Goal: Task Accomplishment & Management: Complete application form

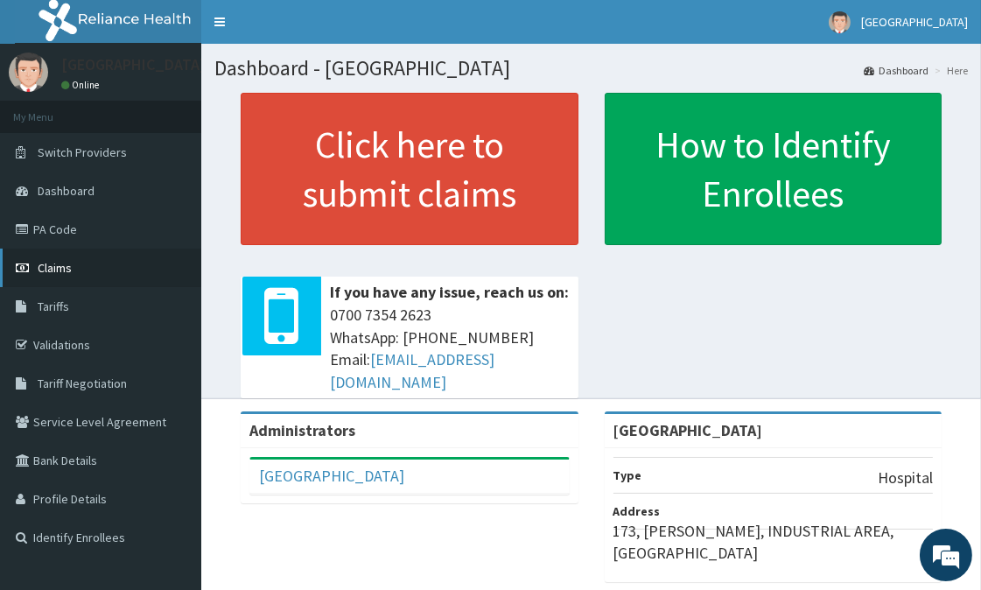
click at [54, 266] on span "Claims" at bounding box center [55, 268] width 34 height 16
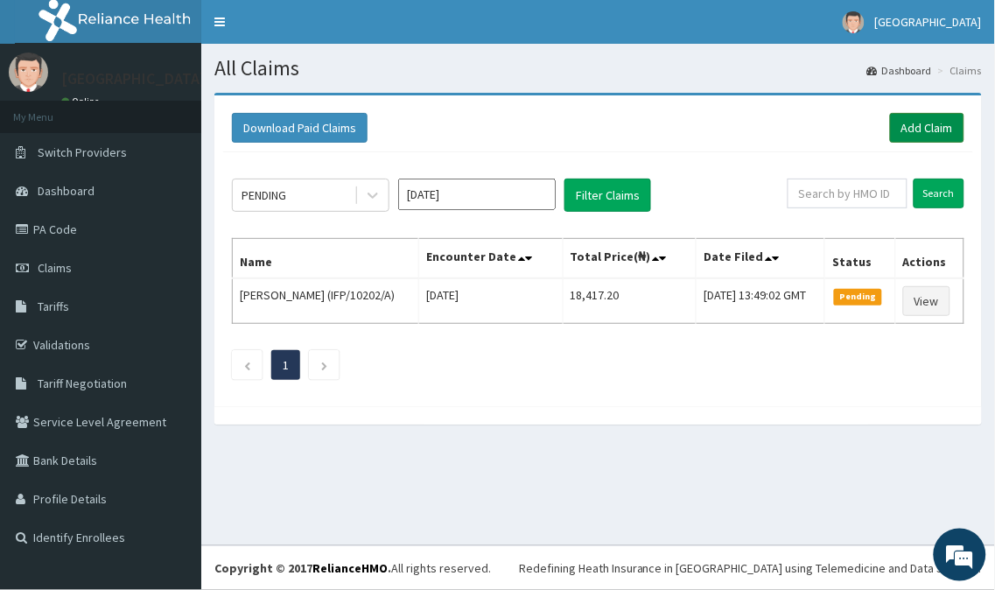
click at [928, 128] on link "Add Claim" at bounding box center [927, 128] width 74 height 30
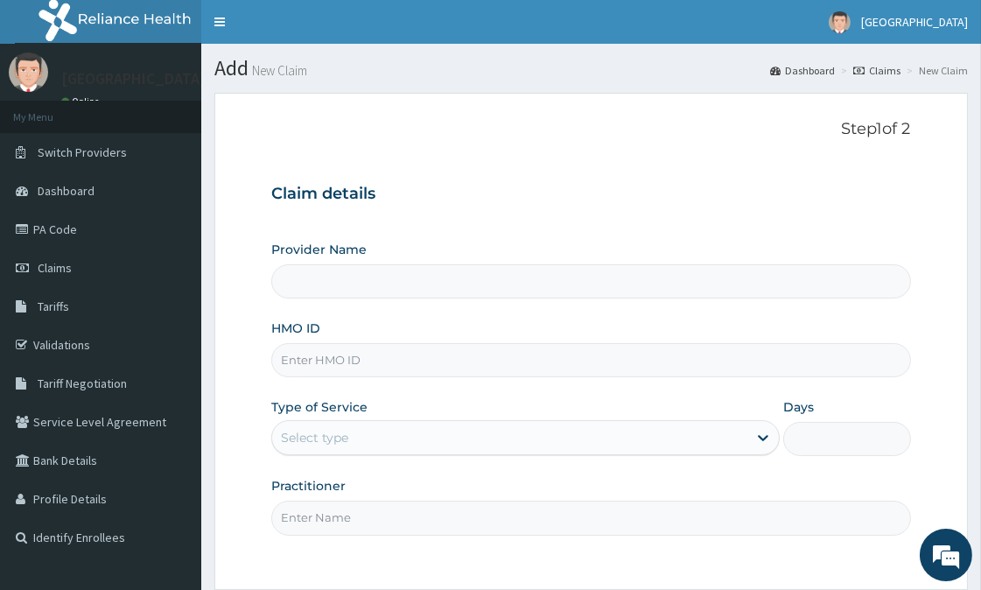
click at [355, 359] on input "HMO ID" at bounding box center [590, 360] width 639 height 34
type input "[GEOGRAPHIC_DATA]"
type input "IFP/10507/A"
click at [386, 439] on div "Select type" at bounding box center [509, 437] width 475 height 28
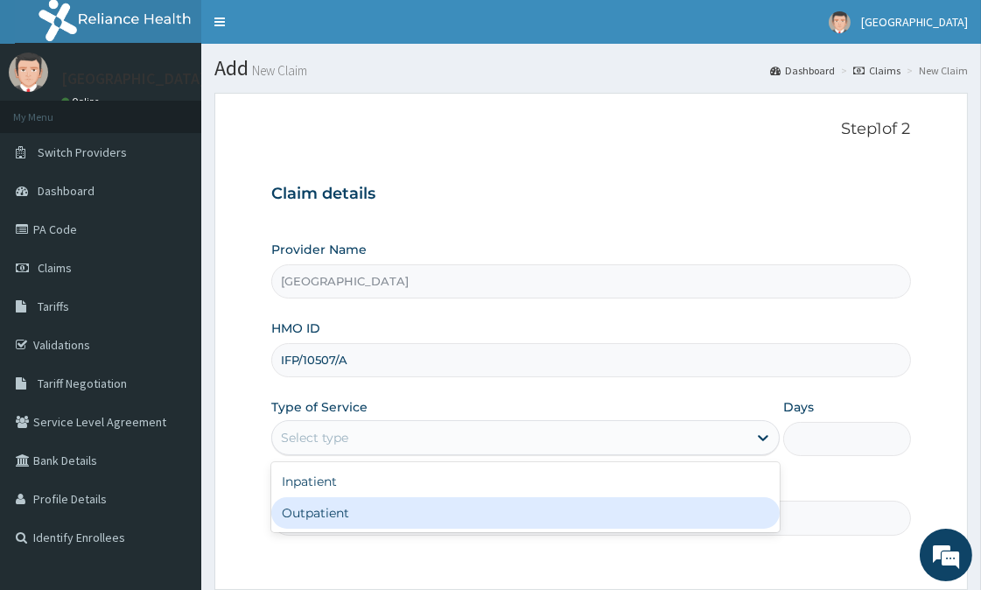
click at [354, 516] on div "Outpatient" at bounding box center [525, 512] width 508 height 31
type input "1"
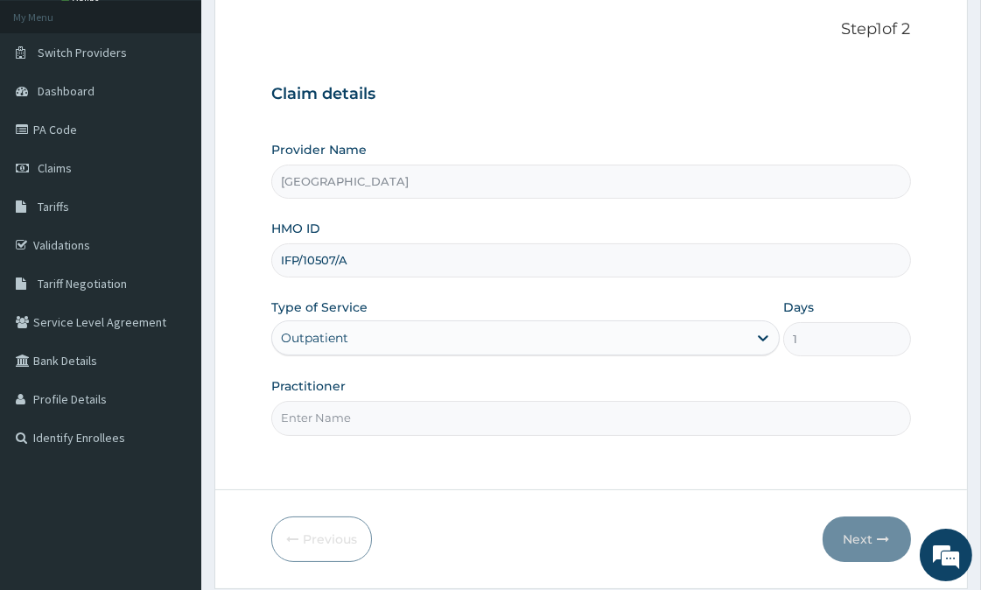
scroll to position [156, 0]
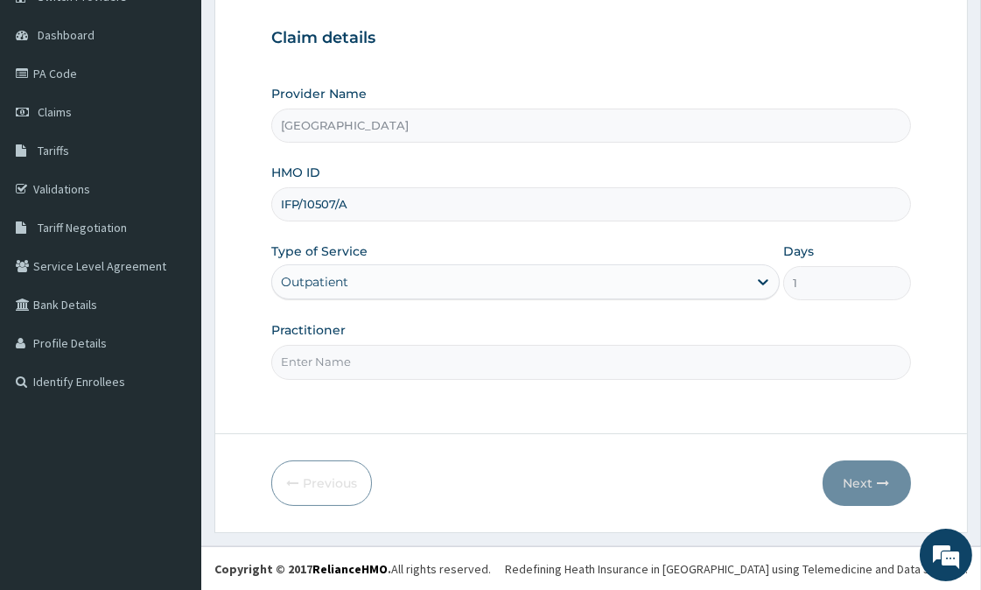
click at [359, 363] on input "Practitioner" at bounding box center [590, 362] width 639 height 34
type input "adeyemi"
click at [869, 490] on button "Next" at bounding box center [866, 482] width 88 height 45
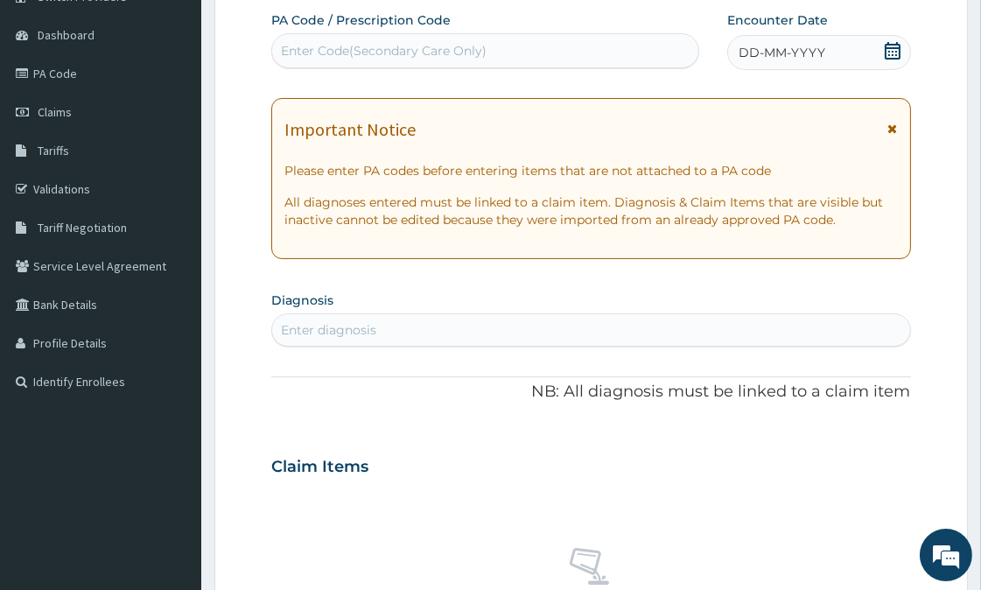
click at [894, 122] on icon at bounding box center [893, 128] width 10 height 12
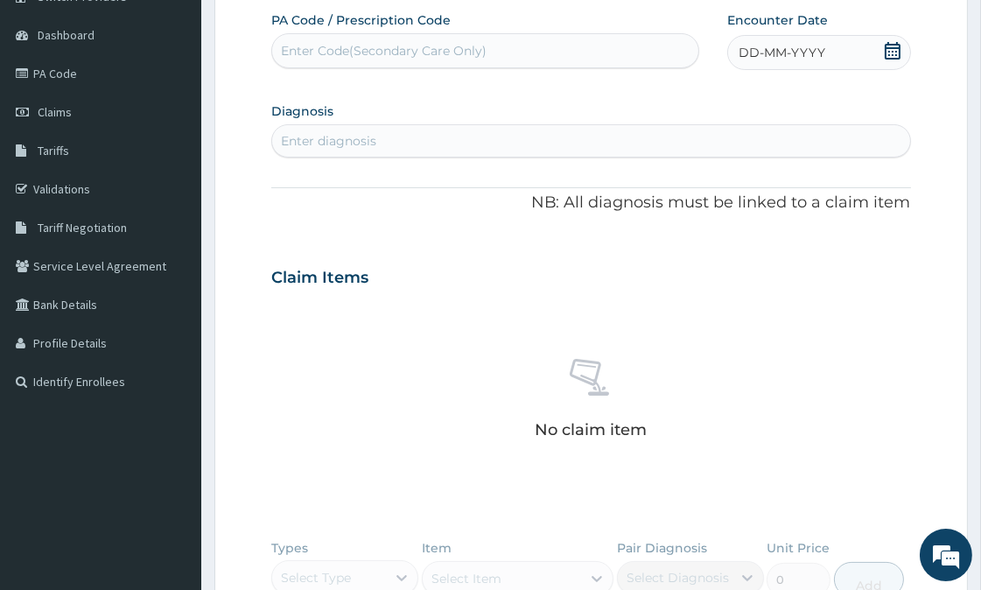
click at [888, 54] on icon at bounding box center [892, 50] width 16 height 17
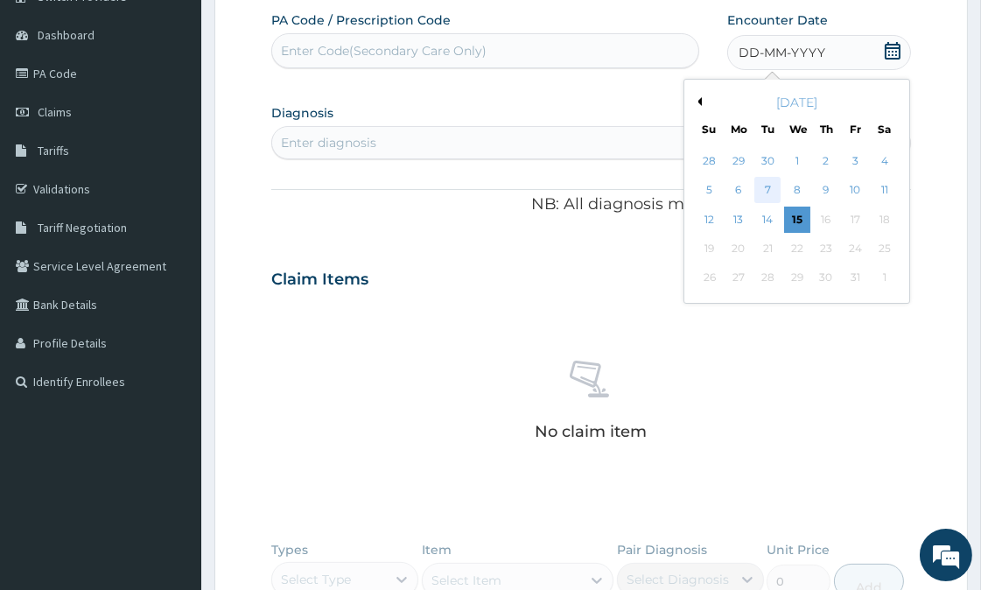
click at [765, 189] on div "7" at bounding box center [767, 191] width 26 height 26
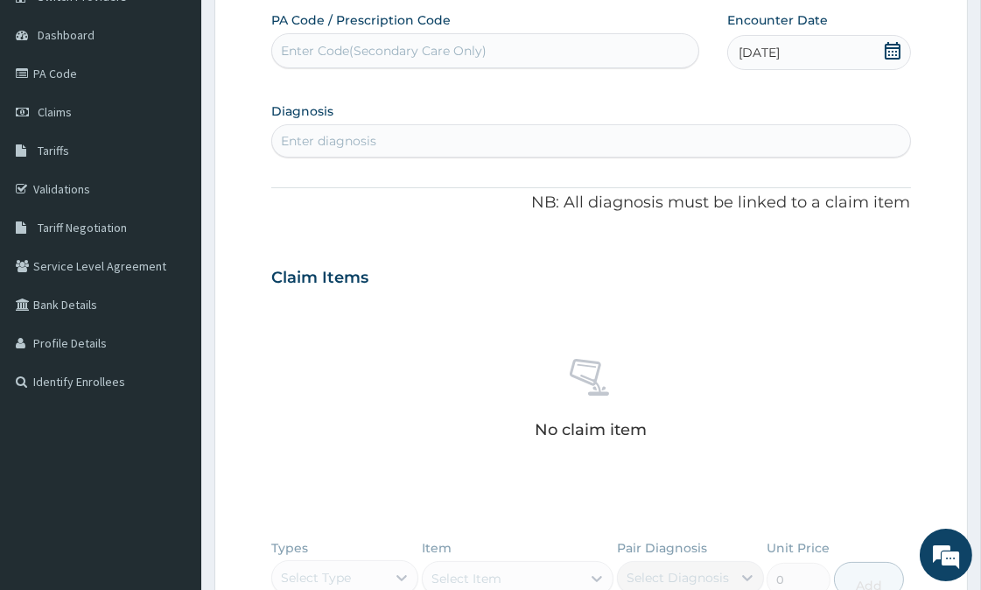
click at [385, 144] on div "Enter diagnosis" at bounding box center [590, 141] width 637 height 28
type input "malaria"
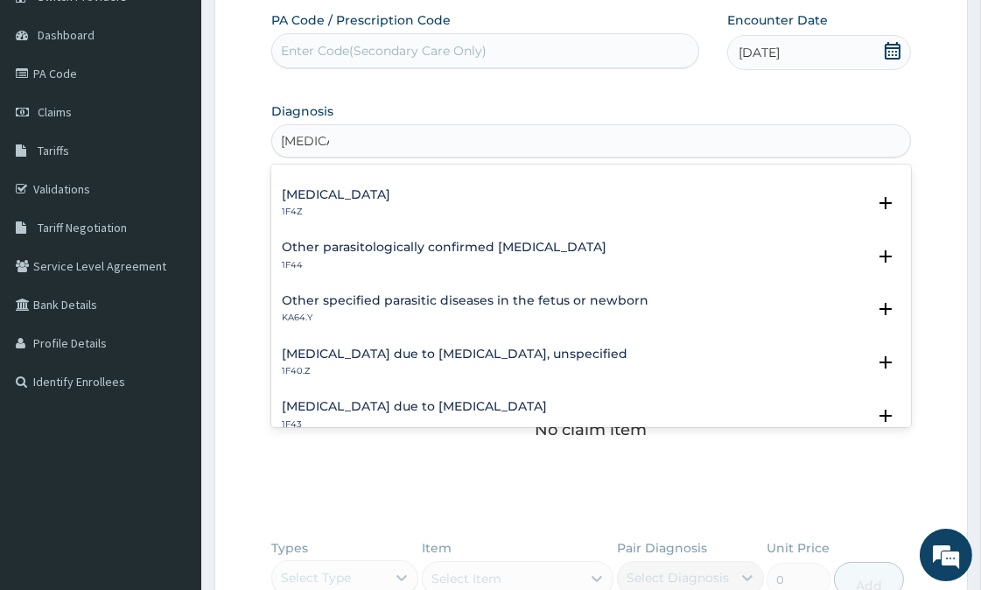
scroll to position [0, 0]
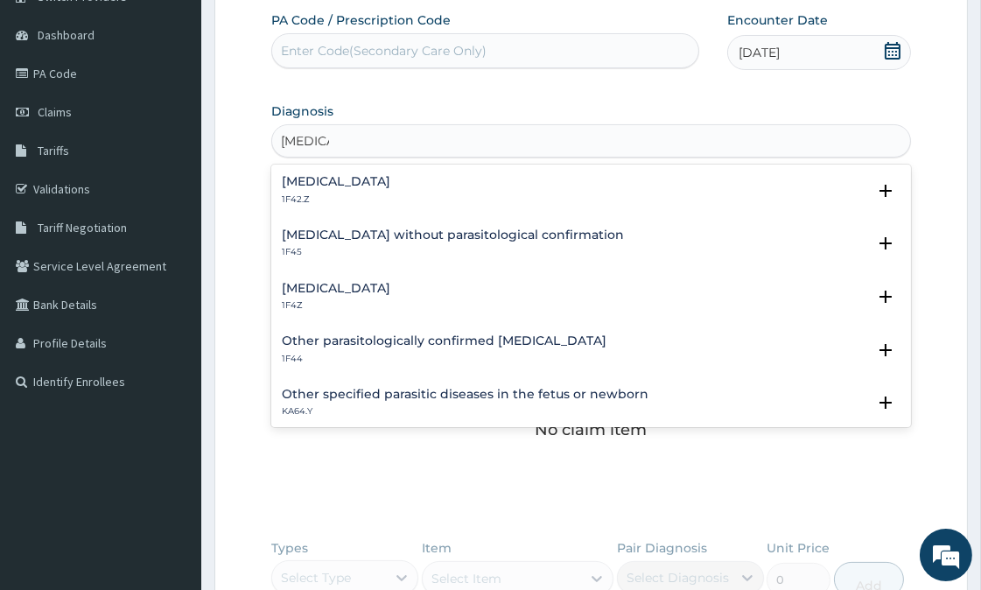
click at [379, 185] on h4 "Plasmodium malariae malaria without complication" at bounding box center [336, 181] width 108 height 13
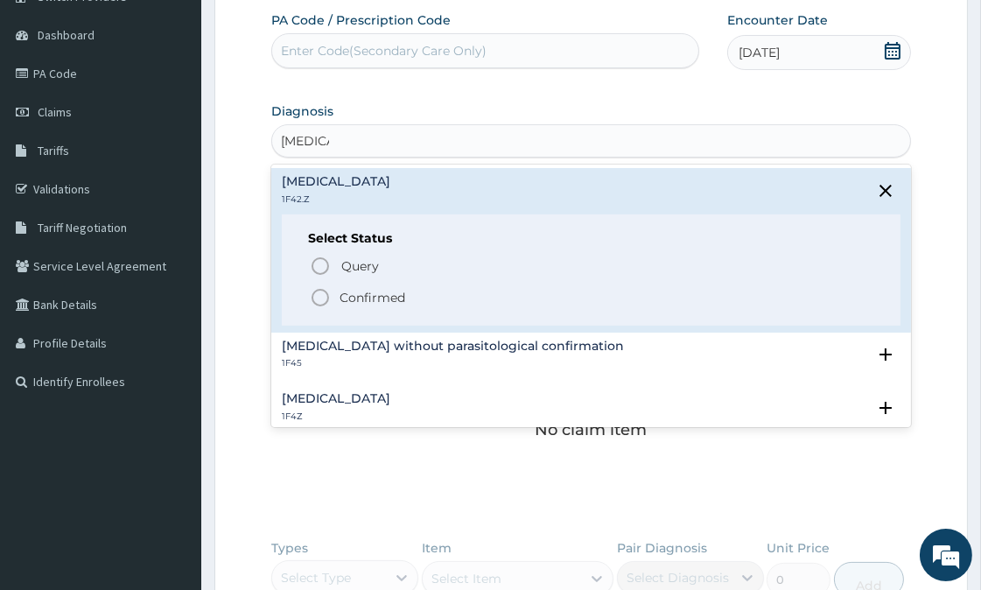
click at [321, 296] on icon "status option filled" at bounding box center [320, 297] width 21 height 21
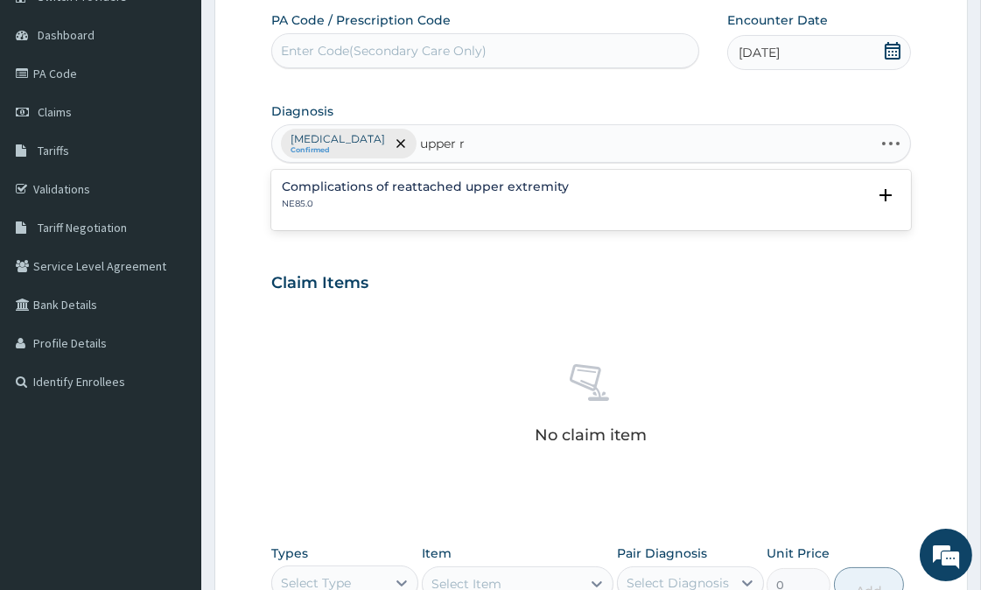
type input "upper"
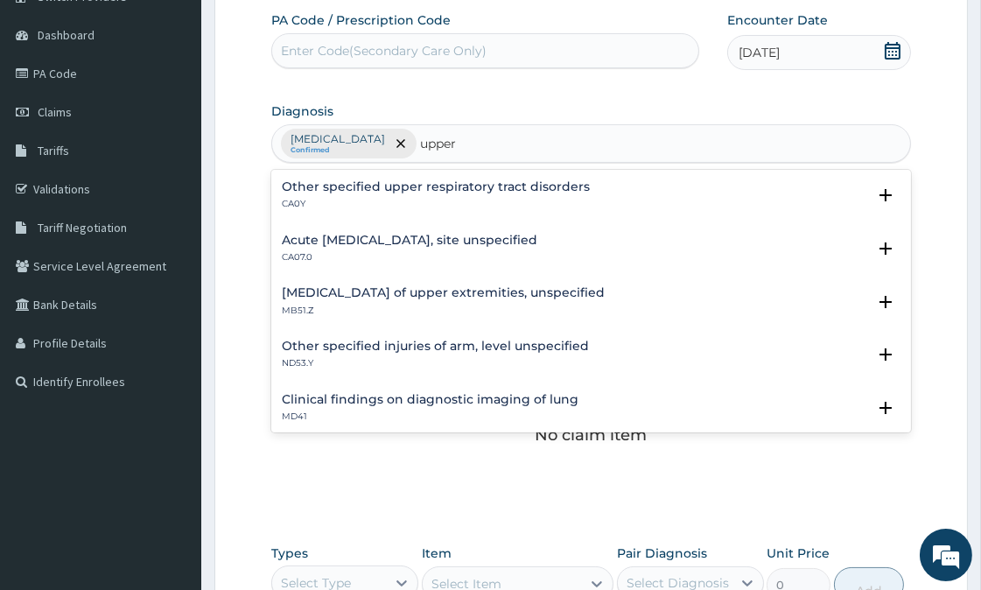
click at [416, 245] on h4 "Acute upper respiratory infection, site unspecified" at bounding box center [409, 240] width 255 height 13
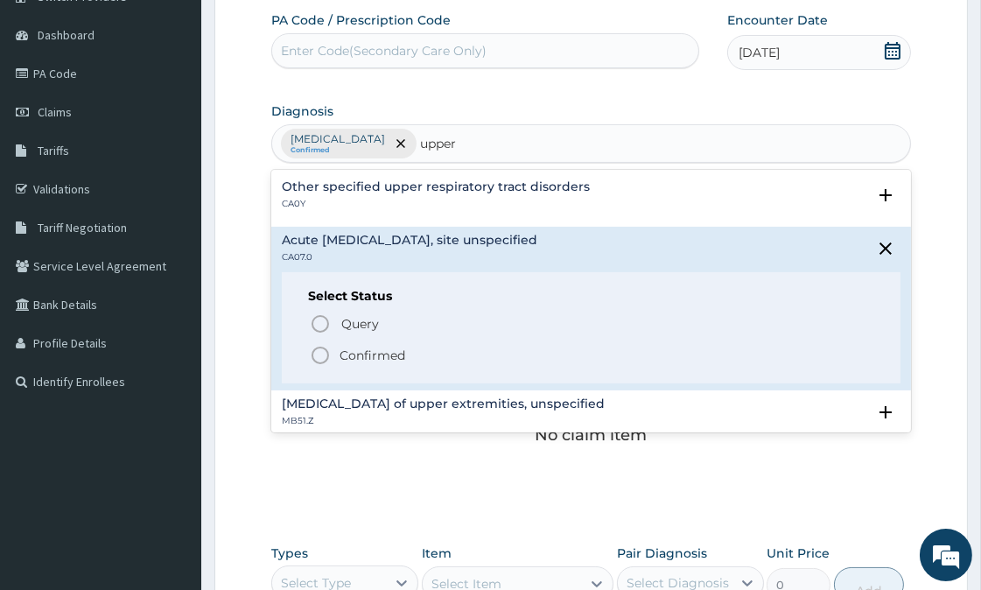
click at [317, 351] on icon "status option filled" at bounding box center [320, 355] width 21 height 21
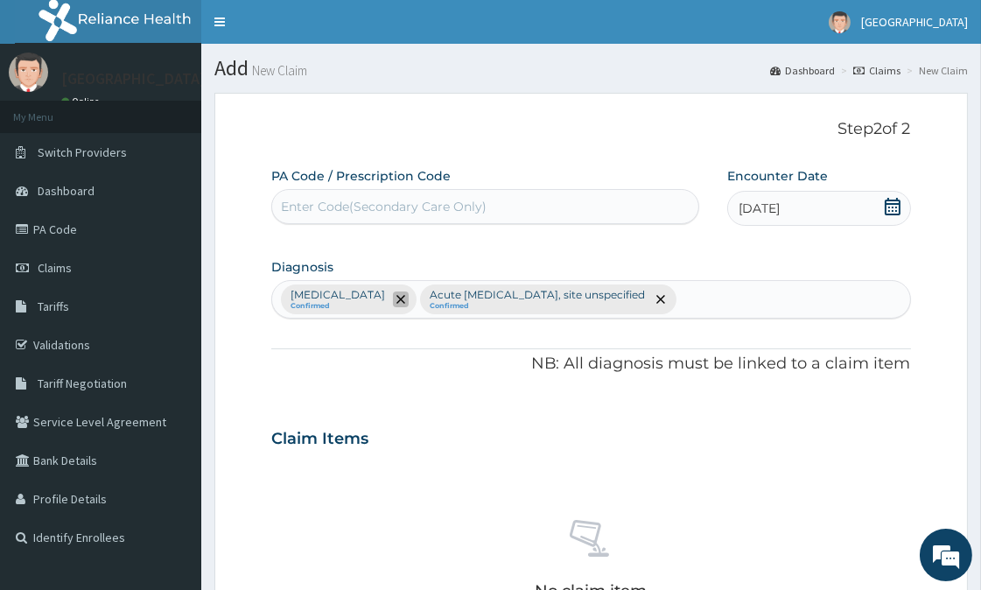
click at [405, 299] on icon "remove selection option" at bounding box center [400, 299] width 9 height 9
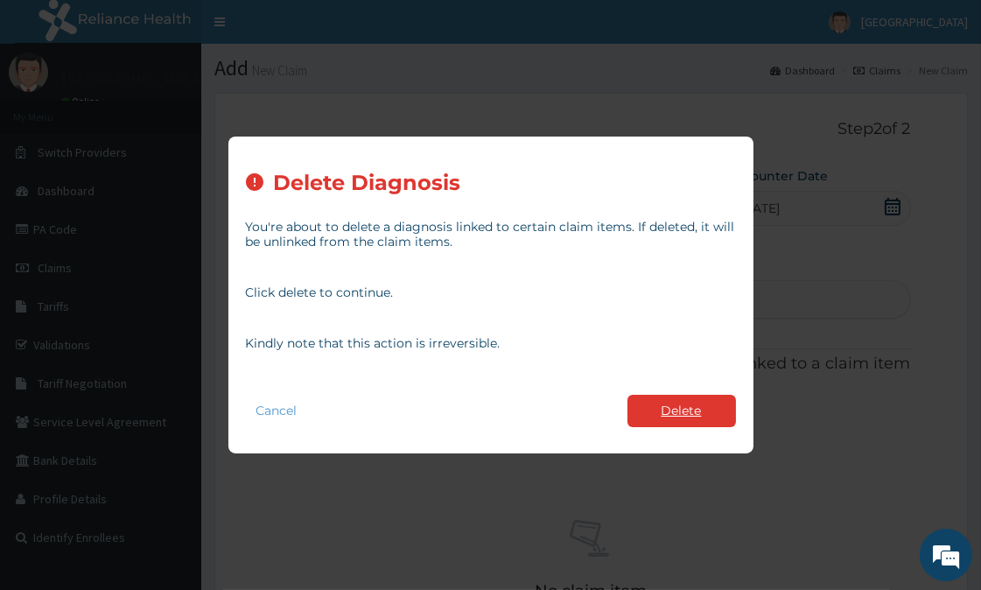
click at [686, 424] on button "Delete" at bounding box center [681, 410] width 108 height 32
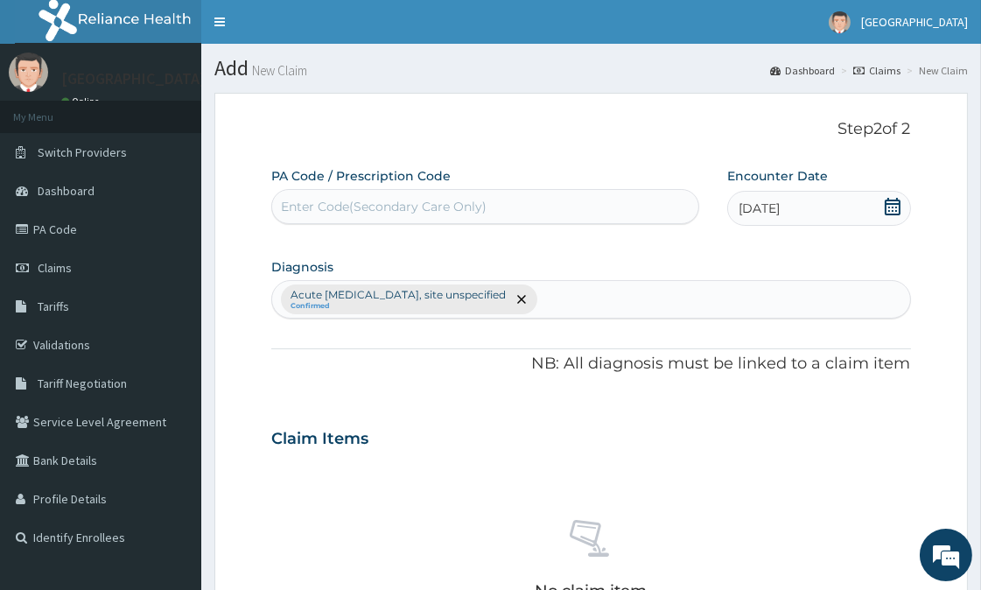
click at [614, 302] on div "Acute upper respiratory infection, site unspecified Confirmed" at bounding box center [590, 299] width 637 height 37
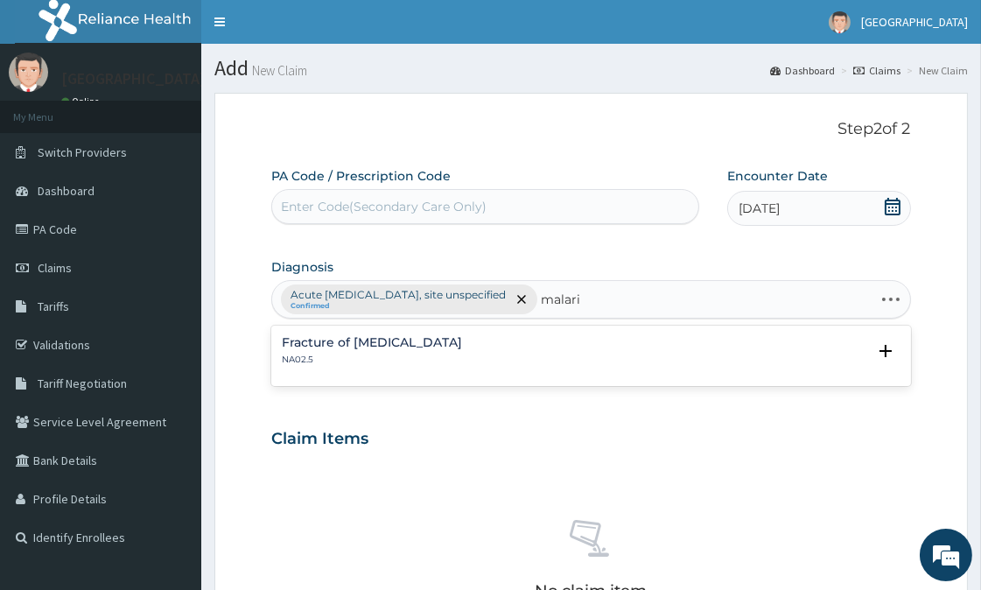
type input "malaria"
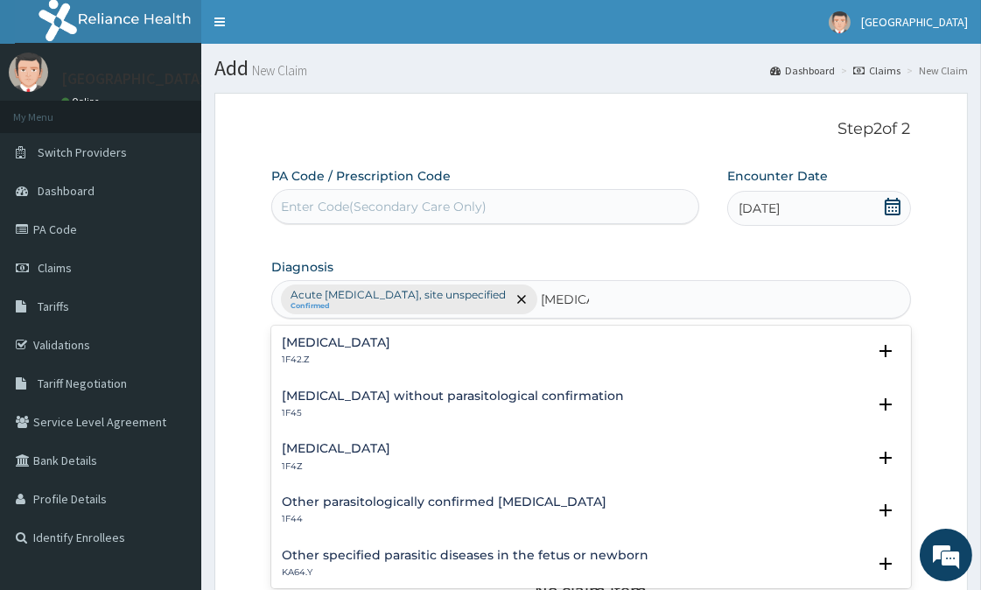
click at [390, 345] on h4 "Plasmodium malariae malaria without complication" at bounding box center [336, 342] width 108 height 13
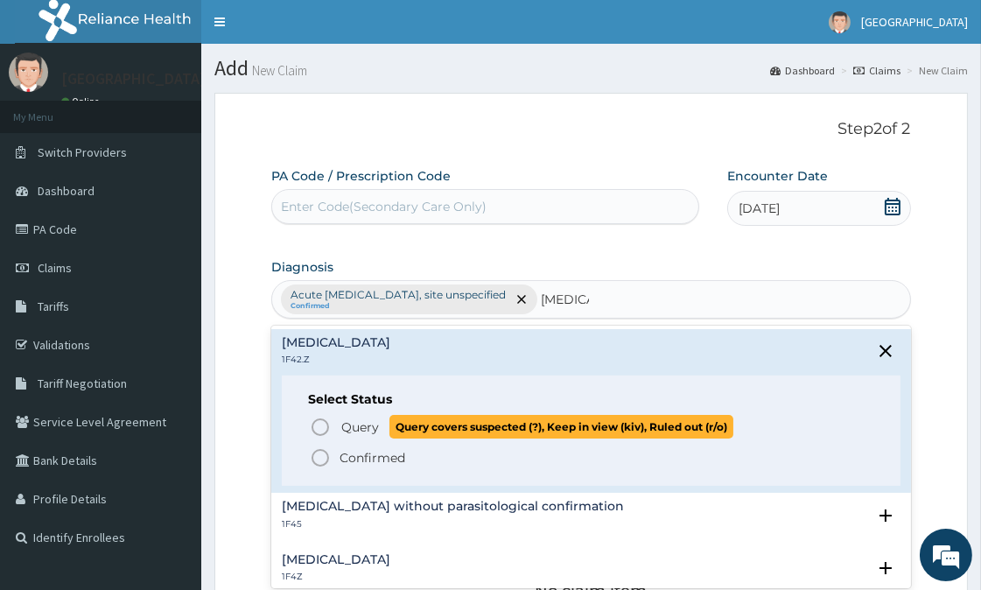
click at [319, 425] on icon "status option query" at bounding box center [320, 426] width 21 height 21
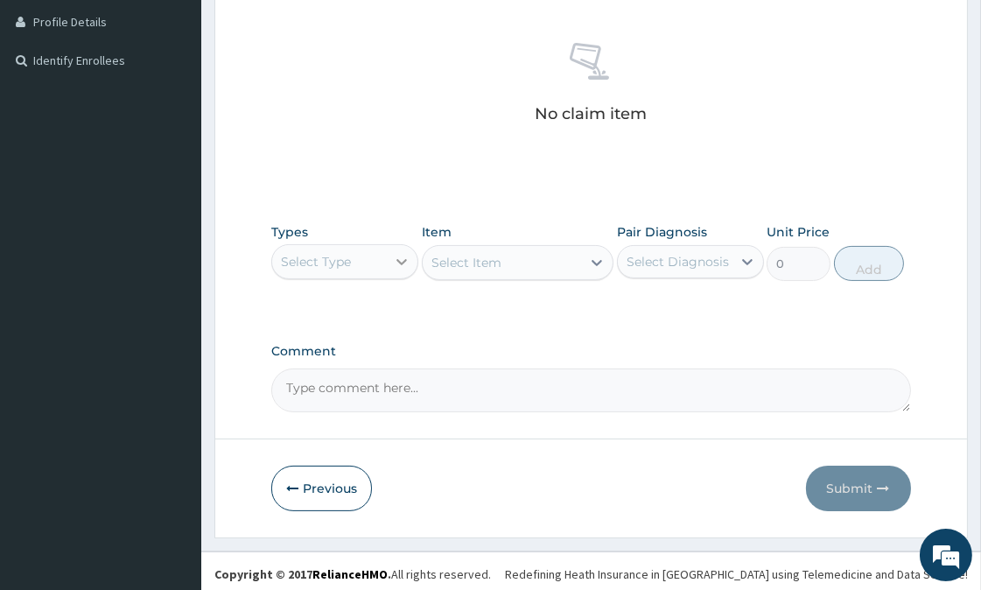
scroll to position [485, 0]
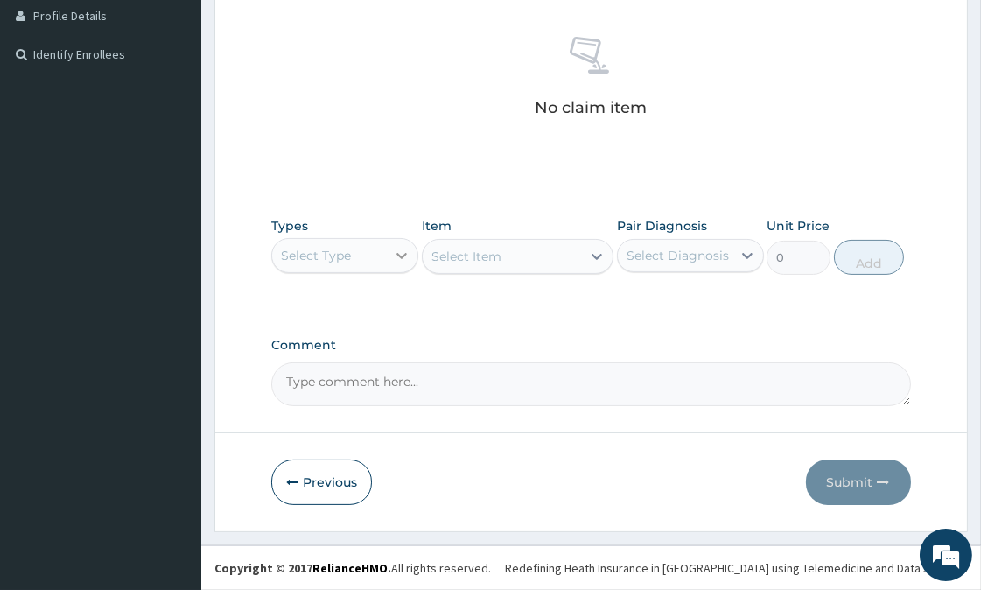
click at [402, 264] on icon at bounding box center [401, 255] width 17 height 17
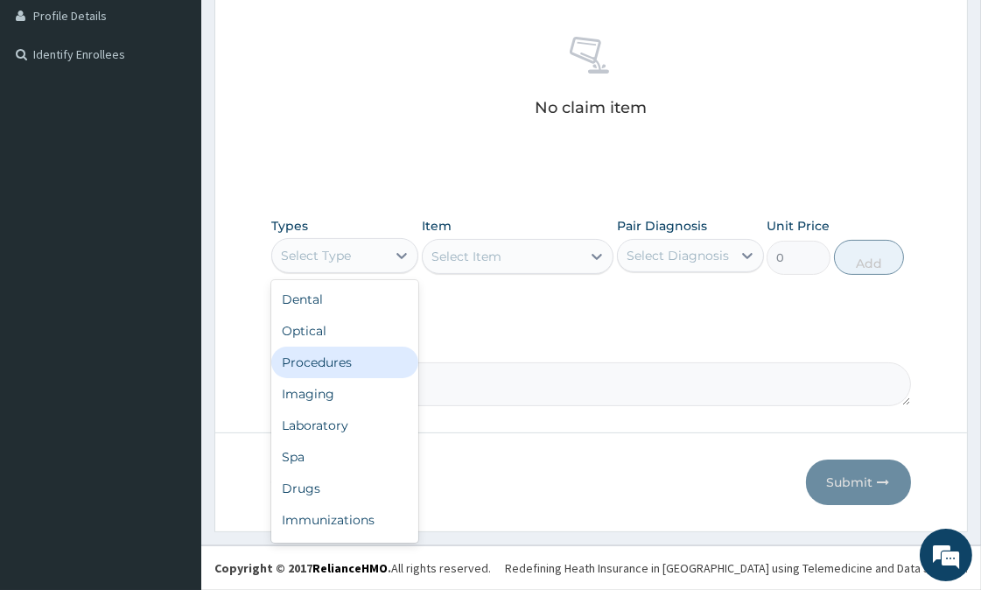
click at [339, 378] on div "Procedures" at bounding box center [344, 361] width 147 height 31
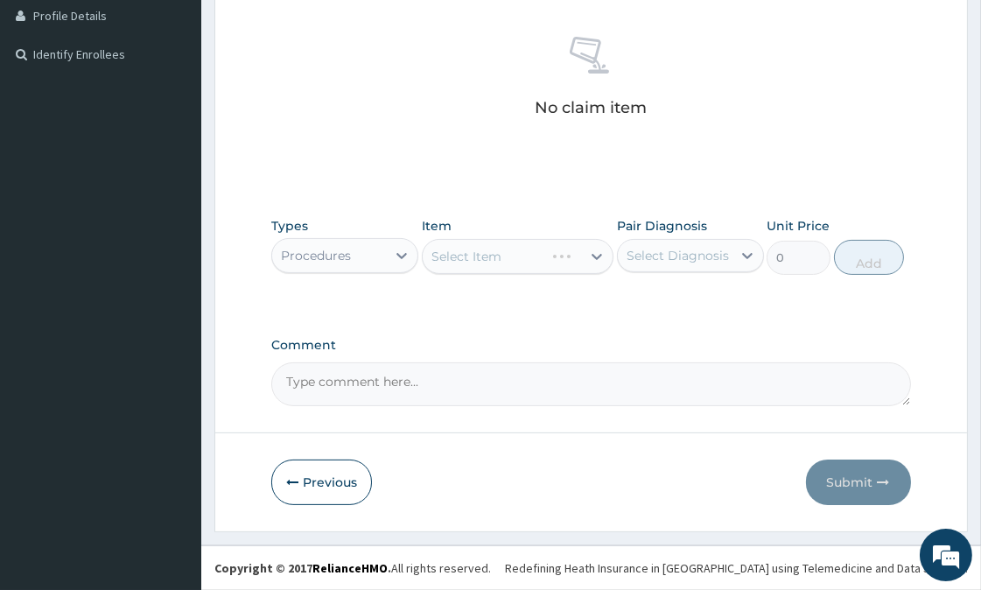
click at [513, 274] on div "Select Item" at bounding box center [518, 256] width 192 height 35
click at [537, 274] on div "Select Item" at bounding box center [518, 256] width 192 height 35
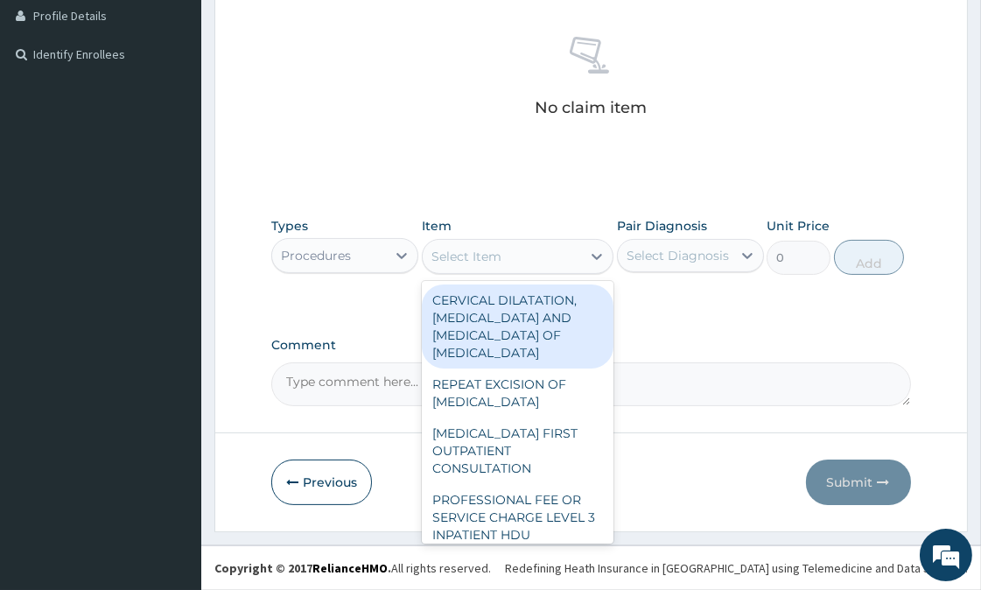
click at [532, 270] on div "Select Item" at bounding box center [501, 256] width 158 height 28
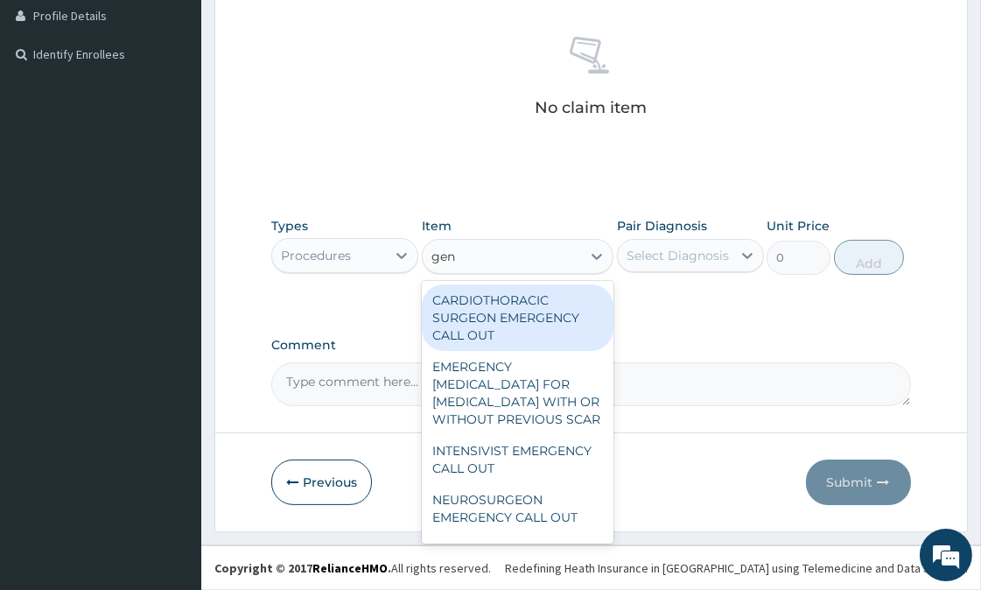
type input "gene"
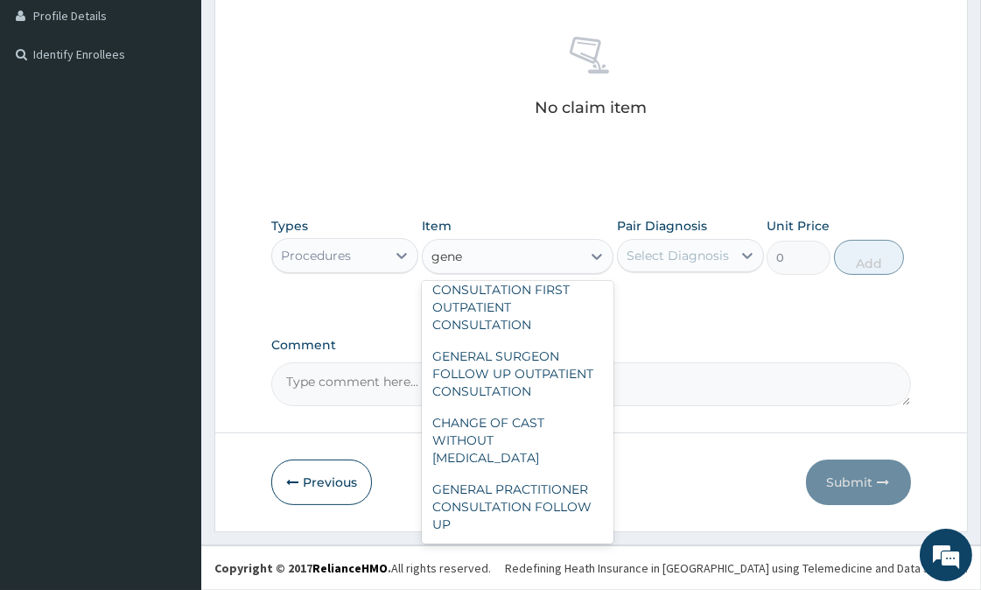
scroll to position [194, 0]
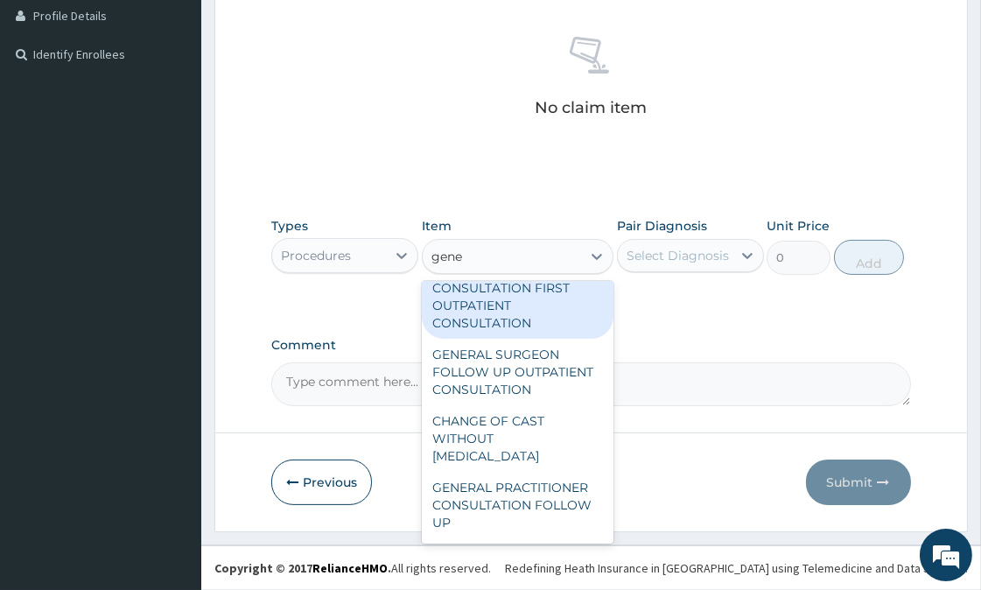
click at [495, 339] on div "GENERAL PRACTITIONER CONSULTATION FIRST OUTPATIENT CONSULTATION" at bounding box center [518, 297] width 192 height 84
type input "3547.5"
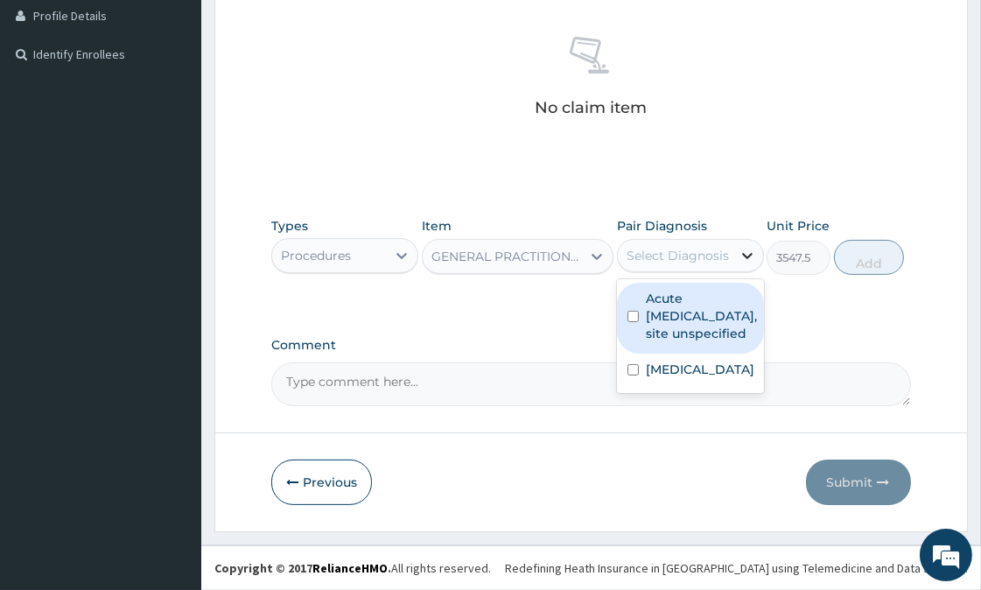
click at [735, 271] on div at bounding box center [746, 255] width 31 height 31
click at [692, 342] on label "Acute [MEDICAL_DATA], site unspecified" at bounding box center [701, 316] width 111 height 52
checkbox input "true"
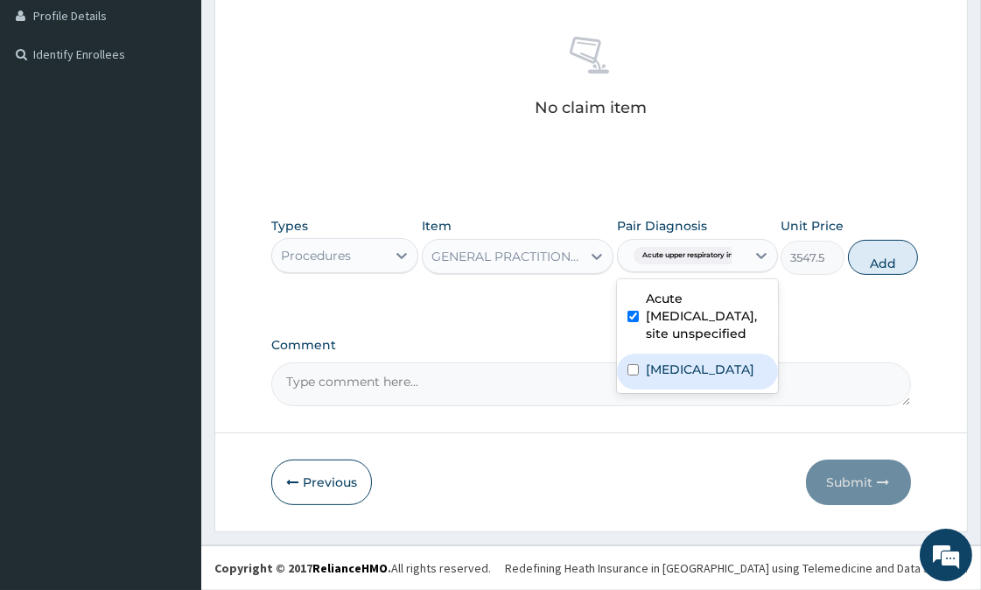
drag, startPoint x: 703, startPoint y: 437, endPoint x: 737, endPoint y: 407, distance: 45.8
click at [705, 378] on label "[MEDICAL_DATA]" at bounding box center [700, 368] width 108 height 17
checkbox input "true"
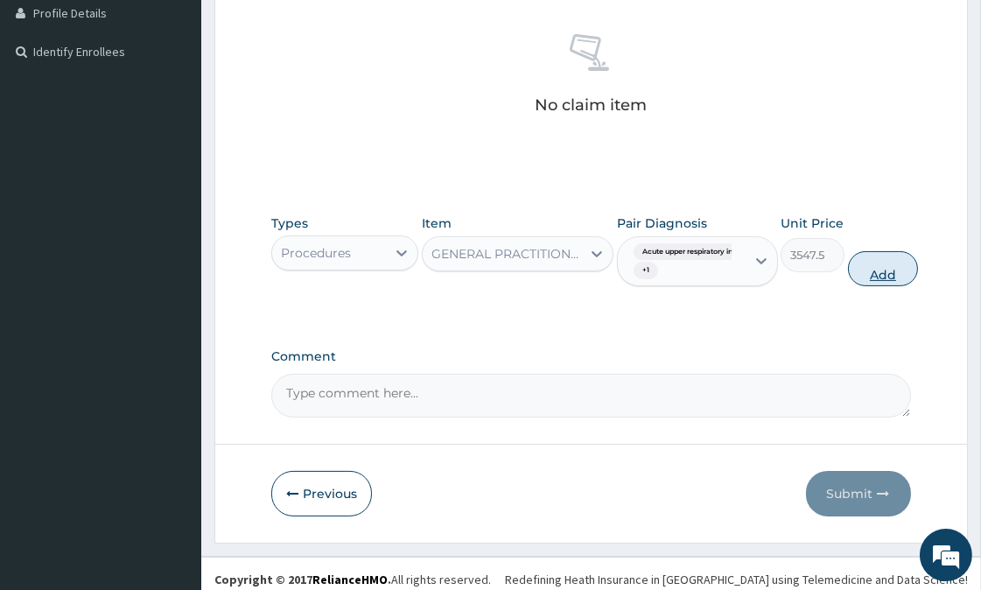
click at [892, 286] on button "Add" at bounding box center [883, 268] width 70 height 35
type input "0"
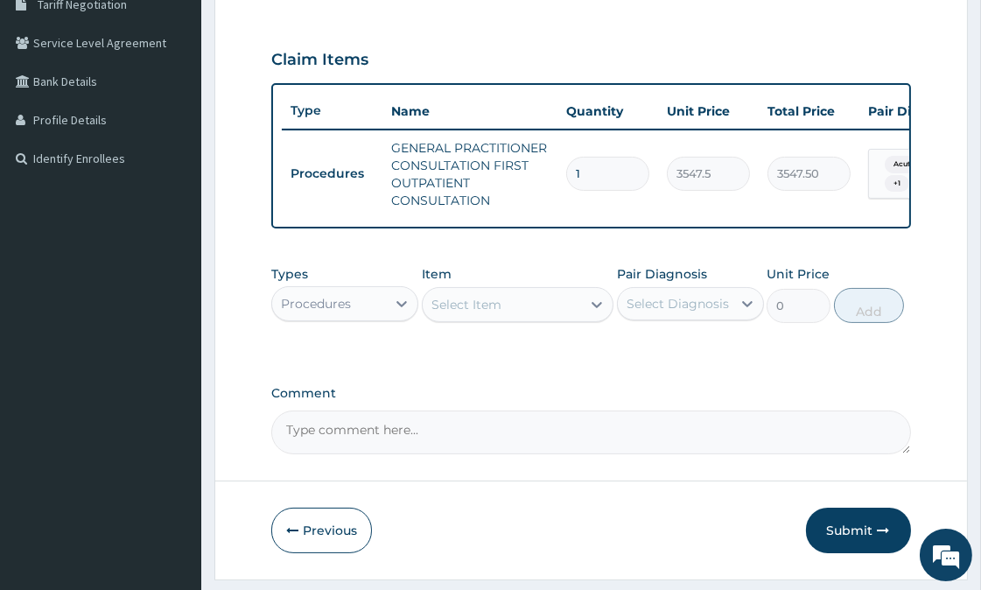
scroll to position [374, 0]
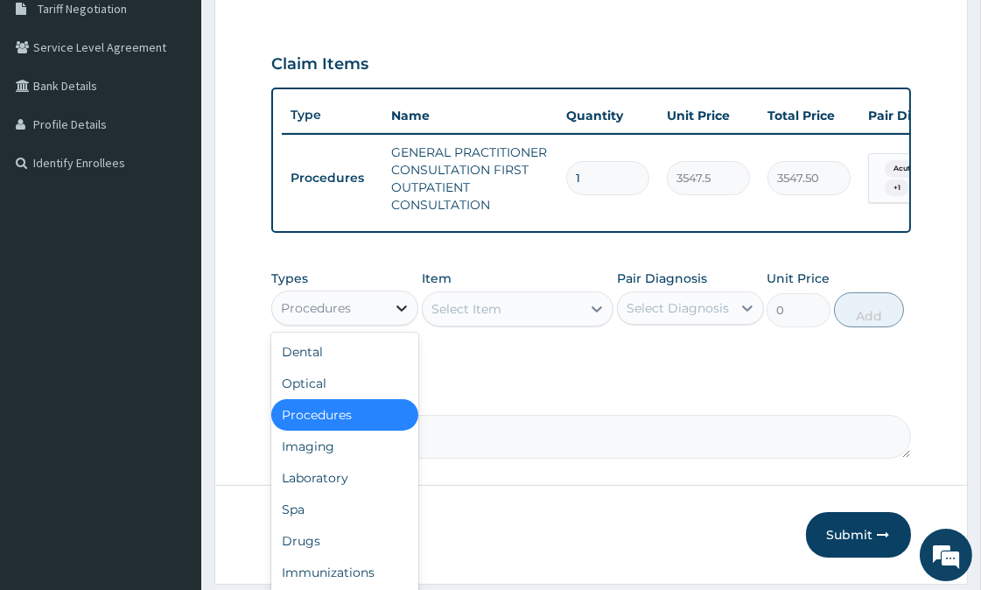
click at [400, 311] on icon at bounding box center [402, 308] width 10 height 6
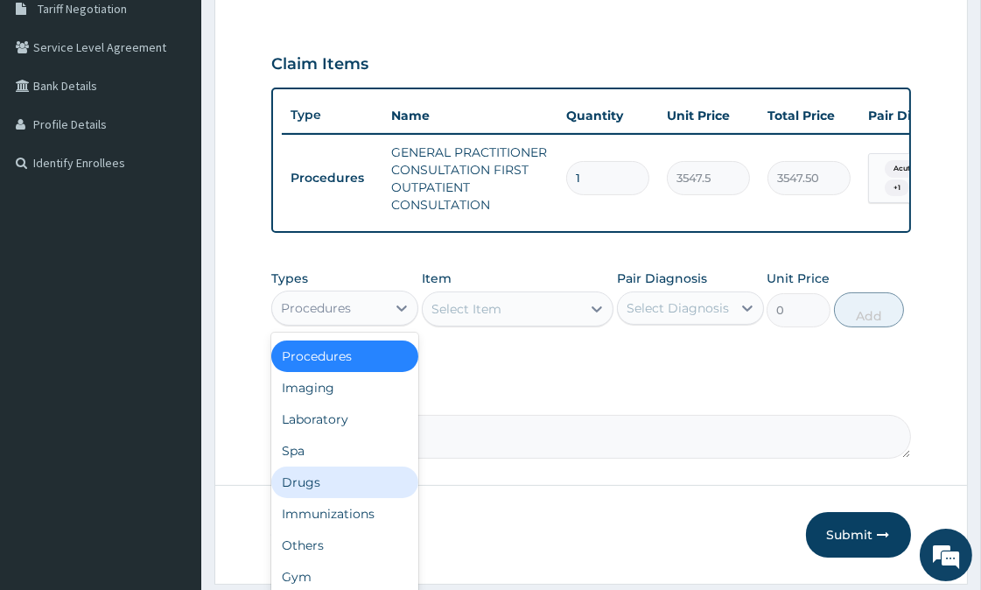
click at [308, 498] on div "Drugs" at bounding box center [344, 481] width 147 height 31
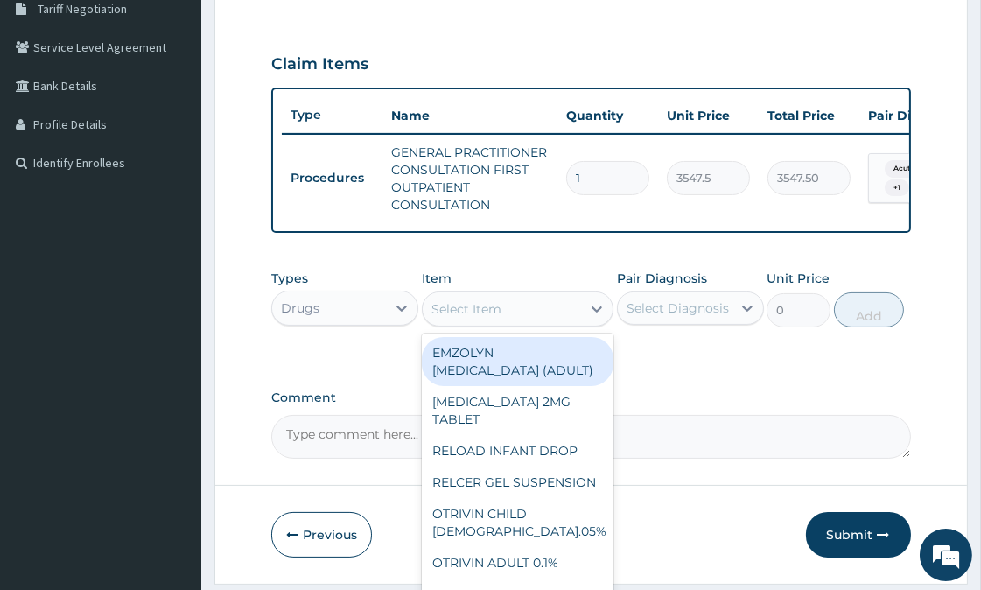
click at [513, 323] on div "Select Item" at bounding box center [501, 309] width 158 height 28
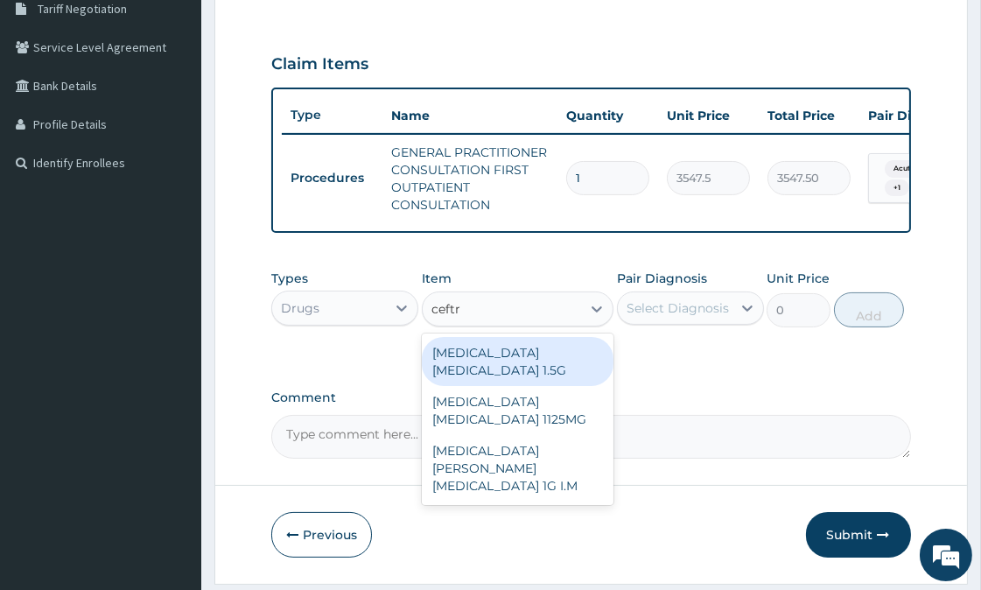
type input "ceftri"
click at [513, 386] on div "[MEDICAL_DATA] [MEDICAL_DATA] 1.5G" at bounding box center [518, 361] width 192 height 49
type input "1518"
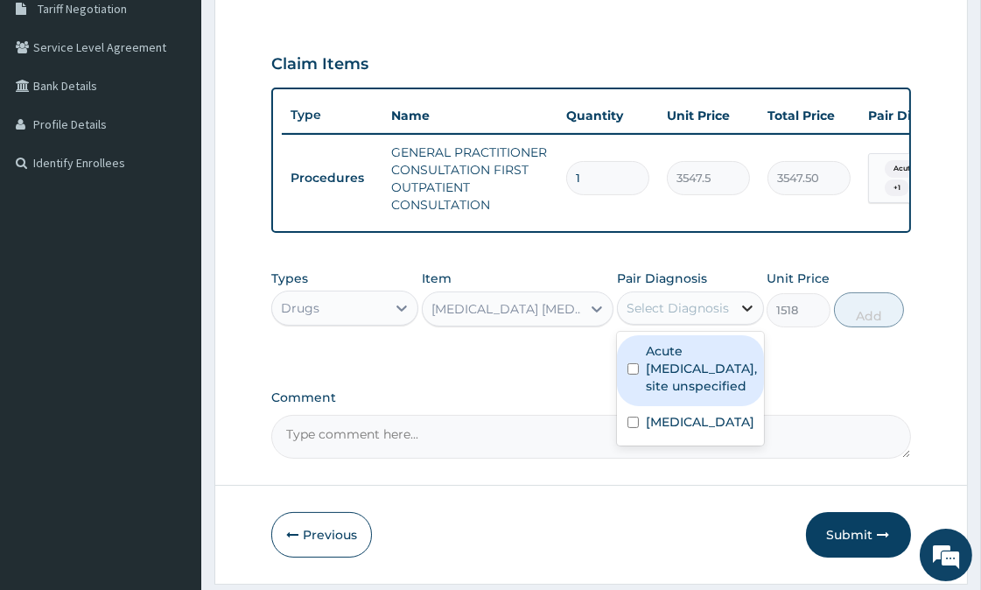
click at [746, 317] on icon at bounding box center [746, 307] width 17 height 17
click at [647, 394] on label "Acute [MEDICAL_DATA], site unspecified" at bounding box center [701, 368] width 111 height 52
checkbox input "true"
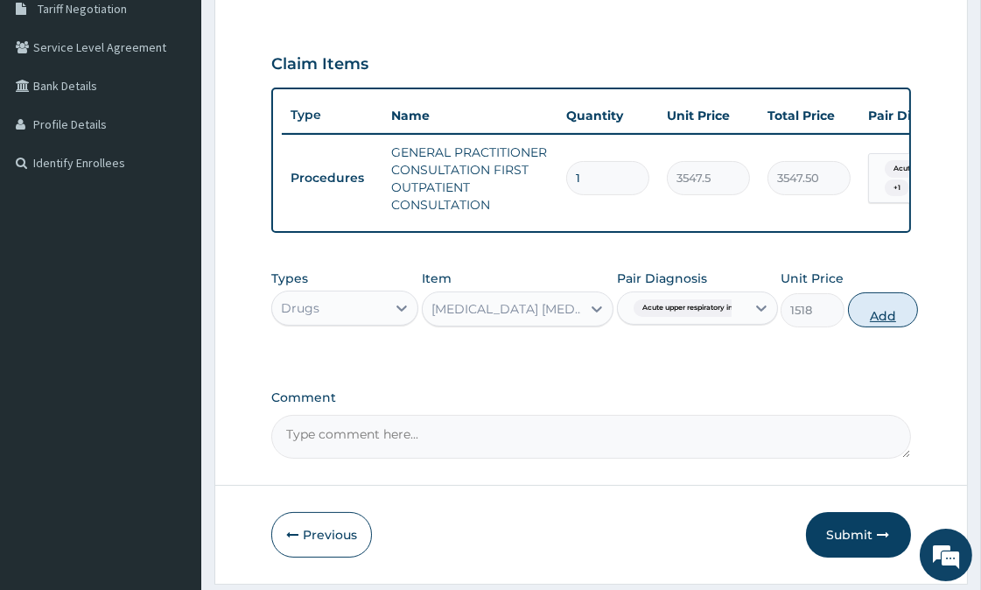
click at [881, 327] on button "Add" at bounding box center [883, 309] width 70 height 35
type input "0"
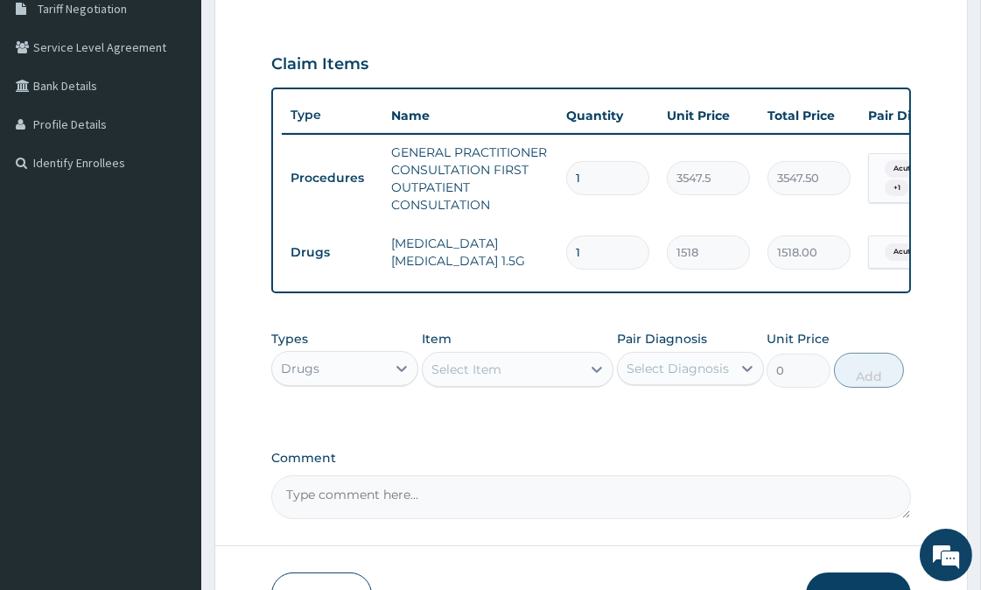
click at [517, 383] on div "Select Item" at bounding box center [501, 369] width 158 height 28
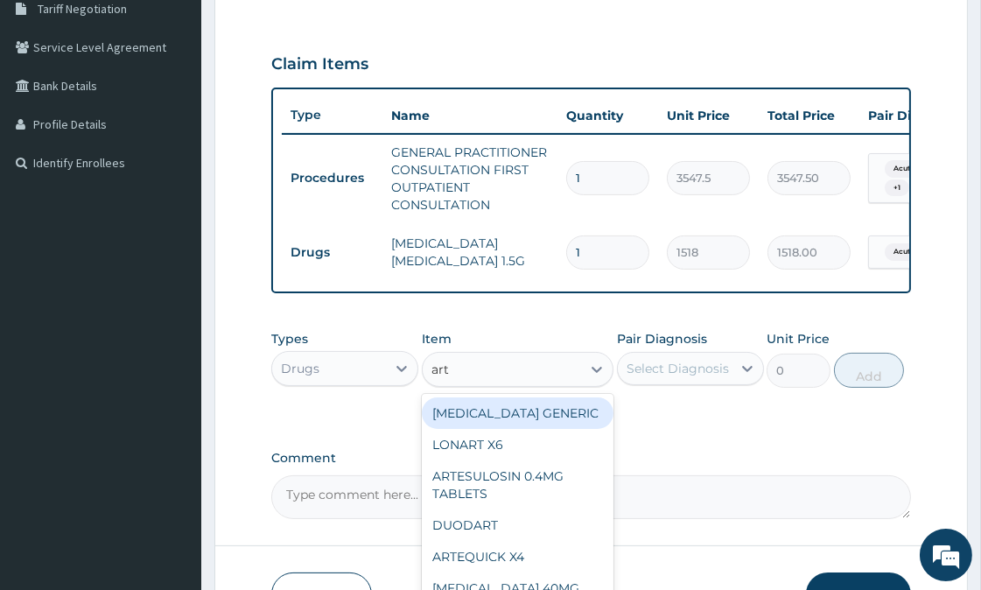
type input "arte"
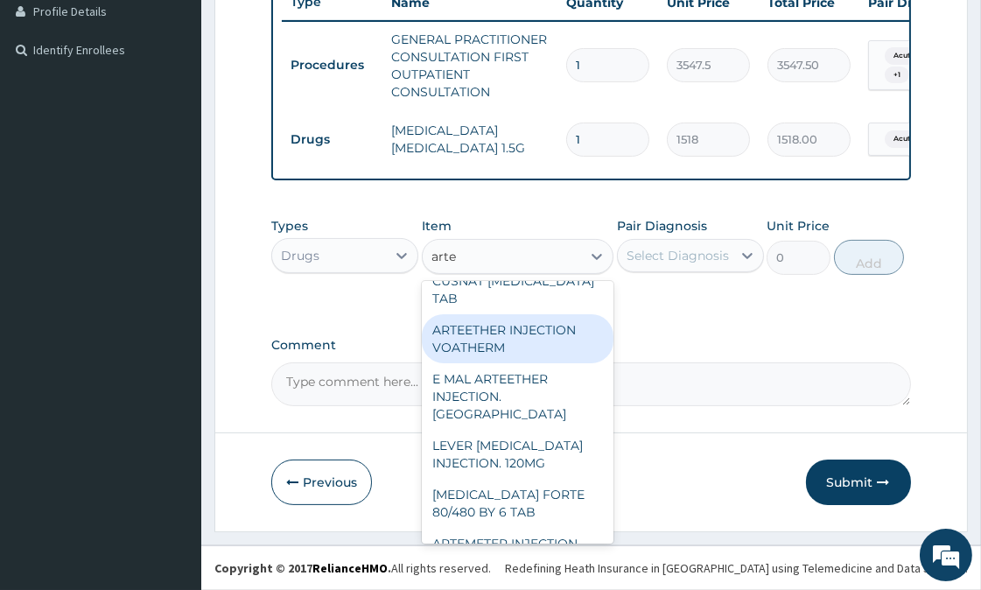
scroll to position [532, 0]
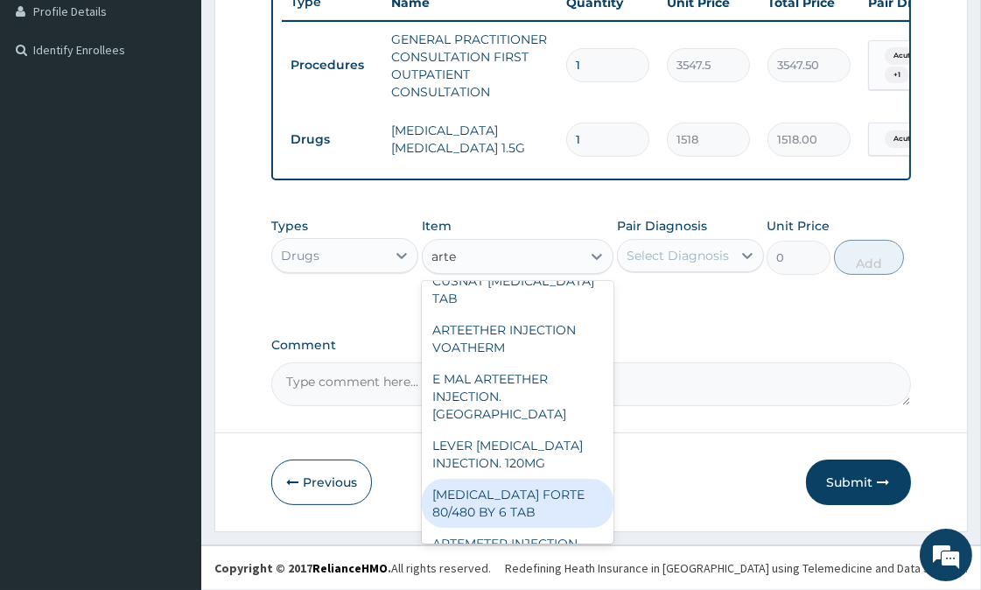
click at [538, 478] on div "[MEDICAL_DATA] FORTE 80/480 BY 6 TAB" at bounding box center [518, 502] width 192 height 49
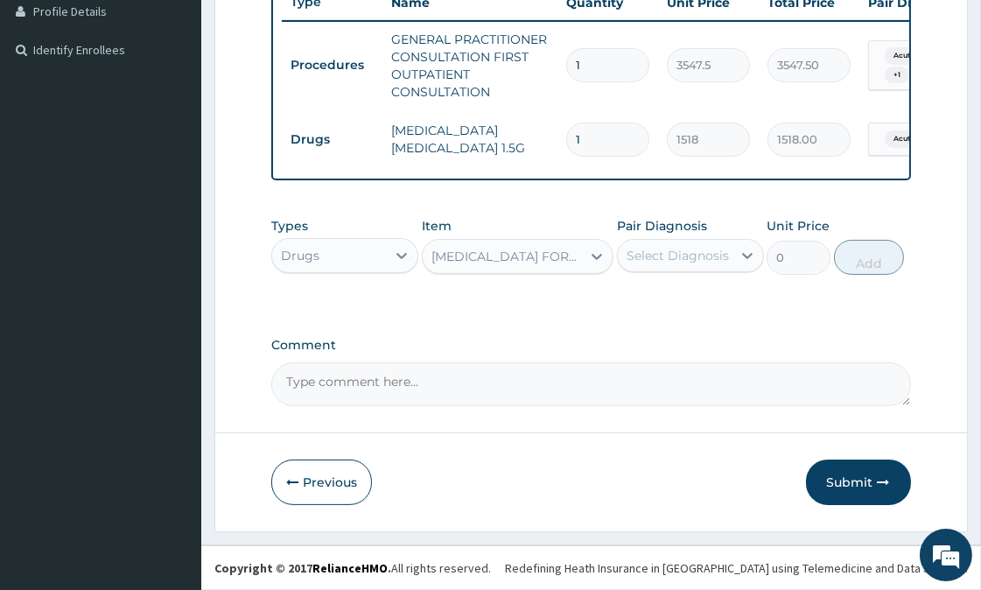
type input "480.7"
click at [555, 251] on div "[MEDICAL_DATA] FORTE 80/480 BY 6 TAB" at bounding box center [506, 256] width 151 height 17
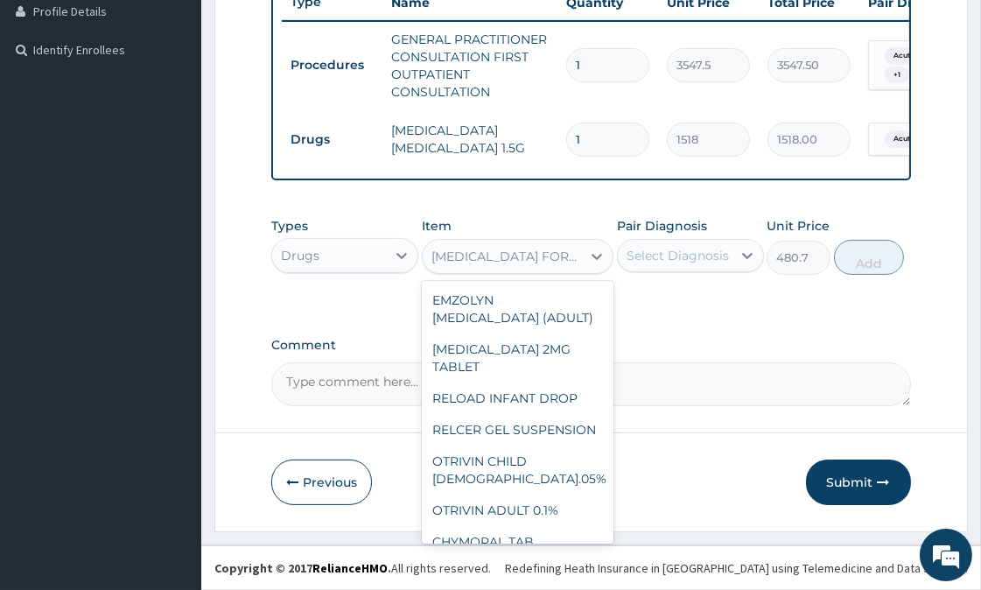
scroll to position [23699, 0]
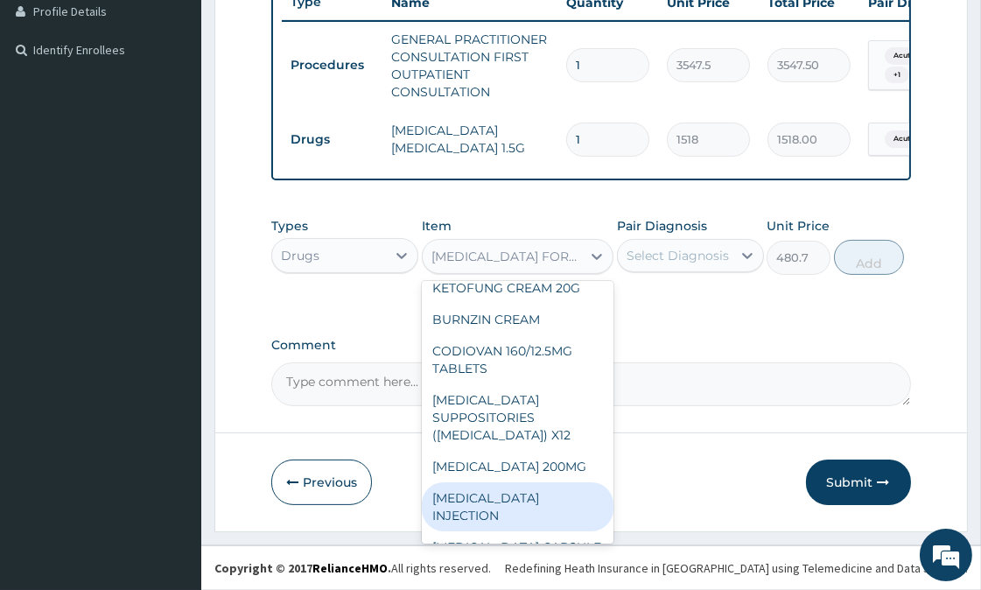
click at [698, 397] on textarea "Comment" at bounding box center [590, 384] width 639 height 44
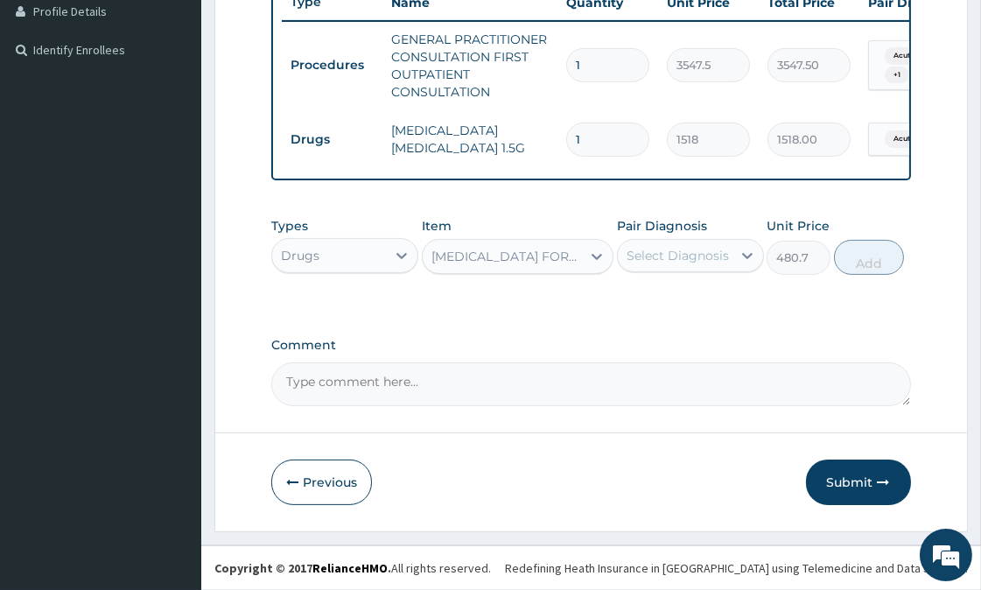
click at [723, 259] on div "Select Diagnosis" at bounding box center [677, 255] width 102 height 17
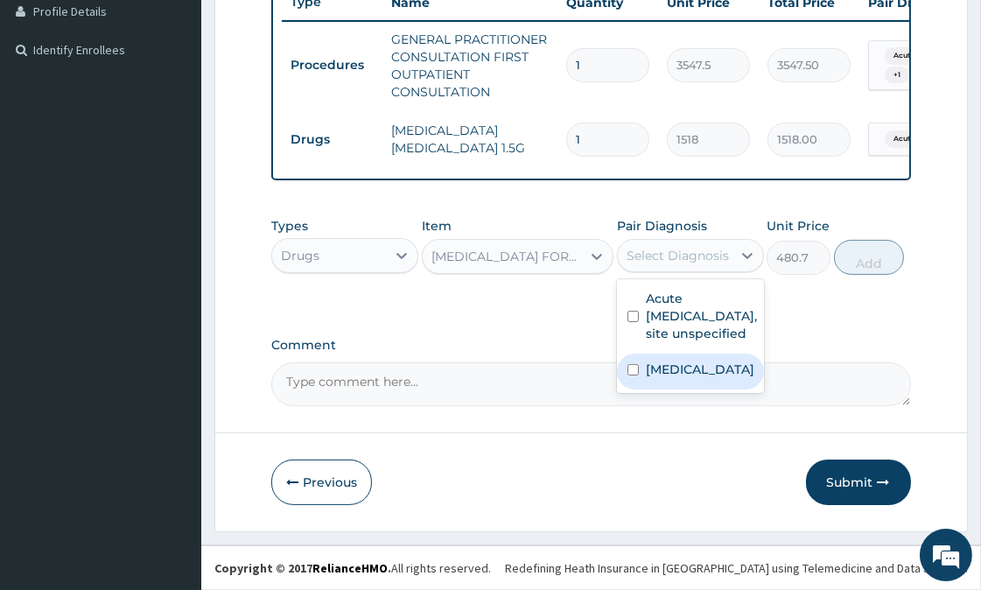
click at [632, 375] on input "checkbox" at bounding box center [632, 369] width 11 height 11
checkbox input "true"
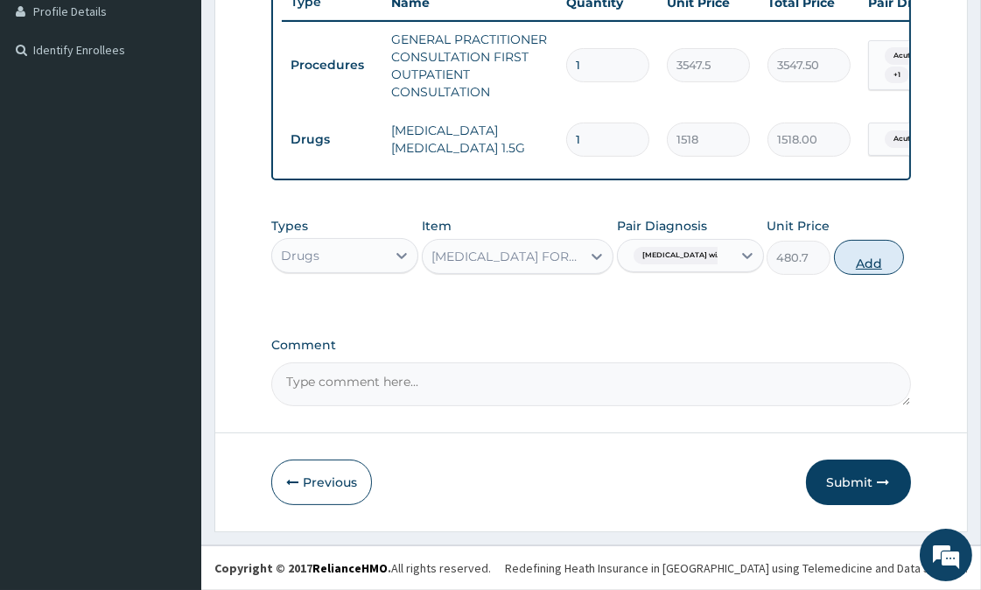
click at [890, 255] on button "Add" at bounding box center [869, 257] width 70 height 35
type input "0"
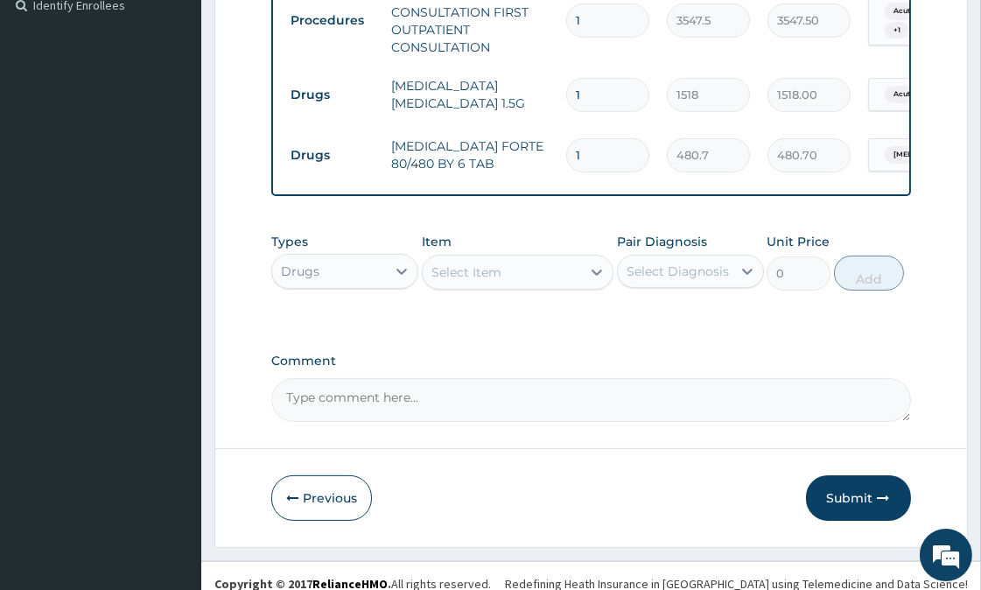
type input "0.00"
type input "6"
type input "2884.20"
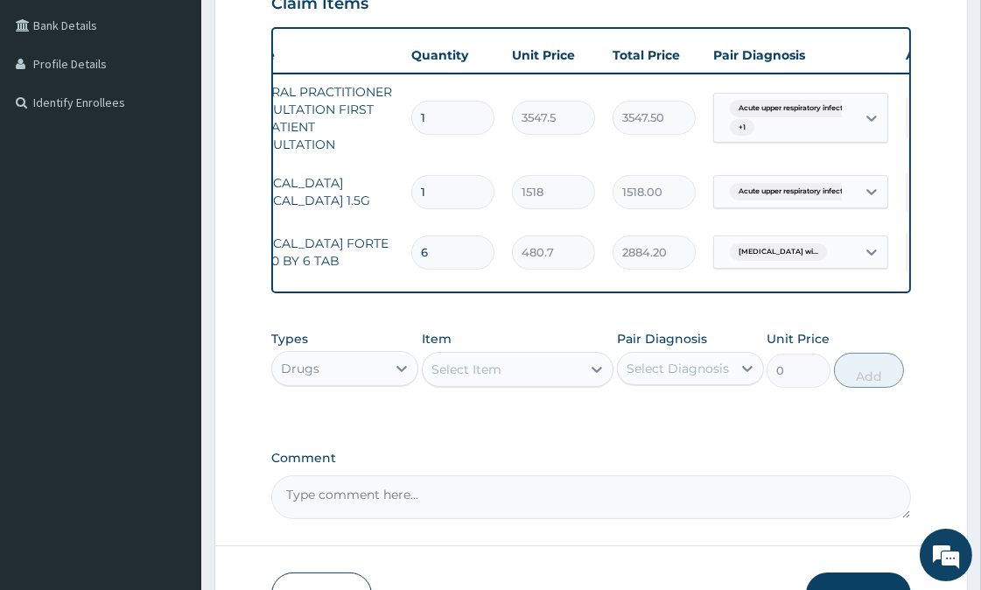
scroll to position [0, 0]
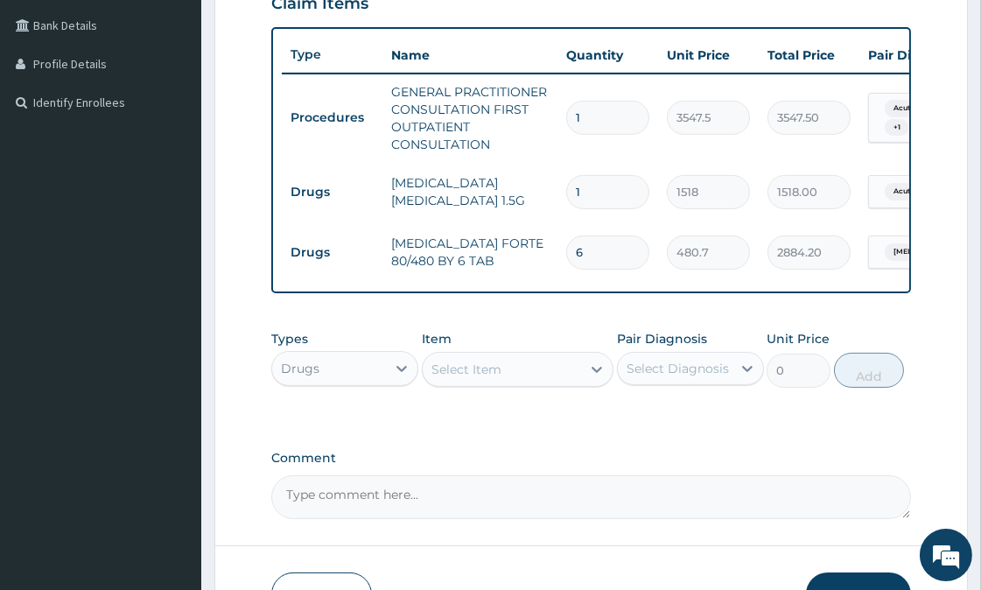
type input "6"
click at [548, 383] on div "Select Item" at bounding box center [501, 369] width 158 height 28
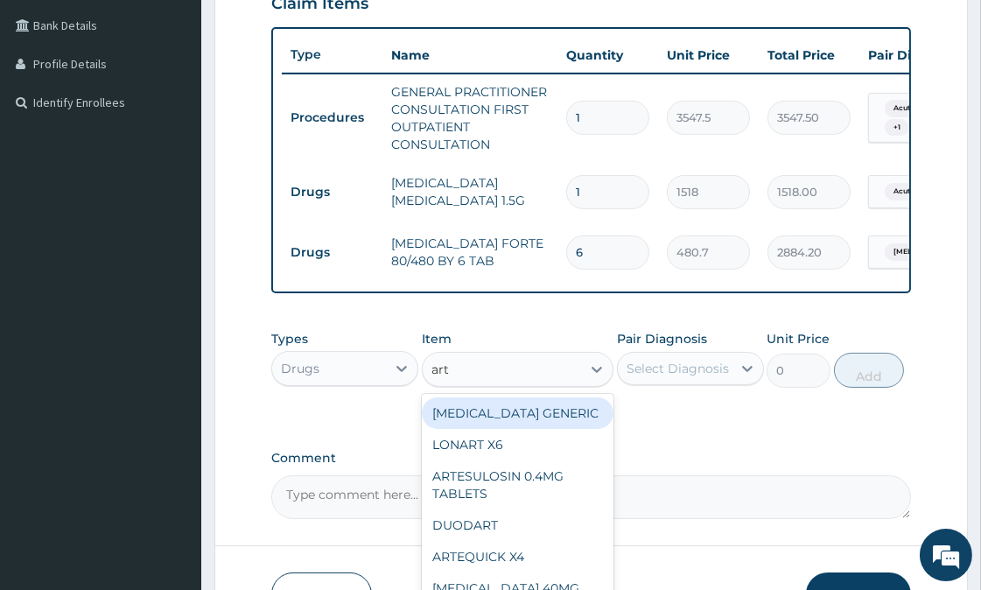
type input "arte"
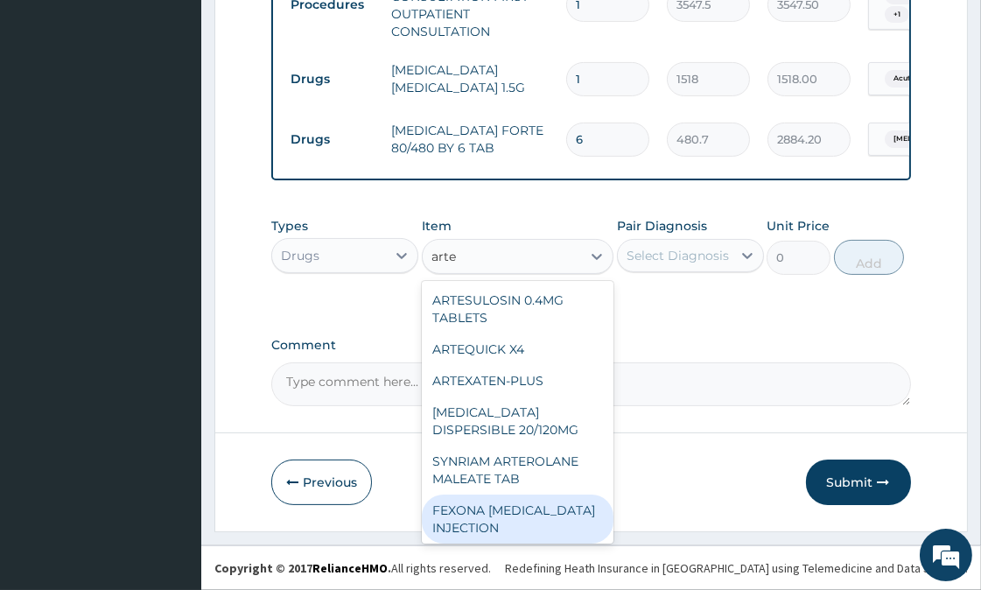
scroll to position [278, 0]
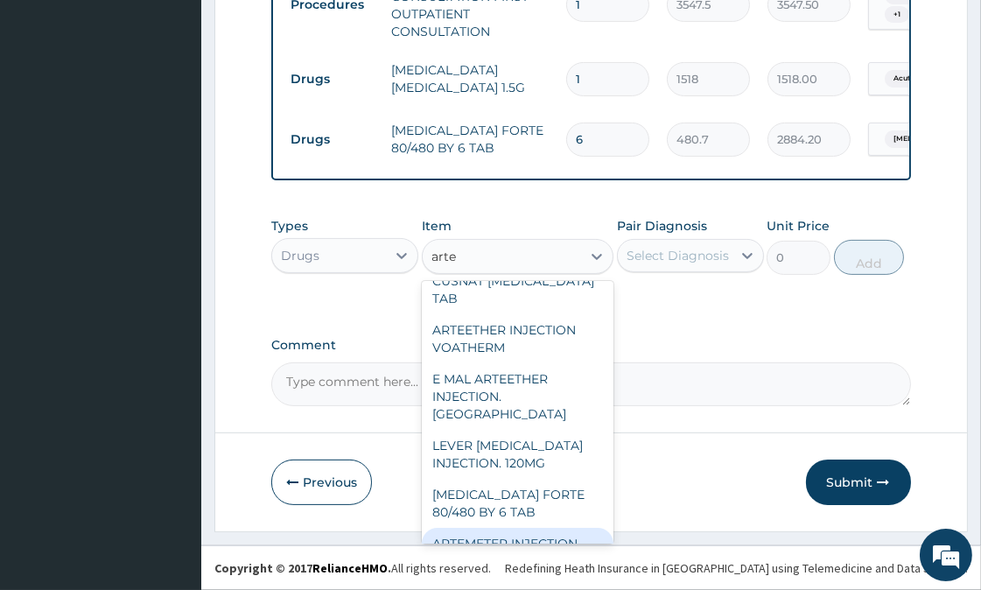
click at [549, 527] on div "ARTEMETER INJECTION" at bounding box center [518, 542] width 192 height 31
type input "1012"
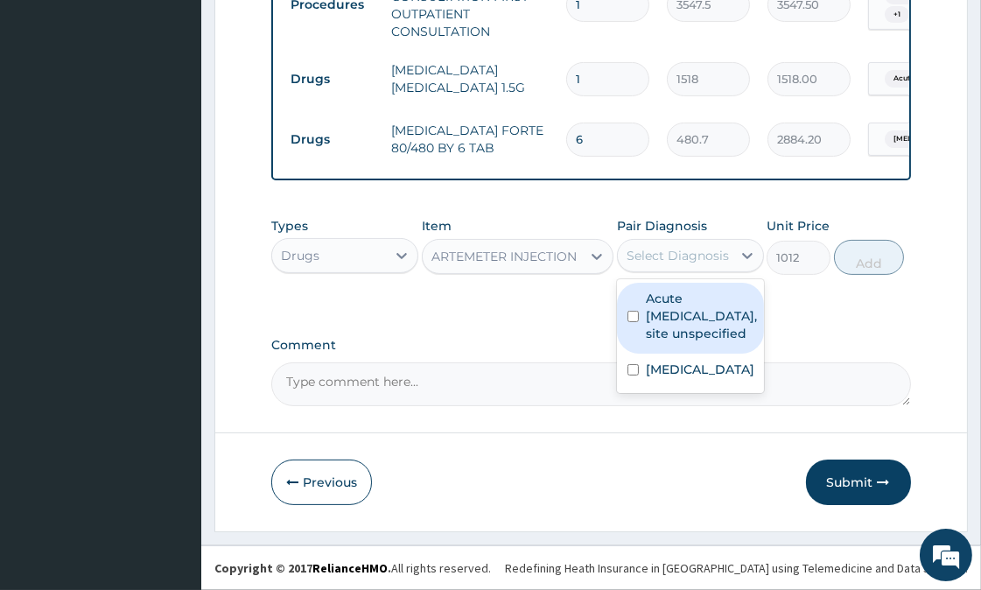
click at [722, 255] on div "Select Diagnosis" at bounding box center [677, 255] width 102 height 17
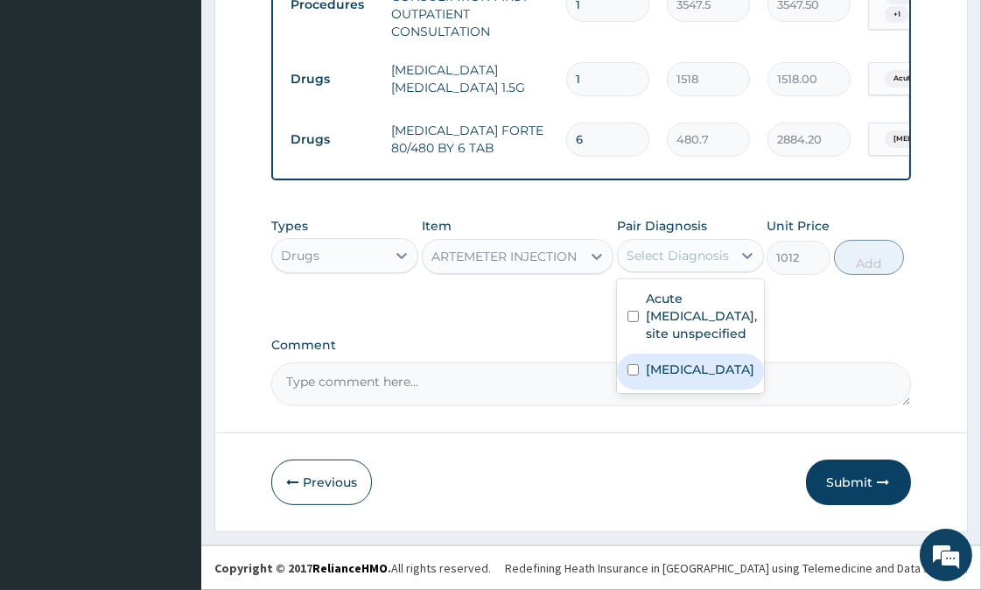
click at [671, 378] on label "[MEDICAL_DATA]" at bounding box center [700, 368] width 108 height 17
checkbox input "true"
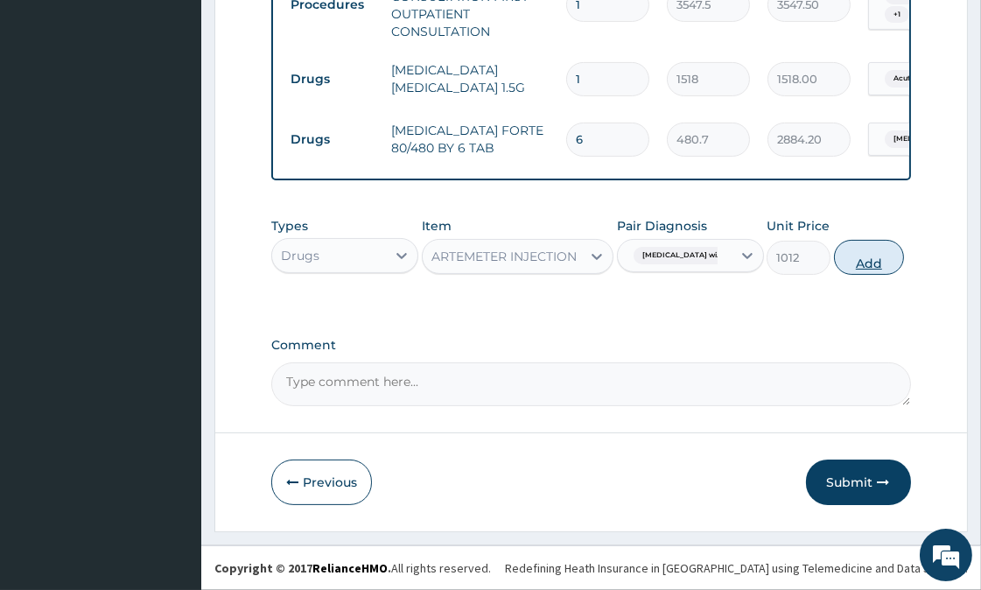
click at [892, 259] on button "Add" at bounding box center [869, 257] width 70 height 35
type input "0"
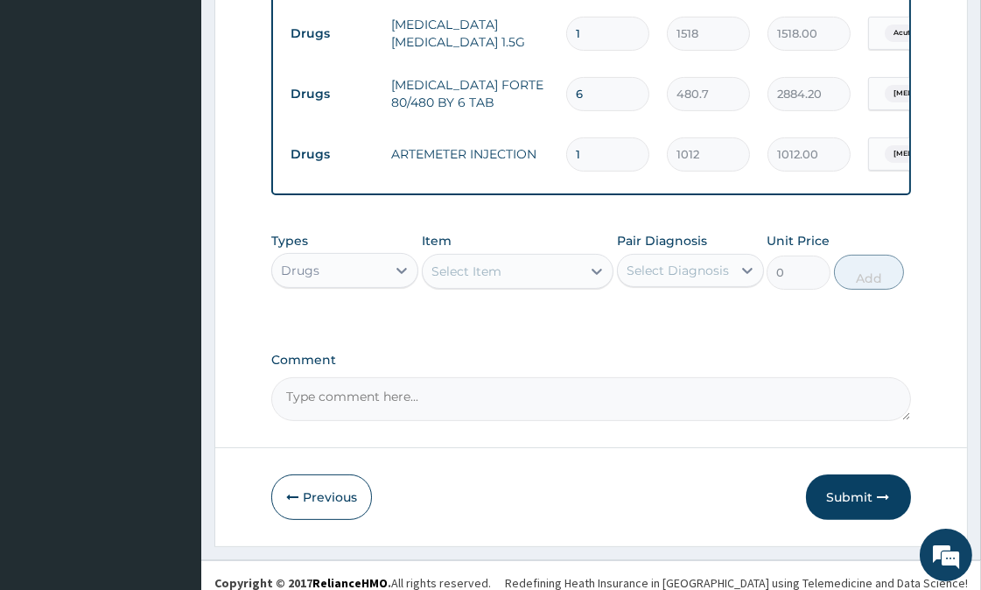
type input "0.00"
type input "2"
type input "2024.00"
type input "2"
click at [513, 285] on div "Select Item" at bounding box center [501, 271] width 158 height 28
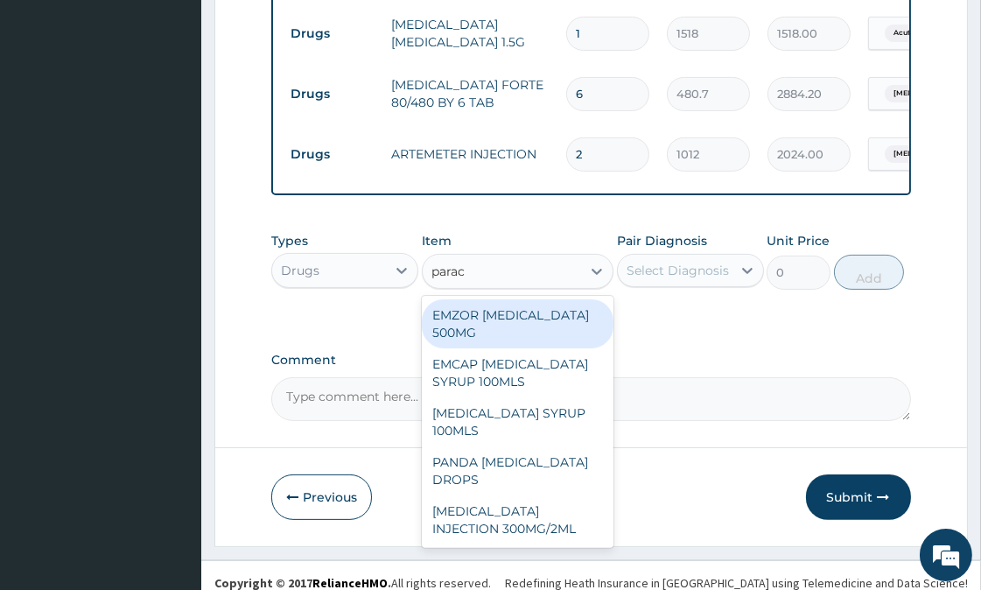
type input "parace"
click at [562, 348] on div "EMZOR [MEDICAL_DATA] 500MG" at bounding box center [518, 323] width 192 height 49
type input "25.3"
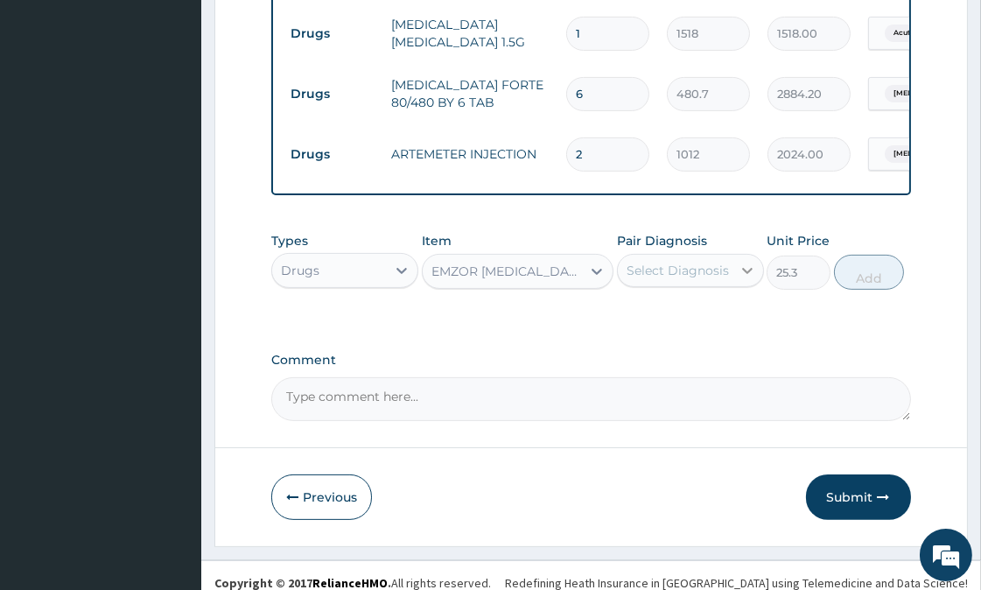
click at [749, 279] on icon at bounding box center [746, 270] width 17 height 17
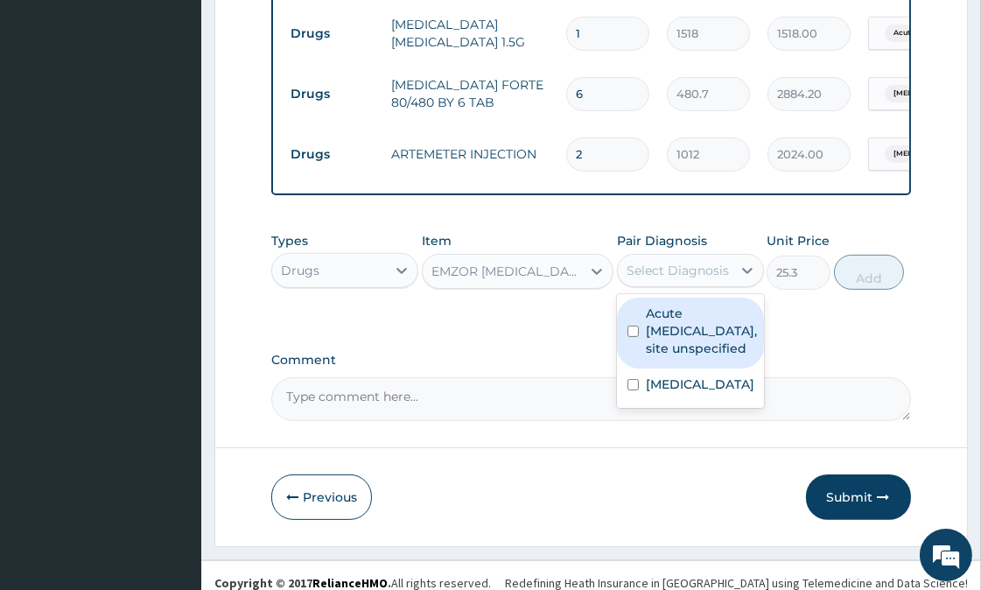
click at [728, 357] on label "Acute [MEDICAL_DATA], site unspecified" at bounding box center [701, 330] width 111 height 52
checkbox input "true"
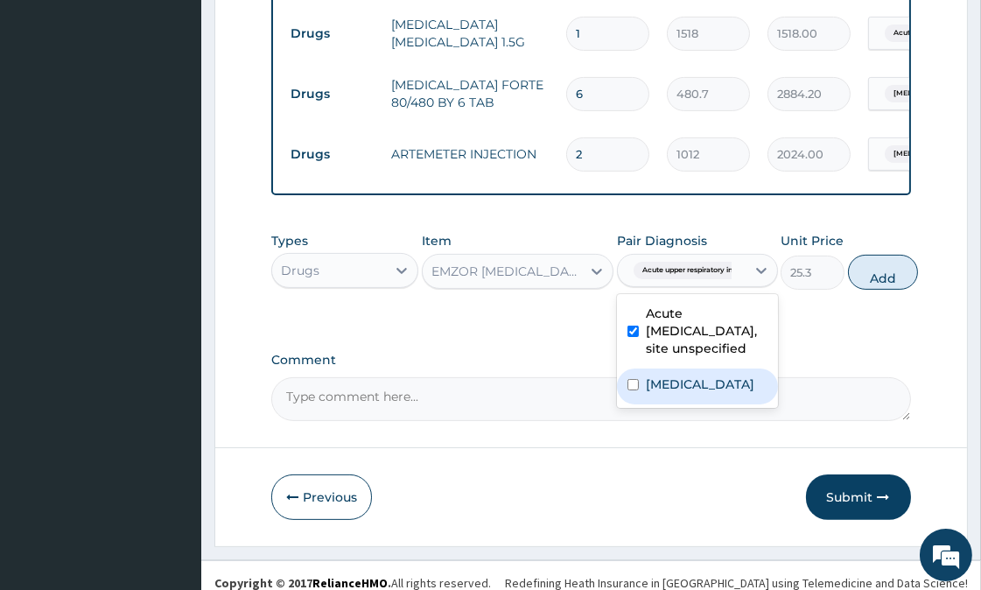
drag, startPoint x: 720, startPoint y: 475, endPoint x: 827, endPoint y: 378, distance: 144.3
click at [719, 393] on label "[MEDICAL_DATA]" at bounding box center [700, 383] width 108 height 17
checkbox input "true"
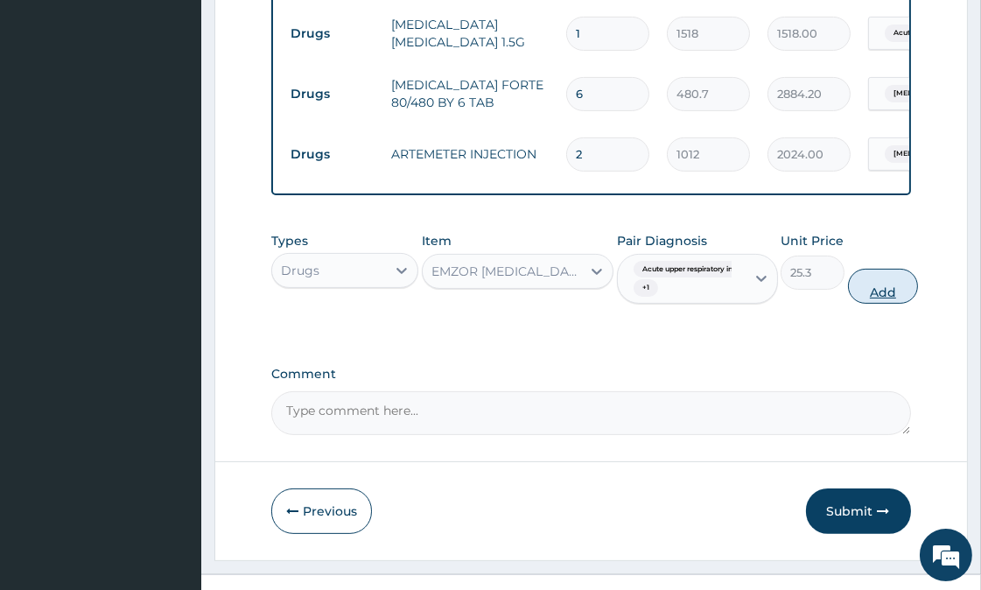
click at [883, 304] on button "Add" at bounding box center [883, 286] width 70 height 35
type input "0"
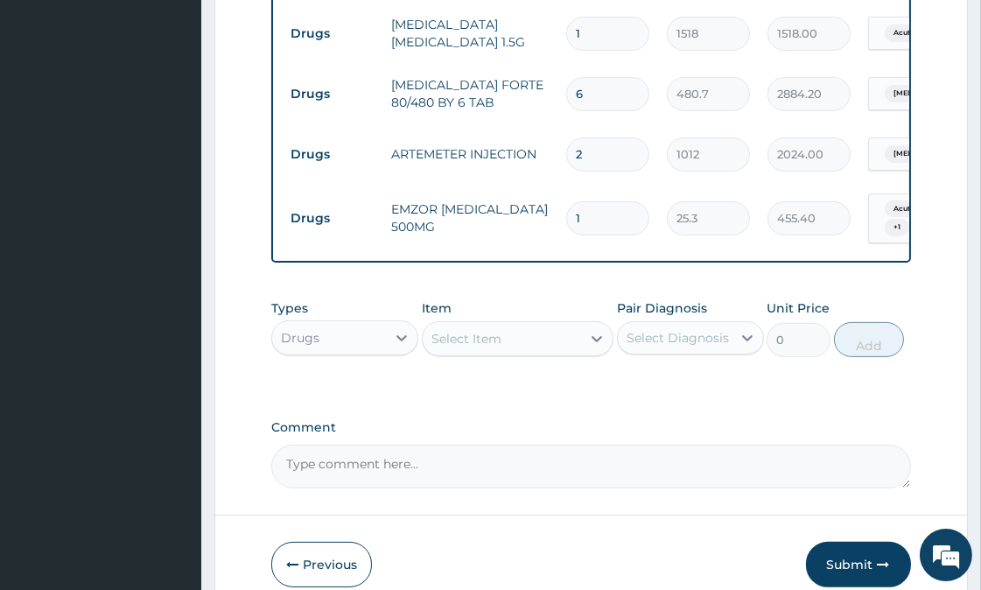
type input "18"
type input "455.40"
type input "18"
click at [527, 353] on div "Select Item" at bounding box center [501, 339] width 158 height 28
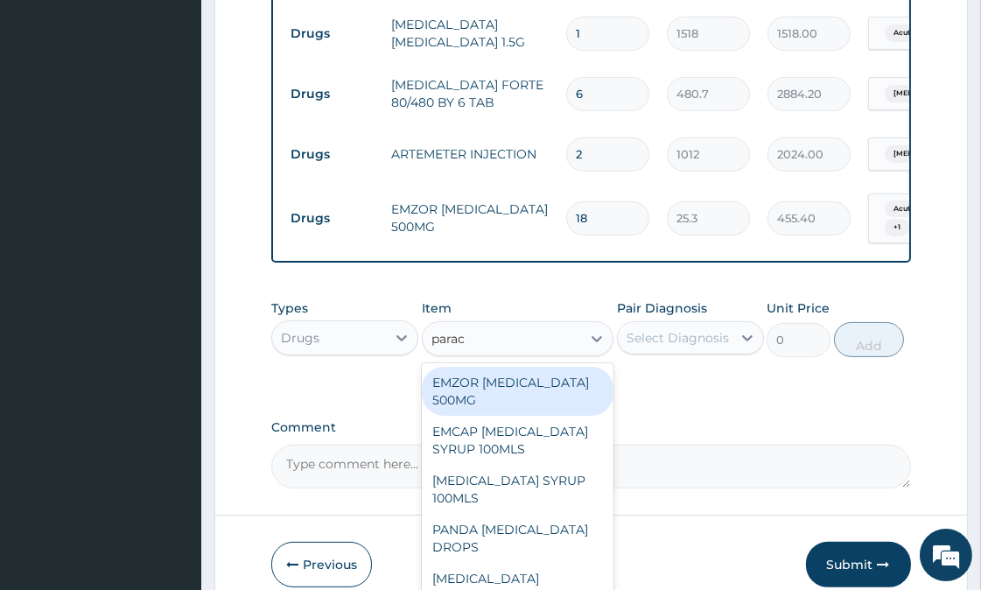
type input "parace"
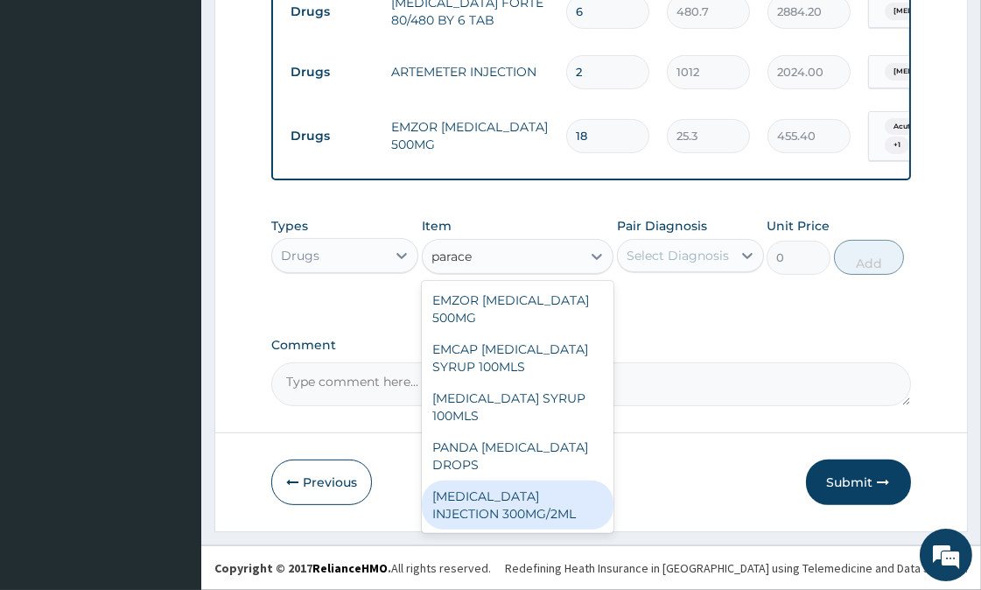
scroll to position [722, 0]
click at [552, 496] on div "[MEDICAL_DATA] INJECTION 300MG/2ML" at bounding box center [518, 504] width 192 height 49
type input "278.3"
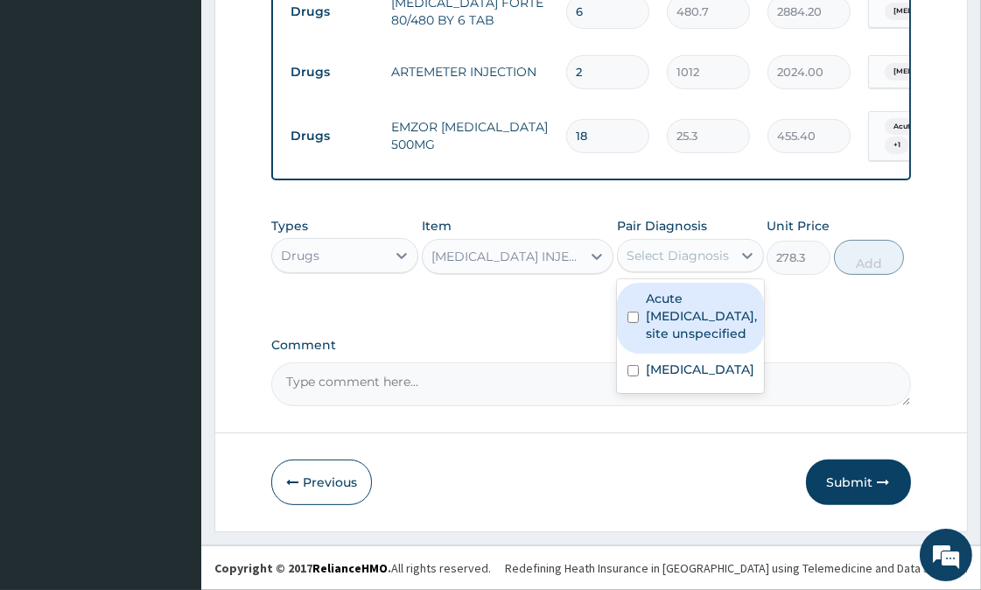
click at [724, 241] on div "Select Diagnosis" at bounding box center [675, 255] width 114 height 28
click at [658, 331] on label "Acute upper respiratory infection, site unspecified" at bounding box center [701, 316] width 111 height 52
checkbox input "true"
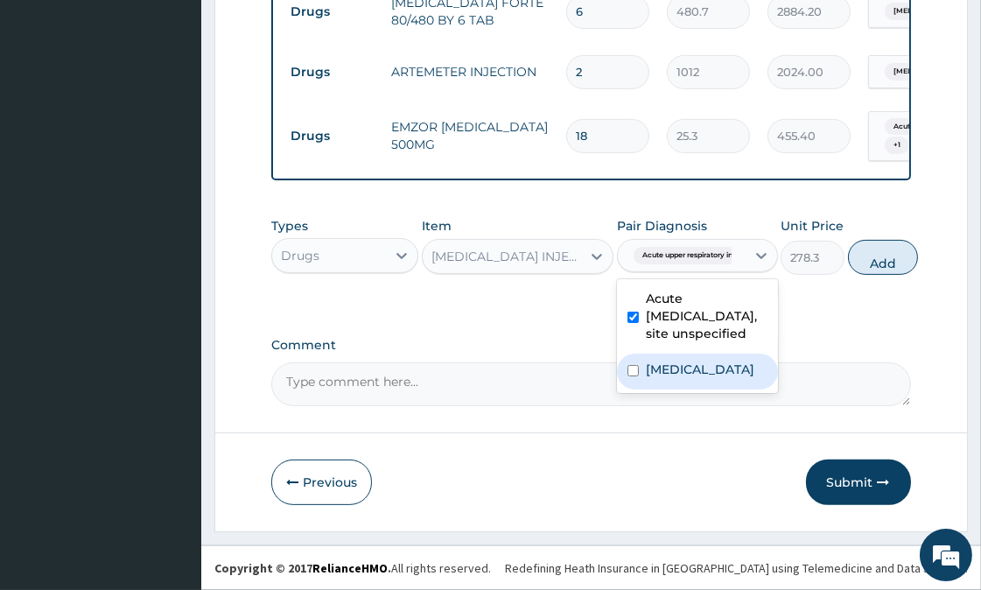
click at [698, 378] on label "Plasmodium malariae malaria without complication" at bounding box center [700, 368] width 108 height 17
checkbox input "true"
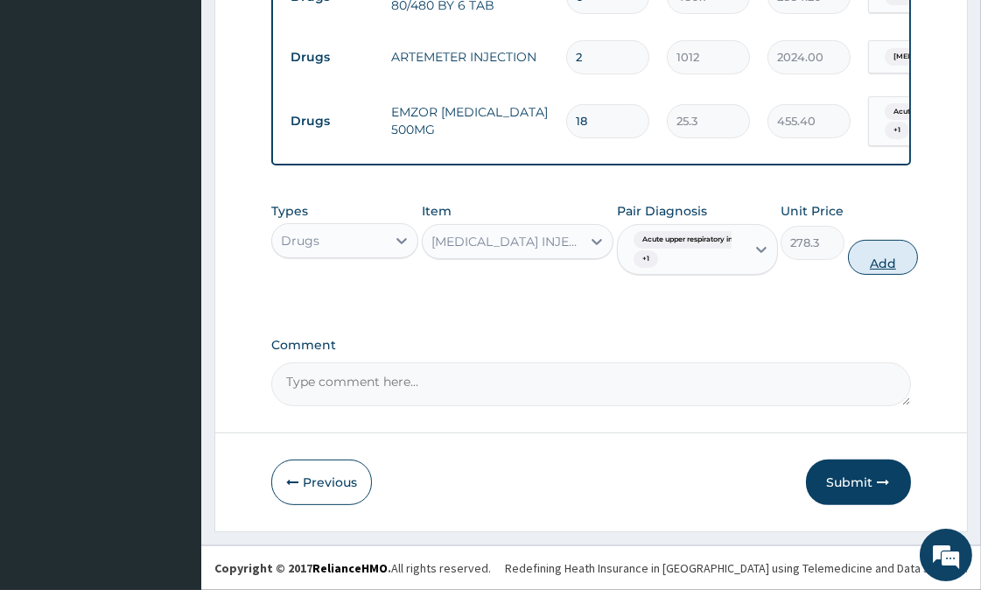
click at [890, 275] on button "Add" at bounding box center [883, 257] width 70 height 35
type input "0"
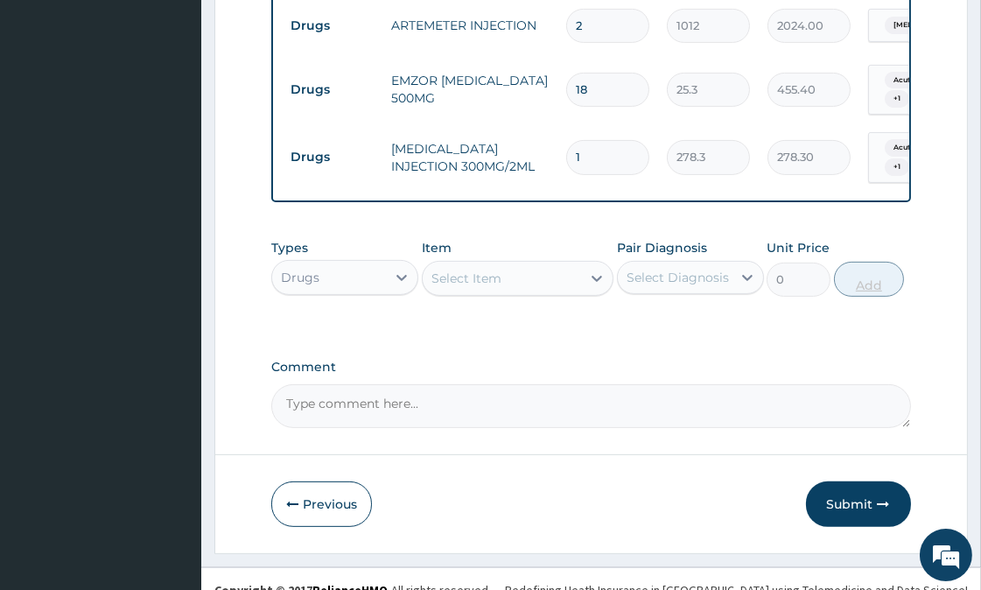
type input "0.00"
type input "2"
type input "556.60"
type input "2"
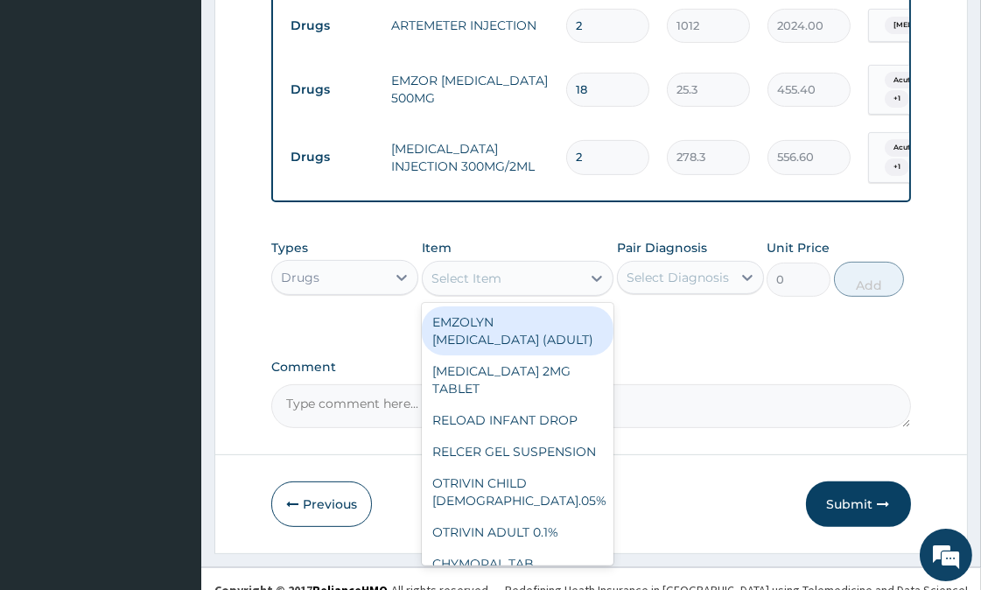
click at [500, 287] on div "Select Item" at bounding box center [466, 277] width 70 height 17
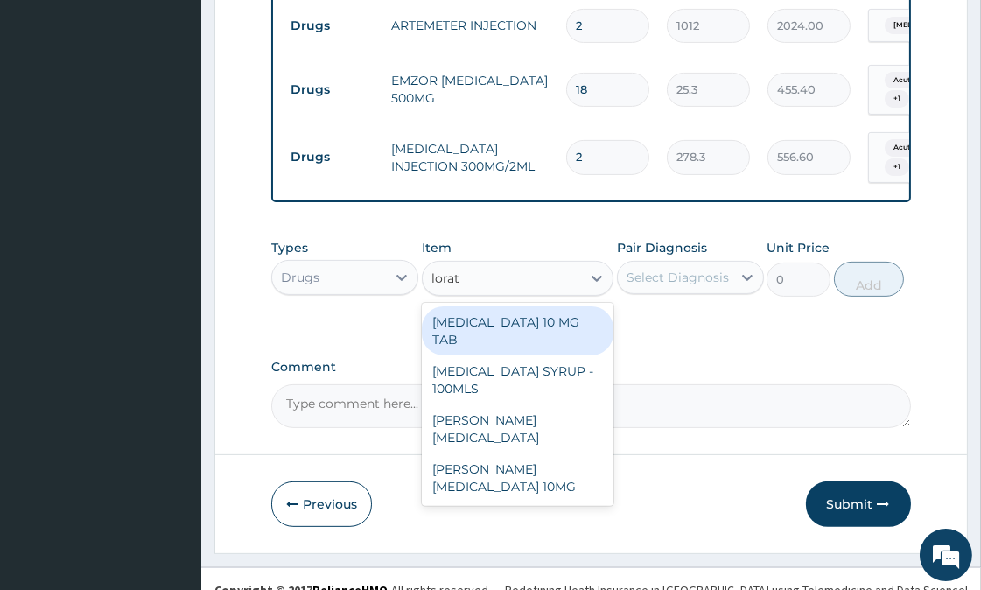
type input "lorata"
click at [485, 355] on div "LORATADINE 10 MG TAB" at bounding box center [518, 330] width 192 height 49
type input "63.25"
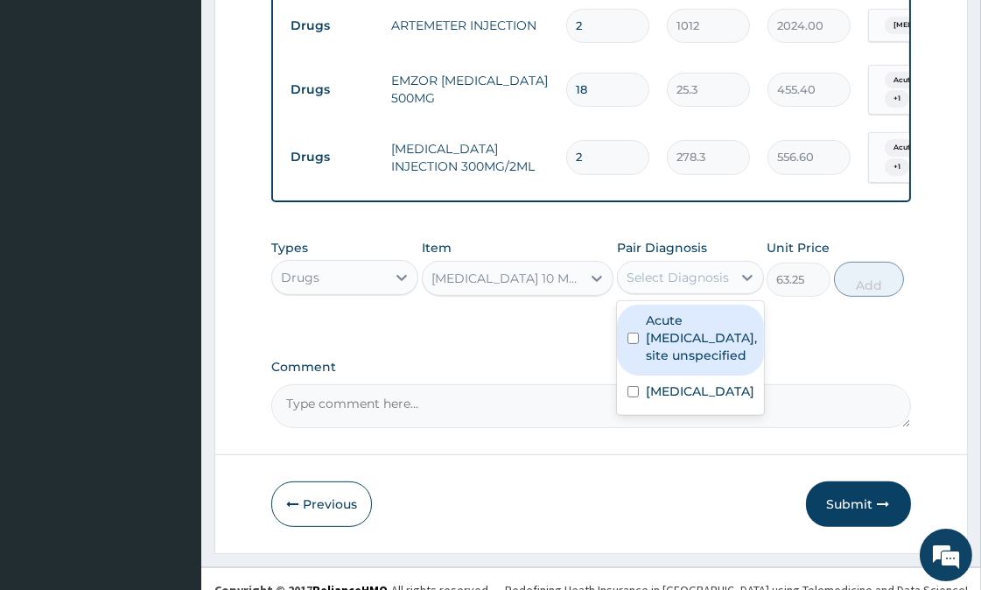
click at [667, 291] on div "Select Diagnosis" at bounding box center [675, 277] width 114 height 28
click at [652, 364] on label "Acute upper respiratory infection, site unspecified" at bounding box center [701, 337] width 111 height 52
checkbox input "true"
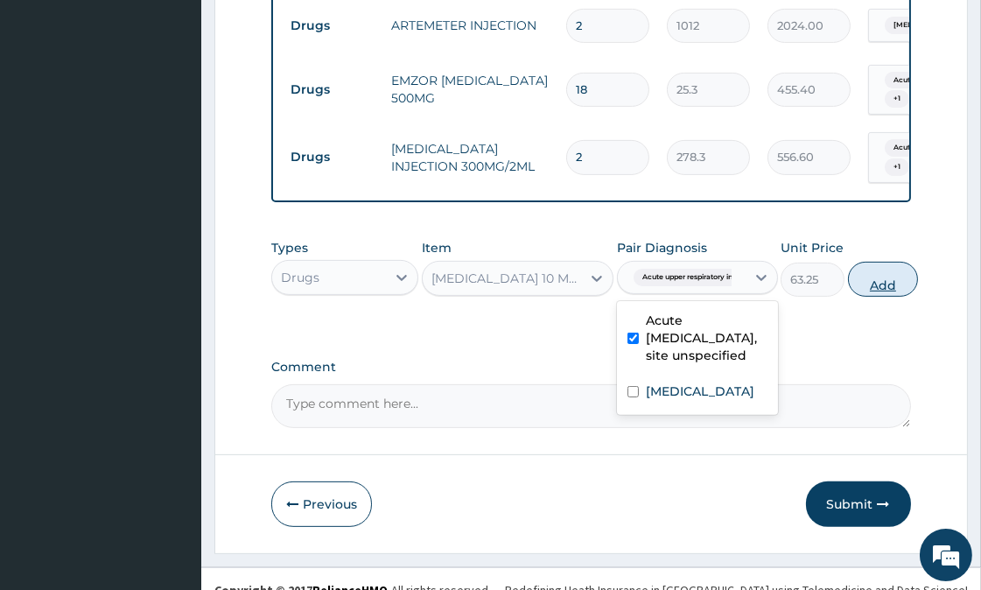
click at [898, 297] on button "Add" at bounding box center [883, 279] width 70 height 35
type input "0"
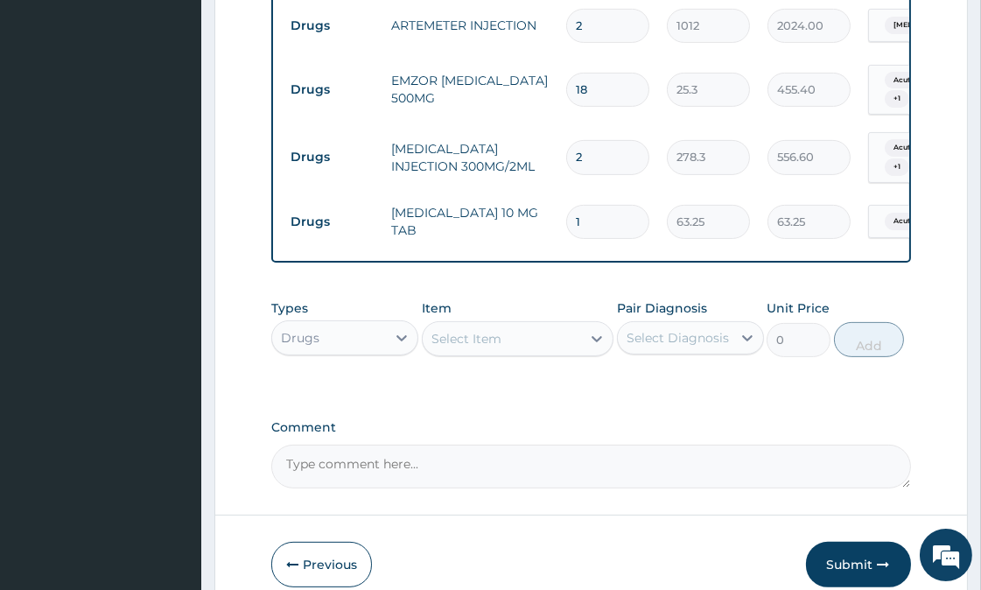
type input "0.00"
type input "3"
type input "189.75"
type input "3"
click at [471, 347] on div "Select Item" at bounding box center [466, 338] width 70 height 17
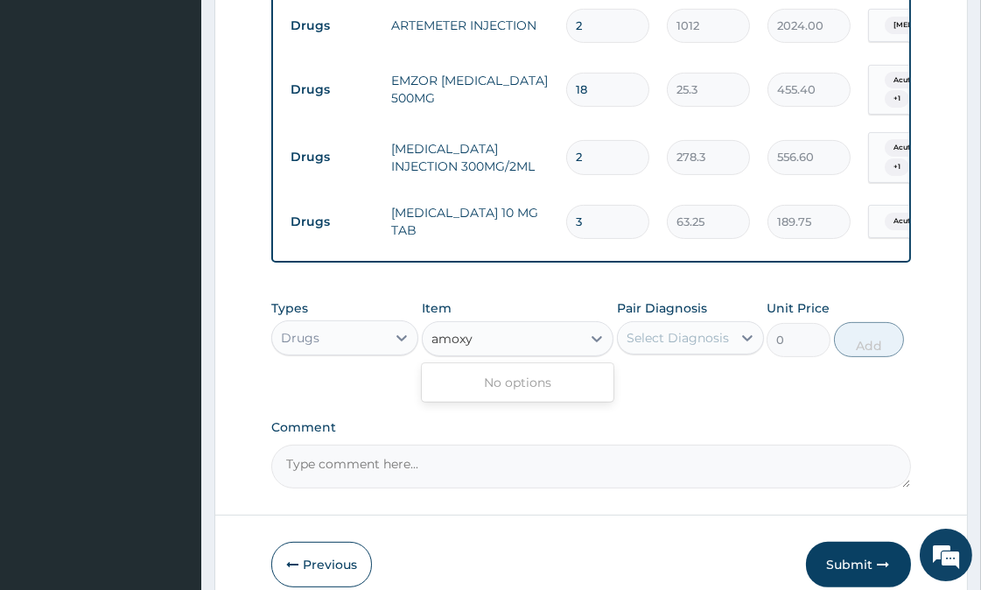
type input "amox"
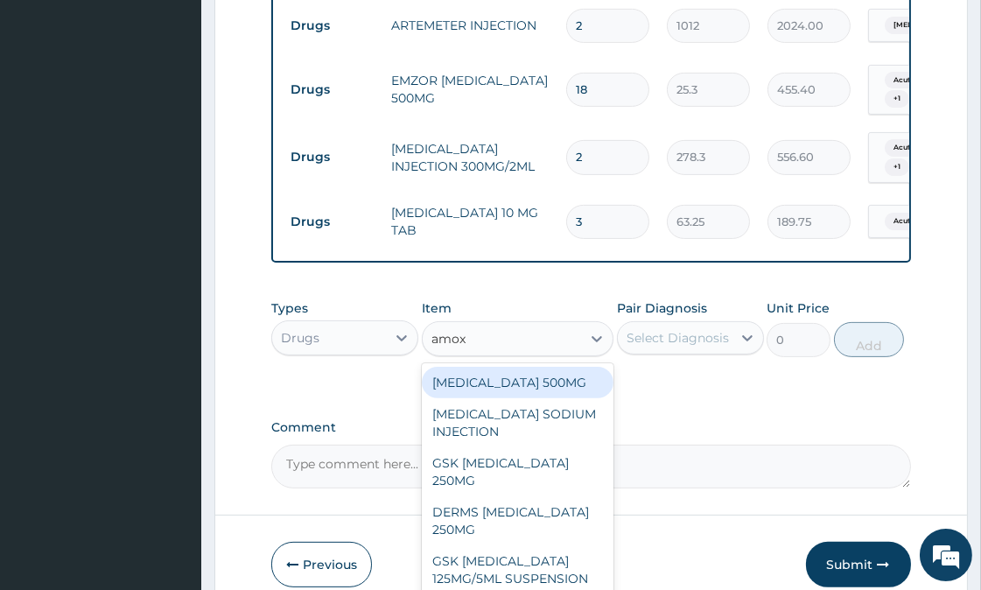
click at [569, 398] on div "[MEDICAL_DATA] 500MG" at bounding box center [518, 381] width 192 height 31
type input "75.9"
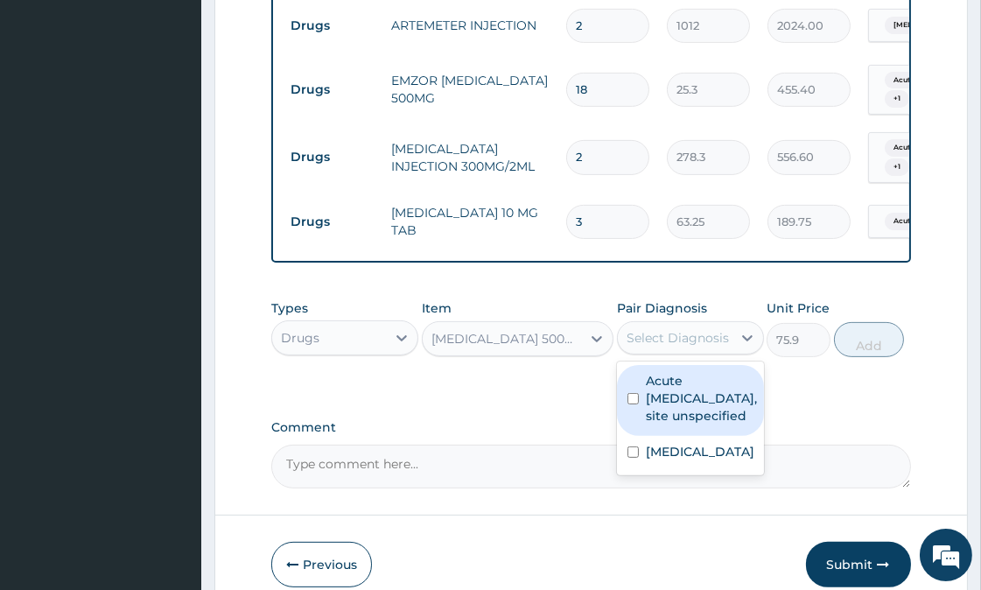
click at [669, 346] on div "Select Diagnosis" at bounding box center [677, 337] width 102 height 17
click at [663, 424] on label "Acute upper respiratory infection, site unspecified" at bounding box center [701, 398] width 111 height 52
checkbox input "true"
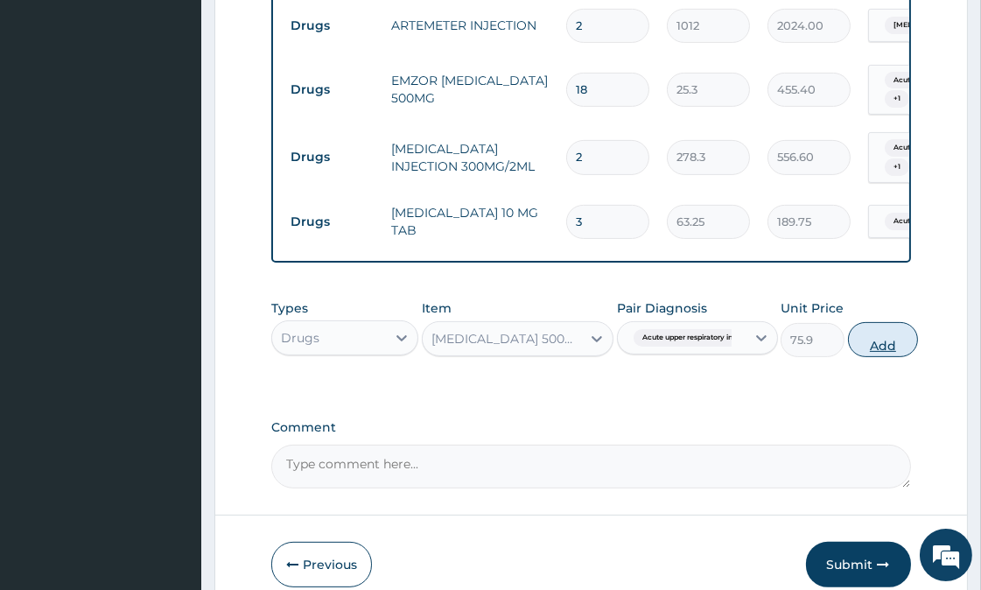
click at [889, 357] on button "Add" at bounding box center [883, 339] width 70 height 35
type input "0"
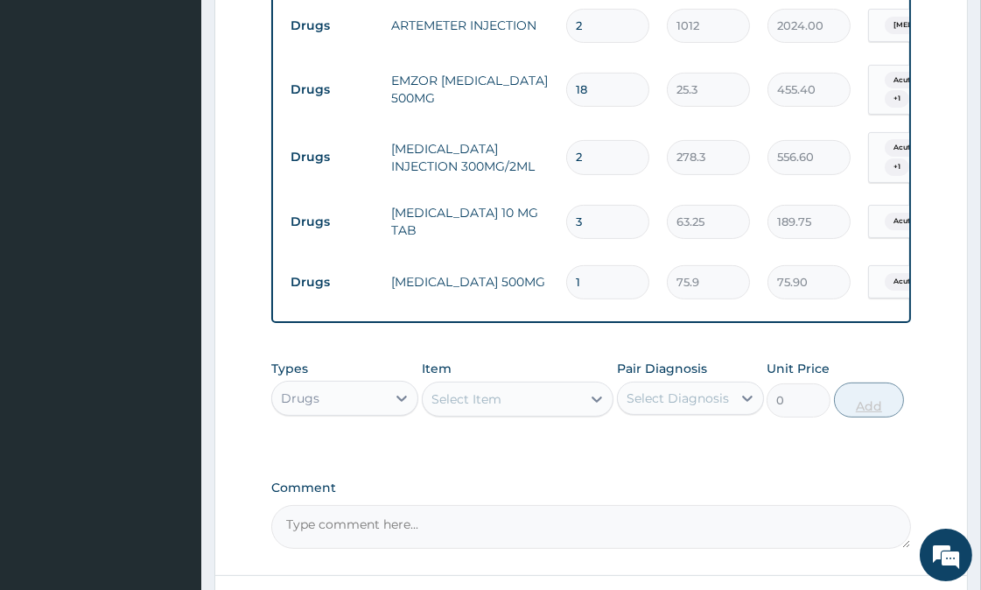
type input "15"
type input "1138.50"
type input "15"
click at [525, 413] on div "Select Item" at bounding box center [501, 399] width 158 height 28
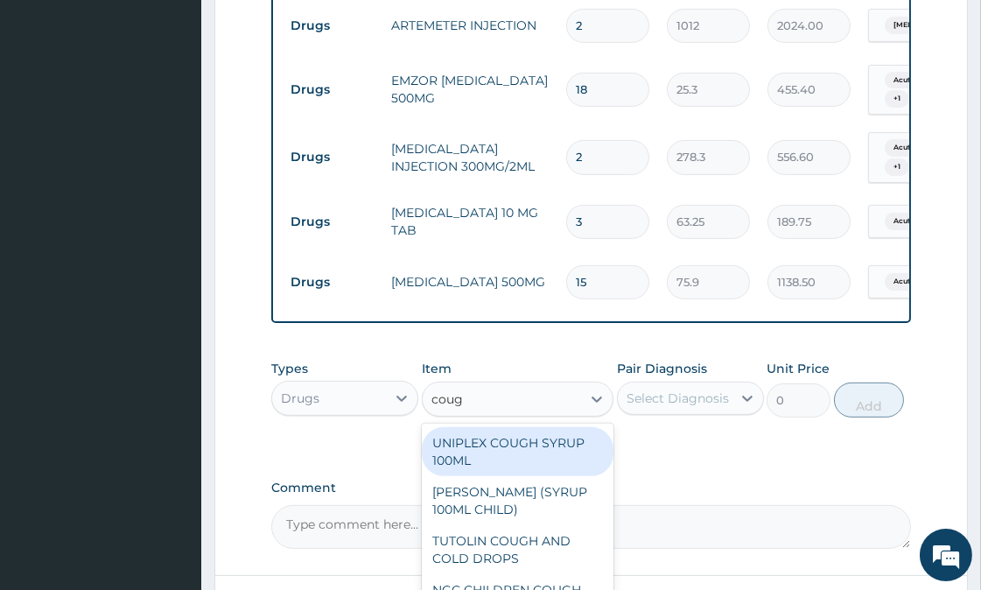
type input "cough"
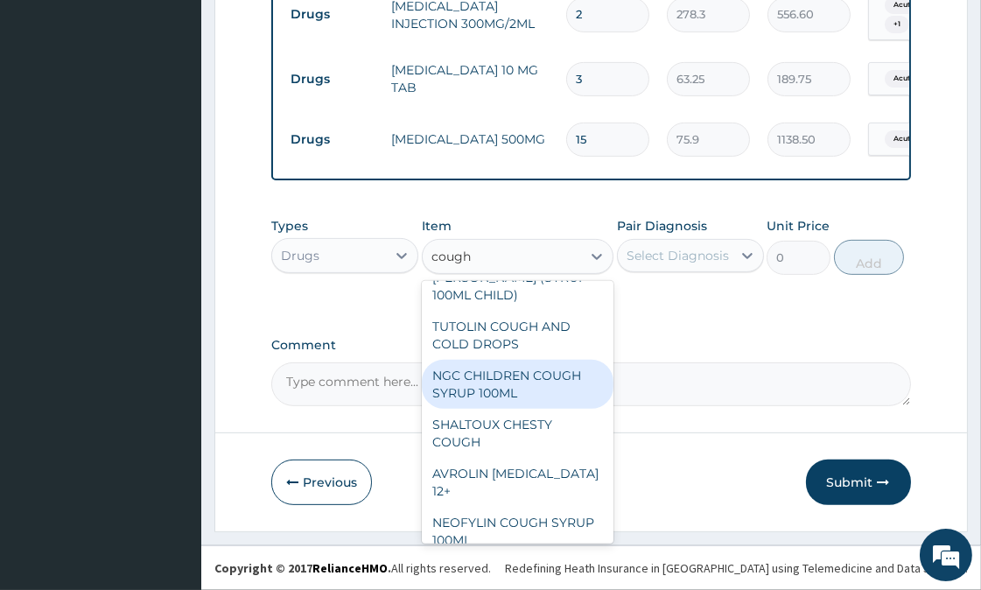
scroll to position [0, 0]
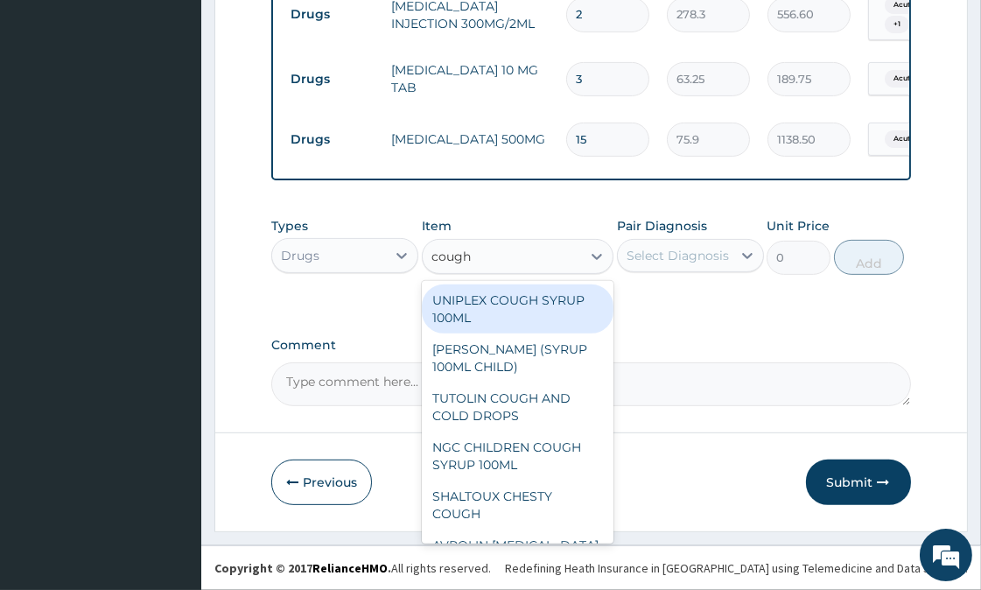
click at [517, 308] on div "UNIPLEX COUGH SYRUP 100ML" at bounding box center [518, 308] width 192 height 49
type input "1265"
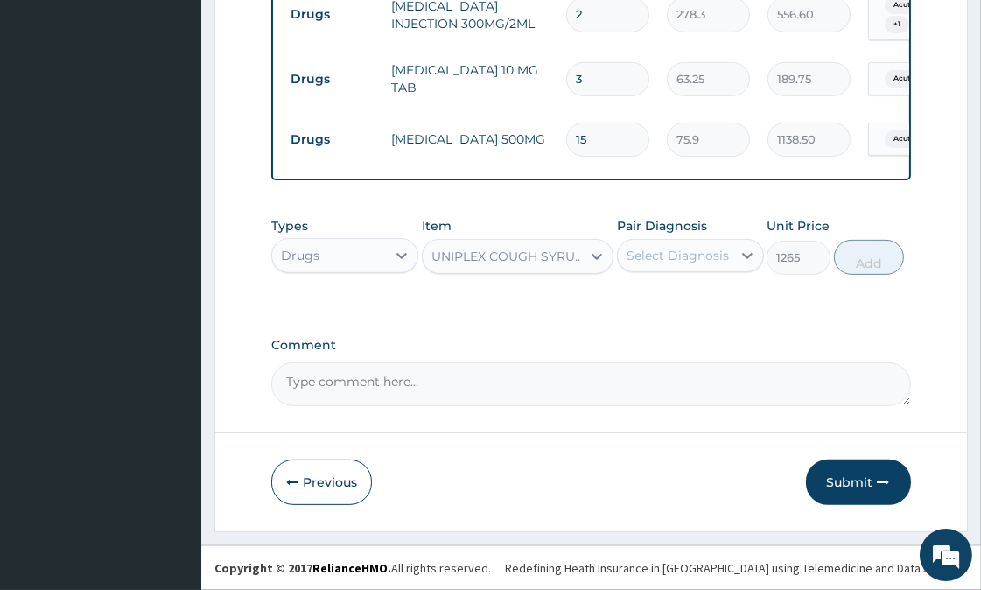
click at [551, 262] on div "UNIPLEX COUGH SYRUP 100ML" at bounding box center [506, 256] width 151 height 17
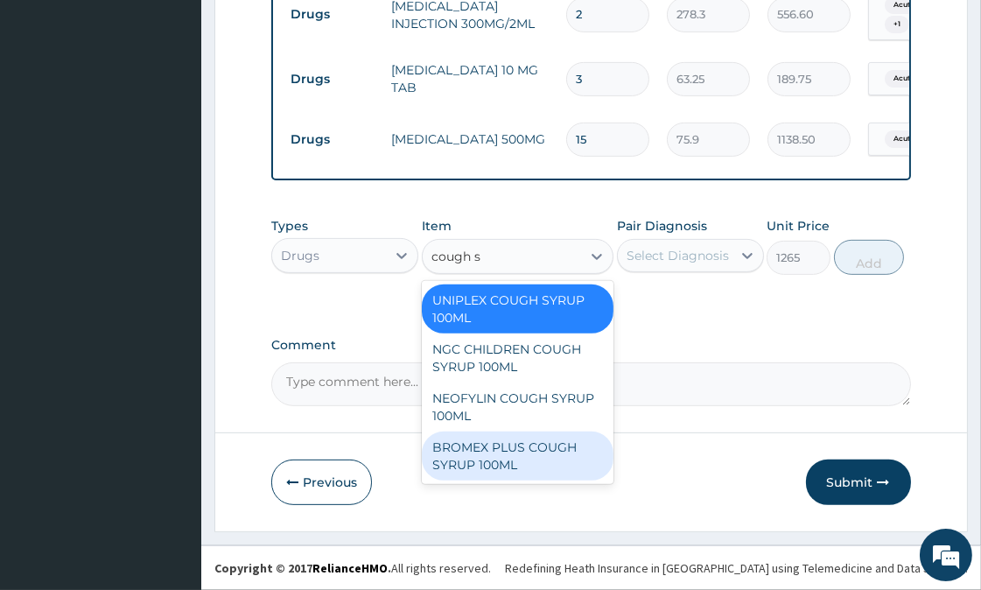
type input "cough"
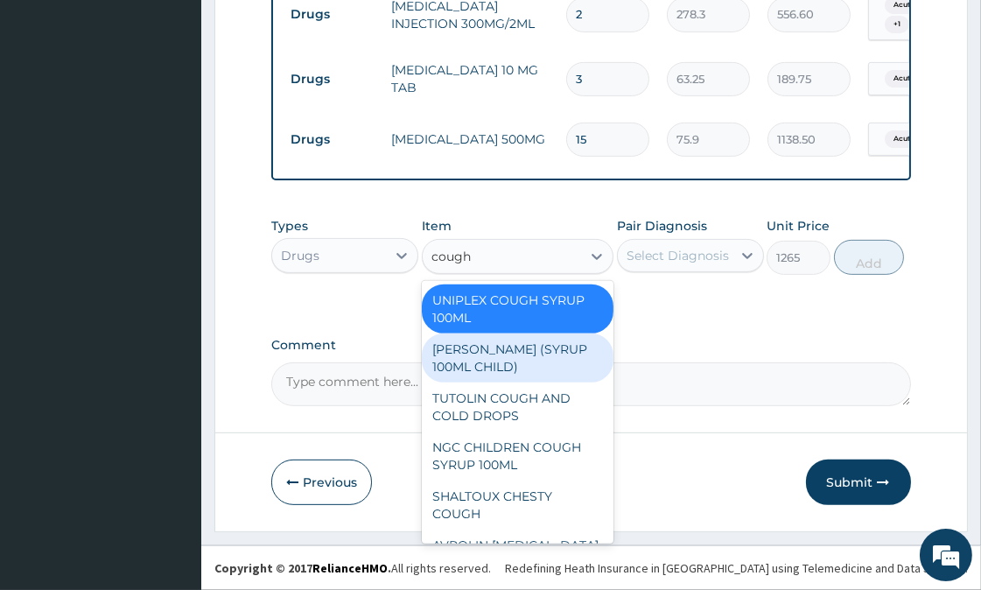
click at [520, 354] on div "[PERSON_NAME] (SYRUP 100ML CHILD)" at bounding box center [518, 357] width 192 height 49
type input "1581.25"
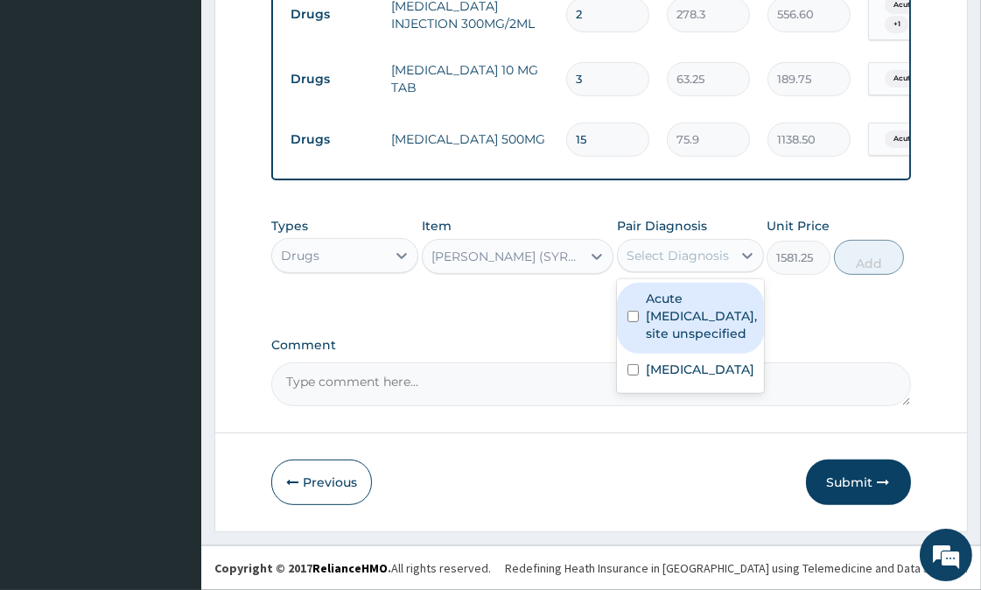
click at [713, 252] on div "Select Diagnosis" at bounding box center [677, 255] width 102 height 17
click at [676, 325] on label "Acute upper respiratory infection, site unspecified" at bounding box center [701, 316] width 111 height 52
checkbox input "true"
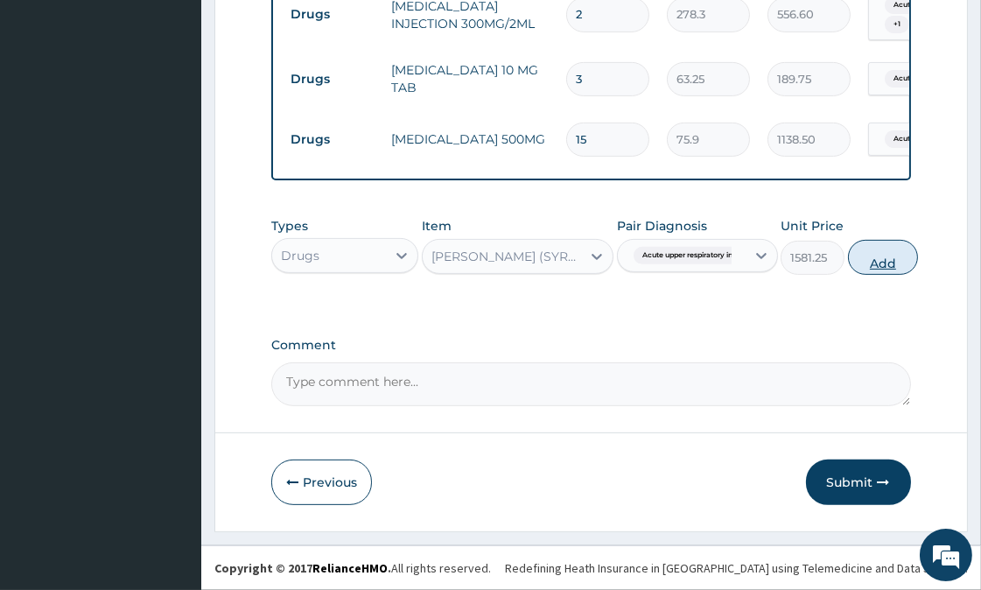
click at [894, 264] on button "Add" at bounding box center [883, 257] width 70 height 35
type input "0"
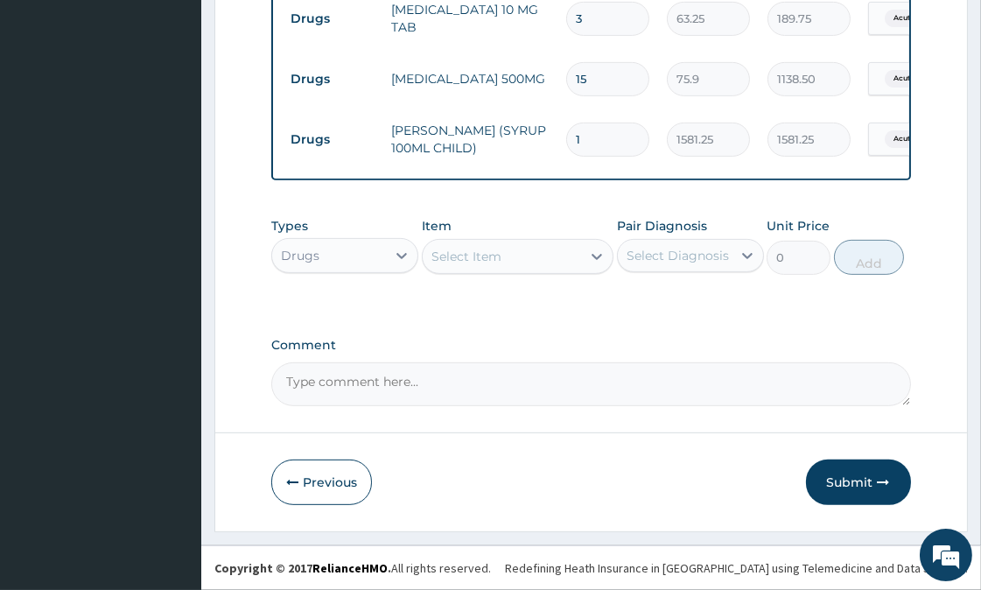
scroll to position [973, 0]
click at [847, 486] on button "Submit" at bounding box center [858, 481] width 105 height 45
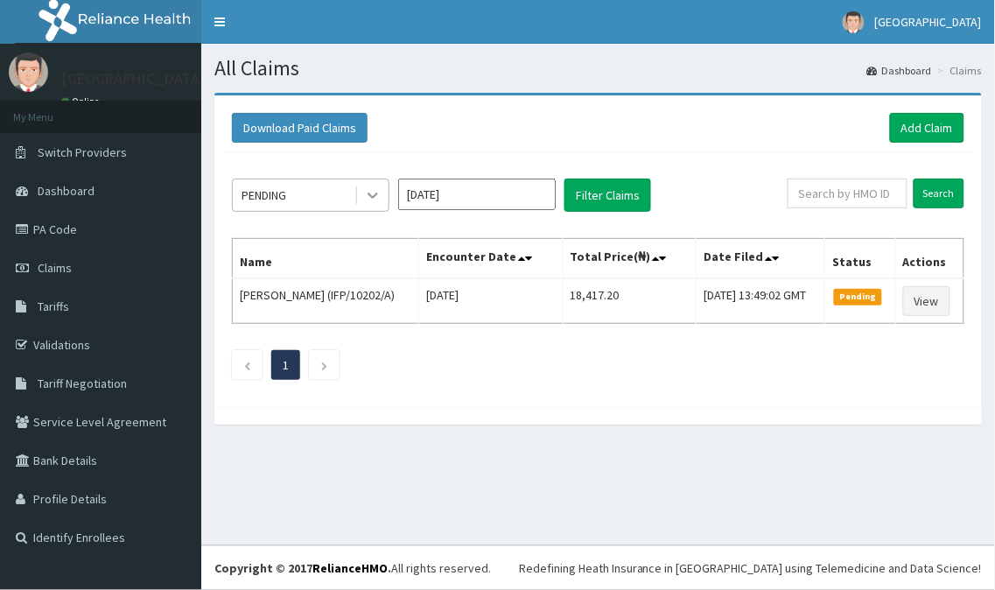
click at [372, 198] on icon at bounding box center [372, 194] width 17 height 17
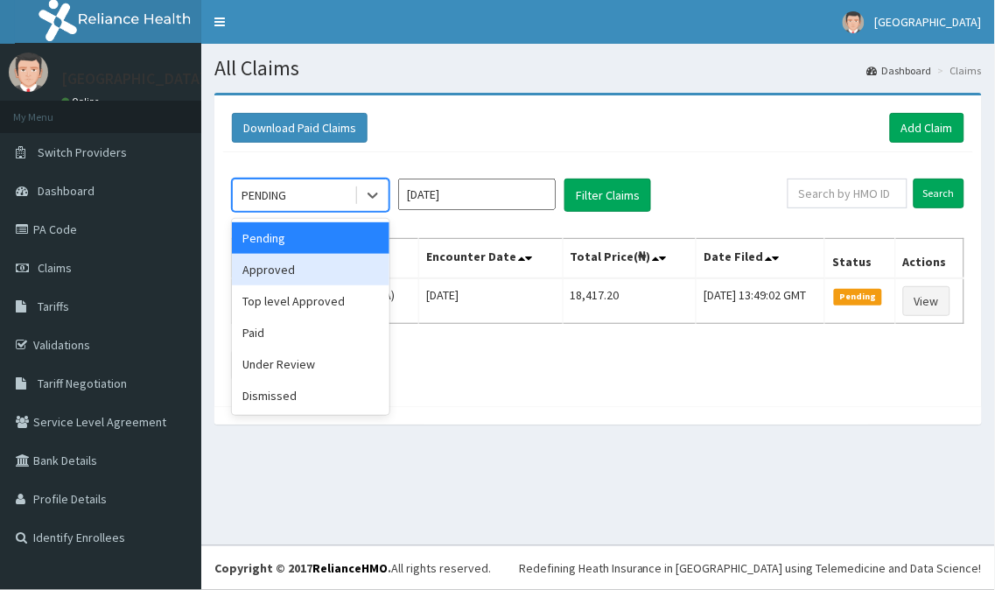
drag, startPoint x: 295, startPoint y: 280, endPoint x: 379, endPoint y: 243, distance: 91.7
click at [298, 275] on div "Approved" at bounding box center [310, 269] width 157 height 31
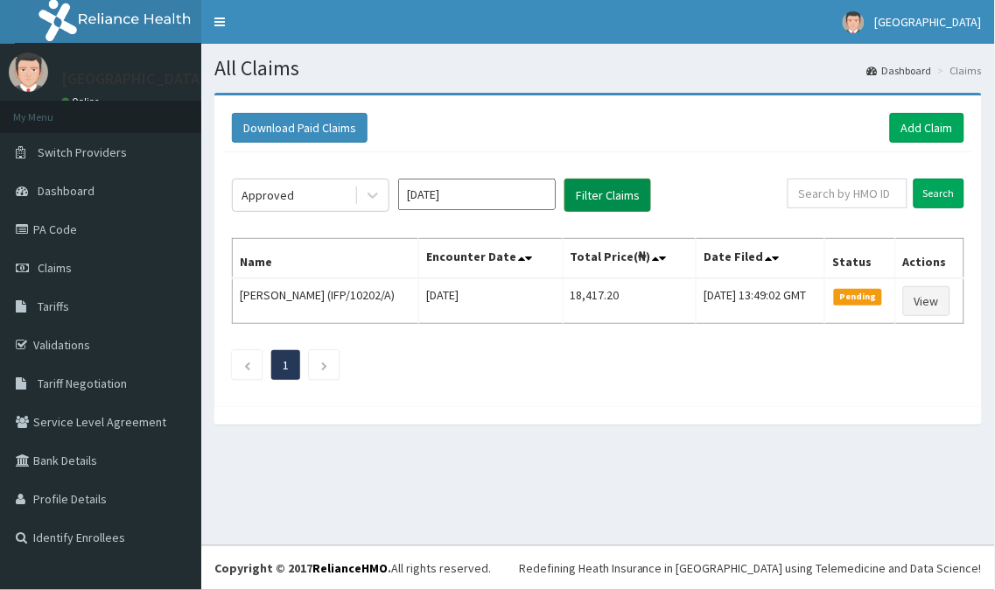
click at [604, 190] on button "Filter Claims" at bounding box center [607, 194] width 87 height 33
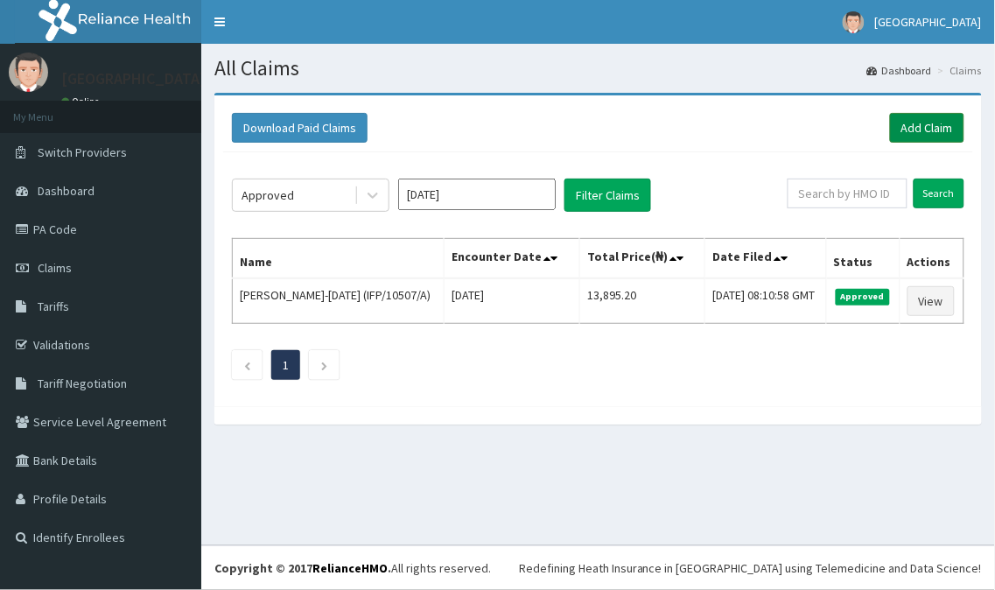
click at [906, 128] on link "Add Claim" at bounding box center [927, 128] width 74 height 30
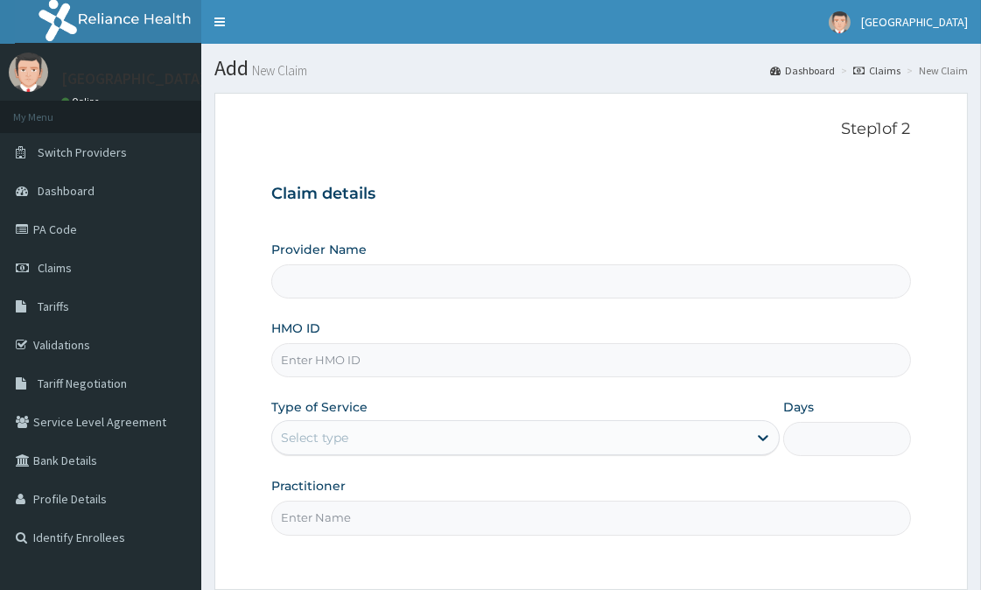
type input "OLAOLU HOSPITAL"
click at [344, 359] on input "HMO ID" at bounding box center [590, 360] width 639 height 34
type input "nbc/10867/E"
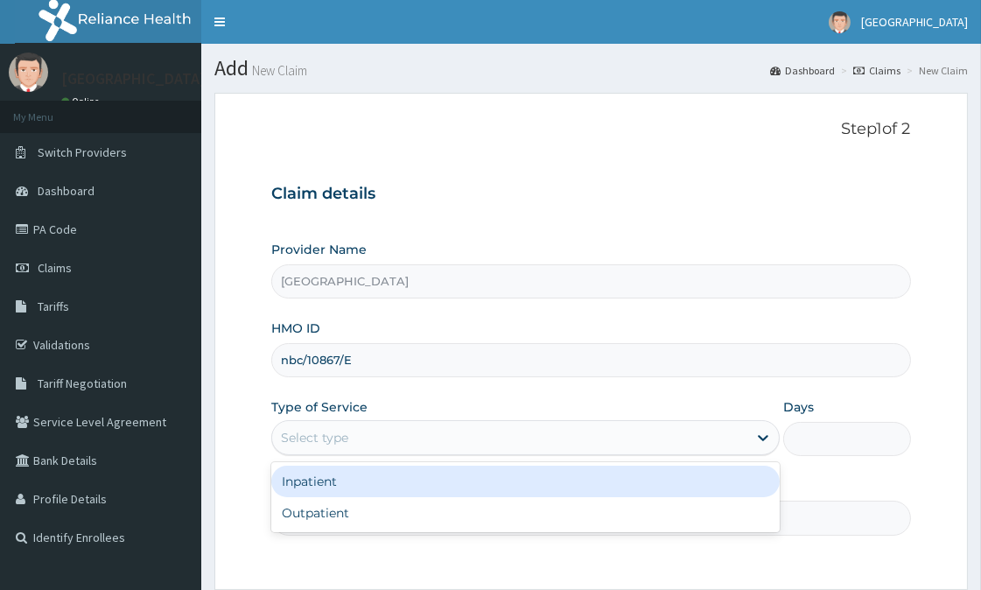
click at [339, 450] on div "Select type" at bounding box center [509, 437] width 475 height 28
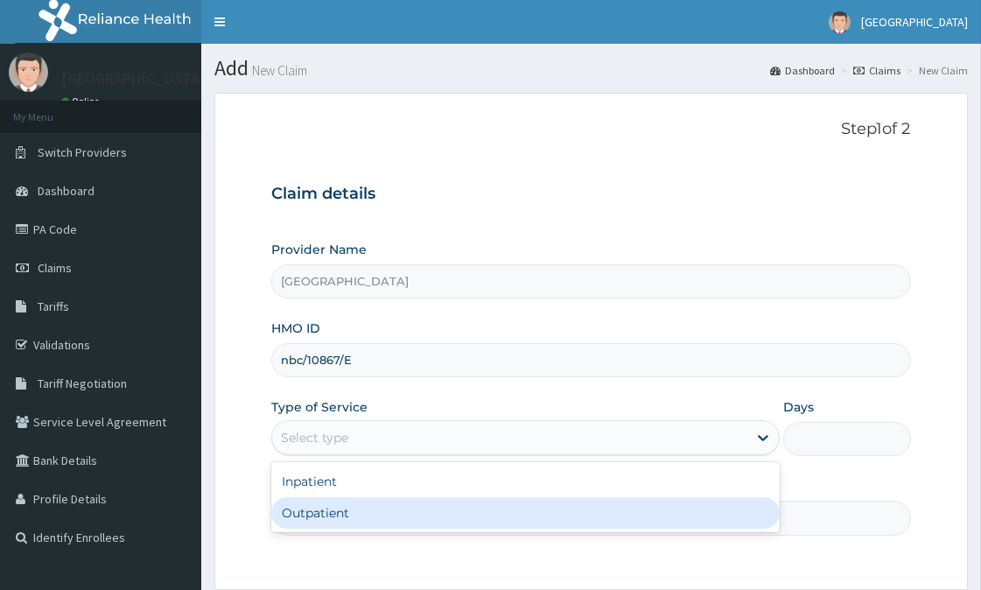
click at [328, 513] on div "Outpatient" at bounding box center [525, 512] width 508 height 31
type input "1"
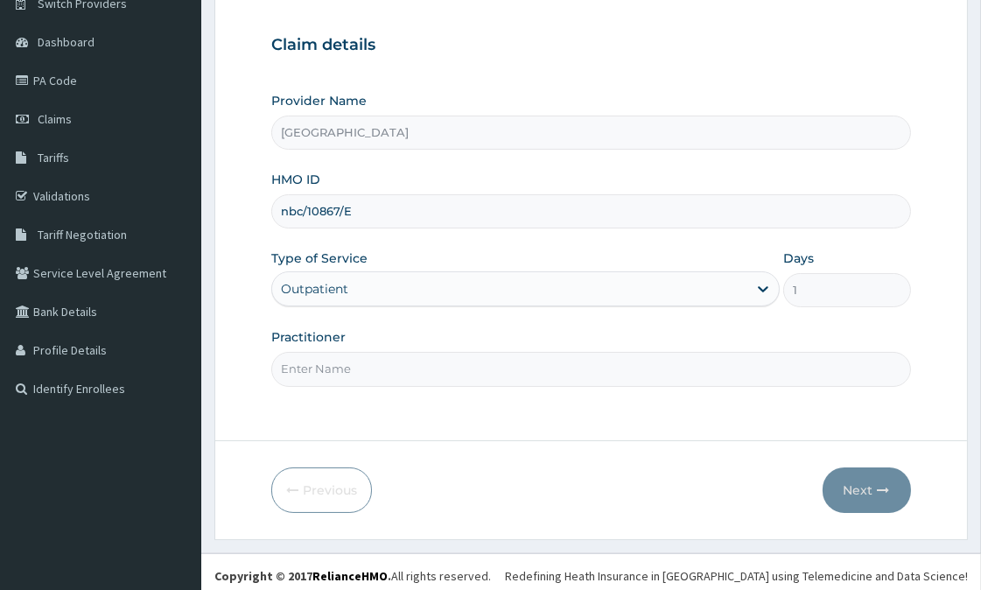
scroll to position [156, 0]
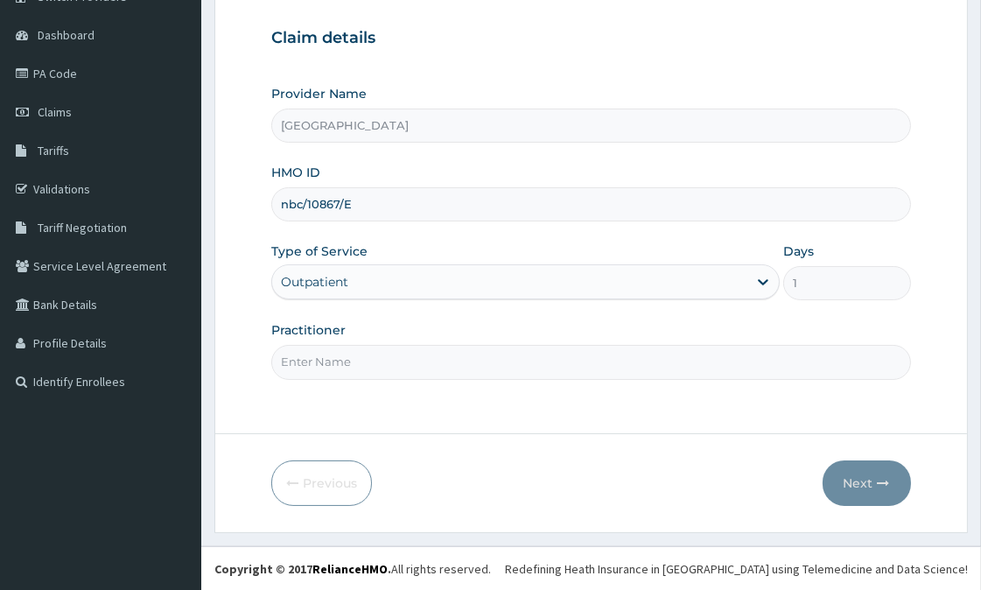
click at [303, 373] on input "Practitioner" at bounding box center [590, 362] width 639 height 34
type input "OYELAMI"
click at [859, 482] on button "Next" at bounding box center [866, 482] width 88 height 45
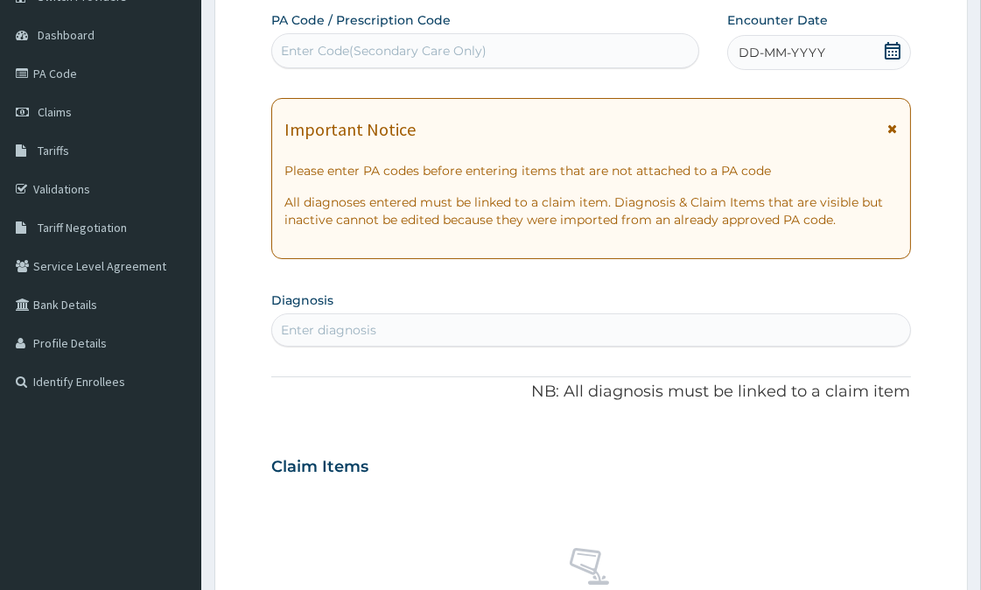
click at [817, 54] on span "DD-MM-YYYY" at bounding box center [781, 52] width 87 height 17
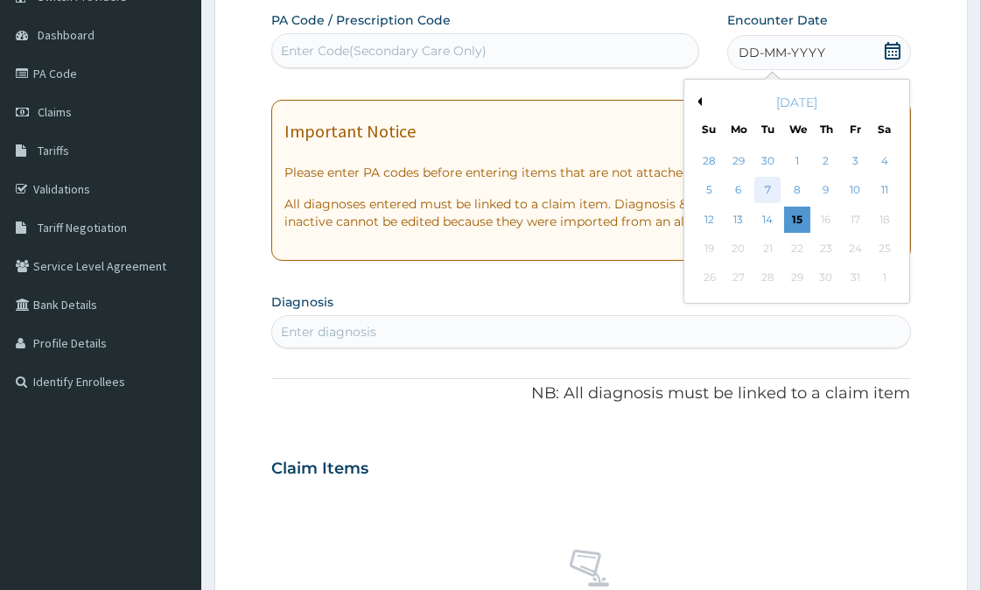
click at [770, 190] on div "7" at bounding box center [767, 191] width 26 height 26
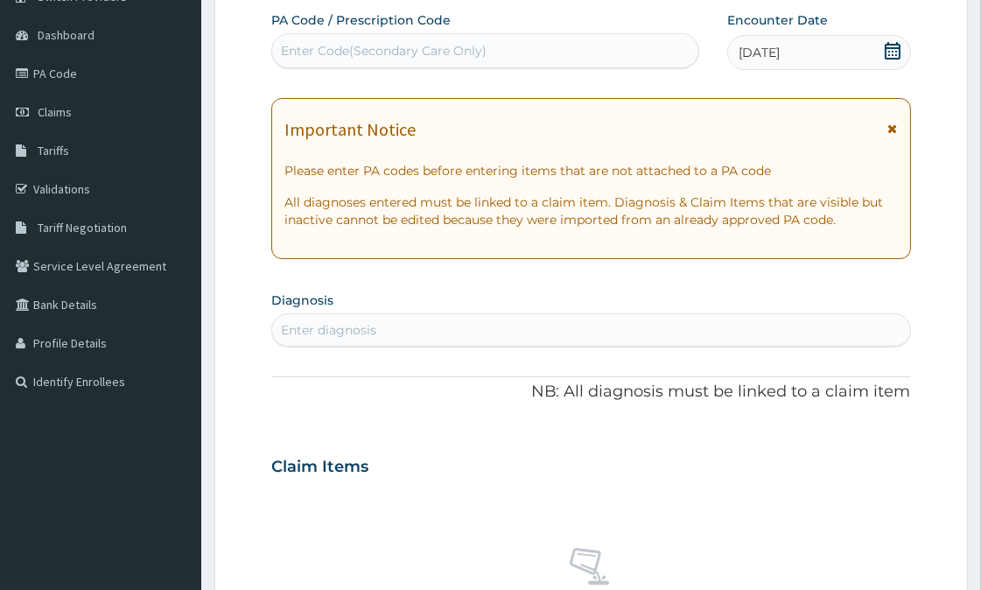
click at [889, 123] on icon at bounding box center [893, 128] width 10 height 12
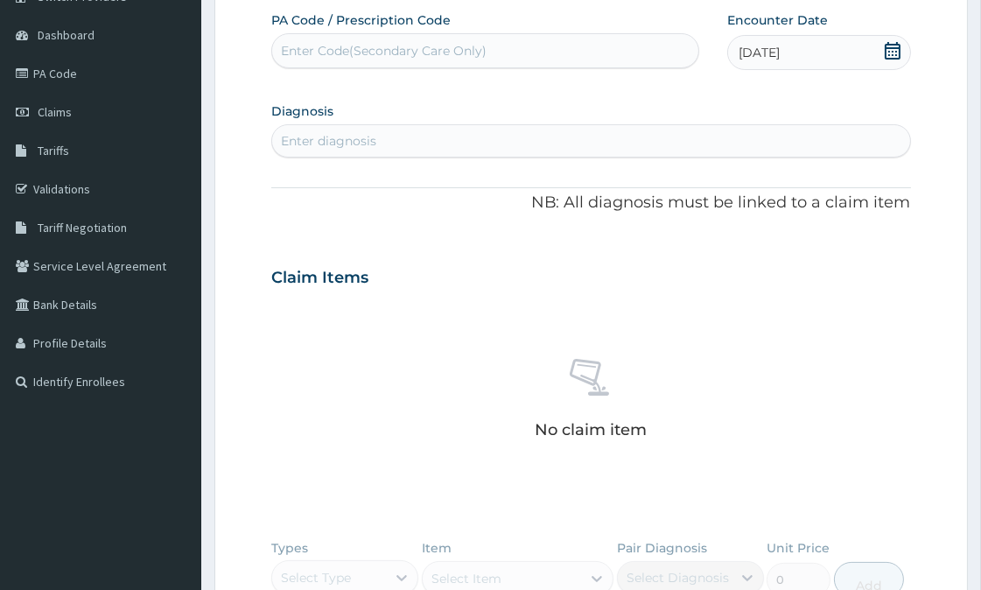
click at [312, 132] on div "Enter diagnosis" at bounding box center [328, 140] width 95 height 17
type input "tract"
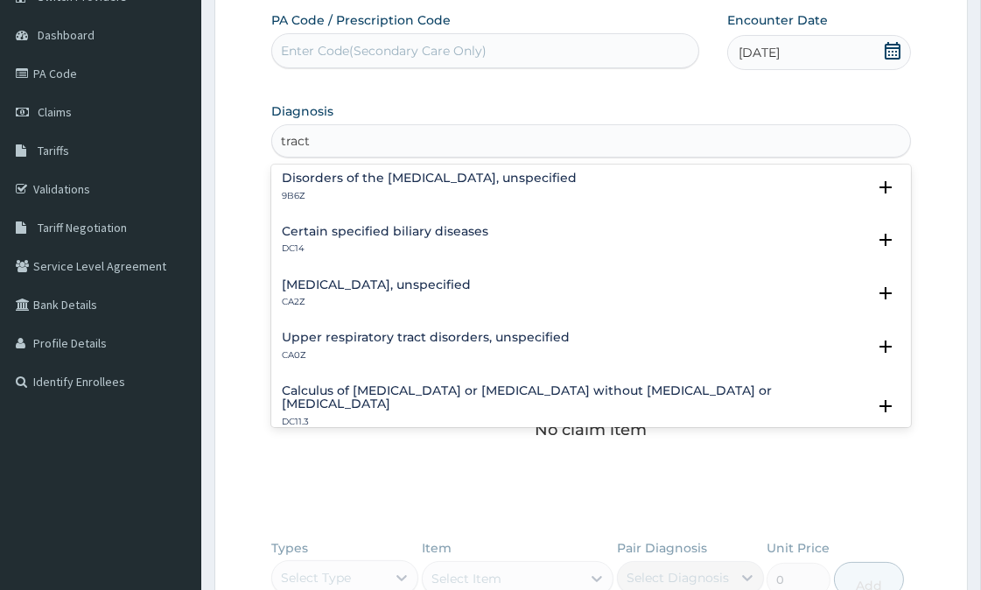
scroll to position [485, 0]
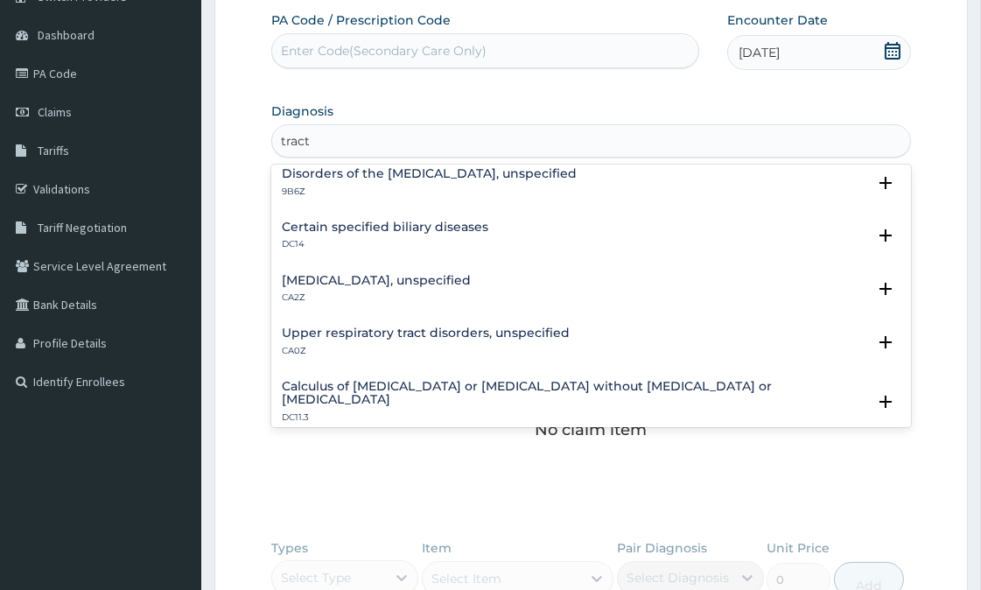
click at [458, 326] on h4 "Upper respiratory tract disorders, unspecified" at bounding box center [426, 332] width 288 height 13
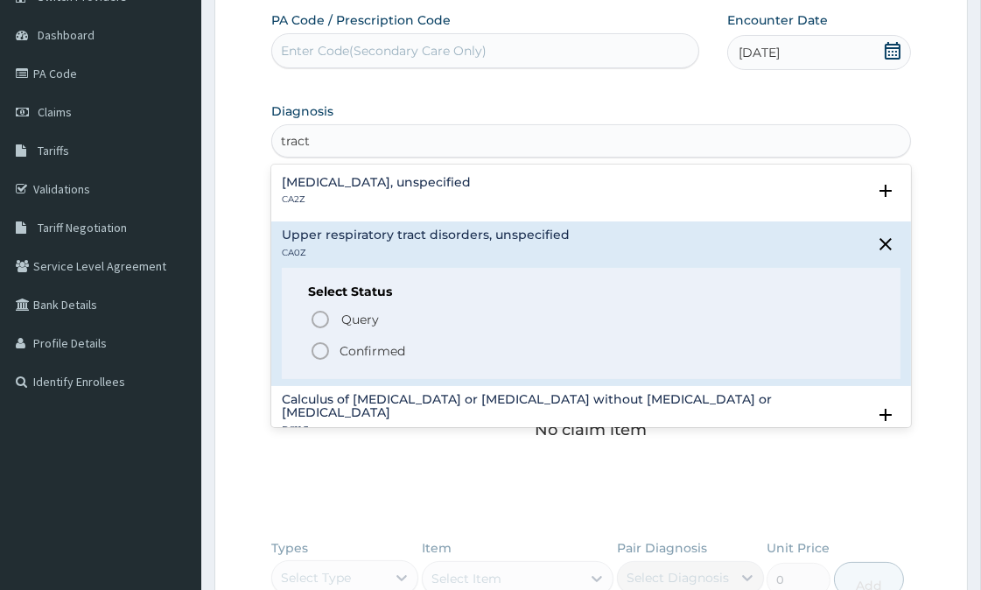
scroll to position [583, 0]
click at [324, 345] on icon "status option filled" at bounding box center [320, 351] width 21 height 21
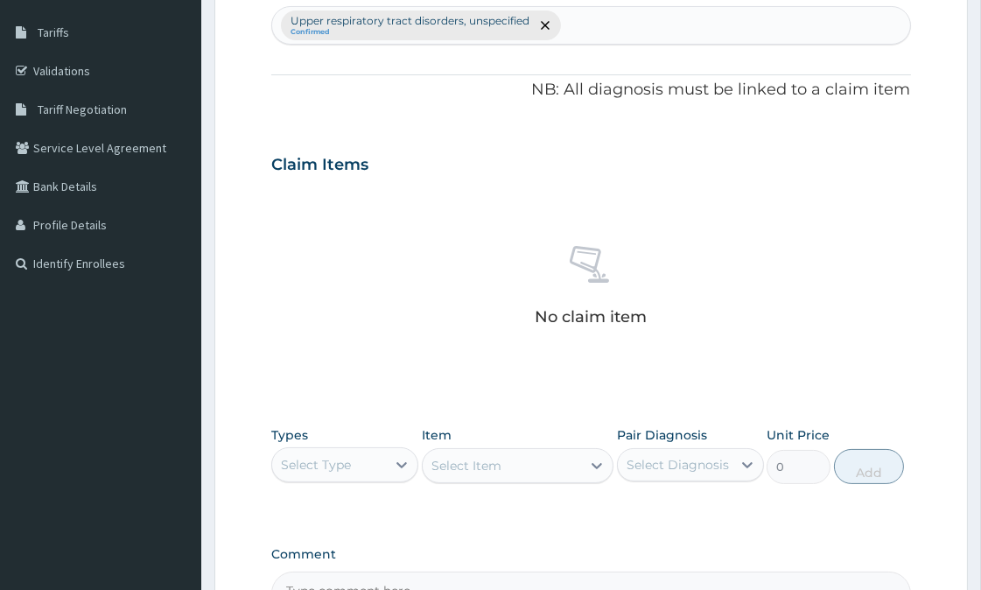
scroll to position [448, 0]
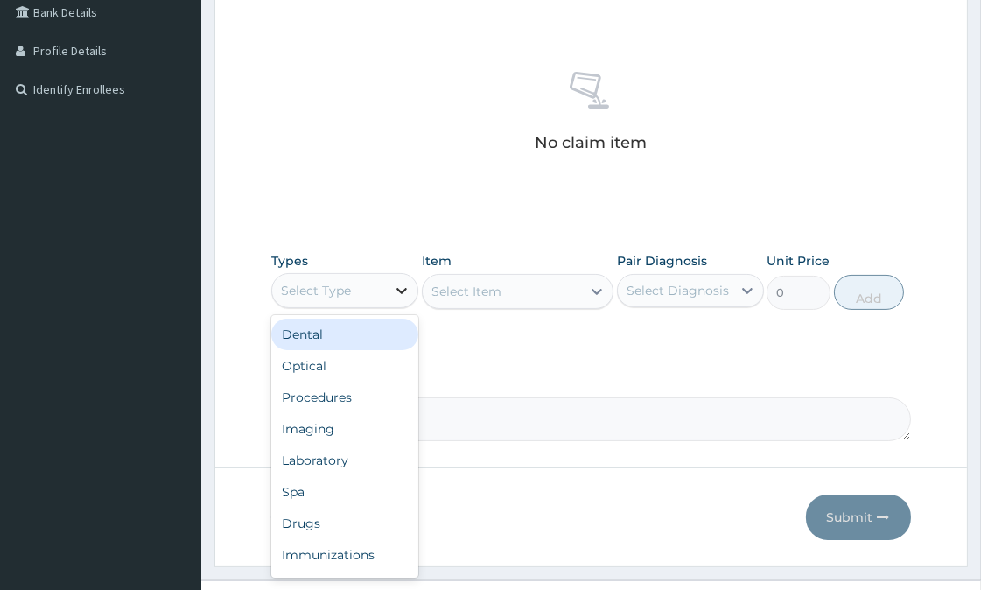
click at [399, 294] on icon at bounding box center [401, 290] width 17 height 17
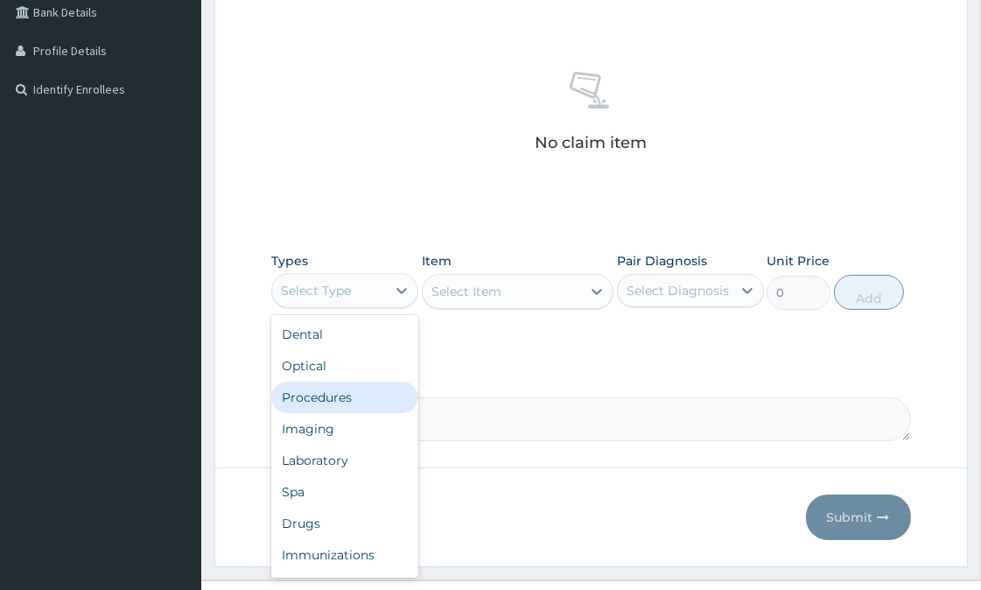
click at [343, 397] on div "Procedures" at bounding box center [344, 396] width 147 height 31
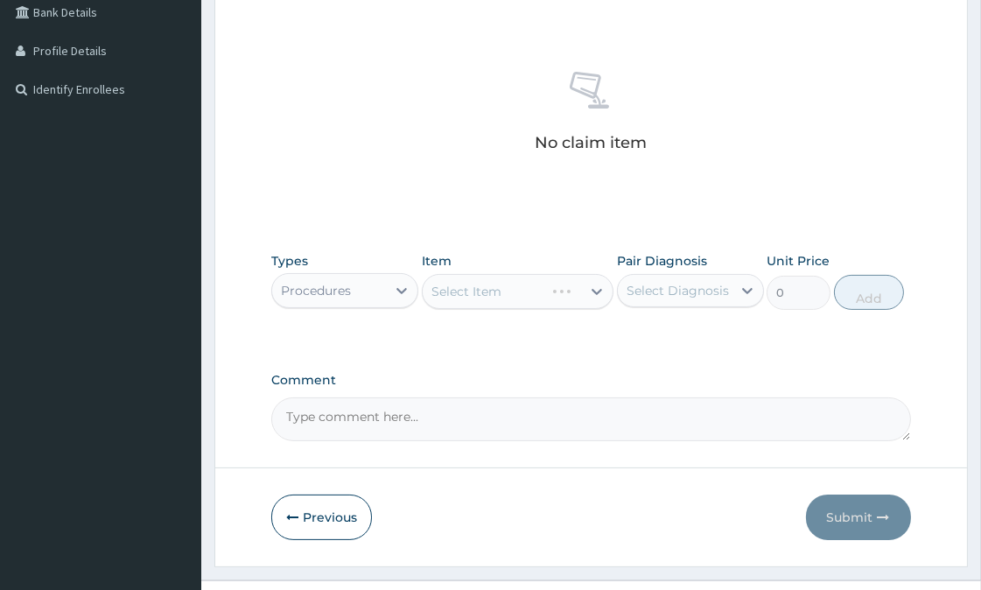
click at [527, 282] on div "Select Item" at bounding box center [518, 291] width 192 height 35
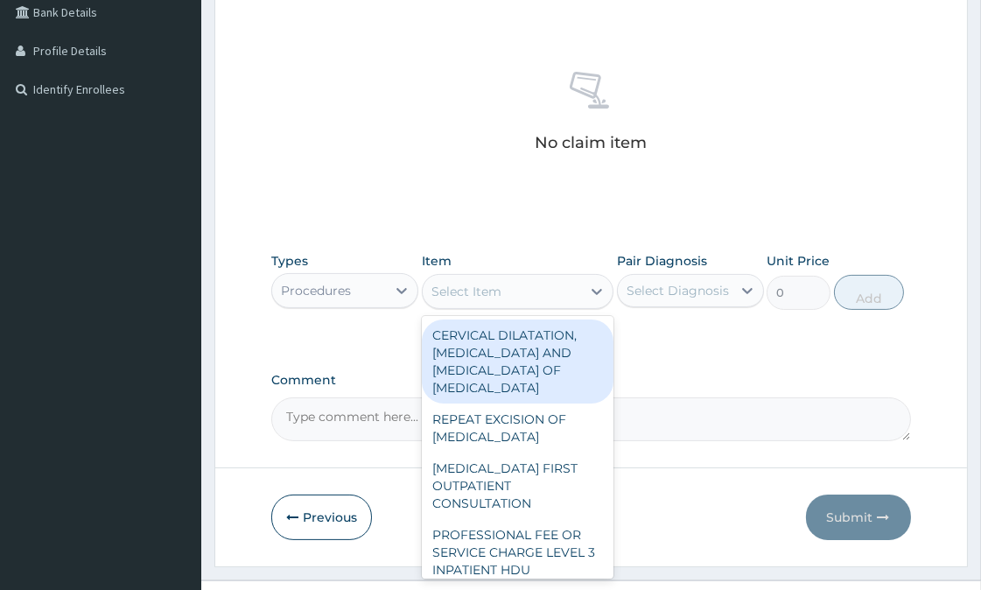
click at [536, 293] on div "Select Item" at bounding box center [501, 291] width 158 height 28
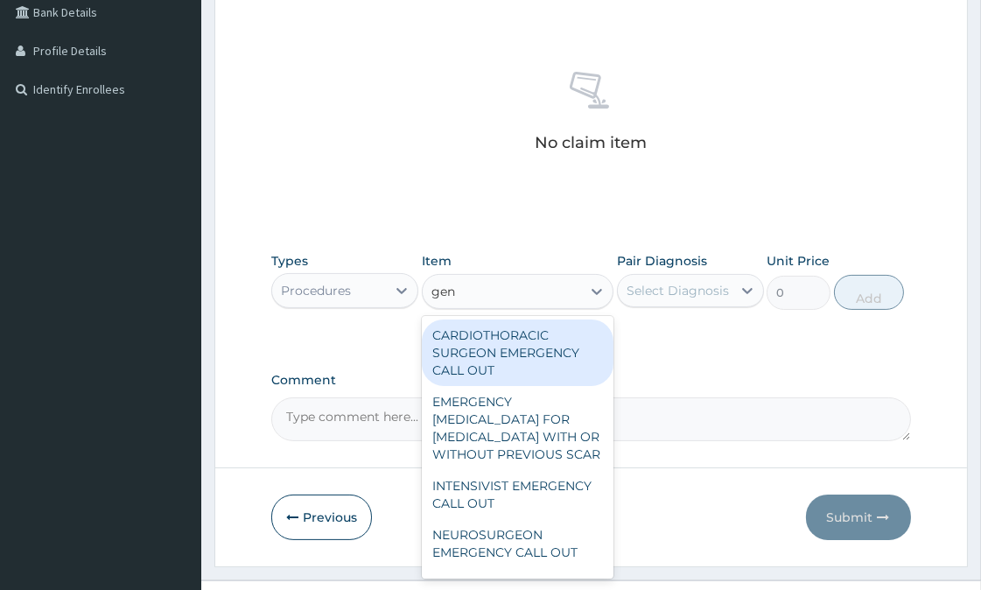
type input "gene"
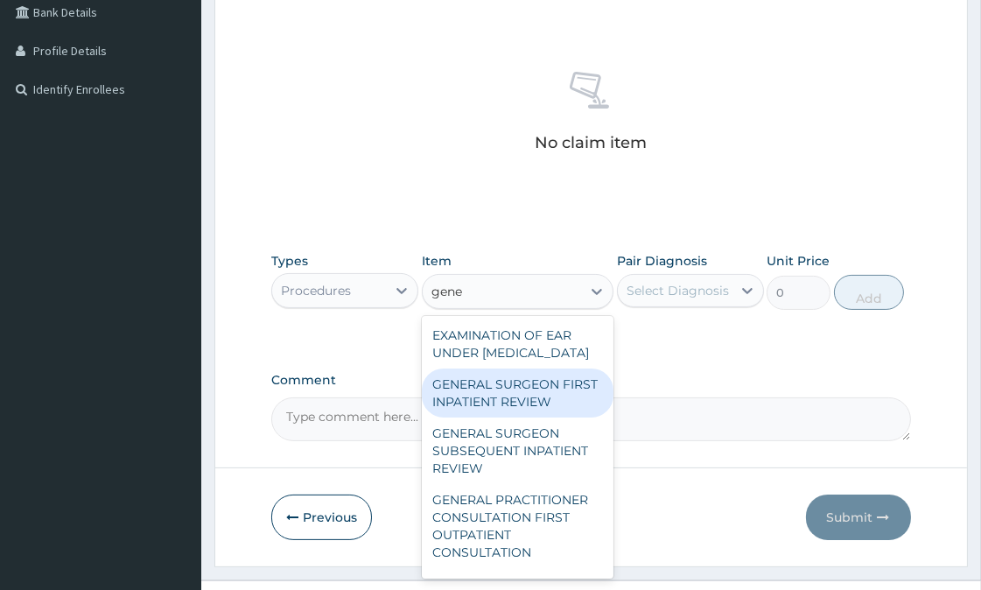
scroll to position [97, 0]
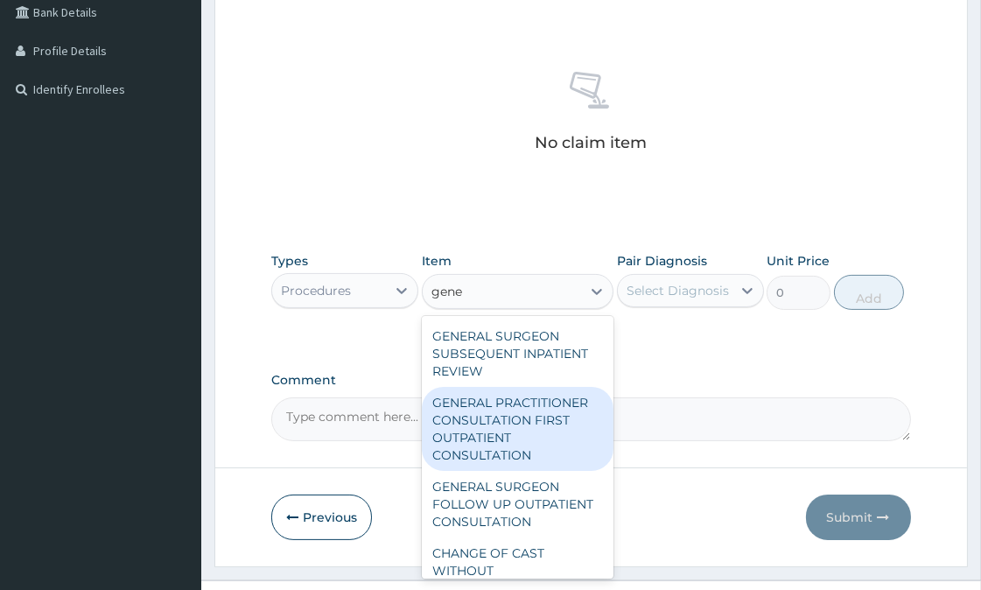
click at [507, 471] on div "GENERAL PRACTITIONER CONSULTATION FIRST OUTPATIENT CONSULTATION" at bounding box center [518, 429] width 192 height 84
type input "3547.5"
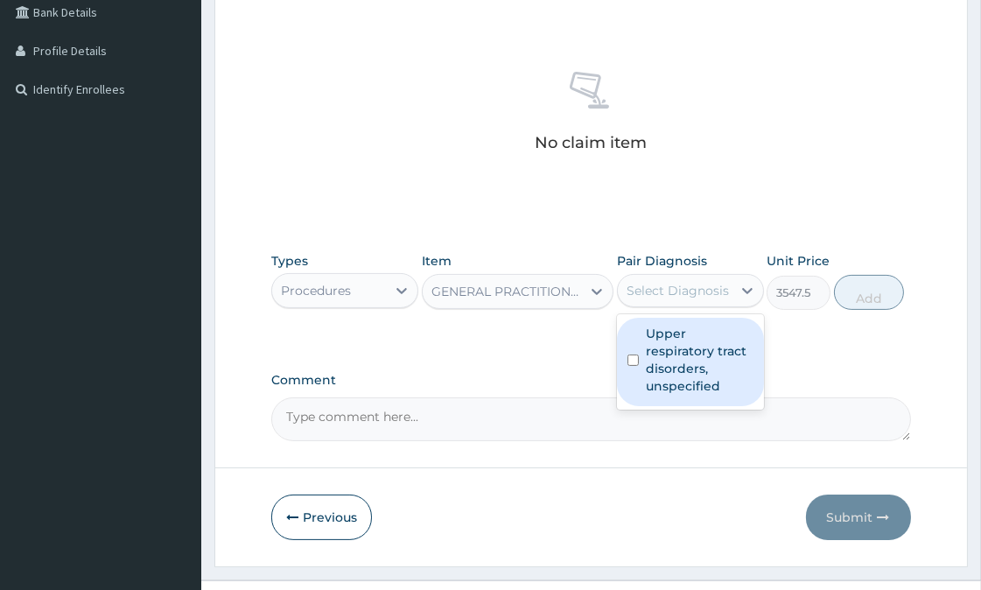
click at [674, 299] on div "Select Diagnosis" at bounding box center [675, 290] width 114 height 28
click at [677, 366] on label "Upper respiratory tract disorders, unspecified" at bounding box center [700, 360] width 108 height 70
checkbox input "true"
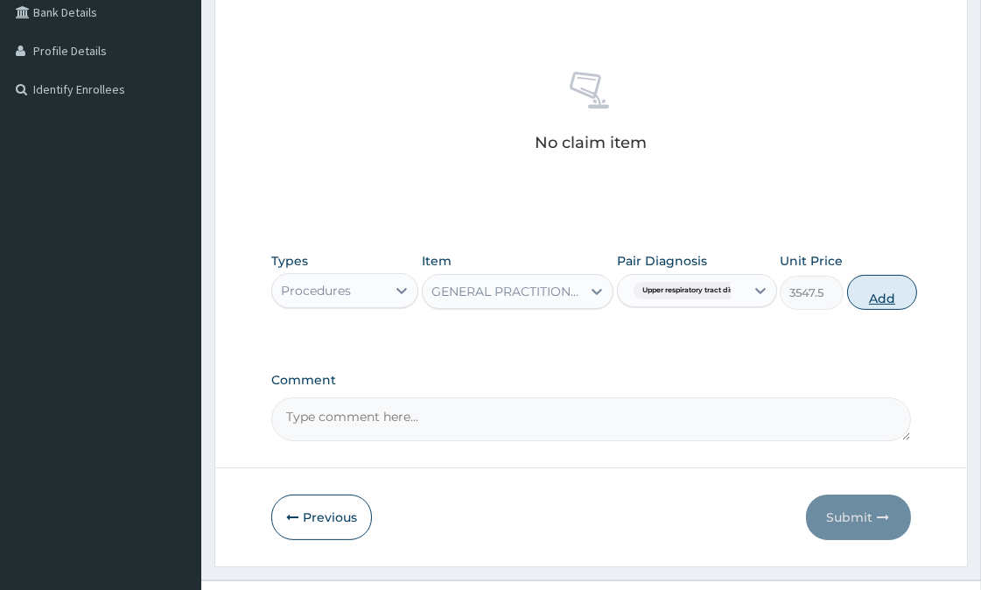
click at [877, 289] on button "Add" at bounding box center [882, 292] width 70 height 35
type input "0"
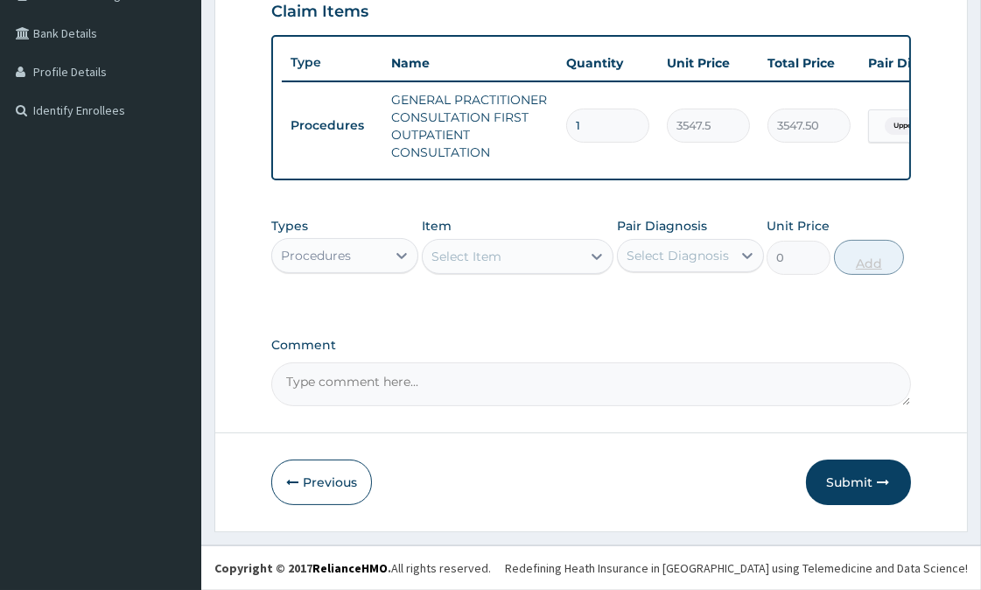
scroll to position [439, 0]
click at [400, 254] on icon at bounding box center [401, 255] width 17 height 17
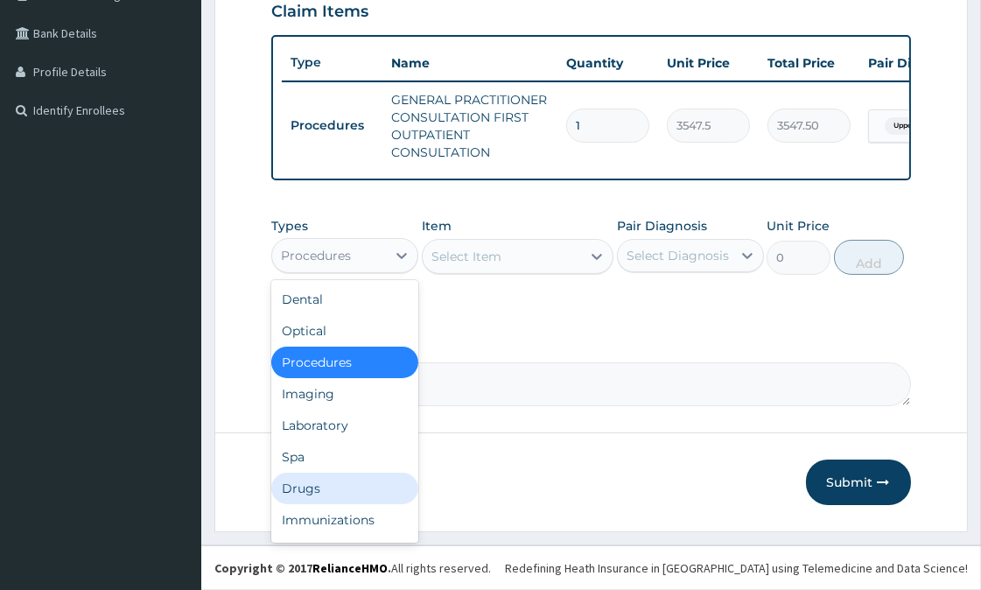
drag, startPoint x: 334, startPoint y: 484, endPoint x: 351, endPoint y: 457, distance: 31.8
click at [334, 483] on div "Drugs" at bounding box center [344, 487] width 147 height 31
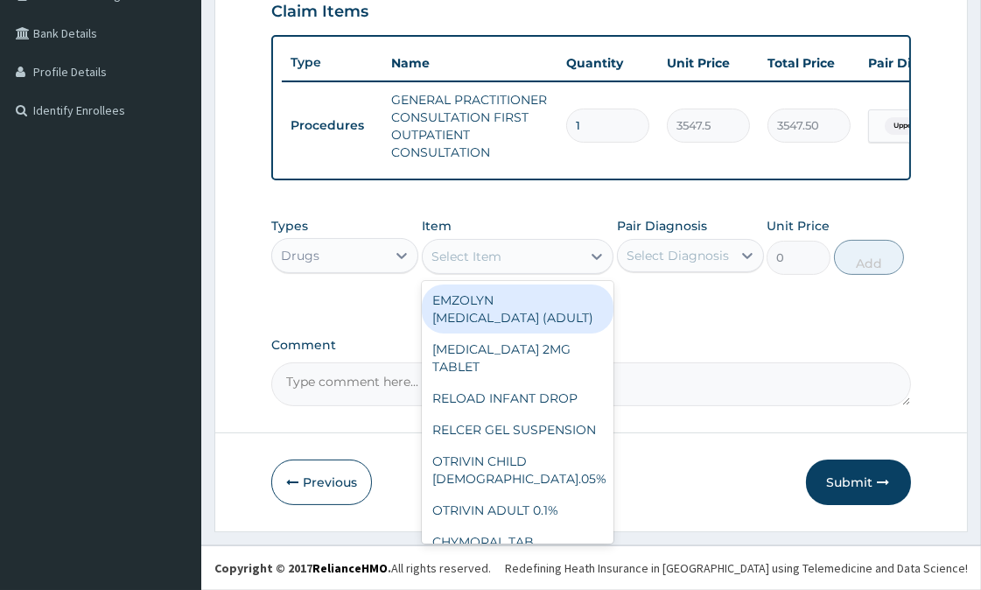
click at [535, 258] on div "Select Item" at bounding box center [501, 256] width 158 height 28
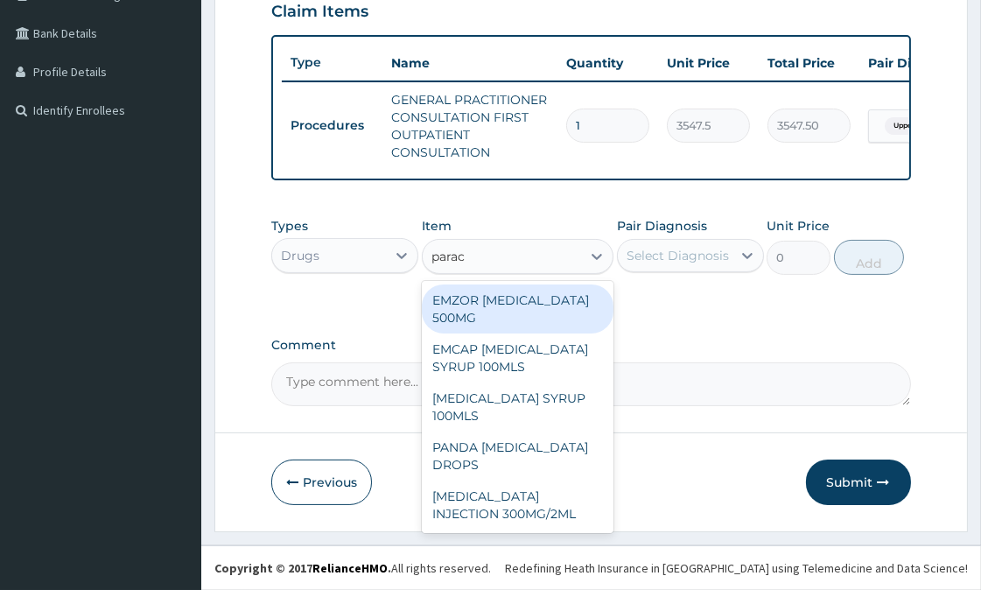
type input "parace"
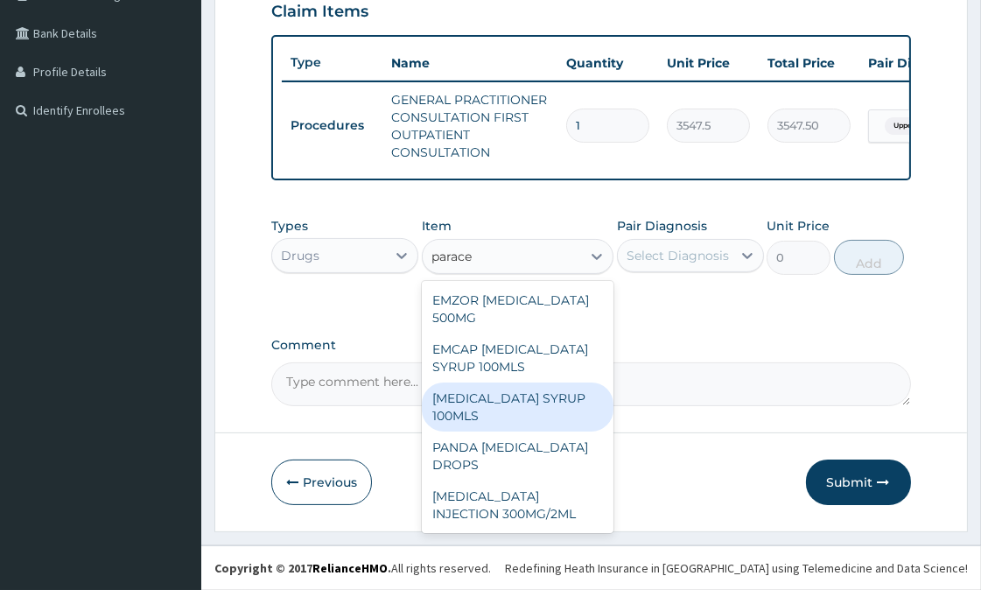
click at [539, 409] on div "[MEDICAL_DATA] SYRUP 100MLS" at bounding box center [518, 406] width 192 height 49
type input "759"
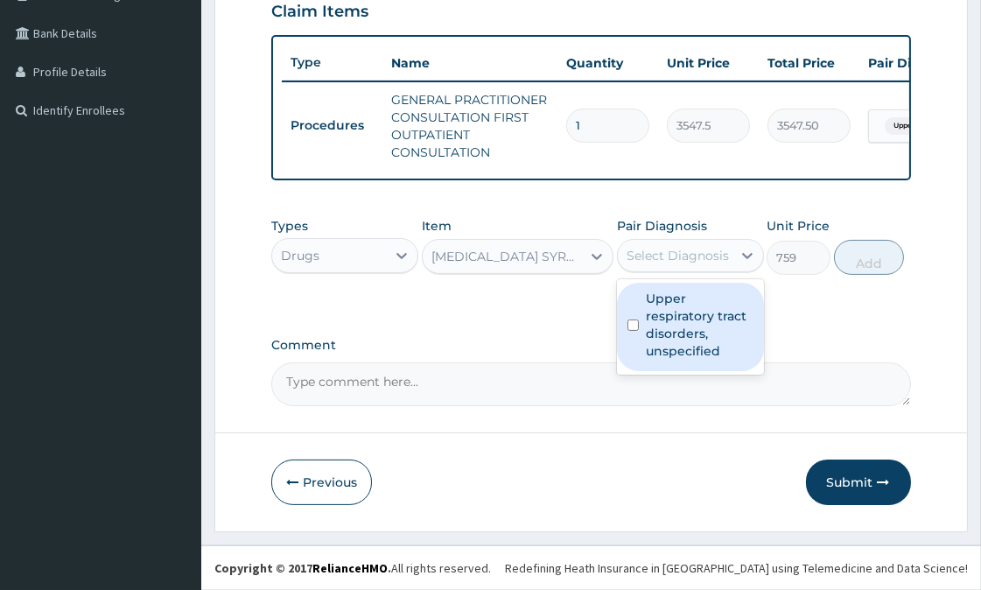
click at [697, 262] on div "Select Diagnosis" at bounding box center [677, 255] width 102 height 17
click at [688, 328] on label "Upper respiratory tract disorders, unspecified" at bounding box center [700, 325] width 108 height 70
checkbox input "true"
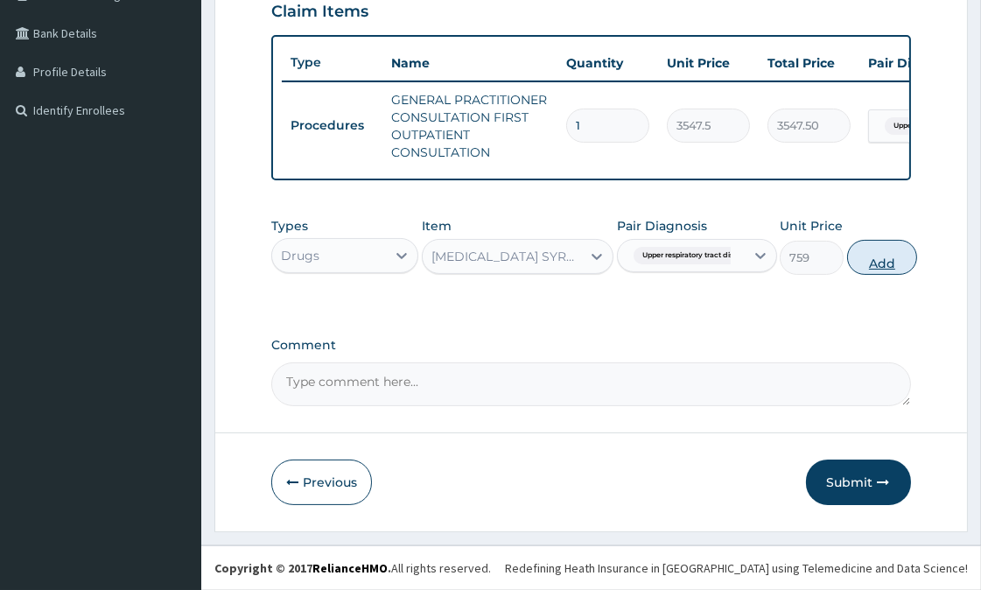
click at [884, 260] on button "Add" at bounding box center [882, 257] width 70 height 35
type input "0"
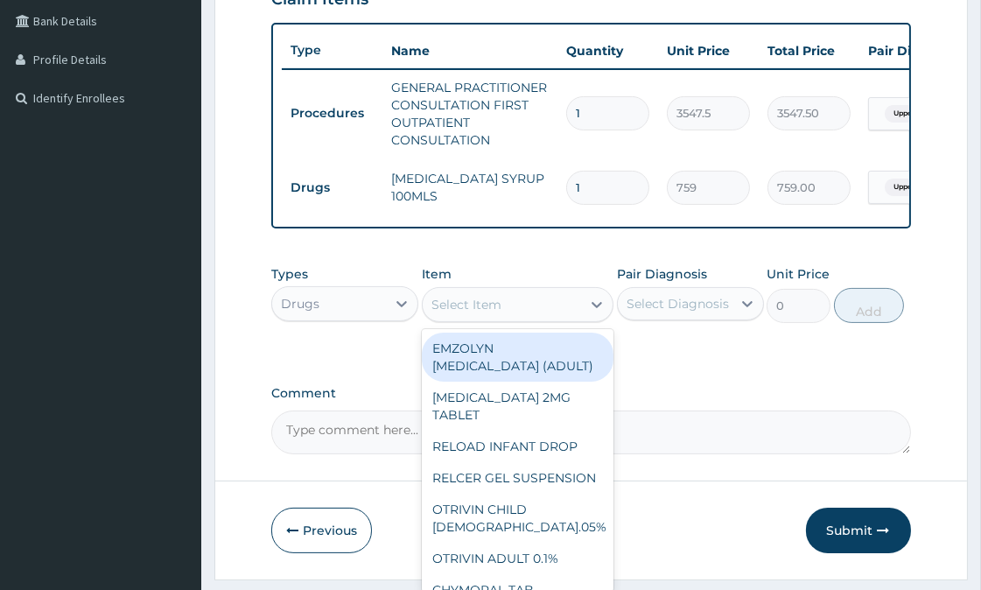
click at [506, 310] on div "Select Item" at bounding box center [501, 304] width 158 height 28
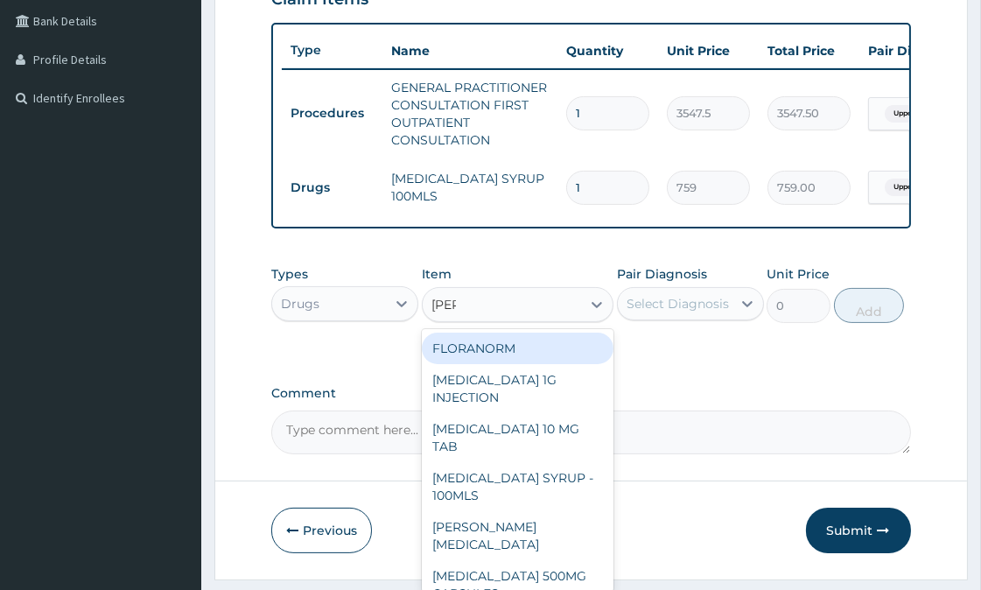
type input "lorat"
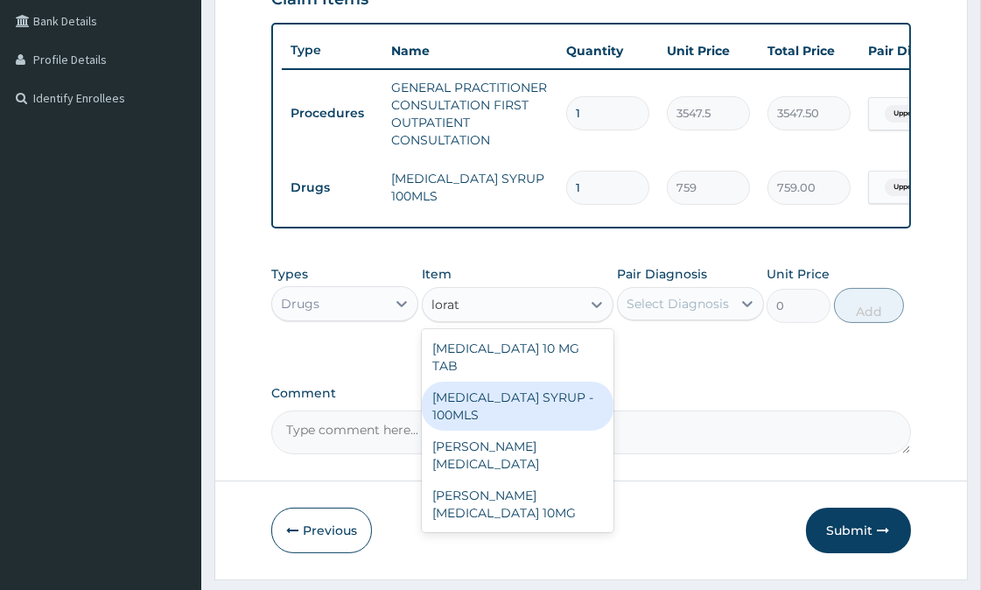
click at [493, 395] on div "[MEDICAL_DATA] SYRUP - 100MLS" at bounding box center [518, 405] width 192 height 49
type input "1265"
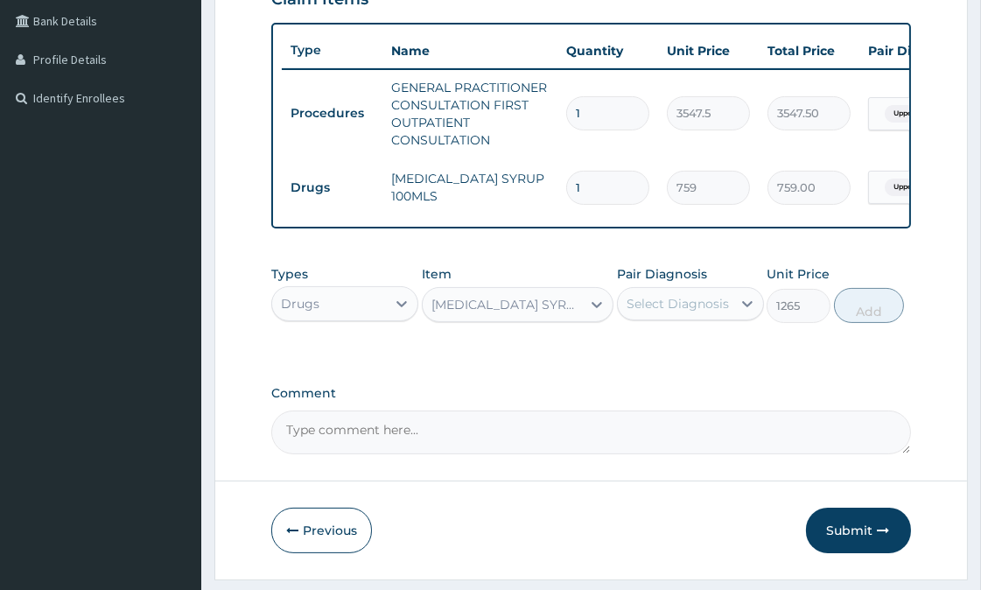
click at [715, 312] on div "Select Diagnosis" at bounding box center [677, 303] width 102 height 17
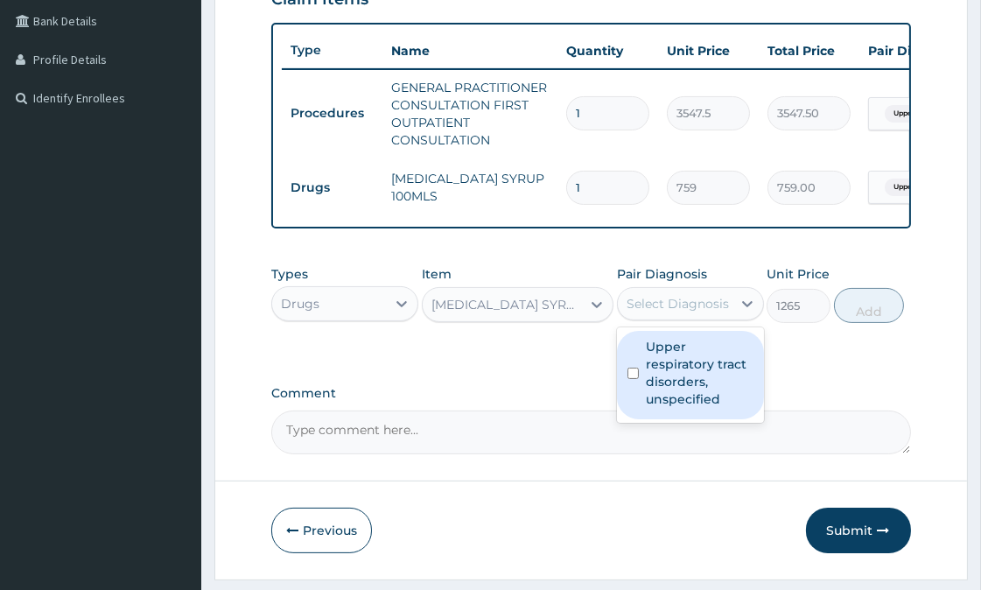
click at [701, 376] on label "Upper respiratory tract disorders, unspecified" at bounding box center [700, 373] width 108 height 70
checkbox input "true"
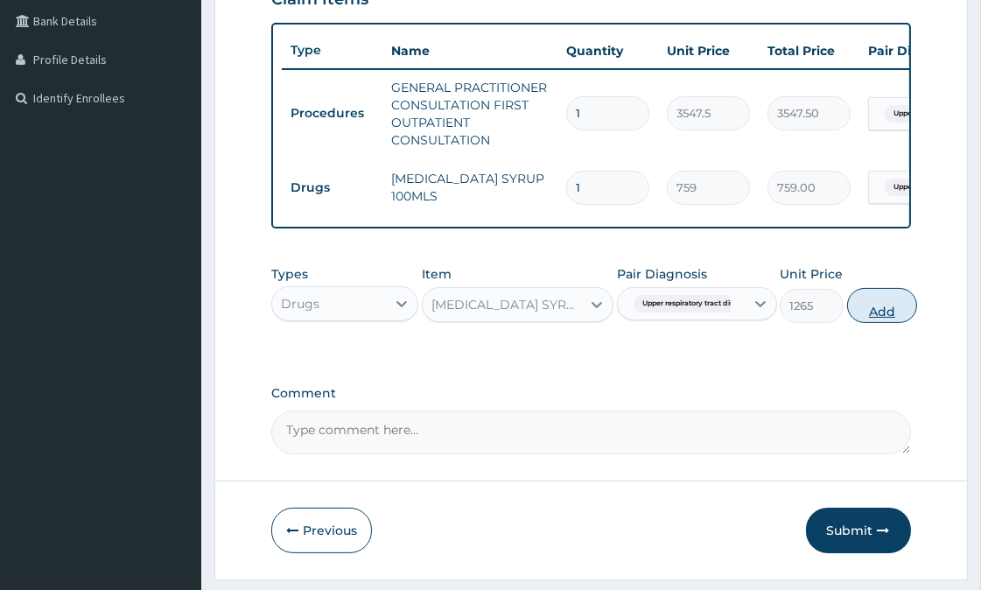
click at [888, 323] on button "Add" at bounding box center [882, 305] width 70 height 35
type input "0"
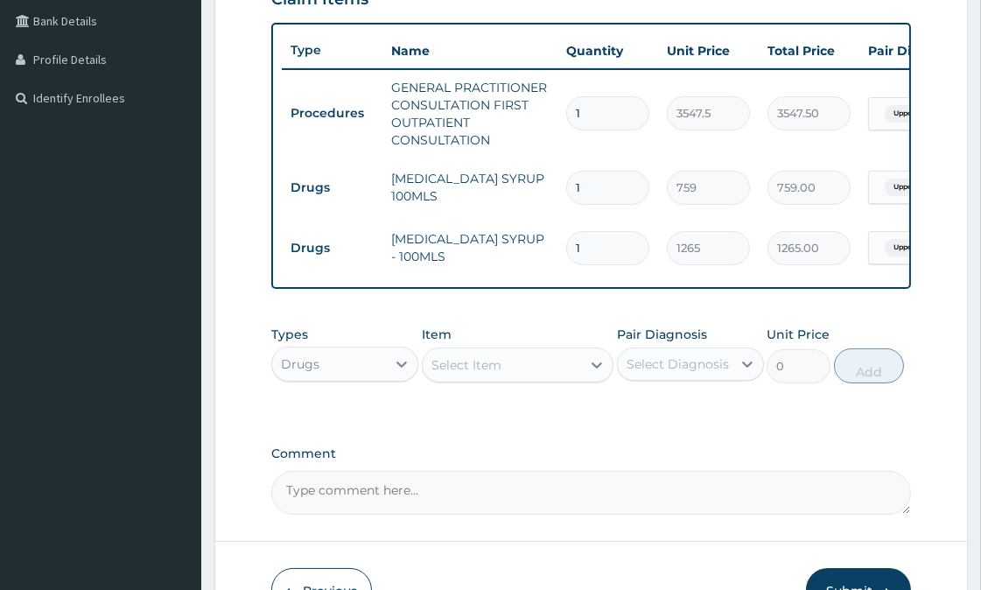
click at [501, 373] on div "Select Item" at bounding box center [501, 365] width 158 height 28
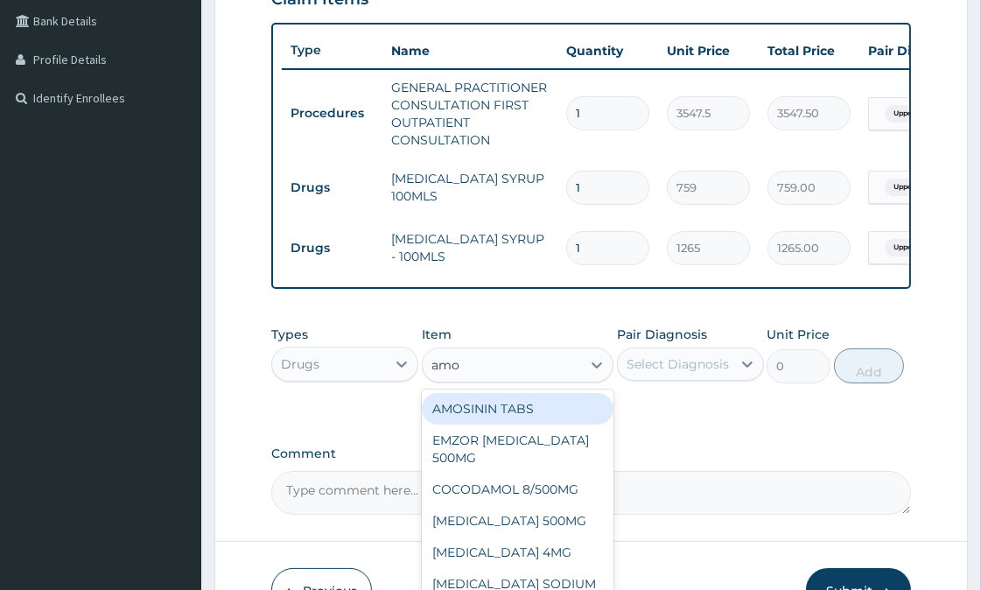
type input "amox"
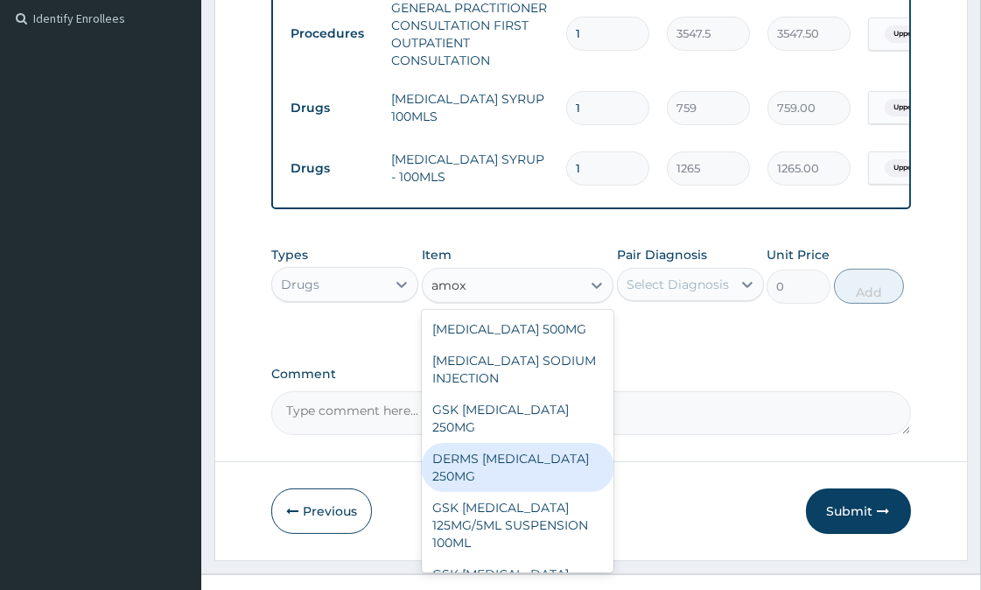
scroll to position [536, 0]
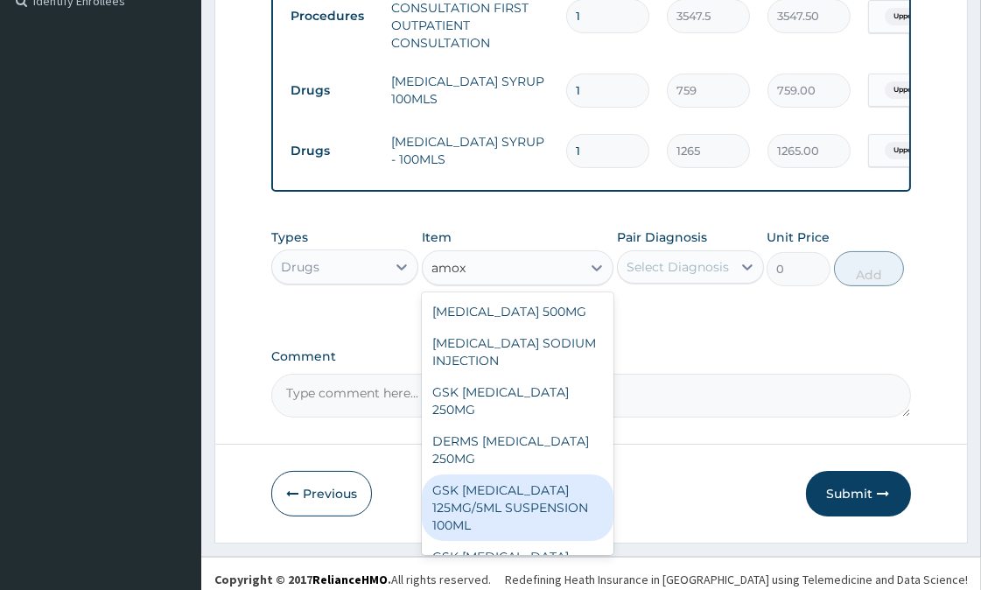
click at [534, 497] on div "GSK [MEDICAL_DATA] 125MG/5ML SUSPENSION 100ML" at bounding box center [518, 507] width 192 height 66
type input "9487.5"
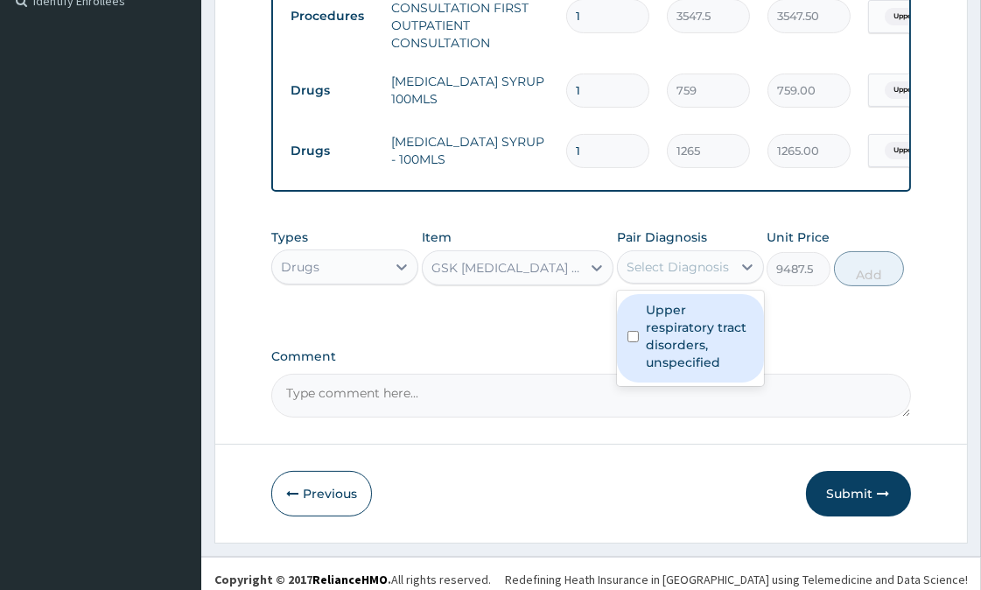
click at [665, 276] on div "Select Diagnosis" at bounding box center [677, 266] width 102 height 17
click at [494, 276] on div "GSK [MEDICAL_DATA] 125MG/5ML SUSPENSION 100ML" at bounding box center [506, 267] width 151 height 17
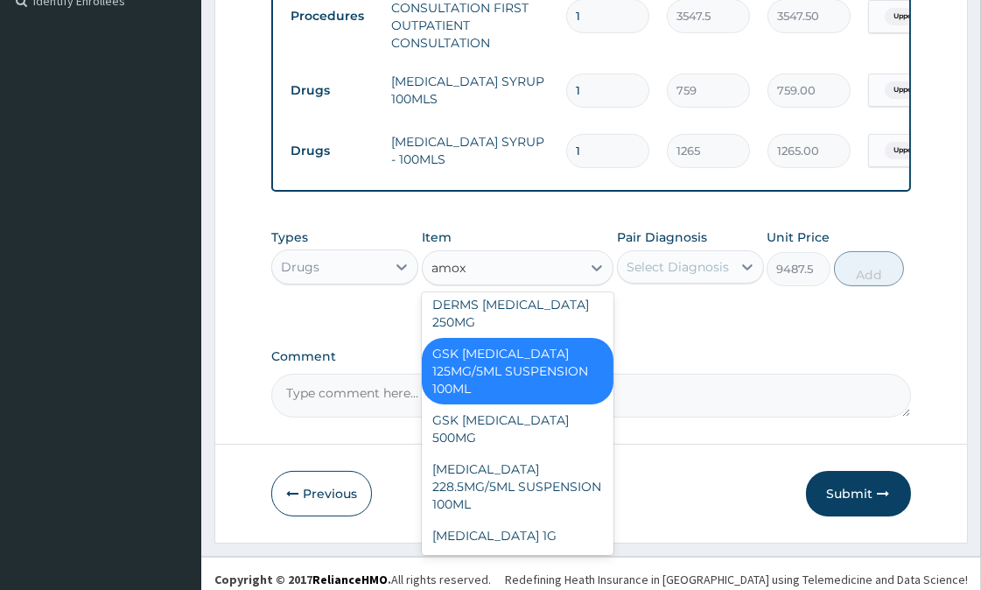
scroll to position [79, 0]
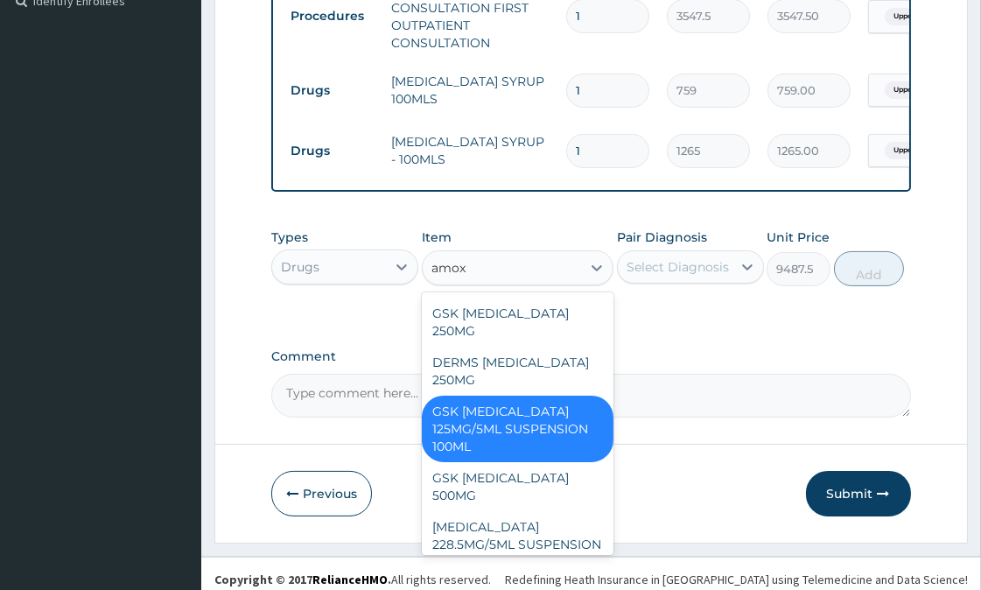
type input "amoxi"
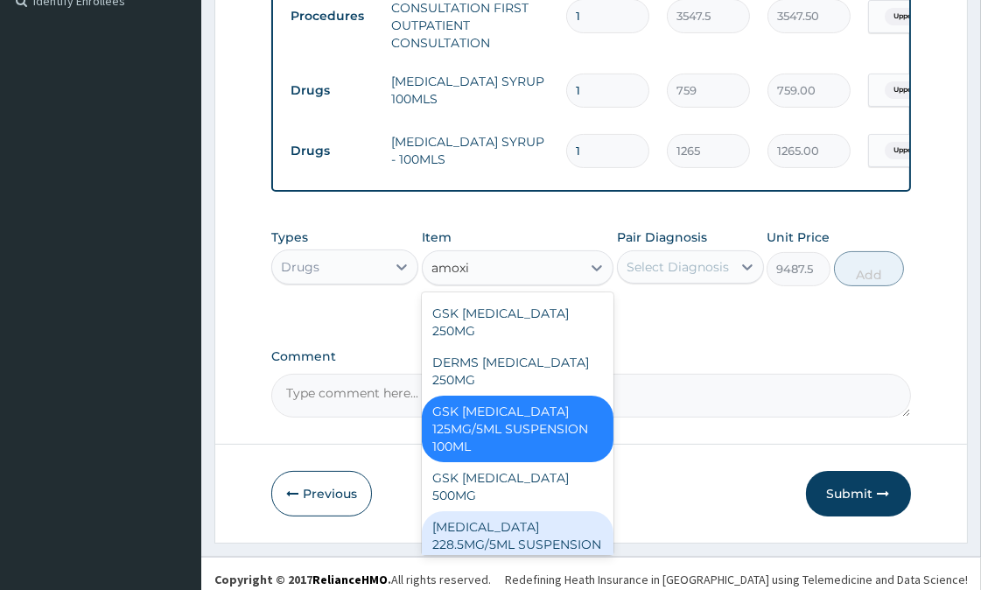
click at [516, 511] on div "[MEDICAL_DATA] 228.5MG/5ML SUSPENSION 100ML" at bounding box center [518, 544] width 192 height 66
type input "2403.5"
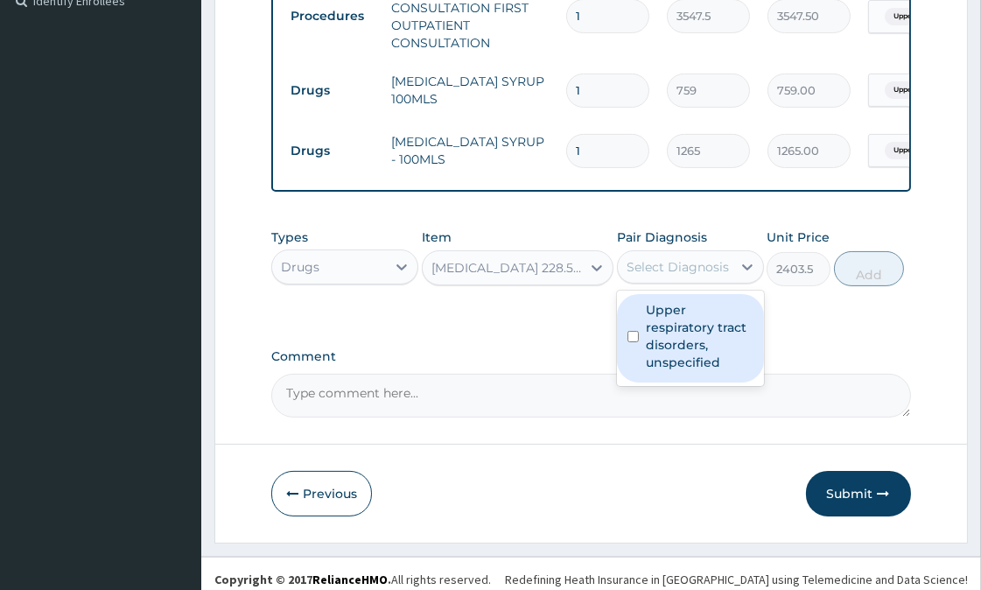
click at [667, 272] on div "Select Diagnosis" at bounding box center [677, 266] width 102 height 17
click at [709, 336] on label "Upper respiratory tract disorders, unspecified" at bounding box center [700, 336] width 108 height 70
checkbox input "true"
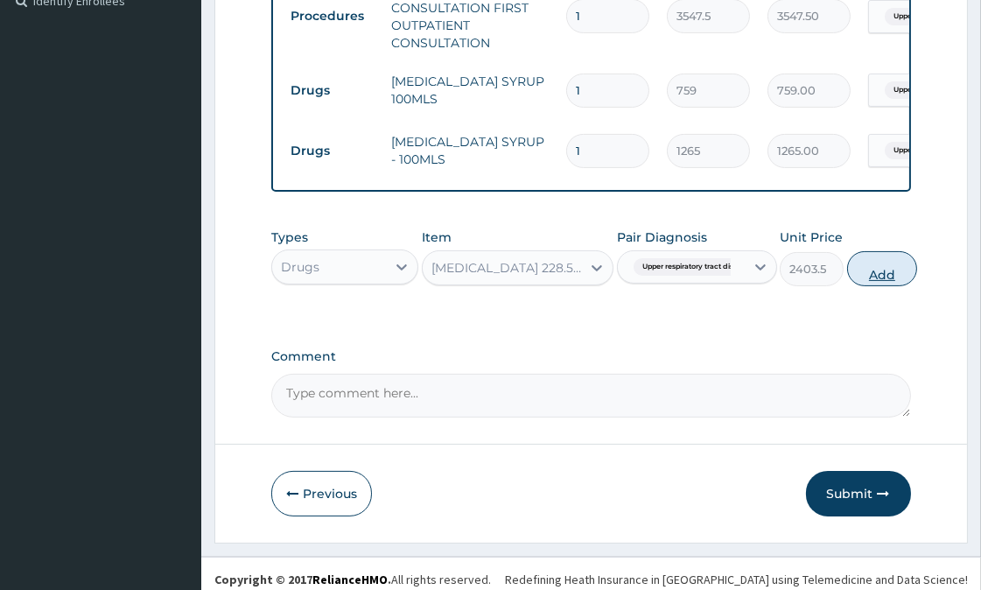
click at [888, 276] on button "Add" at bounding box center [882, 268] width 70 height 35
type input "0"
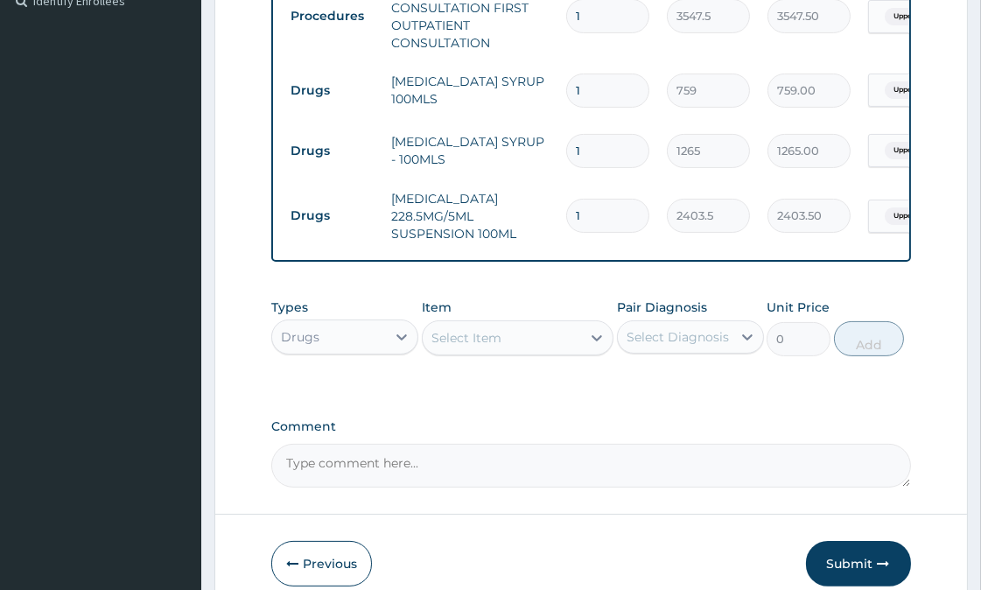
click at [473, 344] on div "Select Item" at bounding box center [466, 337] width 70 height 17
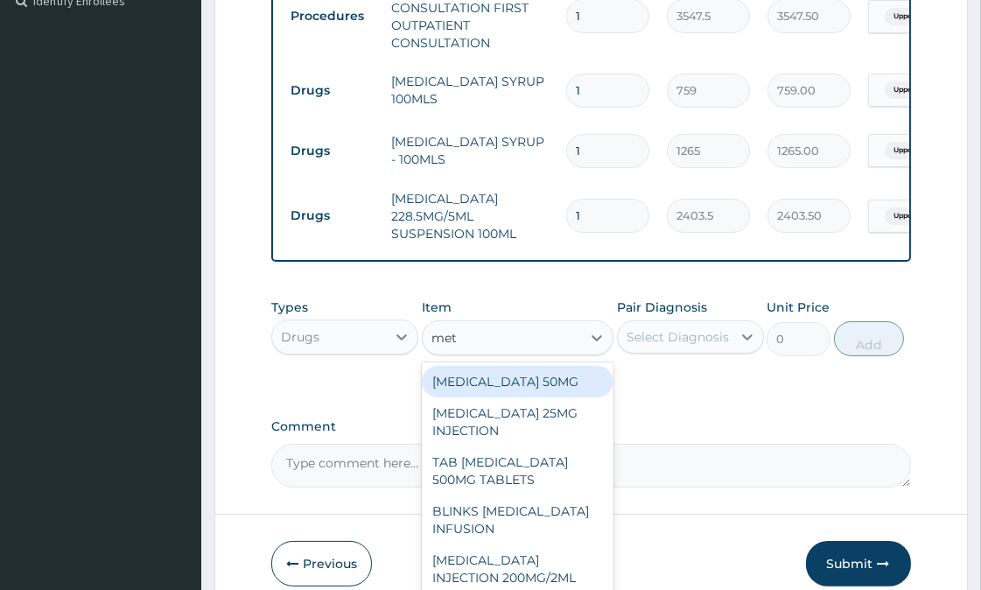
type input "meto"
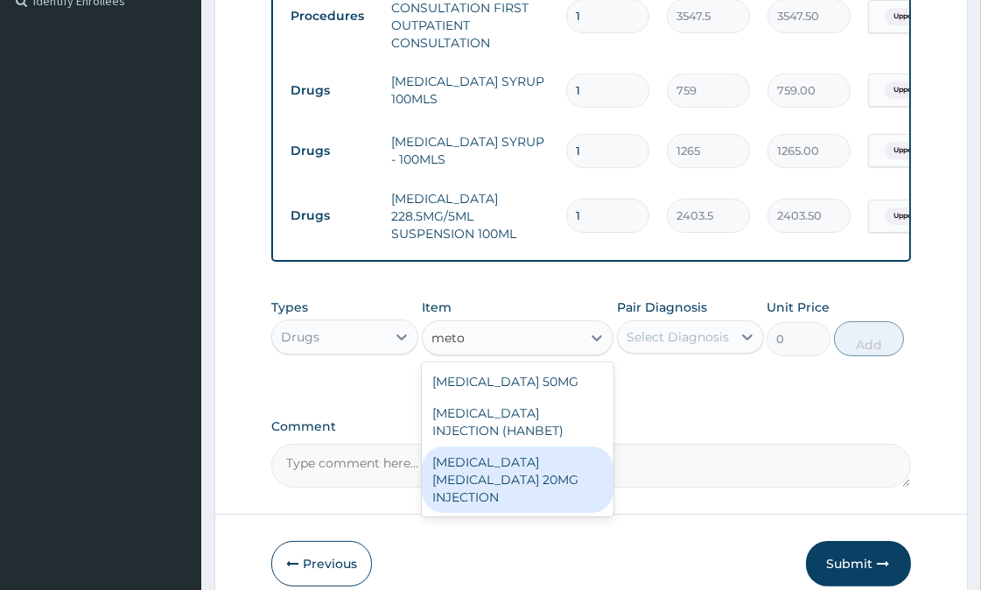
click at [531, 495] on div "[MEDICAL_DATA] [MEDICAL_DATA] 20MG INJECTION" at bounding box center [518, 479] width 192 height 66
type input "88.55"
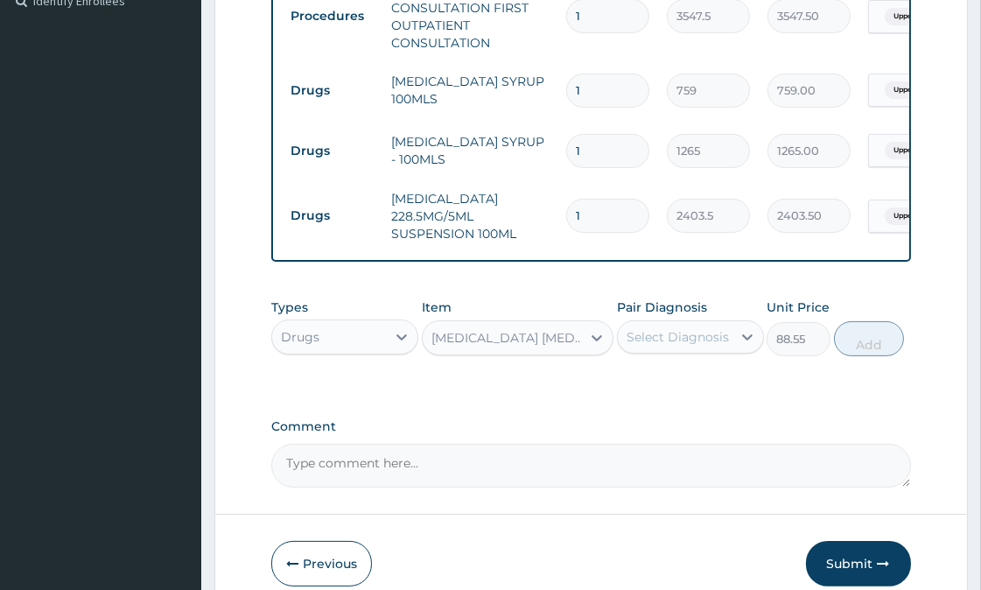
click at [702, 330] on div "Pair Diagnosis Select Diagnosis" at bounding box center [690, 327] width 147 height 58
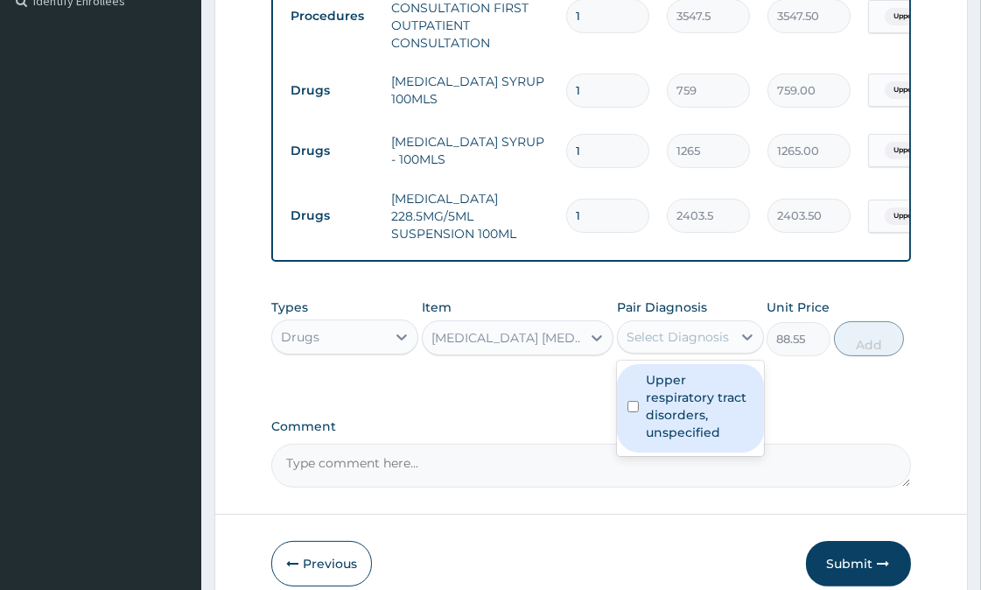
click at [711, 351] on div "Select Diagnosis" at bounding box center [675, 337] width 114 height 28
click at [707, 422] on label "Upper respiratory tract disorders, unspecified" at bounding box center [700, 406] width 108 height 70
checkbox input "true"
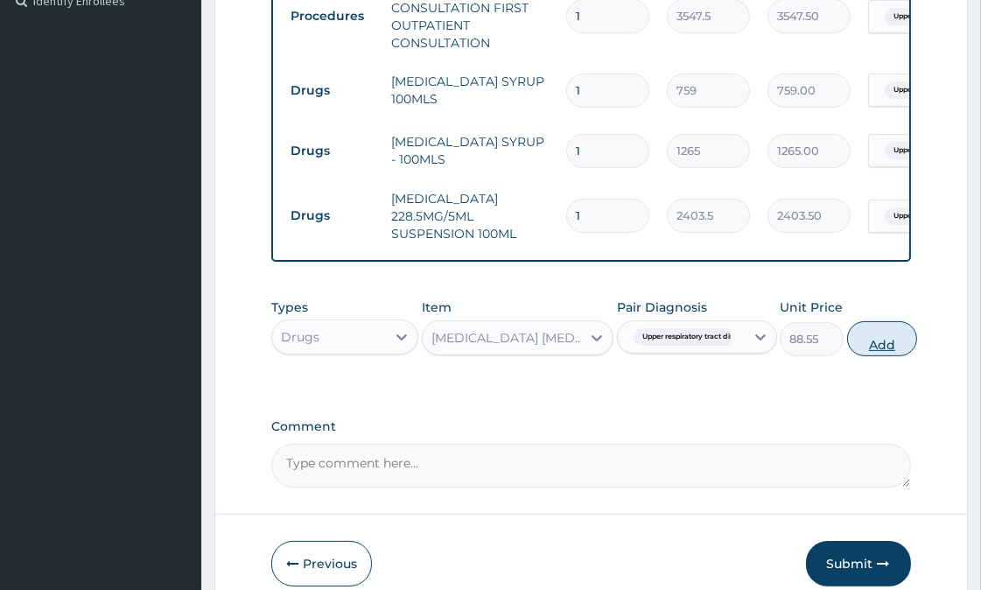
click at [879, 351] on button "Add" at bounding box center [882, 338] width 70 height 35
type input "0"
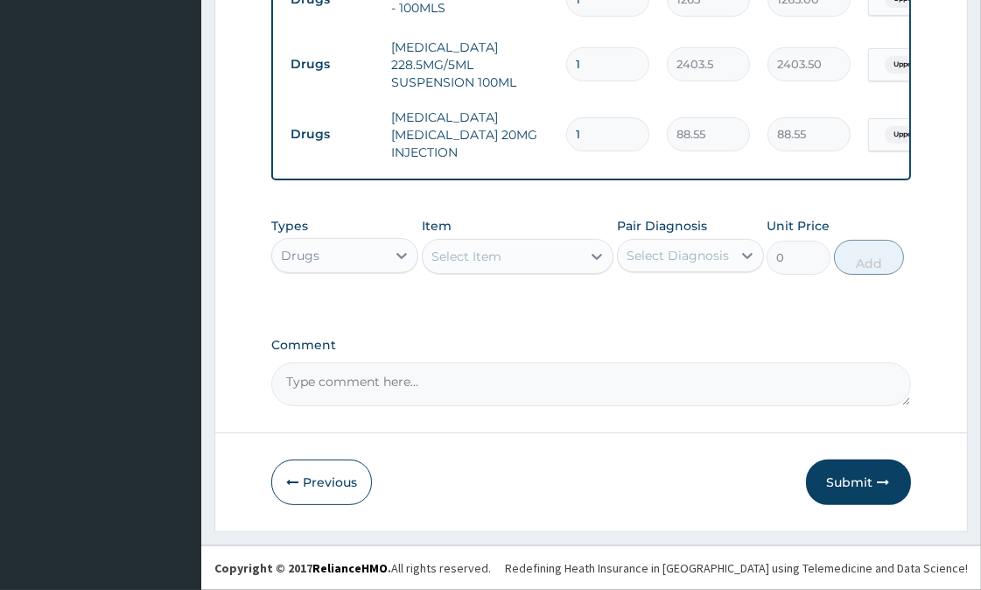
scroll to position [701, 0]
click at [862, 479] on button "Submit" at bounding box center [858, 481] width 105 height 45
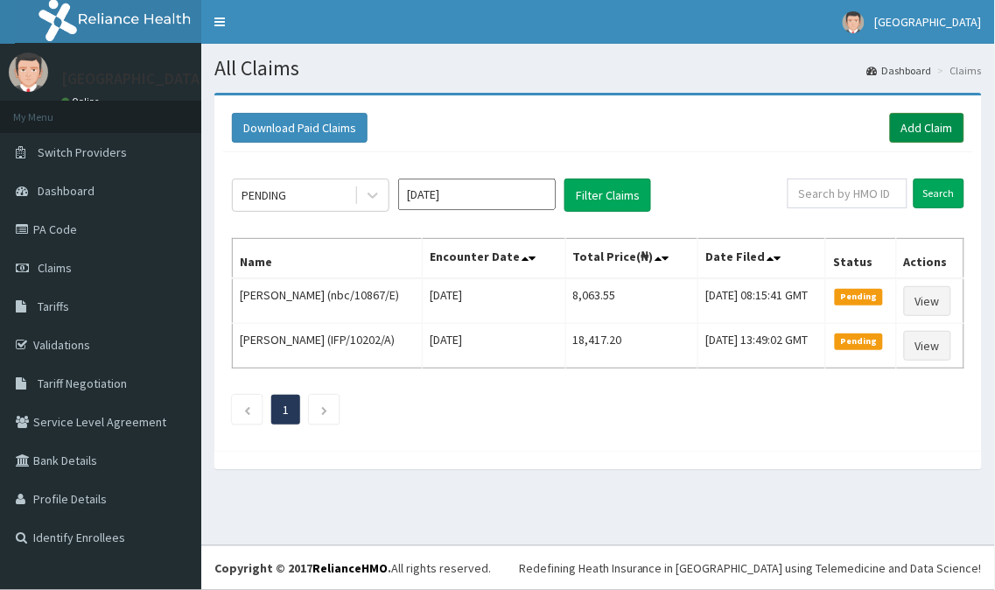
click at [932, 121] on link "Add Claim" at bounding box center [927, 128] width 74 height 30
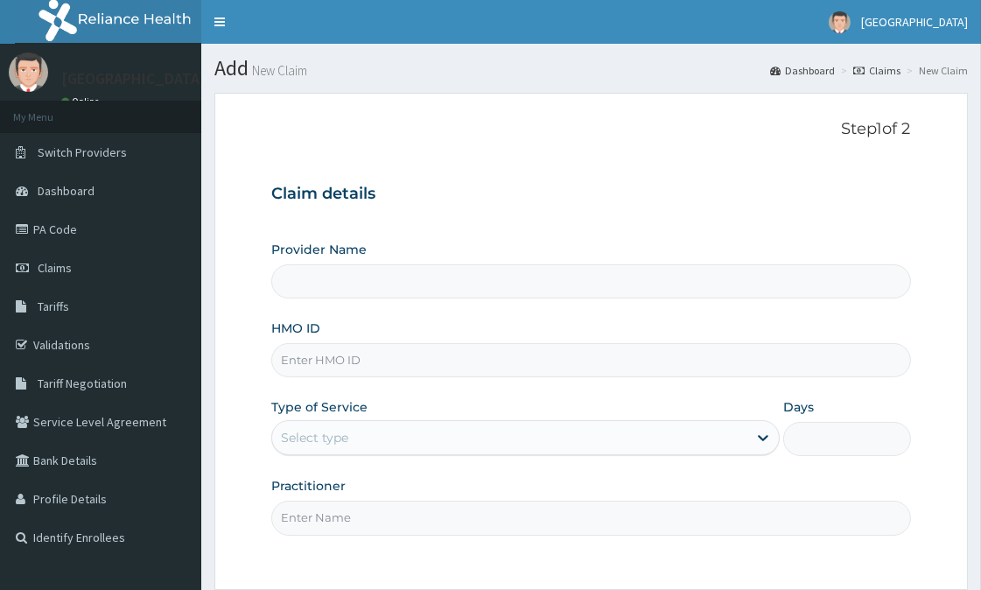
type input "OLAOLU HOSPITAL"
click at [366, 369] on input "HMO ID" at bounding box center [590, 360] width 639 height 34
type input "ifp/10506/a"
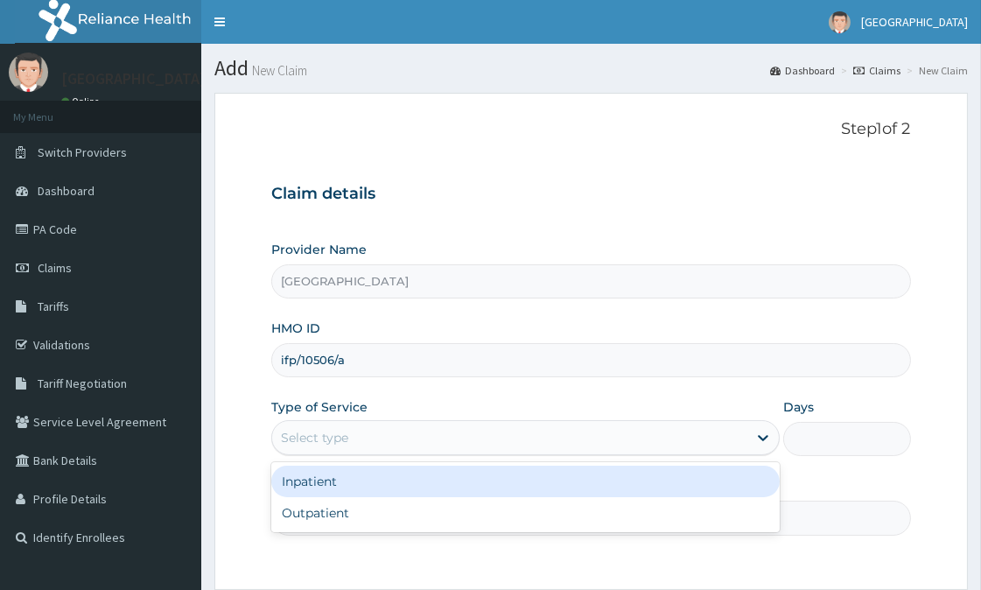
click at [353, 431] on div "Select type" at bounding box center [509, 437] width 475 height 28
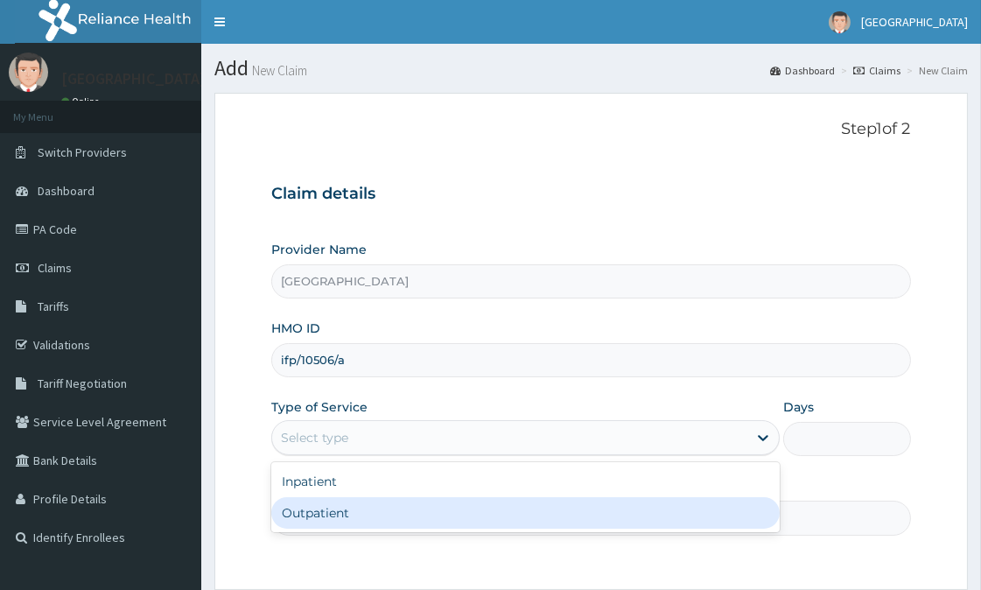
click at [343, 510] on div "Outpatient" at bounding box center [525, 512] width 508 height 31
type input "1"
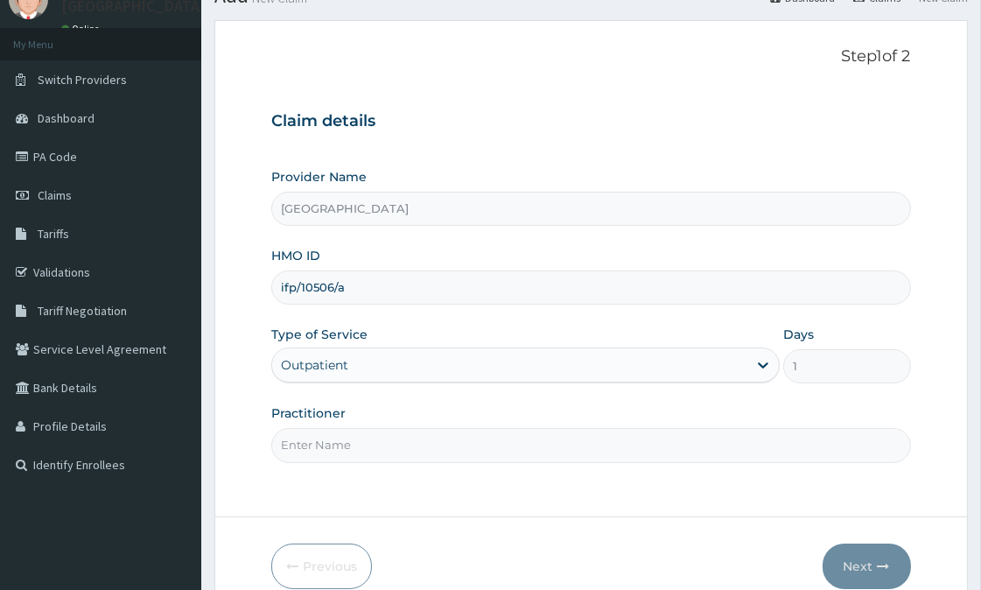
scroll to position [156, 0]
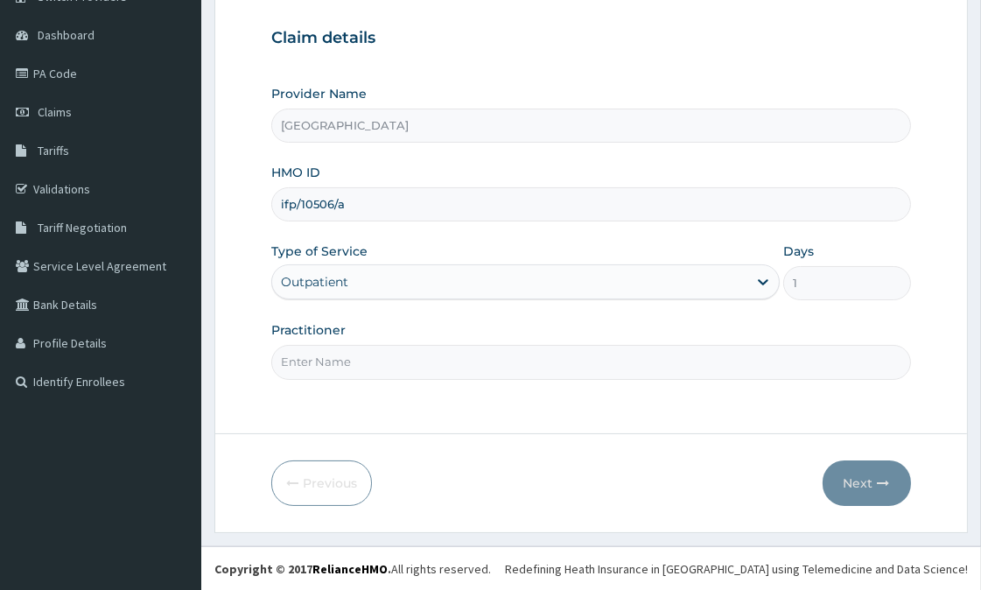
click at [341, 362] on input "Practitioner" at bounding box center [590, 362] width 639 height 34
type input "adeyemi"
click at [871, 487] on button "Next" at bounding box center [866, 482] width 88 height 45
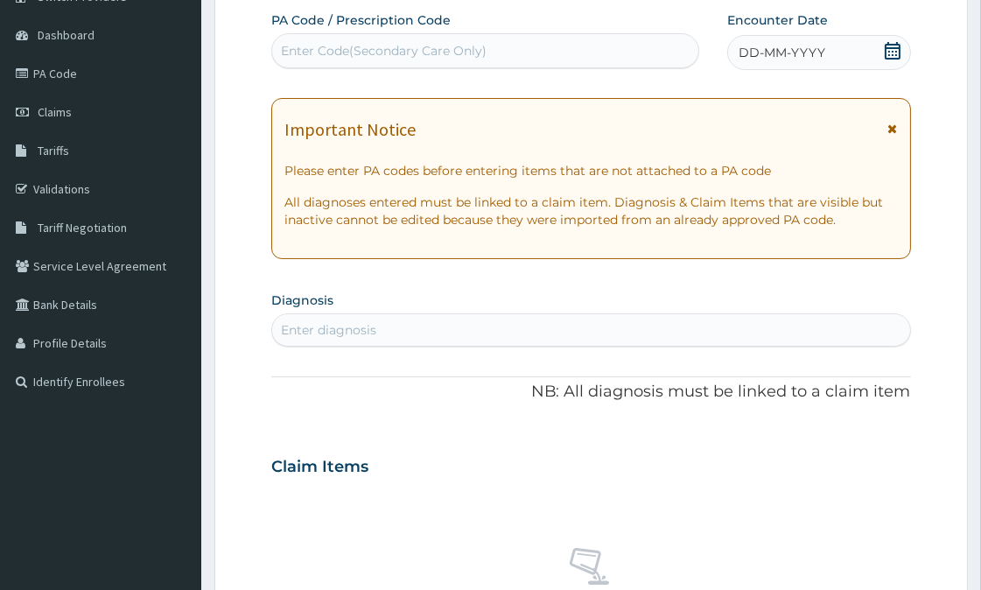
click at [843, 36] on div "DD-MM-YYYY" at bounding box center [818, 52] width 183 height 35
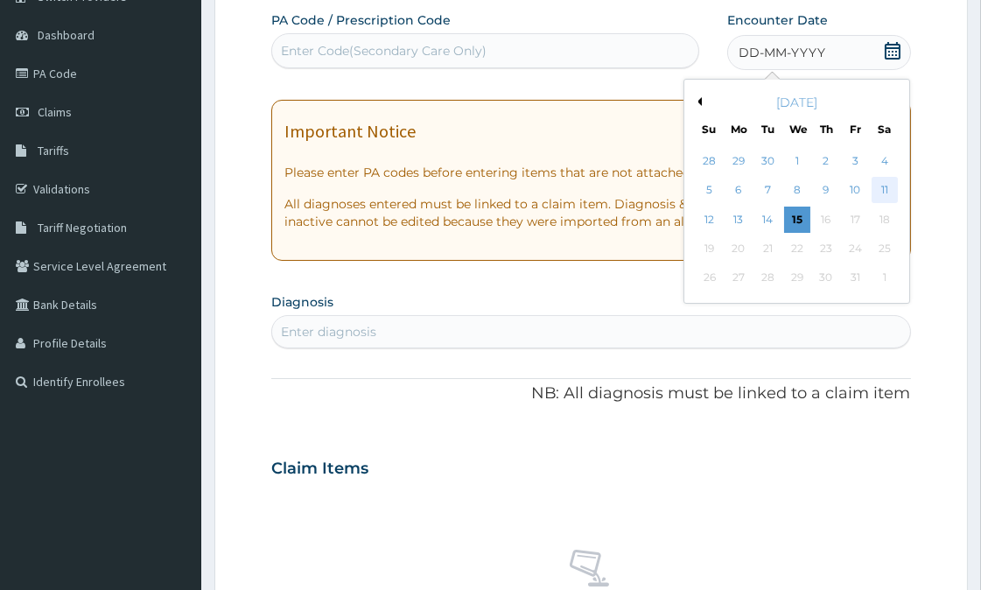
click at [882, 187] on div "11" at bounding box center [884, 191] width 26 height 26
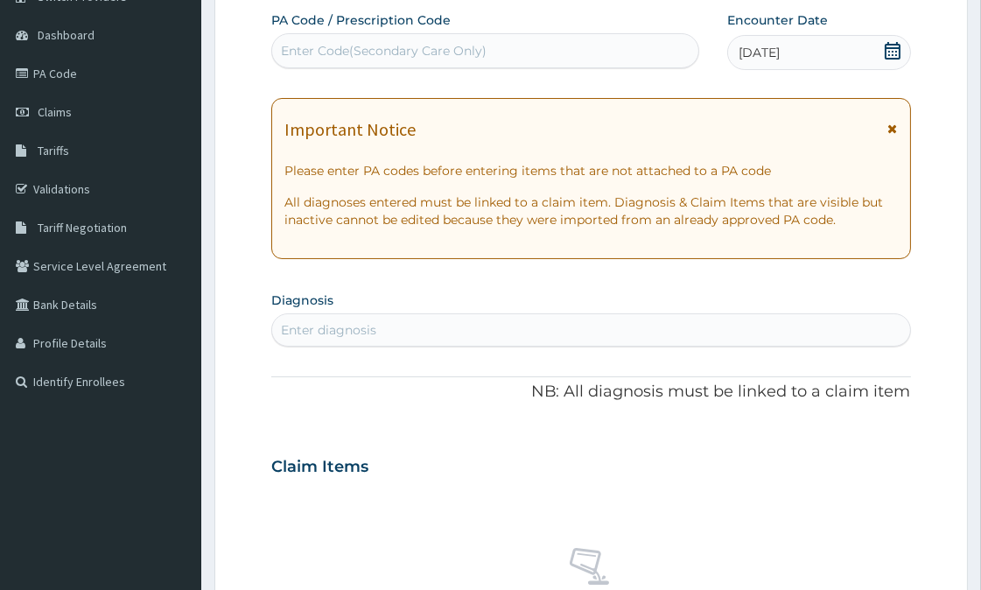
click at [896, 122] on icon at bounding box center [893, 128] width 10 height 12
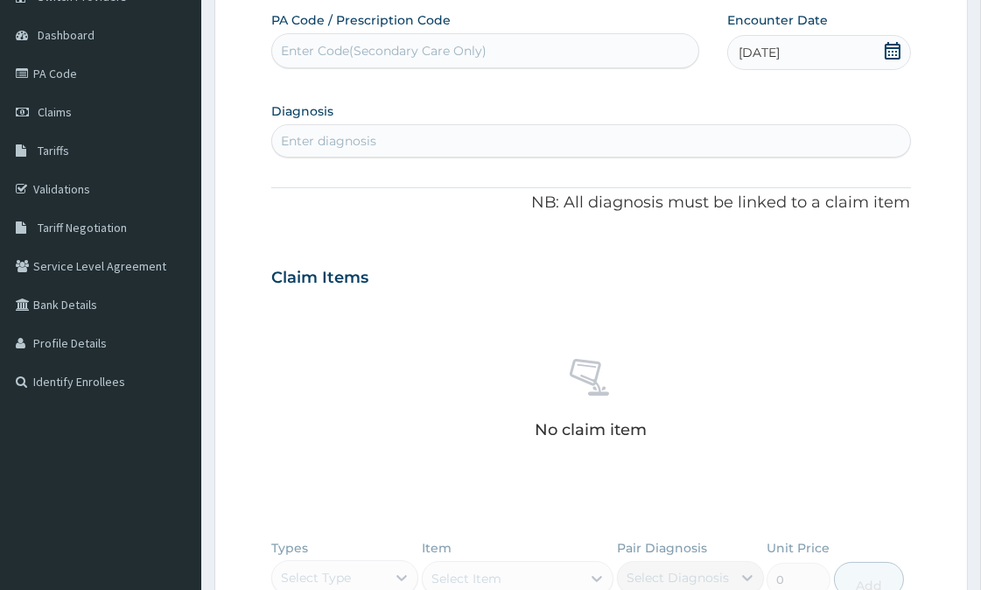
click at [329, 135] on div "Enter diagnosis" at bounding box center [328, 140] width 95 height 17
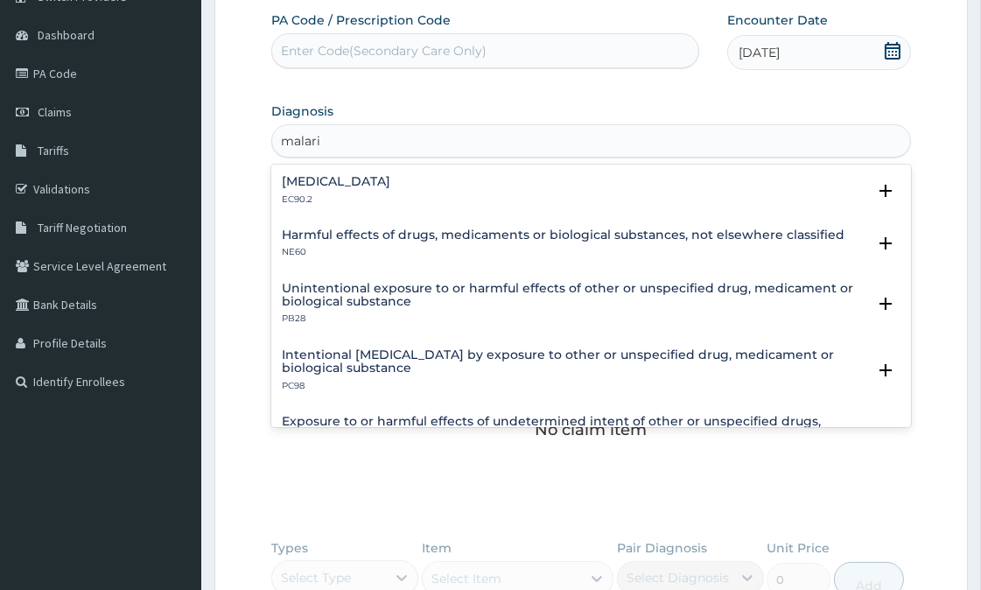
type input "malaria"
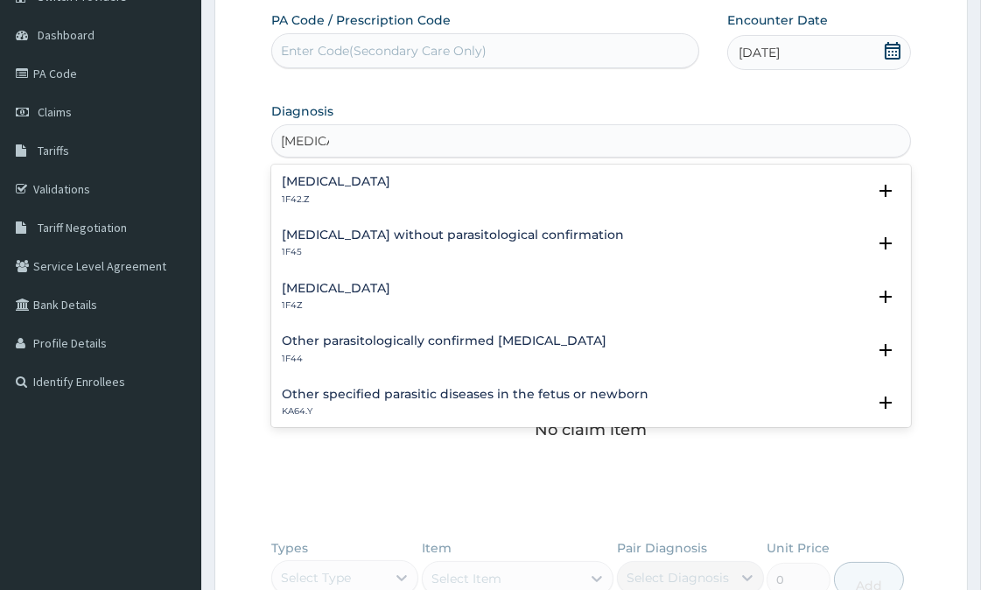
click at [387, 296] on div "Malaria, unspecified 1F4Z" at bounding box center [336, 297] width 108 height 31
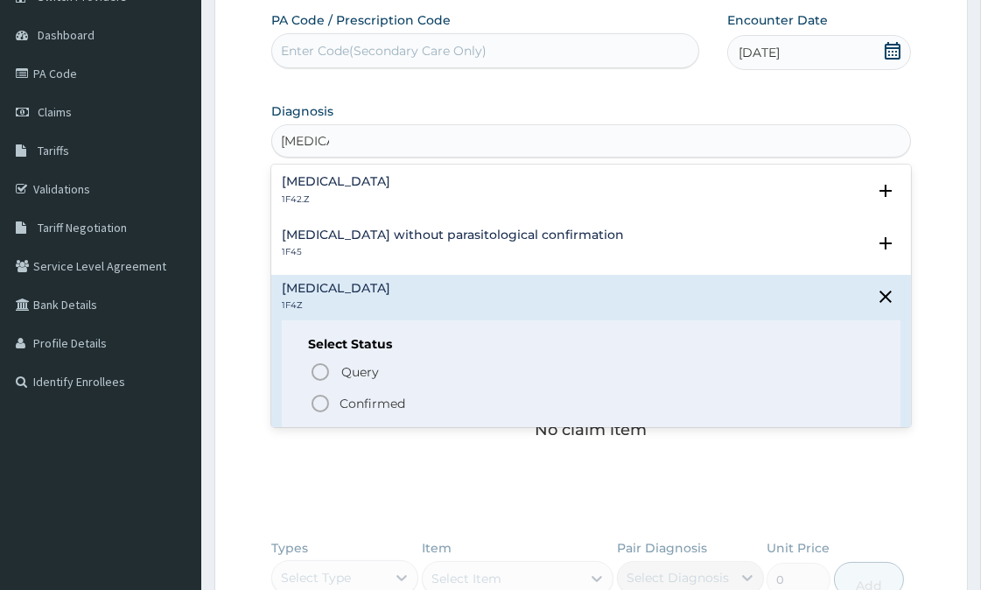
click at [316, 404] on icon "status option filled" at bounding box center [320, 403] width 21 height 21
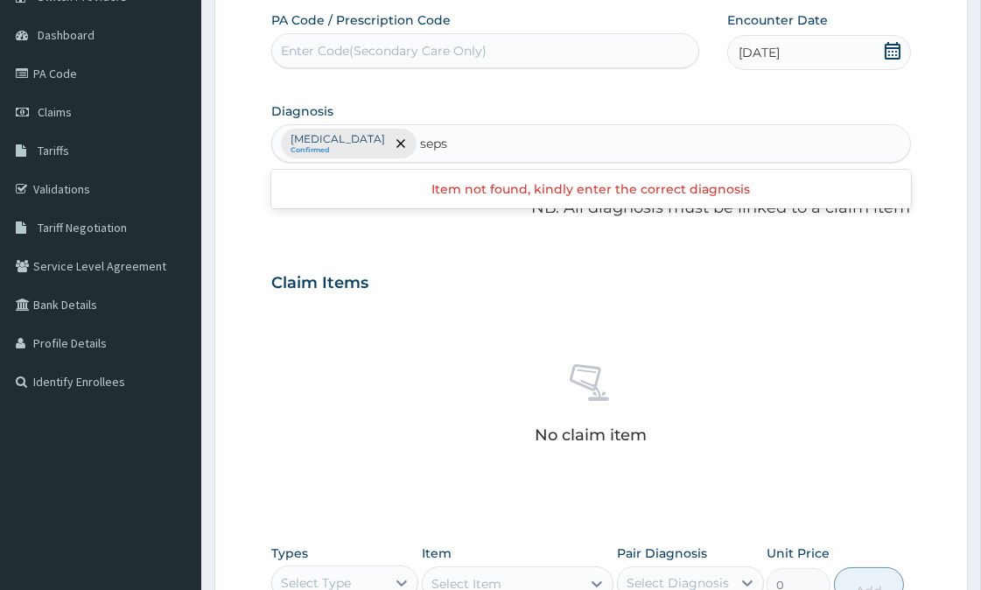
type input "sepsi"
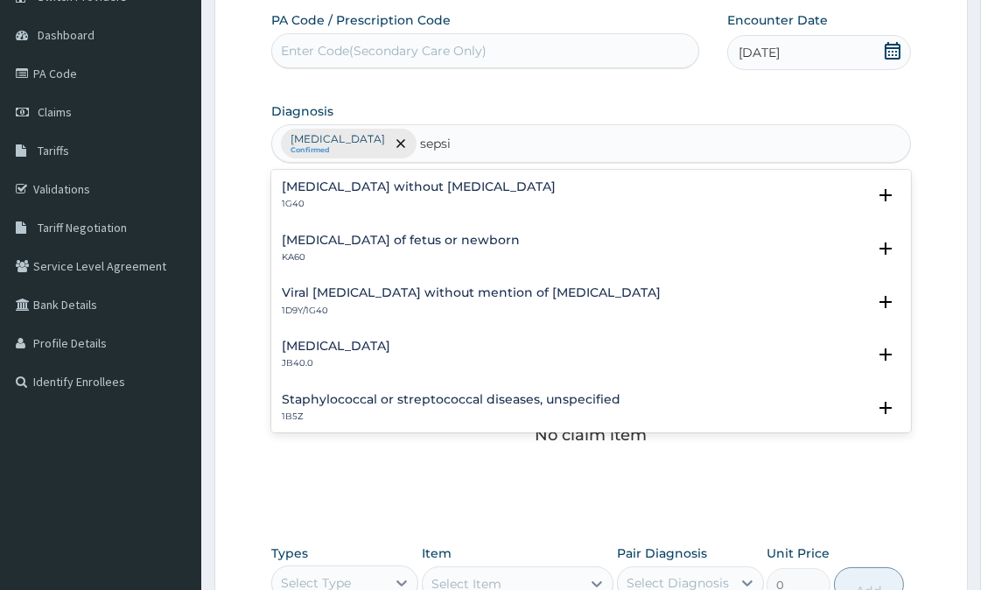
click at [302, 188] on h4 "Sepsis without septic shock" at bounding box center [419, 186] width 274 height 13
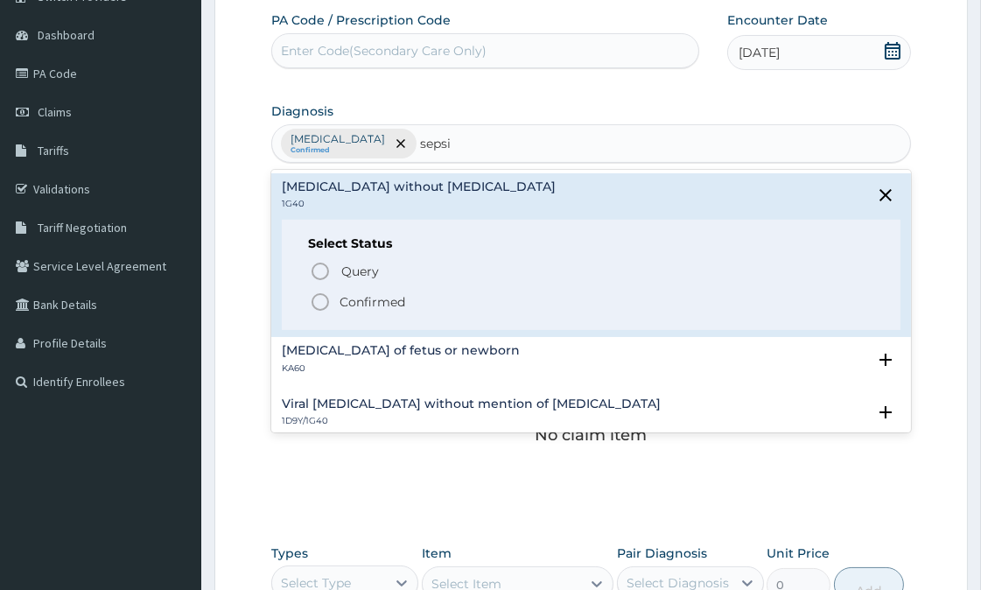
click at [317, 297] on icon "status option filled" at bounding box center [320, 301] width 21 height 21
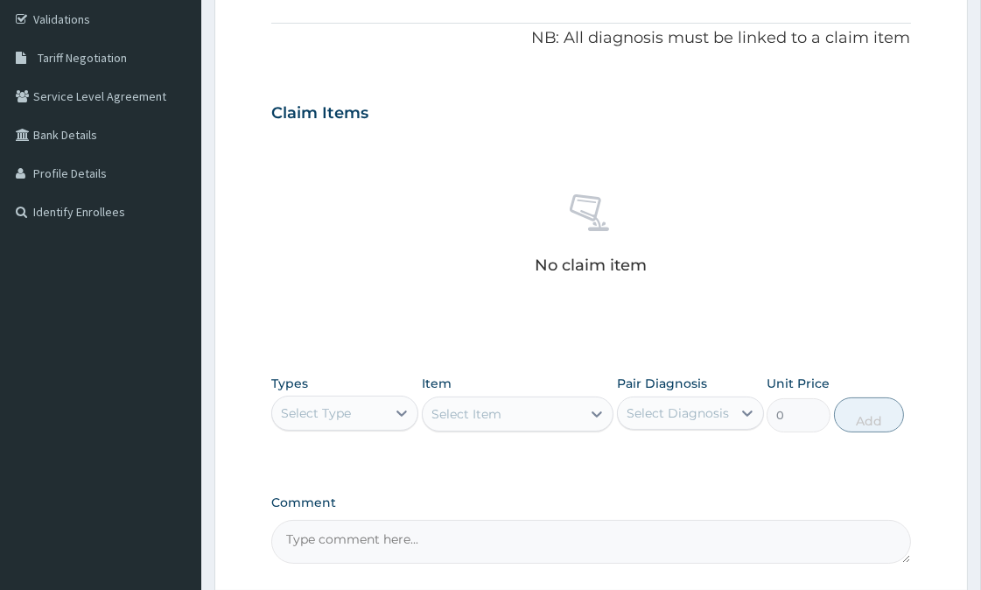
scroll to position [483, 0]
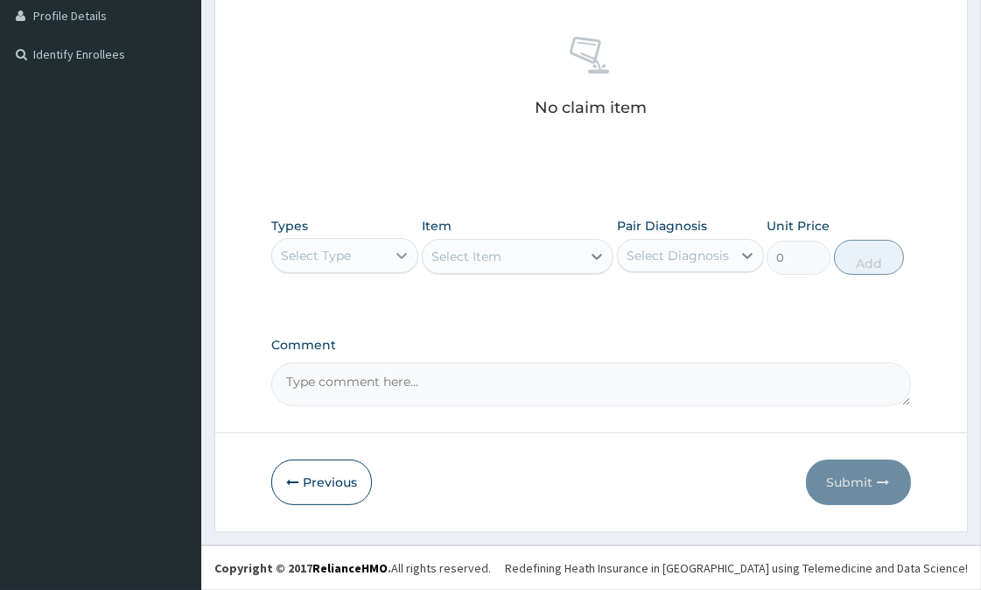
click at [387, 255] on div at bounding box center [401, 255] width 31 height 31
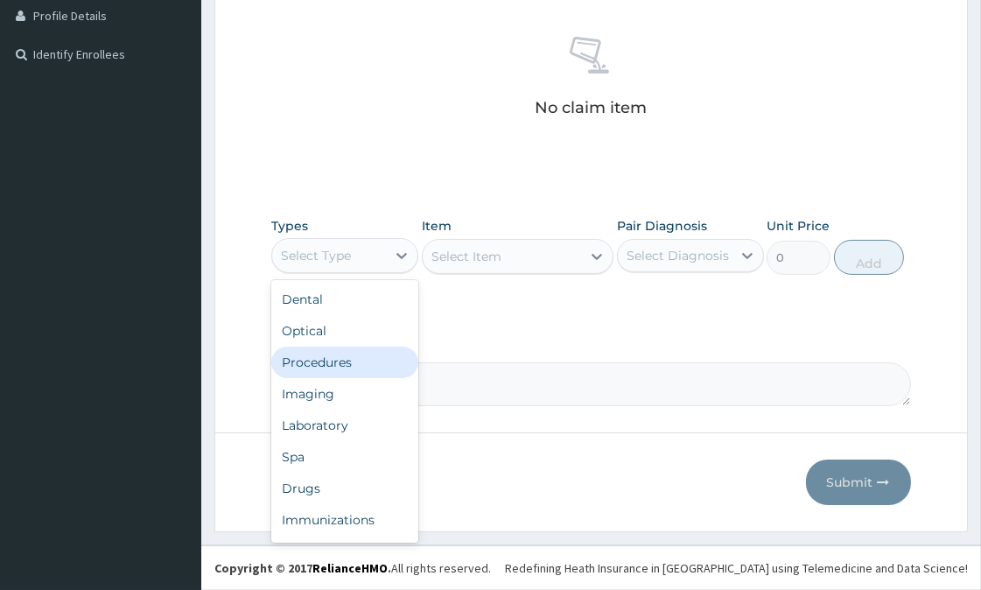
click at [335, 361] on div "Procedures" at bounding box center [344, 361] width 147 height 31
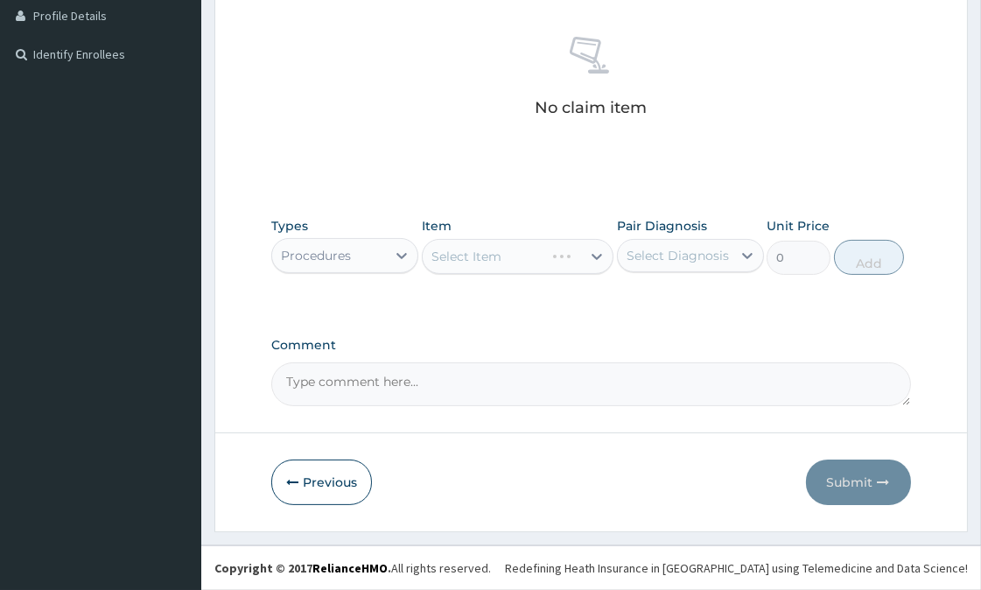
click at [511, 252] on div "Select Item" at bounding box center [518, 256] width 192 height 35
click at [511, 252] on div "Select Item" at bounding box center [501, 256] width 158 height 28
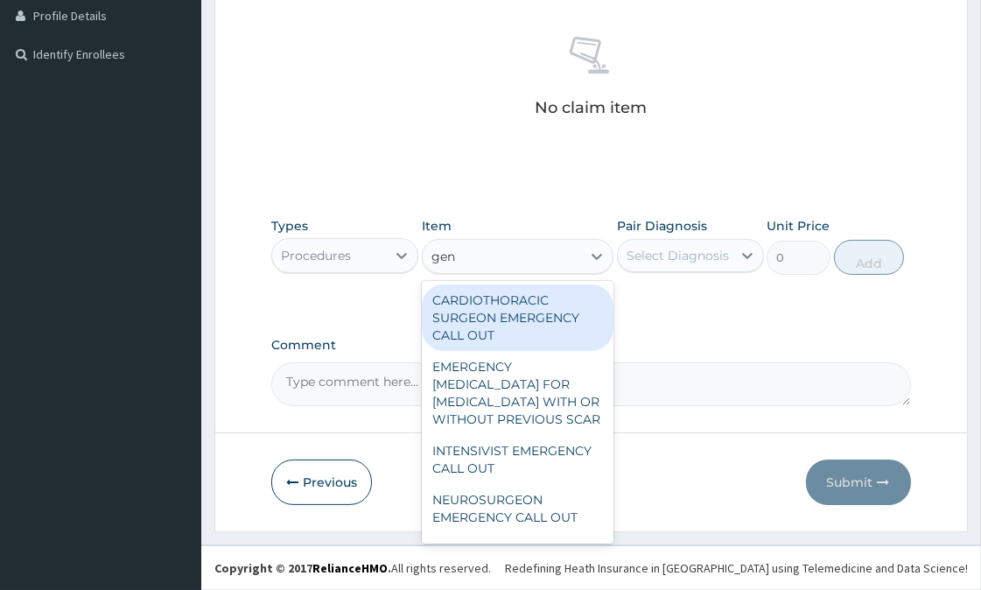
type input "gene"
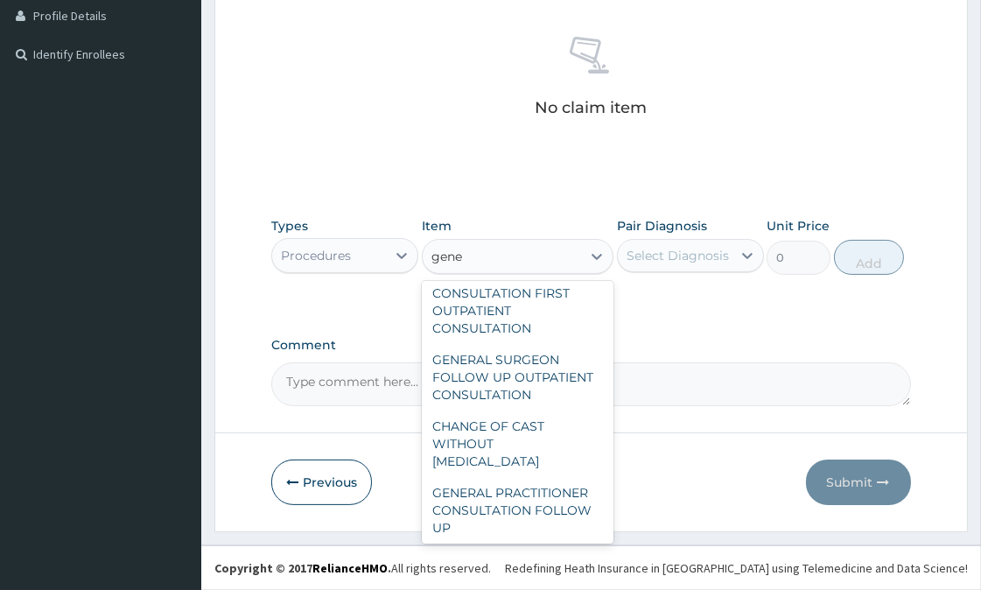
scroll to position [194, 0]
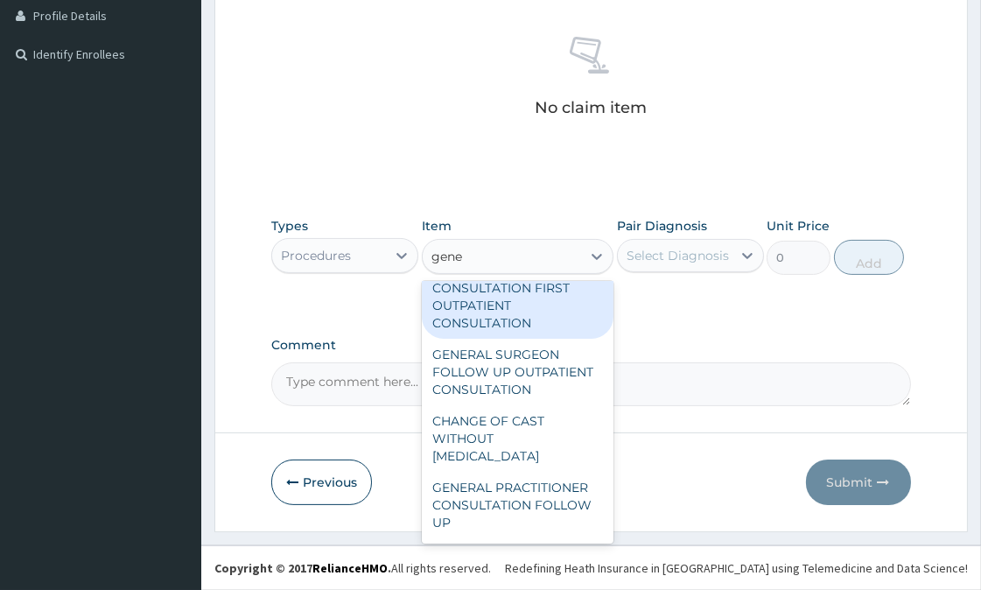
click at [486, 339] on div "GENERAL PRACTITIONER CONSULTATION FIRST OUTPATIENT CONSULTATION" at bounding box center [518, 297] width 192 height 84
type input "3547.5"
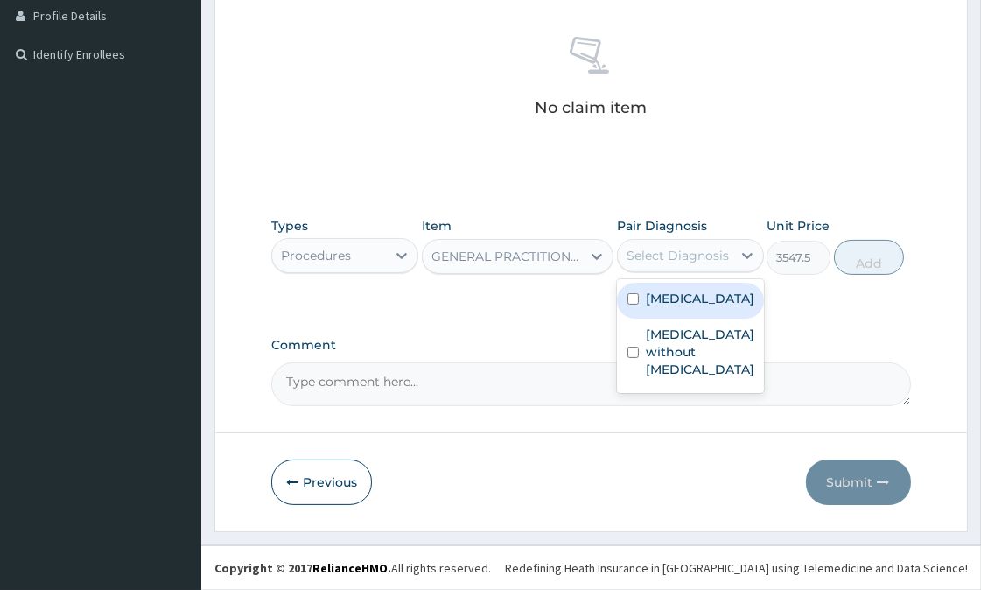
click at [726, 257] on div "Select Diagnosis" at bounding box center [677, 255] width 102 height 17
click at [702, 307] on label "[MEDICAL_DATA]" at bounding box center [700, 298] width 108 height 17
checkbox input "true"
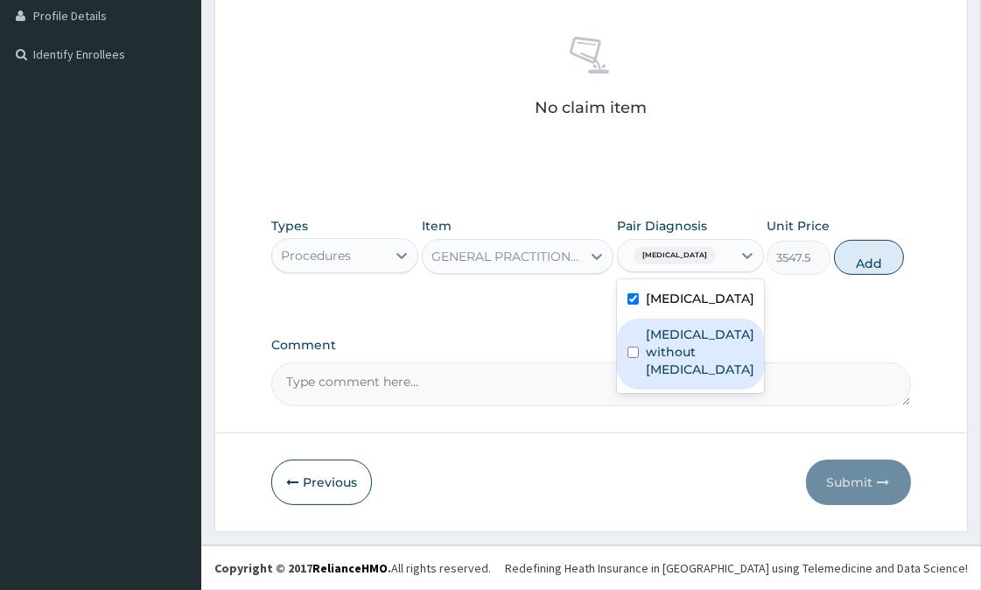
click at [720, 359] on label "Sepsis without septic shock" at bounding box center [700, 351] width 108 height 52
checkbox input "true"
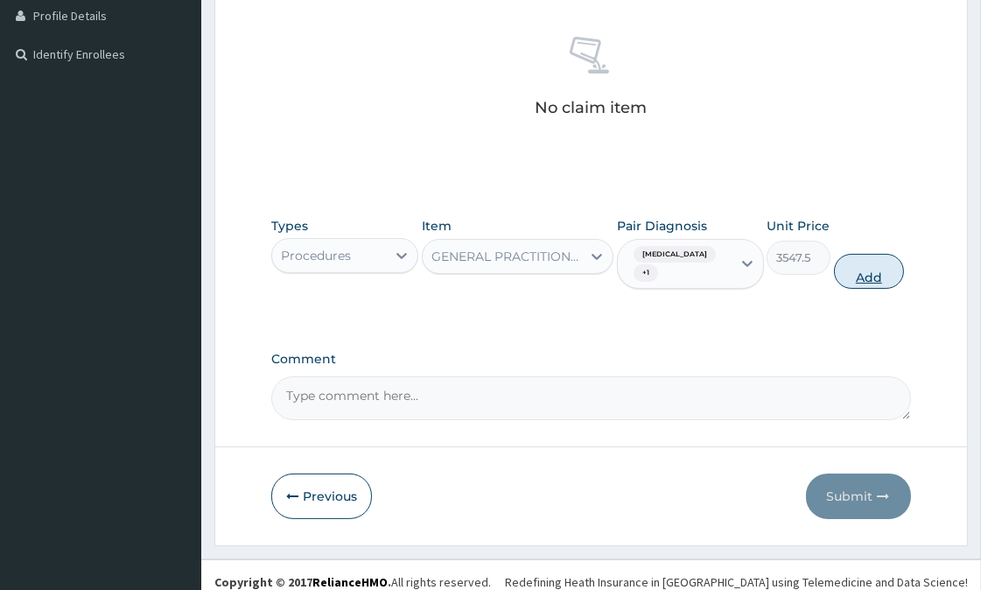
click at [852, 274] on button "Add" at bounding box center [869, 271] width 70 height 35
type input "0"
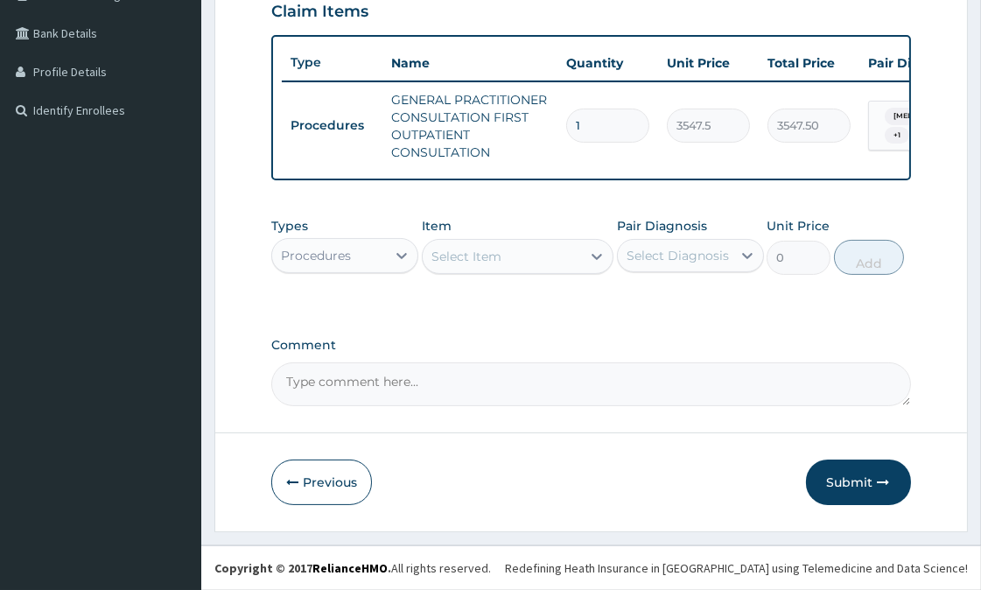
click at [478, 257] on div "Select Item" at bounding box center [466, 256] width 70 height 17
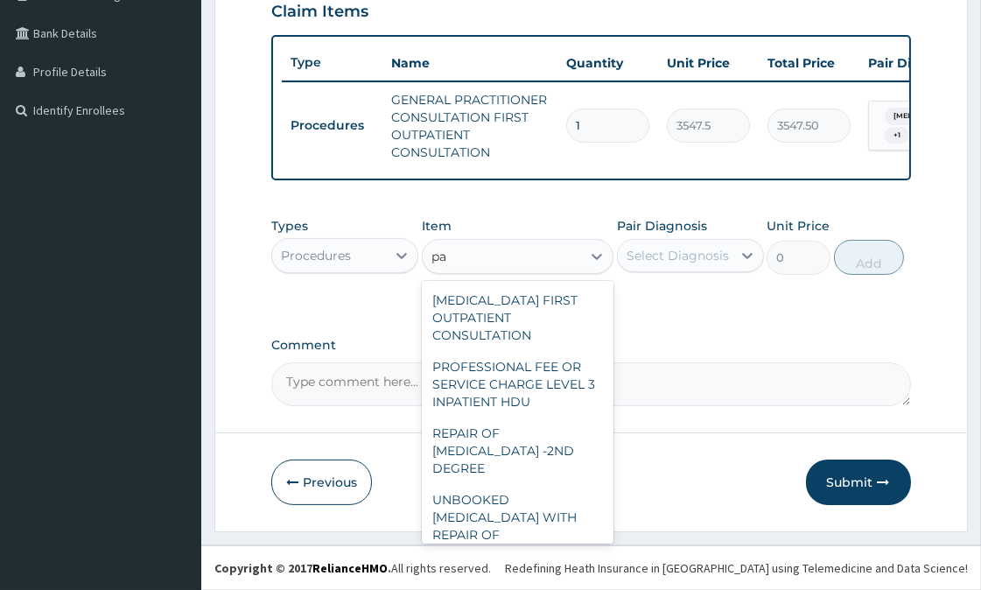
type input "p"
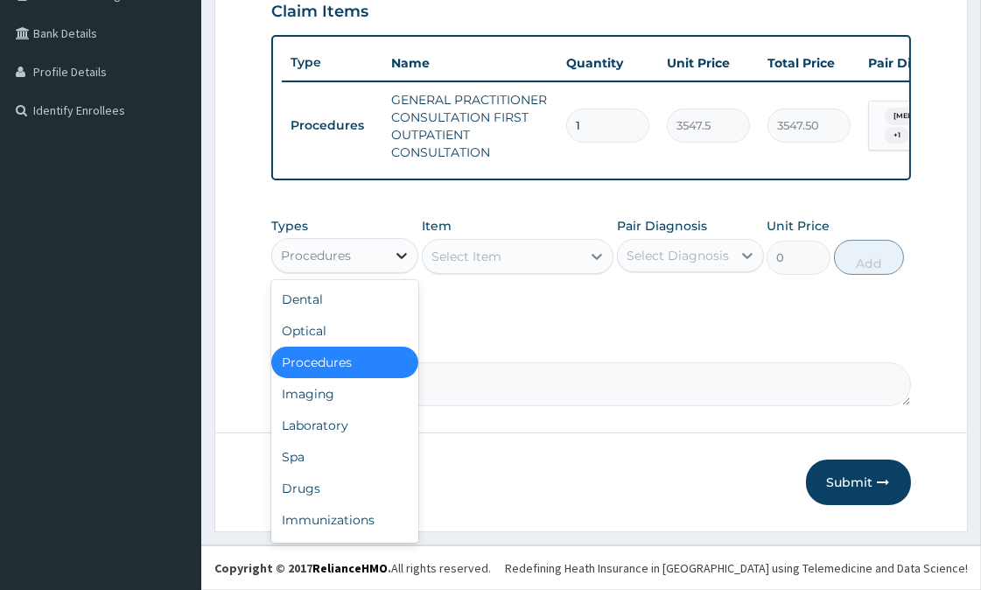
click at [397, 251] on icon at bounding box center [401, 255] width 17 height 17
drag, startPoint x: 332, startPoint y: 425, endPoint x: 468, endPoint y: 352, distance: 154.2
click at [332, 423] on div "Laboratory" at bounding box center [344, 424] width 147 height 31
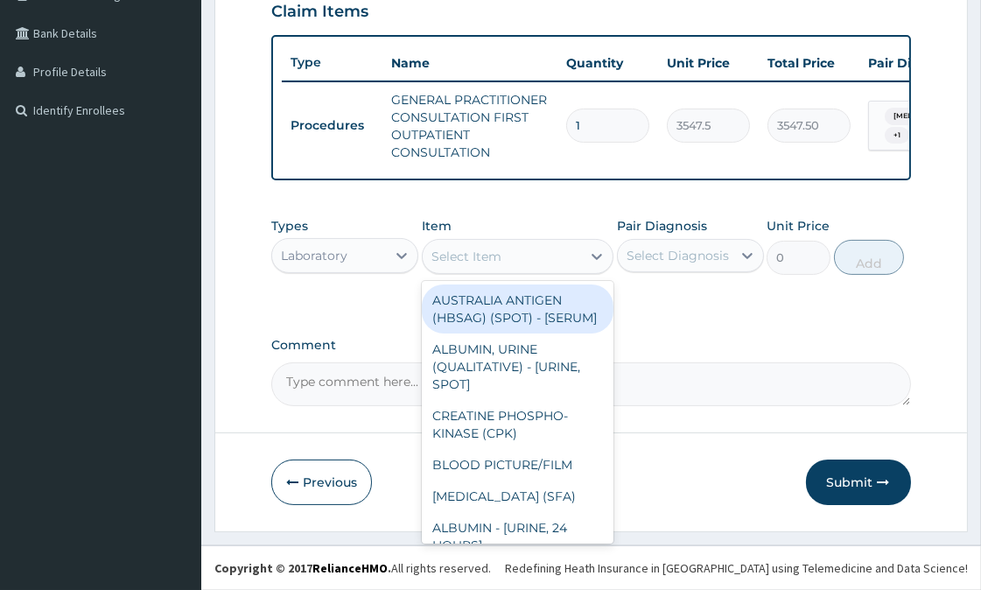
click at [532, 251] on div "Select Item" at bounding box center [501, 256] width 158 height 28
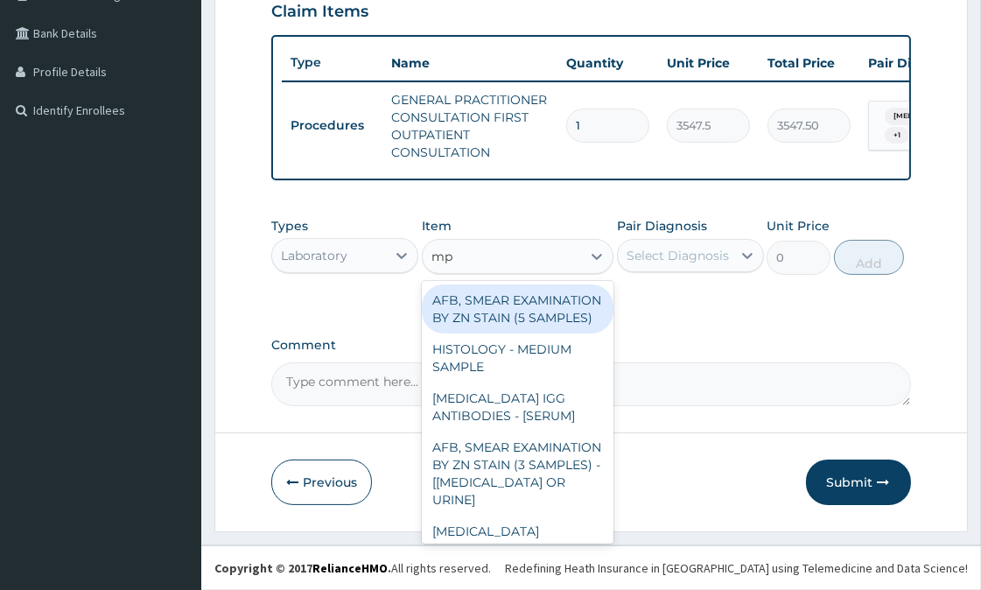
type input "m"
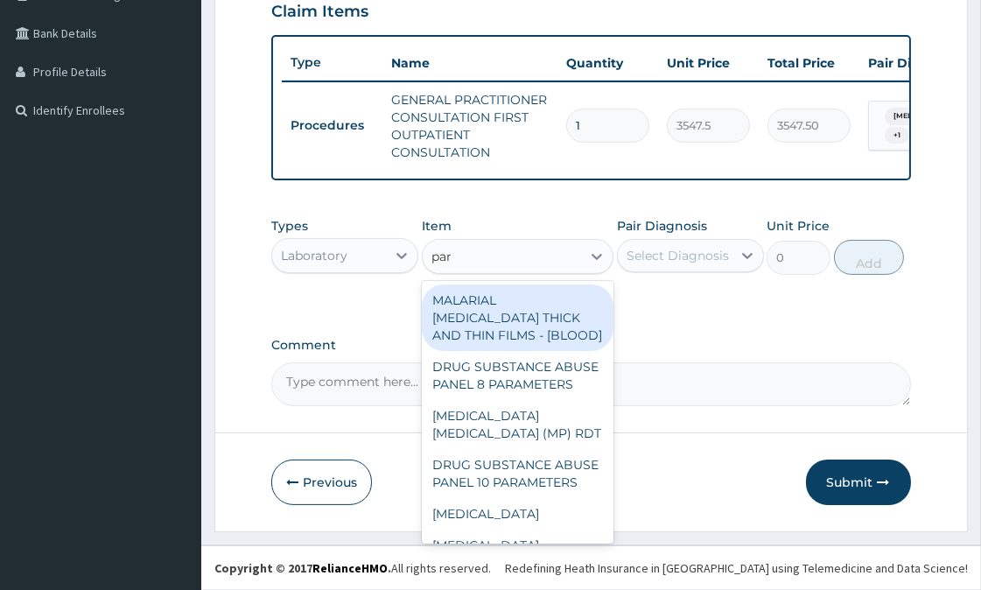
type input "para"
click at [495, 311] on div "MALARIAL PARASITE THICK AND THIN FILMS - [BLOOD]" at bounding box center [518, 317] width 192 height 66
type input "1612.5"
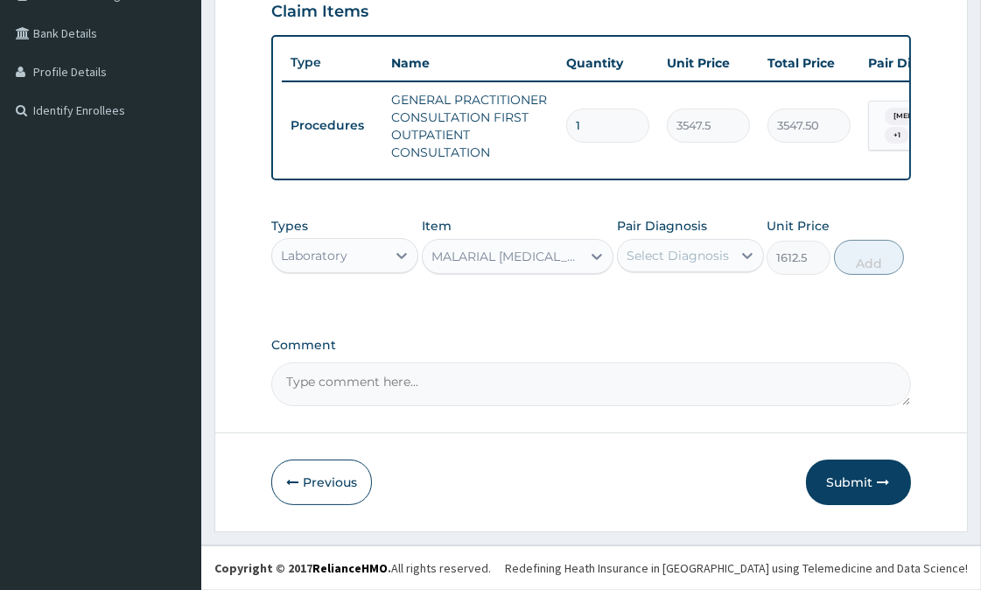
click at [661, 261] on div "Select Diagnosis" at bounding box center [677, 255] width 102 height 17
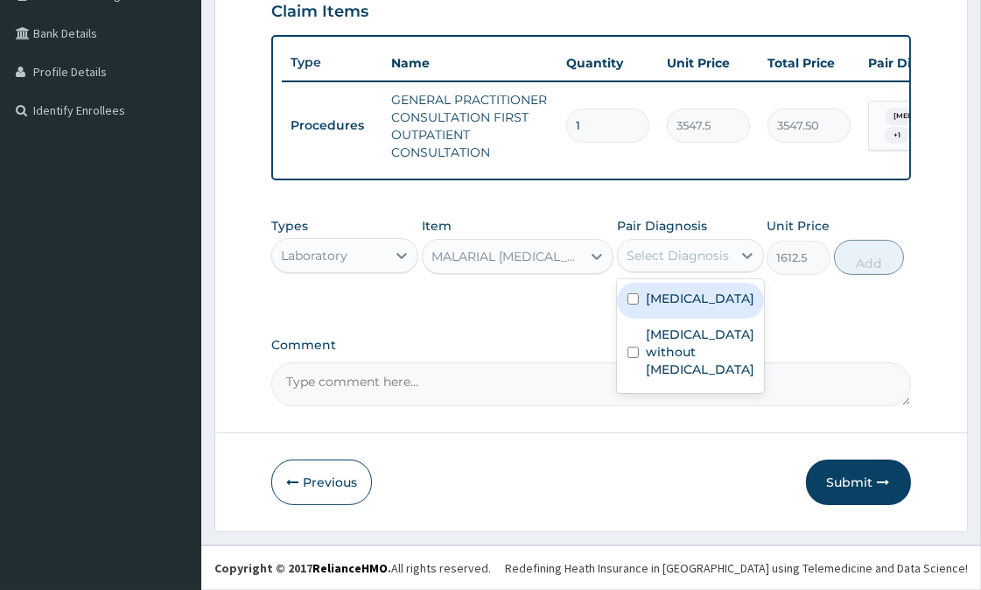
click at [672, 307] on label "[MEDICAL_DATA]" at bounding box center [700, 298] width 108 height 17
checkbox input "true"
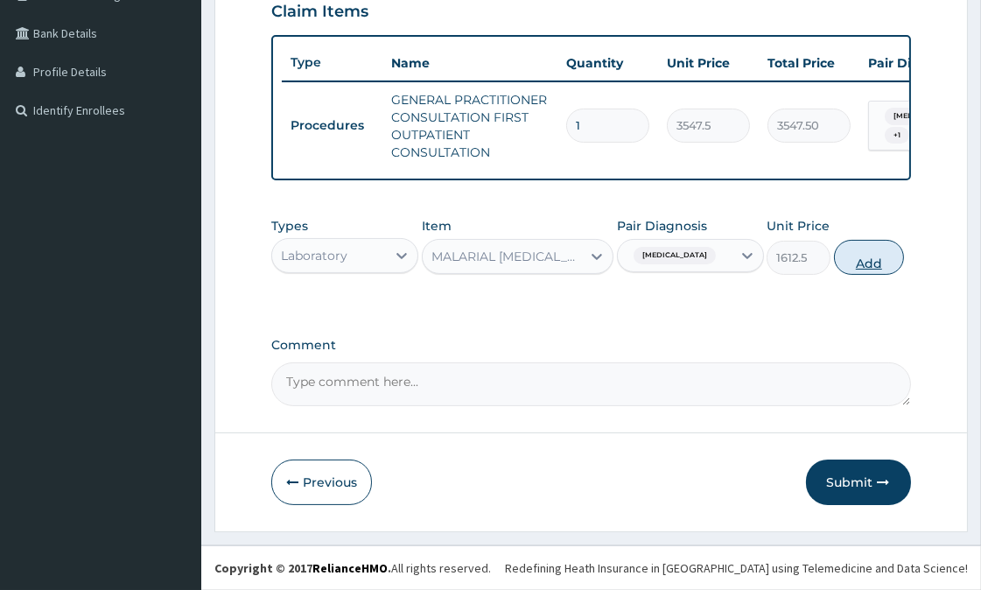
click at [871, 255] on button "Add" at bounding box center [869, 257] width 70 height 35
type input "0"
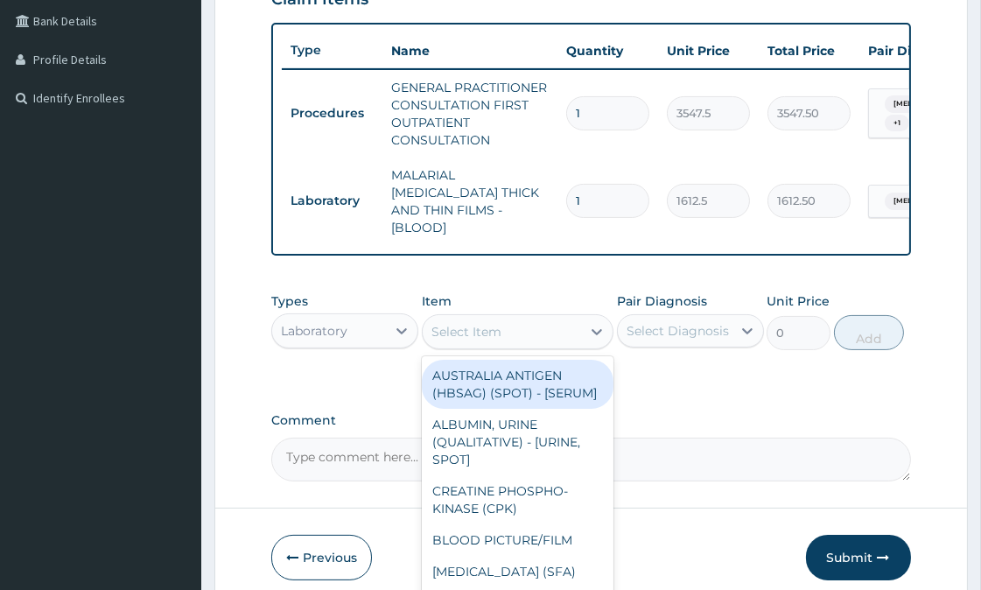
click at [517, 321] on div "Select Item" at bounding box center [501, 332] width 158 height 28
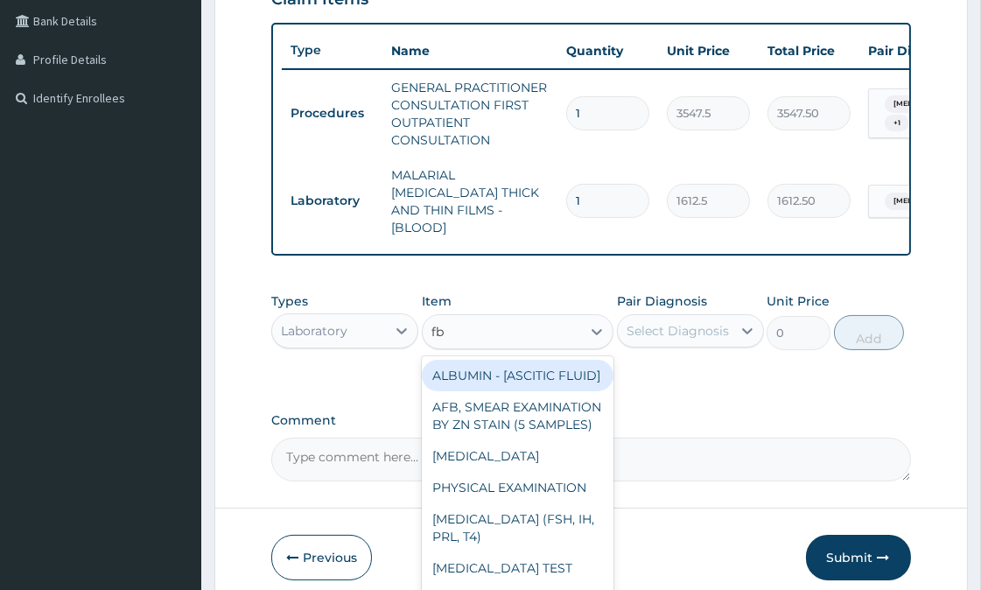
type input "fbc"
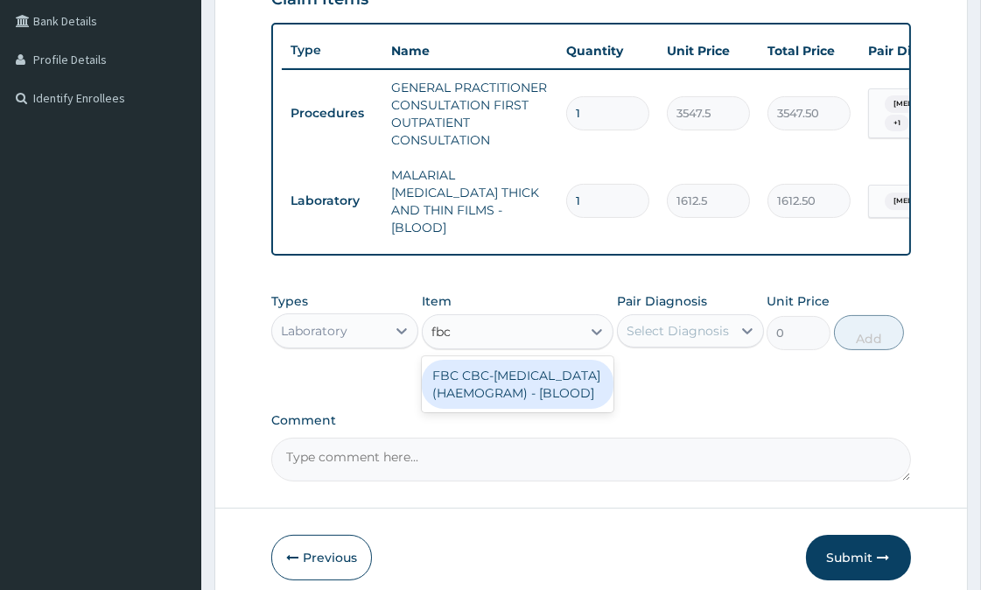
click at [508, 388] on div "FBC CBC-COMPLETE BLOOD COUNT (HAEMOGRAM) - [BLOOD]" at bounding box center [518, 383] width 192 height 49
type input "4300"
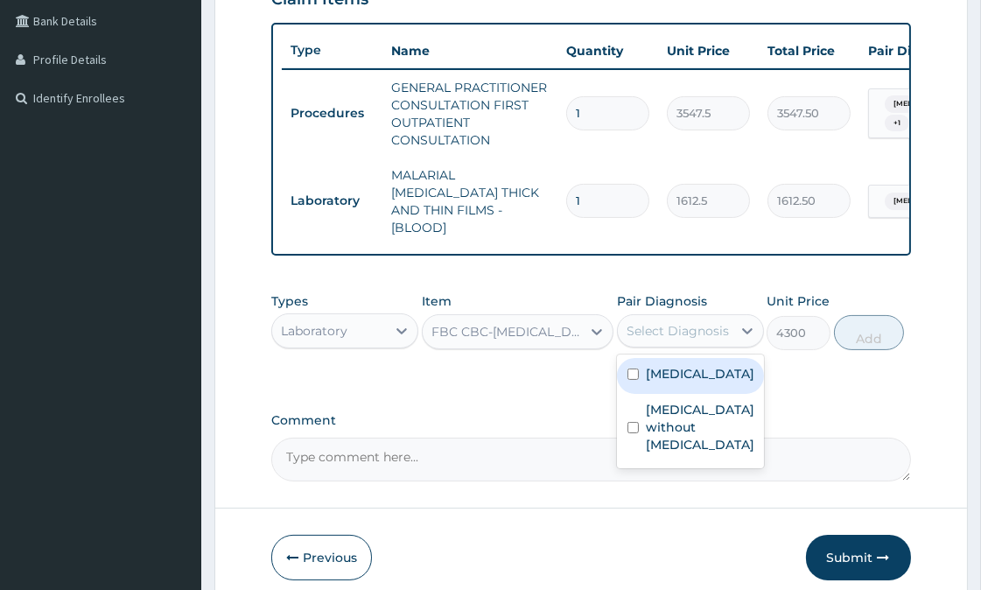
click at [691, 324] on div "Select Diagnosis" at bounding box center [677, 330] width 102 height 17
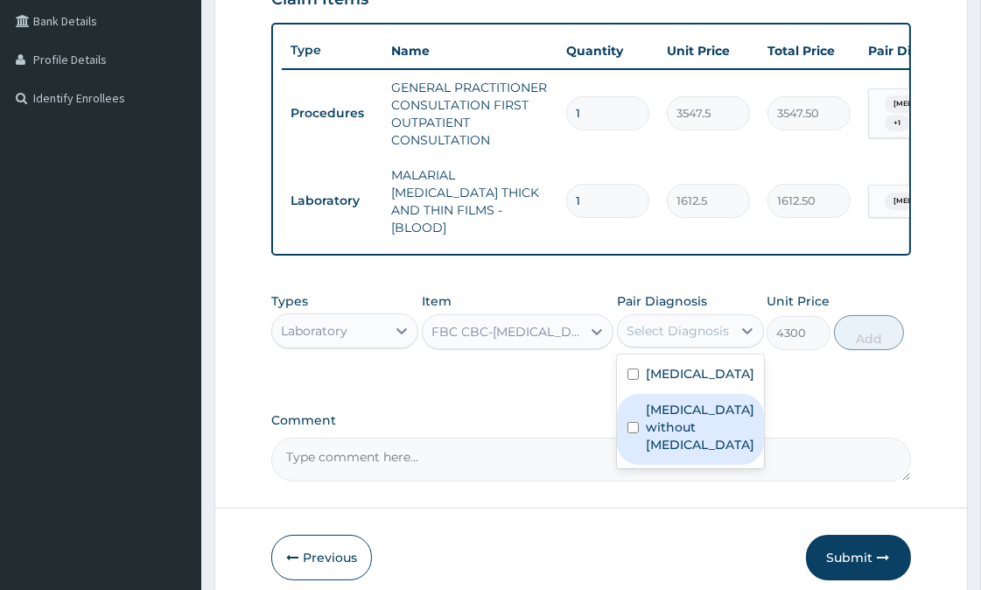
click at [692, 442] on label "Sepsis without septic shock" at bounding box center [700, 427] width 108 height 52
checkbox input "true"
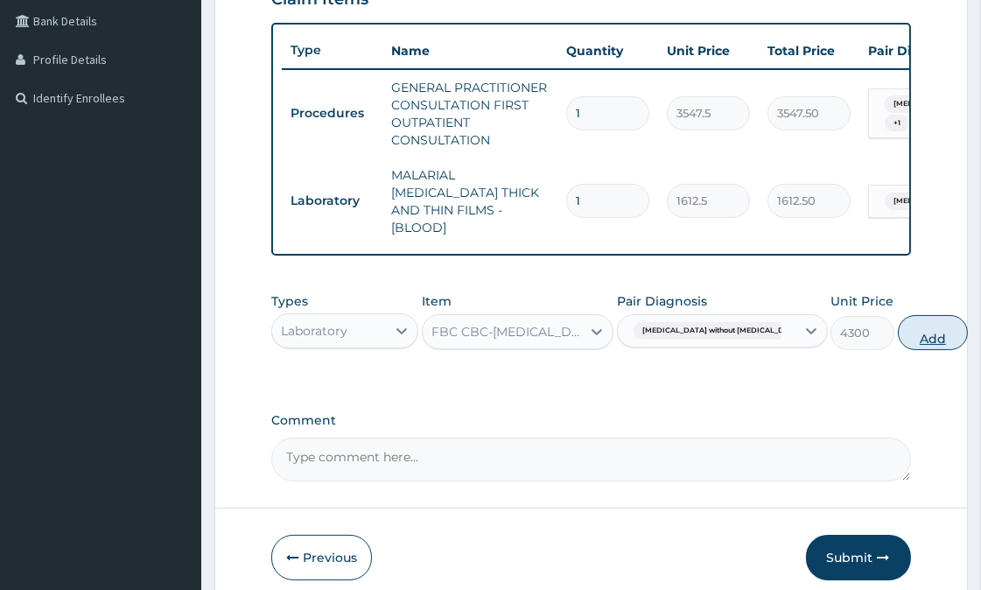
click at [897, 330] on button "Add" at bounding box center [932, 332] width 70 height 35
type input "0"
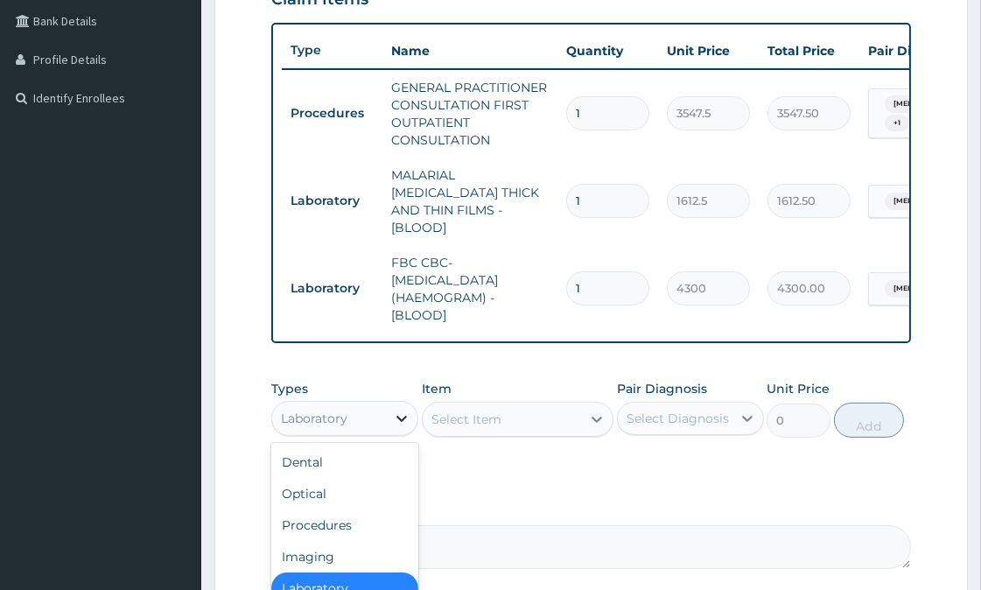
click at [406, 409] on icon at bounding box center [401, 417] width 17 height 17
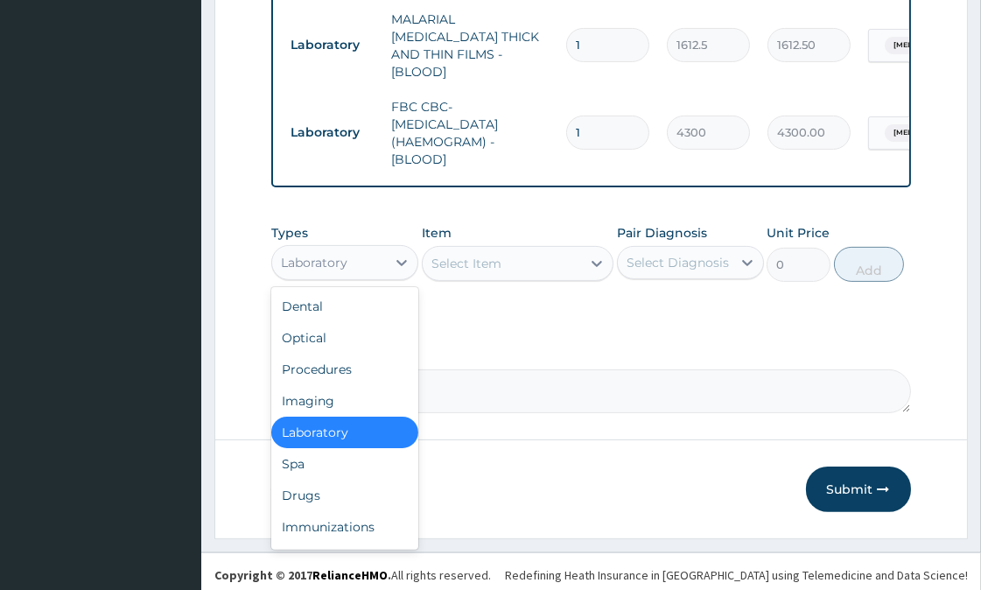
scroll to position [597, 0]
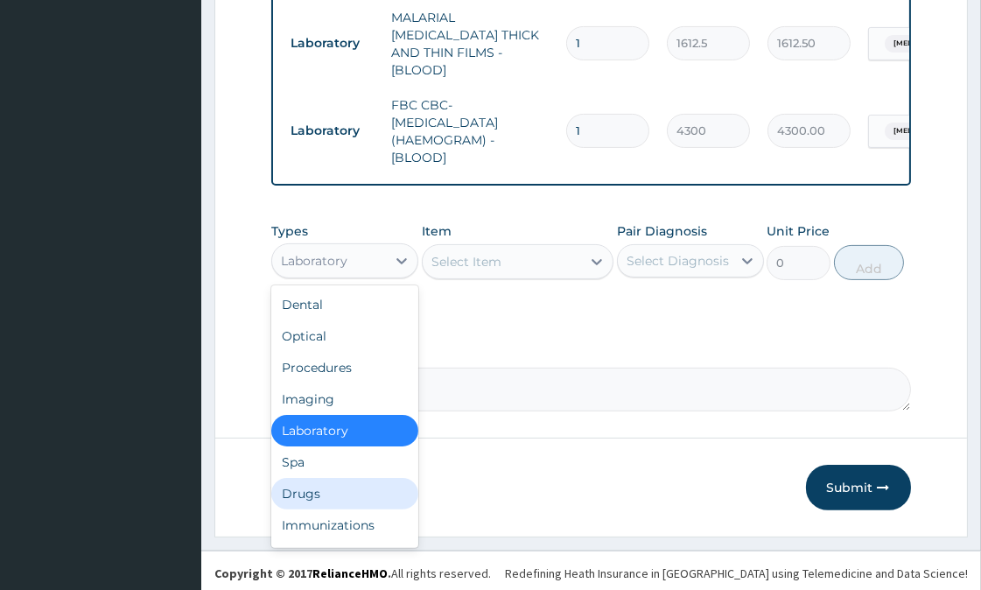
click at [329, 481] on div "Drugs" at bounding box center [344, 493] width 147 height 31
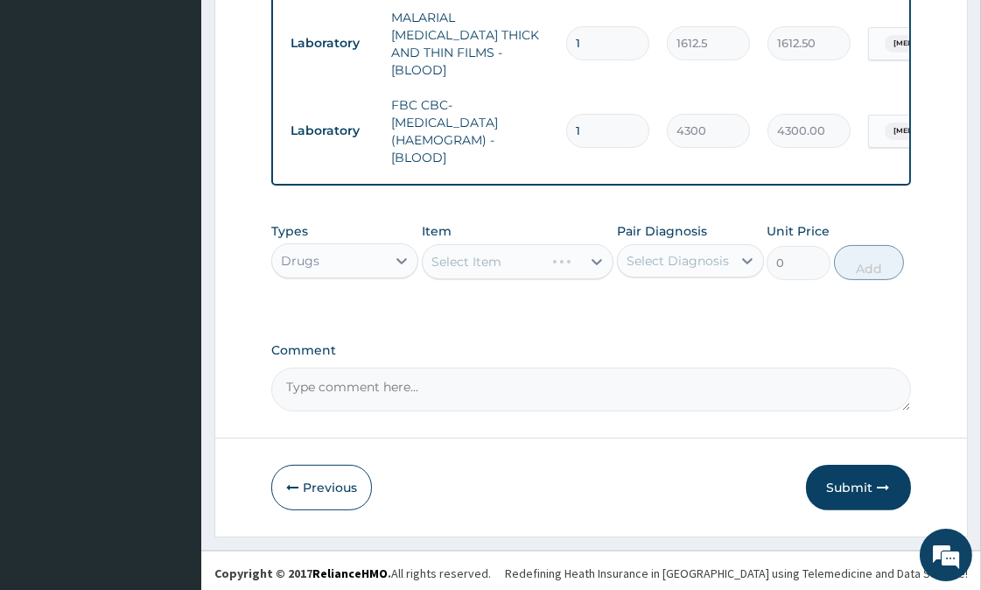
click at [490, 244] on div "Select Item" at bounding box center [518, 261] width 192 height 35
click at [492, 253] on div "Select Item" at bounding box center [466, 261] width 70 height 17
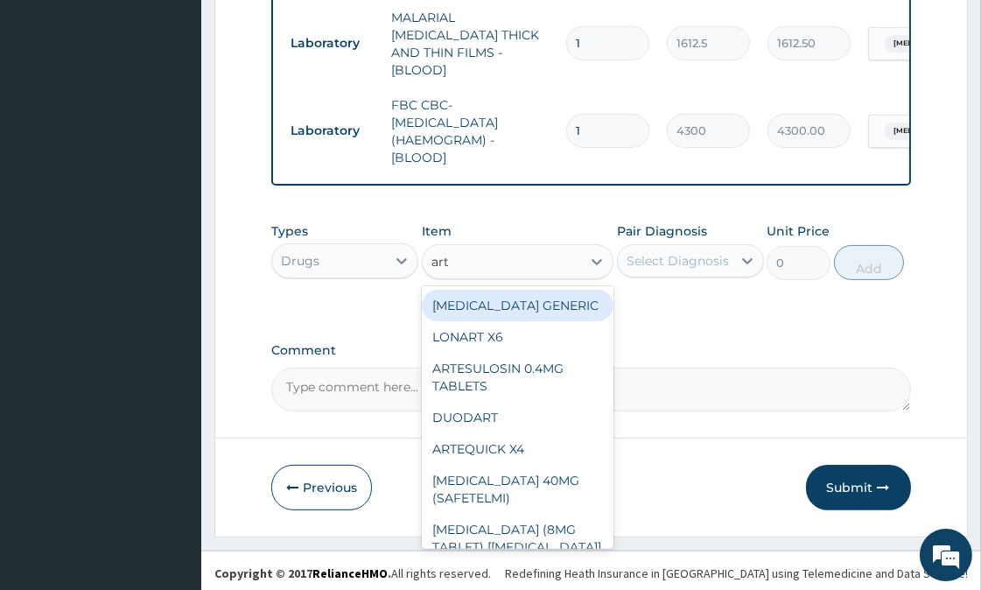
type input "arte"
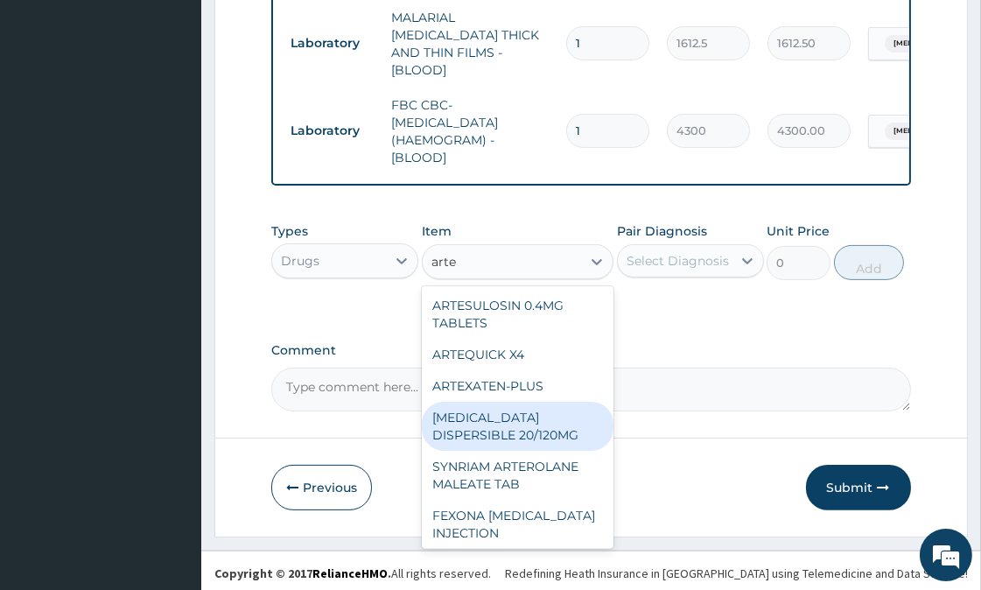
scroll to position [278, 0]
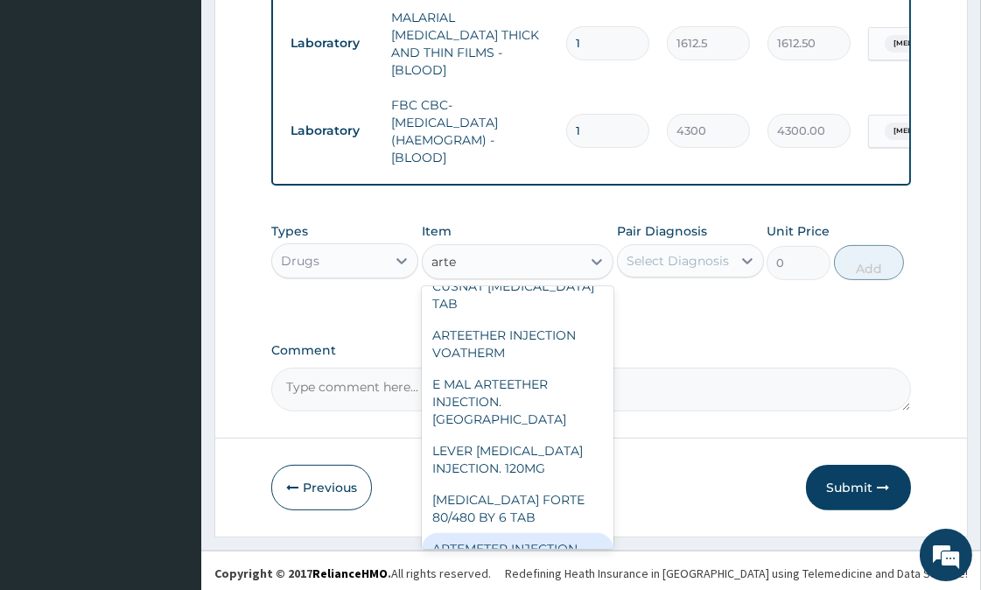
drag, startPoint x: 558, startPoint y: 520, endPoint x: 588, endPoint y: 470, distance: 58.1
click at [558, 533] on div "ARTEMETER INJECTION" at bounding box center [518, 548] width 192 height 31
type input "1012"
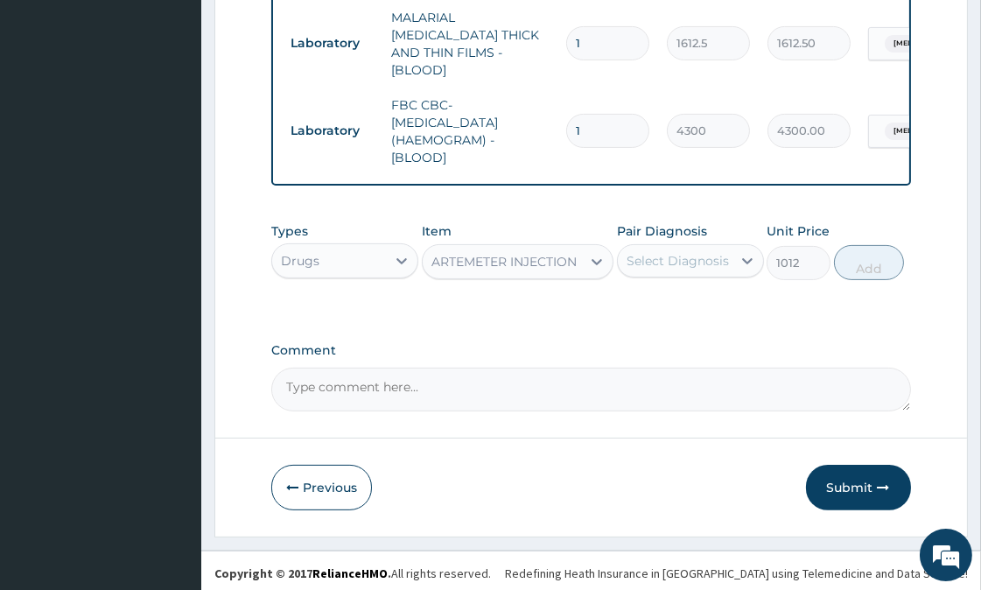
click at [707, 252] on div "Select Diagnosis" at bounding box center [677, 260] width 102 height 17
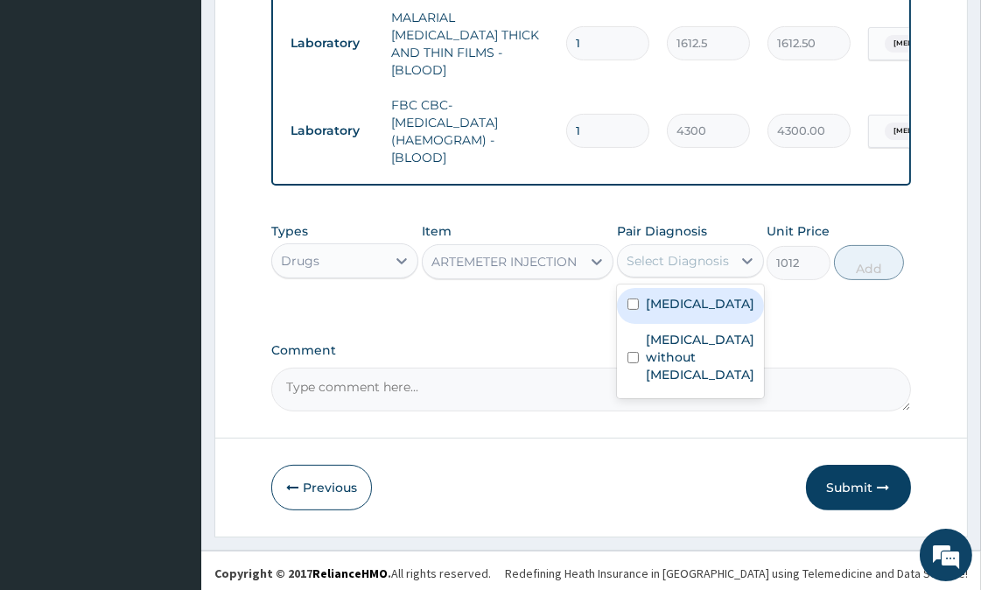
click at [677, 309] on label "Malaria, unspecified" at bounding box center [700, 303] width 108 height 17
checkbox input "true"
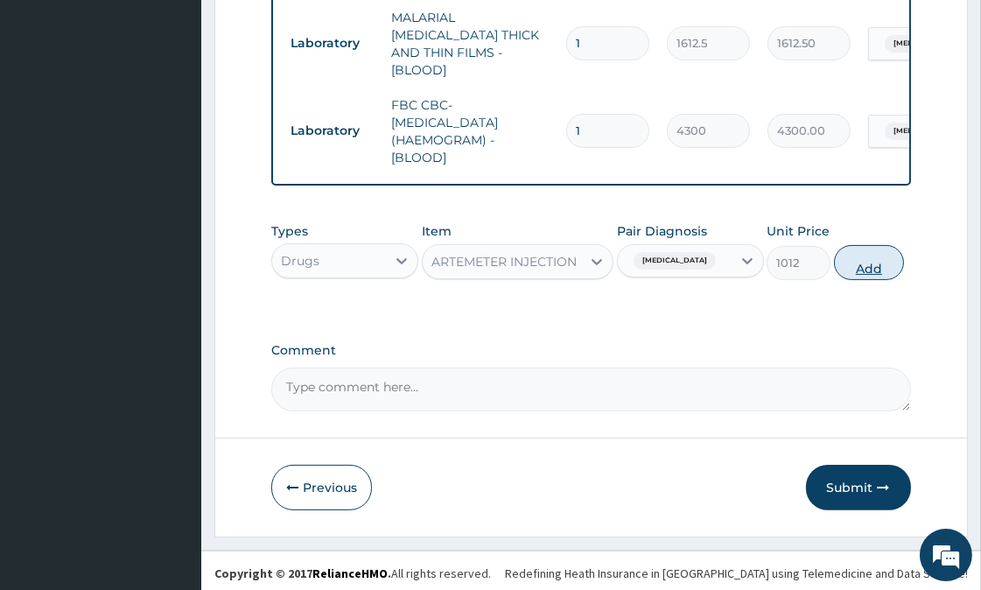
click at [871, 257] on button "Add" at bounding box center [869, 262] width 70 height 35
type input "0"
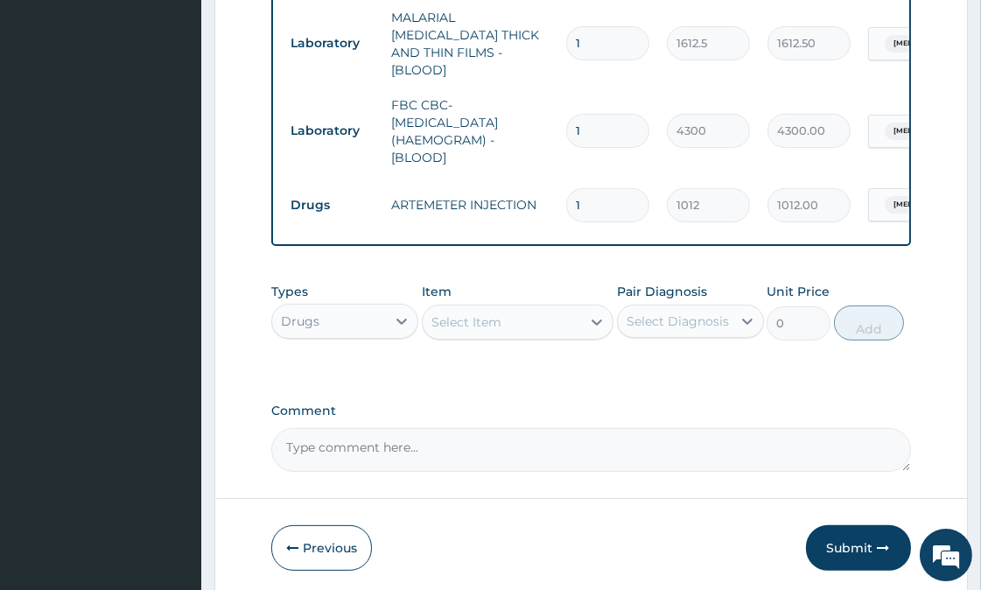
type input "0.00"
type input "2"
type input "2024.00"
type input "2"
click at [464, 319] on div "Select Item" at bounding box center [466, 321] width 70 height 17
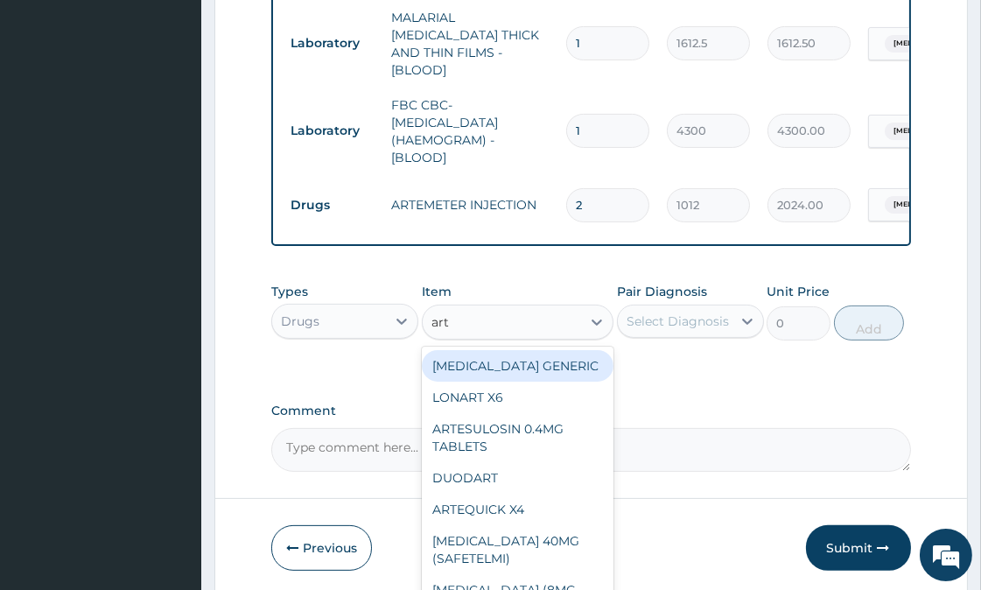
type input "arte"
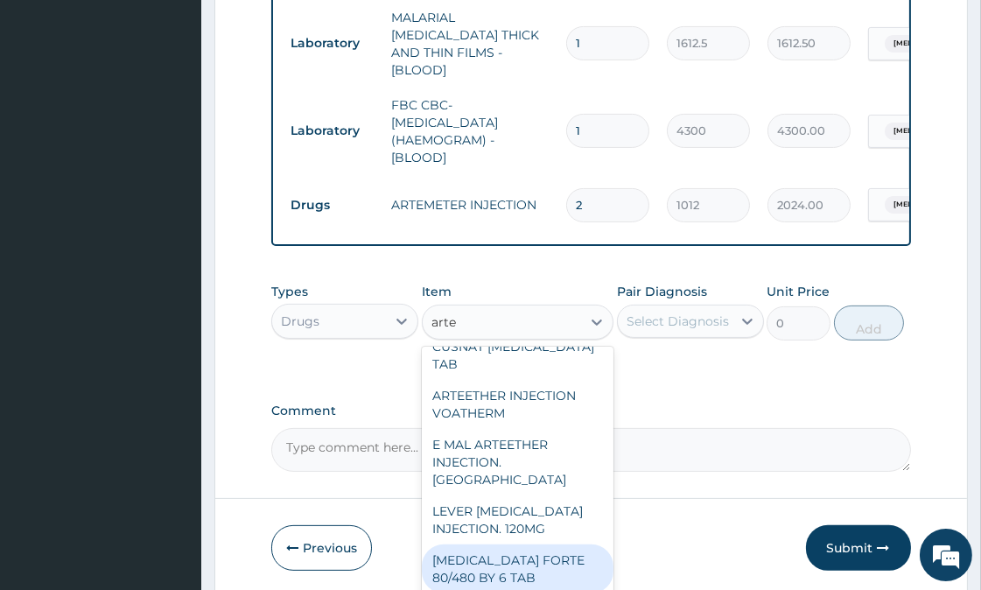
click at [570, 544] on div "[MEDICAL_DATA] FORTE 80/480 BY 6 TAB" at bounding box center [518, 568] width 192 height 49
type input "480.7"
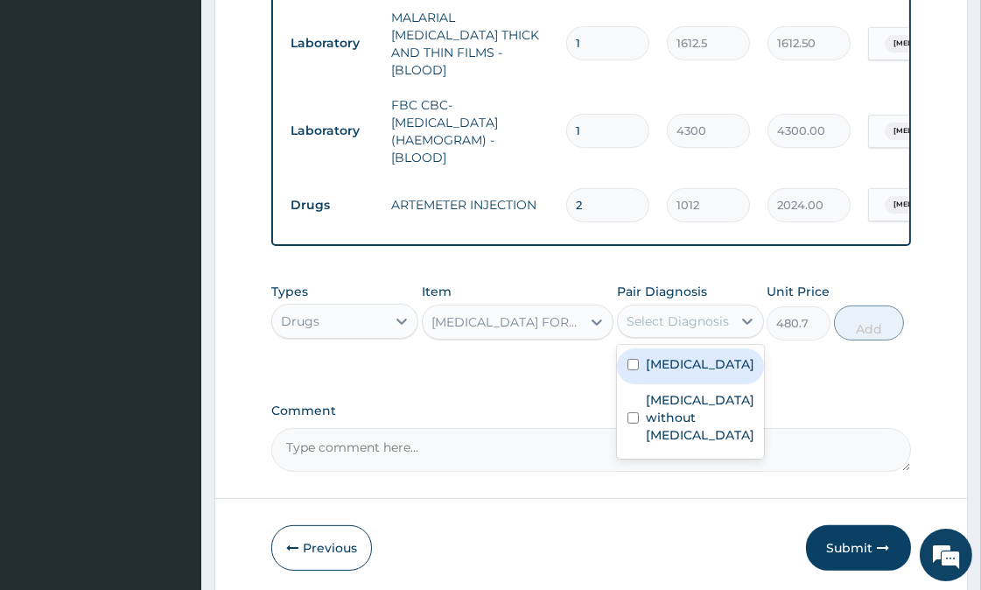
click at [709, 321] on div "Select Diagnosis" at bounding box center [677, 320] width 102 height 17
click at [688, 356] on label "Malaria, unspecified" at bounding box center [700, 363] width 108 height 17
checkbox input "true"
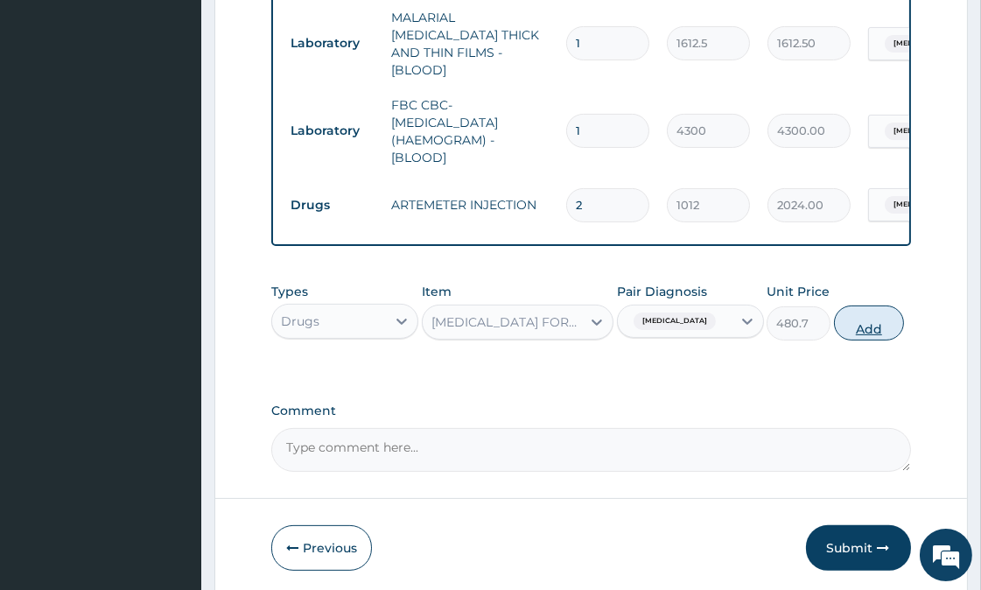
click at [876, 320] on button "Add" at bounding box center [869, 322] width 70 height 35
type input "0"
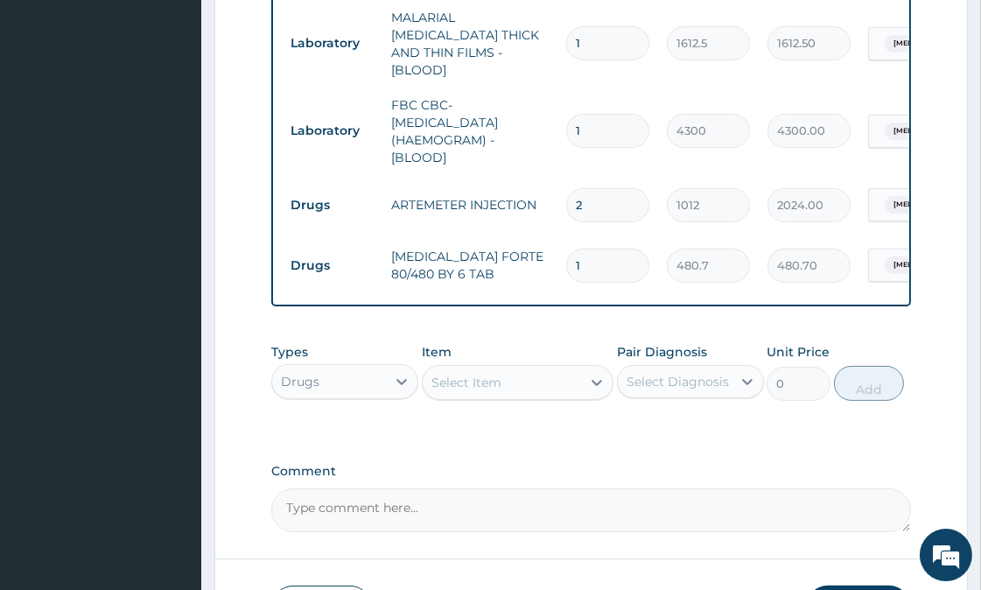
type input "0.00"
type input "6"
type input "2884.20"
type input "6"
click at [520, 378] on div "Select Item" at bounding box center [501, 382] width 158 height 28
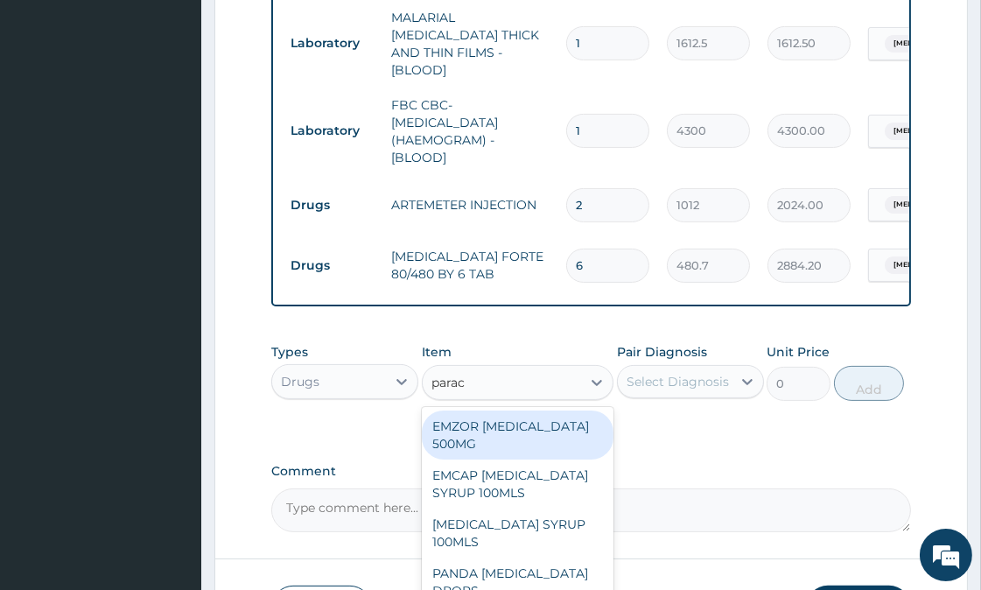
type input "parace"
click at [543, 416] on div "EMZOR [MEDICAL_DATA] 500MG" at bounding box center [518, 434] width 192 height 49
type input "25.3"
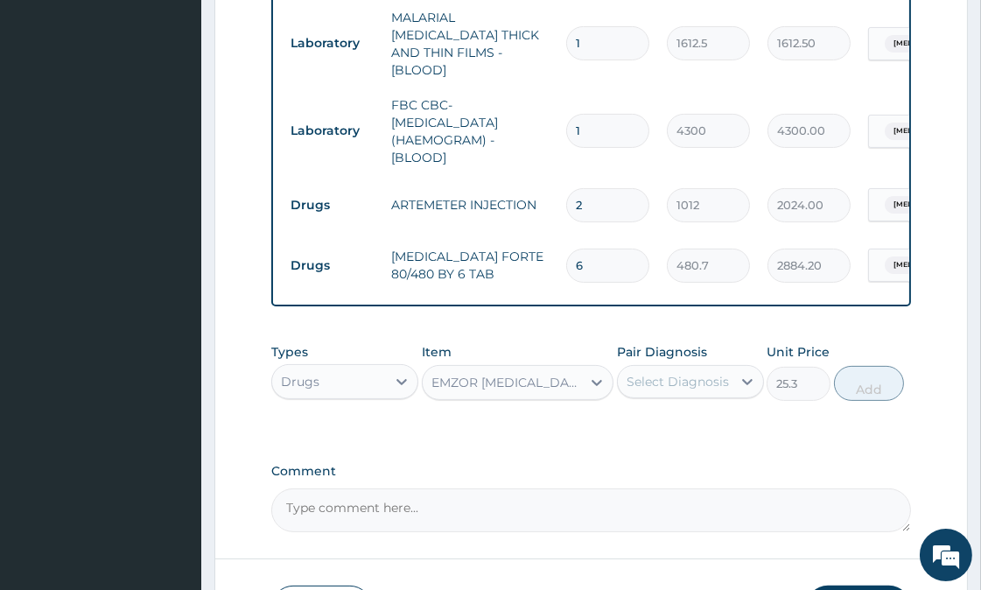
click at [698, 374] on div "Select Diagnosis" at bounding box center [677, 381] width 102 height 17
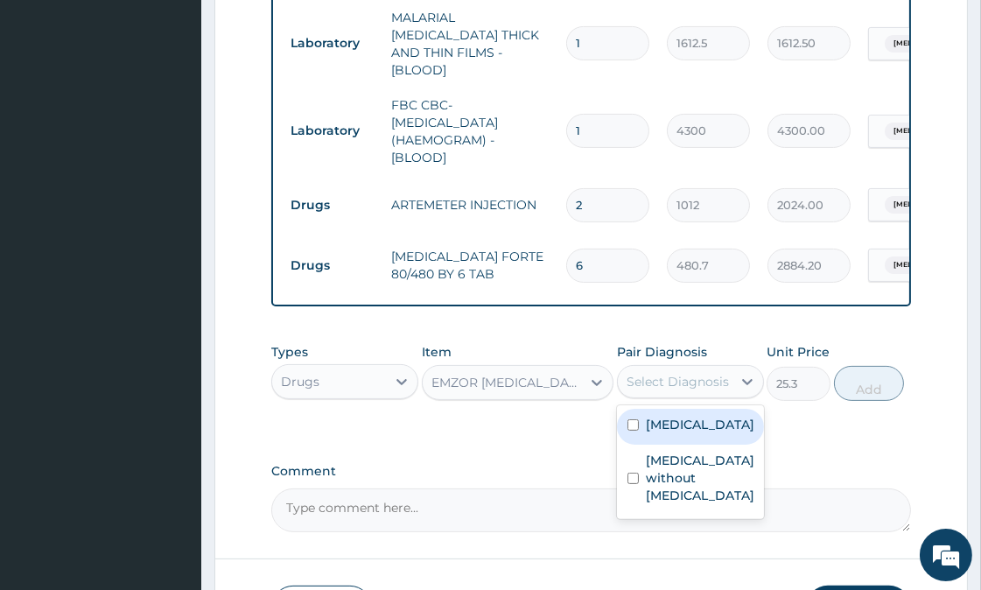
click at [681, 420] on label "[MEDICAL_DATA]" at bounding box center [700, 423] width 108 height 17
checkbox input "true"
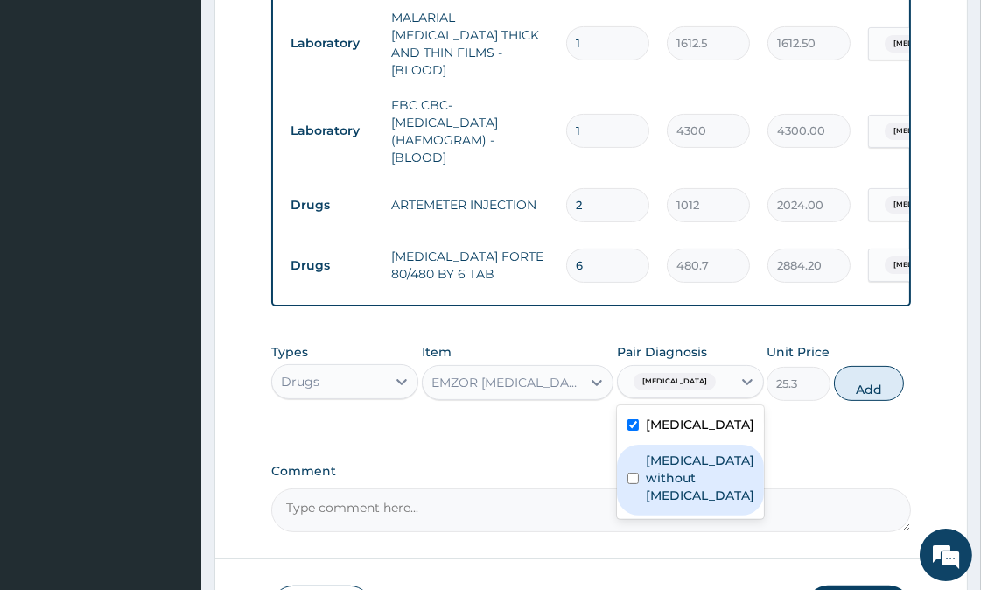
drag, startPoint x: 700, startPoint y: 481, endPoint x: 799, endPoint y: 408, distance: 123.3
click at [703, 477] on label "Sepsis without septic shock" at bounding box center [700, 477] width 108 height 52
checkbox input "true"
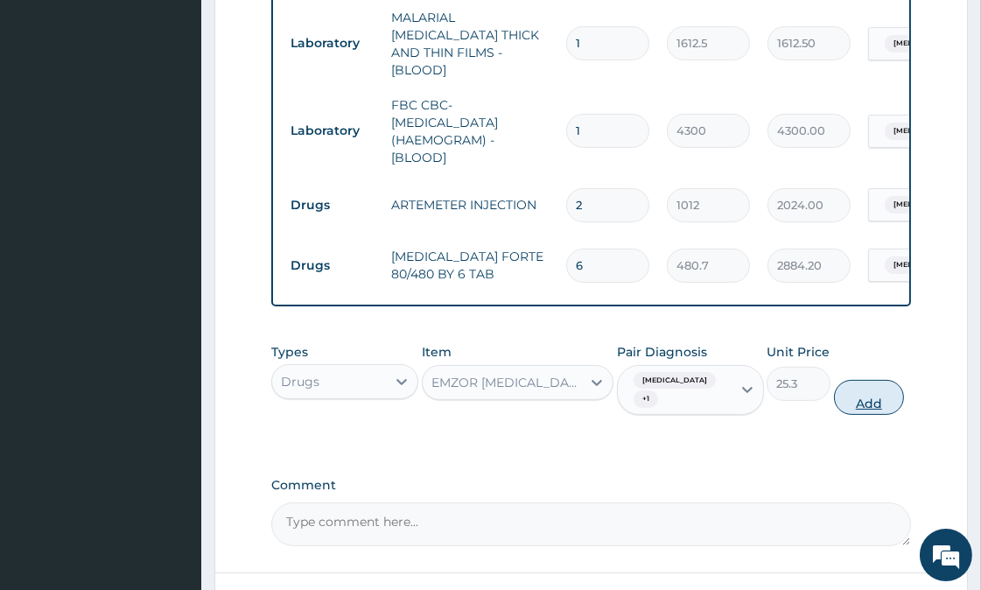
click at [850, 394] on button "Add" at bounding box center [869, 397] width 70 height 35
type input "0"
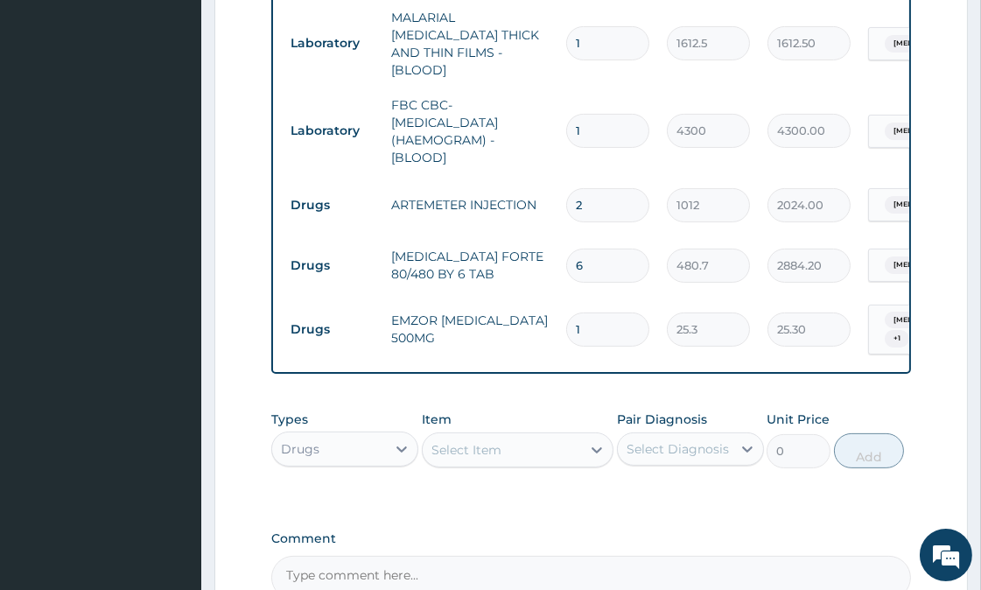
type input "18"
type input "455.40"
type input "18"
click at [492, 443] on div "Select Item" at bounding box center [466, 449] width 70 height 17
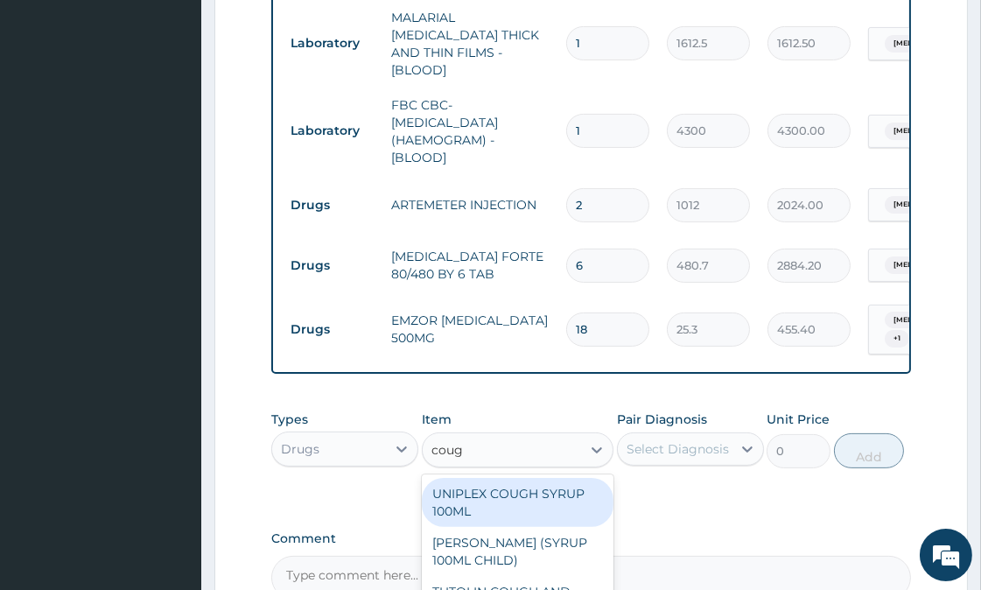
type input "cough"
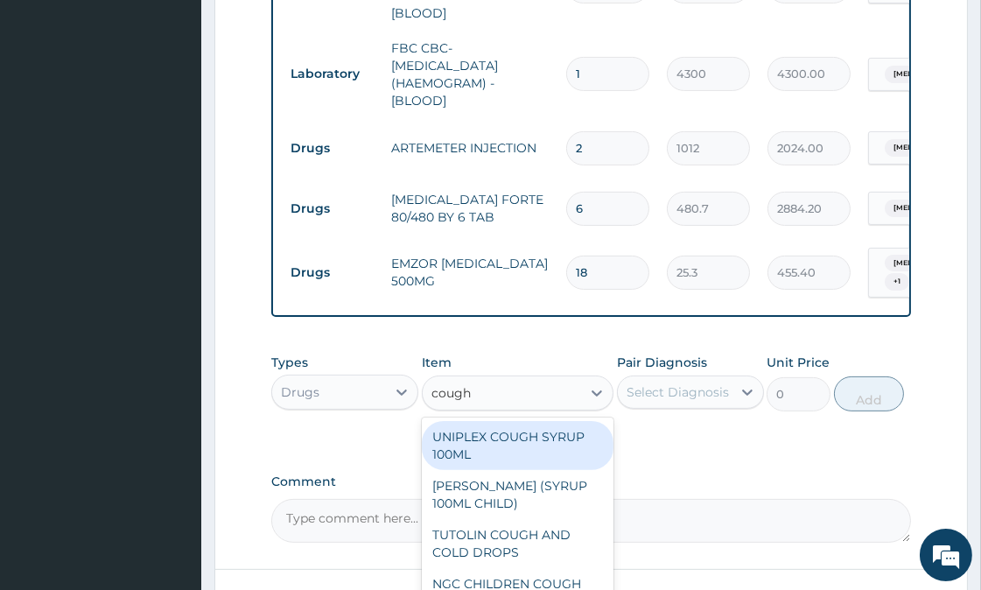
scroll to position [694, 0]
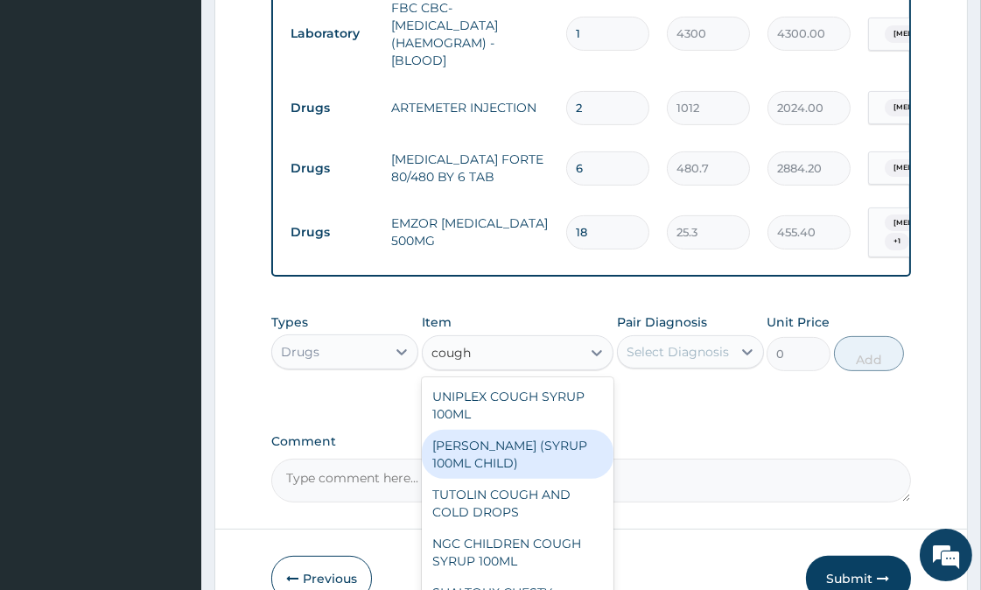
click at [508, 451] on div "[PERSON_NAME] (SYRUP 100ML CHILD)" at bounding box center [518, 453] width 192 height 49
type input "1581.25"
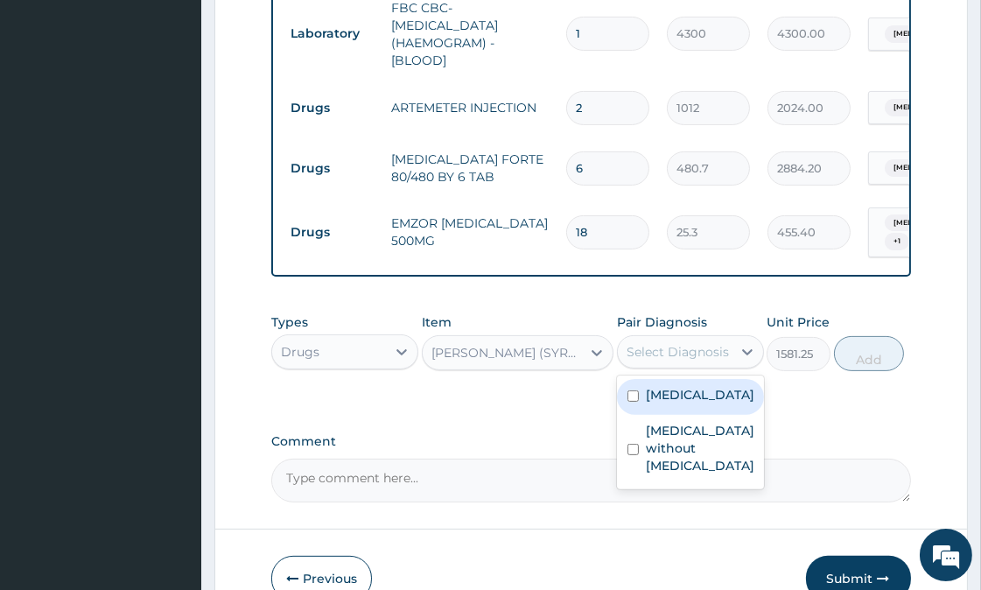
click at [676, 348] on div "Select Diagnosis" at bounding box center [677, 351] width 102 height 17
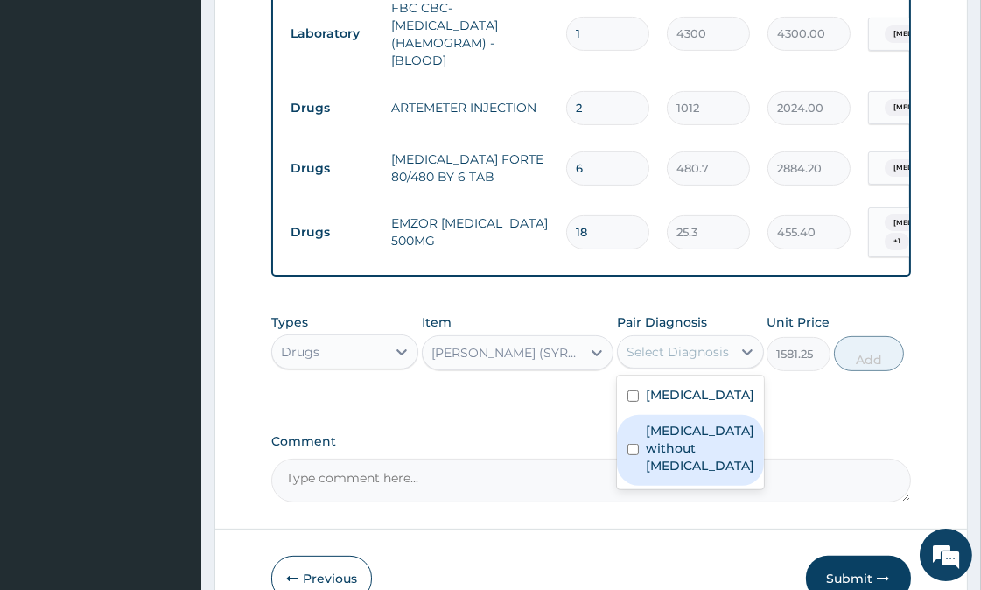
click at [683, 466] on label "Sepsis without septic shock" at bounding box center [700, 448] width 108 height 52
checkbox input "true"
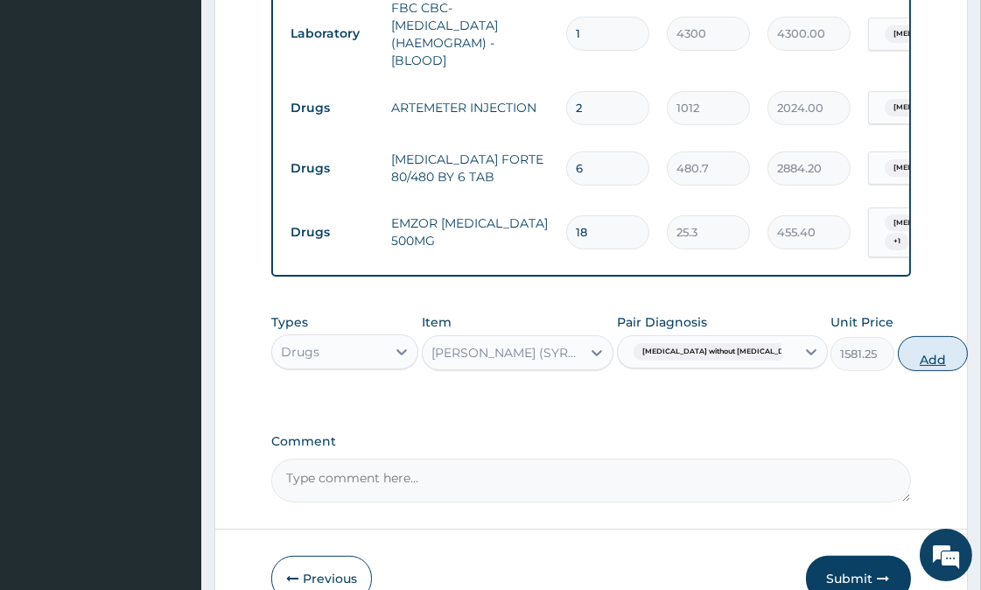
click at [897, 348] on button "Add" at bounding box center [932, 353] width 70 height 35
type input "0"
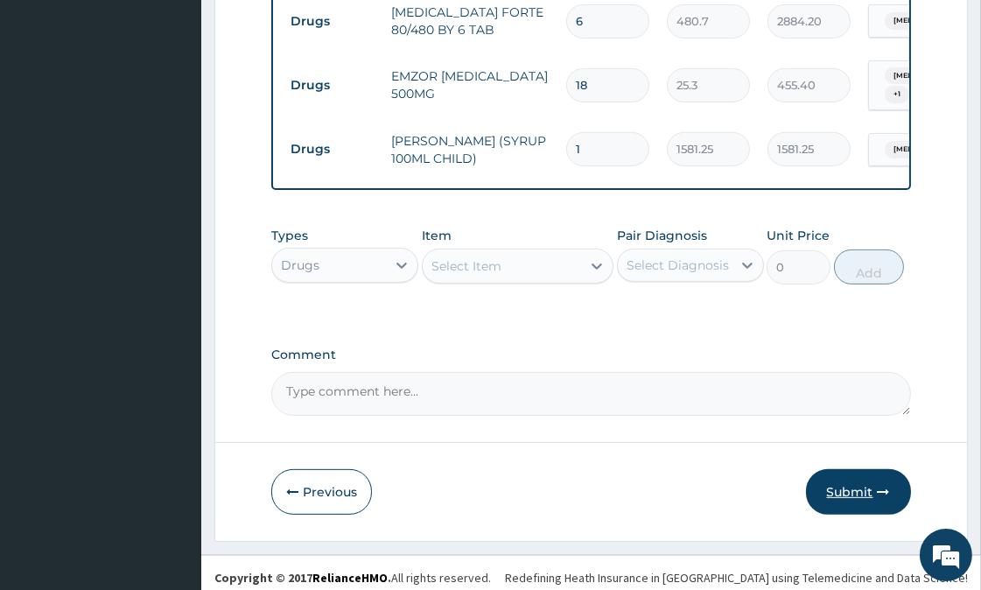
scroll to position [846, 0]
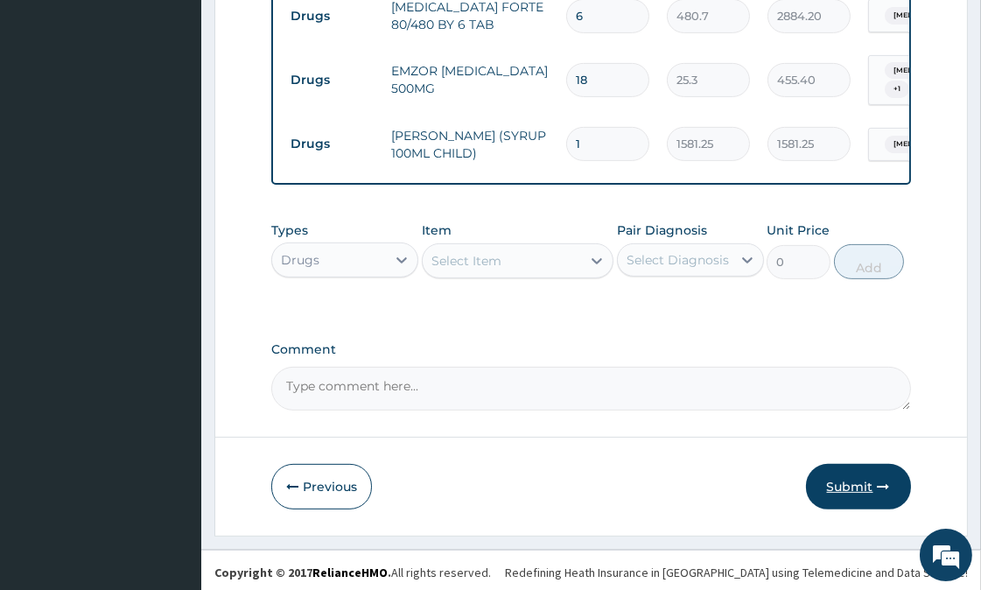
click at [864, 475] on button "Submit" at bounding box center [858, 486] width 105 height 45
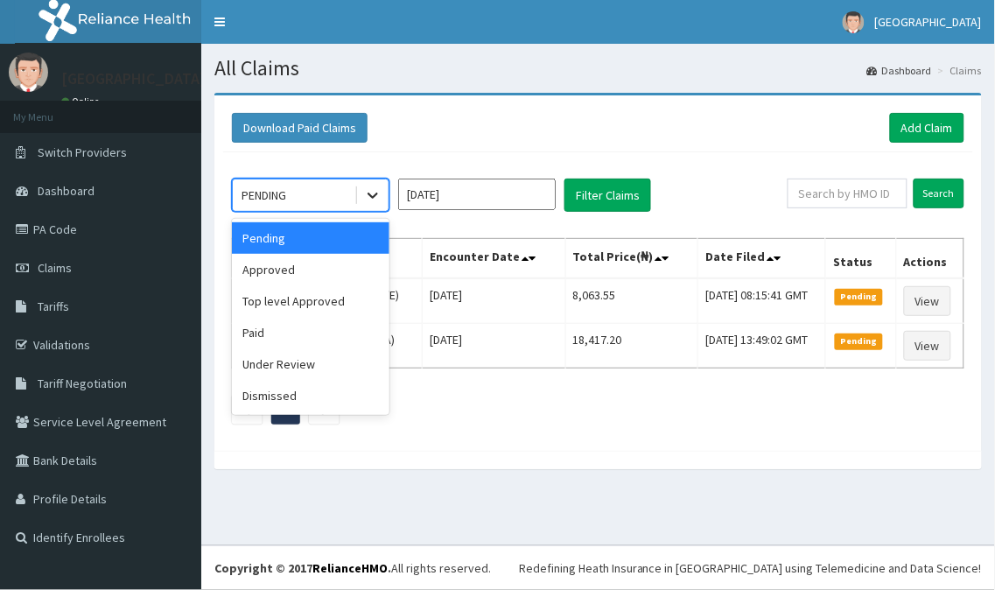
click at [377, 197] on icon at bounding box center [372, 194] width 17 height 17
drag, startPoint x: 300, startPoint y: 276, endPoint x: 479, endPoint y: 242, distance: 182.5
click at [299, 276] on div "Approved" at bounding box center [310, 269] width 157 height 31
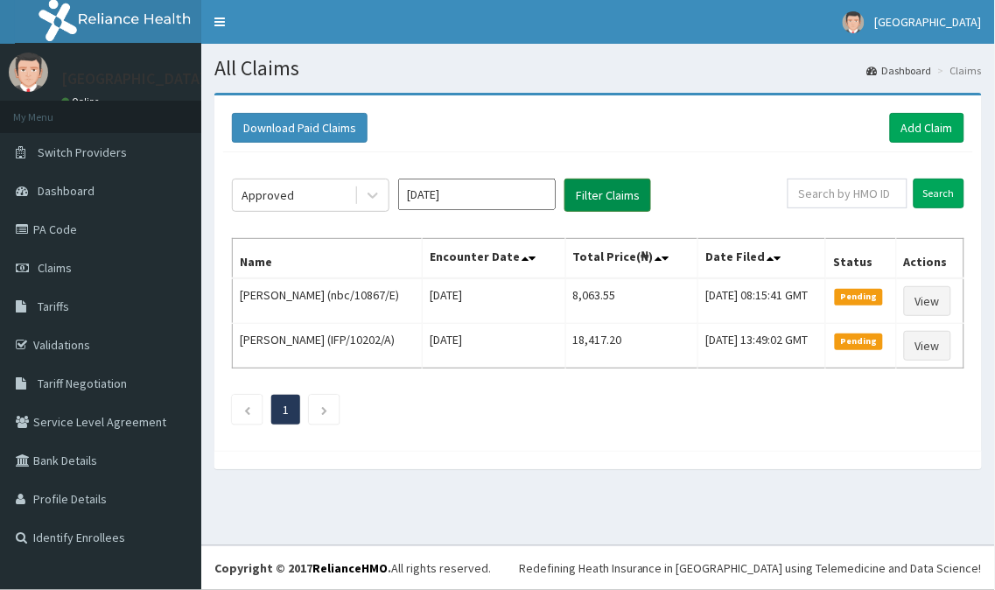
click at [600, 191] on button "Filter Claims" at bounding box center [607, 194] width 87 height 33
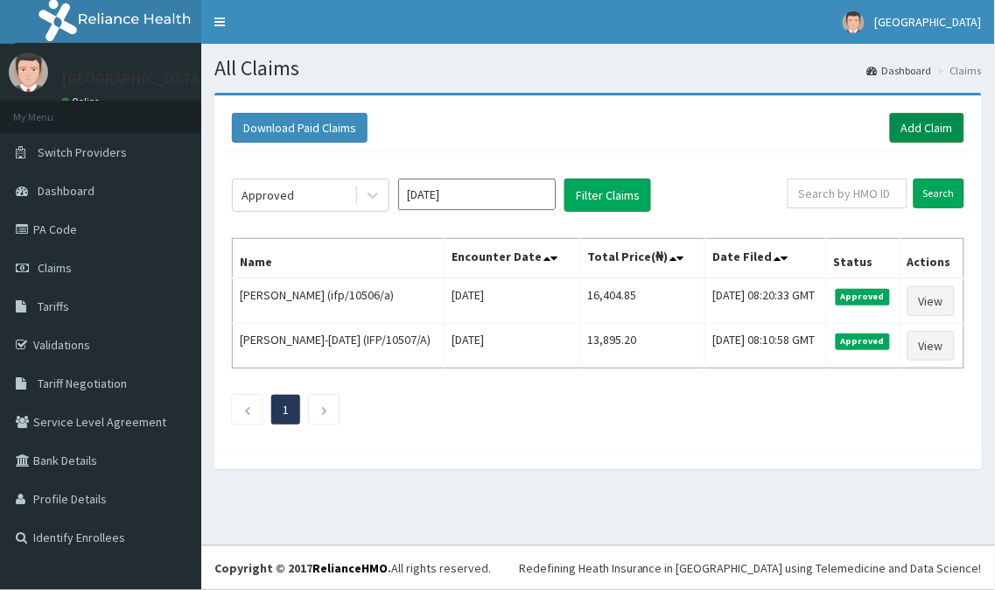
click at [924, 127] on link "Add Claim" at bounding box center [927, 128] width 74 height 30
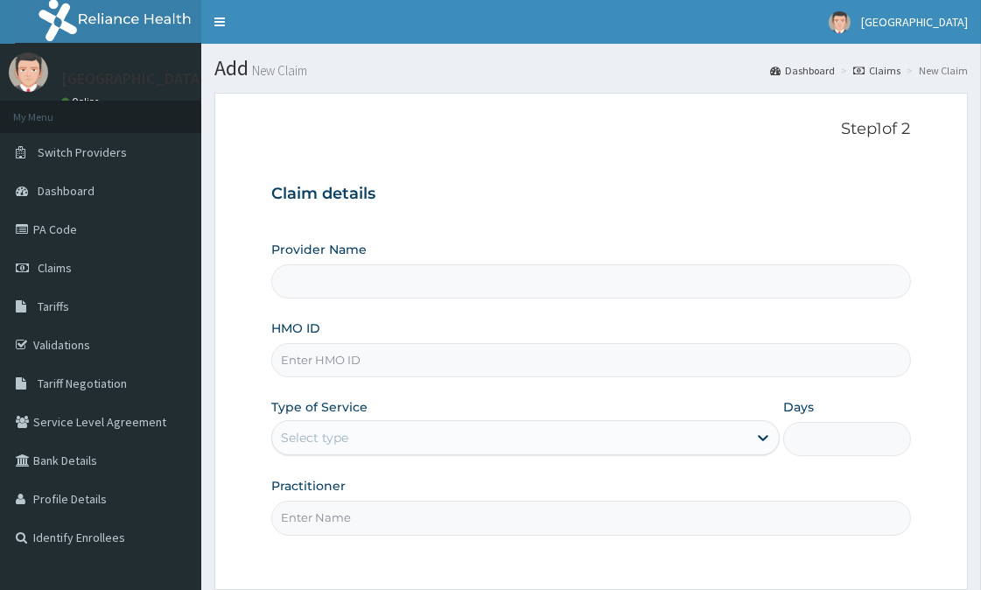
type input "[GEOGRAPHIC_DATA]"
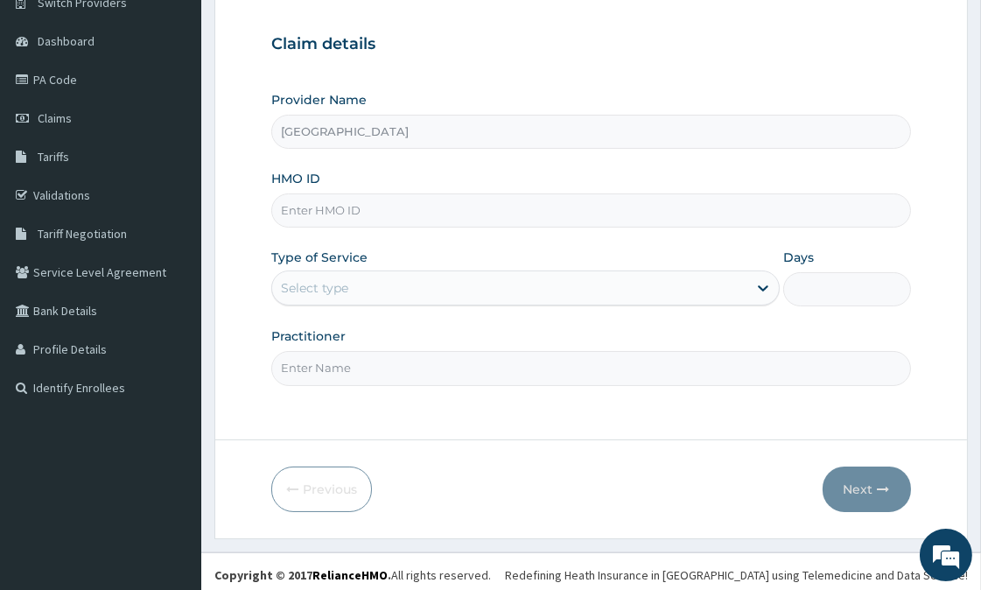
scroll to position [156, 0]
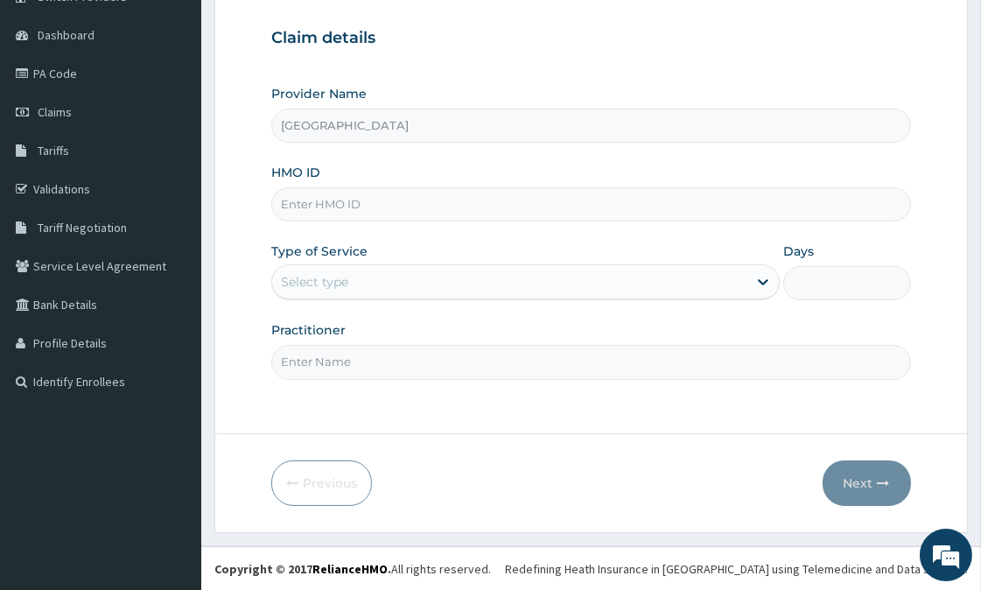
click at [381, 208] on input "HMO ID" at bounding box center [590, 204] width 639 height 34
type input "kad/10001/b"
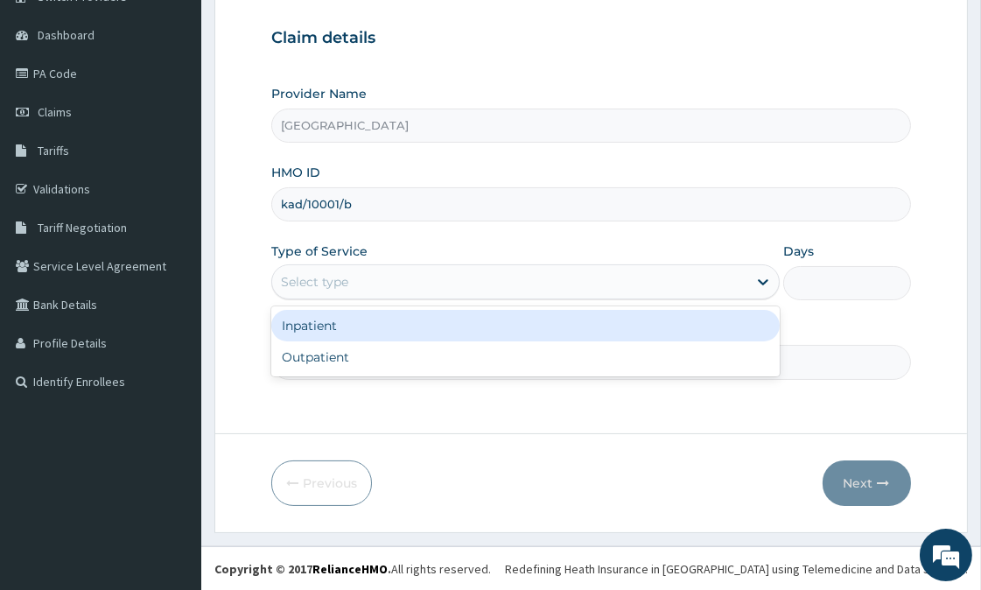
click at [339, 269] on div "Select type" at bounding box center [509, 282] width 475 height 28
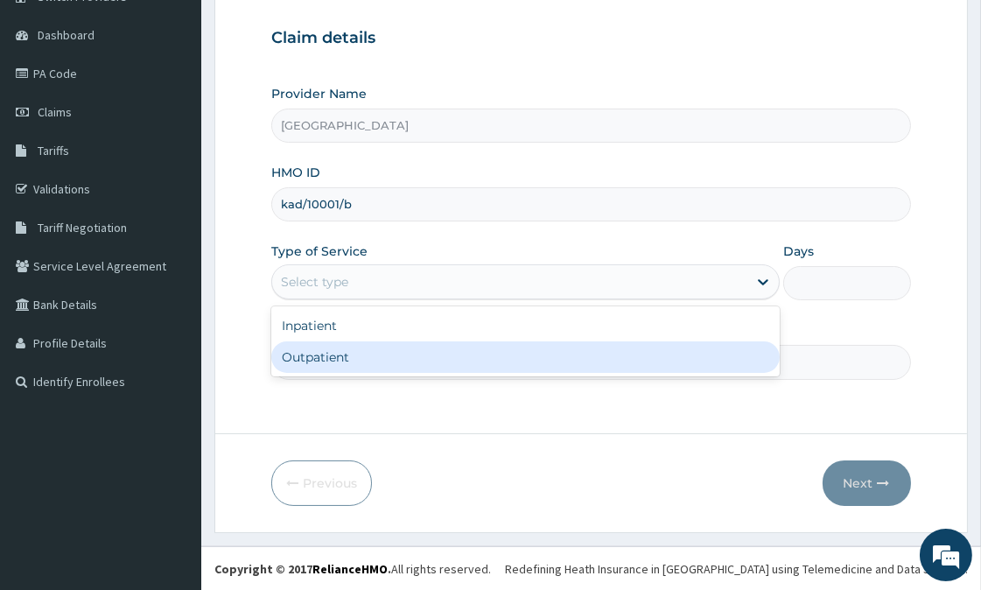
click at [316, 350] on div "Outpatient" at bounding box center [525, 356] width 508 height 31
type input "1"
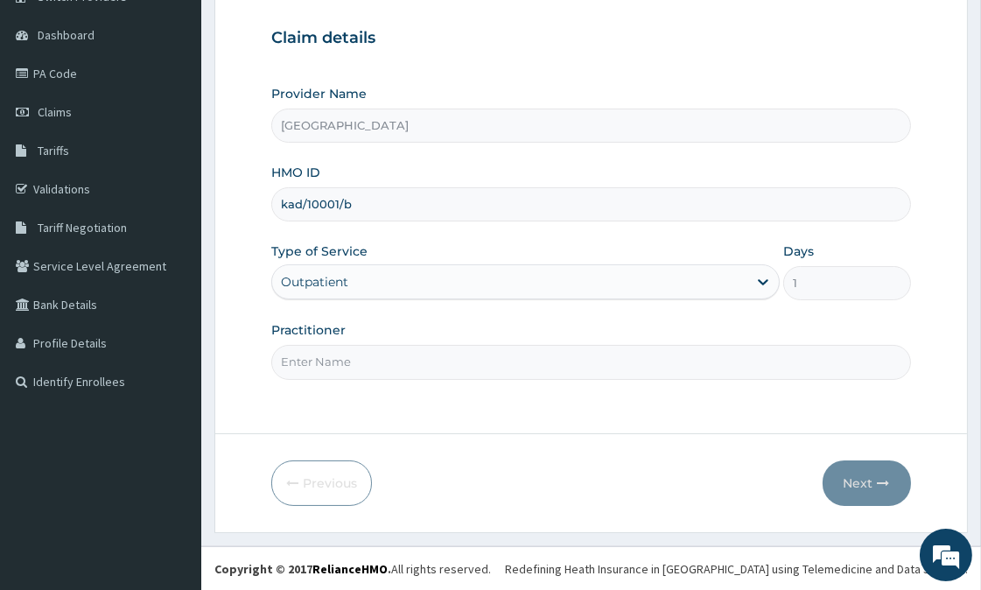
click at [351, 378] on input "Practitioner" at bounding box center [590, 362] width 639 height 34
type input "adeyemi"
click at [861, 473] on button "Next" at bounding box center [866, 482] width 88 height 45
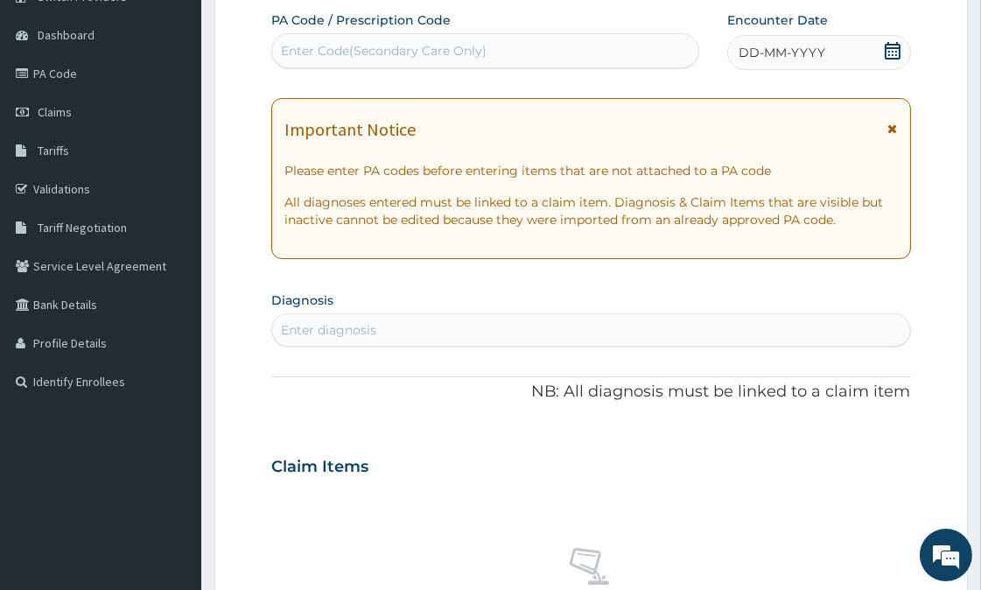
click at [879, 52] on div "DD-MM-YYYY" at bounding box center [818, 52] width 183 height 35
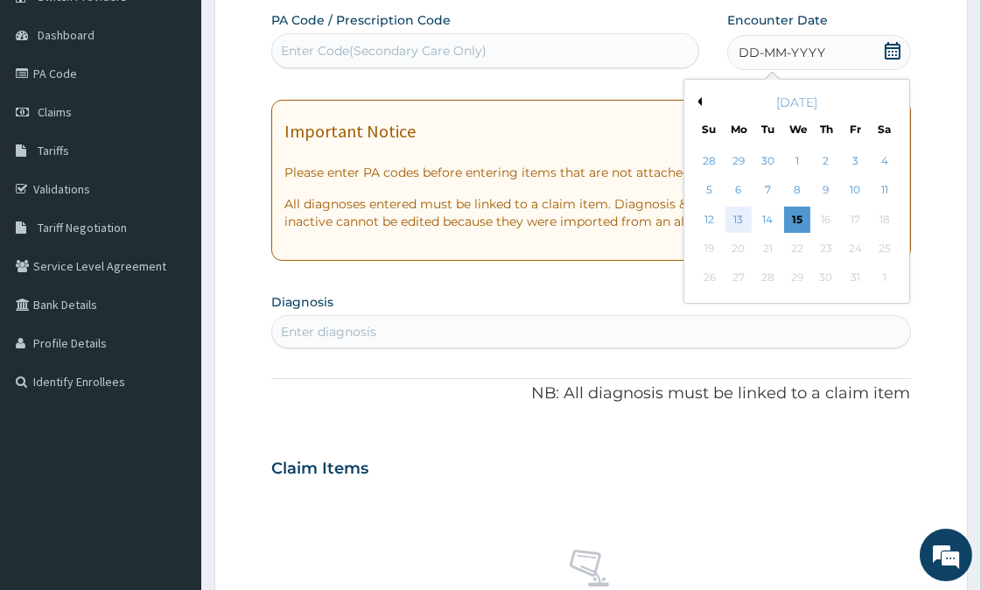
click at [736, 221] on div "13" at bounding box center [738, 219] width 26 height 26
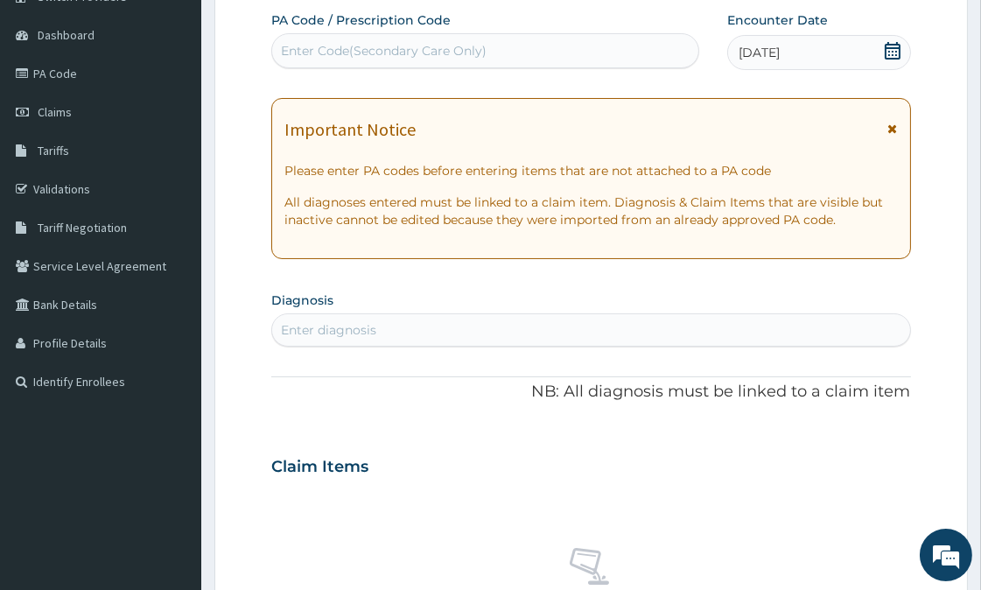
click at [885, 121] on div "Important Notice" at bounding box center [590, 134] width 612 height 28
click at [890, 122] on icon at bounding box center [893, 128] width 10 height 12
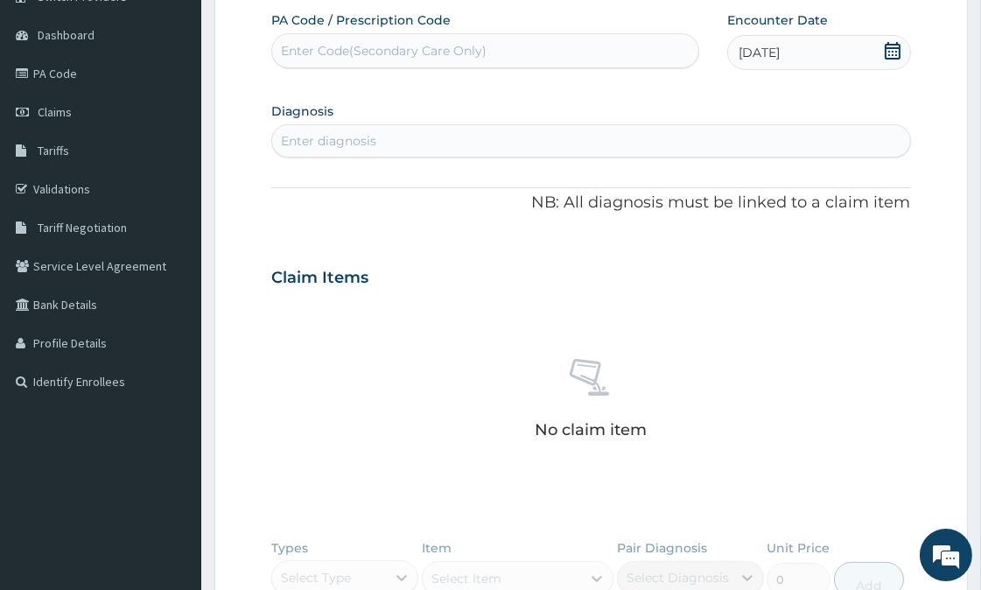
click at [329, 136] on div "Enter diagnosis" at bounding box center [328, 140] width 95 height 17
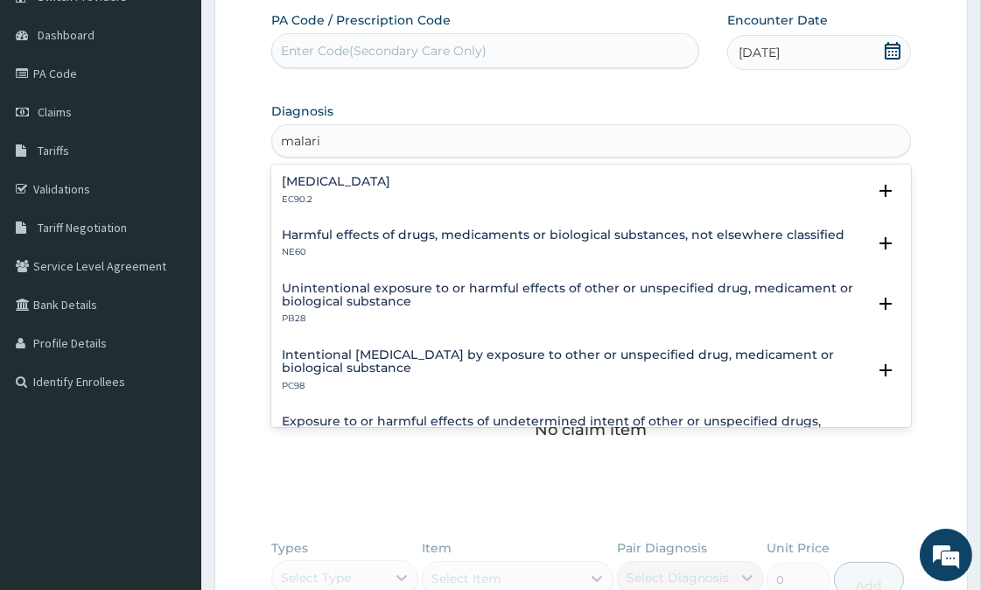
type input "malari"
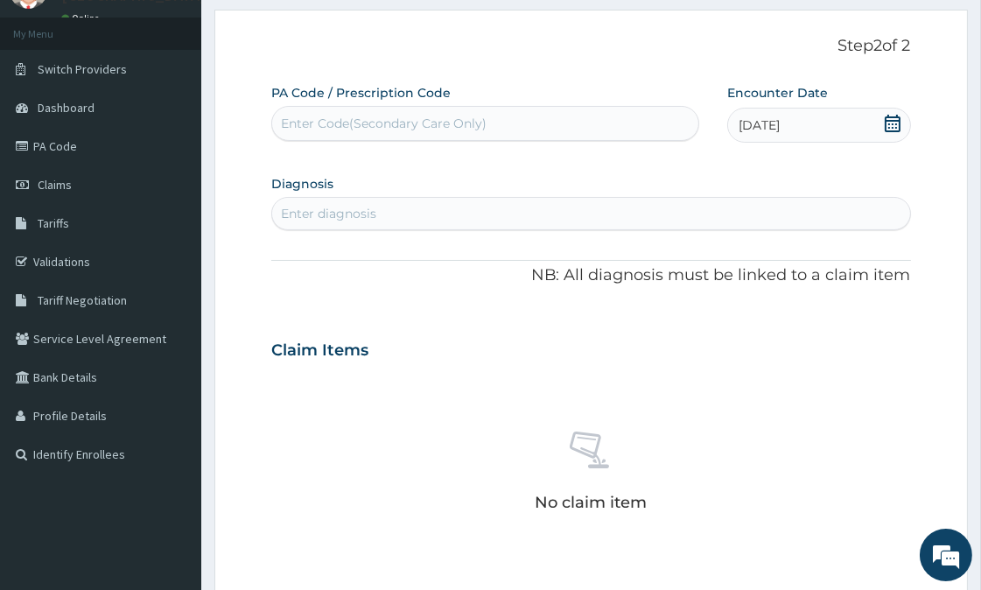
scroll to position [0, 0]
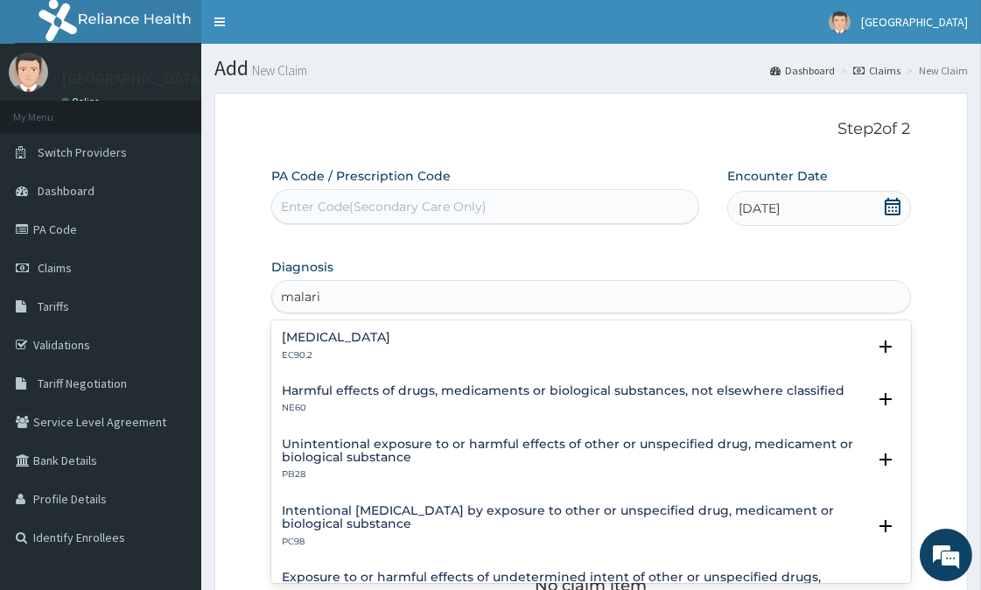
type input "[MEDICAL_DATA]"
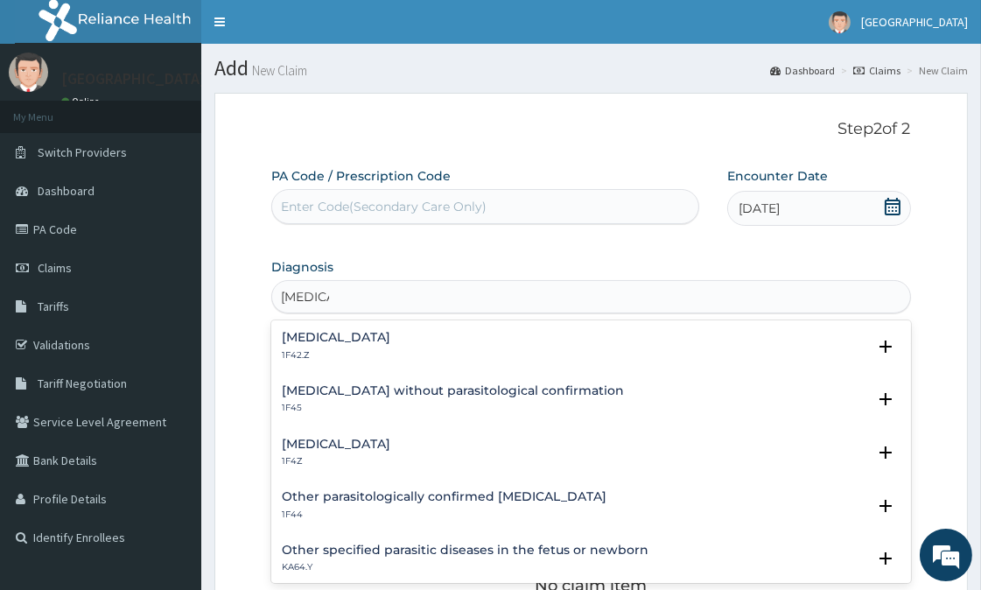
click at [390, 336] on h4 "[MEDICAL_DATA]" at bounding box center [336, 337] width 108 height 13
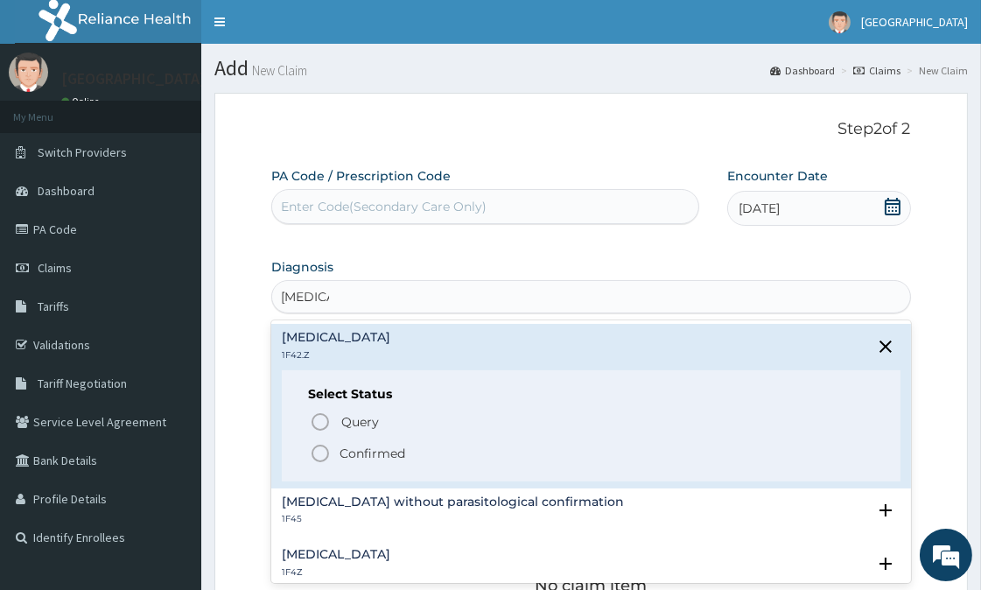
click at [317, 448] on icon "status option filled" at bounding box center [320, 453] width 21 height 21
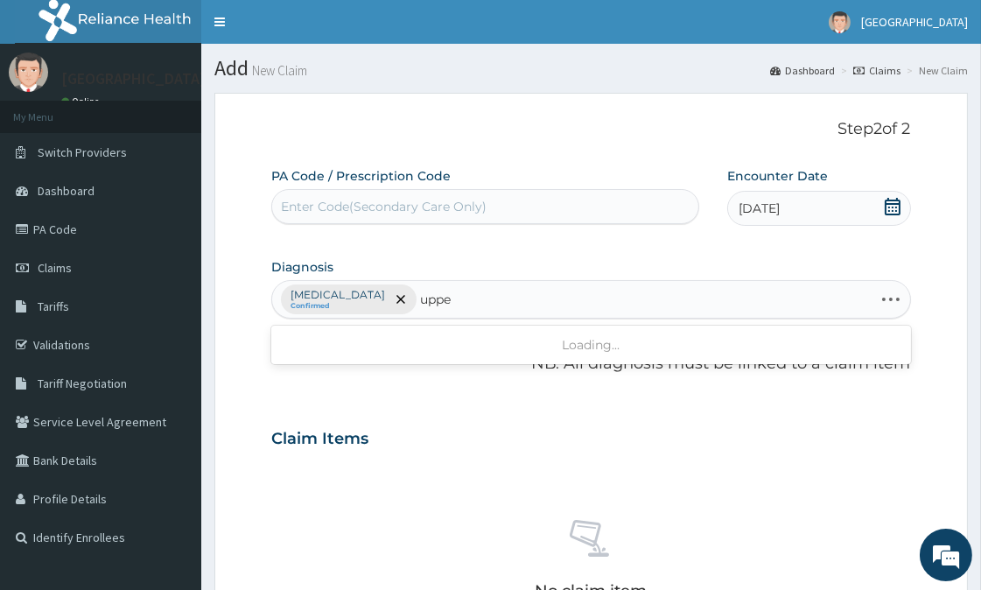
type input "upper"
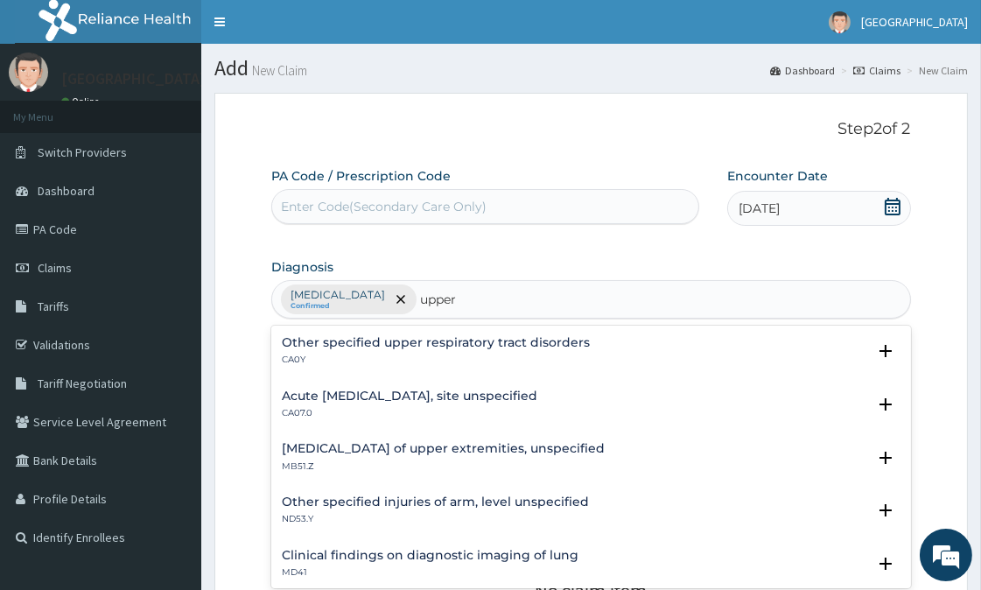
click at [460, 347] on h4 "Other specified upper respiratory tract disorders" at bounding box center [436, 342] width 308 height 13
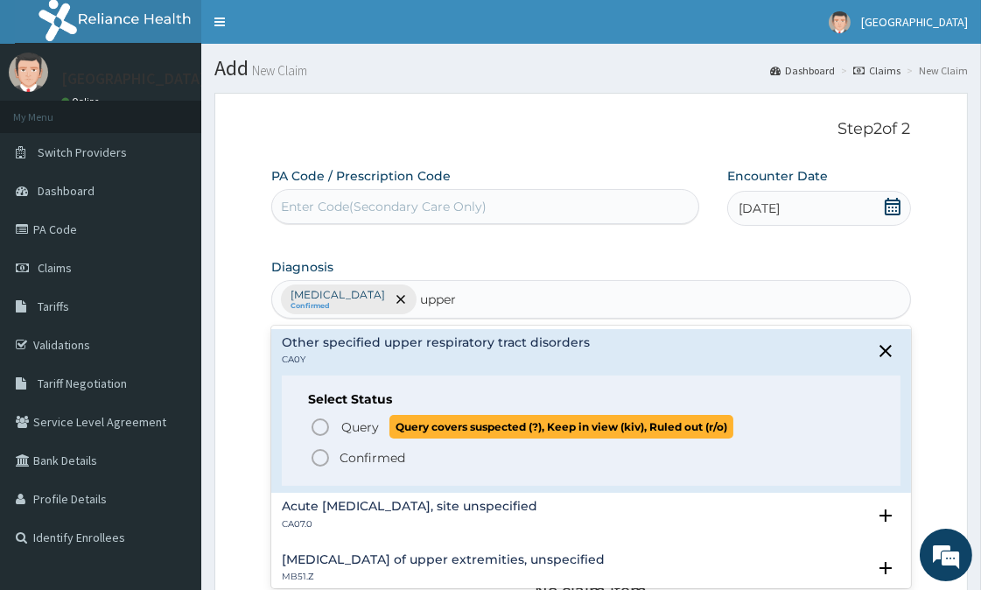
click at [319, 427] on icon "status option query" at bounding box center [320, 426] width 21 height 21
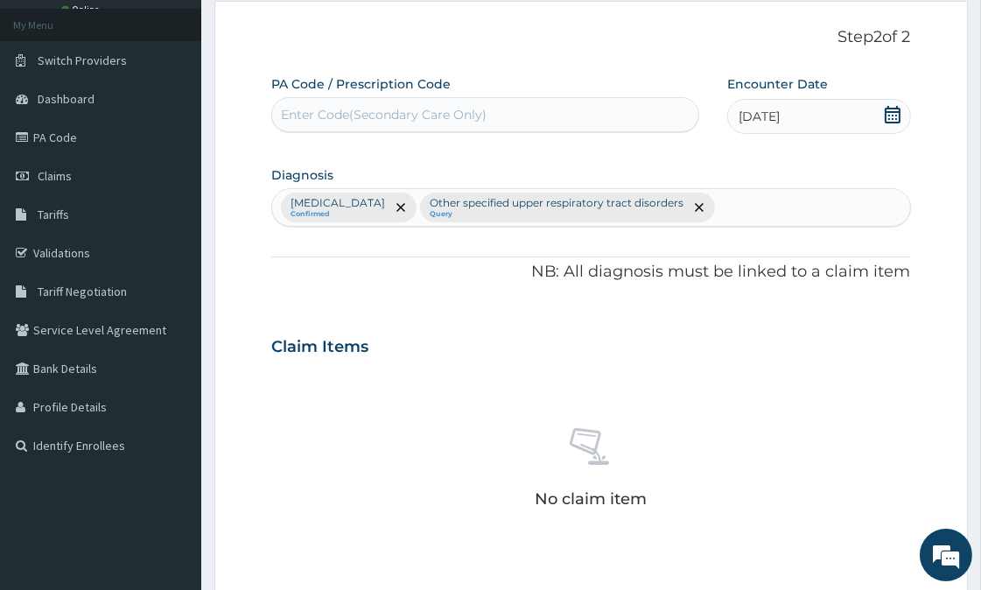
scroll to position [291, 0]
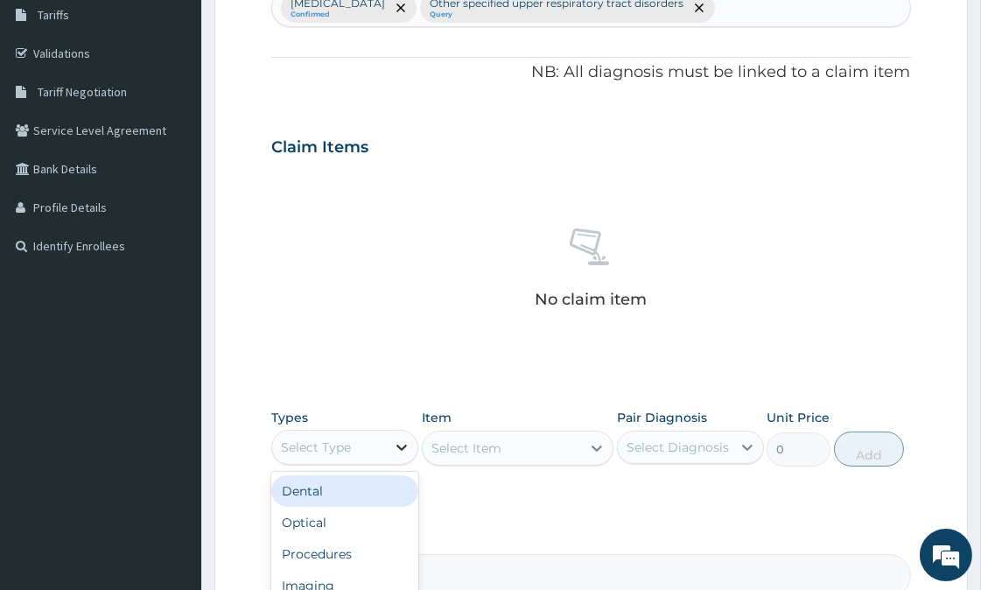
click at [399, 449] on icon at bounding box center [401, 446] width 17 height 17
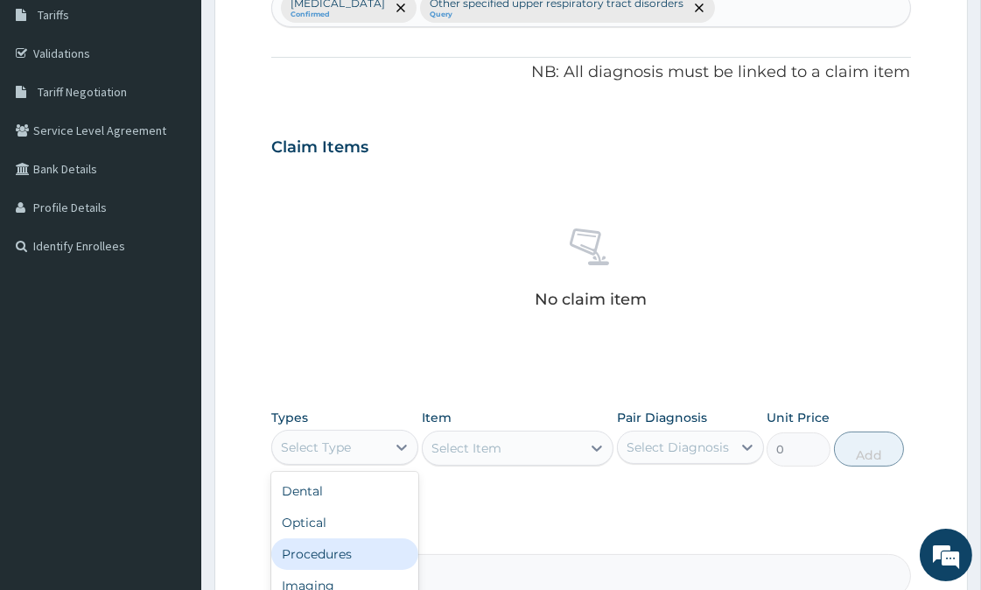
drag, startPoint x: 335, startPoint y: 553, endPoint x: 418, endPoint y: 500, distance: 98.3
click at [343, 547] on div "Procedures" at bounding box center [344, 553] width 147 height 31
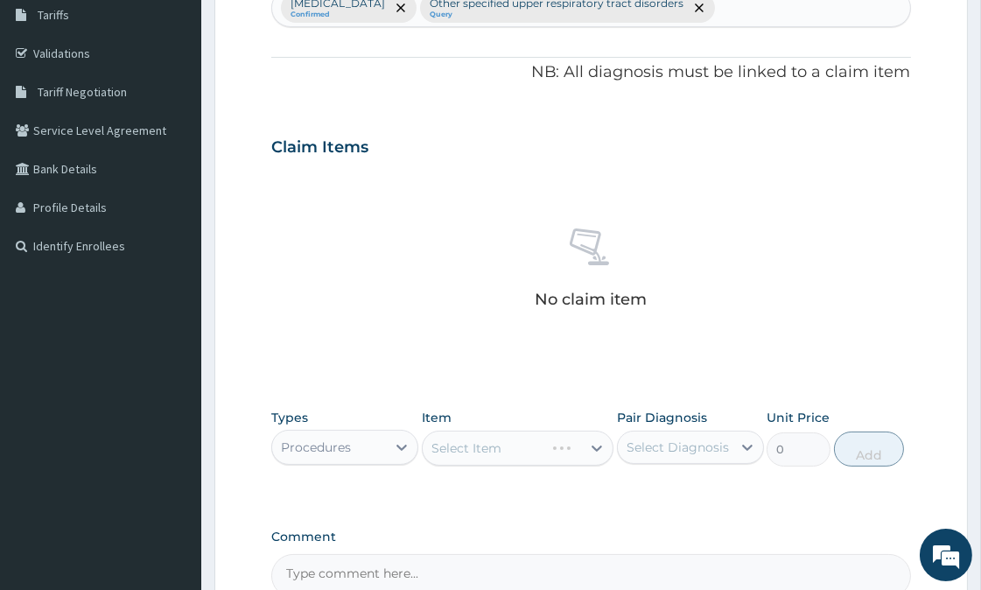
click at [490, 443] on div "Select Item" at bounding box center [518, 447] width 192 height 35
click at [505, 450] on div "Select Item" at bounding box center [518, 447] width 192 height 35
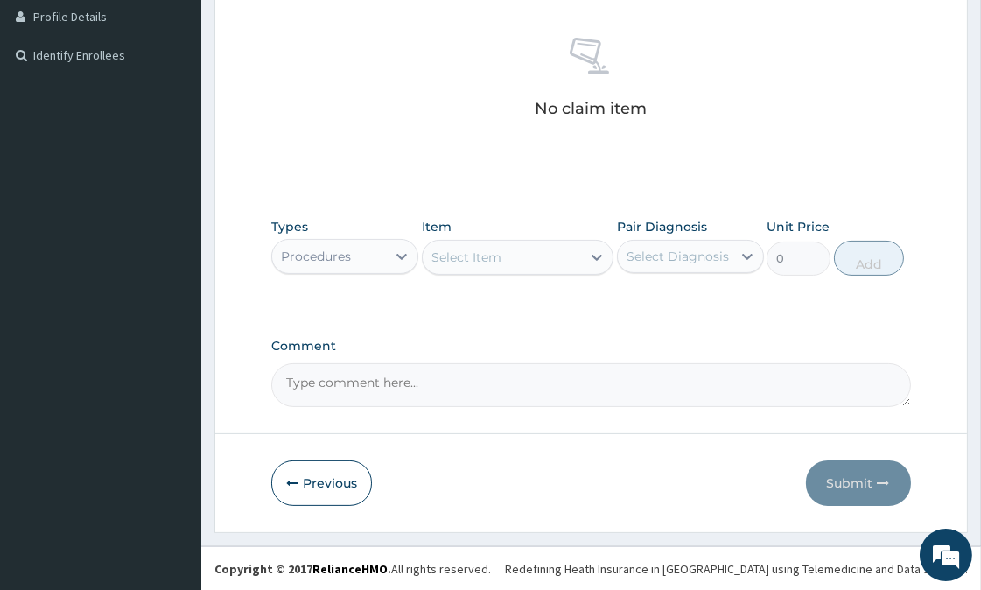
scroll to position [483, 0]
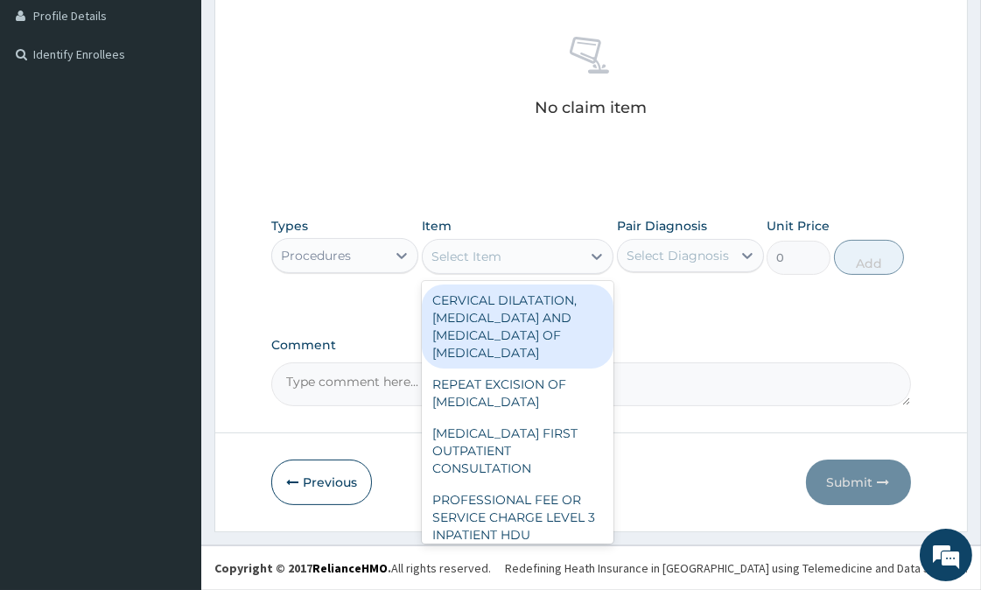
click at [552, 258] on div "Select Item" at bounding box center [501, 256] width 158 height 28
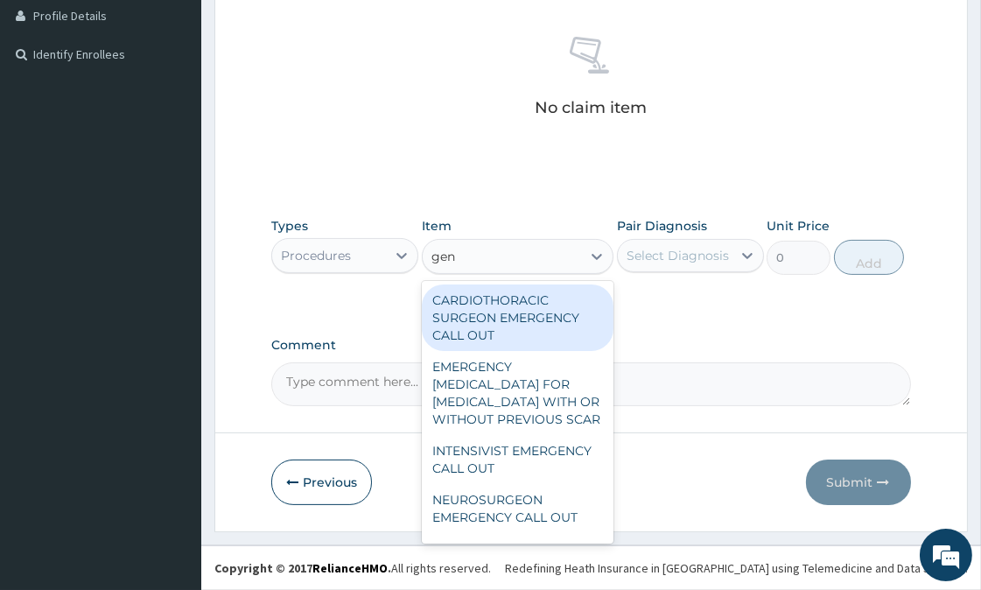
type input "gene"
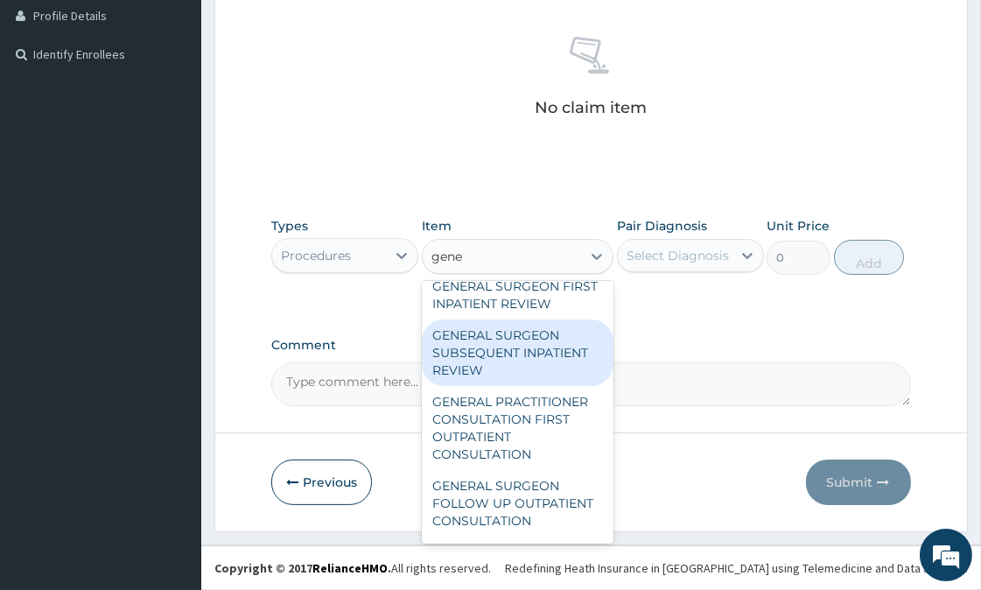
scroll to position [97, 0]
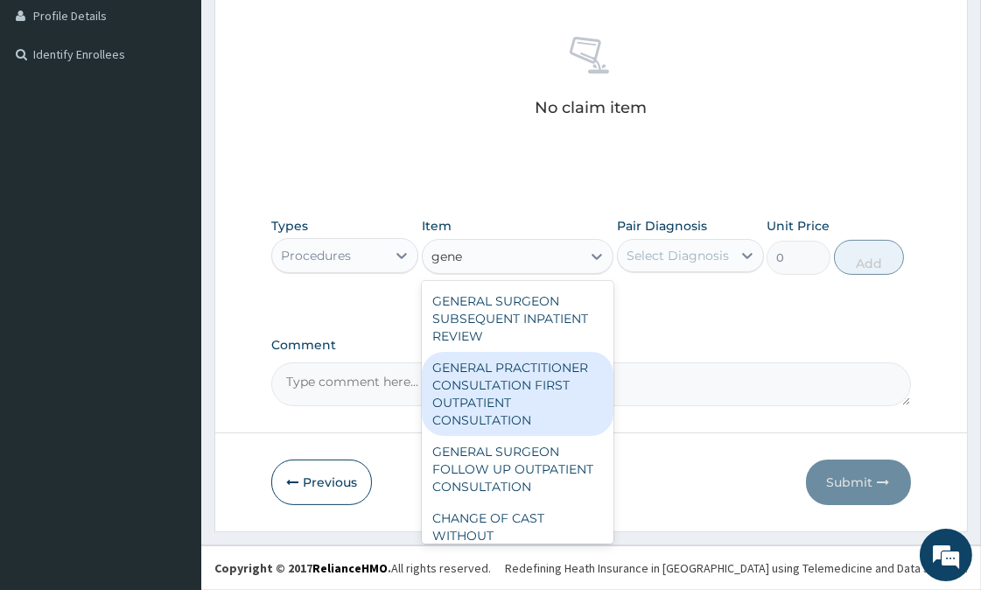
click at [509, 434] on div "GENERAL PRACTITIONER CONSULTATION FIRST OUTPATIENT CONSULTATION" at bounding box center [518, 394] width 192 height 84
type input "3547.5"
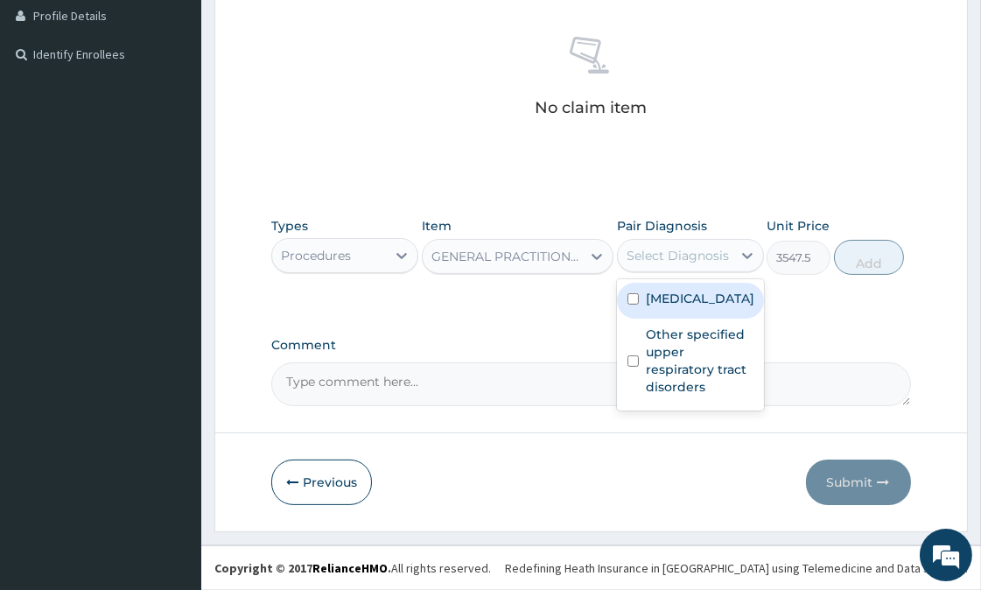
click at [720, 255] on div "Select Diagnosis" at bounding box center [677, 255] width 102 height 17
click at [675, 307] on label "[MEDICAL_DATA]" at bounding box center [700, 298] width 108 height 17
checkbox input "true"
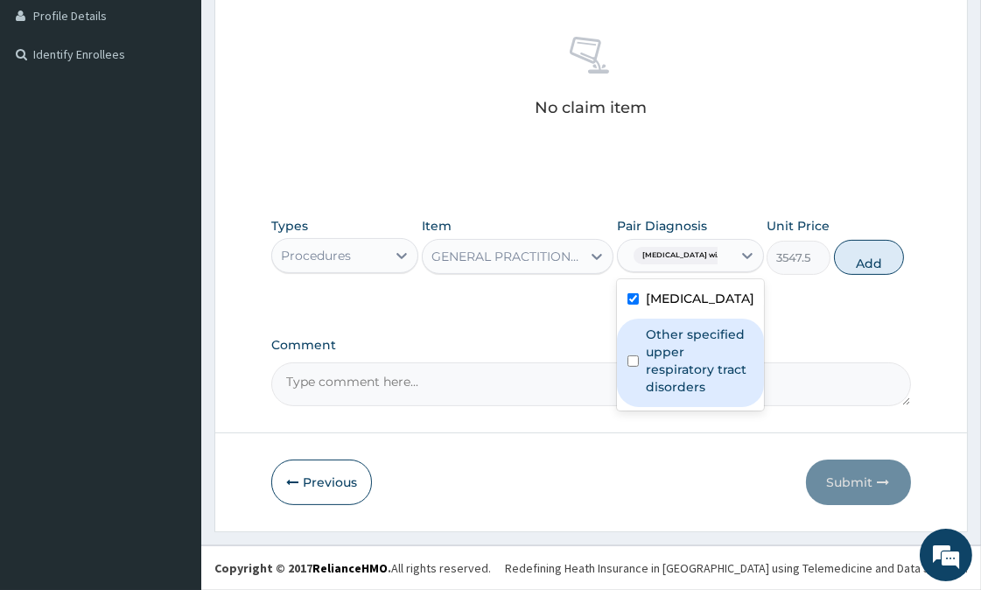
click at [682, 395] on label "Other specified upper respiratory tract disorders" at bounding box center [700, 360] width 108 height 70
checkbox input "true"
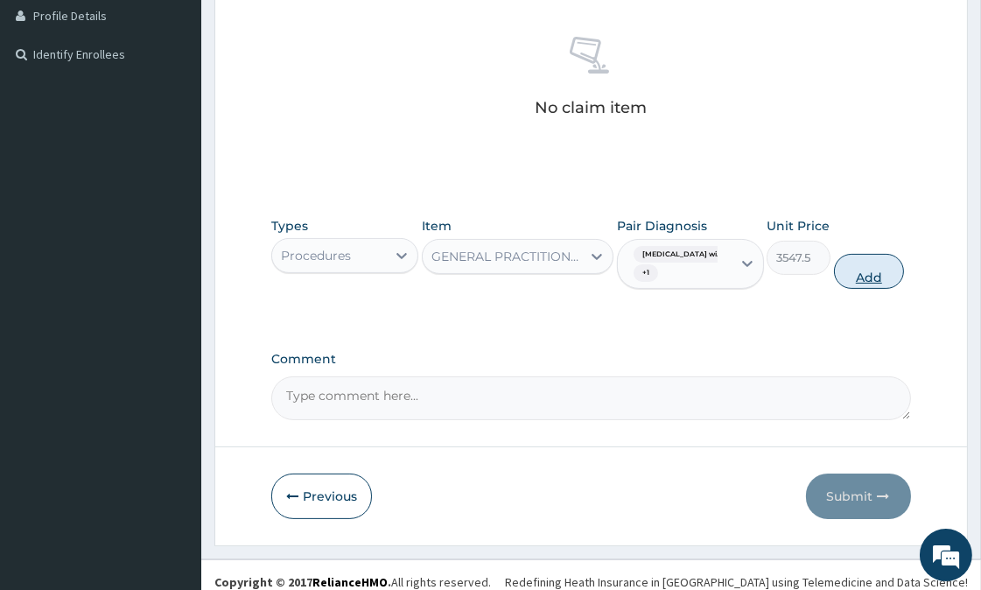
click at [893, 271] on button "Add" at bounding box center [869, 271] width 70 height 35
type input "0"
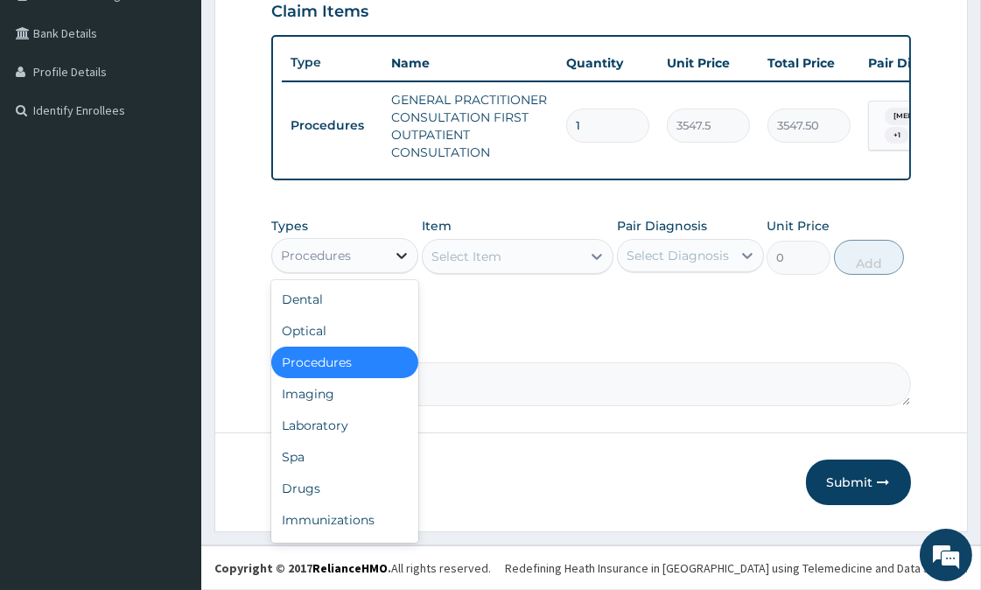
click at [402, 256] on icon at bounding box center [402, 256] width 10 height 6
click at [320, 485] on div "Drugs" at bounding box center [344, 487] width 147 height 31
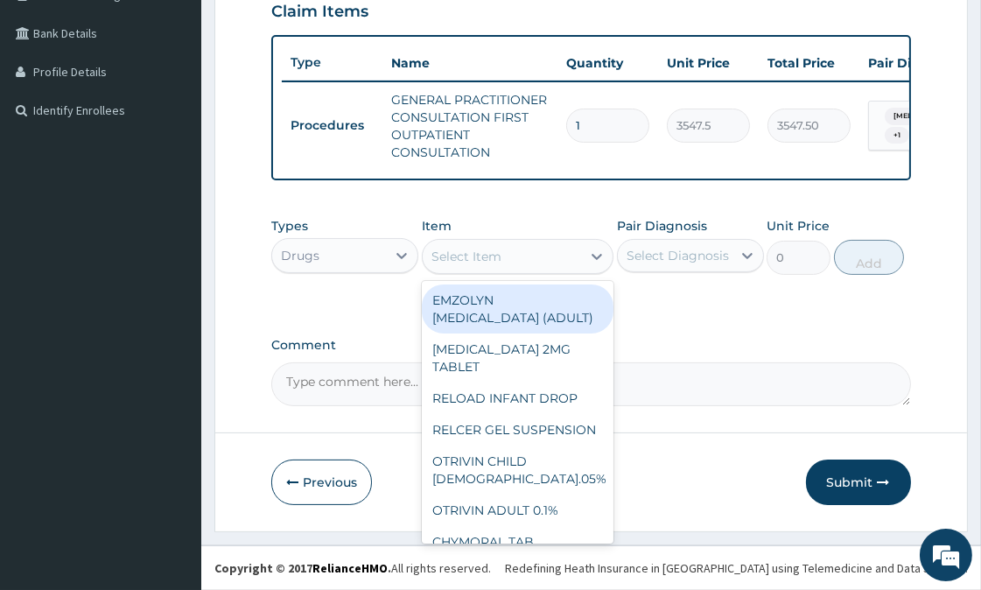
click at [528, 255] on div "Select Item" at bounding box center [501, 256] width 158 height 28
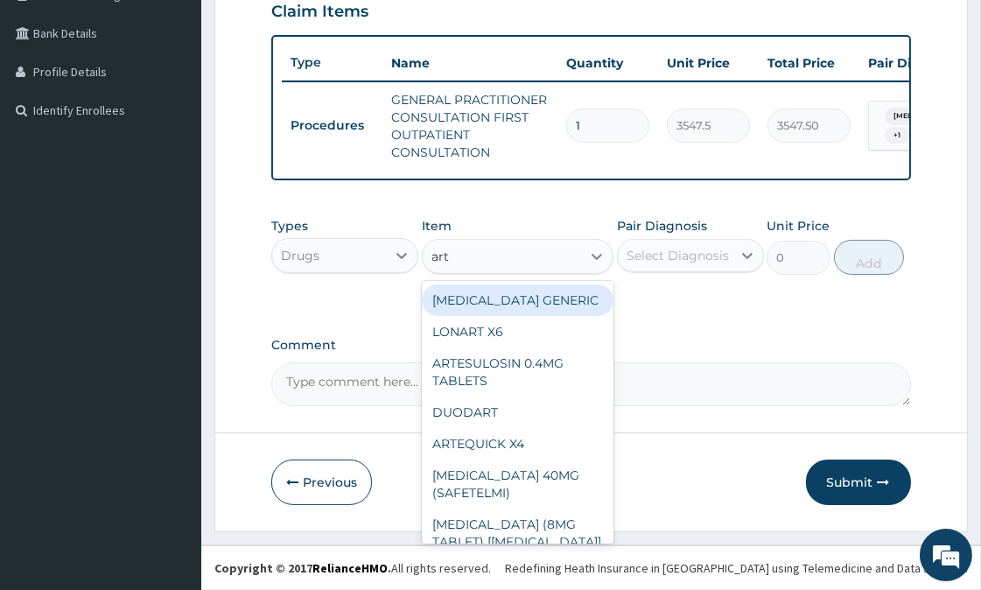
type input "arte"
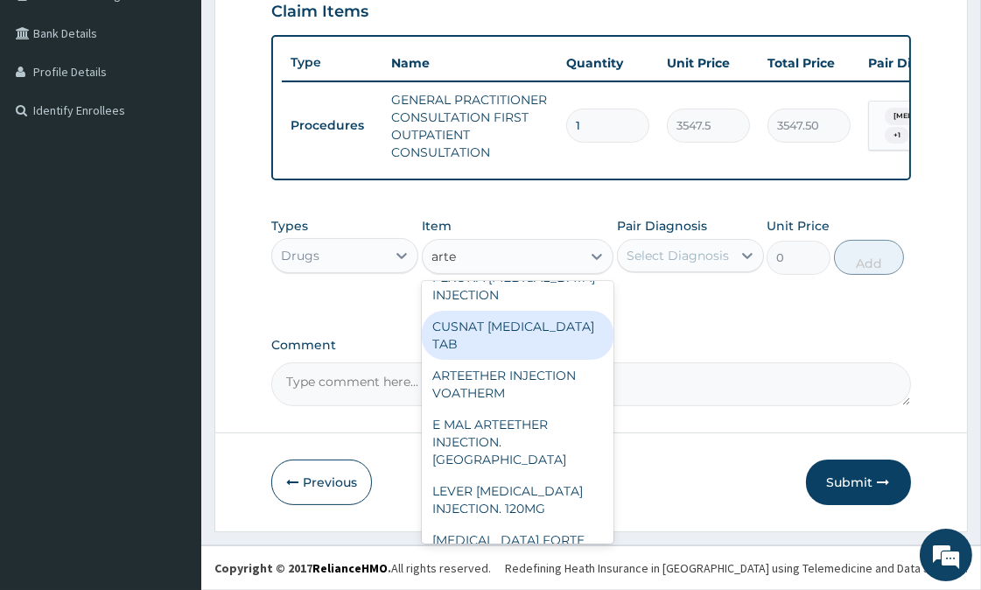
scroll to position [278, 0]
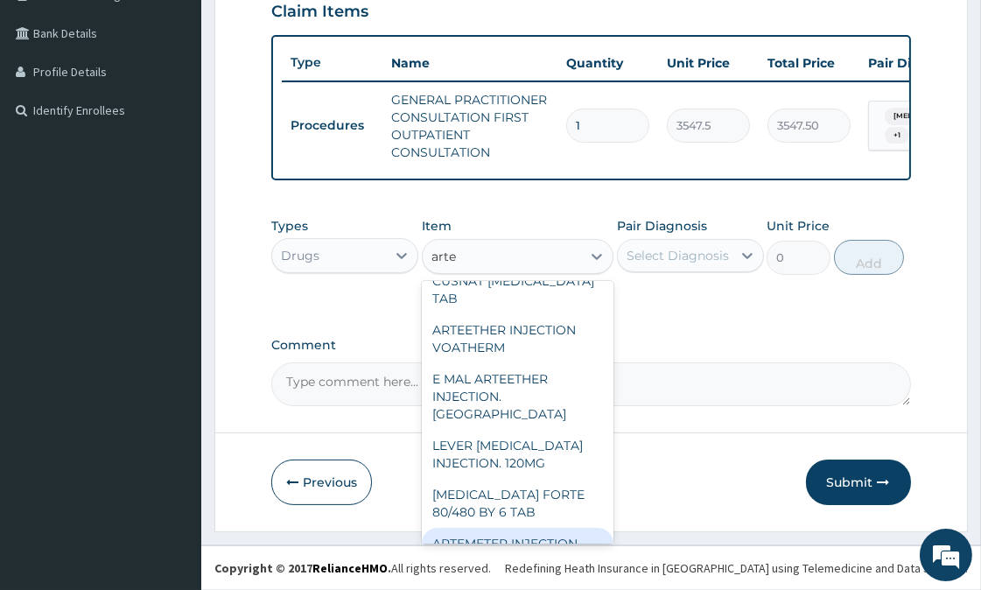
click at [546, 534] on div "ARTEMETER INJECTION" at bounding box center [518, 542] width 192 height 31
type input "1012"
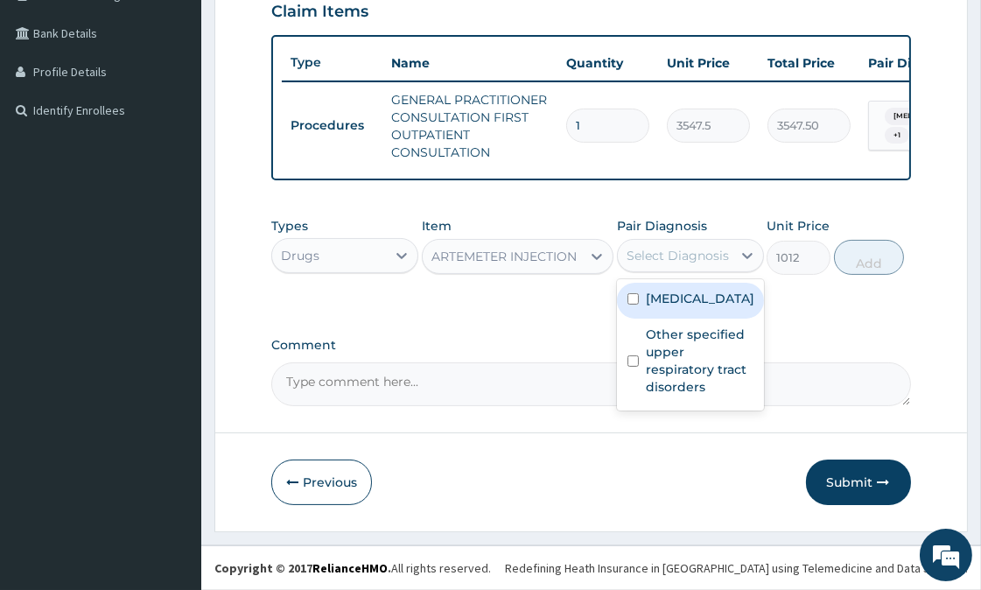
click at [707, 247] on div "Select Diagnosis" at bounding box center [677, 255] width 102 height 17
click at [646, 307] on label "[MEDICAL_DATA]" at bounding box center [700, 298] width 108 height 17
checkbox input "true"
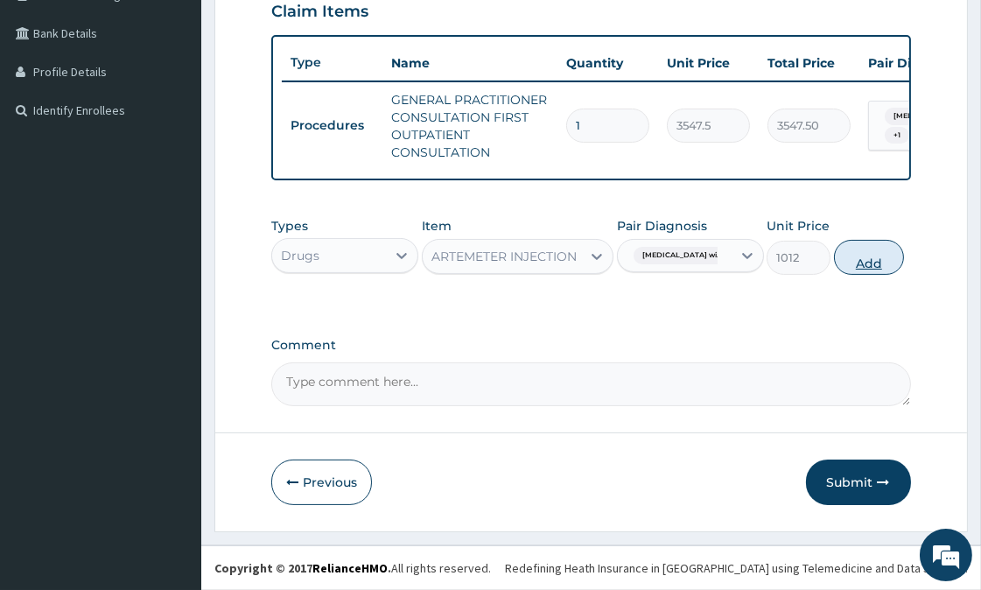
click at [889, 249] on button "Add" at bounding box center [869, 257] width 70 height 35
type input "0"
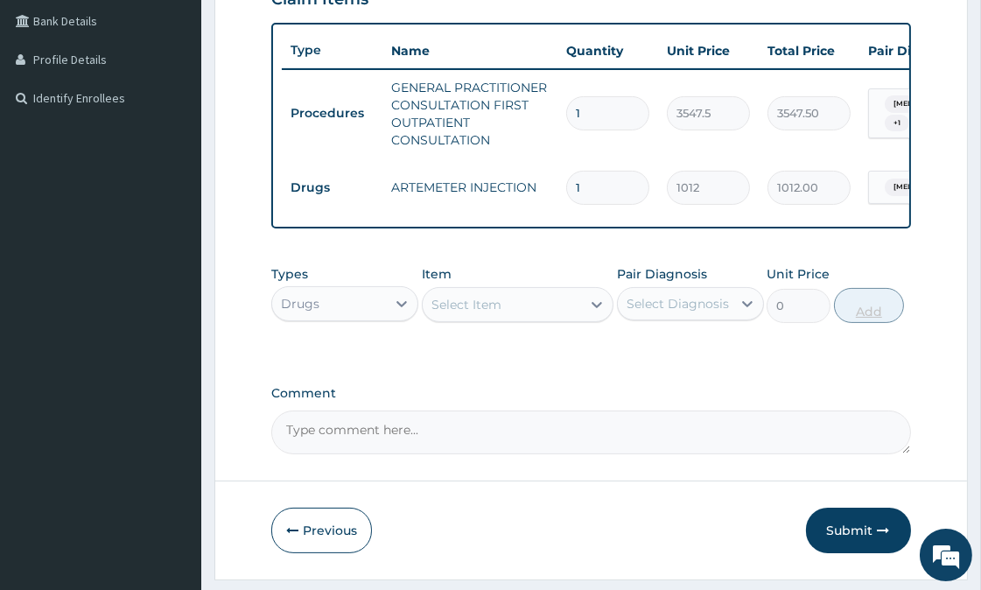
type input "0.00"
type input "2"
type input "2024.00"
type input "2"
click at [563, 313] on div "Select Item" at bounding box center [501, 304] width 158 height 28
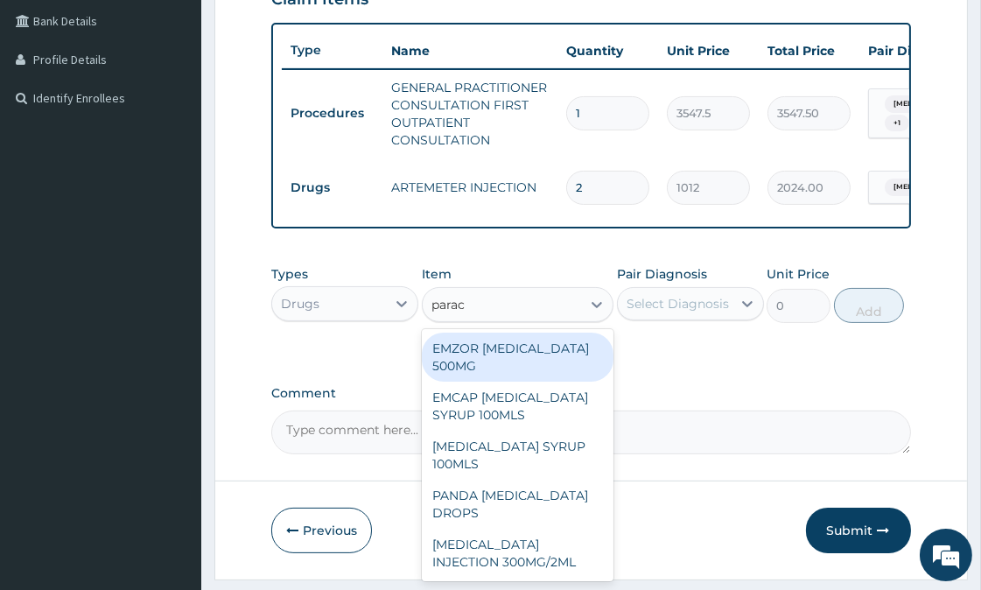
type input "parace"
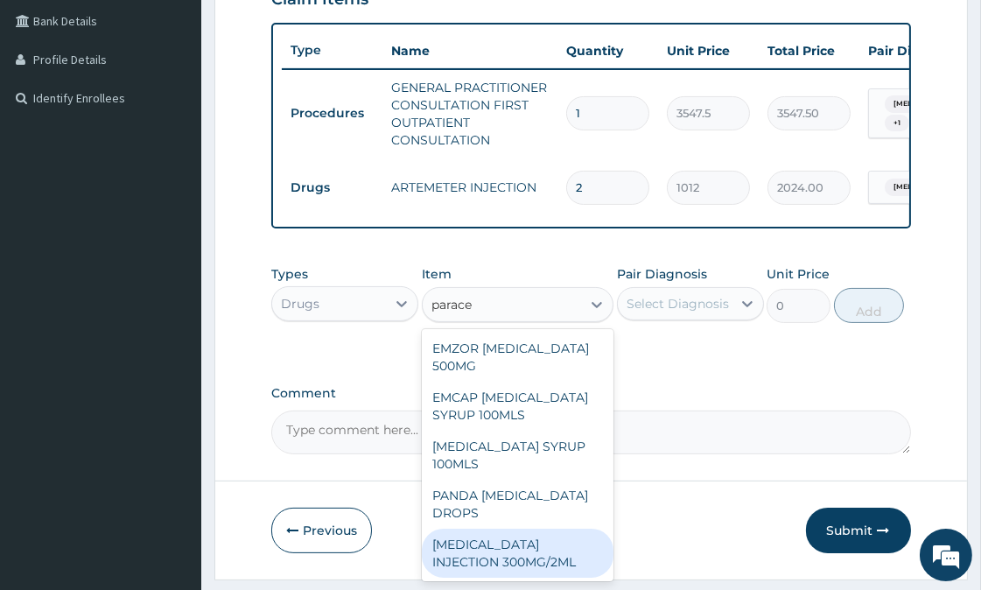
click at [513, 558] on div "[MEDICAL_DATA] INJECTION 300MG/2ML" at bounding box center [518, 552] width 192 height 49
type input "278.3"
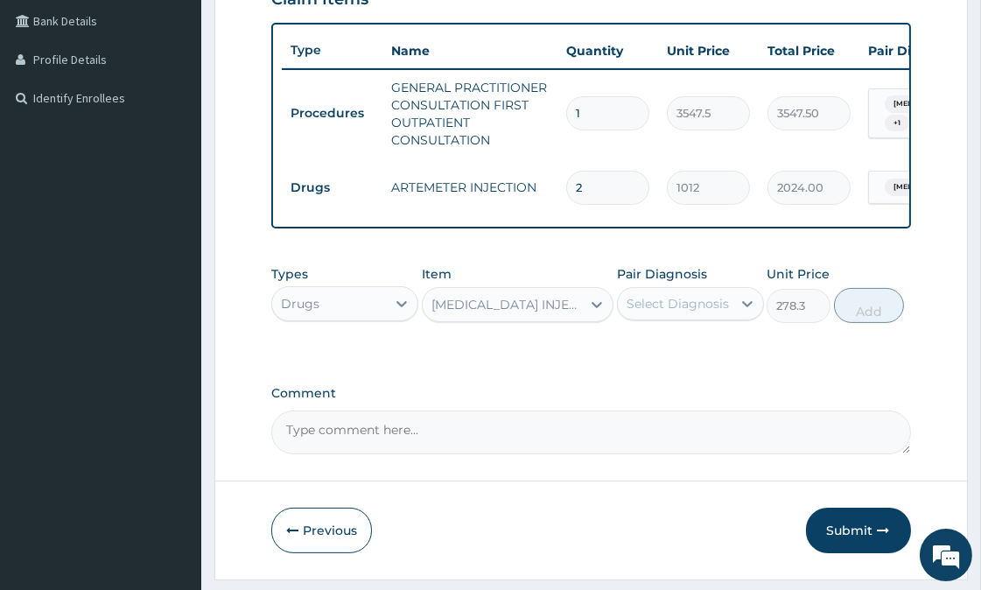
click at [677, 311] on div "Select Diagnosis" at bounding box center [677, 303] width 102 height 17
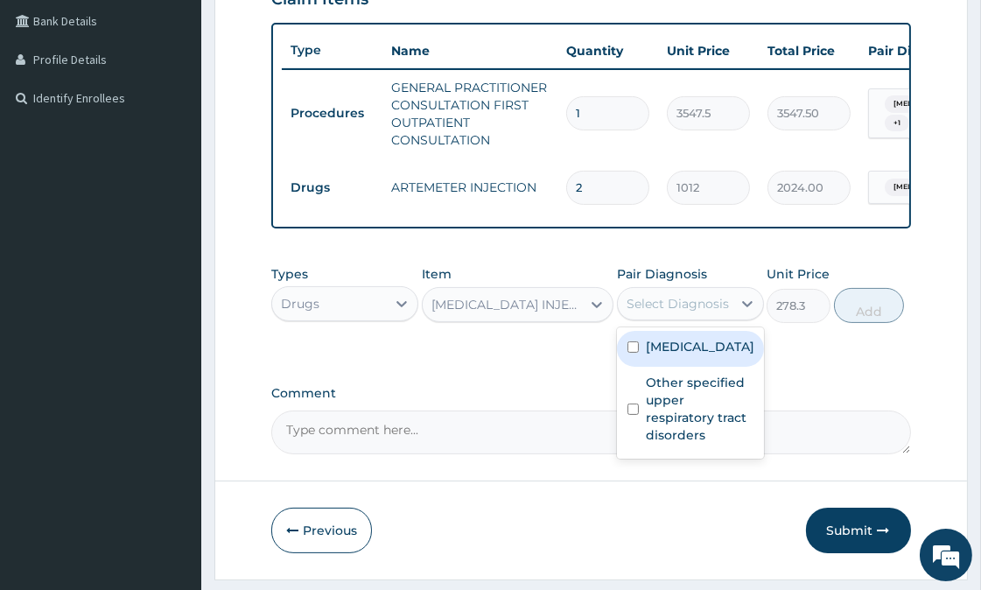
click at [633, 353] on input "checkbox" at bounding box center [632, 346] width 11 height 11
checkbox input "true"
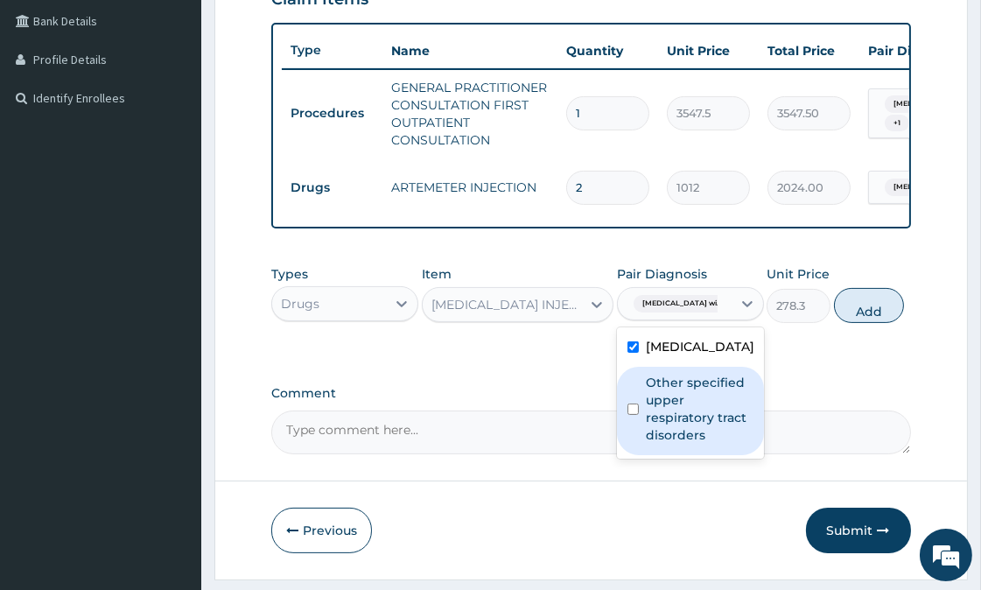
click at [669, 443] on label "Other specified upper respiratory tract disorders" at bounding box center [700, 408] width 108 height 70
checkbox input "true"
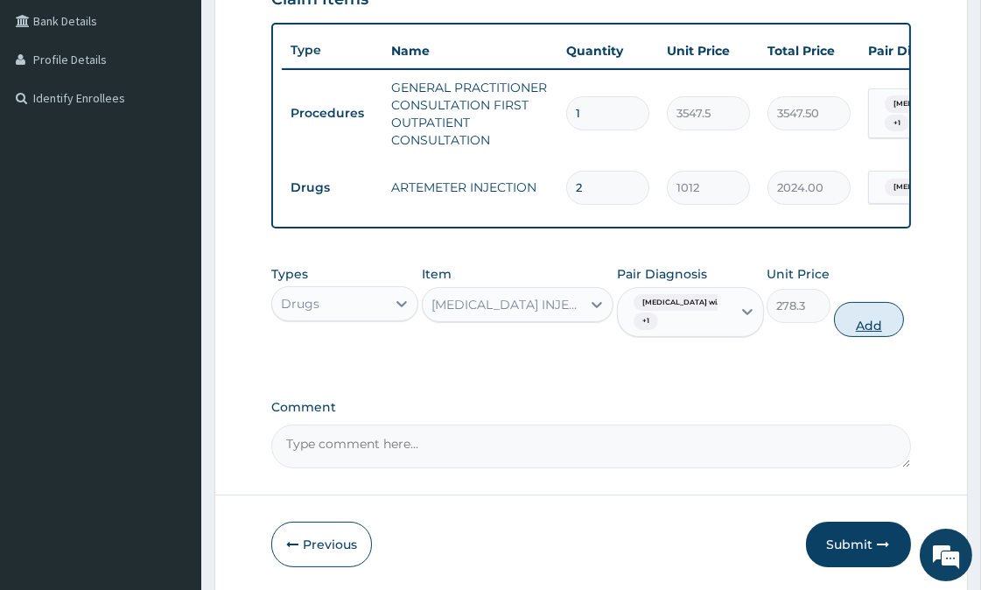
click at [885, 335] on button "Add" at bounding box center [869, 319] width 70 height 35
type input "0"
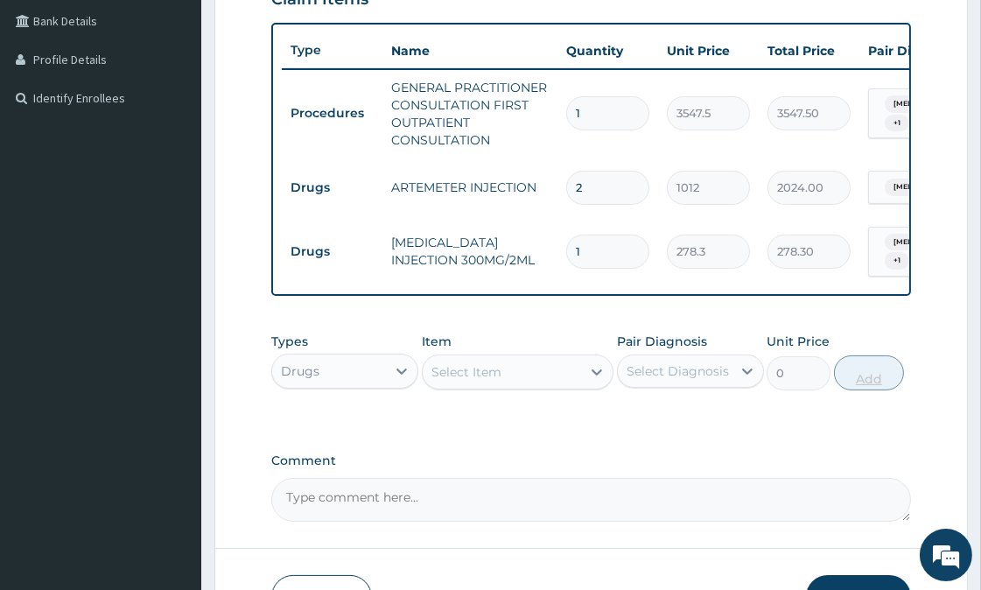
type input "0.00"
type input "2"
type input "556.60"
type input "2"
click at [477, 380] on div "Select Item" at bounding box center [466, 371] width 70 height 17
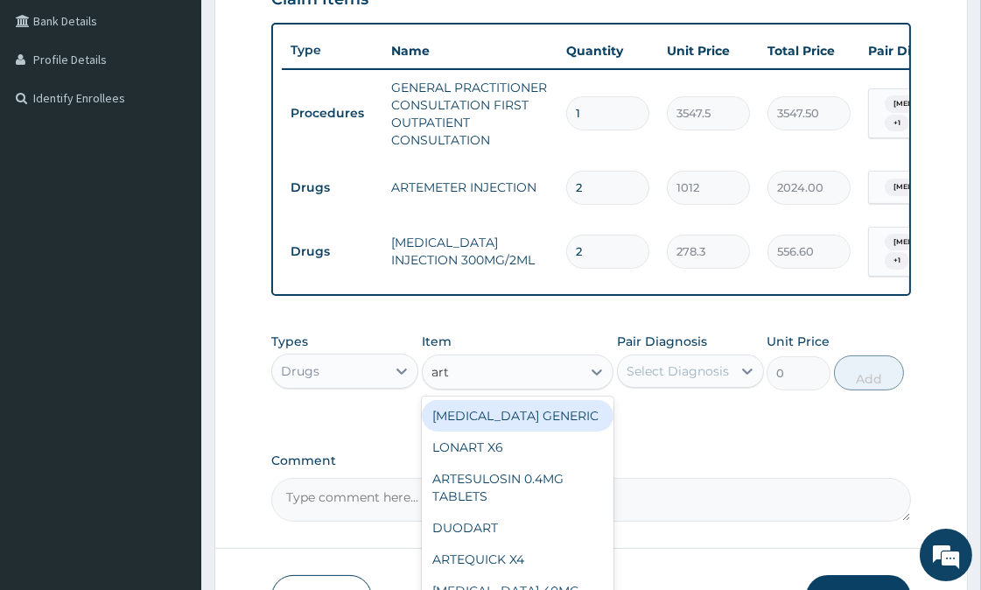
type input "arte"
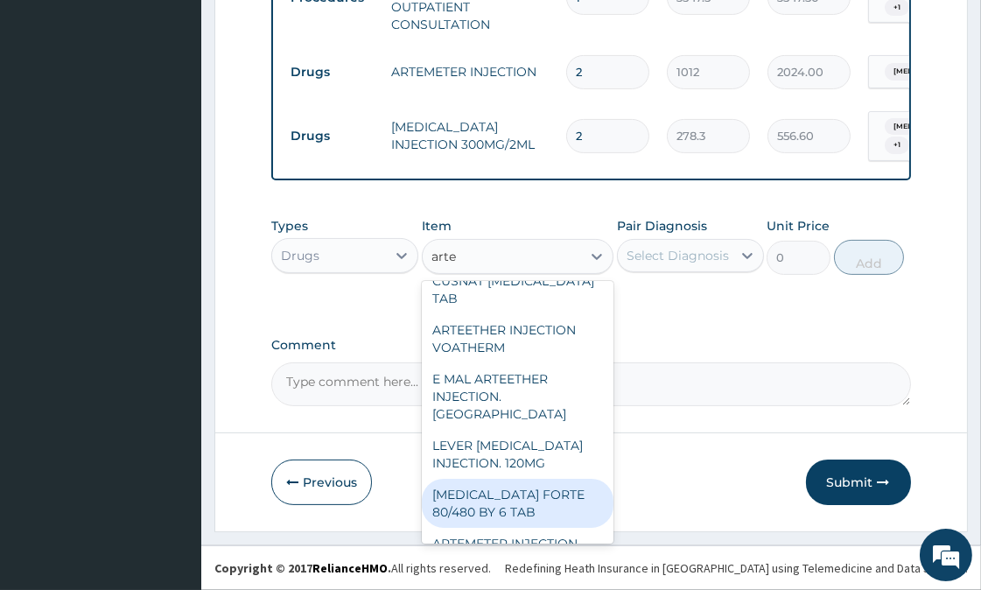
click at [529, 478] on div "[MEDICAL_DATA] FORTE 80/480 BY 6 TAB" at bounding box center [518, 502] width 192 height 49
type input "480.7"
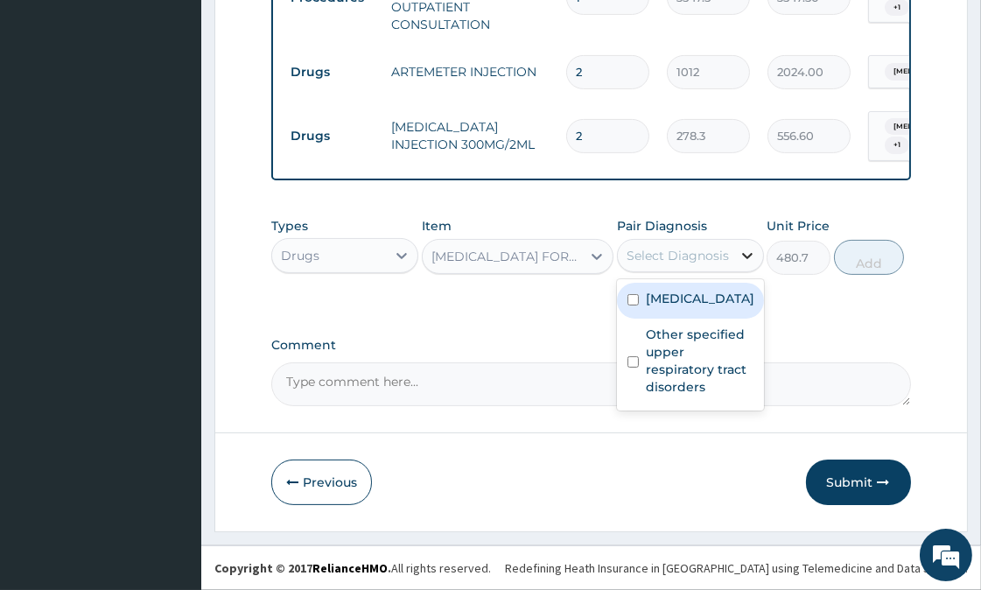
click at [746, 262] on icon at bounding box center [746, 255] width 17 height 17
click at [688, 307] on label "Plasmodium malariae malaria without complication" at bounding box center [700, 298] width 108 height 17
checkbox input "true"
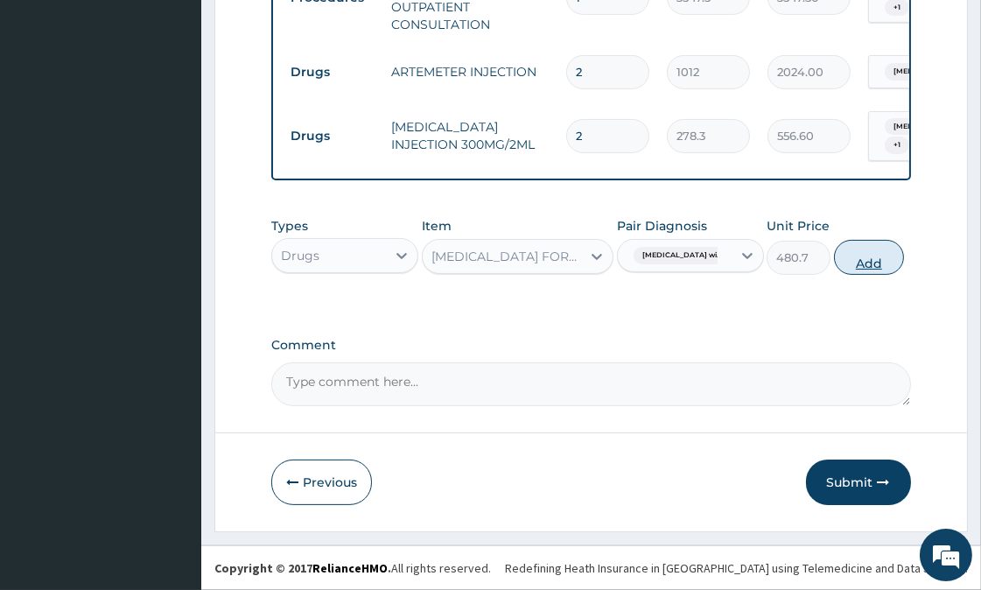
click at [904, 258] on button "Add" at bounding box center [869, 257] width 70 height 35
type input "0"
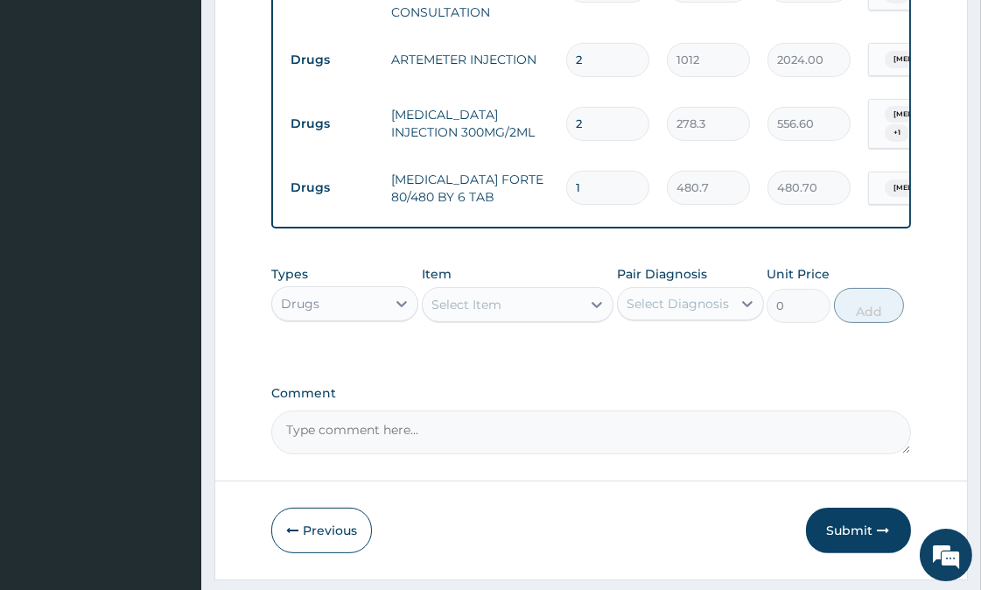
type input "0.00"
type input "6"
type input "2884.20"
type input "6"
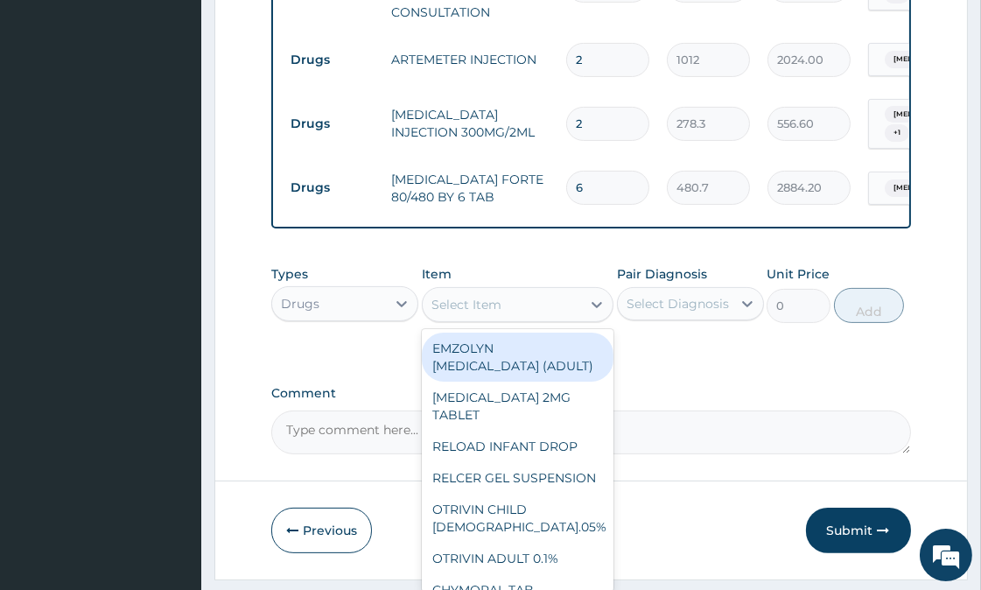
click at [508, 315] on div "Select Item" at bounding box center [501, 304] width 158 height 28
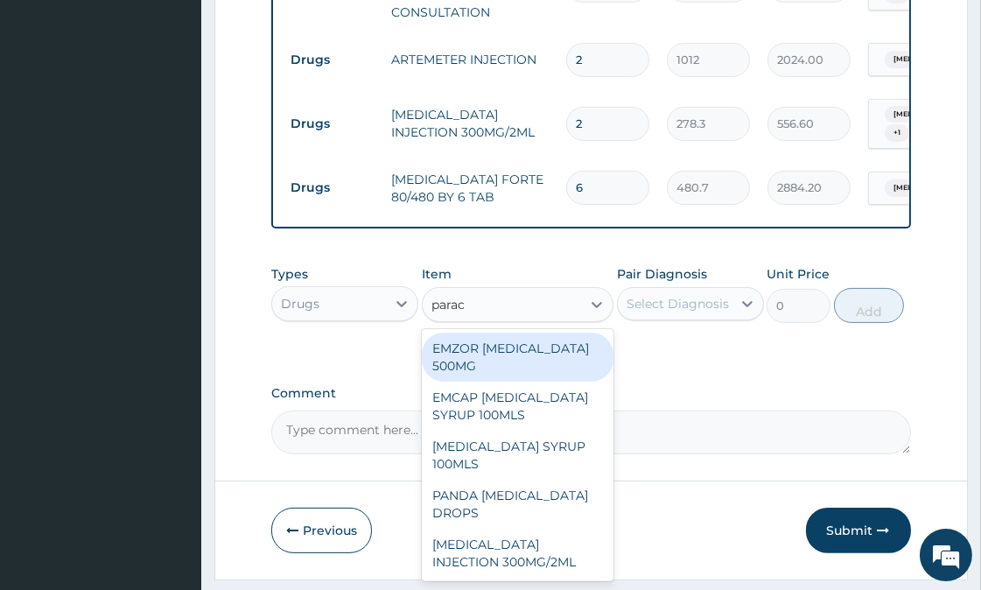
type input "parace"
click at [517, 371] on div "EMZOR PARACETAMOL 500MG" at bounding box center [518, 356] width 192 height 49
type input "25.3"
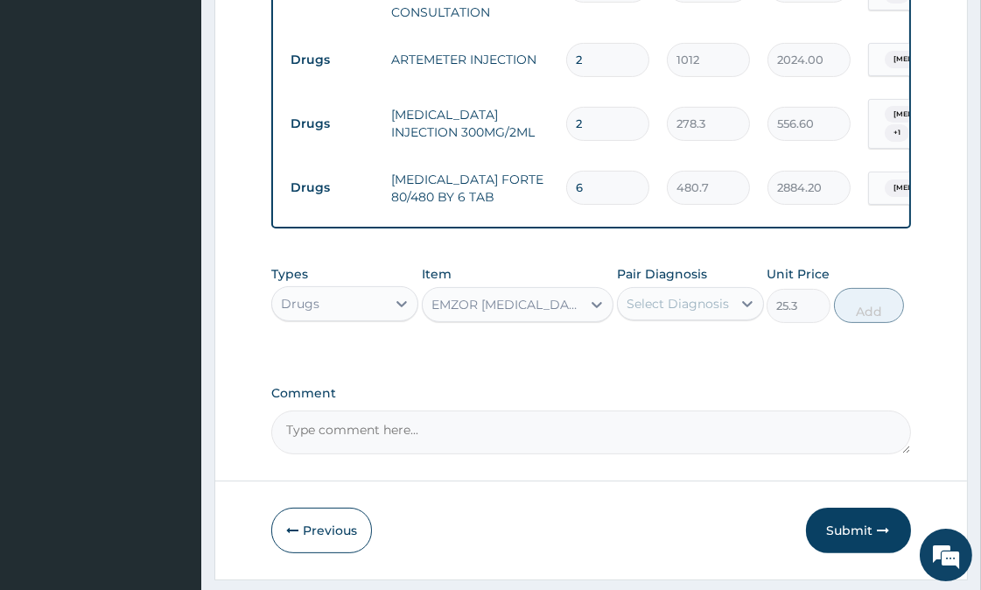
click at [700, 307] on div "Select Diagnosis" at bounding box center [677, 303] width 102 height 17
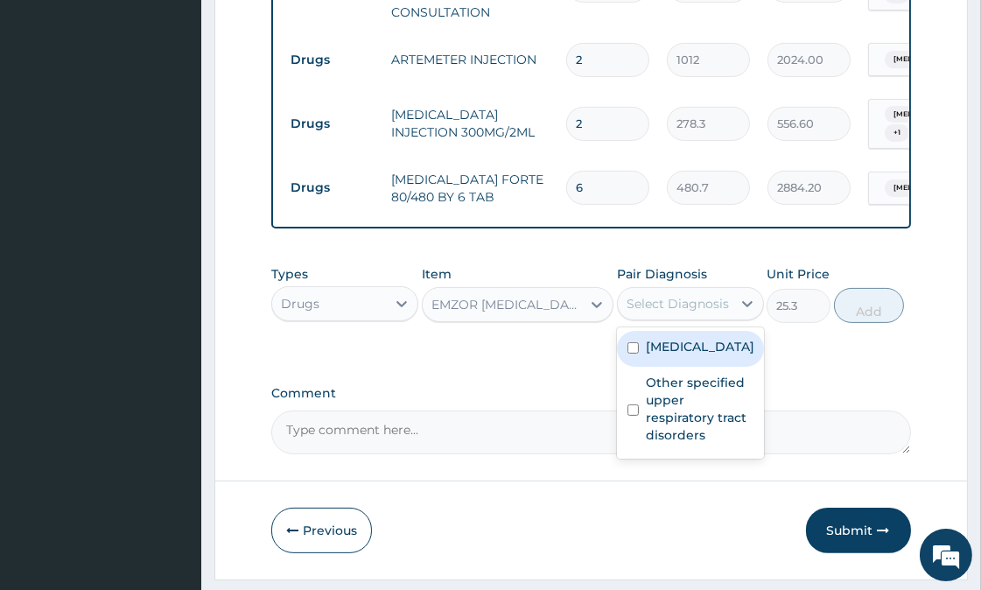
click at [660, 355] on label "[MEDICAL_DATA]" at bounding box center [700, 346] width 108 height 17
checkbox input "true"
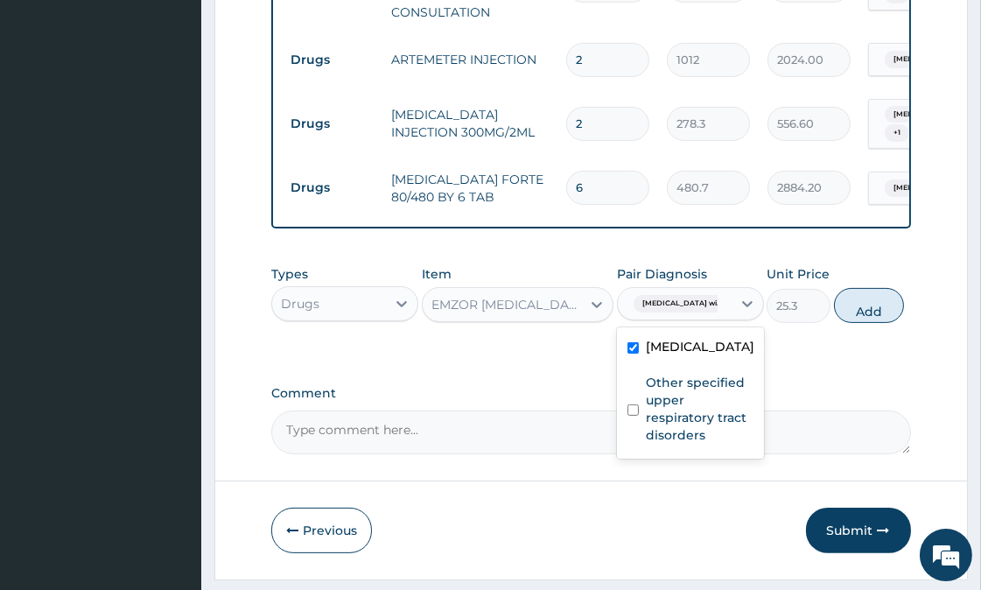
scroll to position [628, 0]
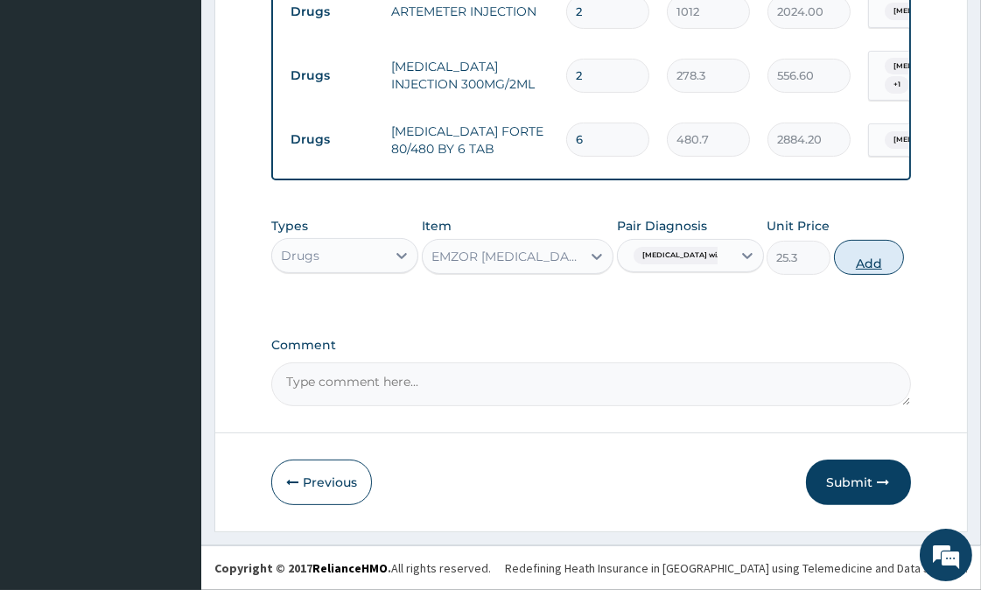
click at [897, 250] on button "Add" at bounding box center [869, 257] width 70 height 35
type input "0"
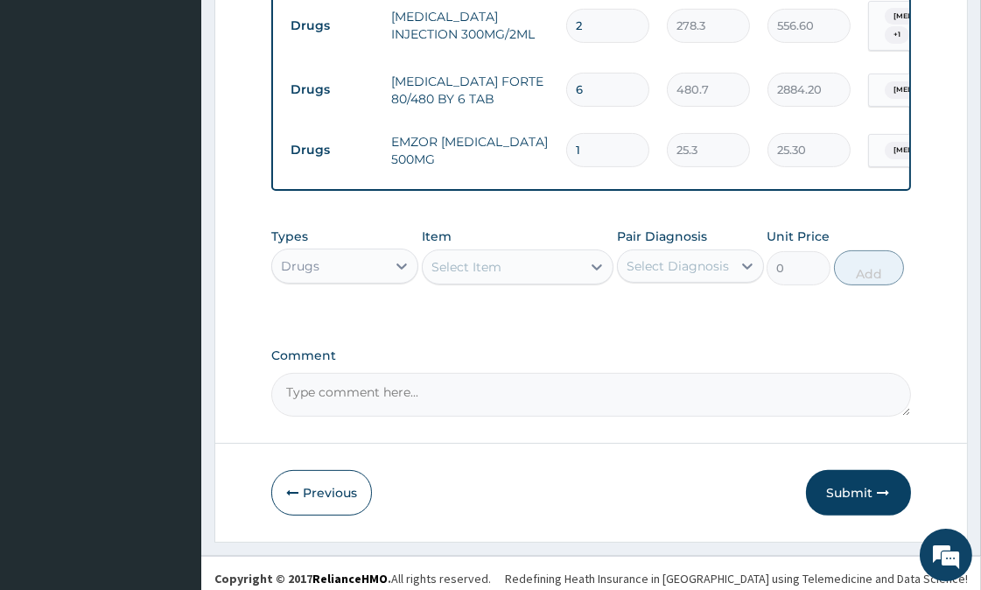
scroll to position [688, 0]
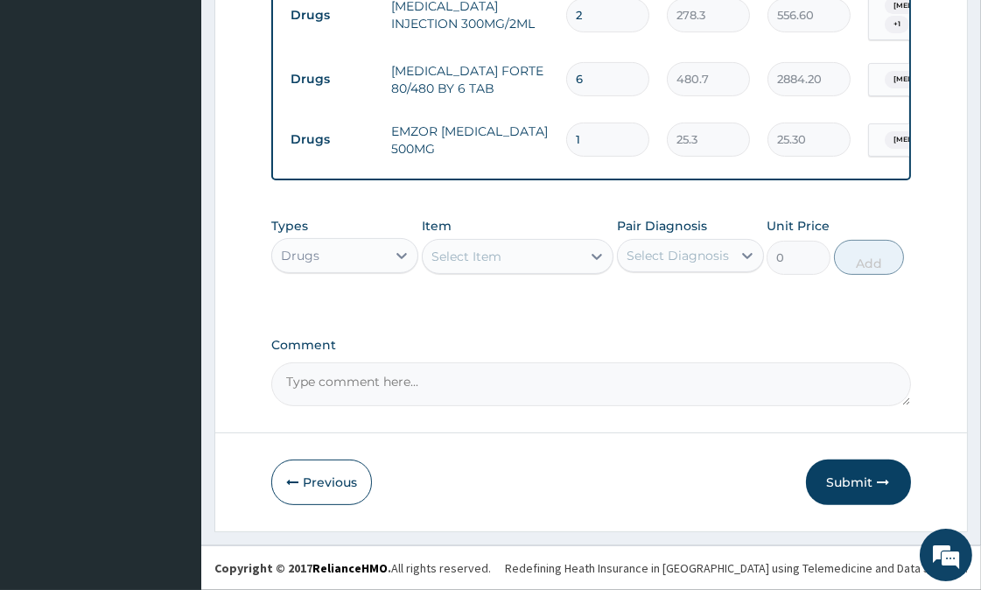
type input "18"
type input "455.40"
type input "18"
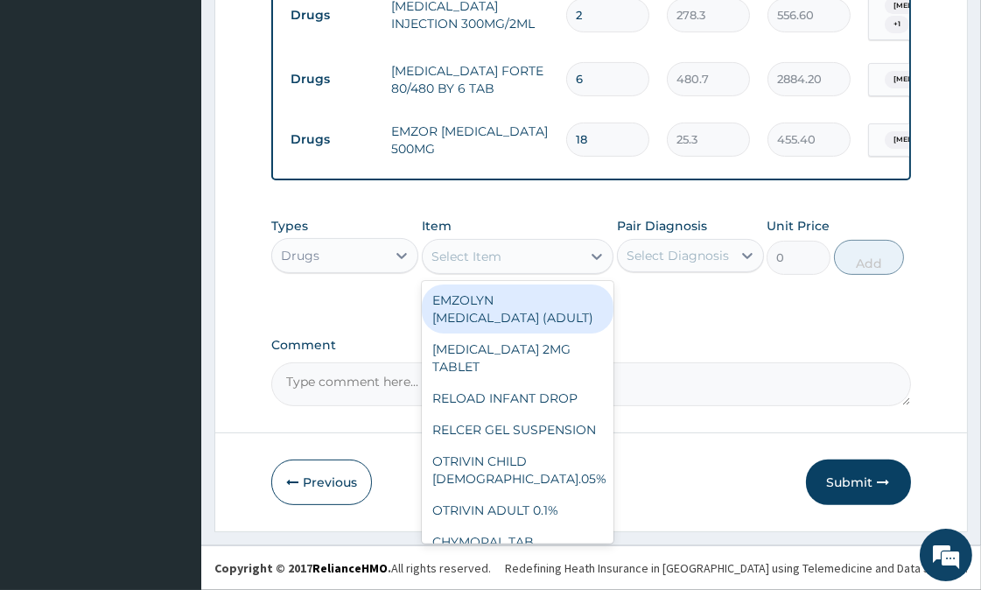
click at [499, 251] on div "Select Item" at bounding box center [466, 256] width 70 height 17
click at [494, 309] on div "EMZOLYN [MEDICAL_DATA] (ADULT)" at bounding box center [518, 308] width 192 height 49
type input "1265"
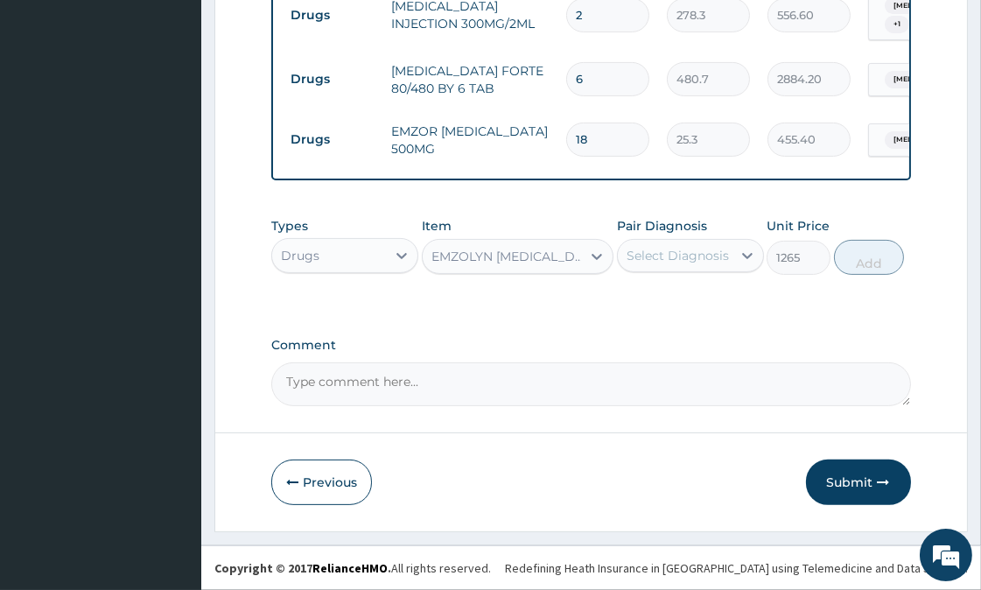
click at [710, 262] on div "Select Diagnosis" at bounding box center [677, 255] width 102 height 17
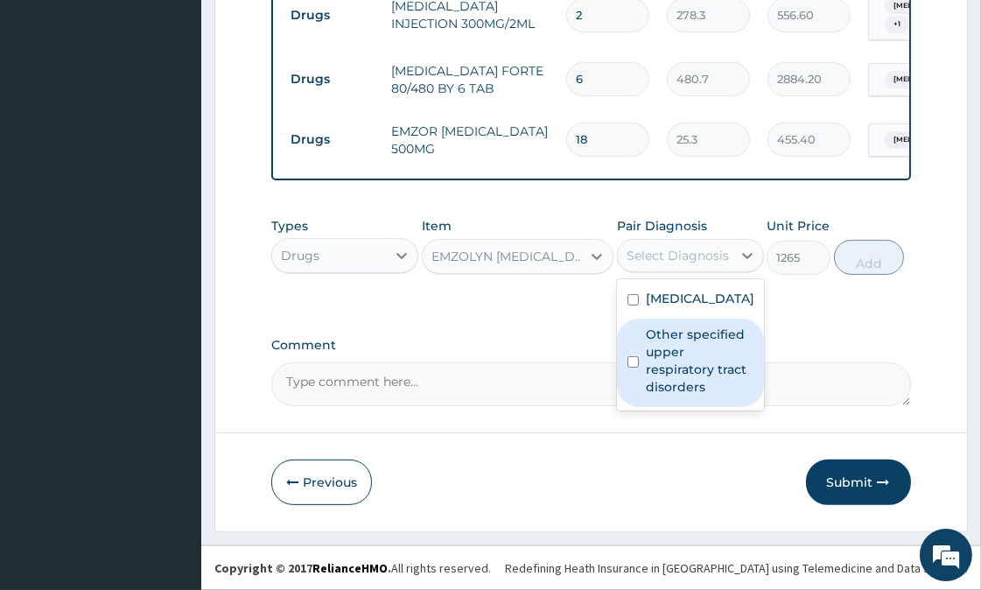
drag, startPoint x: 675, startPoint y: 407, endPoint x: 757, endPoint y: 339, distance: 106.2
click at [678, 395] on label "Other specified upper respiratory tract disorders" at bounding box center [700, 360] width 108 height 70
checkbox input "true"
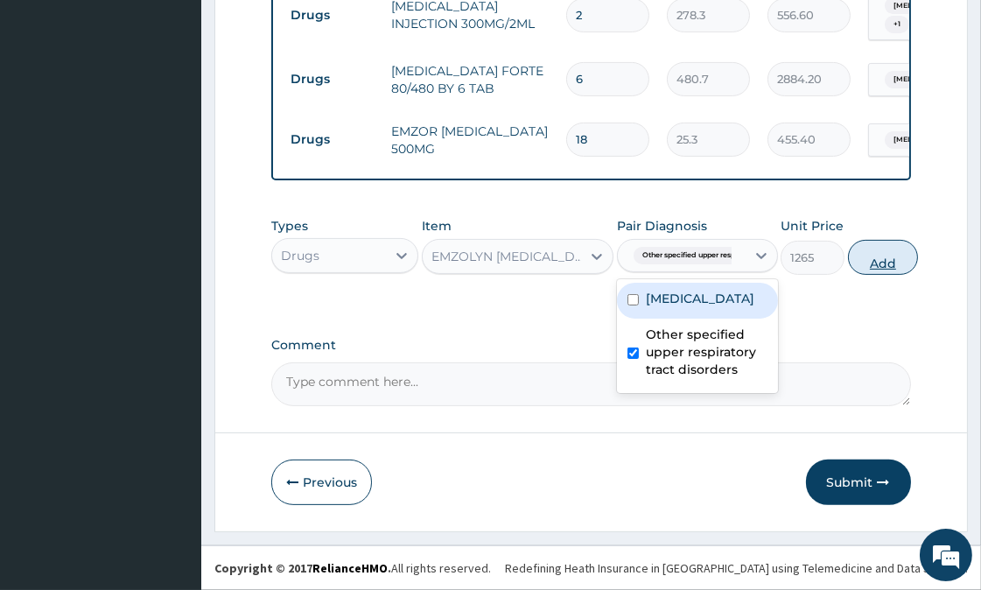
click at [890, 252] on button "Add" at bounding box center [883, 257] width 70 height 35
type input "0"
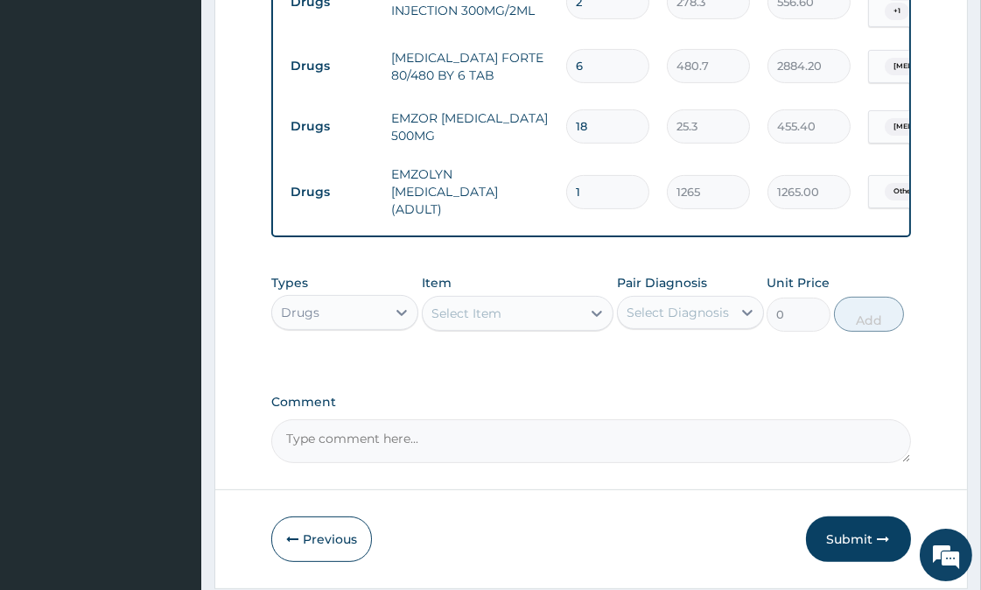
click at [536, 320] on div "Select Item" at bounding box center [501, 313] width 158 height 28
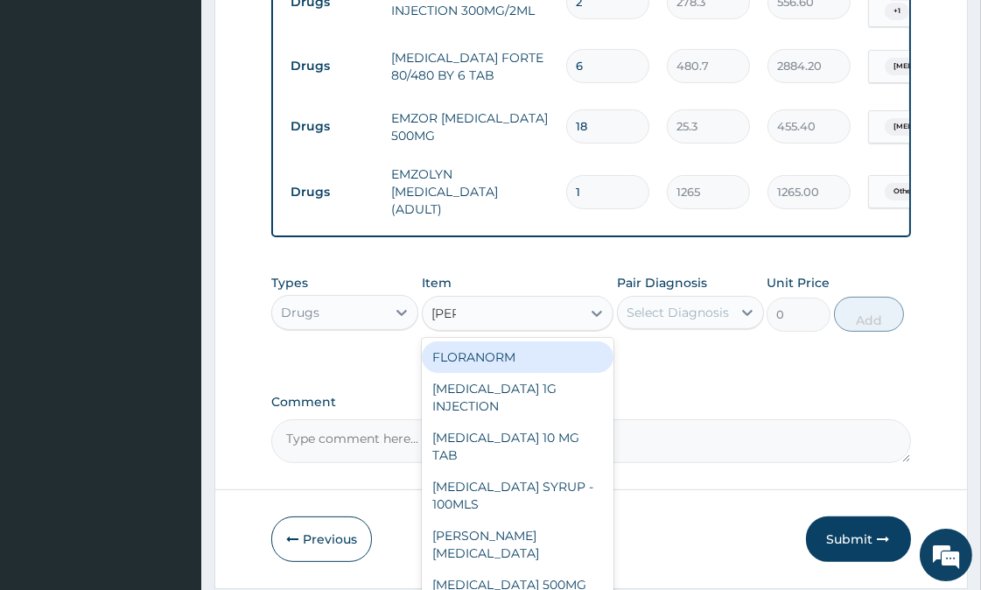
type input "lorat"
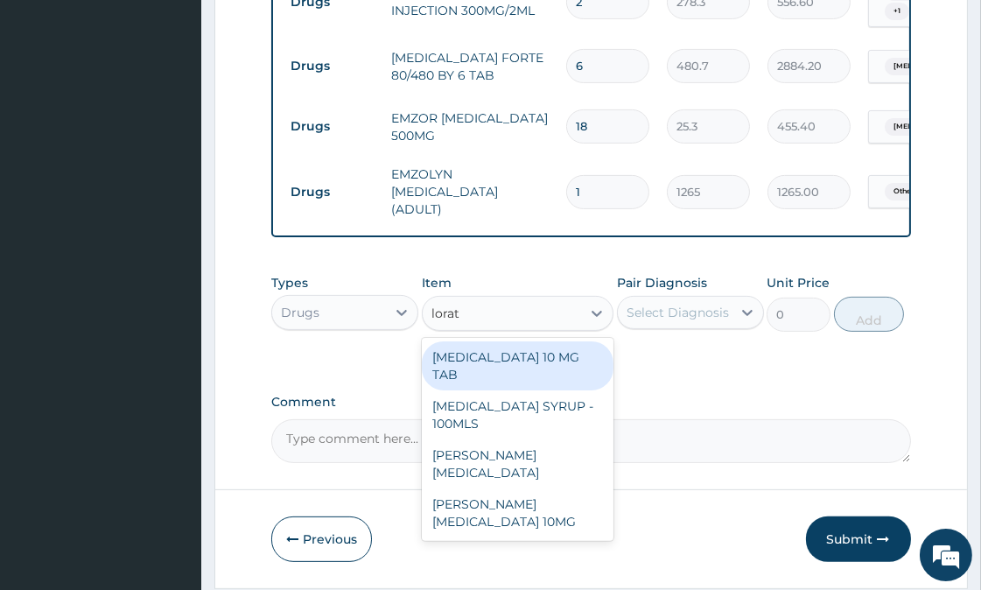
click at [557, 359] on div "[MEDICAL_DATA] 10 MG TAB" at bounding box center [518, 365] width 192 height 49
type input "63.25"
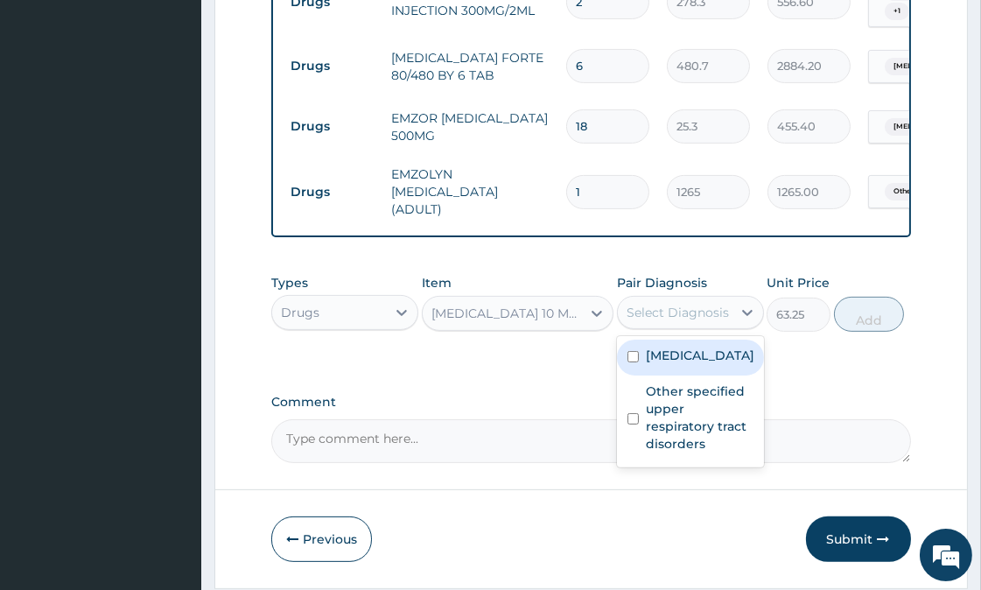
click at [684, 311] on div "Select Diagnosis" at bounding box center [677, 312] width 102 height 17
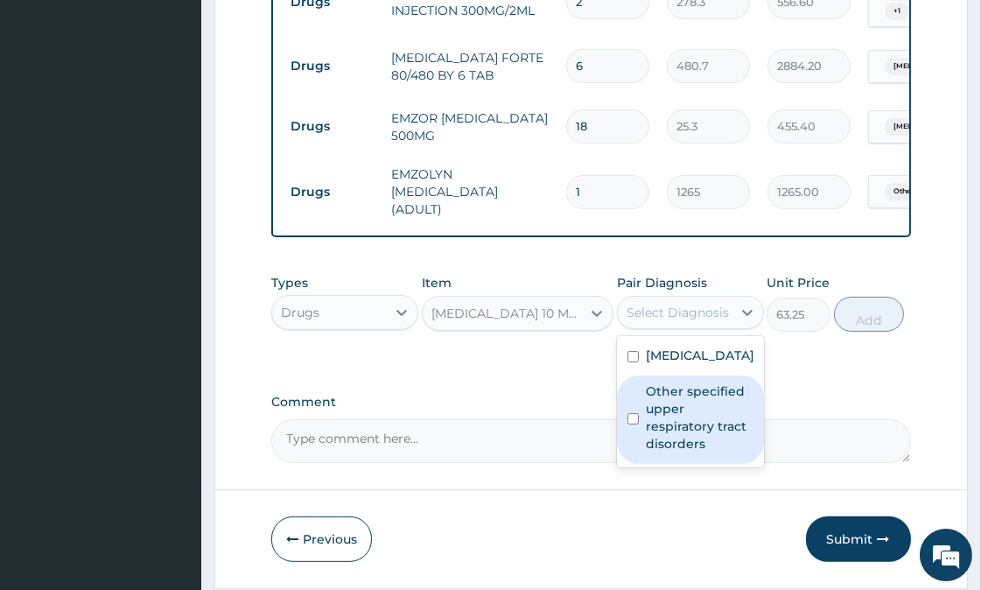
click at [719, 452] on label "Other specified upper respiratory tract disorders" at bounding box center [700, 417] width 108 height 70
checkbox input "true"
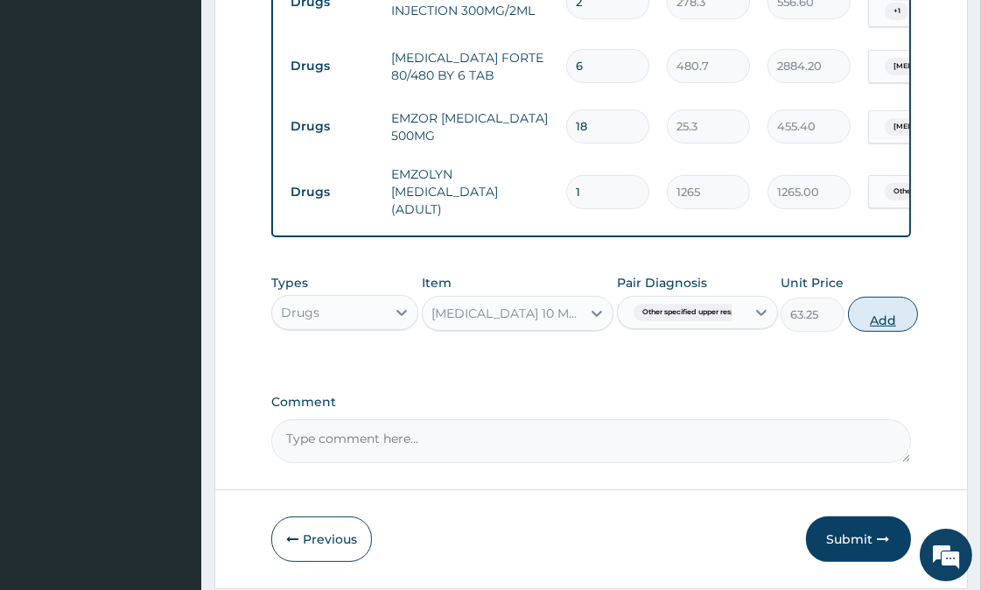
click at [886, 315] on button "Add" at bounding box center [883, 314] width 70 height 35
type input "0"
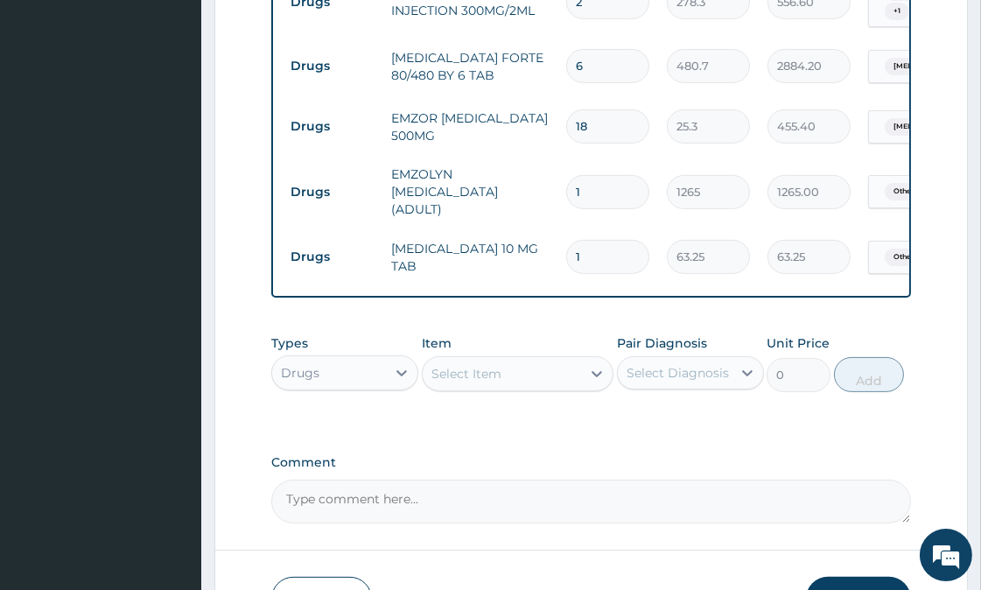
type input "0.00"
type input "3"
type input "189.75"
type input "3"
click at [529, 376] on div "Select Item" at bounding box center [501, 373] width 158 height 28
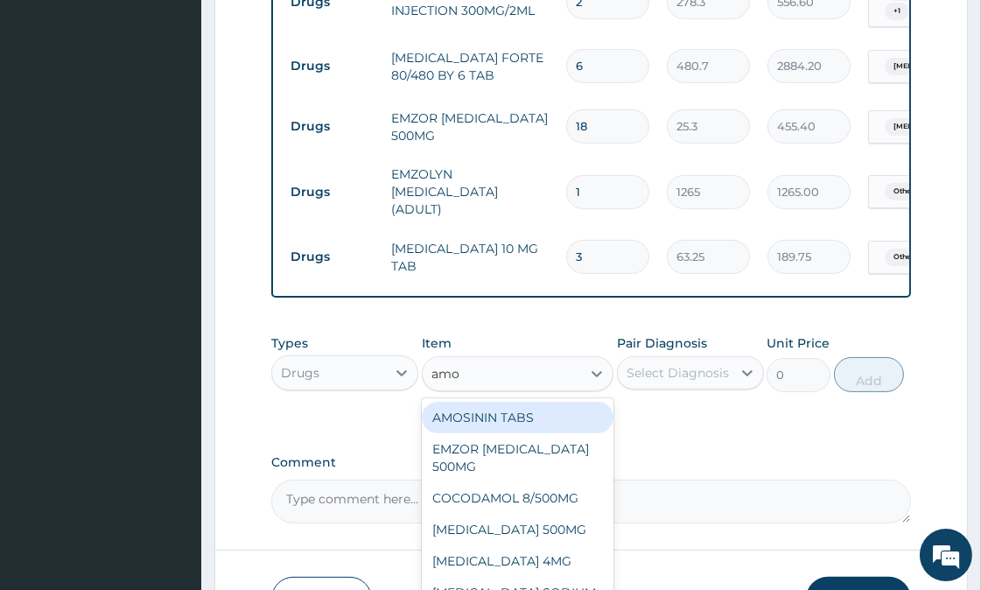
type input "amox"
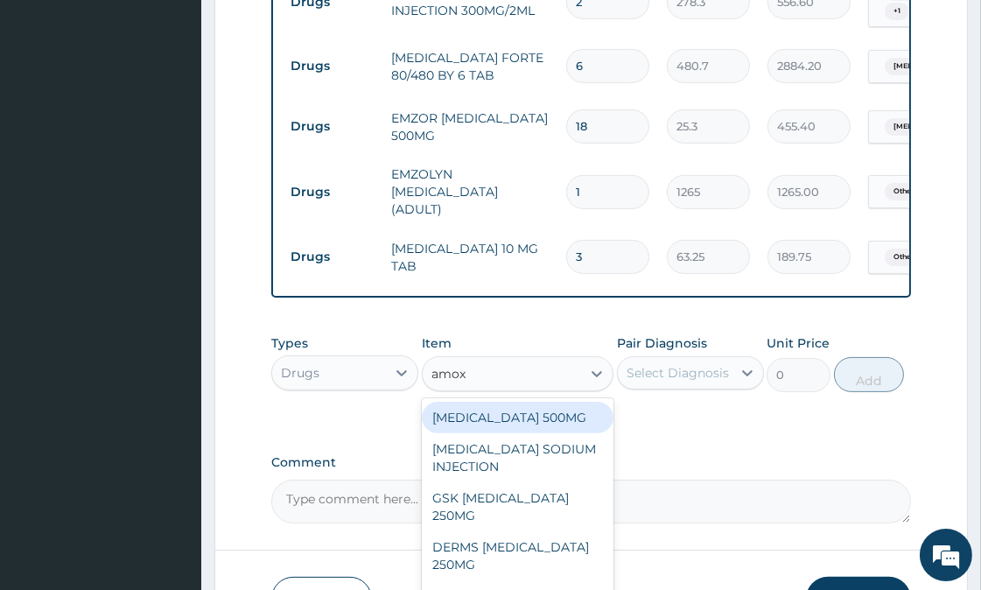
click at [513, 426] on div "[MEDICAL_DATA] 500MG" at bounding box center [518, 416] width 192 height 31
type input "75.9"
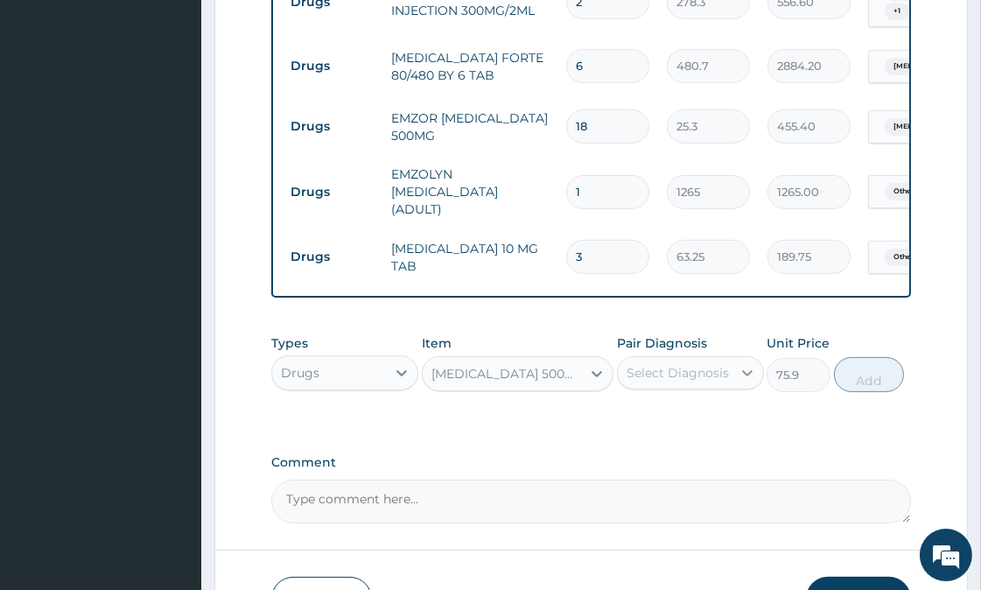
click at [731, 379] on div at bounding box center [746, 372] width 31 height 31
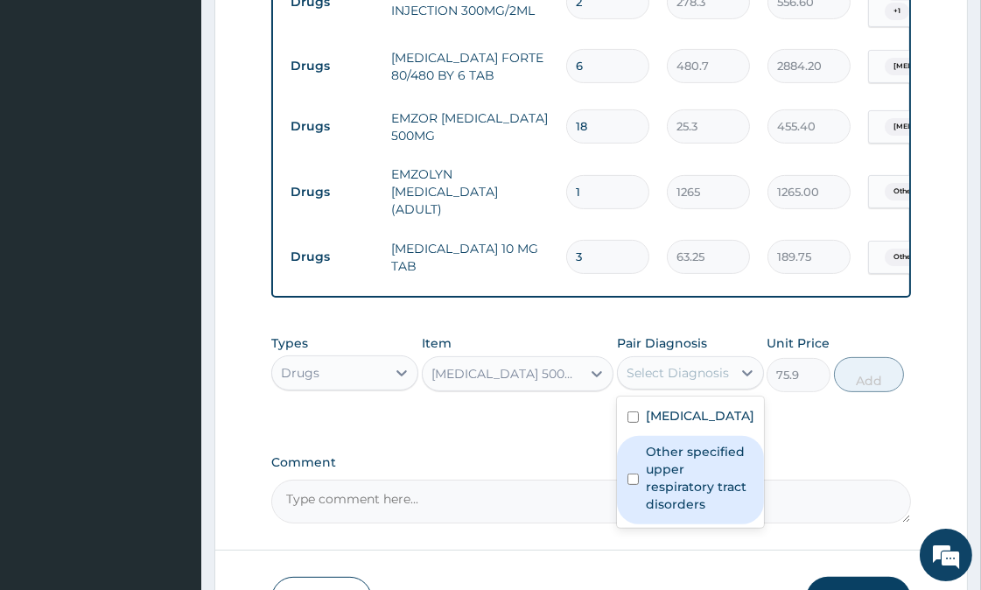
click at [702, 513] on label "Other specified upper respiratory tract disorders" at bounding box center [700, 478] width 108 height 70
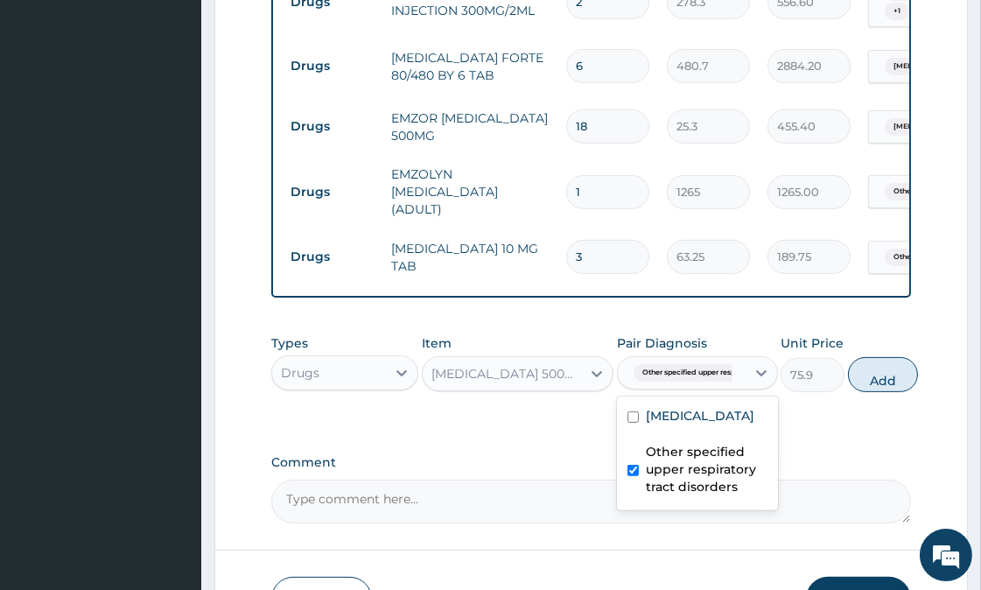
checkbox input "true"
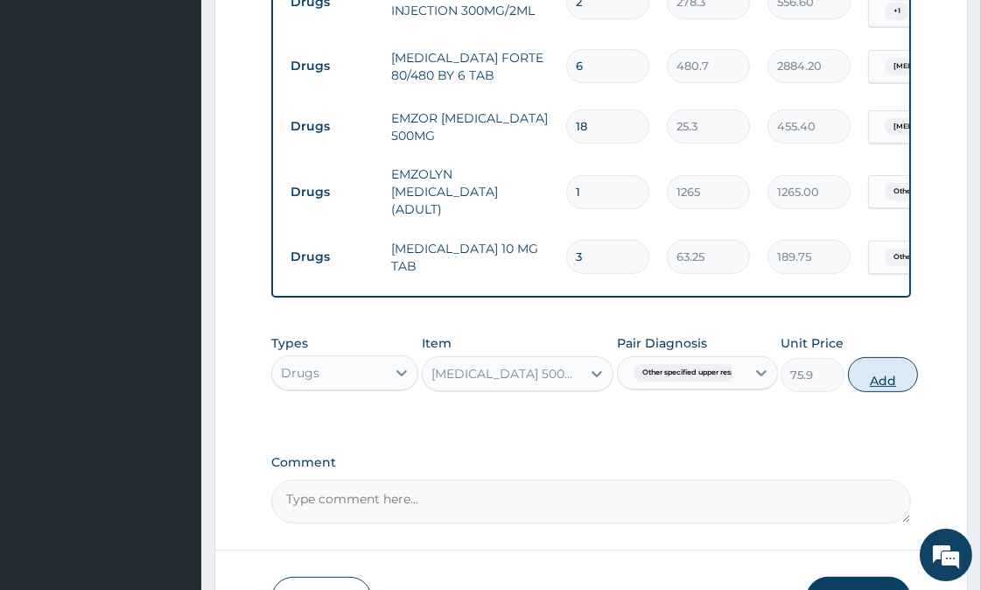
click at [887, 370] on button "Add" at bounding box center [883, 374] width 70 height 35
type input "0"
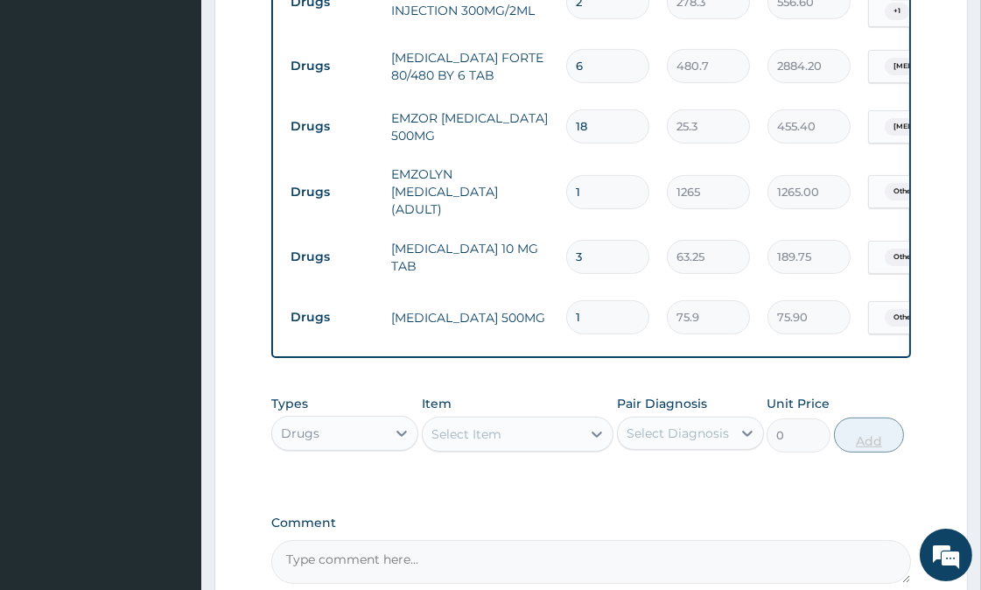
type input "15"
type input "1138.50"
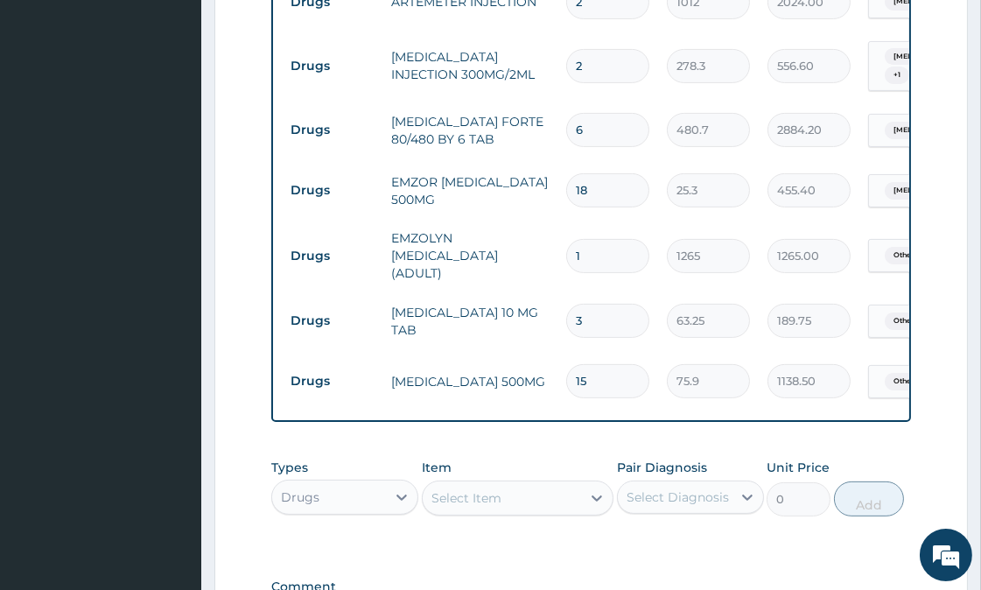
scroll to position [785, 0]
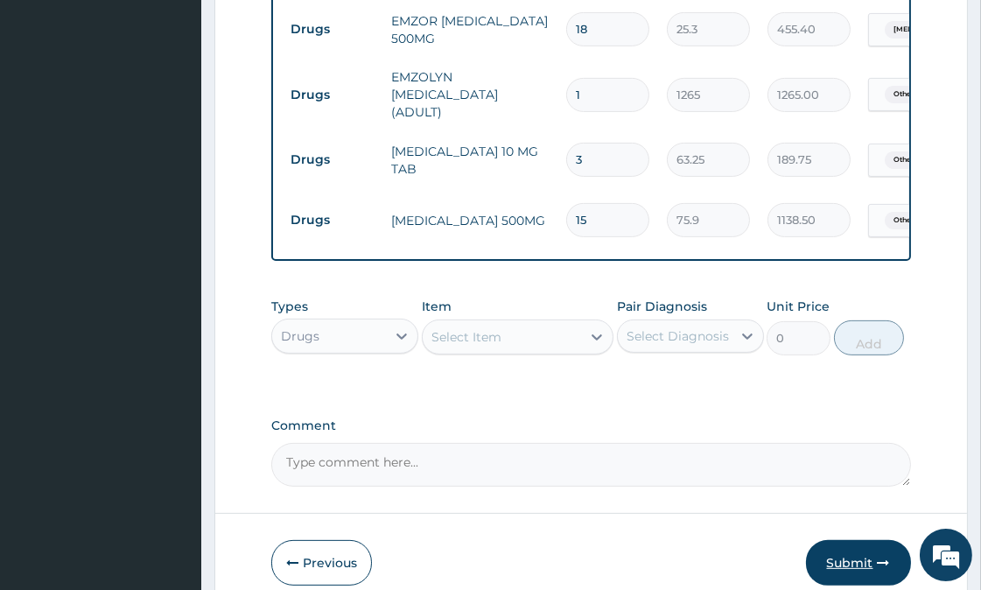
type input "15"
click at [860, 569] on button "Submit" at bounding box center [858, 562] width 105 height 45
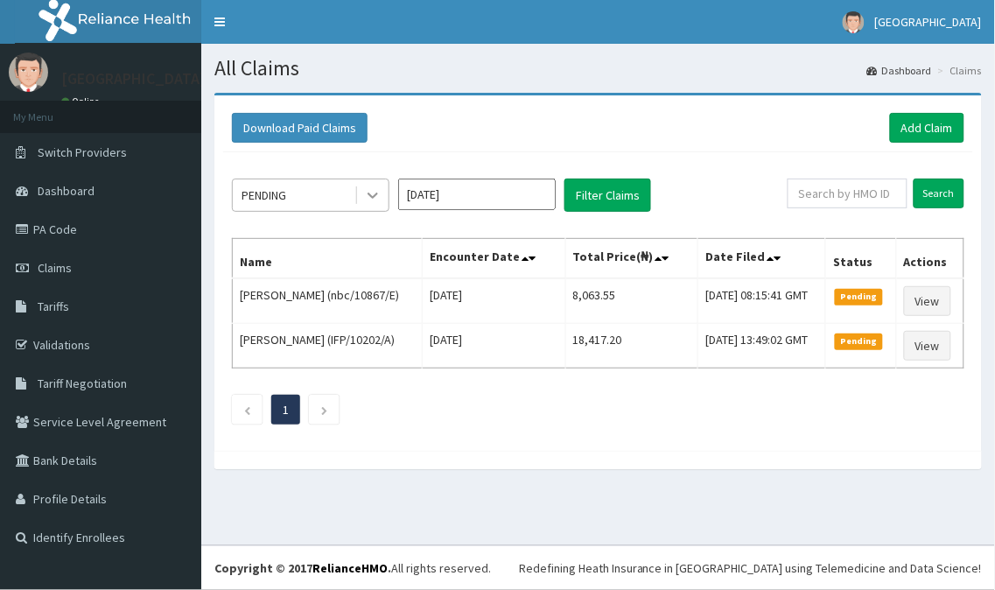
click at [365, 191] on icon at bounding box center [372, 194] width 17 height 17
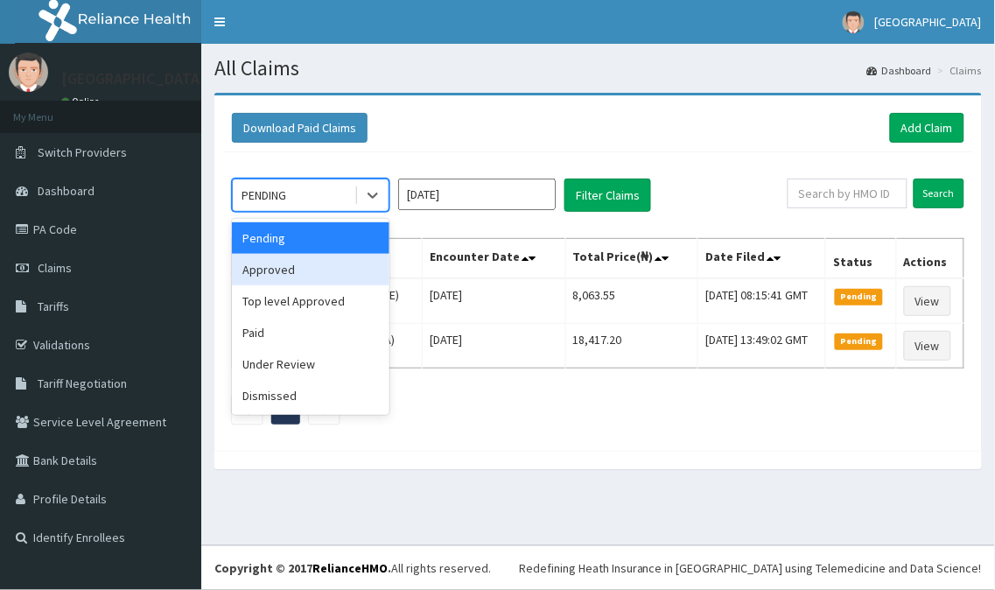
click at [330, 280] on div "Approved" at bounding box center [310, 269] width 157 height 31
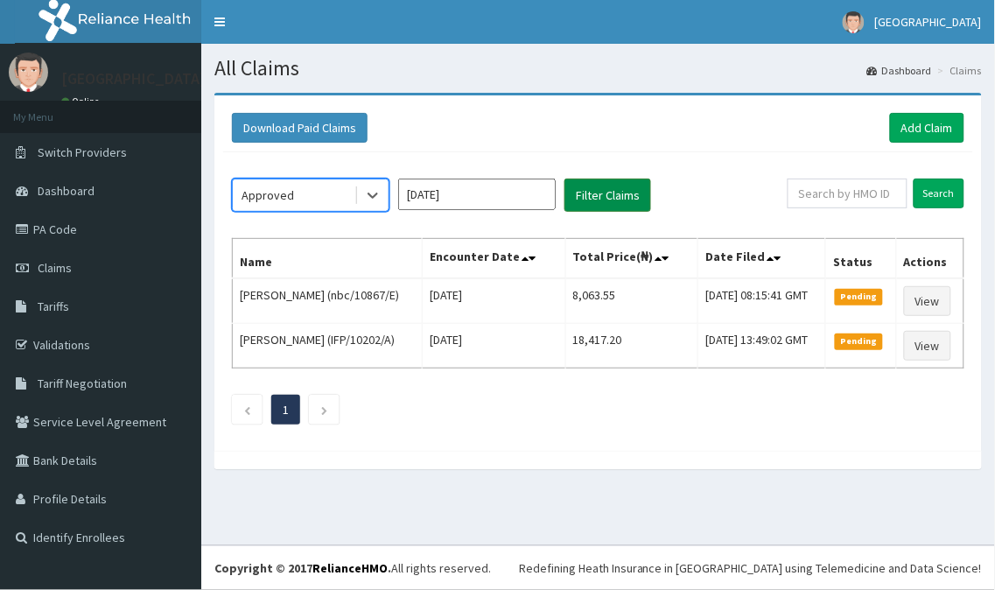
click at [633, 197] on button "Filter Claims" at bounding box center [607, 194] width 87 height 33
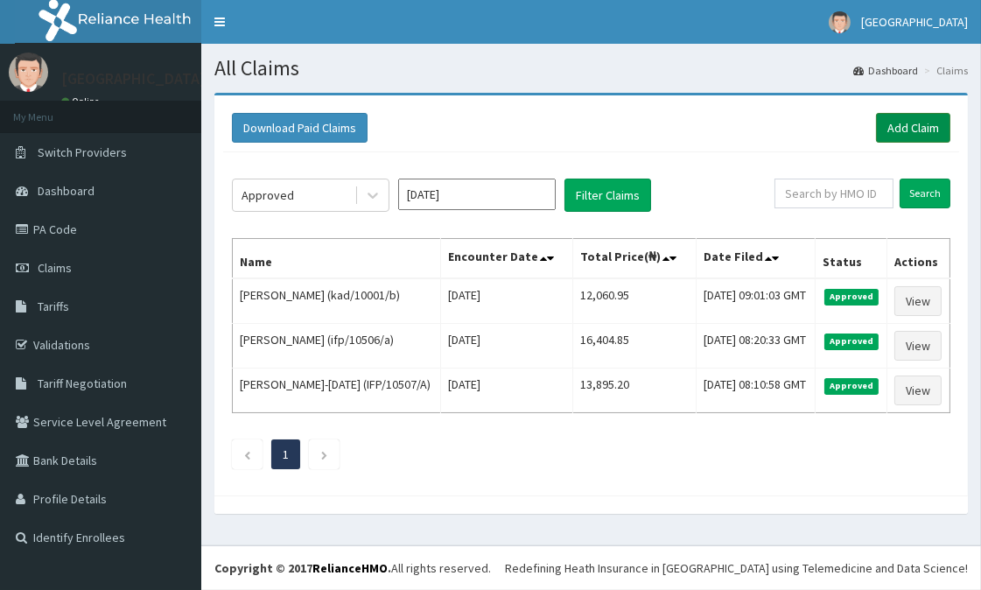
click at [907, 129] on link "Add Claim" at bounding box center [913, 128] width 74 height 30
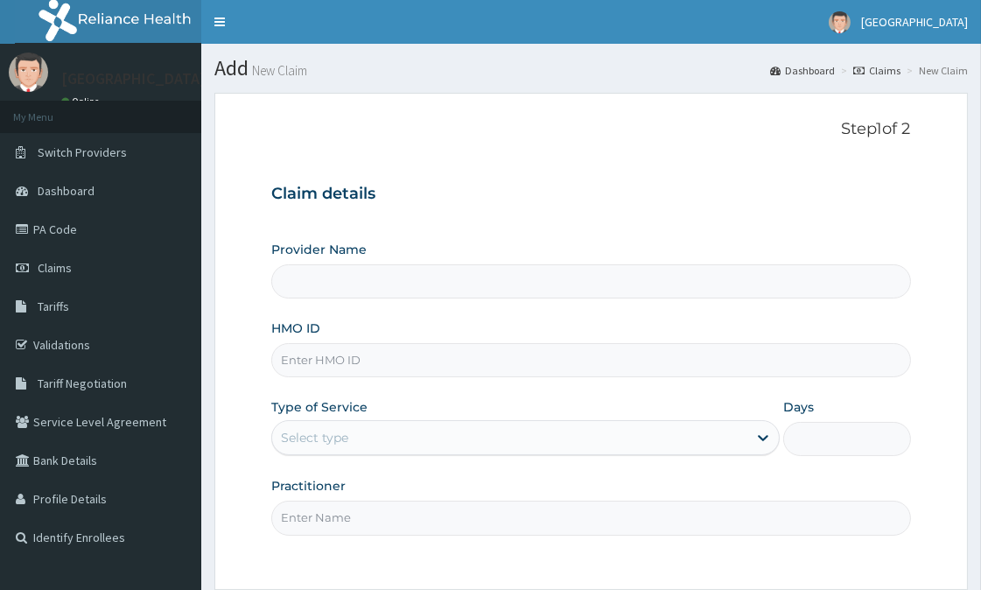
click at [371, 372] on input "HMO ID" at bounding box center [590, 360] width 639 height 34
type input "[GEOGRAPHIC_DATA]"
type input "ifp/10469/a"
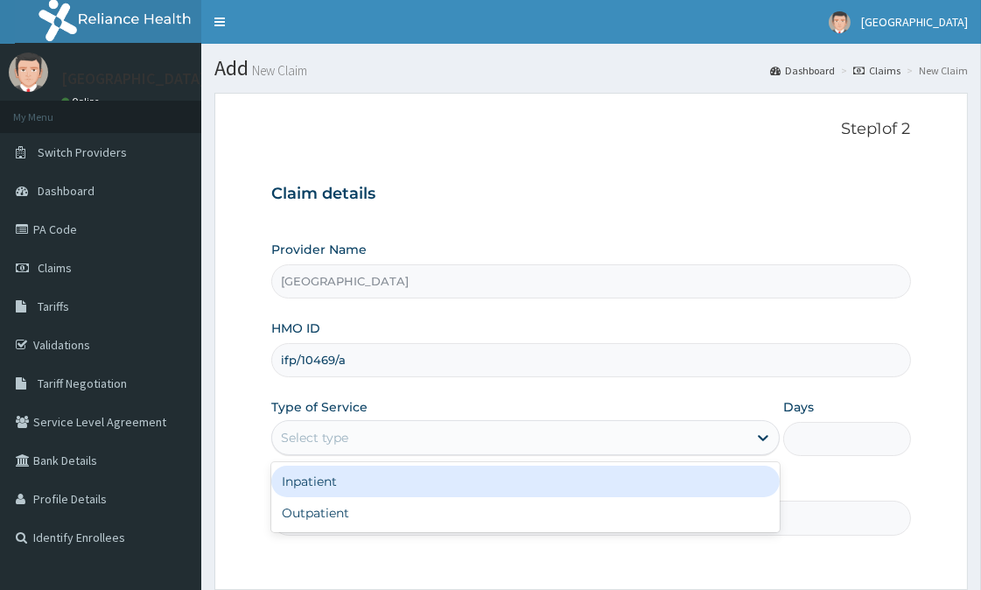
click at [352, 439] on div "Select type" at bounding box center [509, 437] width 475 height 28
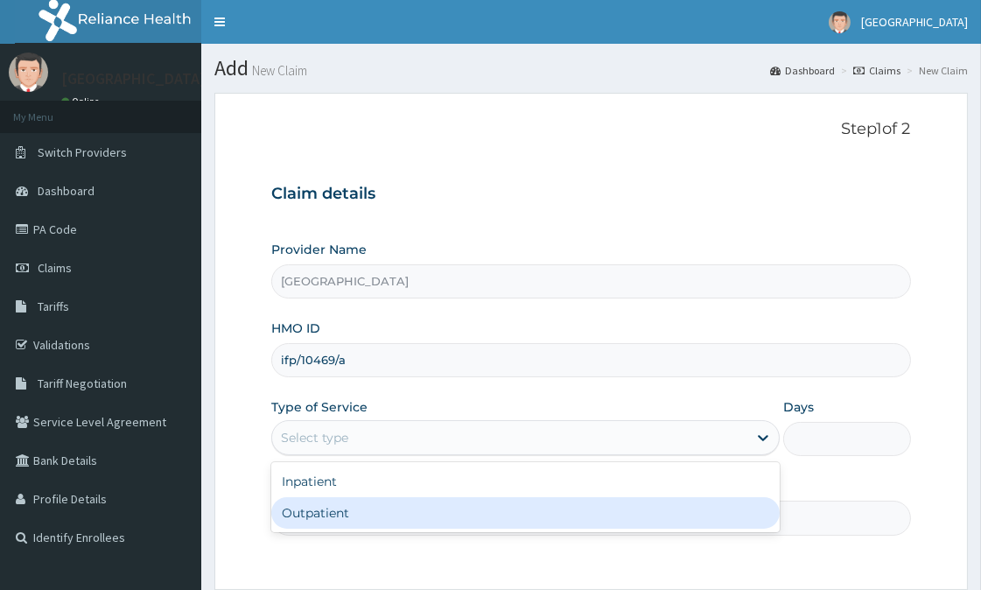
click at [356, 518] on div "Outpatient" at bounding box center [525, 512] width 508 height 31
type input "1"
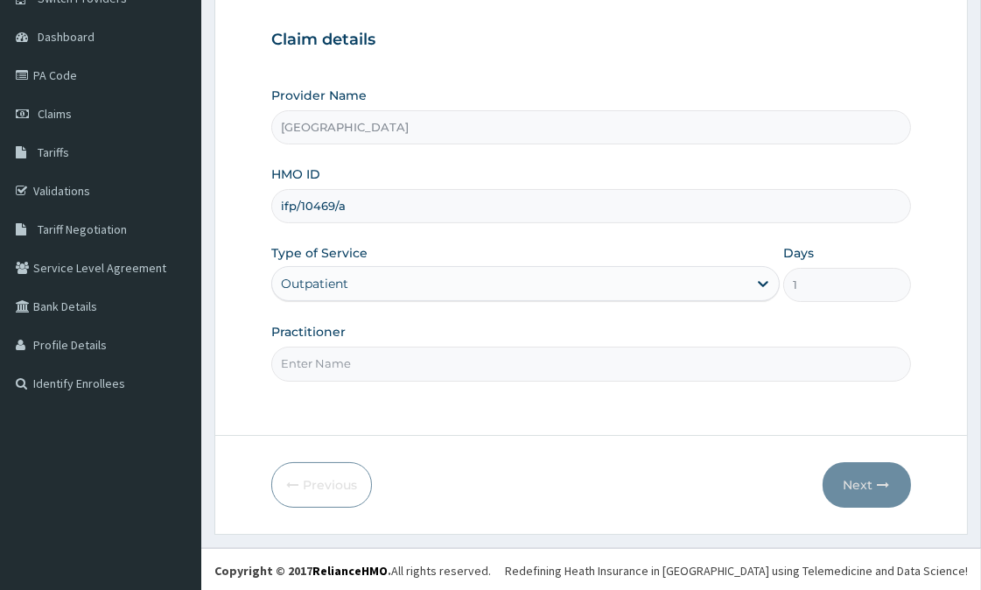
scroll to position [156, 0]
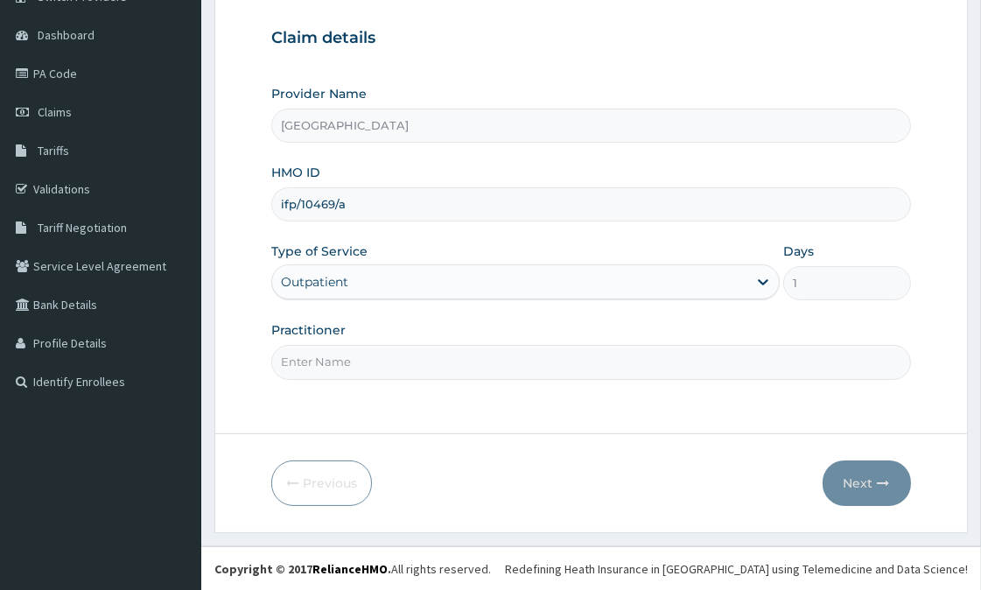
click at [350, 369] on input "Practitioner" at bounding box center [590, 362] width 639 height 34
type input "ntuen"
click at [862, 478] on button "Next" at bounding box center [866, 482] width 88 height 45
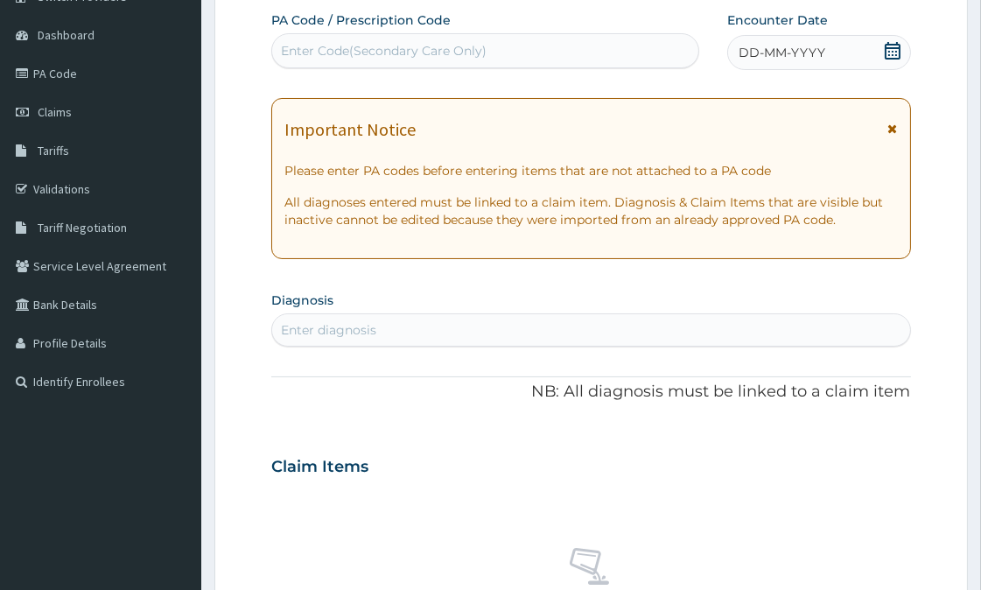
click at [831, 54] on div "DD-MM-YYYY" at bounding box center [818, 52] width 183 height 35
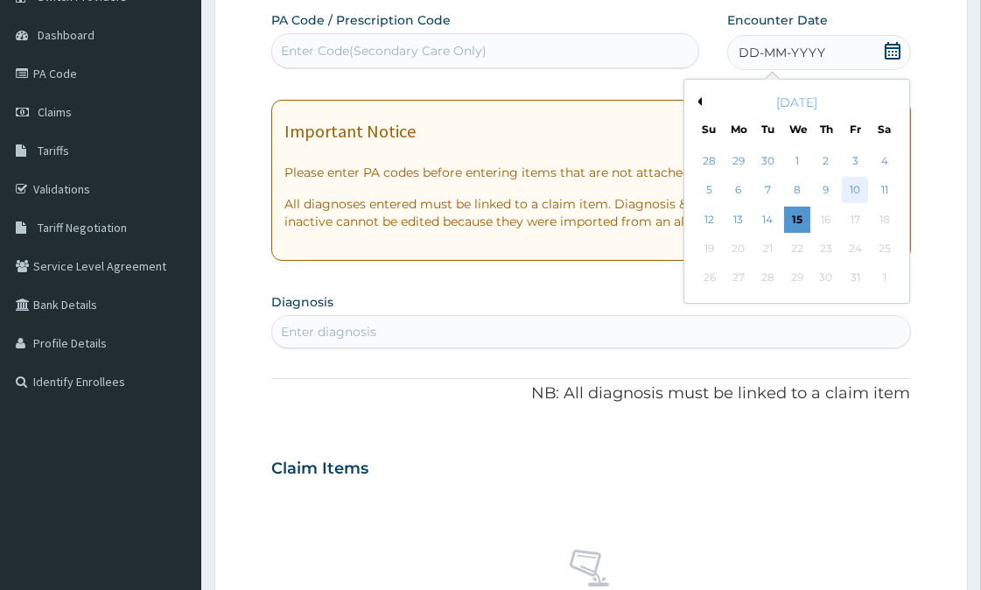
click at [855, 189] on div "10" at bounding box center [854, 191] width 26 height 26
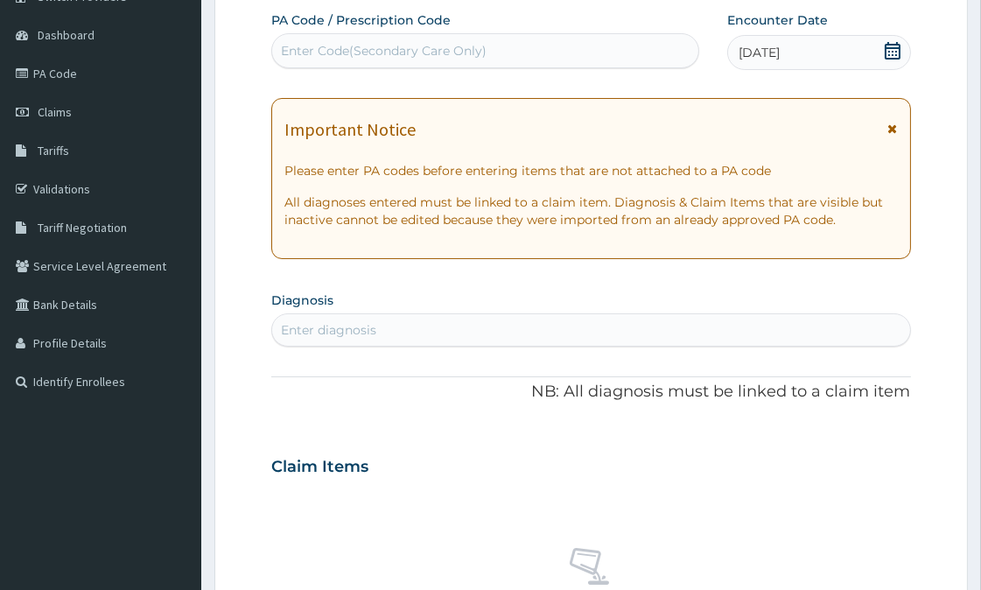
click at [888, 129] on icon at bounding box center [893, 128] width 10 height 12
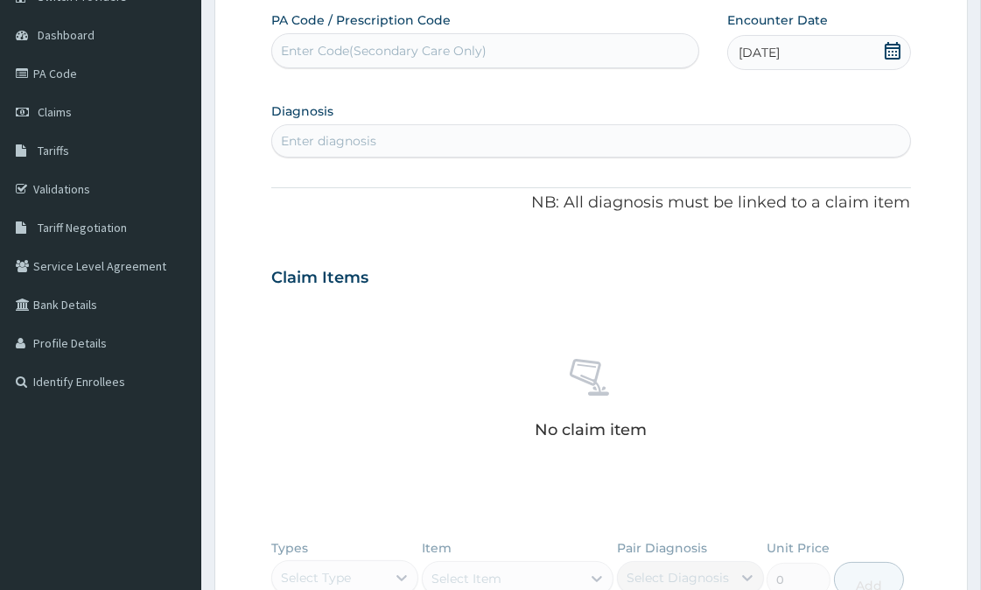
click at [347, 133] on div "Enter diagnosis" at bounding box center [328, 140] width 95 height 17
type input "urinary"
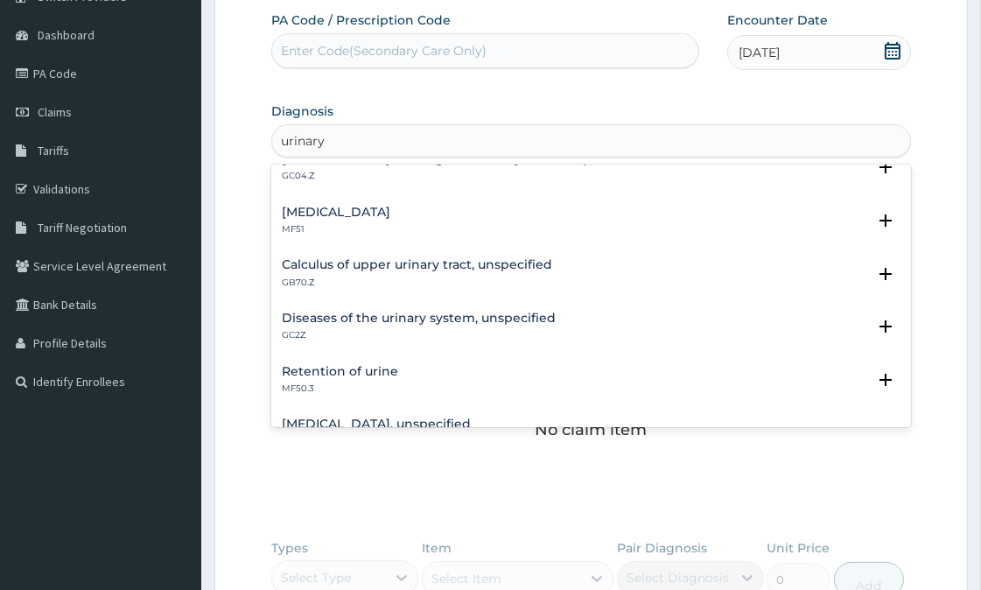
scroll to position [0, 0]
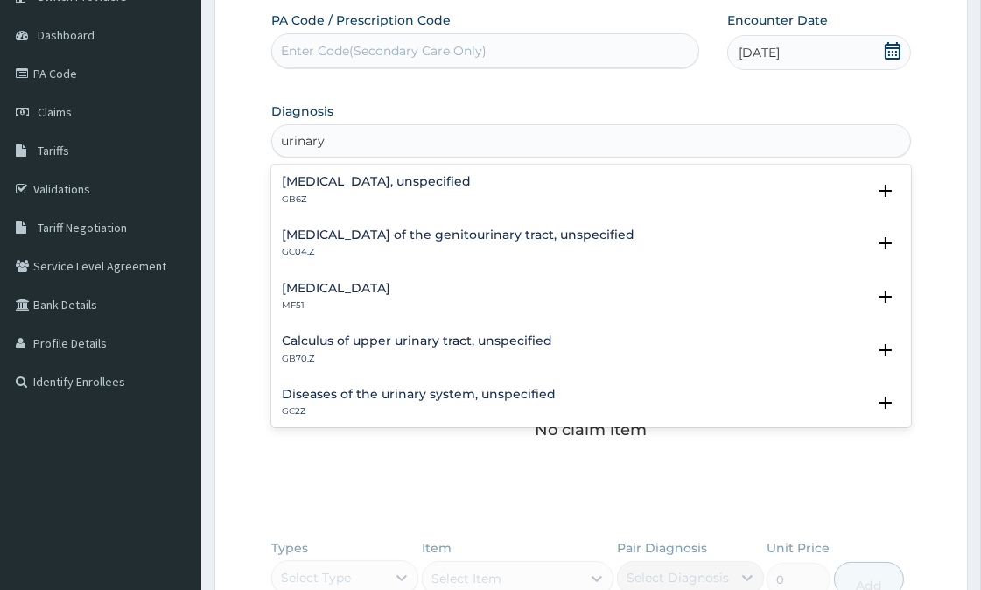
click at [465, 346] on h4 "Calculus of upper urinary tract, unspecified" at bounding box center [417, 340] width 270 height 13
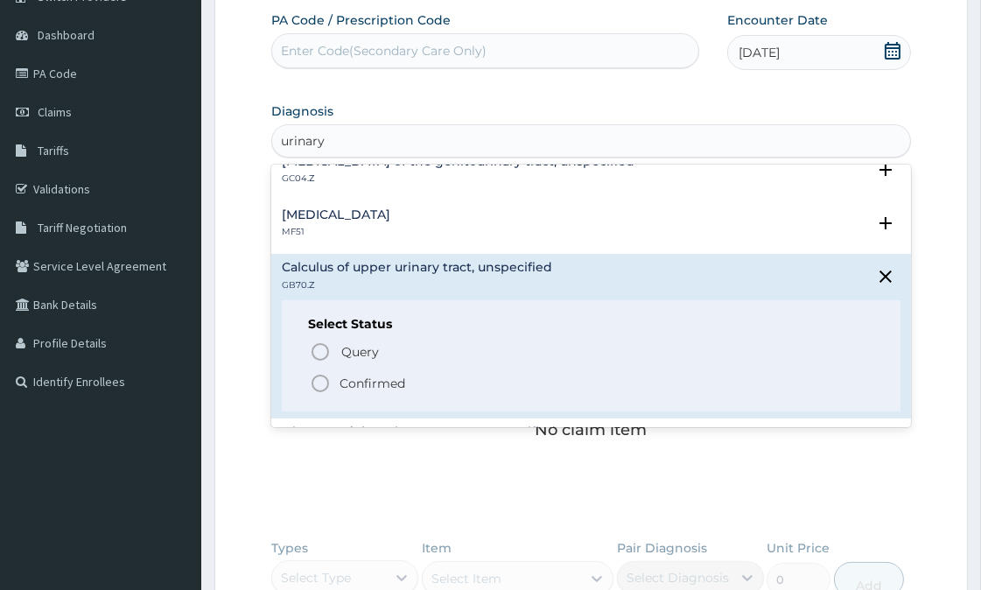
scroll to position [194, 0]
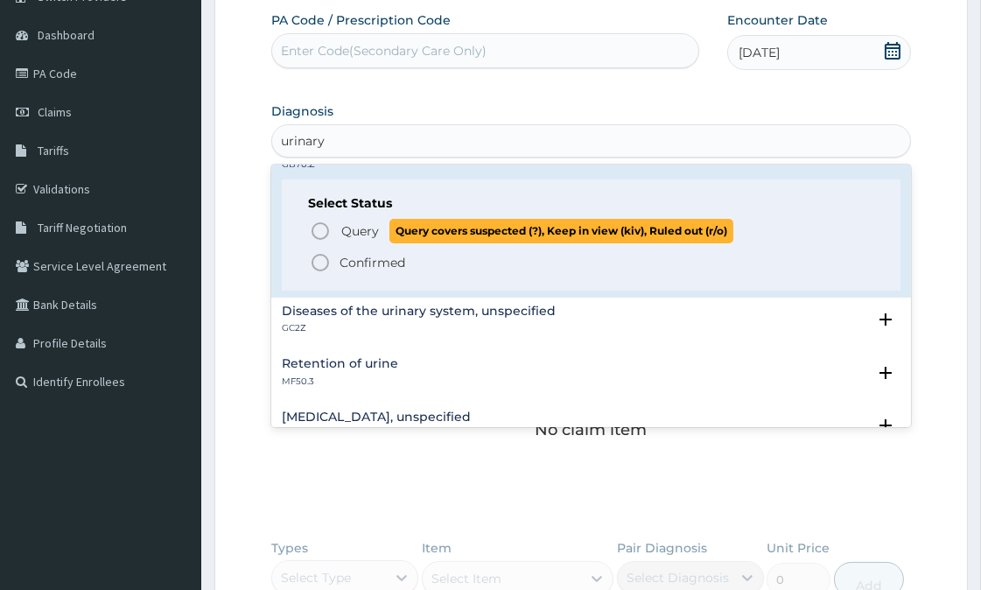
click at [322, 223] on icon "status option query" at bounding box center [320, 230] width 21 height 21
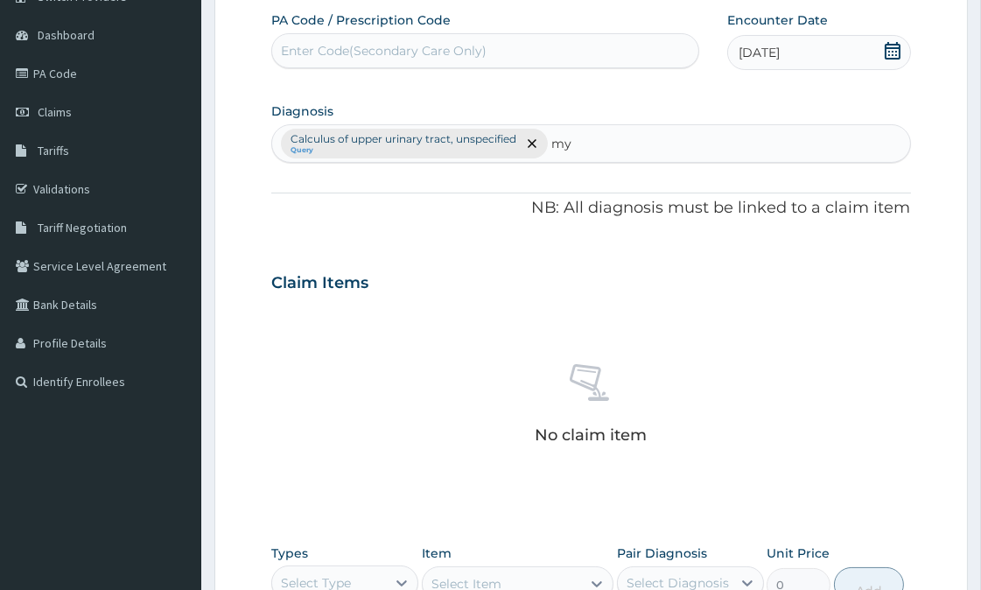
type input "m"
type input "musle"
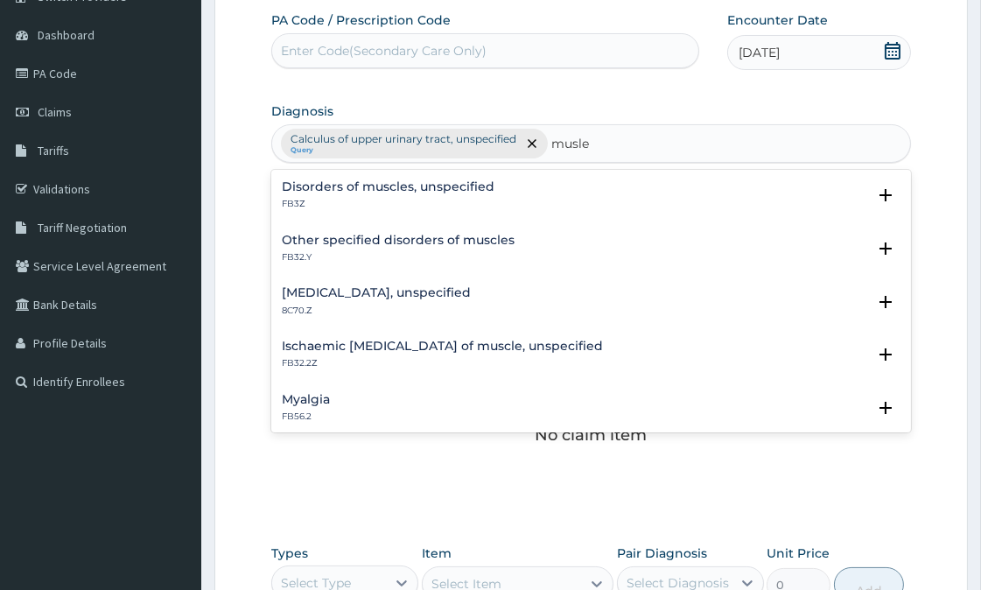
click at [293, 396] on h4 "Myalgia" at bounding box center [306, 399] width 48 height 13
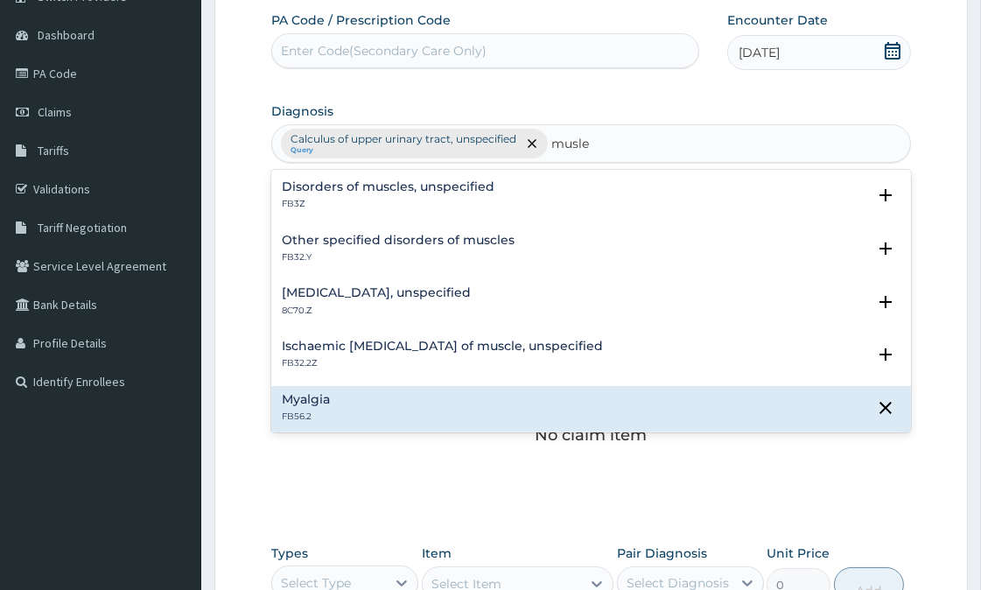
click at [307, 399] on h4 "Myalgia" at bounding box center [306, 399] width 48 height 13
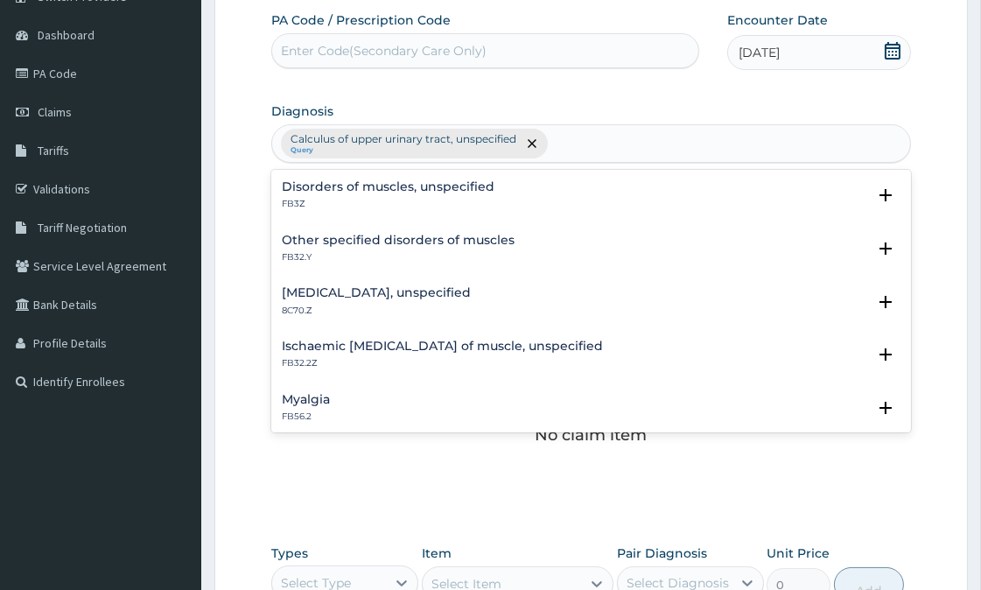
click at [593, 144] on div "Calculus of upper urinary tract, unspecified Query musle" at bounding box center [590, 143] width 637 height 37
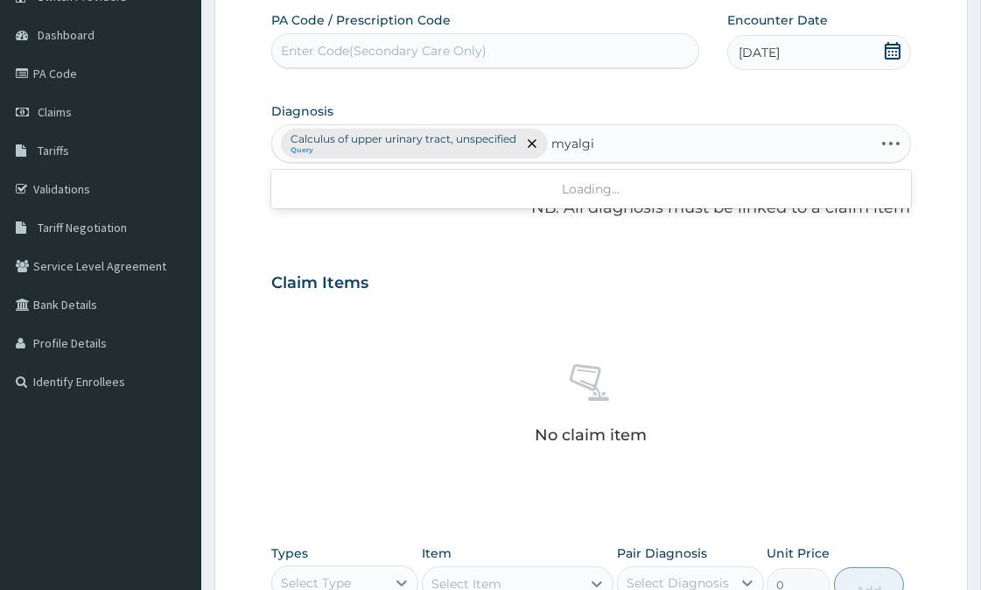
type input "myalgia"
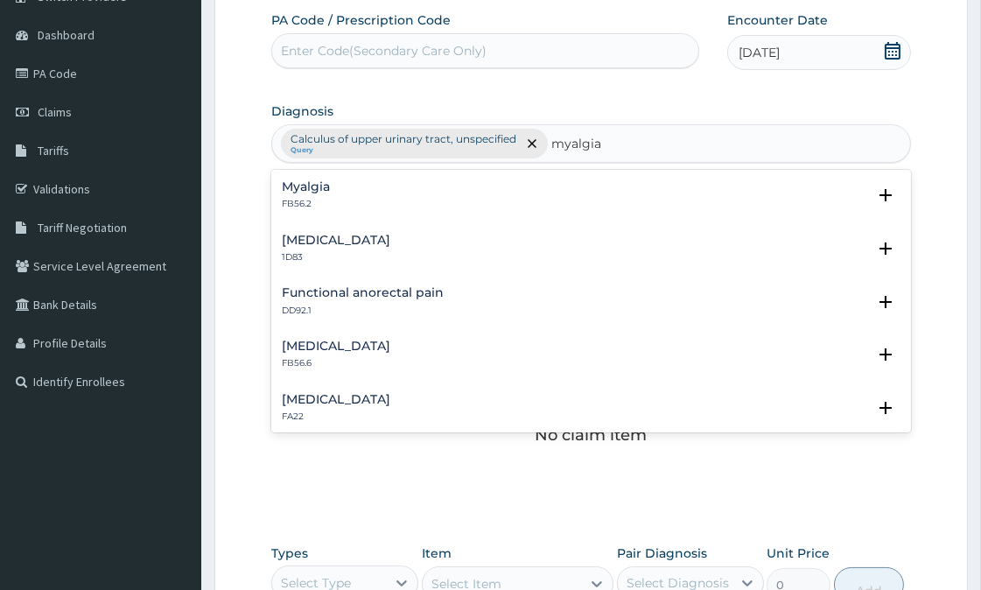
click at [307, 185] on h4 "Myalgia" at bounding box center [306, 186] width 48 height 13
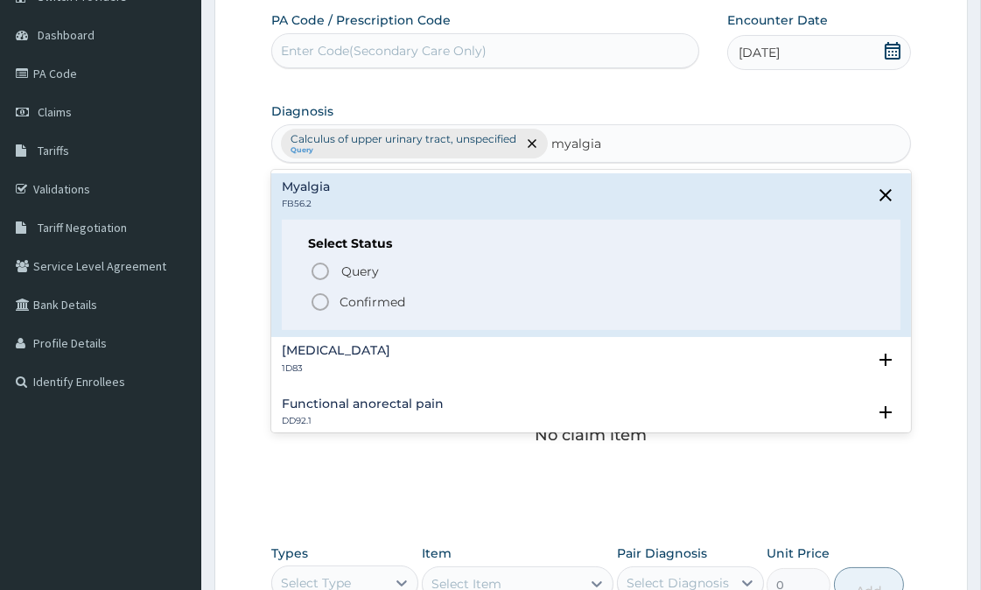
click at [315, 298] on icon "status option filled" at bounding box center [320, 301] width 21 height 21
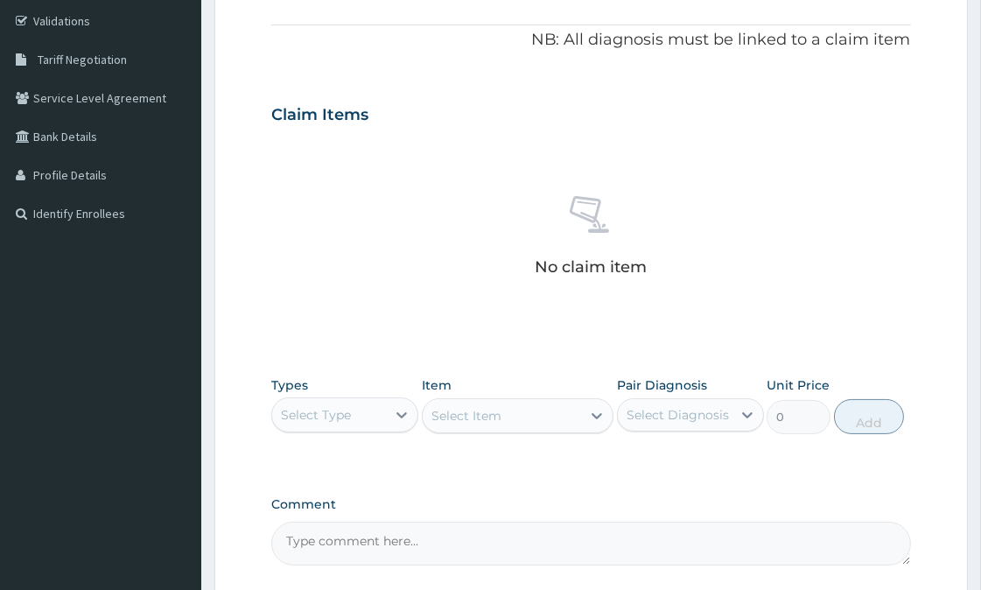
scroll to position [351, 0]
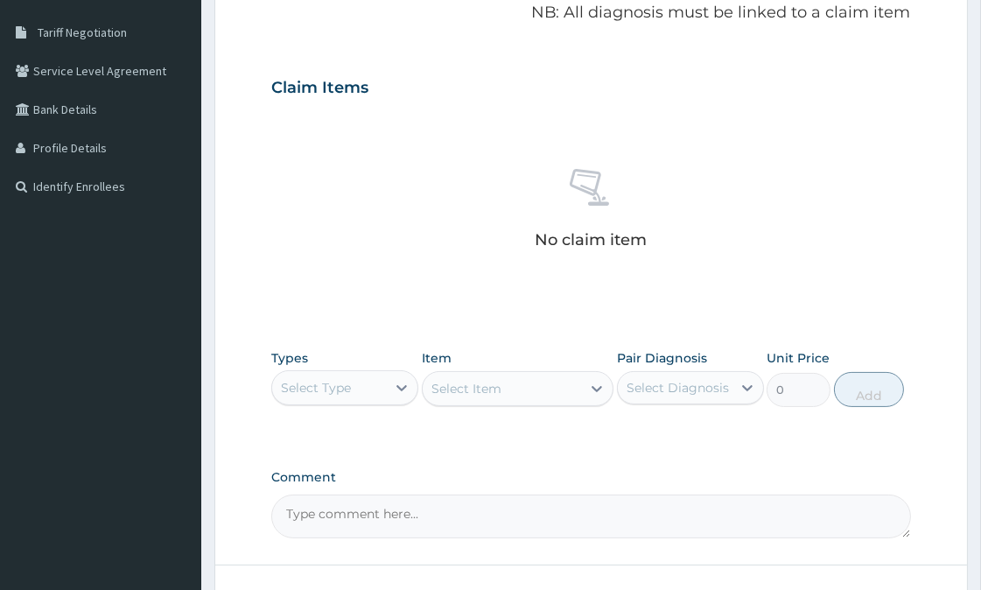
click at [330, 383] on div "Select Type" at bounding box center [316, 387] width 70 height 17
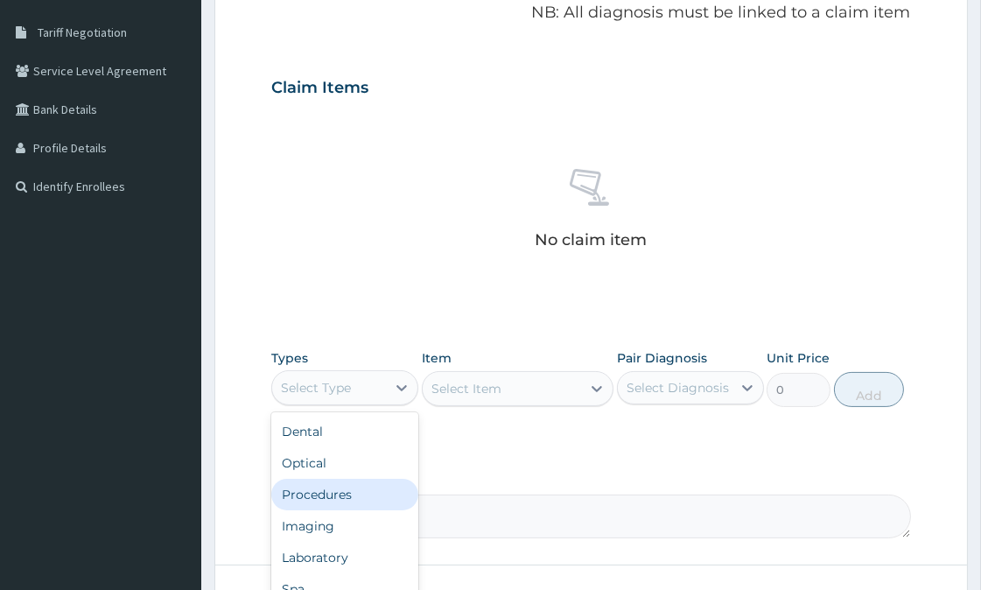
click at [336, 492] on div "Procedures" at bounding box center [344, 493] width 147 height 31
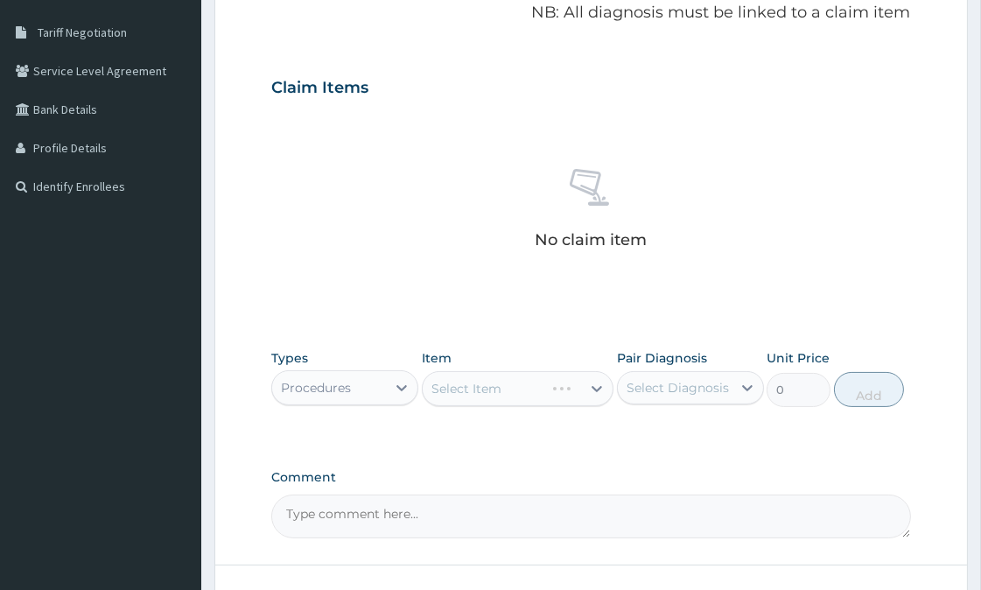
click at [545, 383] on div "Select Item" at bounding box center [518, 388] width 192 height 35
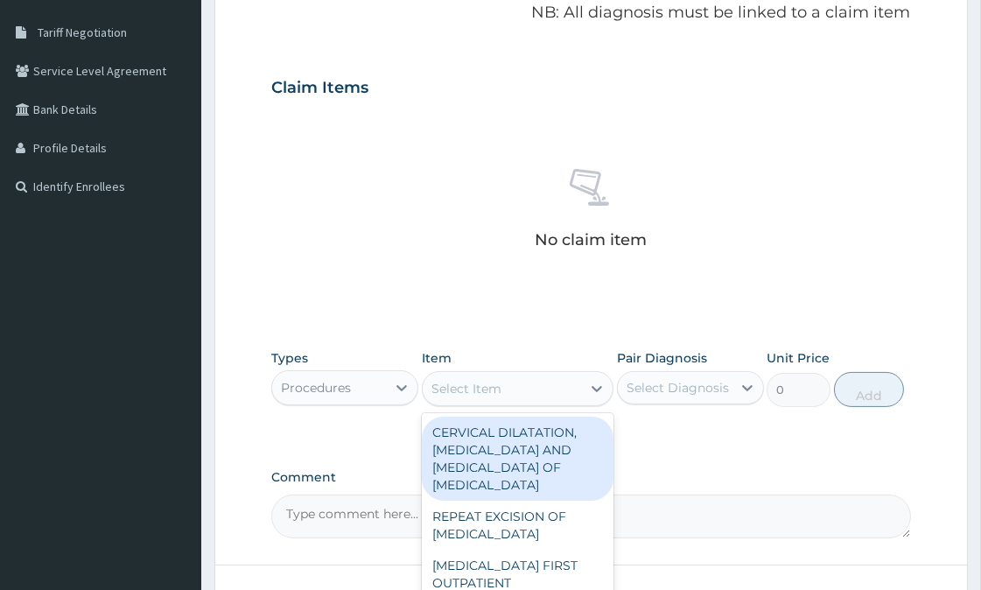
click at [532, 388] on div "Select Item" at bounding box center [501, 388] width 158 height 28
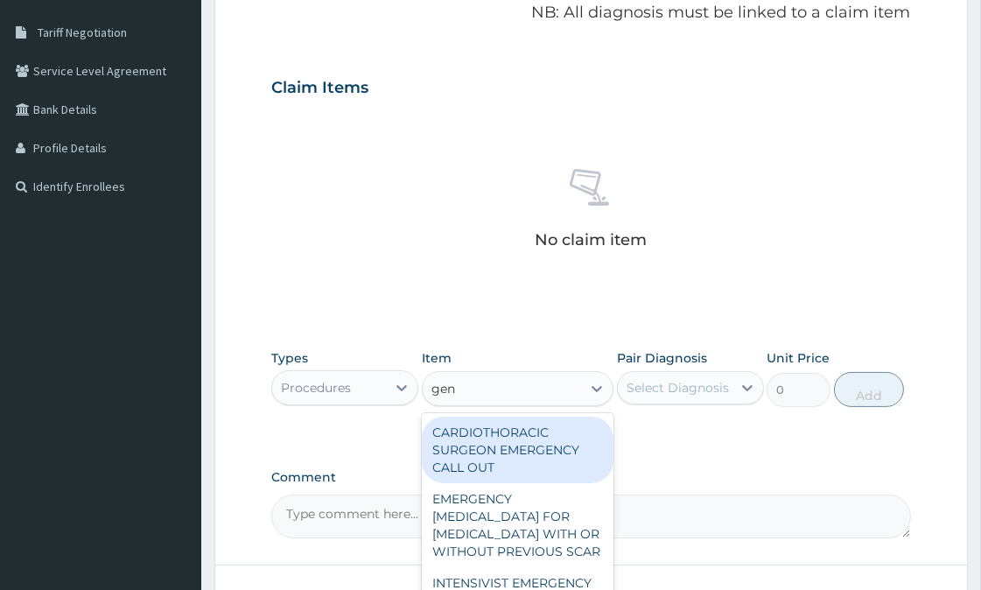
type input "gene"
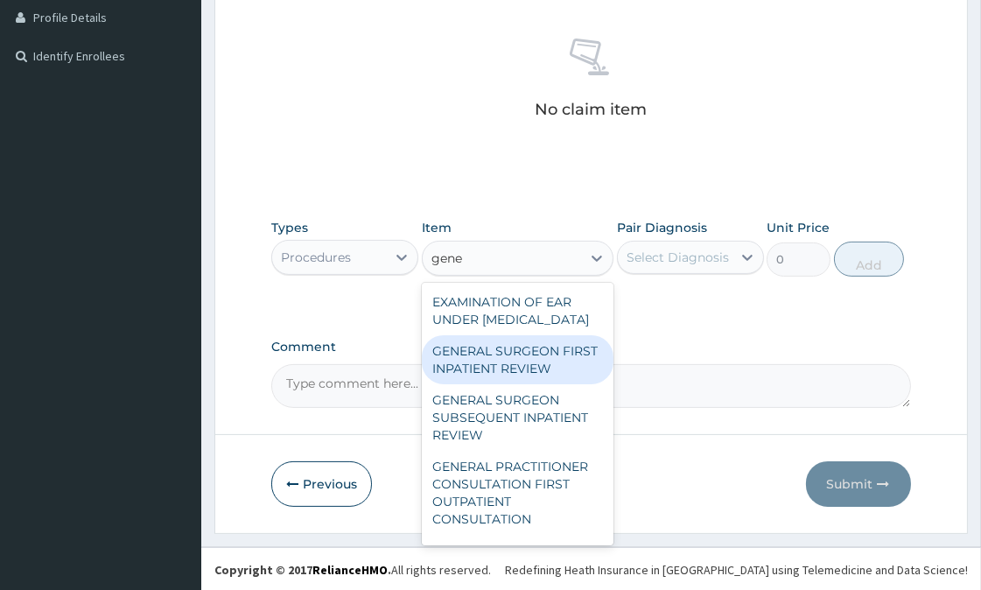
scroll to position [483, 0]
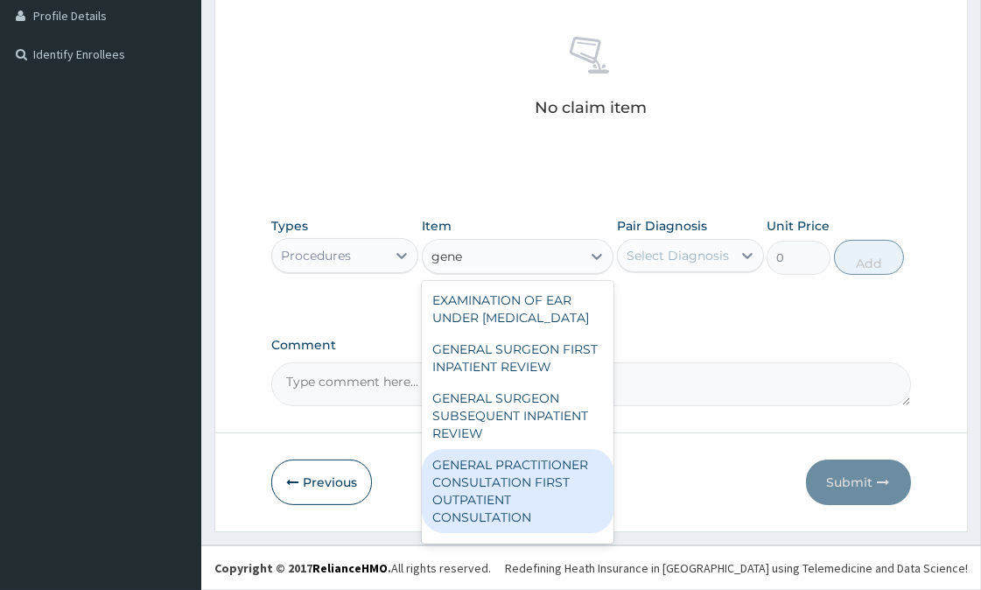
click at [521, 527] on div "GENERAL PRACTITIONER CONSULTATION FIRST OUTPATIENT CONSULTATION" at bounding box center [518, 491] width 192 height 84
type input "3547.5"
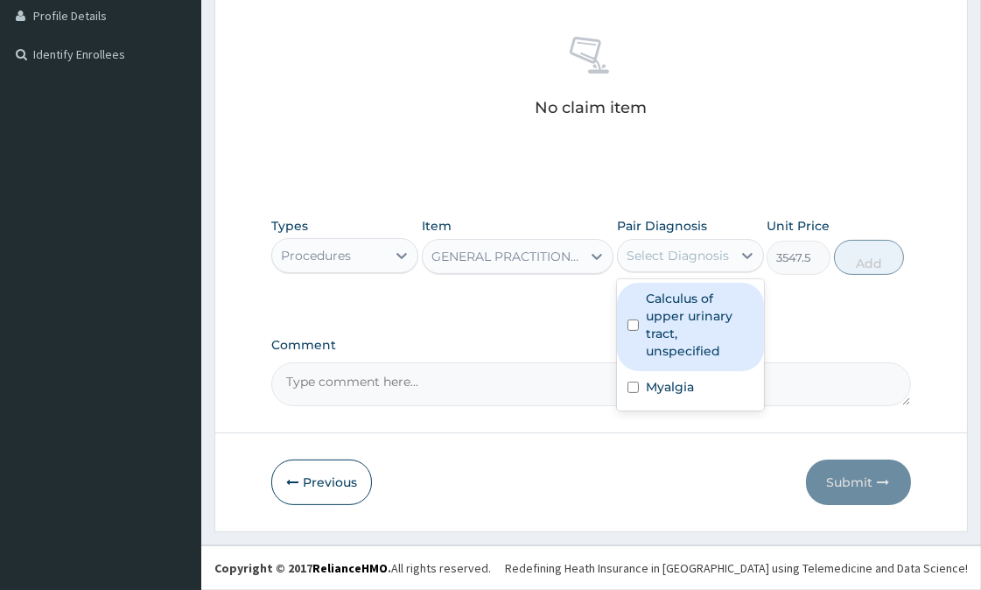
click at [719, 247] on div "Select Diagnosis" at bounding box center [677, 255] width 102 height 17
click at [683, 320] on label "Calculus of upper urinary tract, unspecified" at bounding box center [700, 325] width 108 height 70
checkbox input "true"
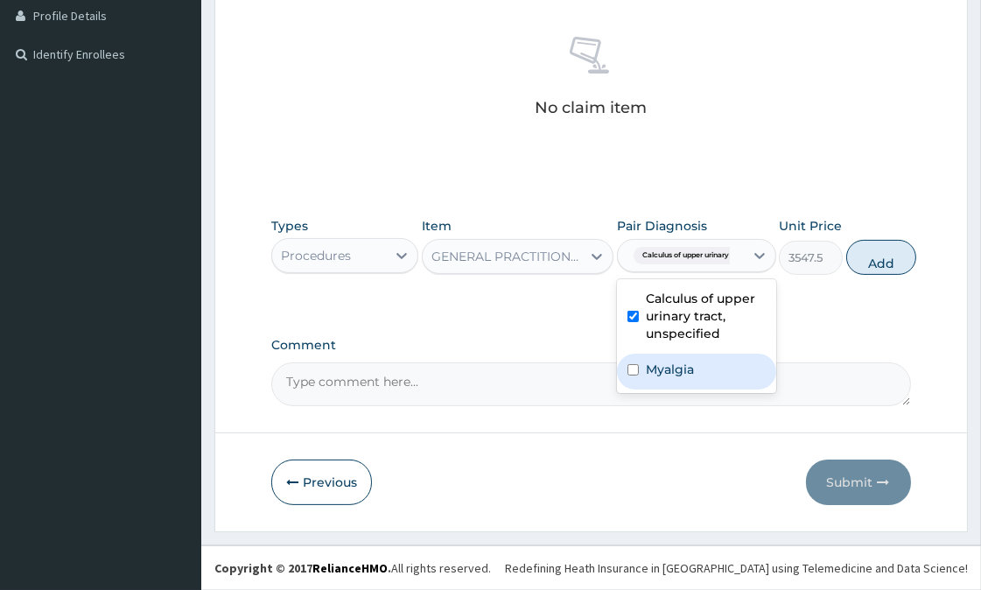
click at [677, 373] on label "Myalgia" at bounding box center [670, 368] width 48 height 17
checkbox input "true"
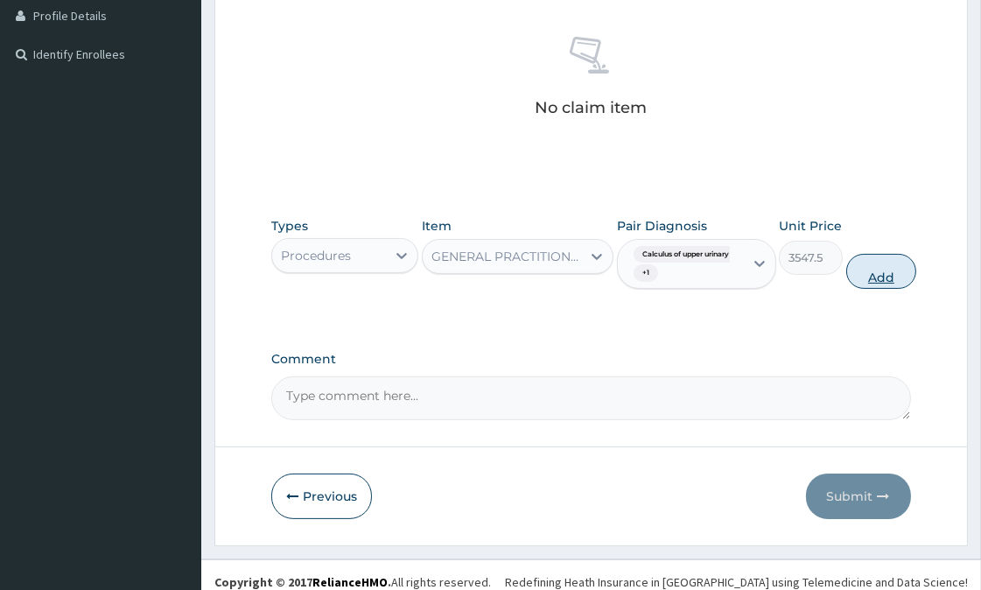
click at [887, 268] on button "Add" at bounding box center [881, 271] width 70 height 35
type input "0"
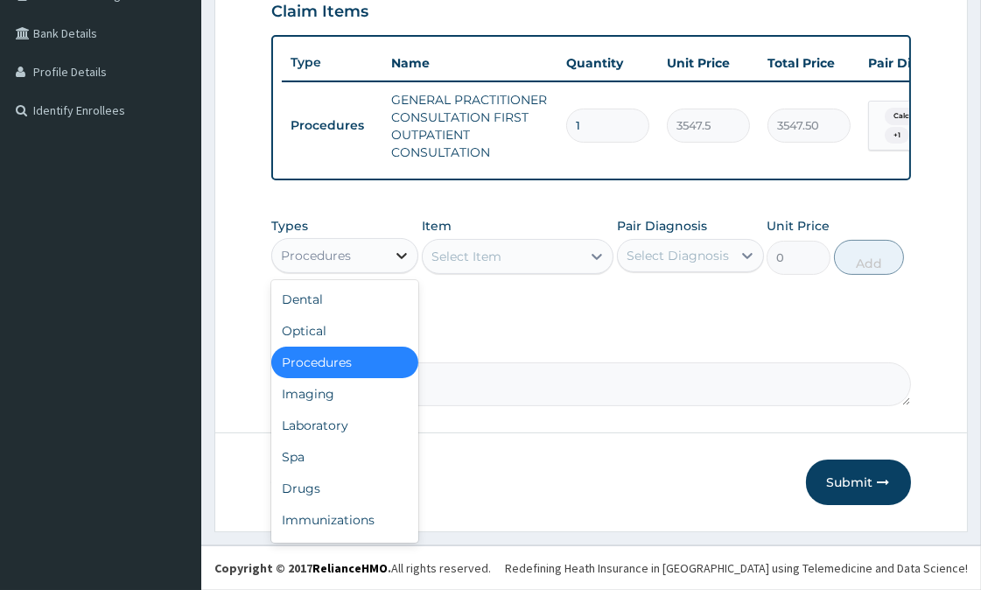
click at [396, 255] on icon at bounding box center [401, 255] width 17 height 17
click at [341, 421] on div "Laboratory" at bounding box center [344, 424] width 147 height 31
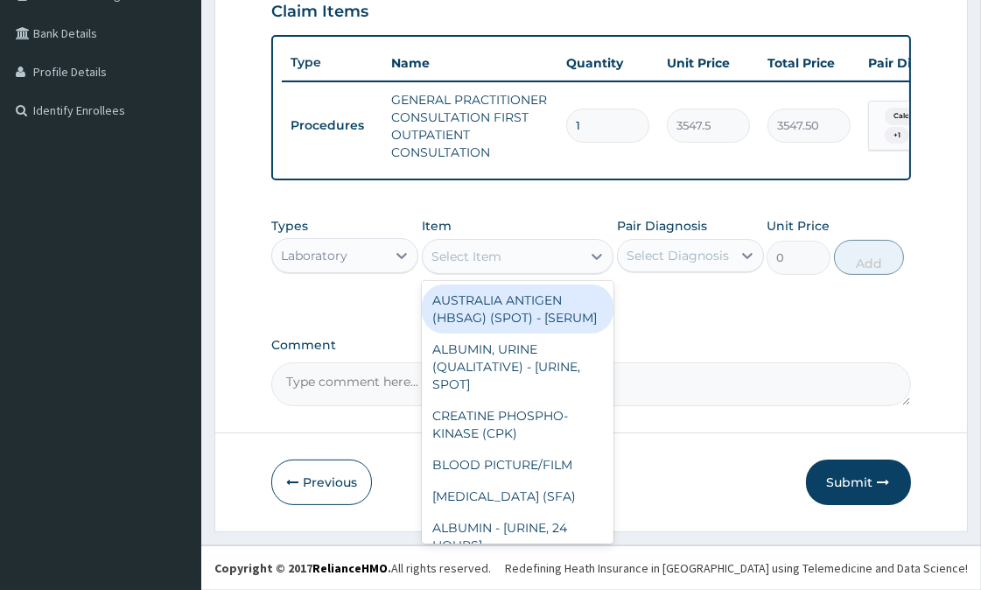
click at [518, 249] on div "Select Item" at bounding box center [501, 256] width 158 height 28
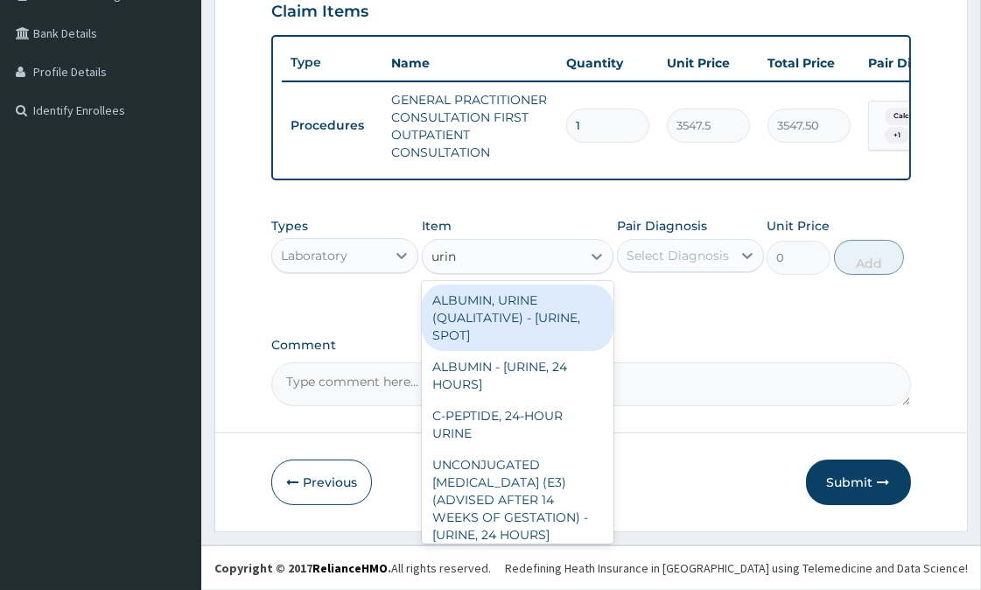
type input "urina"
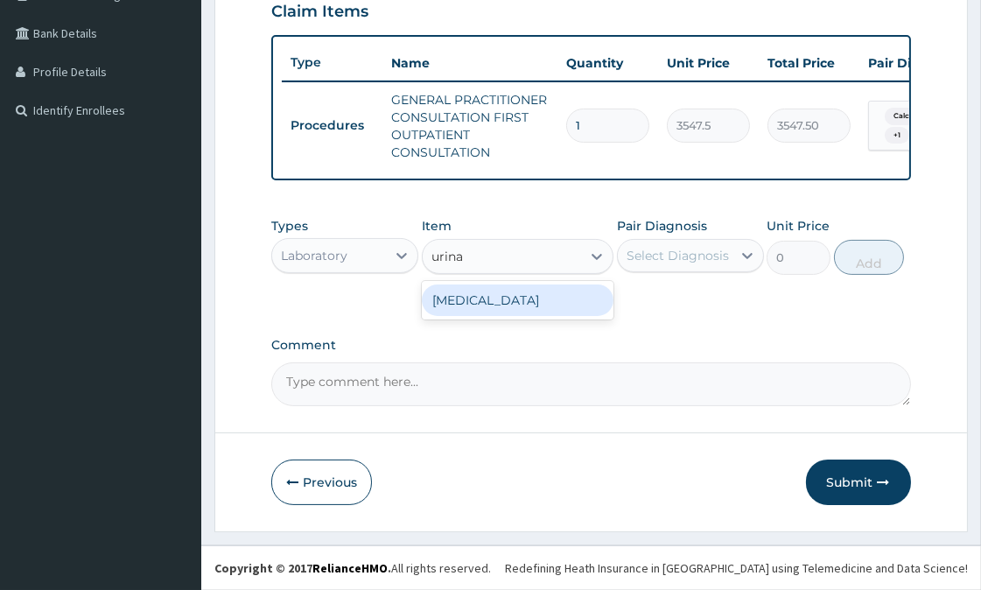
click at [493, 303] on div "URINALYSIS" at bounding box center [518, 299] width 192 height 31
type input "1612.5"
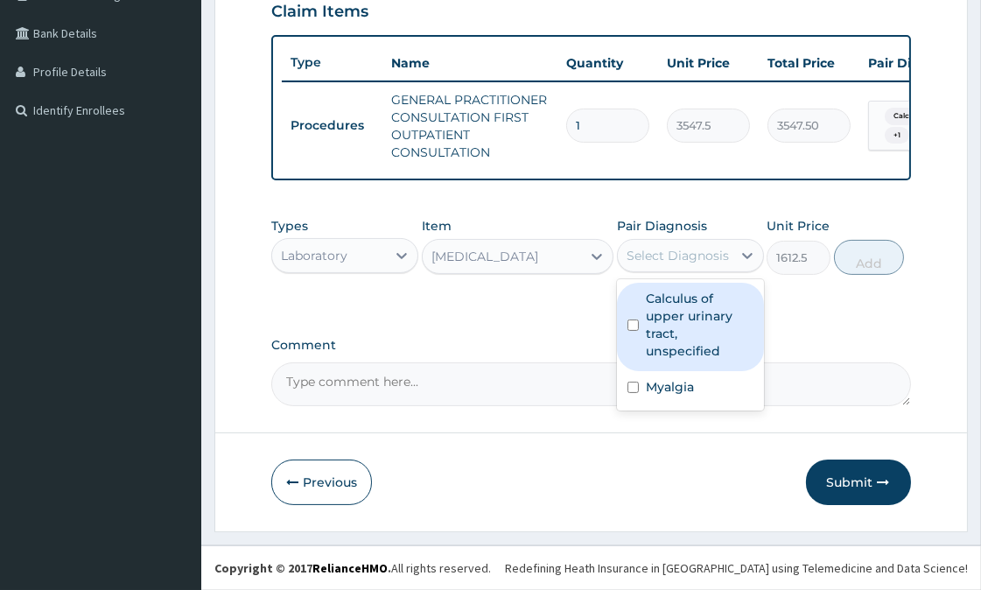
click at [679, 255] on div "Select Diagnosis" at bounding box center [677, 255] width 102 height 17
click at [670, 330] on label "Calculus of upper urinary tract, unspecified" at bounding box center [700, 325] width 108 height 70
checkbox input "true"
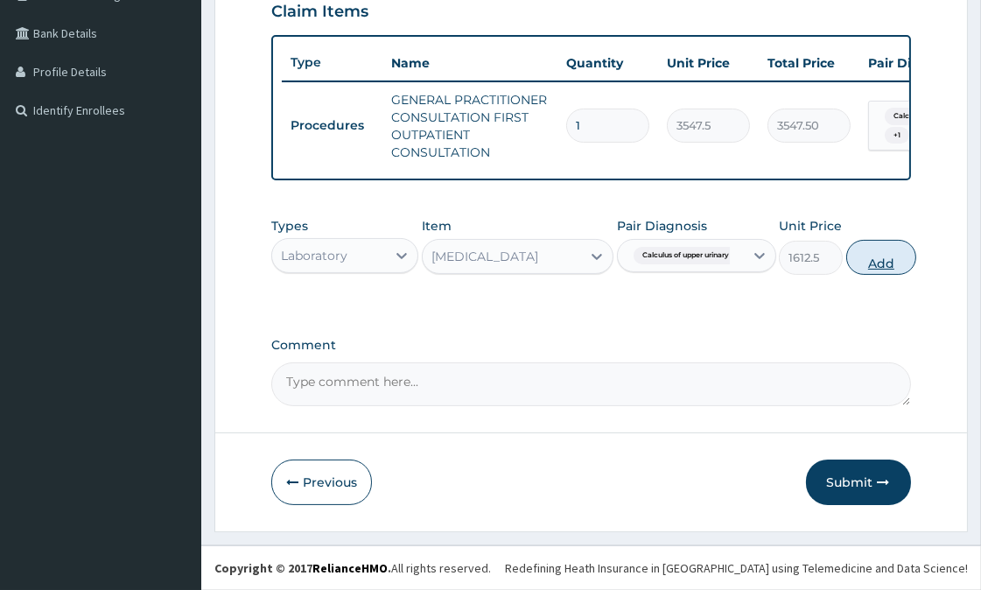
click at [876, 261] on button "Add" at bounding box center [881, 257] width 70 height 35
type input "0"
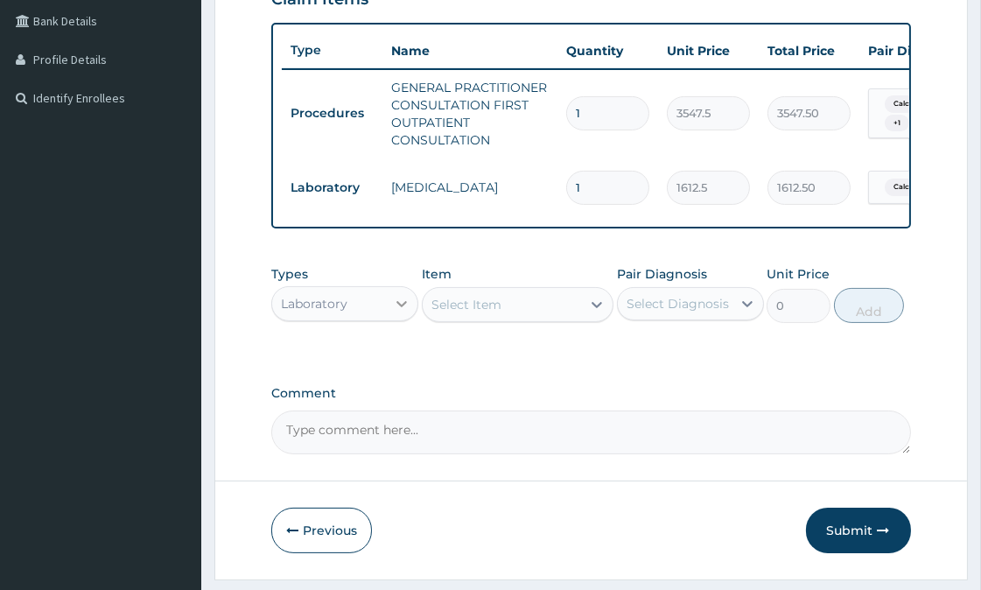
click at [401, 311] on icon at bounding box center [401, 303] width 17 height 17
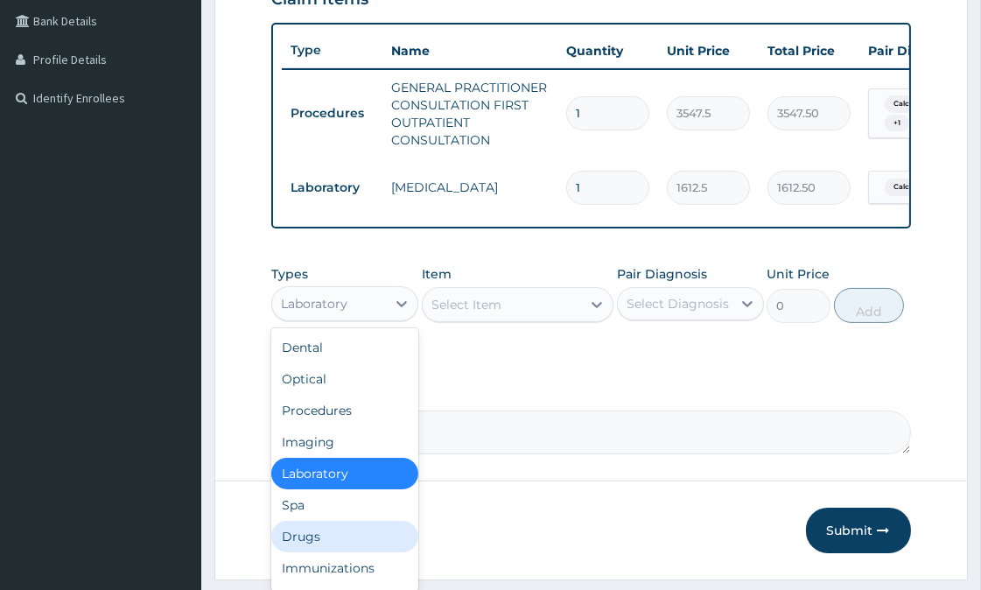
click at [327, 552] on div "Drugs" at bounding box center [344, 535] width 147 height 31
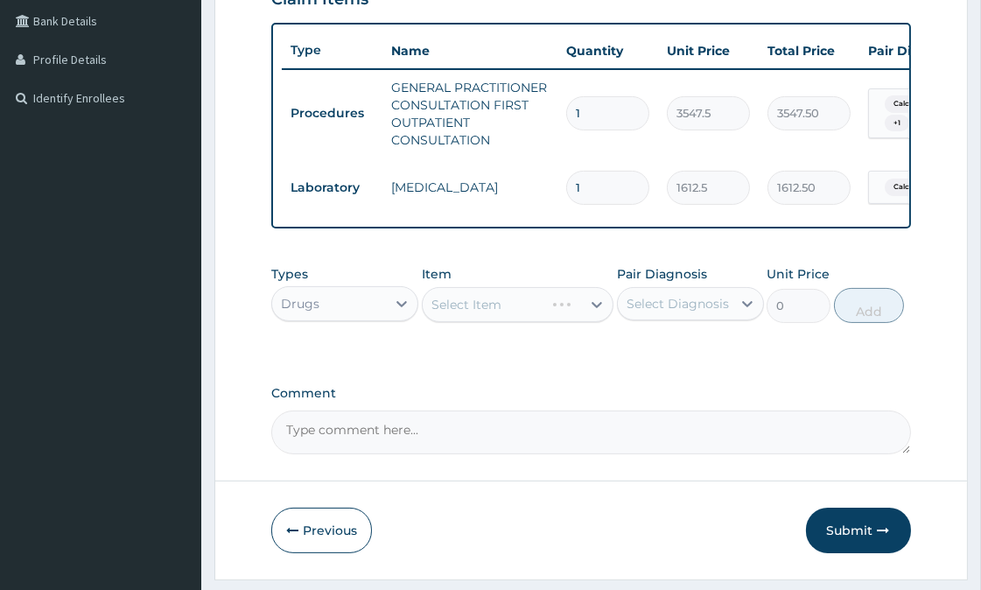
click at [525, 318] on div "Select Item" at bounding box center [518, 304] width 192 height 35
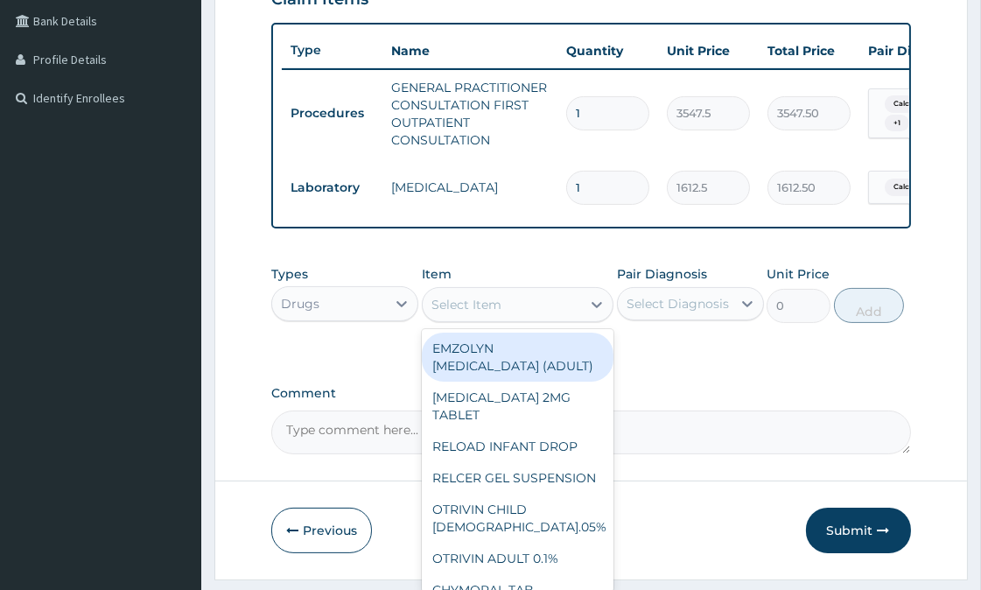
click at [534, 313] on div "Select Item" at bounding box center [501, 304] width 158 height 28
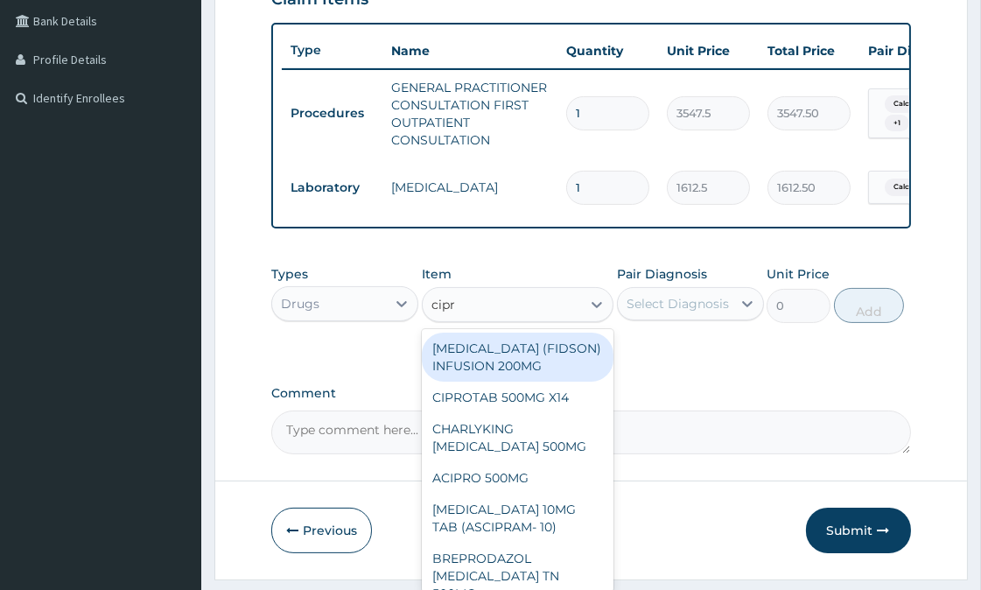
type input "cipro"
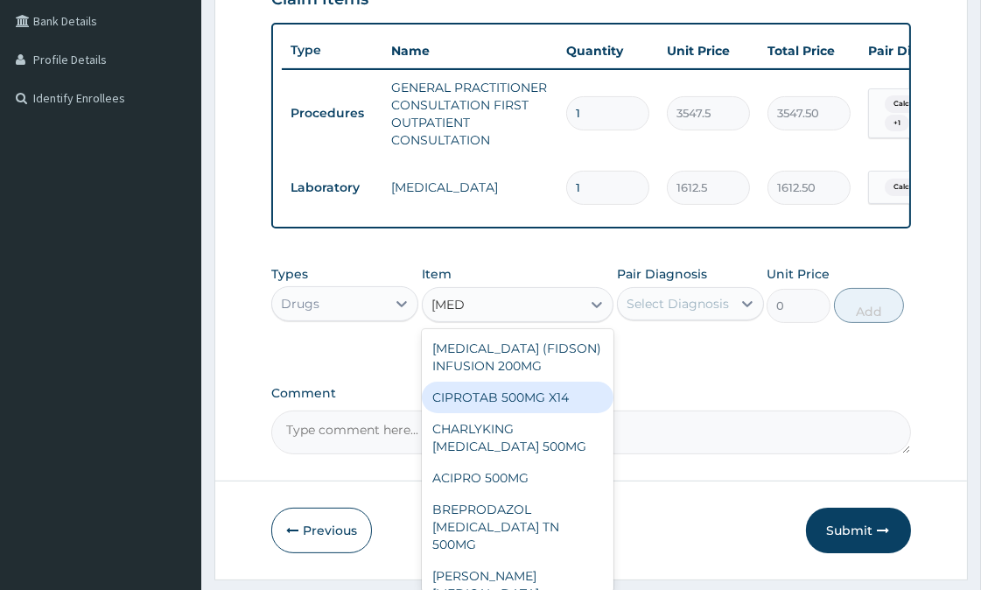
click at [485, 405] on div "CIPROTAB 500MG X14" at bounding box center [518, 396] width 192 height 31
type input "341.55"
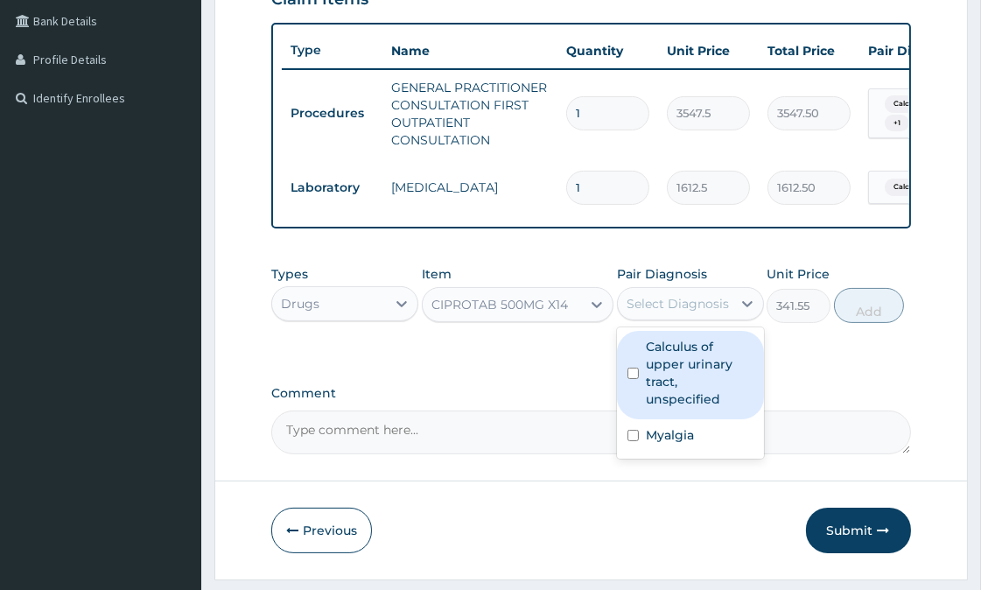
click at [721, 312] on div "Select Diagnosis" at bounding box center [677, 303] width 102 height 17
click at [671, 388] on label "Calculus of upper urinary tract, unspecified" at bounding box center [700, 373] width 108 height 70
checkbox input "true"
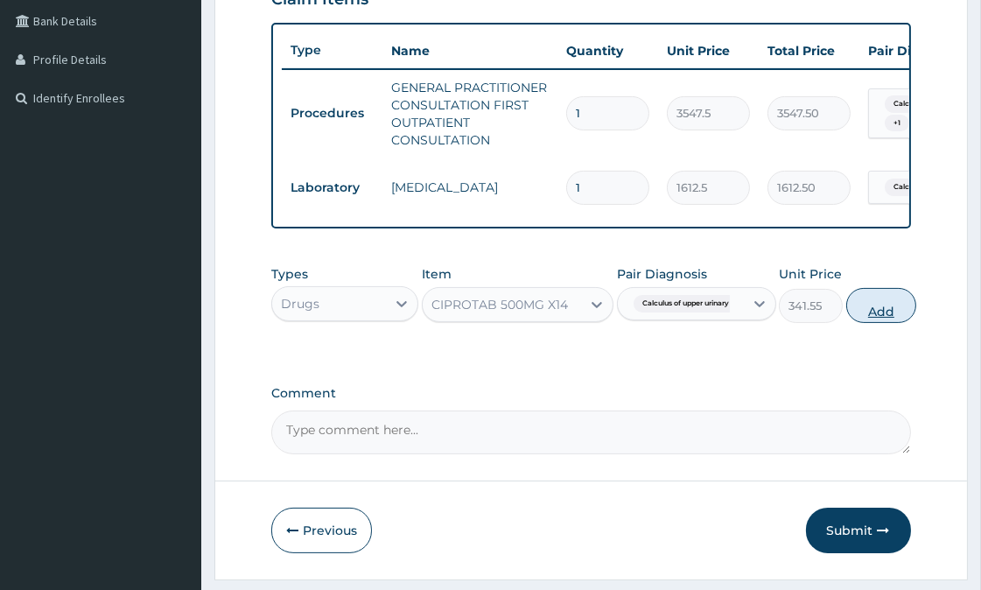
click at [892, 323] on button "Add" at bounding box center [881, 305] width 70 height 35
type input "0"
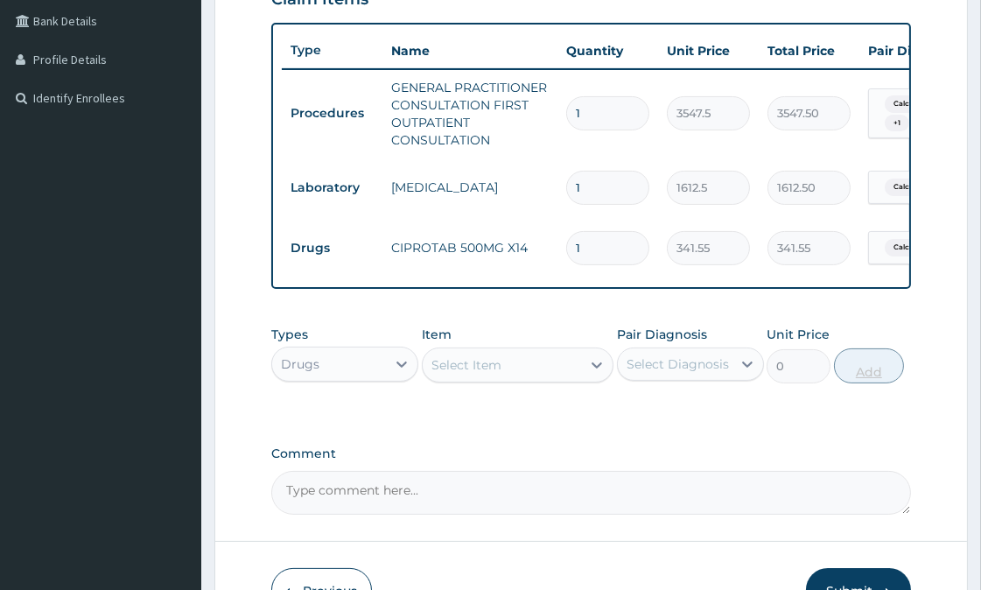
type input "10"
type input "3415.50"
type input "10"
click at [491, 373] on div "Select Item" at bounding box center [466, 364] width 70 height 17
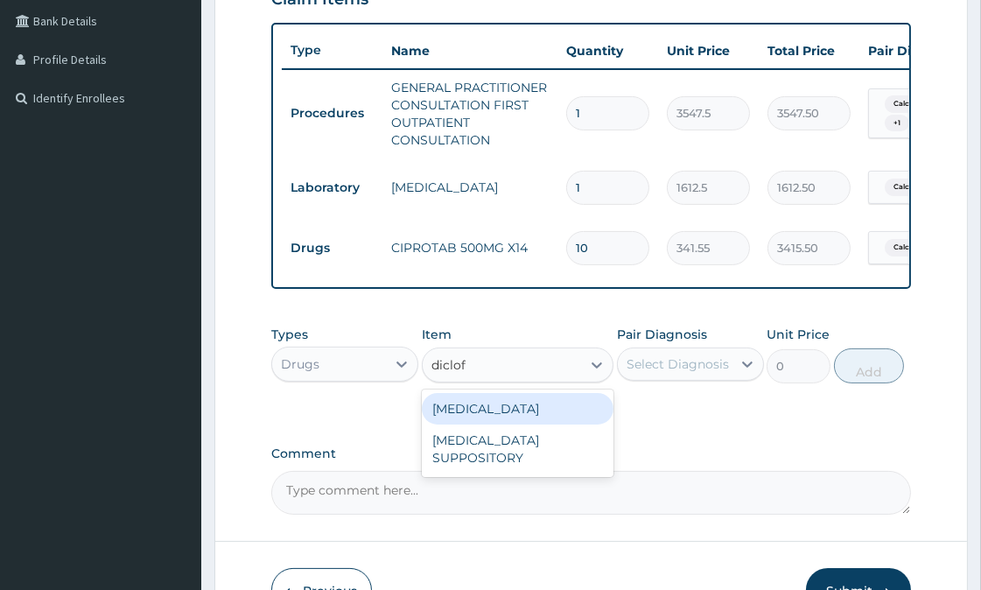
type input "diclofe"
click at [517, 424] on div "DICLOFENAC" at bounding box center [518, 408] width 192 height 31
type input "632.5"
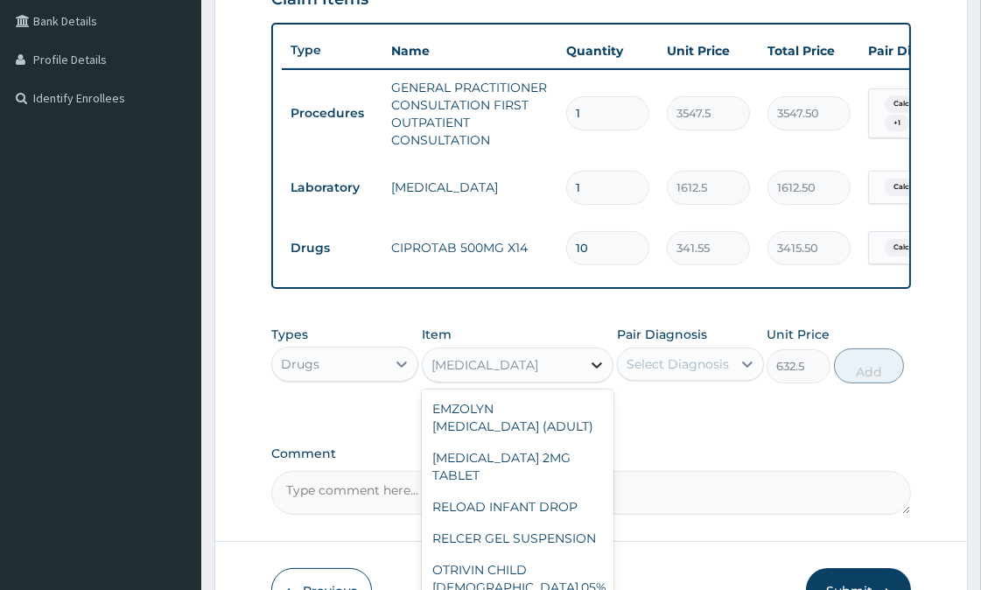
click at [596, 368] on icon at bounding box center [596, 365] width 10 height 6
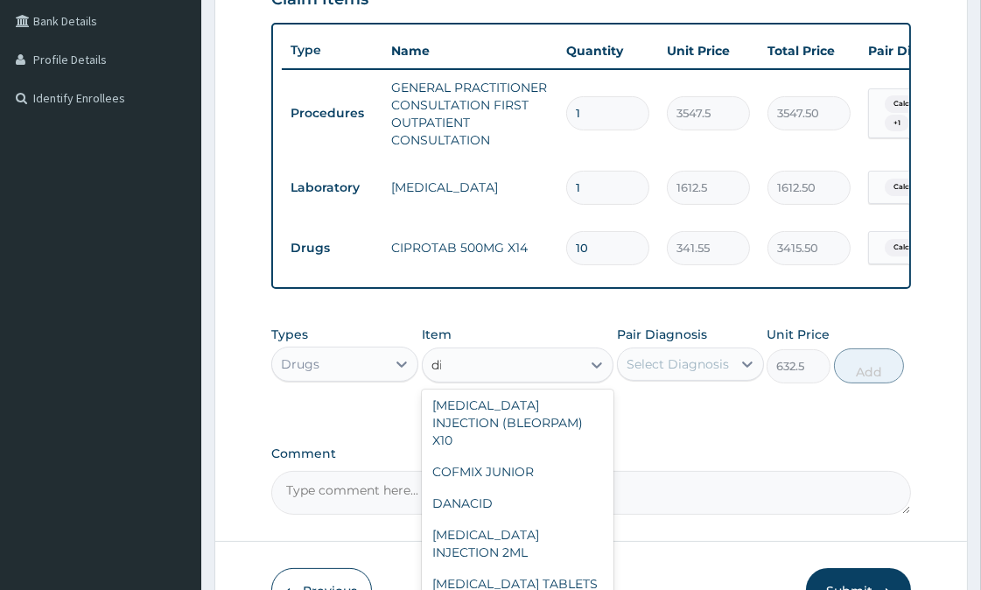
scroll to position [0, 0]
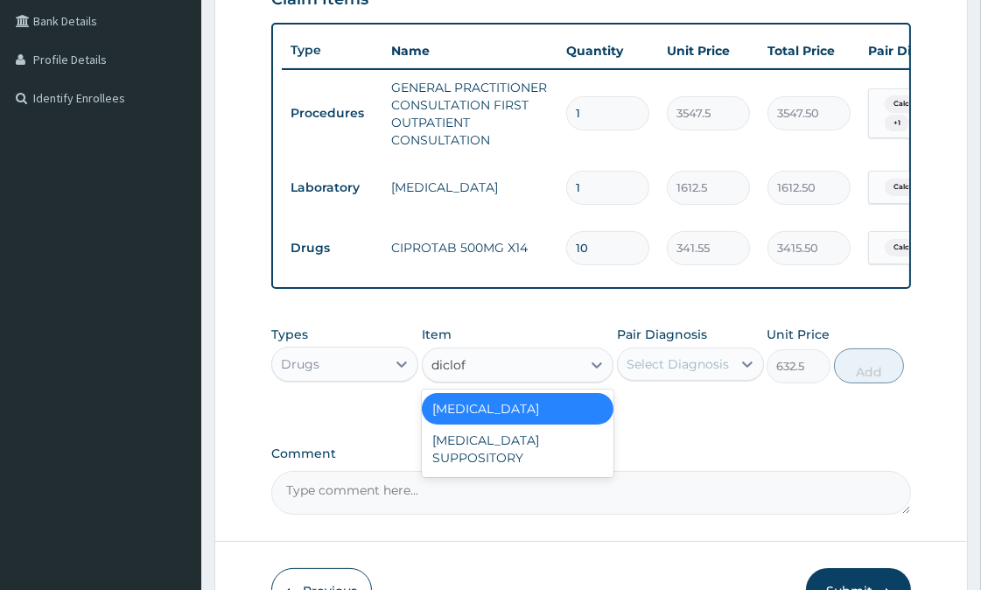
type input "diclofe"
click at [579, 415] on div "DICLOFENAC" at bounding box center [518, 408] width 192 height 31
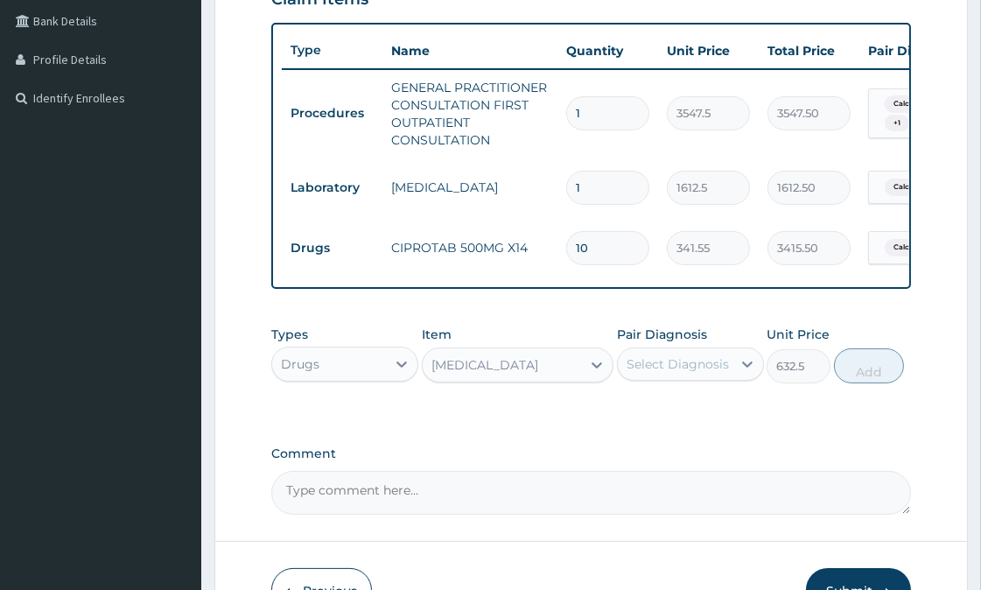
click at [682, 373] on div "Select Diagnosis" at bounding box center [677, 363] width 102 height 17
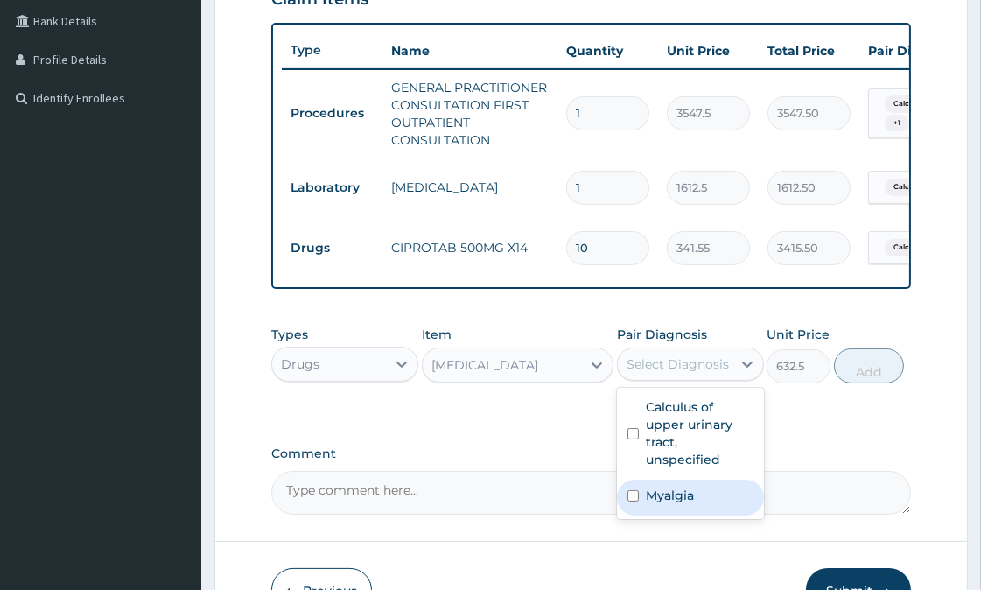
click at [672, 504] on label "Myalgia" at bounding box center [670, 494] width 48 height 17
checkbox input "true"
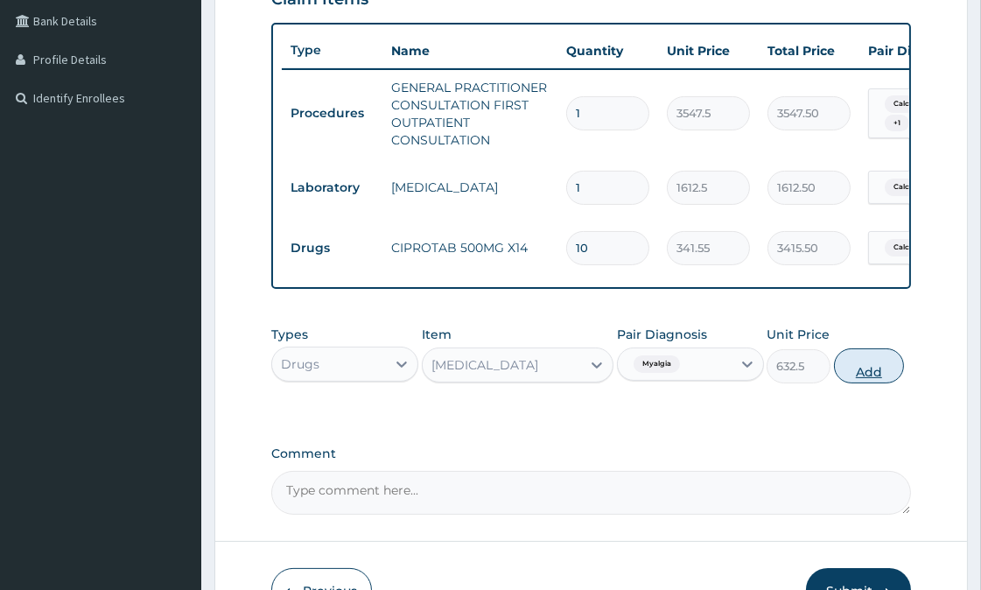
click at [859, 380] on button "Add" at bounding box center [869, 365] width 70 height 35
type input "0"
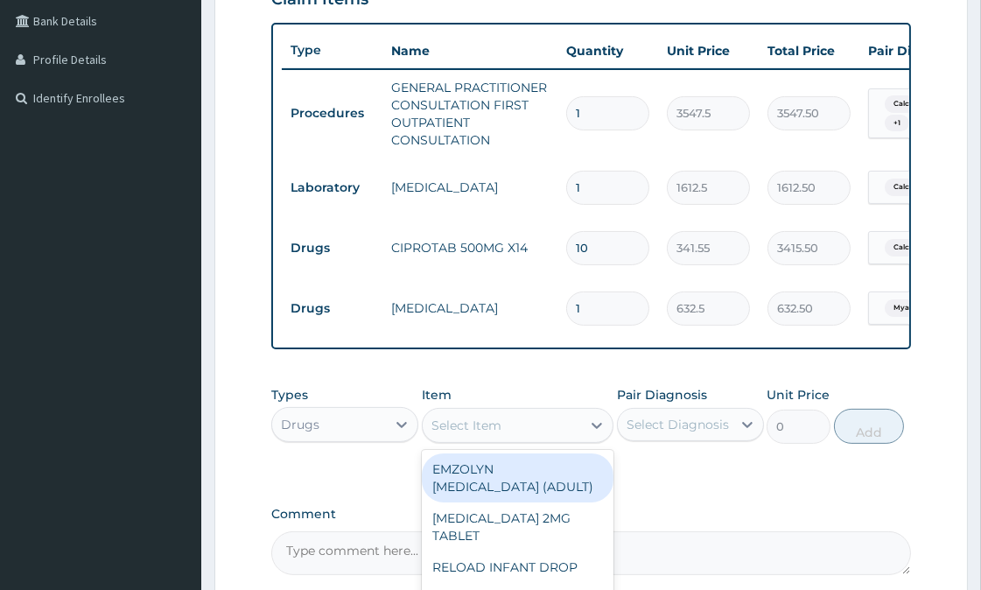
click at [513, 436] on div "Select Item" at bounding box center [501, 425] width 158 height 28
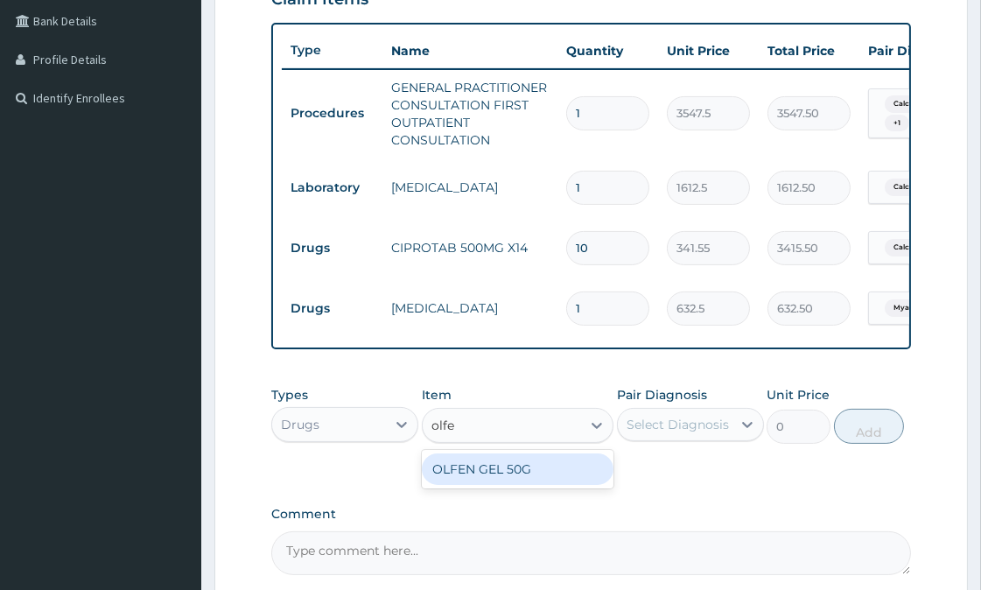
type input "olfen"
click at [531, 485] on div "OLFEN GEL 50G" at bounding box center [518, 468] width 192 height 31
type input "2858.9"
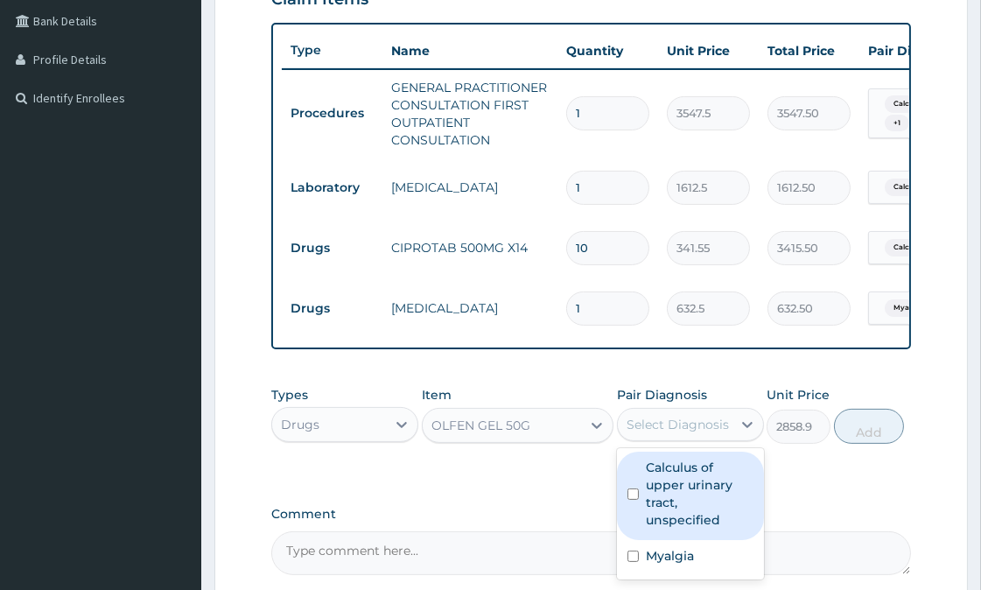
click at [659, 431] on div "Select Diagnosis" at bounding box center [677, 423] width 102 height 17
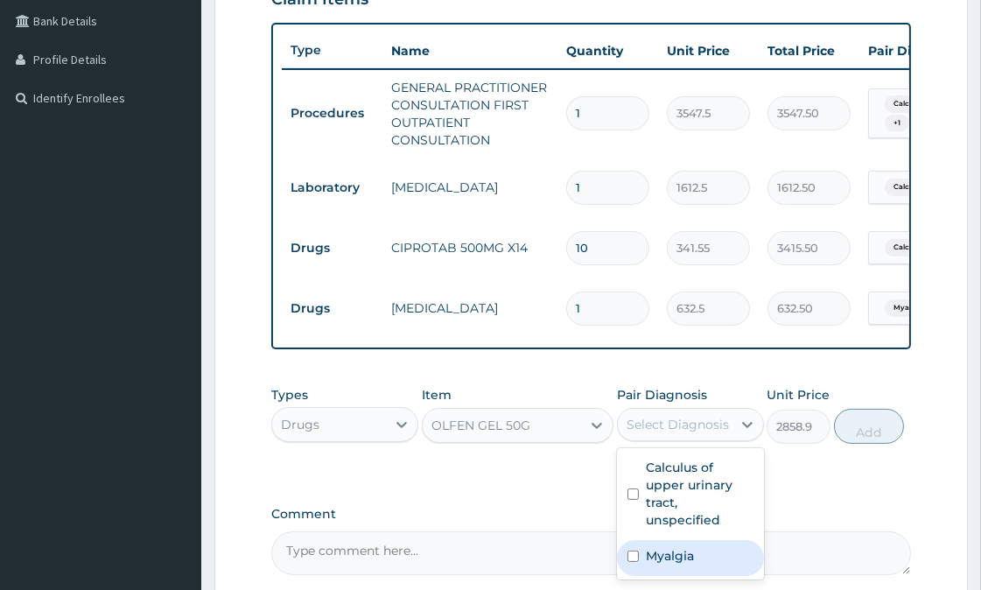
drag, startPoint x: 633, startPoint y: 564, endPoint x: 704, endPoint y: 538, distance: 75.6
click at [639, 563] on div "Myalgia" at bounding box center [690, 558] width 147 height 36
checkbox input "true"
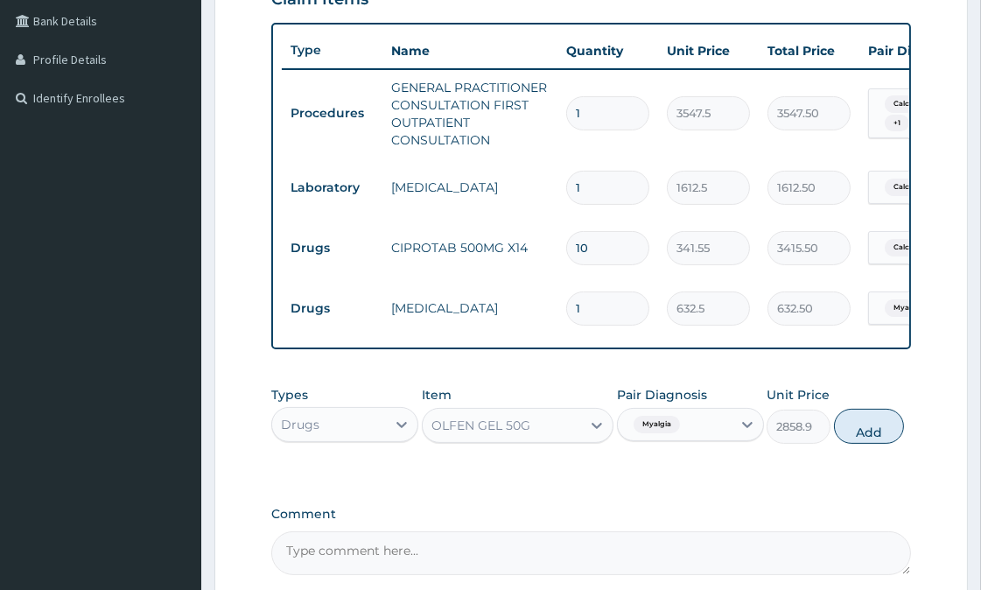
click at [876, 431] on button "Add" at bounding box center [869, 425] width 70 height 35
type input "0"
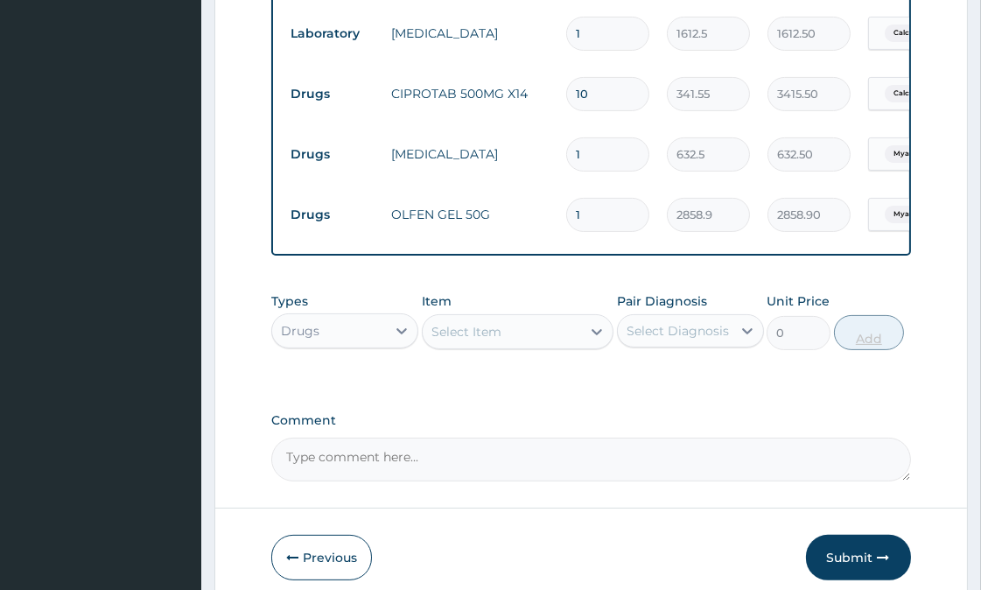
scroll to position [633, 0]
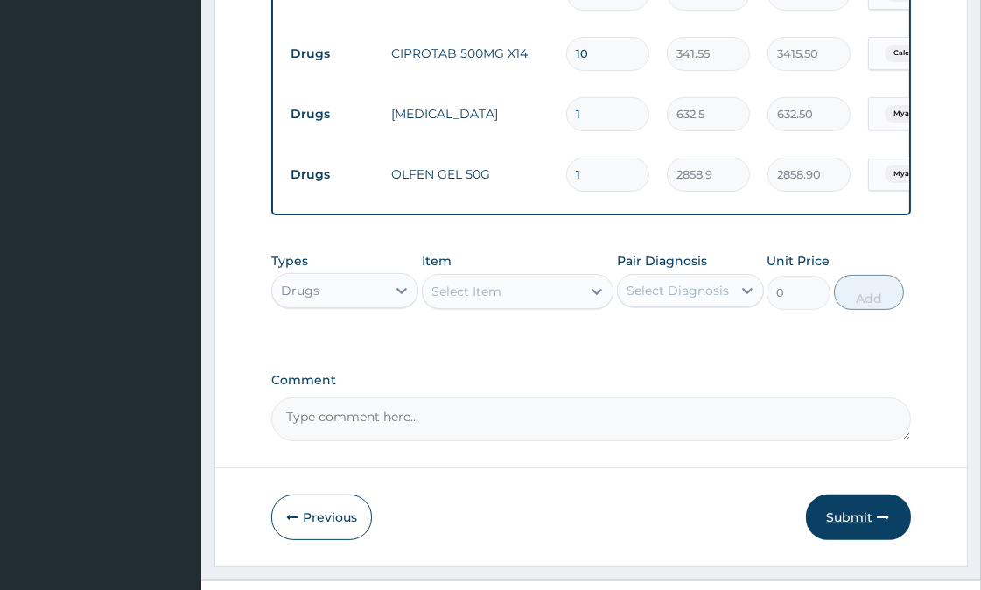
click at [845, 527] on button "Submit" at bounding box center [858, 516] width 105 height 45
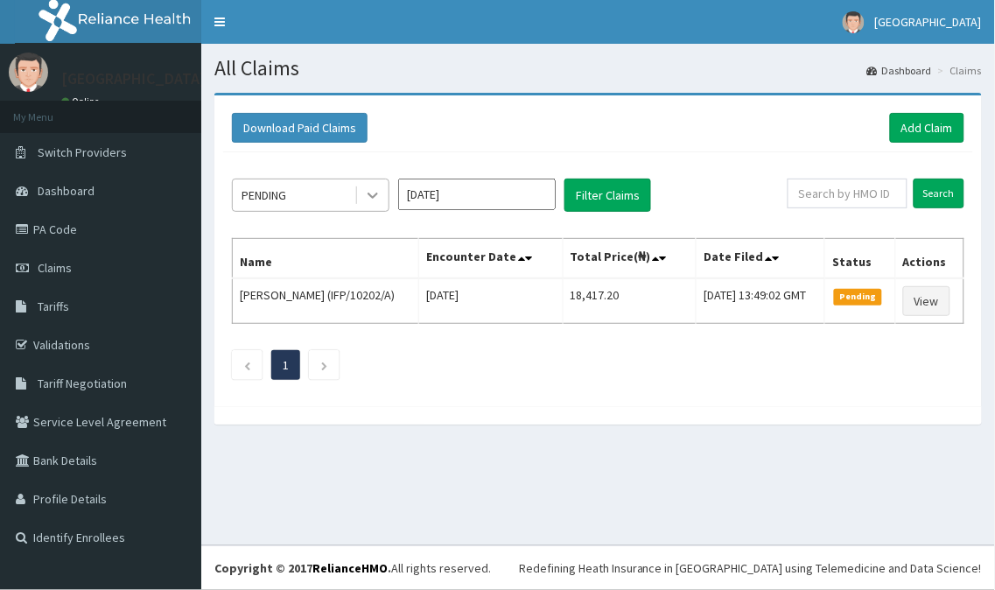
click at [365, 196] on icon at bounding box center [372, 194] width 17 height 17
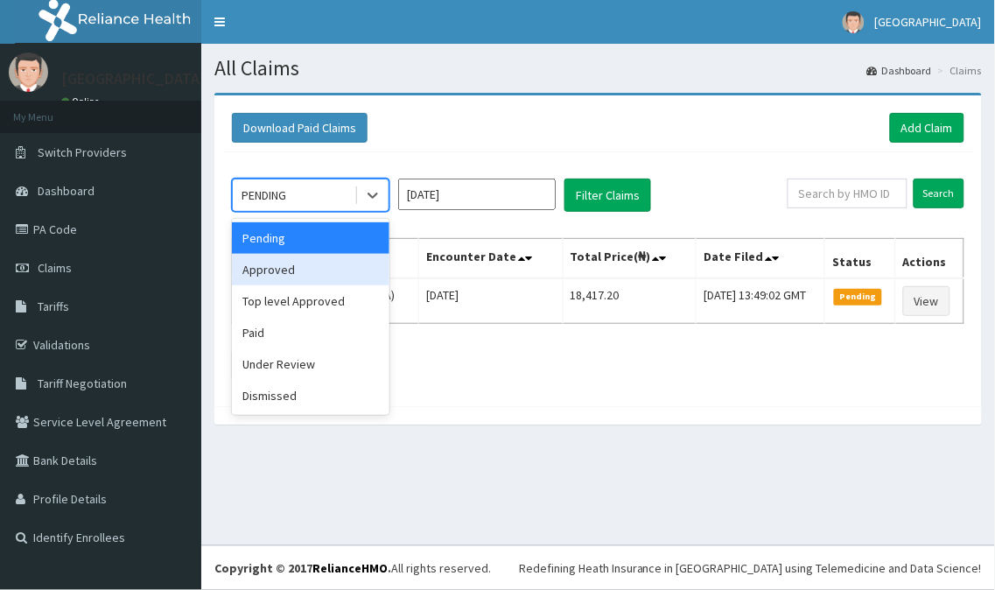
click at [292, 269] on div "Approved" at bounding box center [310, 269] width 157 height 31
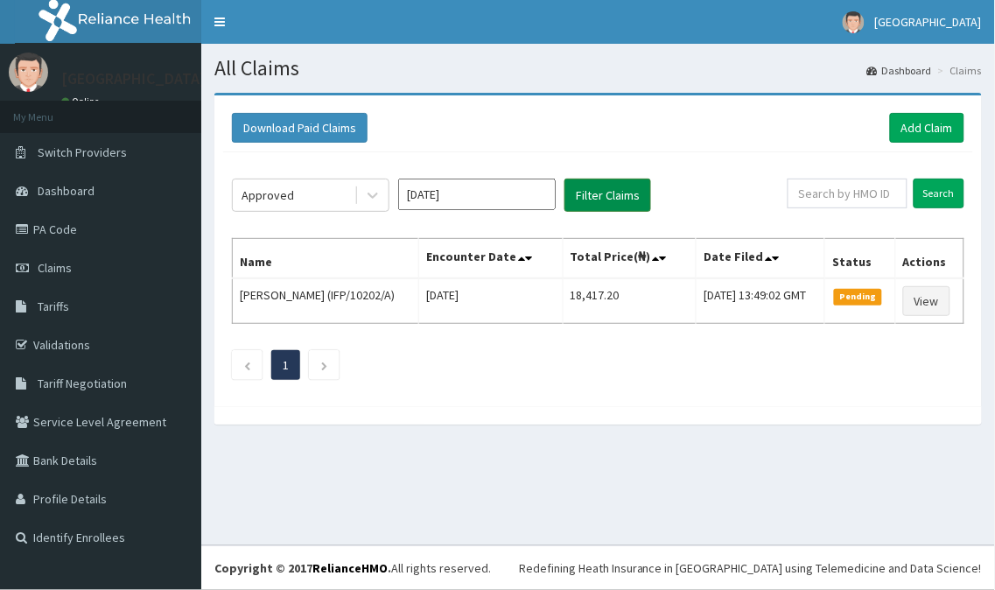
click at [602, 199] on button "Filter Claims" at bounding box center [607, 194] width 87 height 33
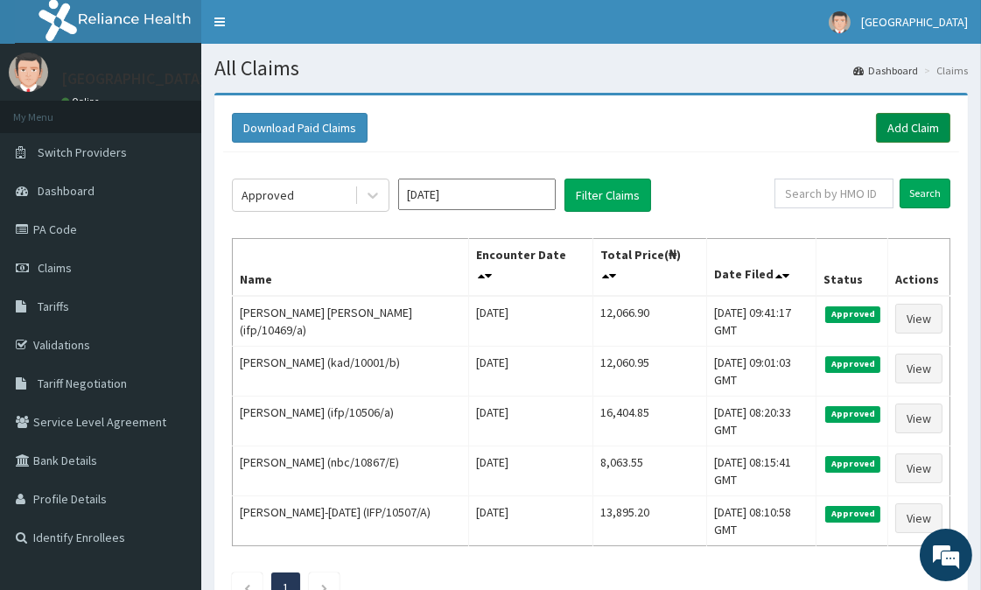
click at [931, 129] on link "Add Claim" at bounding box center [913, 128] width 74 height 30
click at [904, 122] on link "Add Claim" at bounding box center [913, 128] width 74 height 30
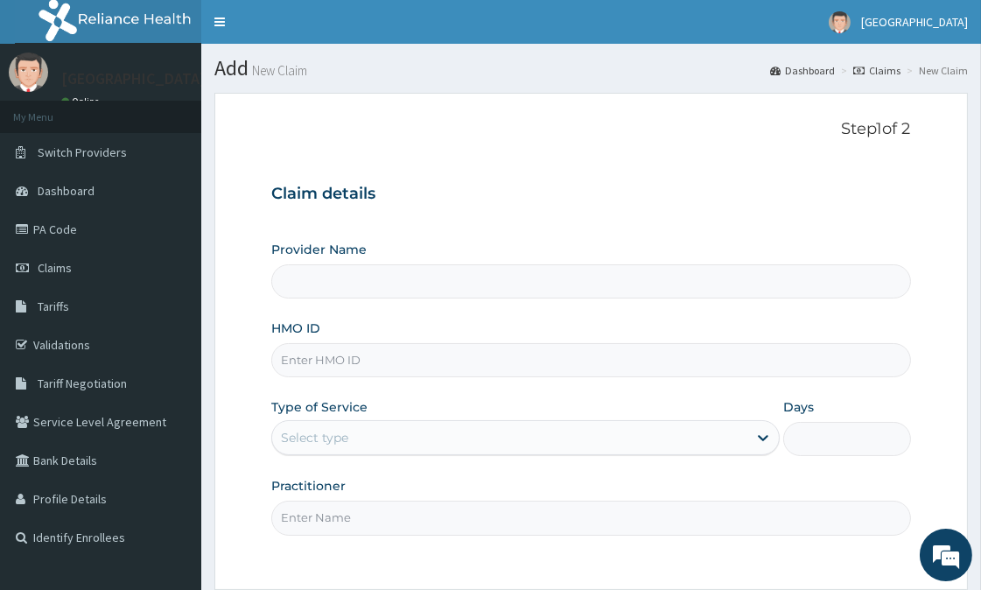
type input "[GEOGRAPHIC_DATA]"
click at [398, 361] on input "HMO ID" at bounding box center [590, 360] width 639 height 34
type input "omr/10005/b"
click at [343, 443] on div "Select type" at bounding box center [314, 437] width 67 height 17
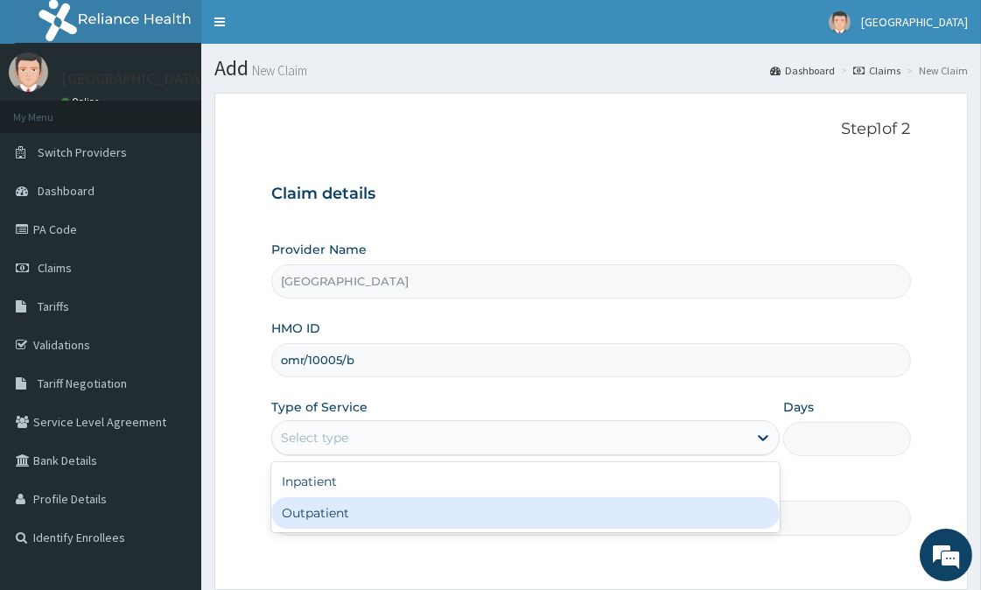
click at [346, 513] on div "Outpatient" at bounding box center [525, 512] width 508 height 31
type input "1"
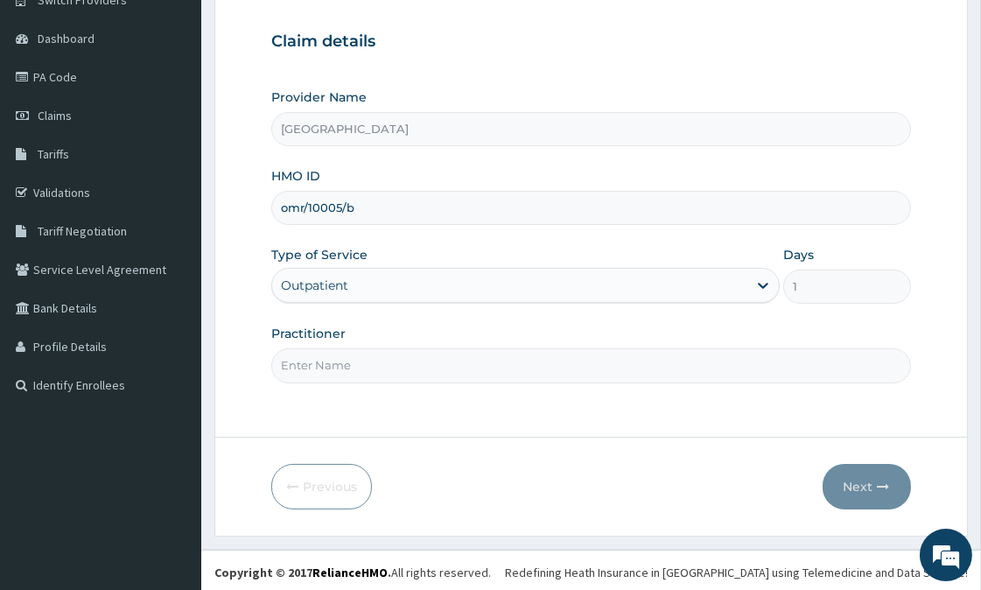
scroll to position [156, 0]
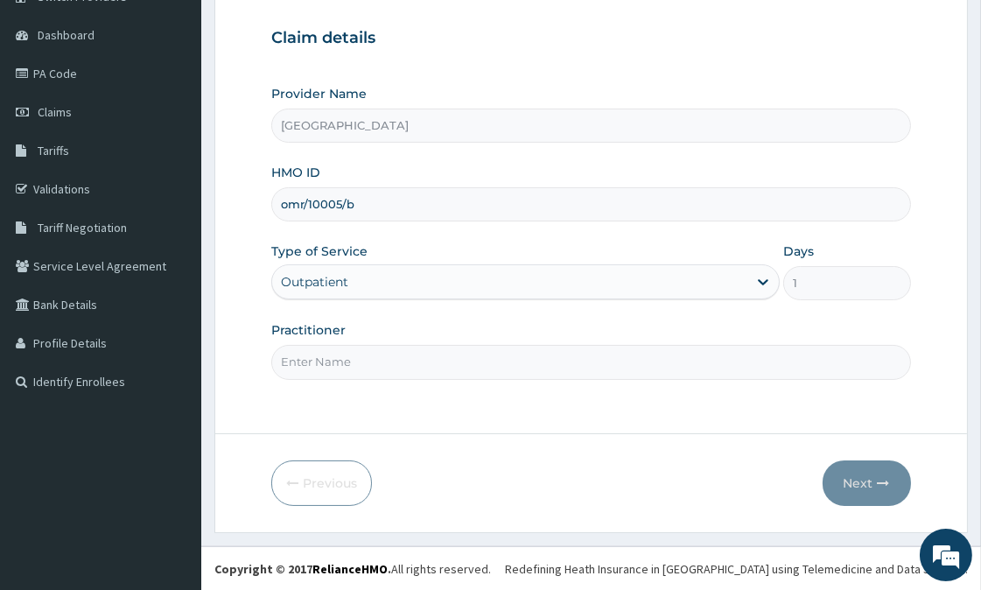
click at [387, 363] on input "Practitioner" at bounding box center [590, 362] width 639 height 34
type input "adeyemi"
click at [864, 477] on button "Next" at bounding box center [866, 482] width 88 height 45
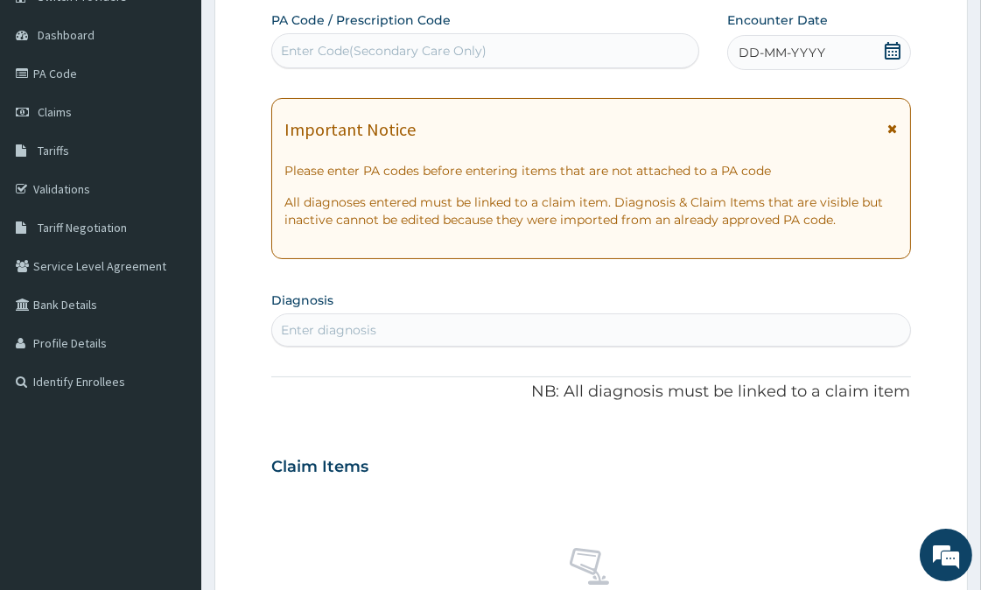
click at [836, 55] on div "DD-MM-YYYY" at bounding box center [818, 52] width 183 height 35
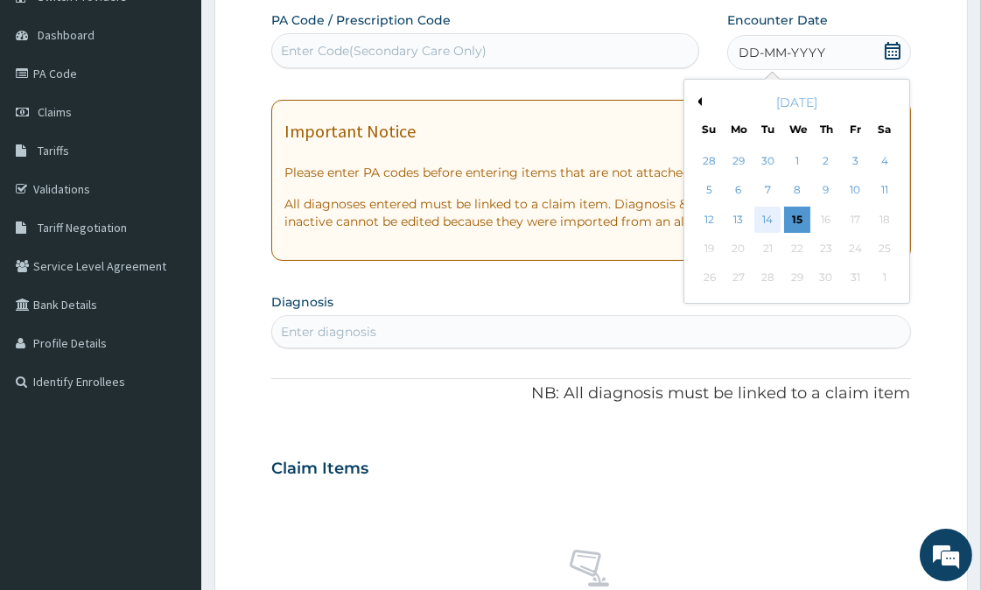
click at [764, 220] on div "14" at bounding box center [767, 219] width 26 height 26
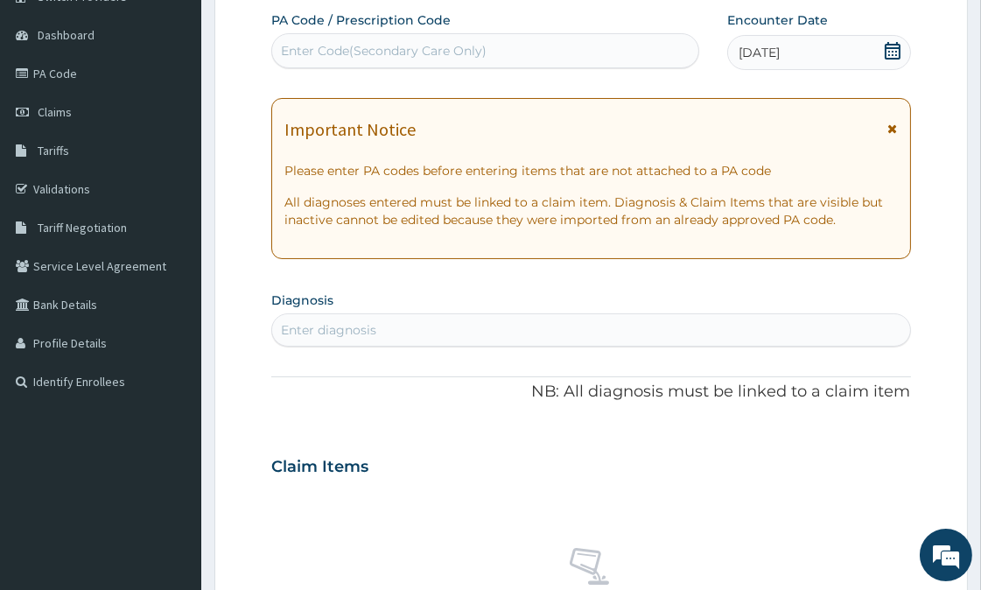
click at [892, 122] on icon at bounding box center [893, 128] width 10 height 12
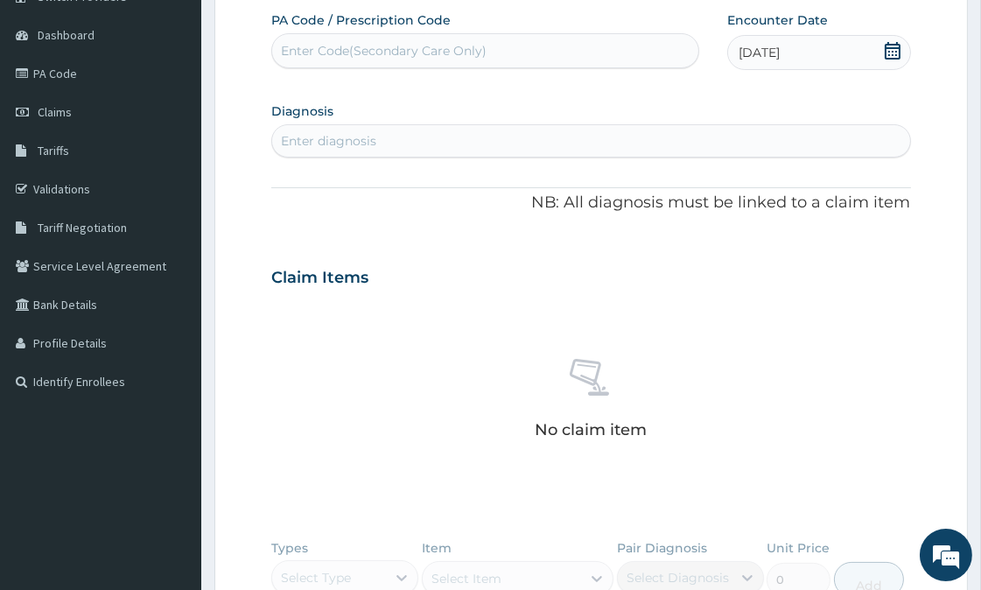
click at [307, 135] on div "Enter diagnosis" at bounding box center [328, 140] width 95 height 17
type input "[MEDICAL_DATA]"
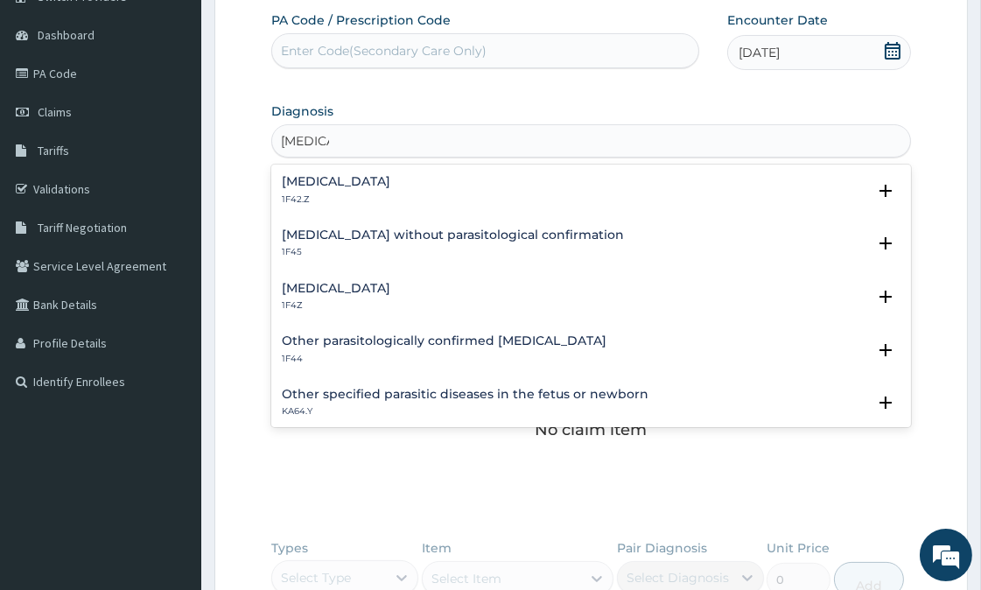
click at [356, 189] on div "[MEDICAL_DATA] 1F42.Z" at bounding box center [336, 190] width 108 height 31
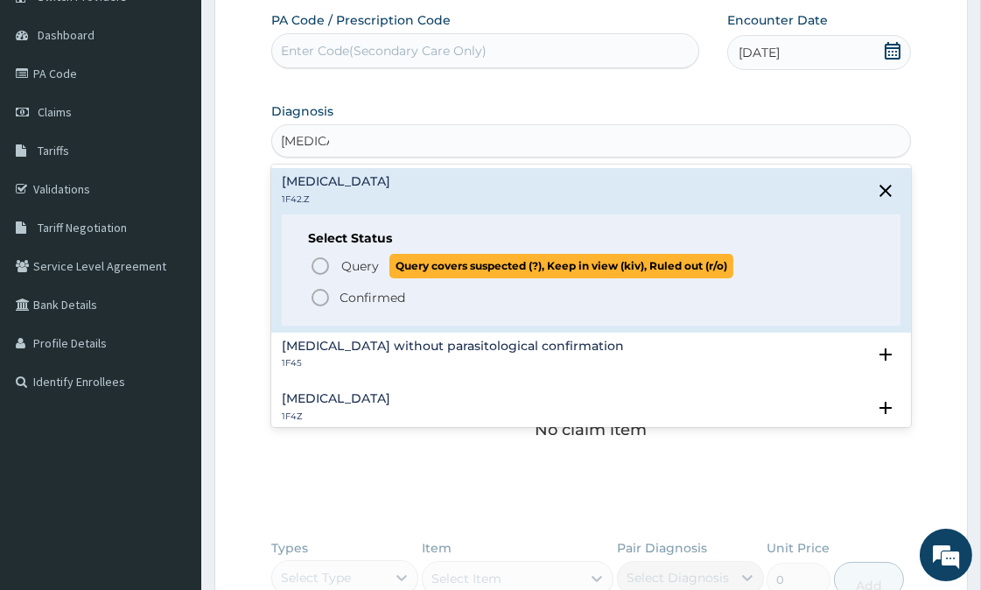
click at [318, 263] on icon "status option query" at bounding box center [320, 265] width 21 height 21
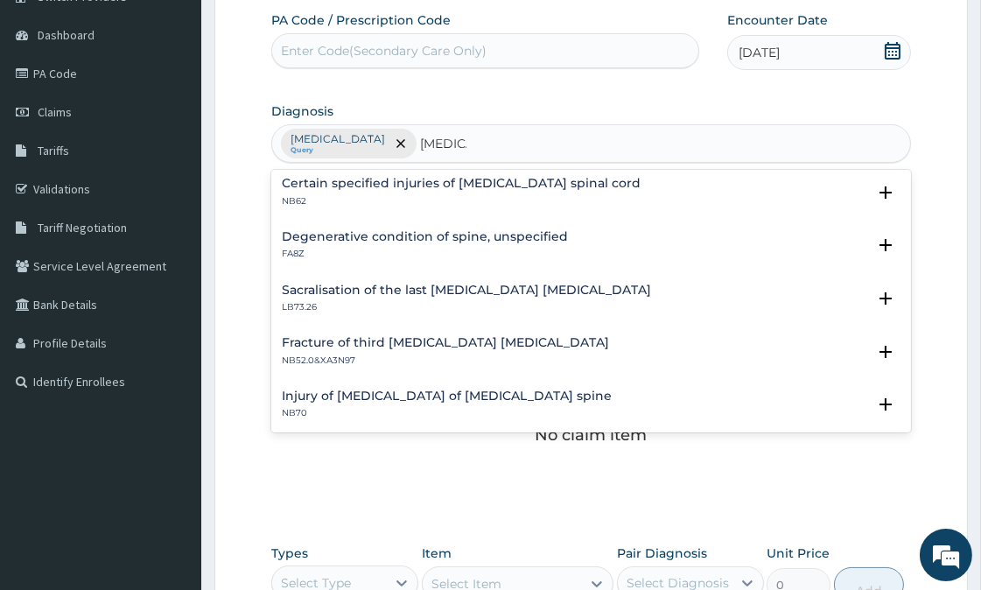
scroll to position [1457, 0]
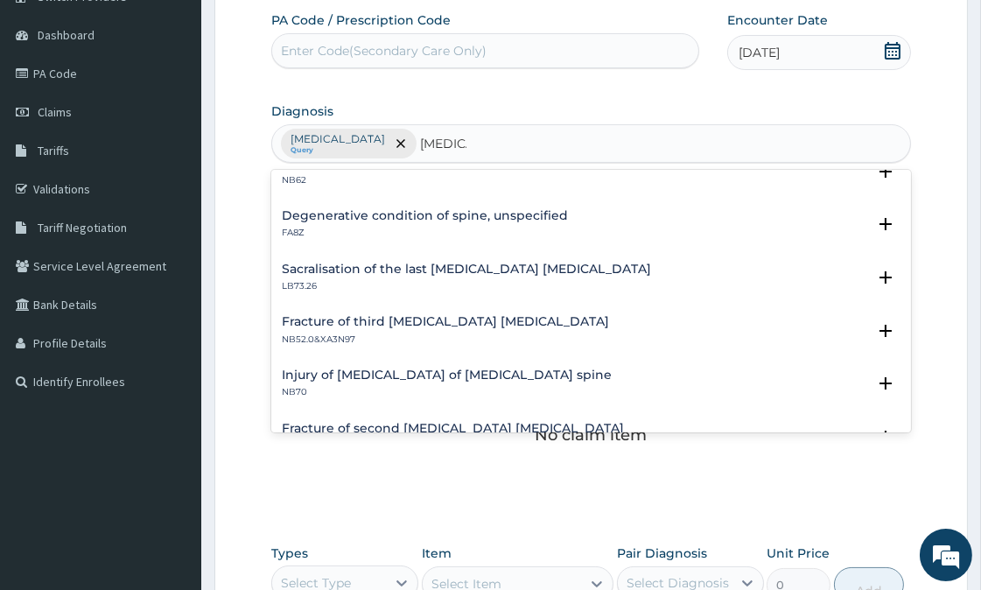
type input "[MEDICAL_DATA]"
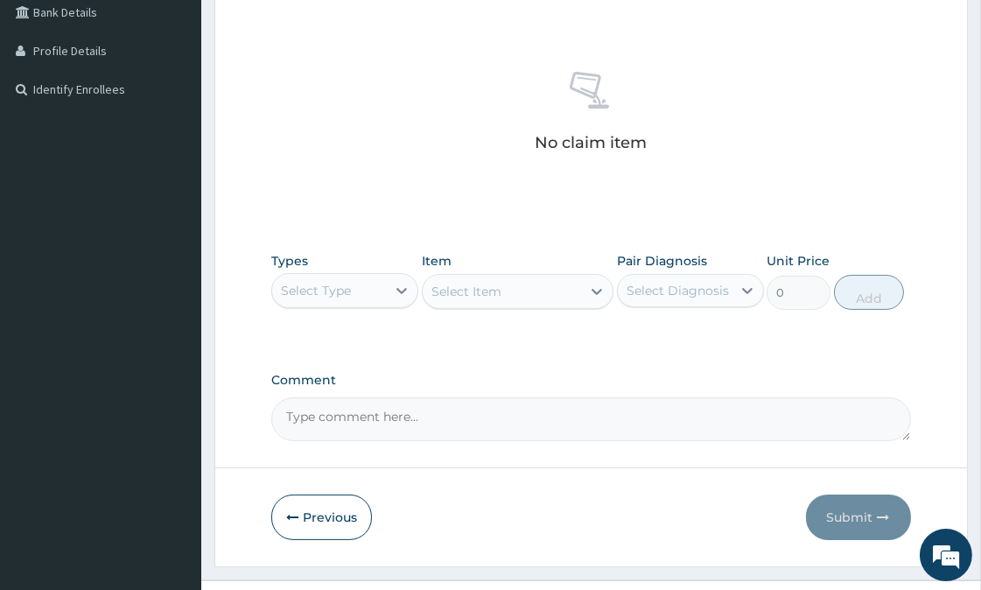
scroll to position [483, 0]
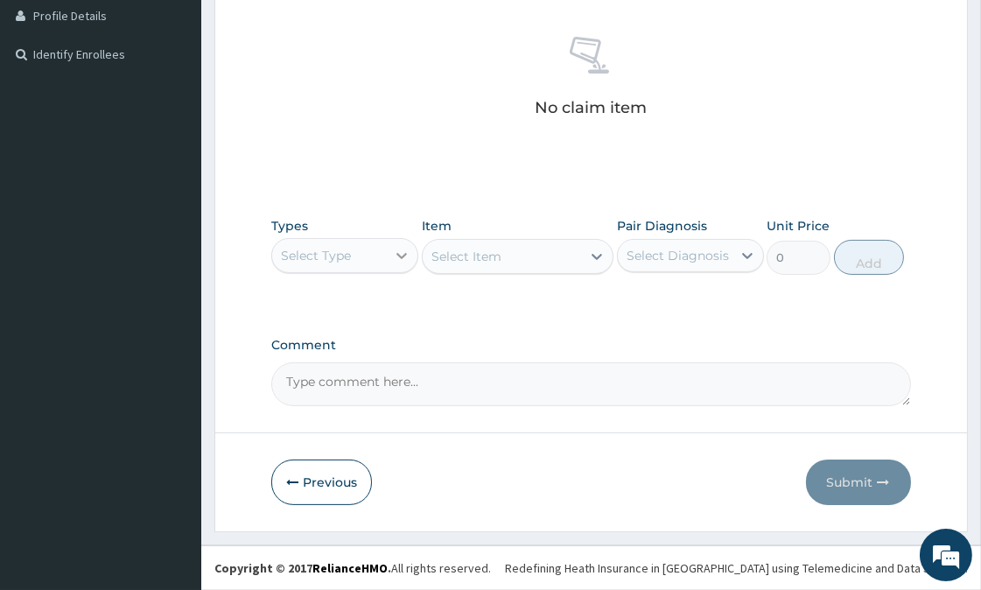
click at [398, 253] on icon at bounding box center [402, 256] width 10 height 6
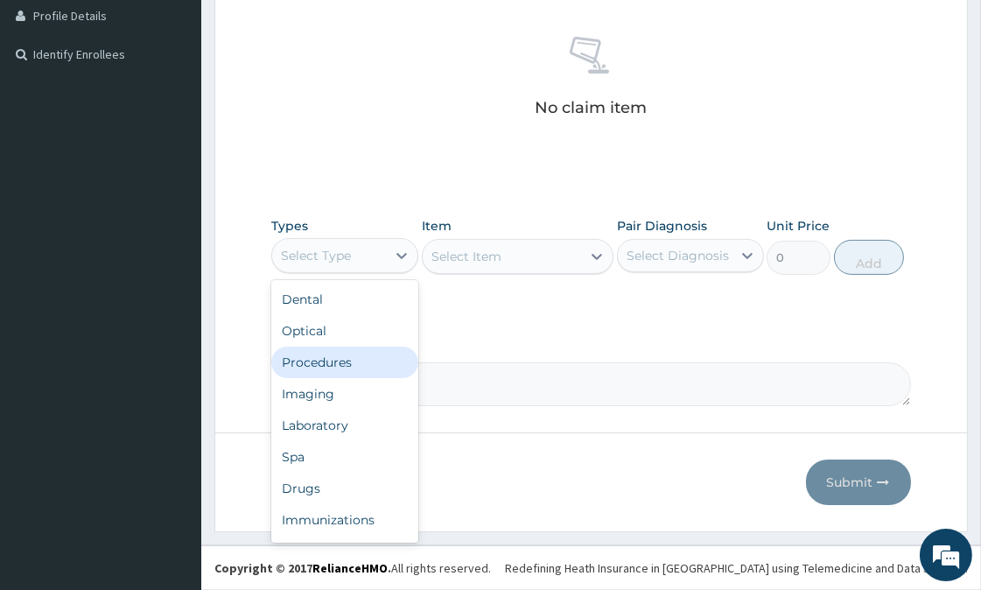
click at [332, 353] on div "Procedures" at bounding box center [344, 361] width 147 height 31
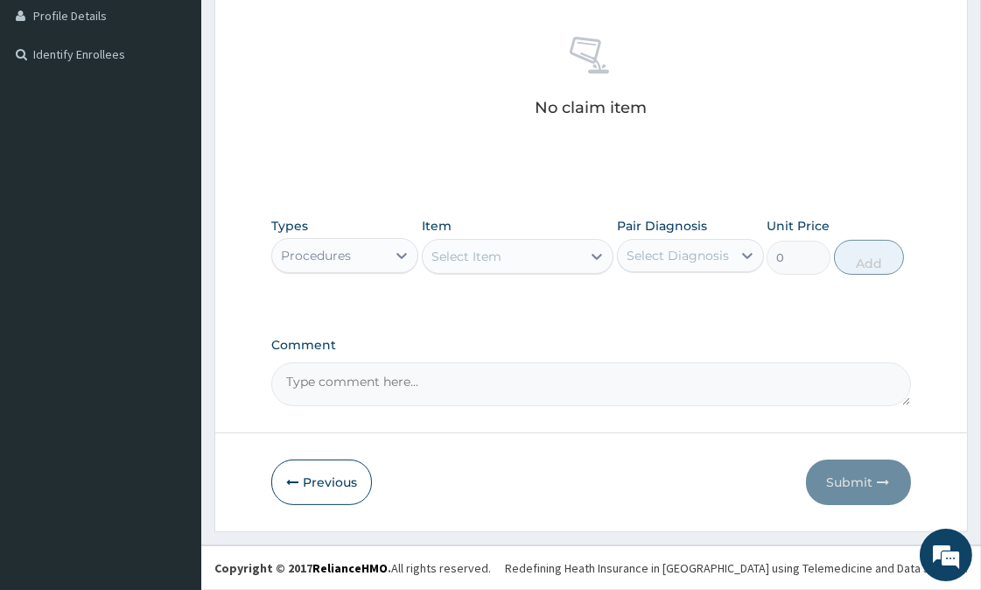
click at [520, 259] on div "Select Item" at bounding box center [501, 256] width 158 height 28
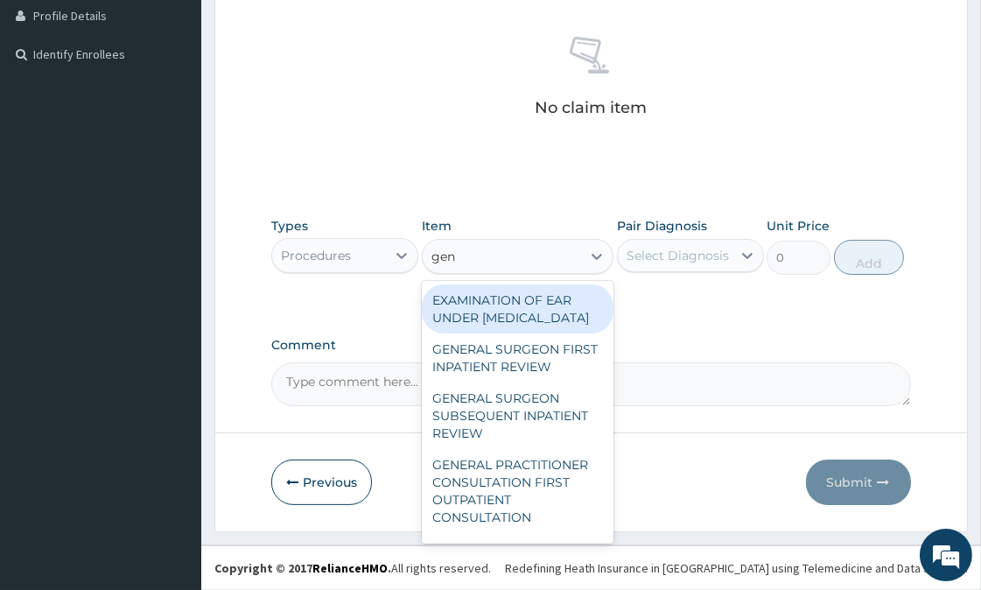
type input "gene"
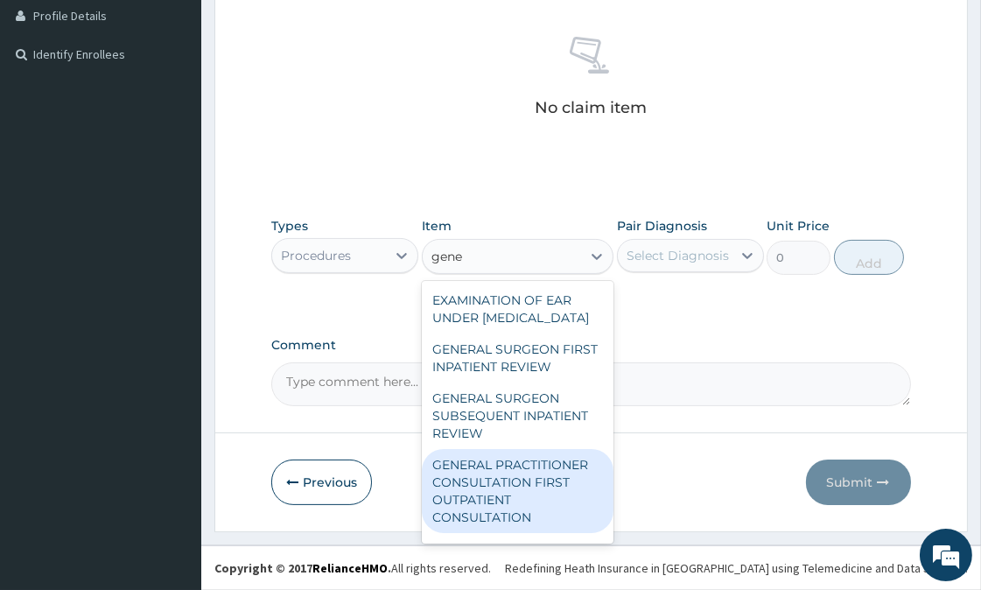
click at [477, 520] on div "GENERAL PRACTITIONER CONSULTATION FIRST OUTPATIENT CONSULTATION" at bounding box center [518, 491] width 192 height 84
type input "3547.5"
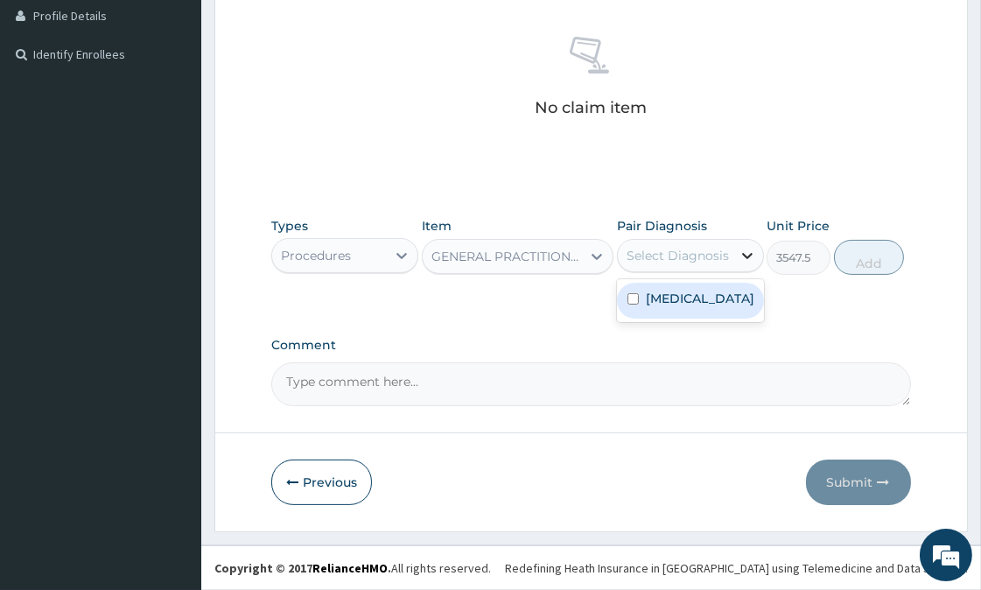
click at [750, 252] on icon at bounding box center [746, 255] width 17 height 17
click at [692, 307] on label "Plasmodium malariae malaria without complication" at bounding box center [700, 298] width 108 height 17
checkbox input "true"
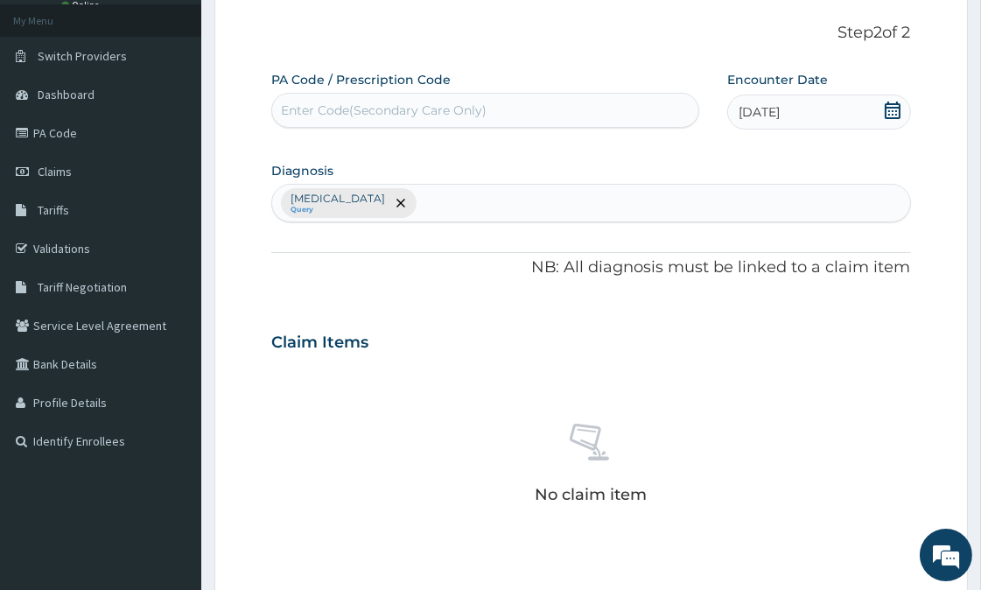
scroll to position [94, 0]
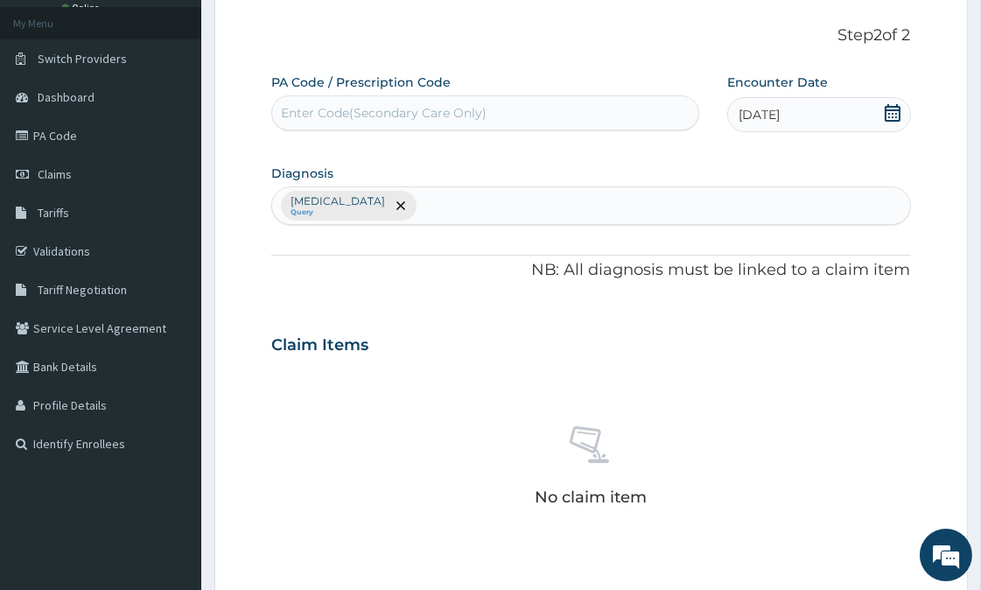
click at [653, 199] on div "Plasmodium malariae malaria without complication Query" at bounding box center [590, 205] width 637 height 37
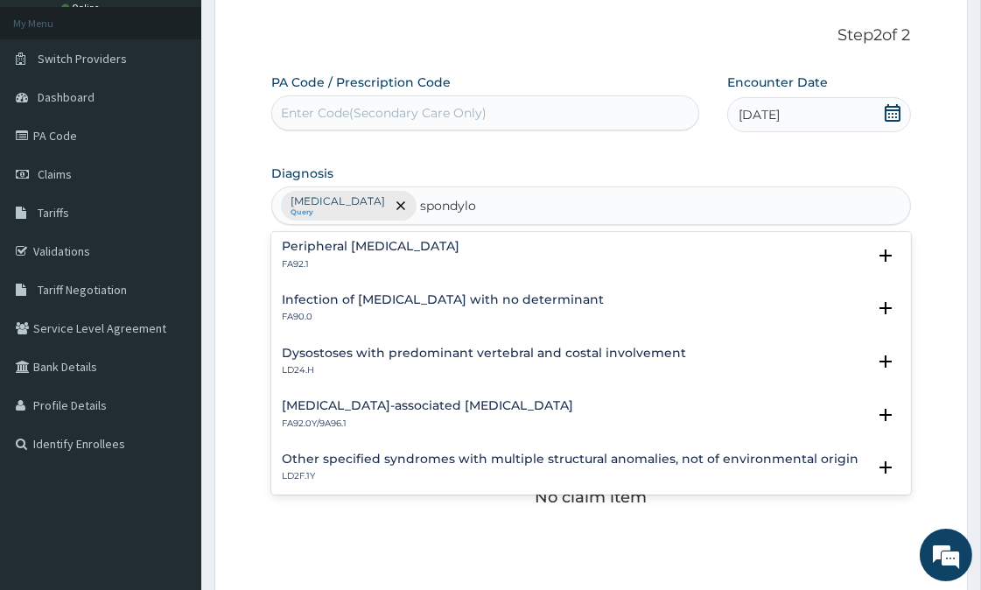
scroll to position [884, 0]
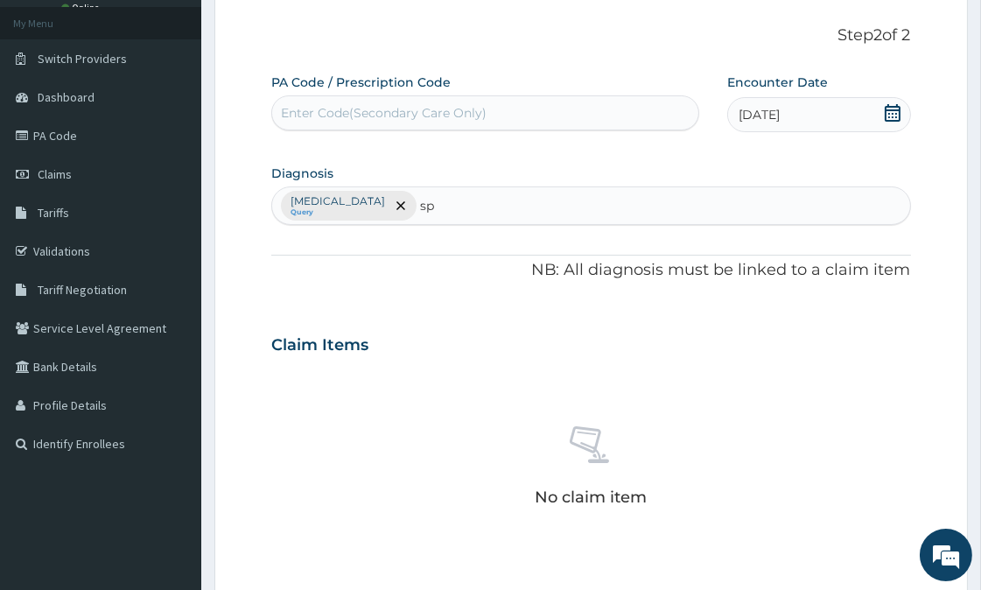
type input "s"
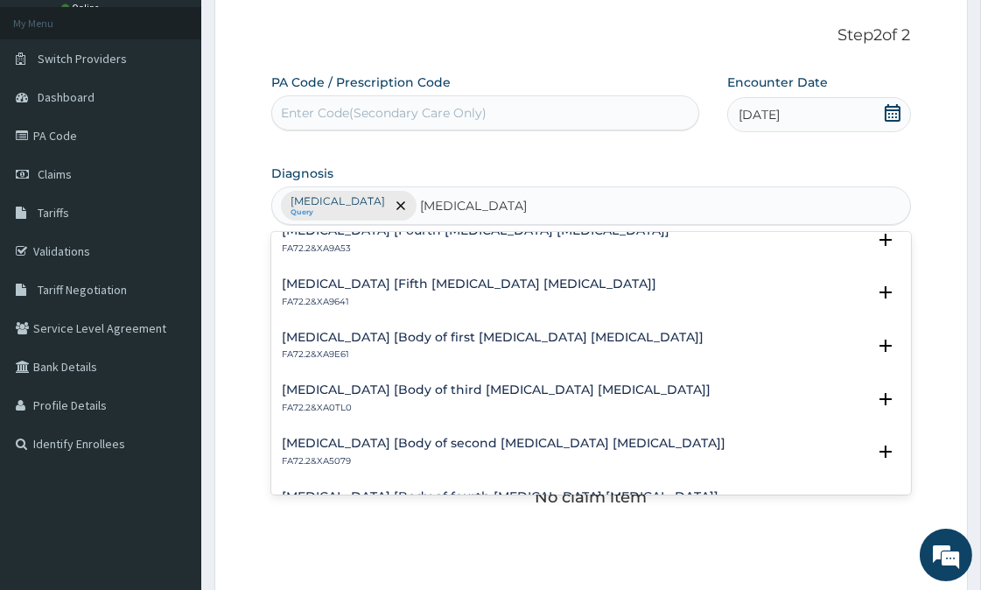
scroll to position [0, 0]
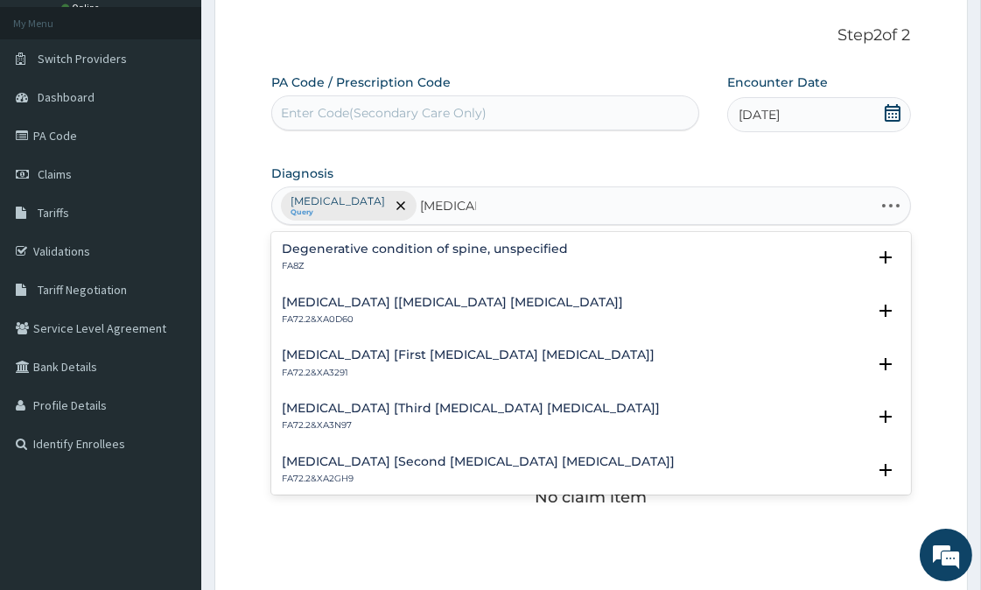
type input "lumbar"
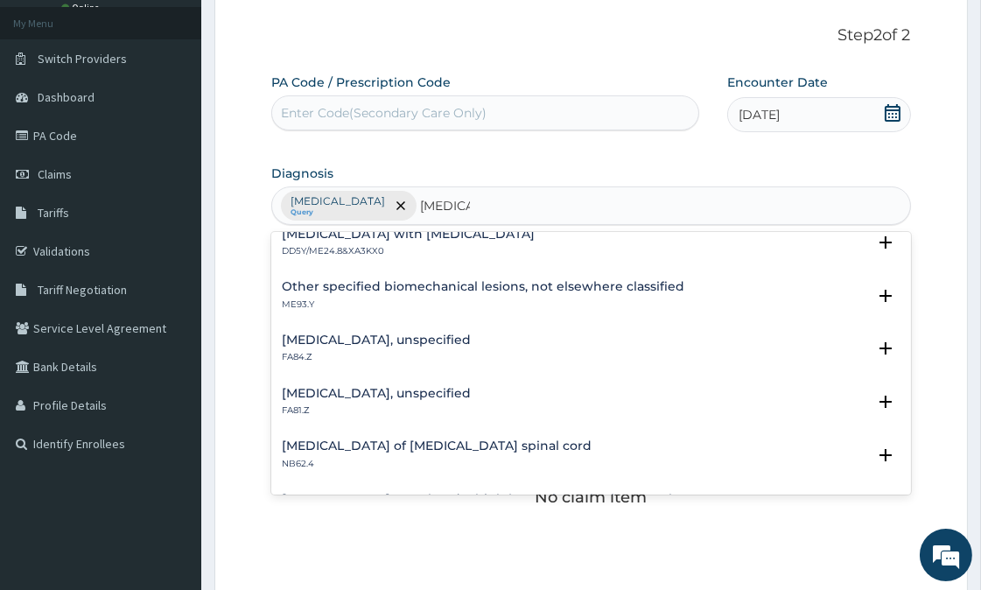
scroll to position [2041, 0]
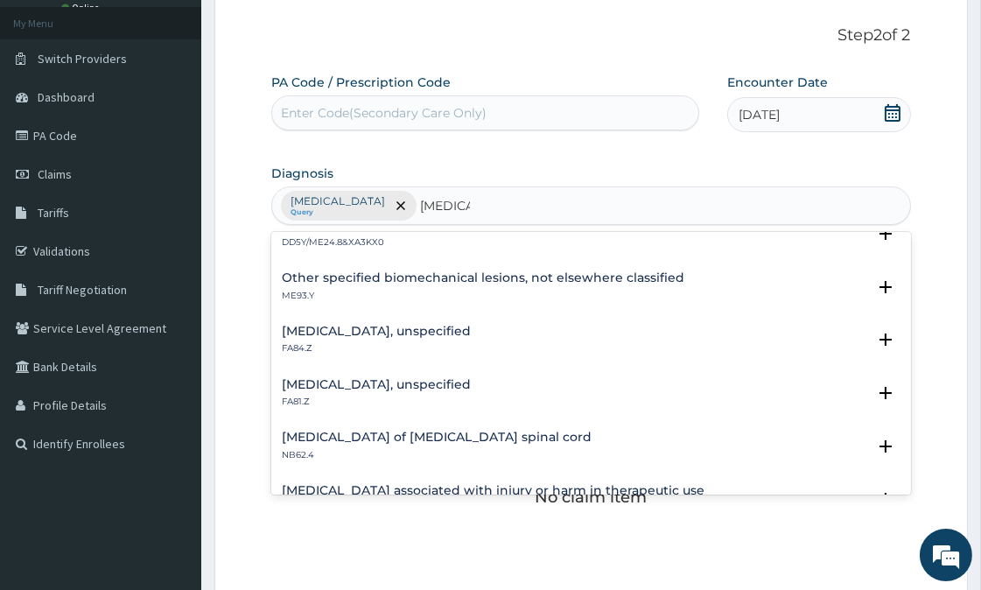
click at [339, 380] on h4 "Spondylolysis, unspecified" at bounding box center [376, 384] width 189 height 13
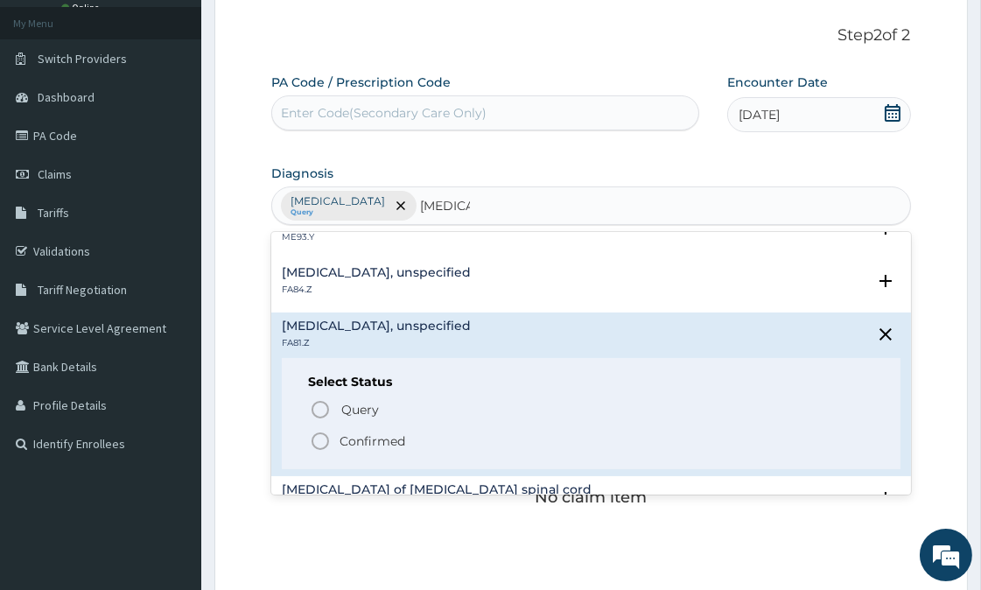
scroll to position [2138, 0]
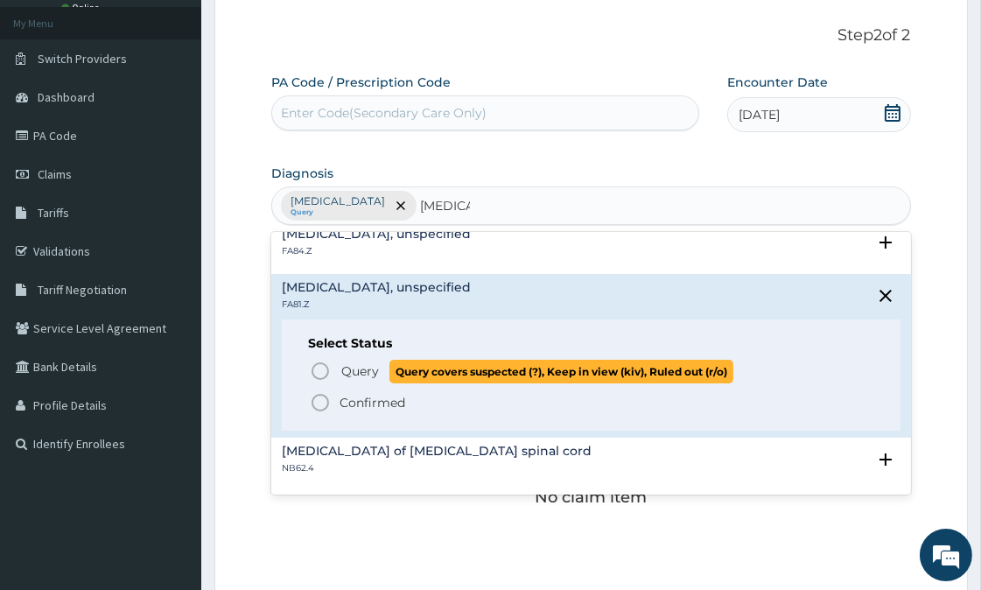
click at [322, 372] on icon "status option query" at bounding box center [320, 370] width 21 height 21
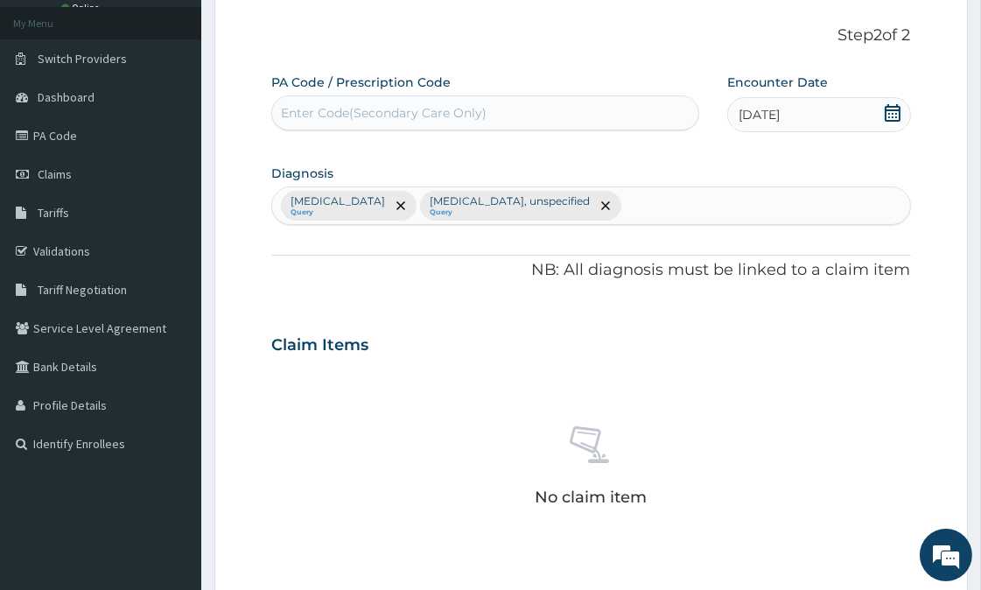
scroll to position [289, 0]
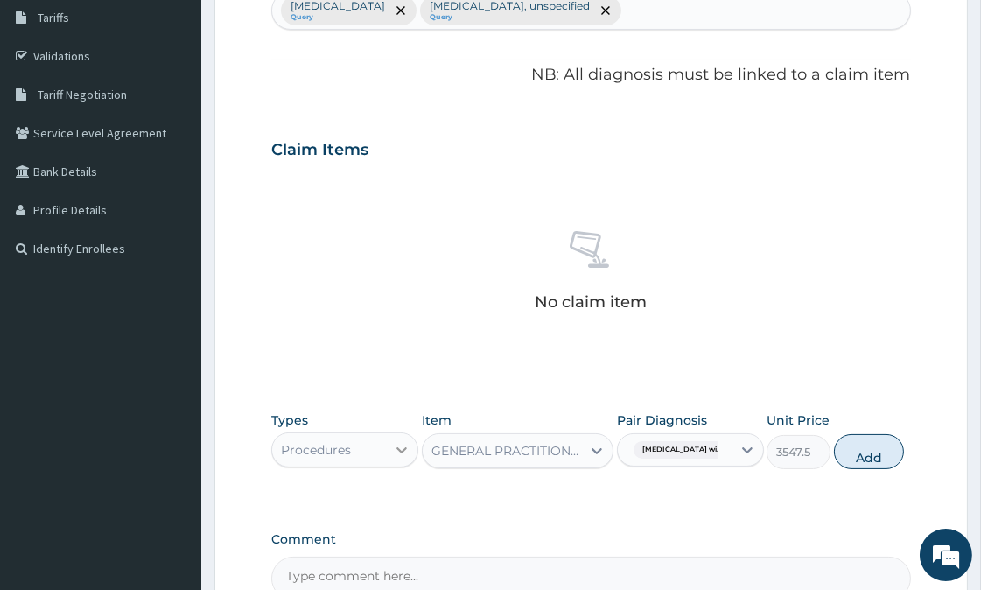
click at [400, 444] on icon at bounding box center [401, 449] width 17 height 17
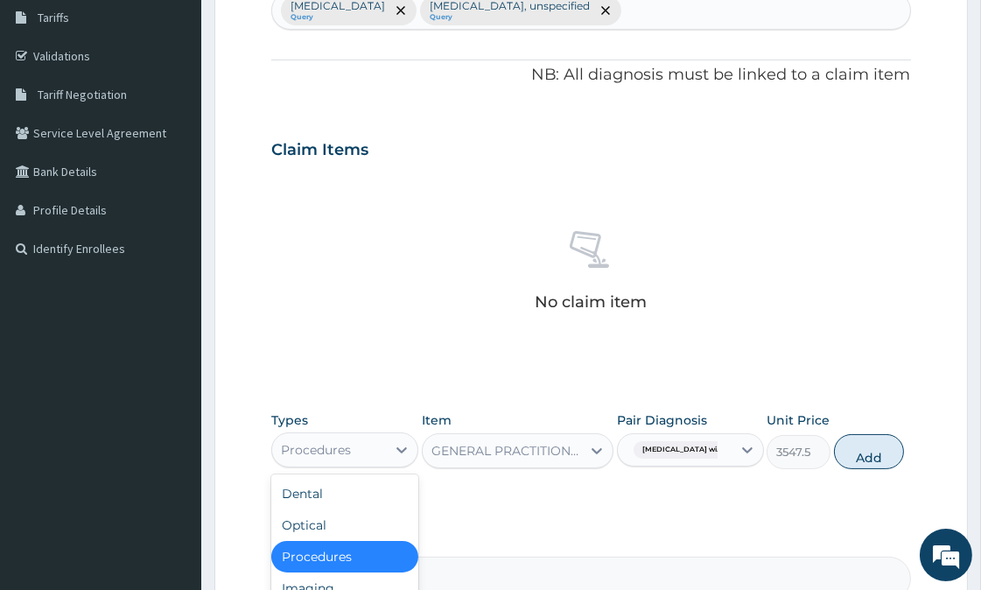
drag, startPoint x: 360, startPoint y: 551, endPoint x: 473, endPoint y: 462, distance: 143.8
click at [371, 541] on div "Procedures" at bounding box center [344, 556] width 147 height 31
type input "0"
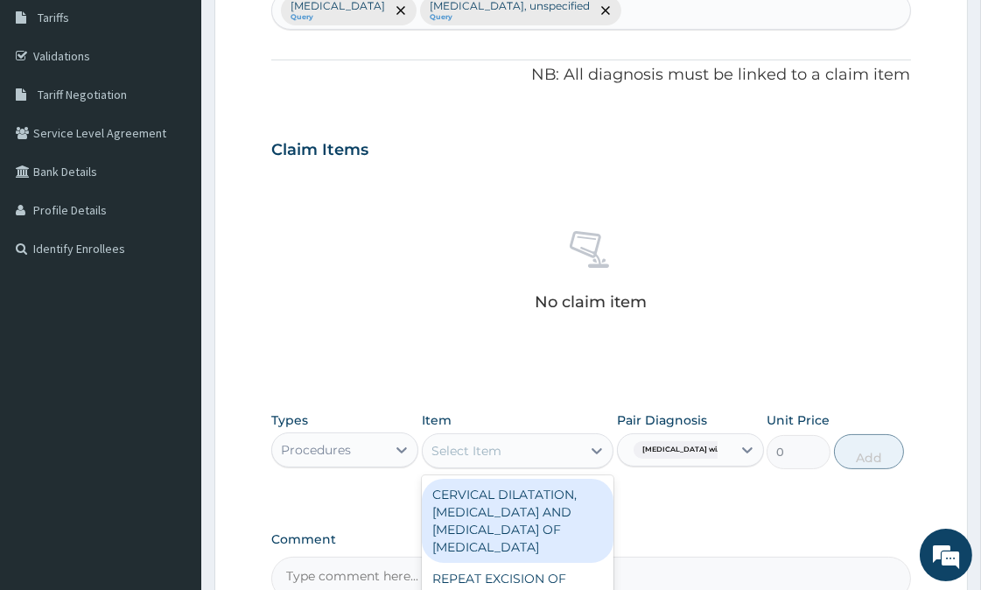
click at [506, 447] on div "Select Item" at bounding box center [501, 450] width 158 height 28
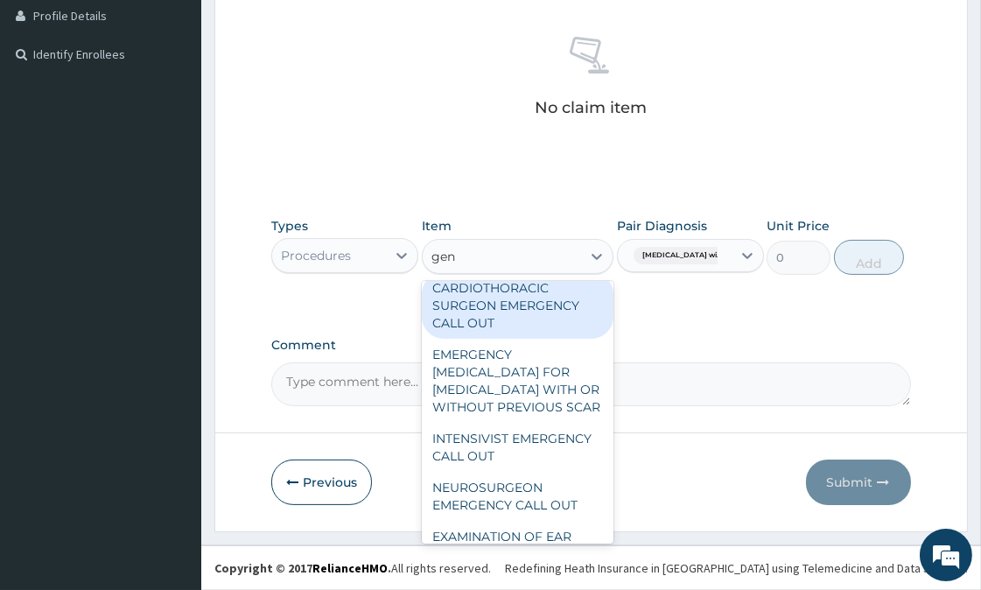
scroll to position [0, 0]
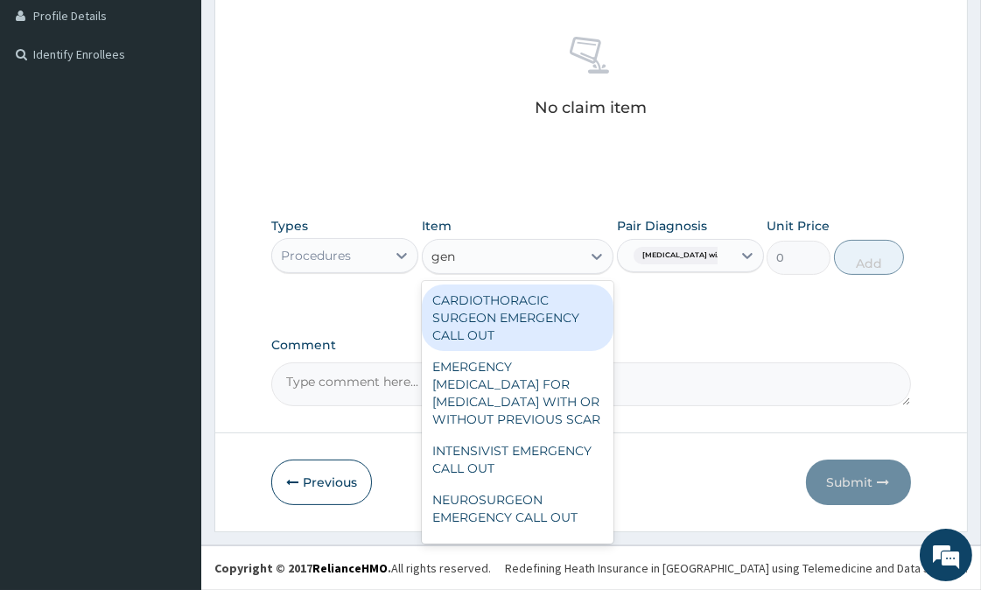
type input "gene"
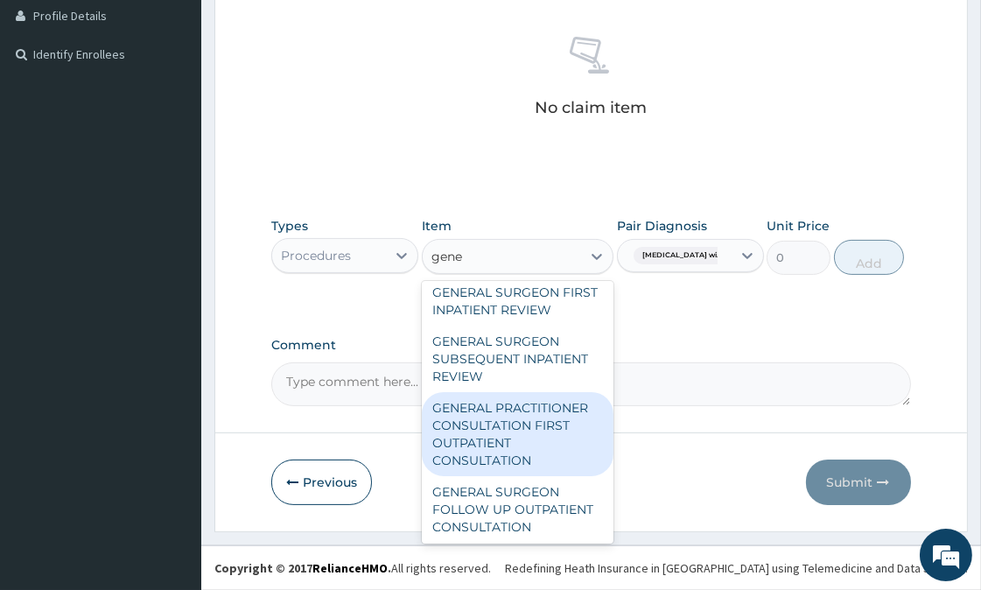
scroll to position [97, 0]
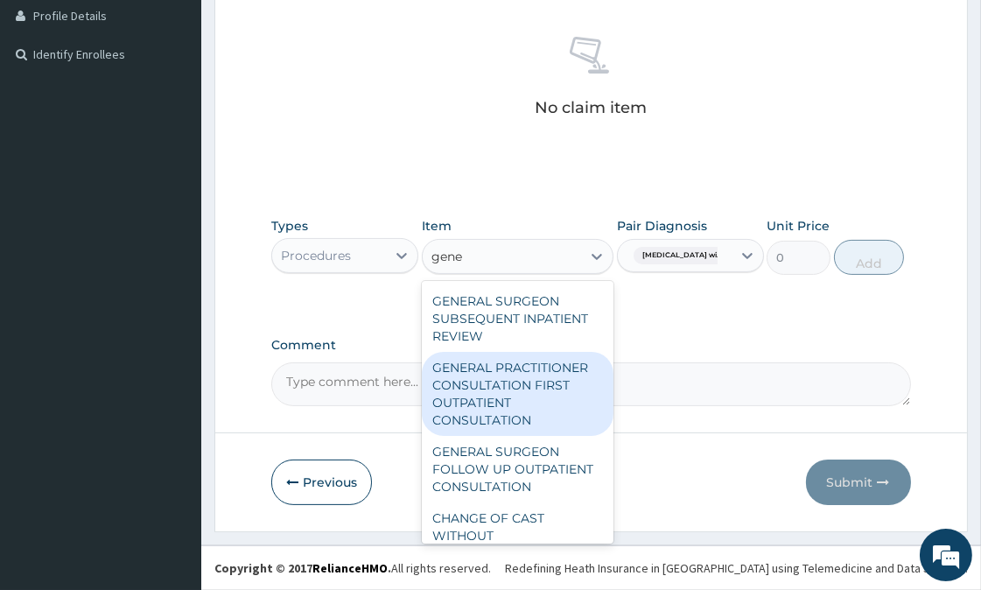
click at [511, 436] on div "GENERAL PRACTITIONER CONSULTATION FIRST OUTPATIENT CONSULTATION" at bounding box center [518, 394] width 192 height 84
type input "3547.5"
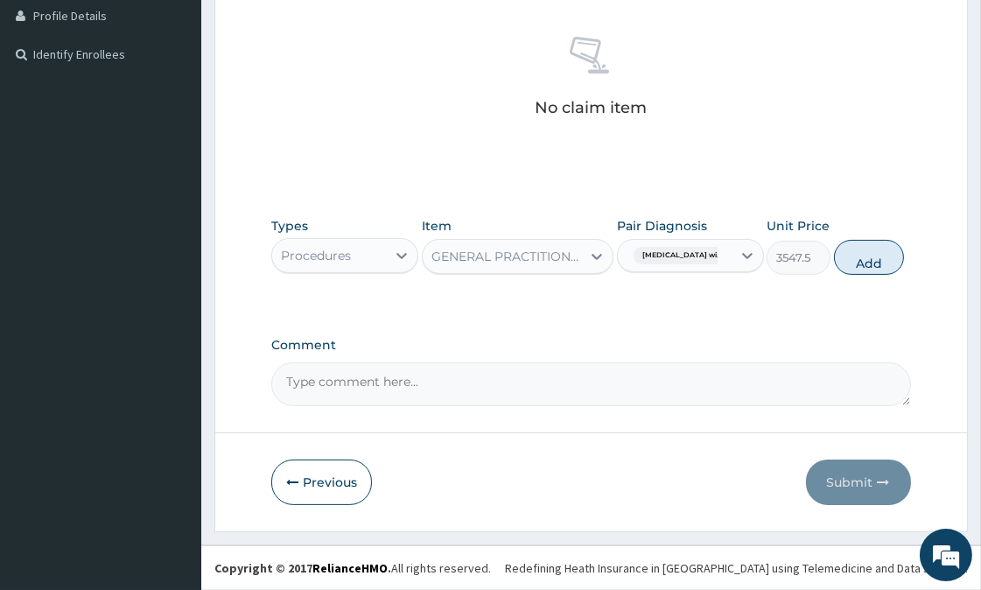
click at [712, 247] on span "Plasmodium malariae malaria wi..." at bounding box center [681, 255] width 97 height 17
click at [722, 307] on label "Plasmodium malariae malaria without complication" at bounding box center [700, 298] width 108 height 17
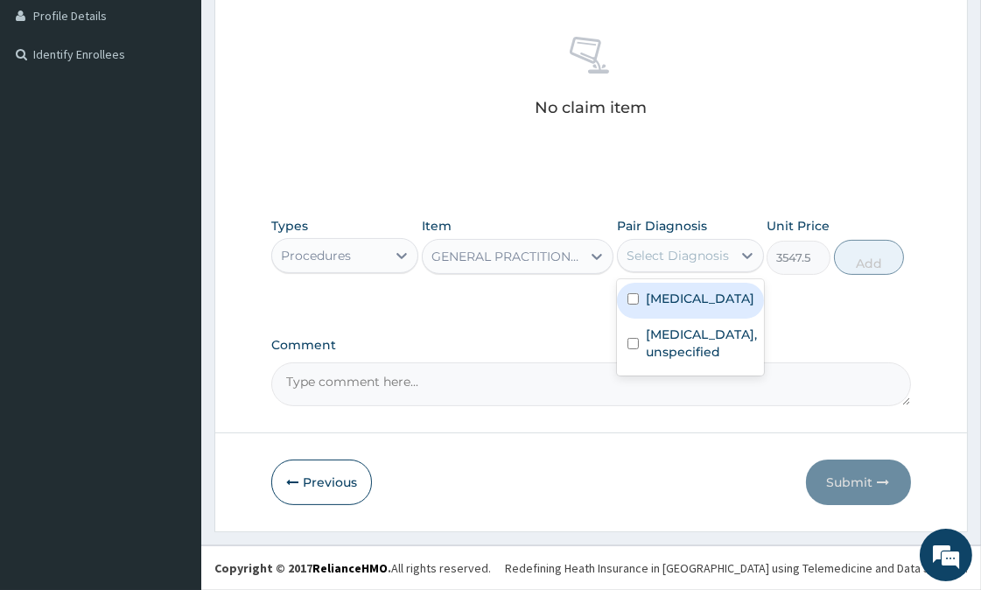
drag, startPoint x: 647, startPoint y: 317, endPoint x: 674, endPoint y: 336, distance: 33.2
click at [653, 307] on label "Plasmodium malariae malaria without complication" at bounding box center [700, 298] width 108 height 17
checkbox input "true"
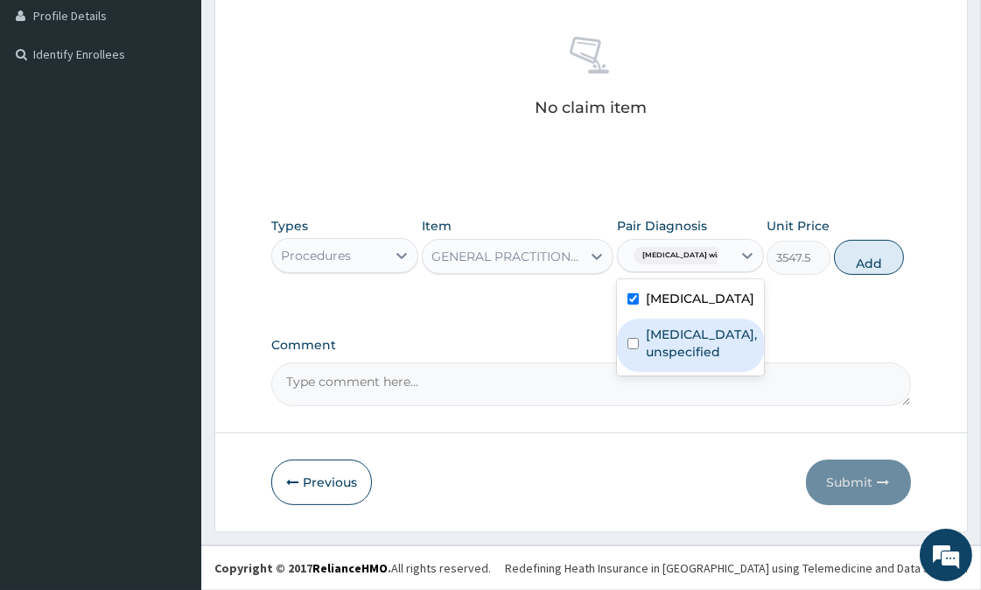
click at [674, 372] on div "Spondylolysis, unspecified" at bounding box center [690, 344] width 147 height 53
checkbox input "true"
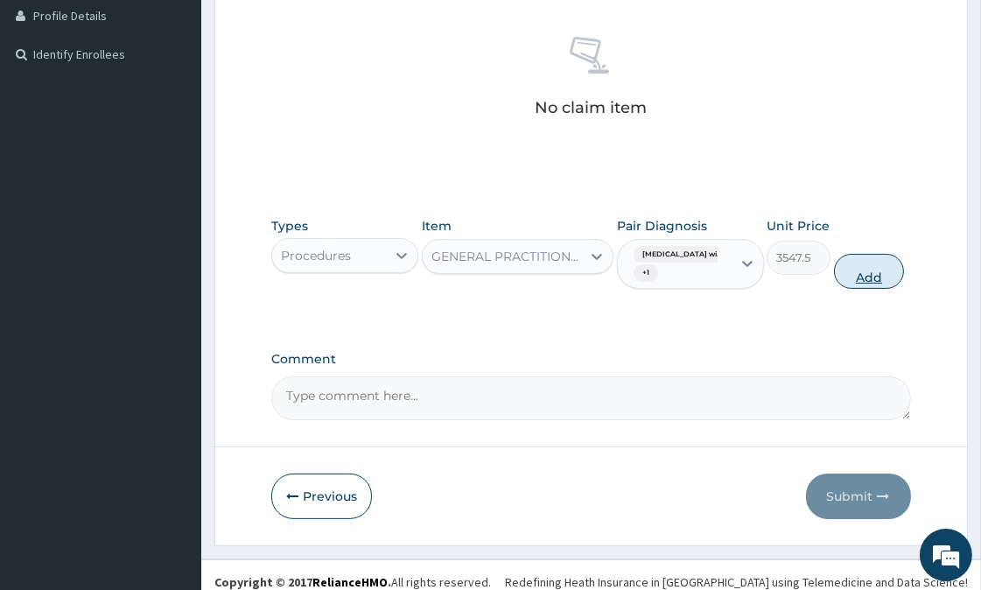
click at [897, 273] on button "Add" at bounding box center [869, 271] width 70 height 35
type input "0"
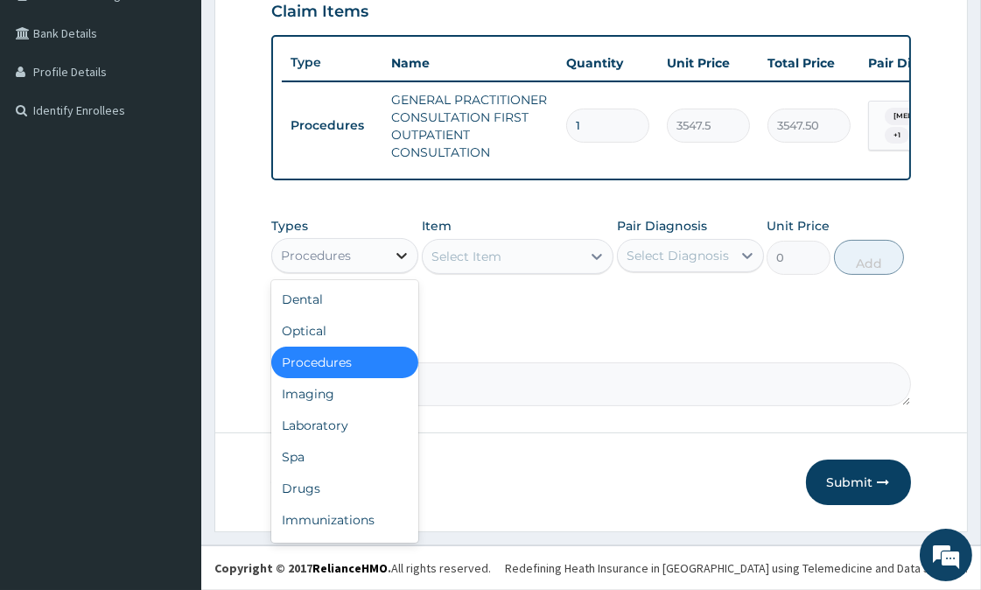
click at [399, 250] on icon at bounding box center [401, 255] width 17 height 17
click at [325, 488] on div "Drugs" at bounding box center [344, 487] width 147 height 31
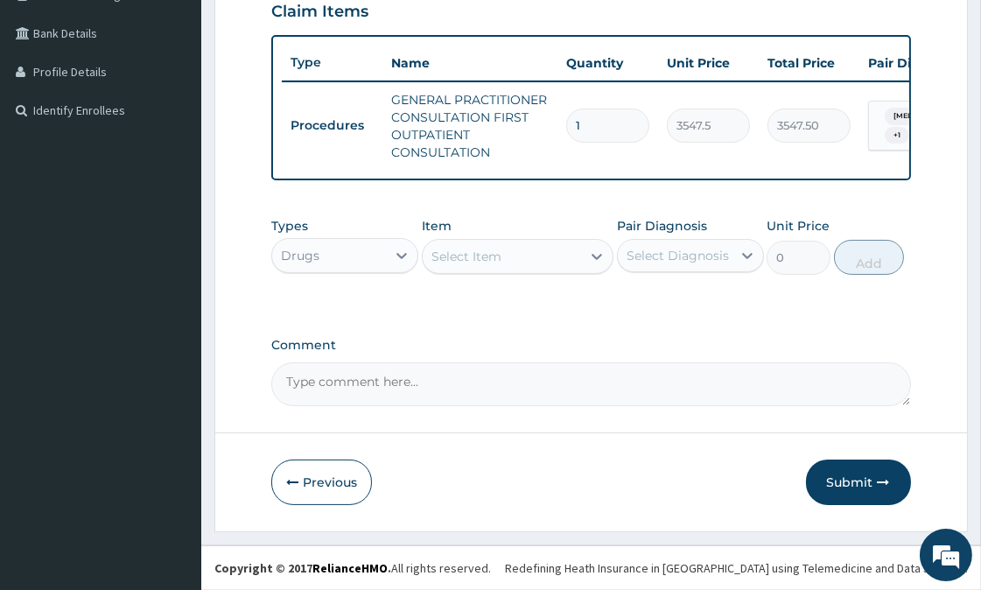
click at [526, 248] on div "Select Item" at bounding box center [501, 256] width 158 height 28
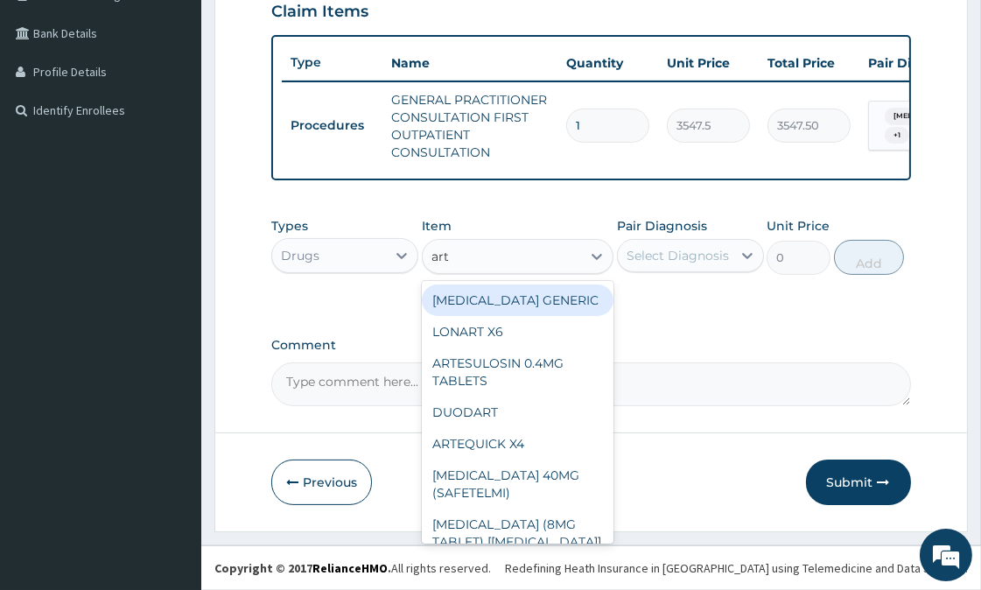
type input "arte"
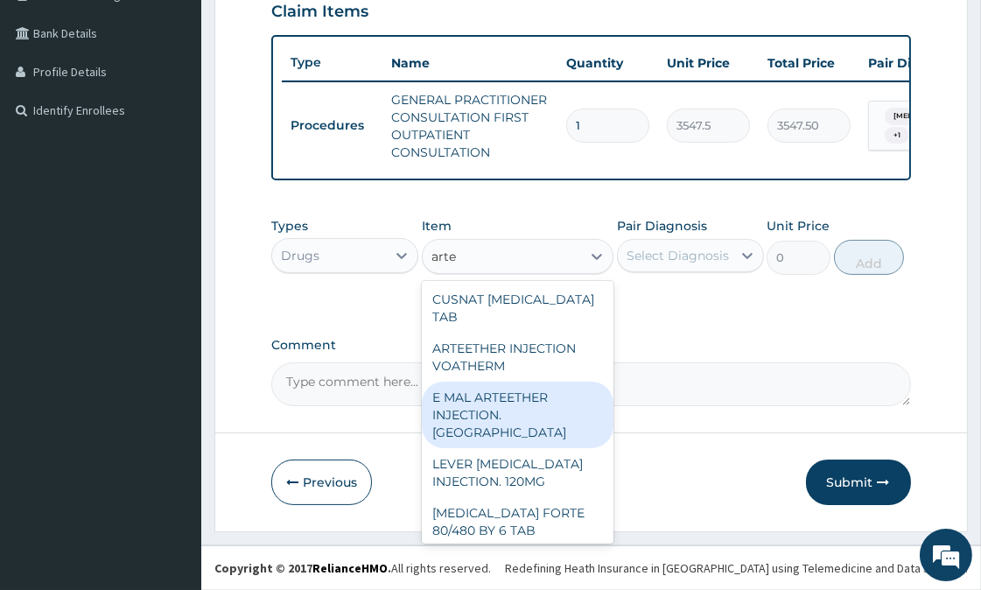
scroll to position [278, 0]
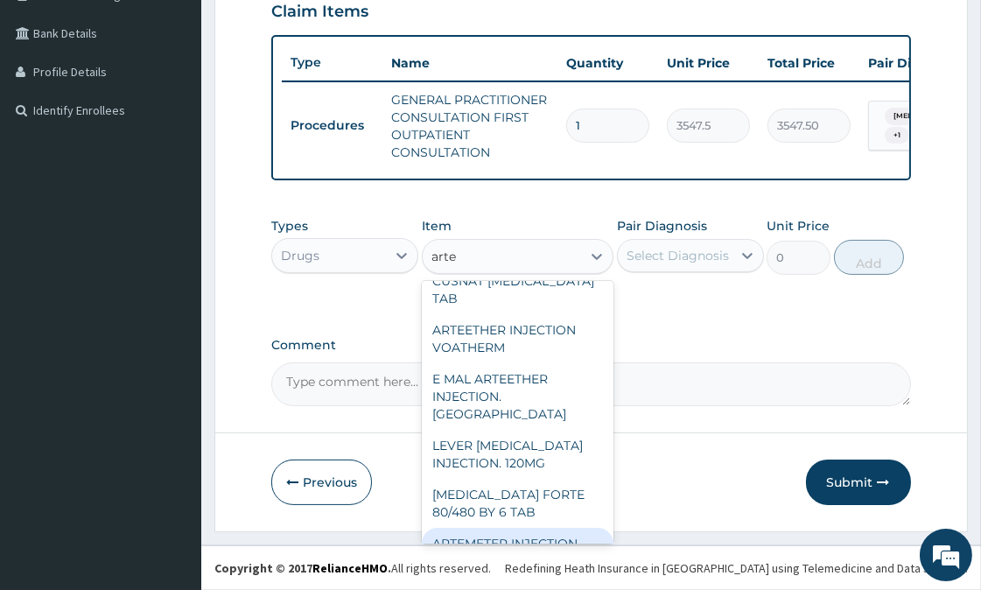
click at [552, 527] on div "ARTEMETER INJECTION" at bounding box center [518, 542] width 192 height 31
type input "1012"
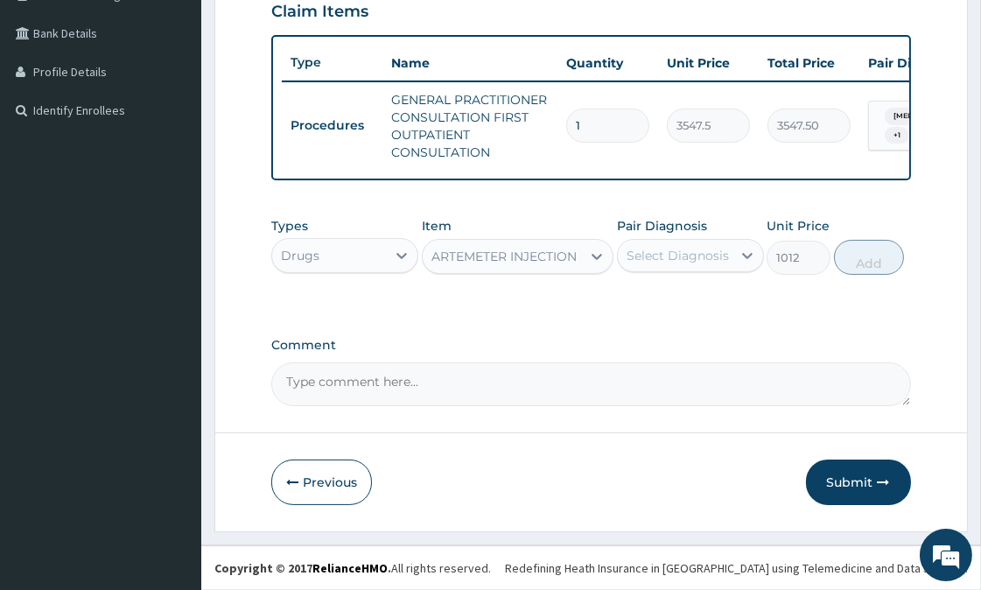
click at [675, 264] on div "Select Diagnosis" at bounding box center [675, 255] width 114 height 28
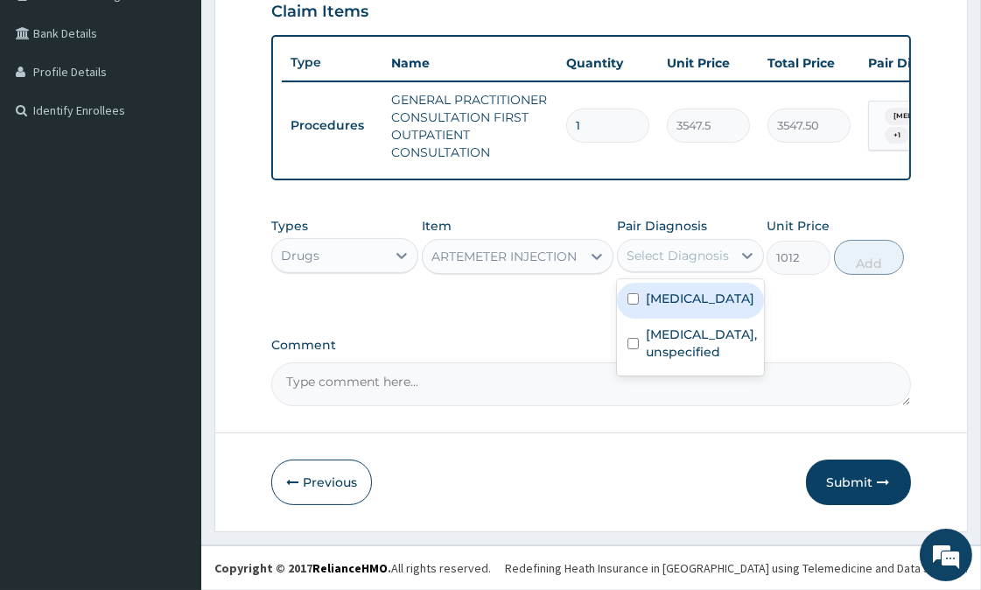
click at [678, 307] on label "Plasmodium malariae malaria without complication" at bounding box center [700, 298] width 108 height 17
checkbox input "true"
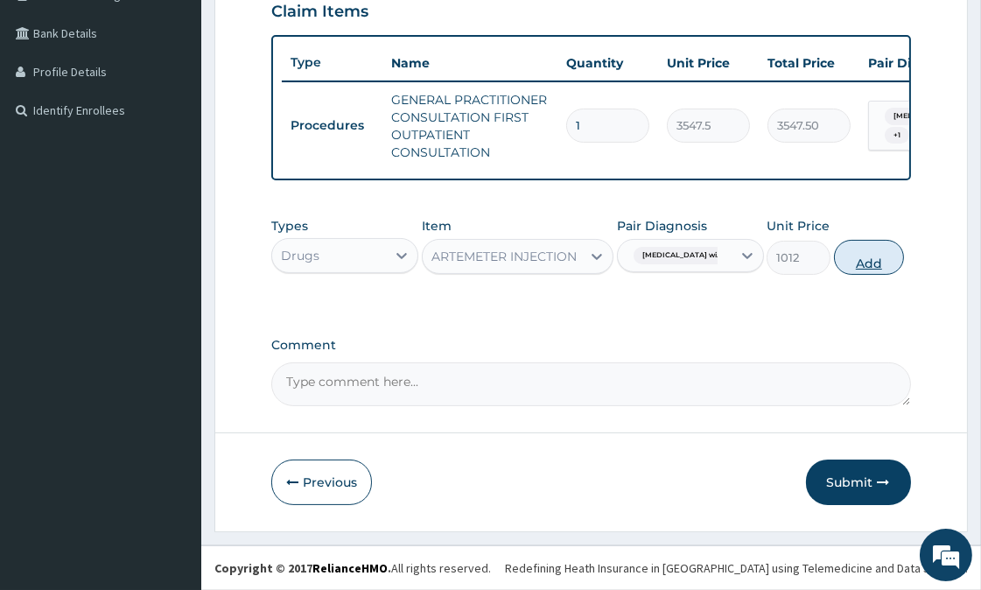
click at [904, 254] on button "Add" at bounding box center [869, 257] width 70 height 35
type input "0"
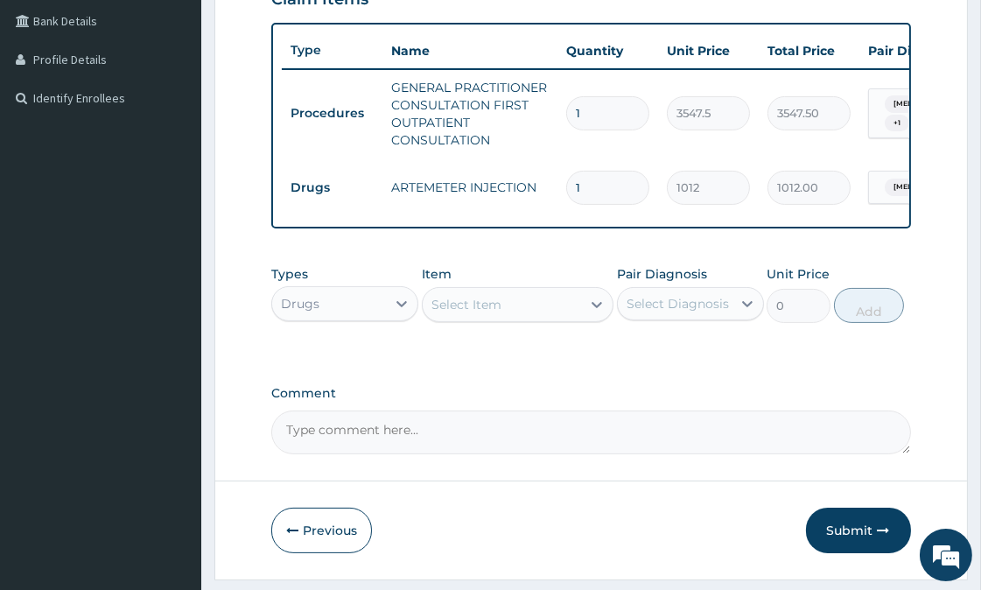
type input "0.00"
type input "2"
type input "2024.00"
type input "2"
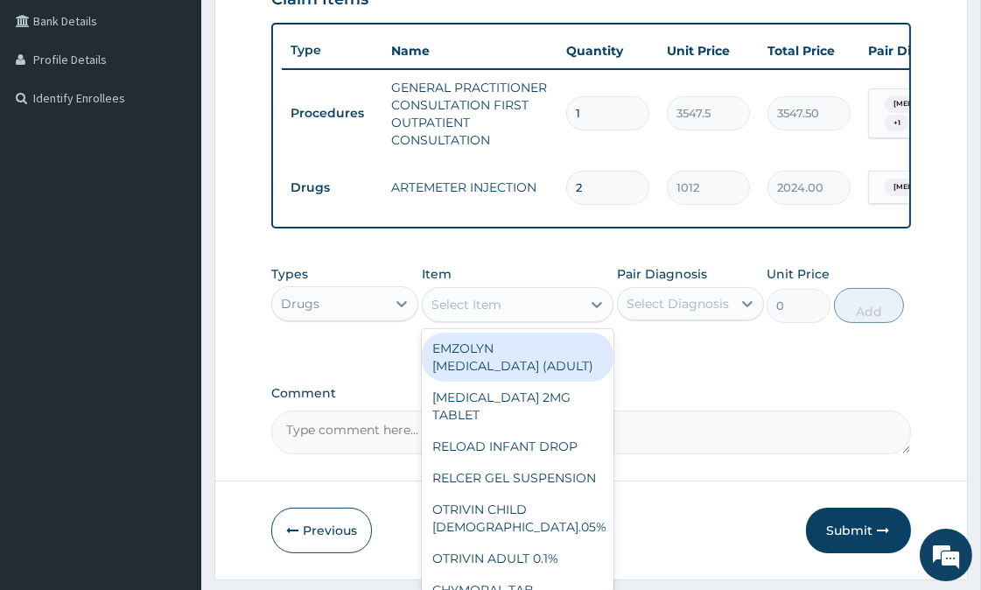
click at [530, 313] on div "Select Item" at bounding box center [501, 304] width 158 height 28
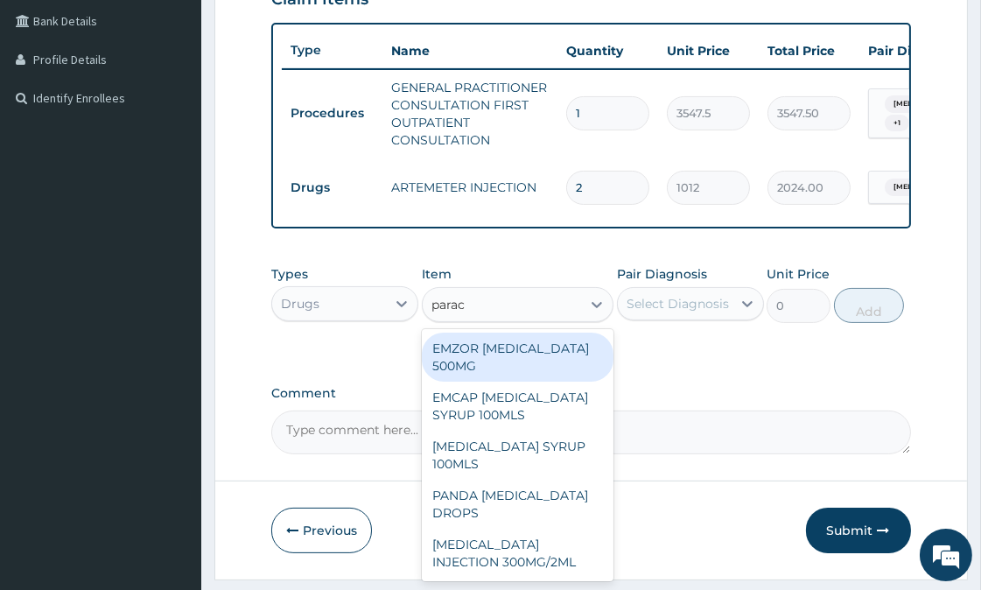
type input "parace"
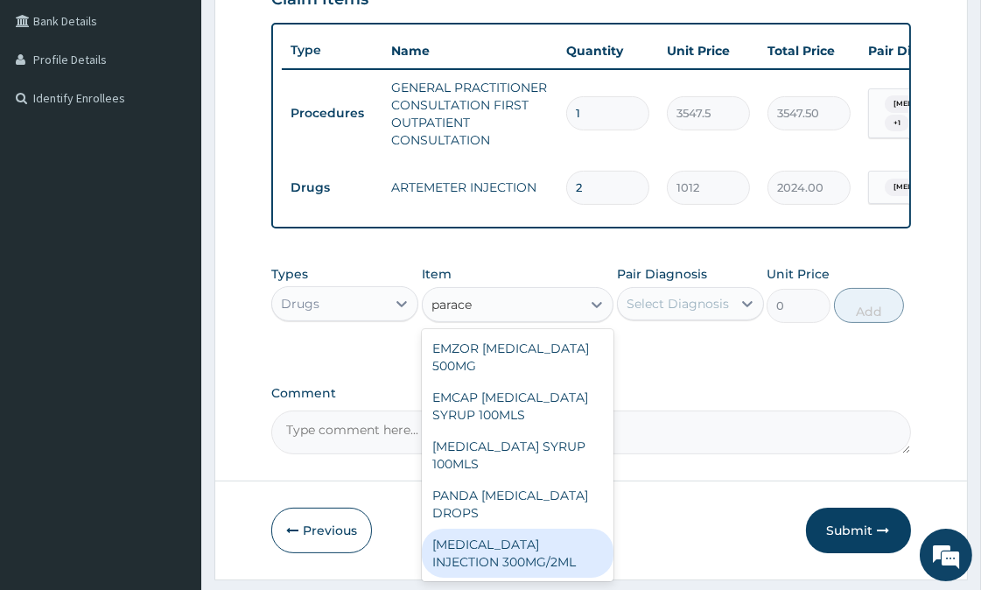
drag, startPoint x: 513, startPoint y: 562, endPoint x: 597, endPoint y: 511, distance: 98.6
click at [513, 562] on div "PARACETAMOL INJECTION 300MG/2ML" at bounding box center [518, 552] width 192 height 49
type input "278.3"
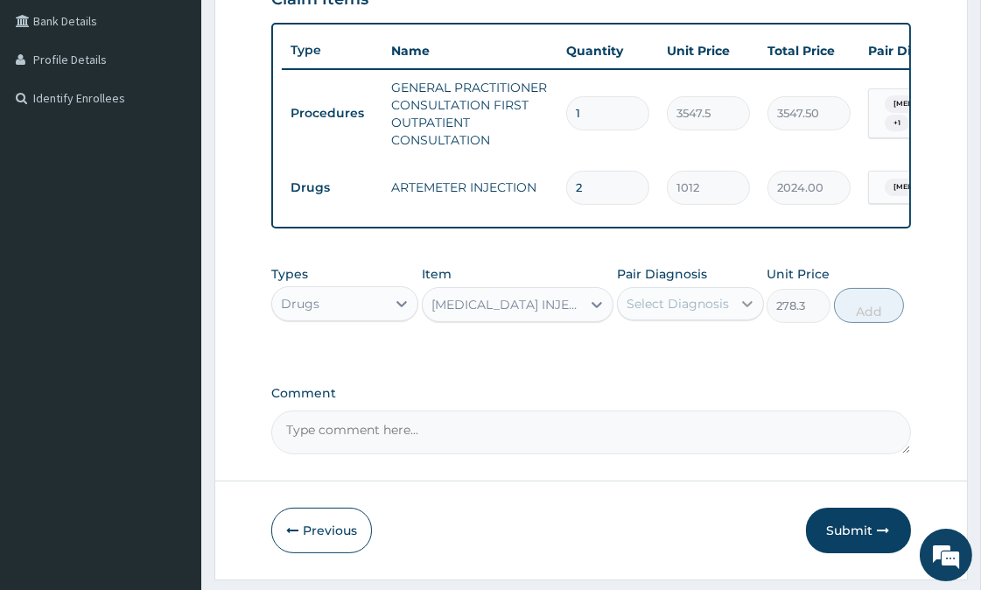
click at [741, 311] on icon at bounding box center [746, 303] width 17 height 17
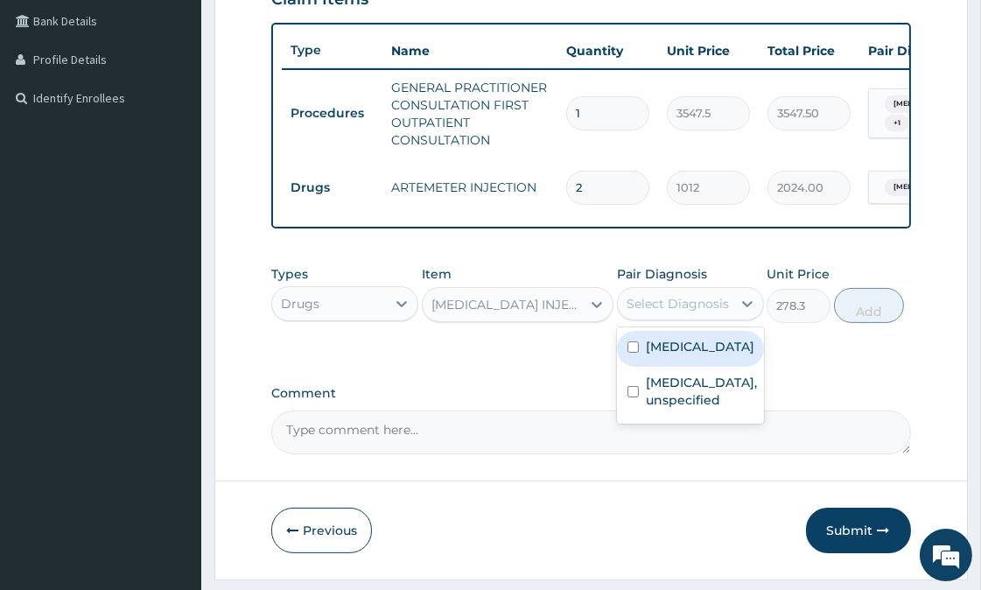
click at [681, 355] on label "Plasmodium malariae malaria without complication" at bounding box center [700, 346] width 108 height 17
checkbox input "true"
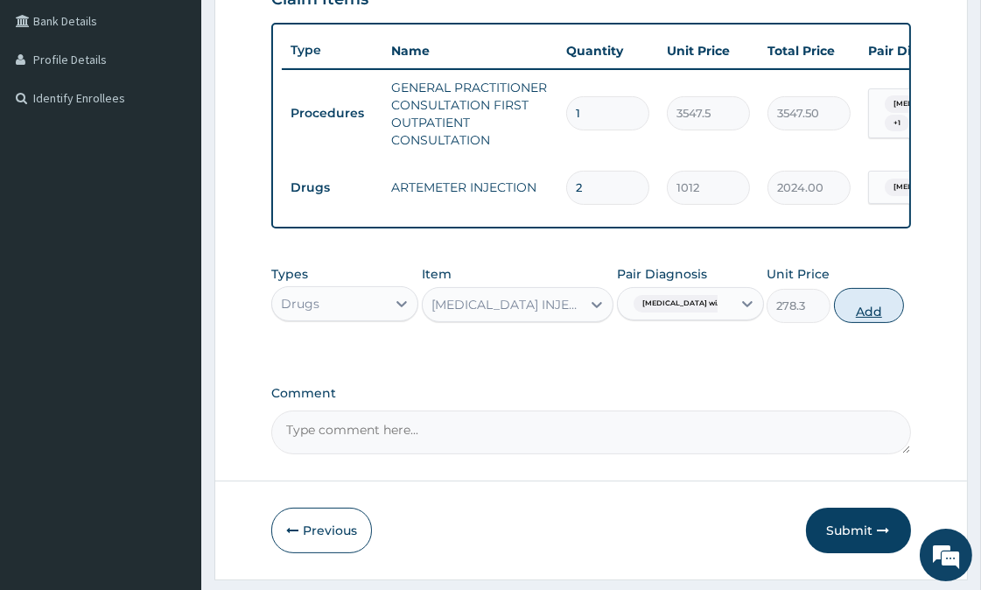
click at [895, 319] on button "Add" at bounding box center [869, 305] width 70 height 35
type input "0"
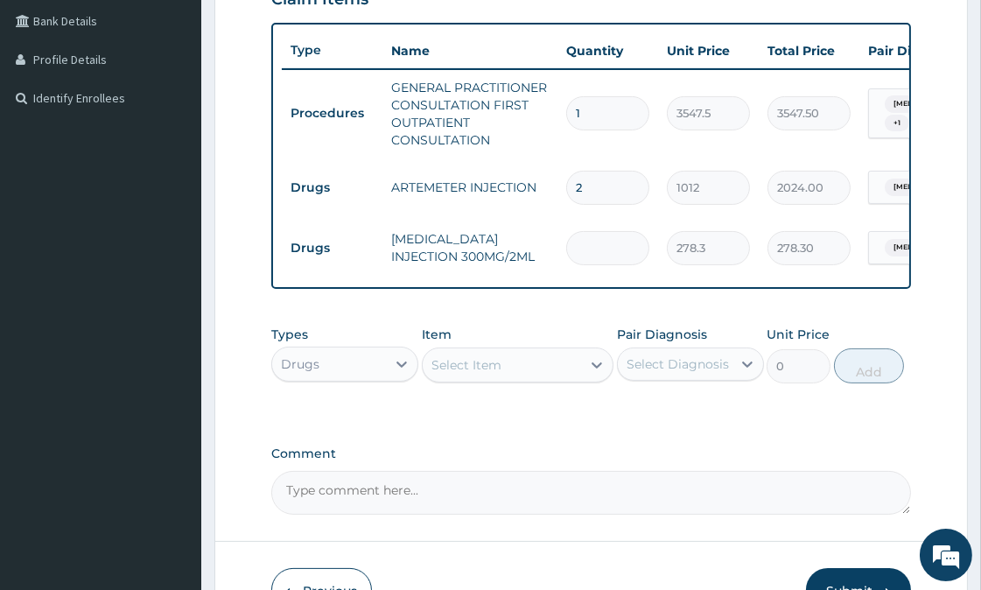
type input "0.00"
type input "2"
type input "556.60"
type input "2"
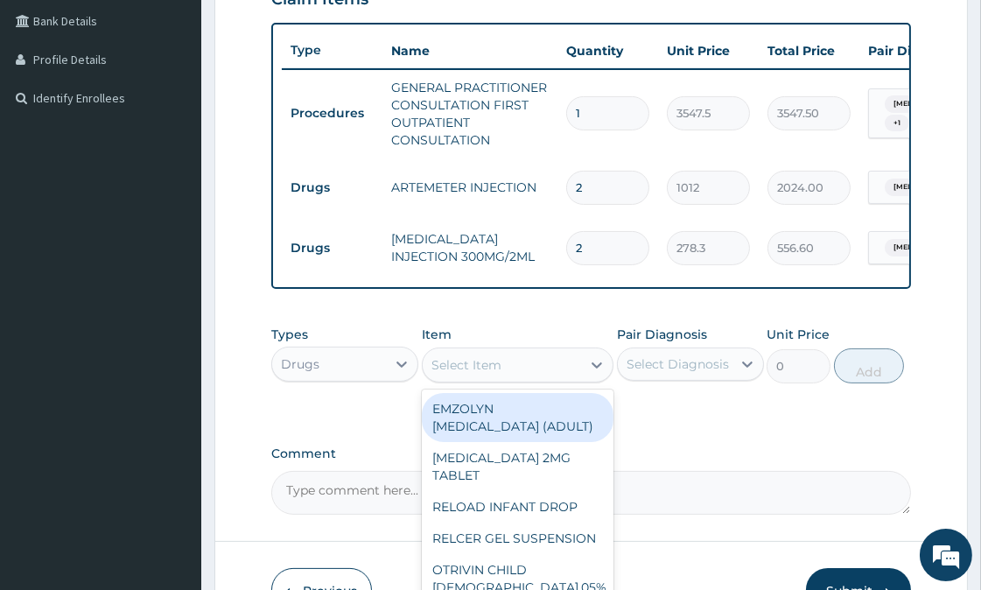
click at [472, 373] on div "Select Item" at bounding box center [466, 364] width 70 height 17
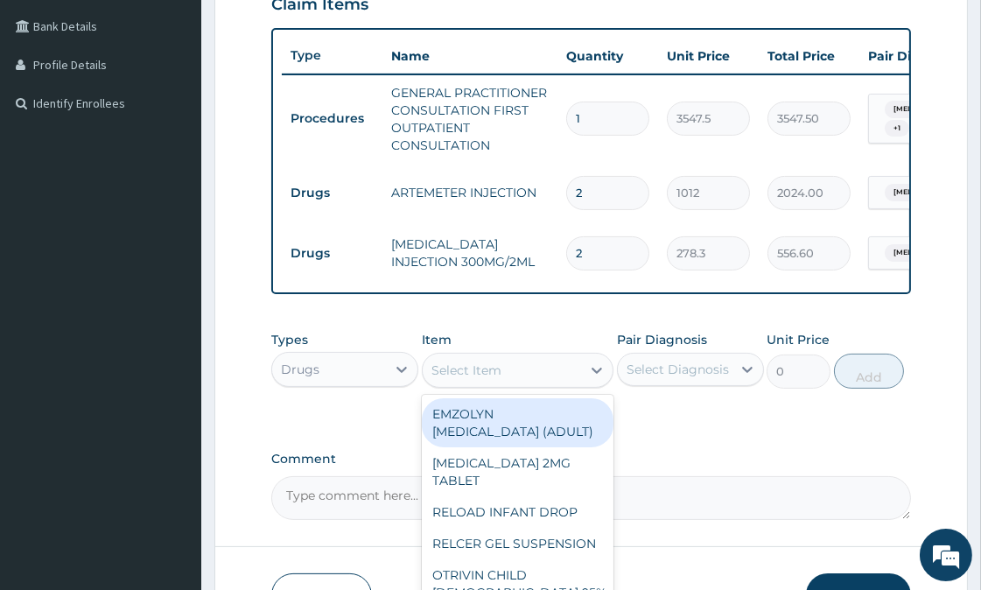
scroll to position [439, 0]
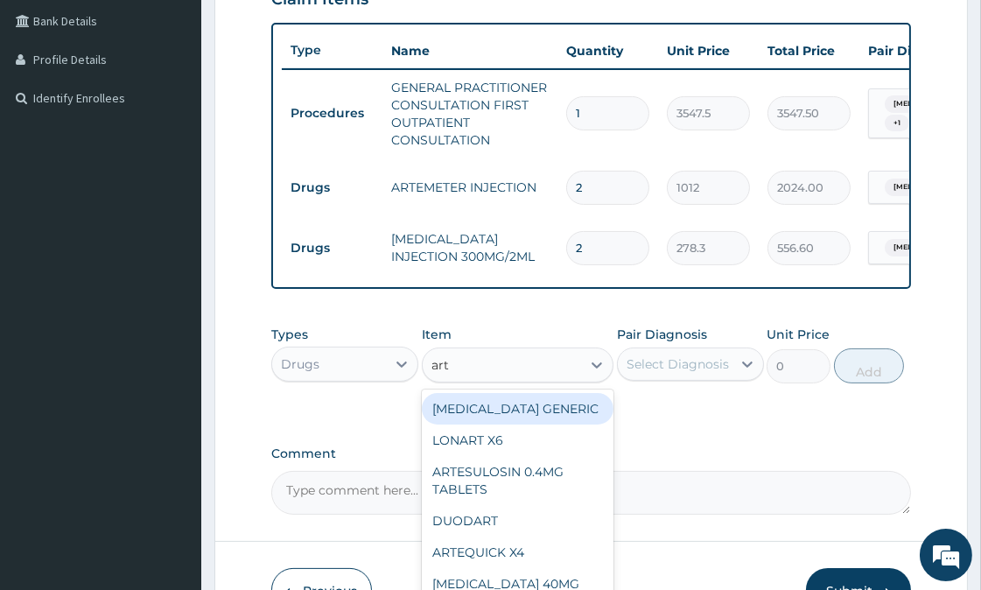
type input "arte"
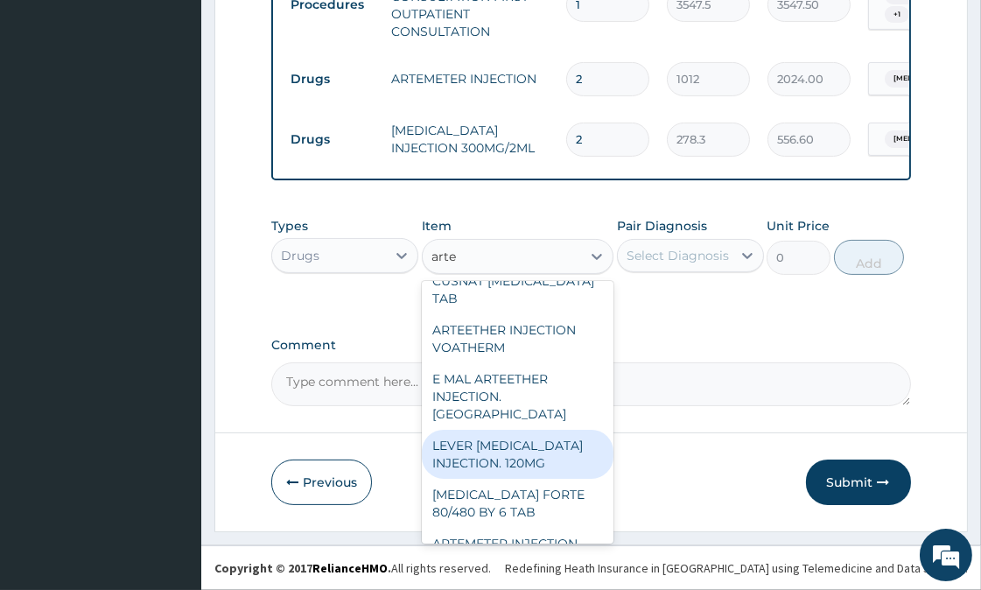
scroll to position [561, 0]
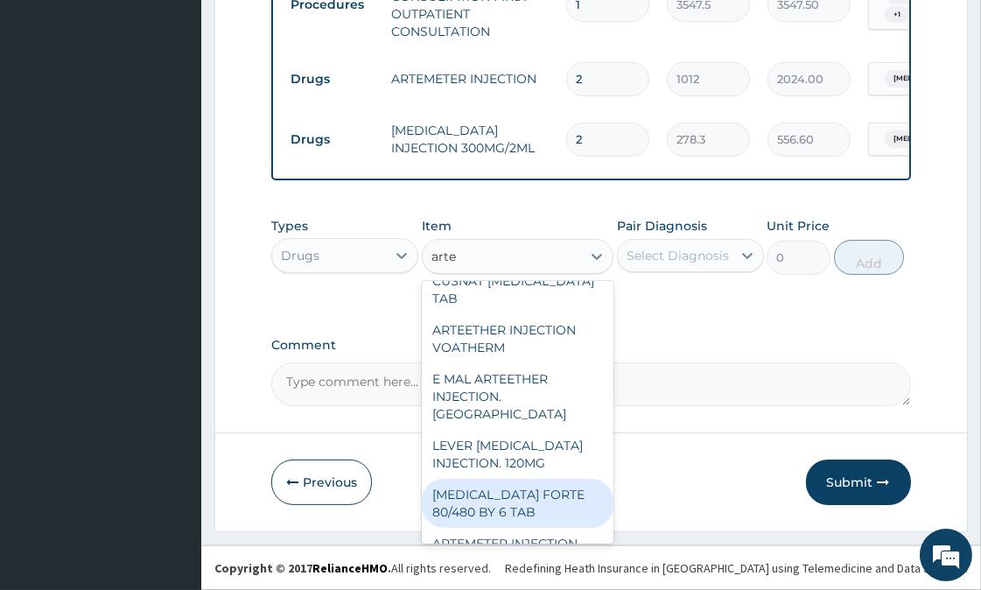
click at [566, 478] on div "COARTEM FORTE 80/480 BY 6 TAB" at bounding box center [518, 502] width 192 height 49
type input "480.7"
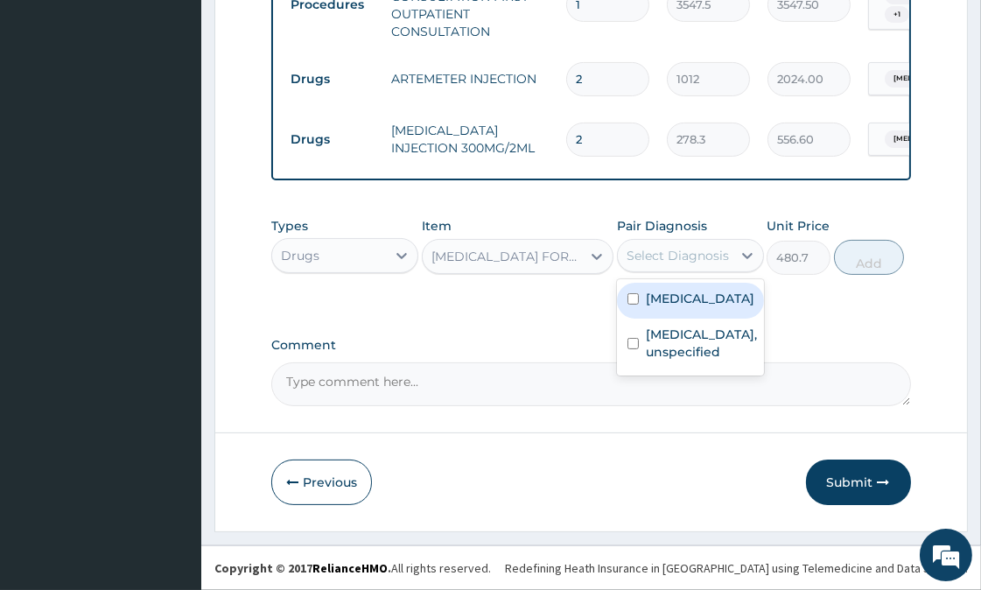
click at [727, 255] on div "Select Diagnosis" at bounding box center [677, 255] width 102 height 17
click at [687, 307] on label "Plasmodium malariae malaria without complication" at bounding box center [700, 298] width 108 height 17
checkbox input "true"
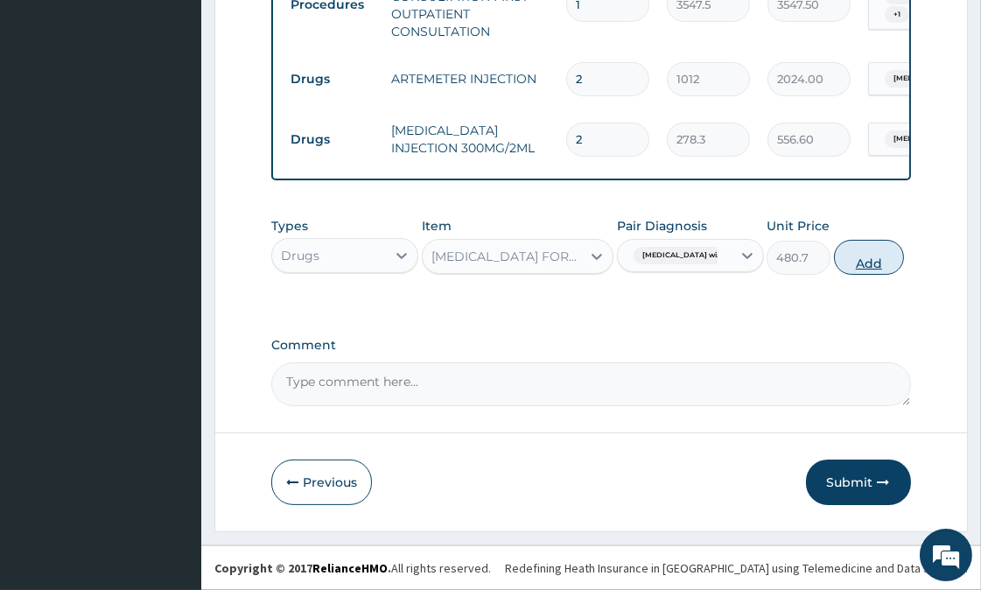
click at [898, 256] on button "Add" at bounding box center [869, 257] width 70 height 35
type input "0"
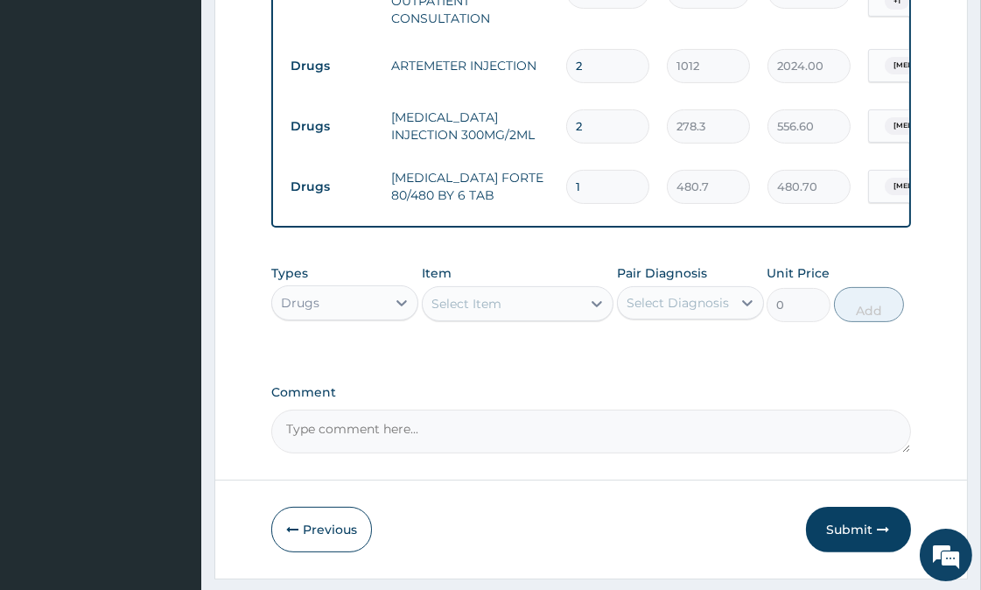
type input "0.00"
type input "6"
type input "2884.20"
type input "6"
click at [397, 310] on icon at bounding box center [401, 302] width 17 height 17
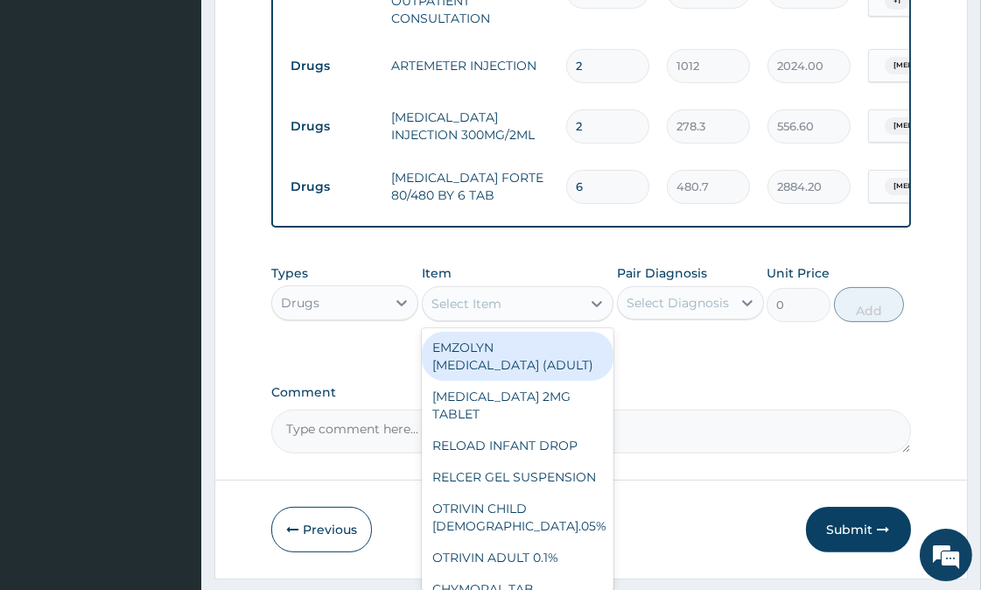
click at [492, 307] on div "Select Item" at bounding box center [501, 304] width 158 height 28
type input "o"
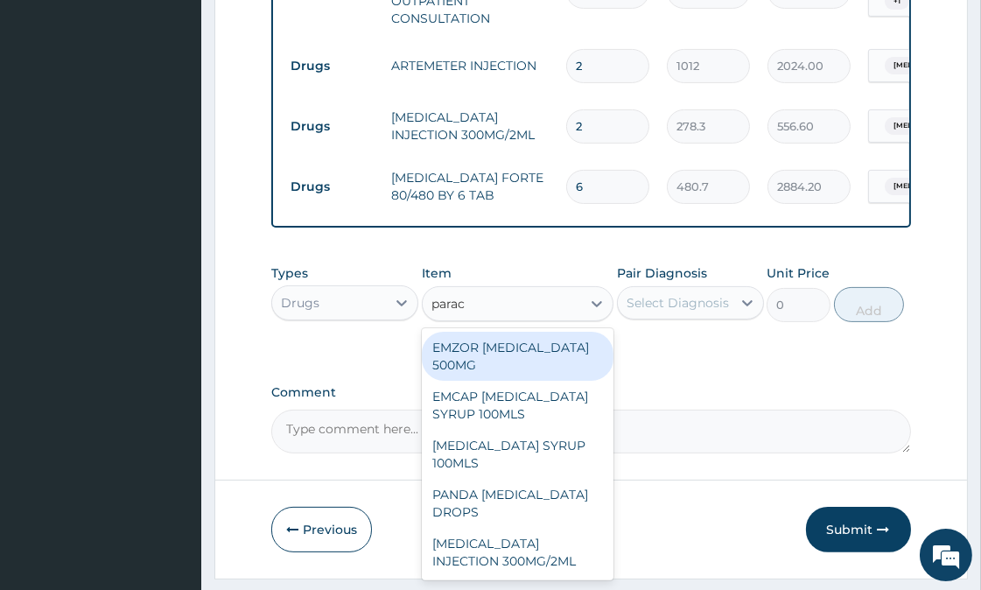
type input "parace"
click at [551, 359] on div "EMZOR PARACETAMOL 500MG" at bounding box center [518, 356] width 192 height 49
type input "25.3"
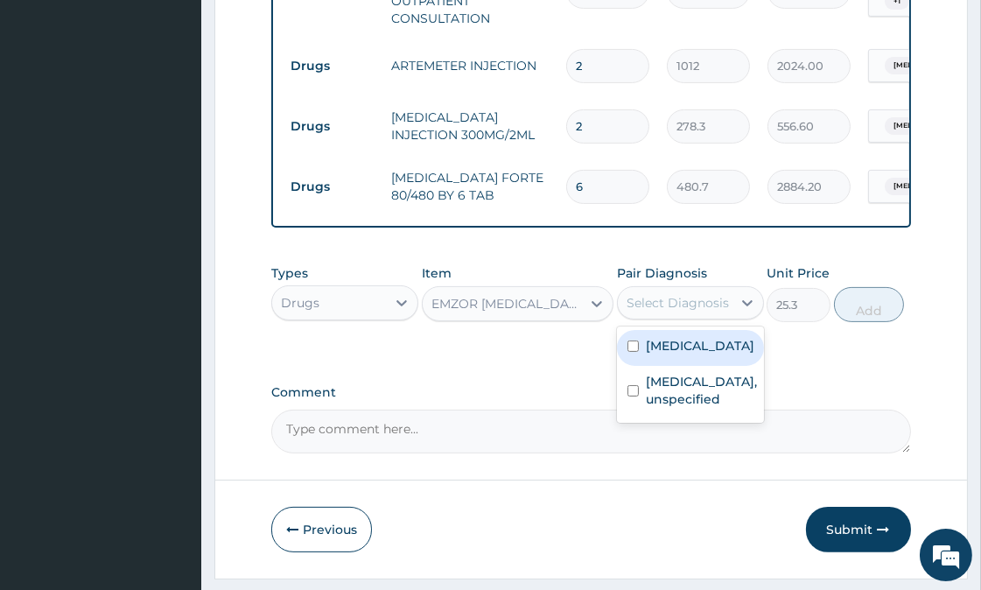
click at [718, 311] on div "Select Diagnosis" at bounding box center [677, 302] width 102 height 17
drag, startPoint x: 709, startPoint y: 379, endPoint x: 827, endPoint y: 350, distance: 122.4
click at [724, 354] on label "Plasmodium malariae malaria without complication" at bounding box center [700, 345] width 108 height 17
checkbox input "true"
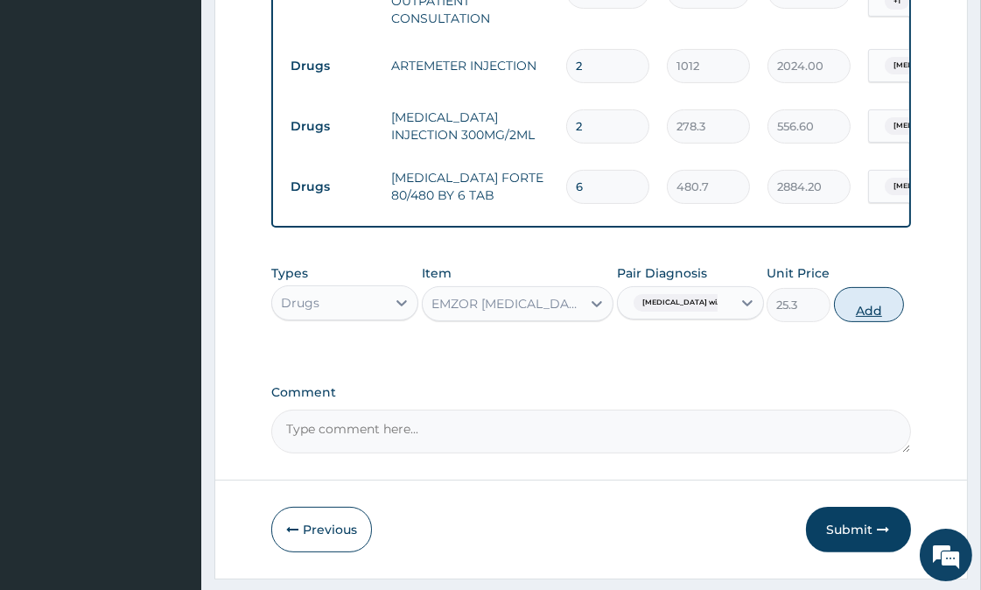
click at [904, 311] on button "Add" at bounding box center [869, 304] width 70 height 35
type input "0"
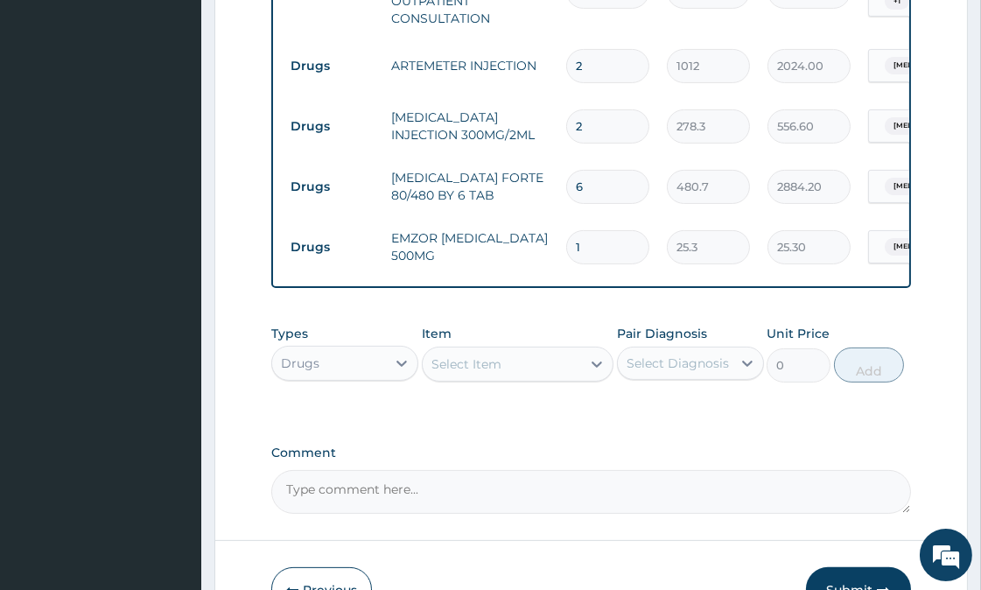
type input "18"
type input "455.40"
type input "18"
click at [535, 378] on div "Select Item" at bounding box center [501, 364] width 158 height 28
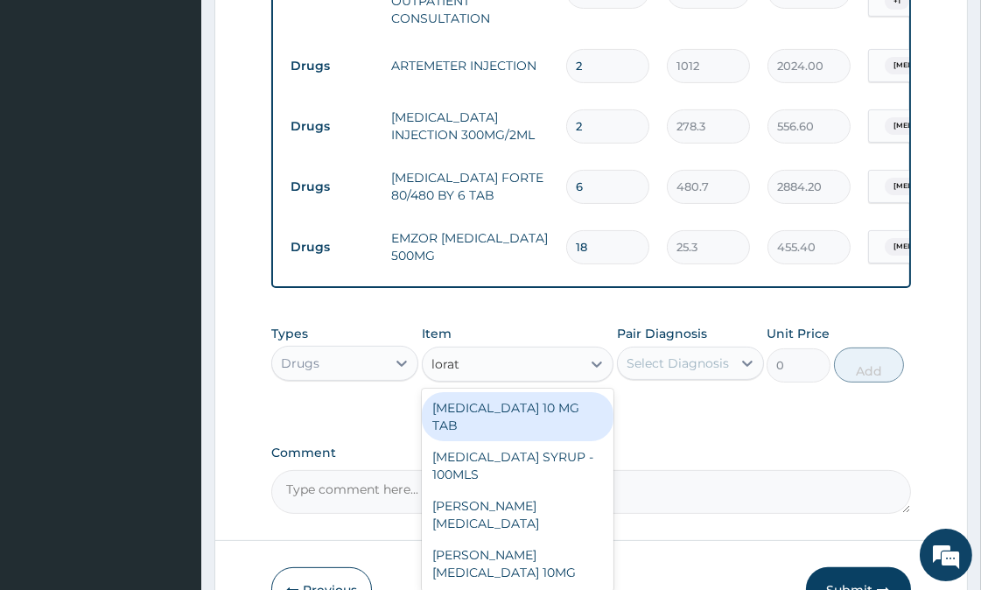
type input "lorata"
click at [535, 421] on div "LORATADINE 10 MG TAB" at bounding box center [518, 416] width 192 height 49
type input "63.25"
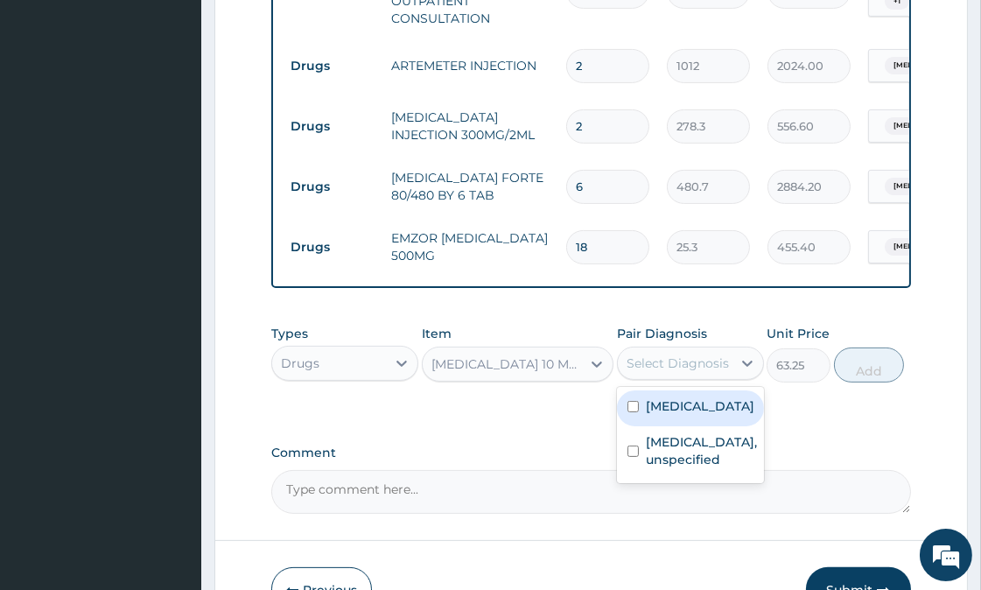
click at [688, 372] on div "Select Diagnosis" at bounding box center [677, 362] width 102 height 17
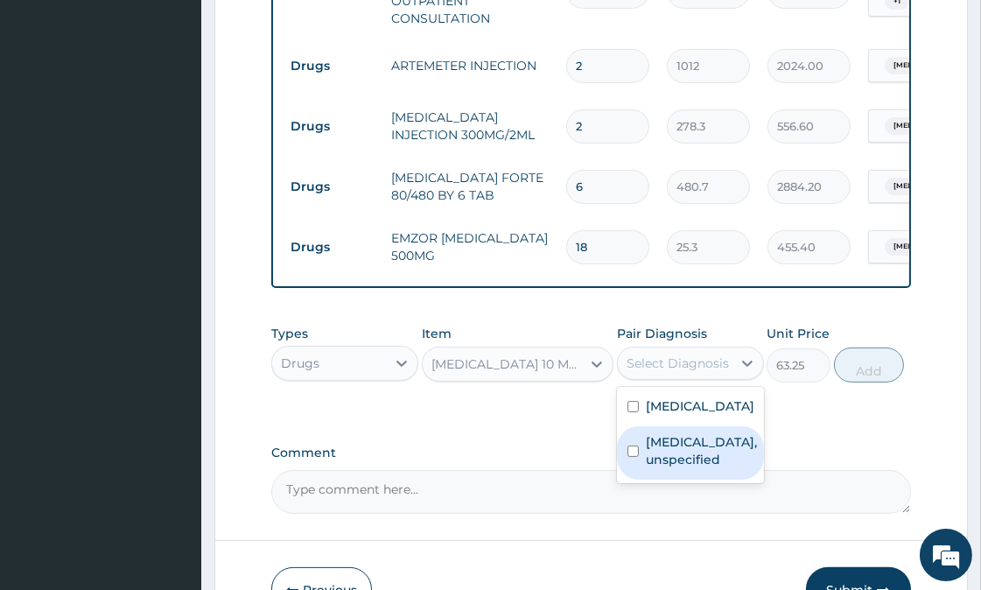
click at [680, 468] on label "Spondylolysis, unspecified" at bounding box center [701, 450] width 111 height 35
checkbox input "true"
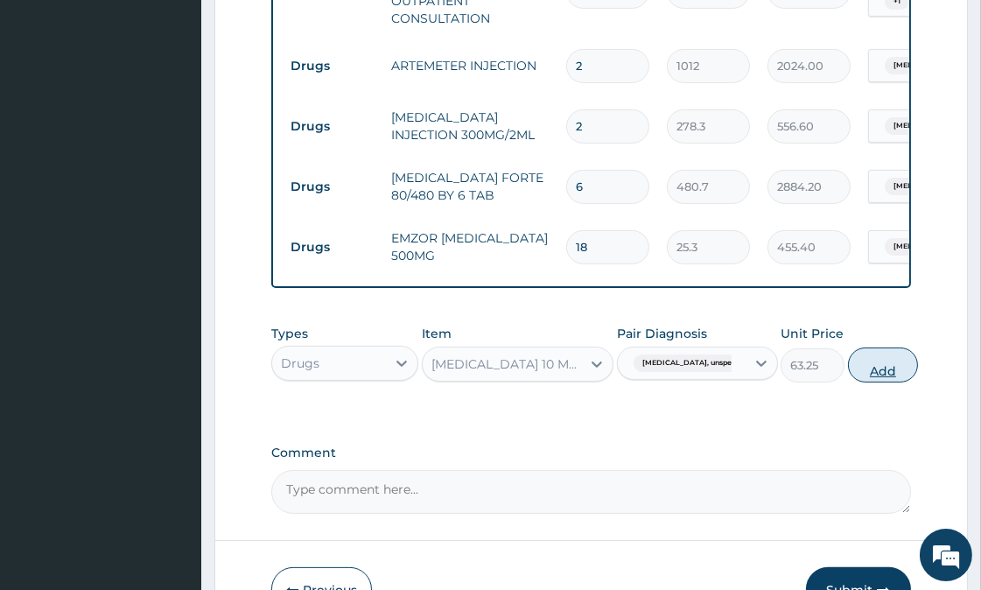
click at [860, 382] on button "Add" at bounding box center [883, 364] width 70 height 35
type input "0"
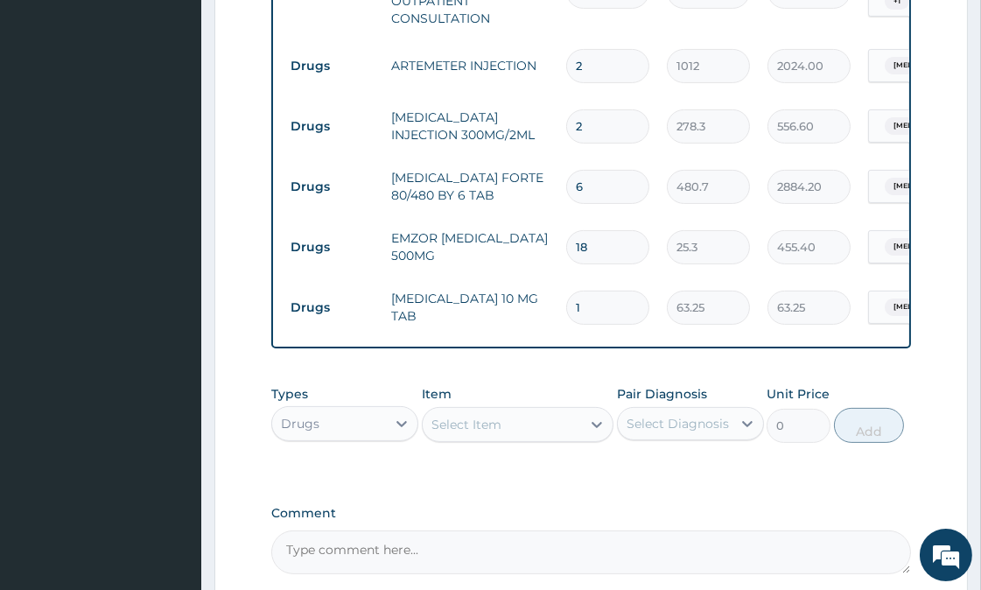
type input "0.00"
type input "3"
type input "189.75"
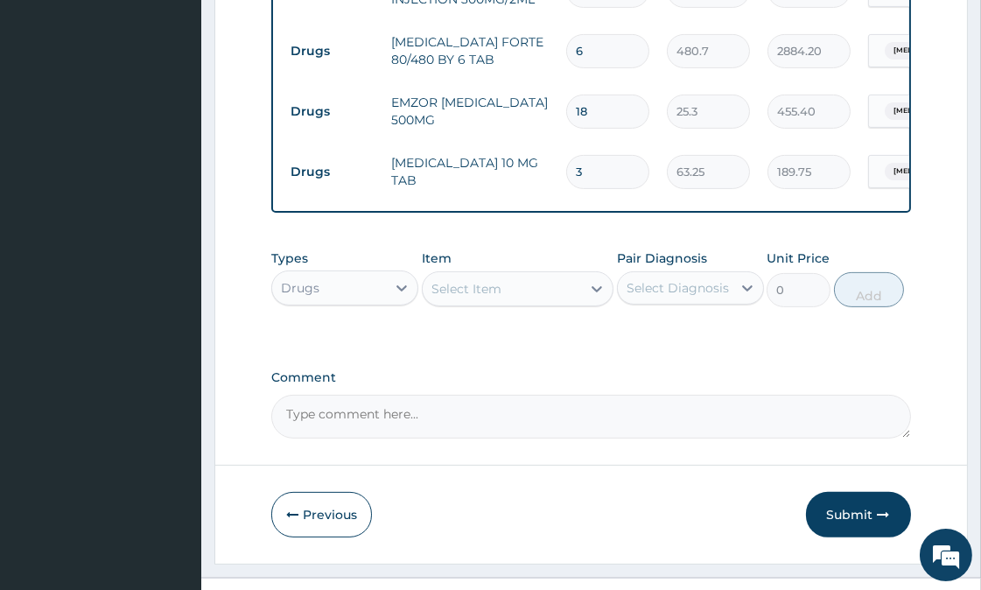
scroll to position [743, 0]
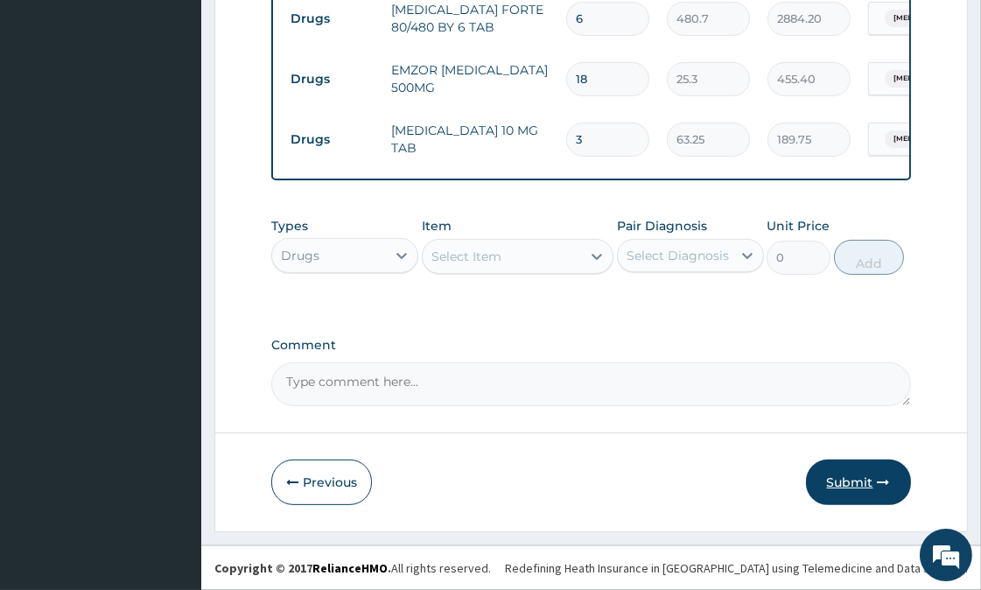
type input "3"
click at [869, 487] on button "Submit" at bounding box center [858, 481] width 105 height 45
